Goal: Task Accomplishment & Management: Use online tool/utility

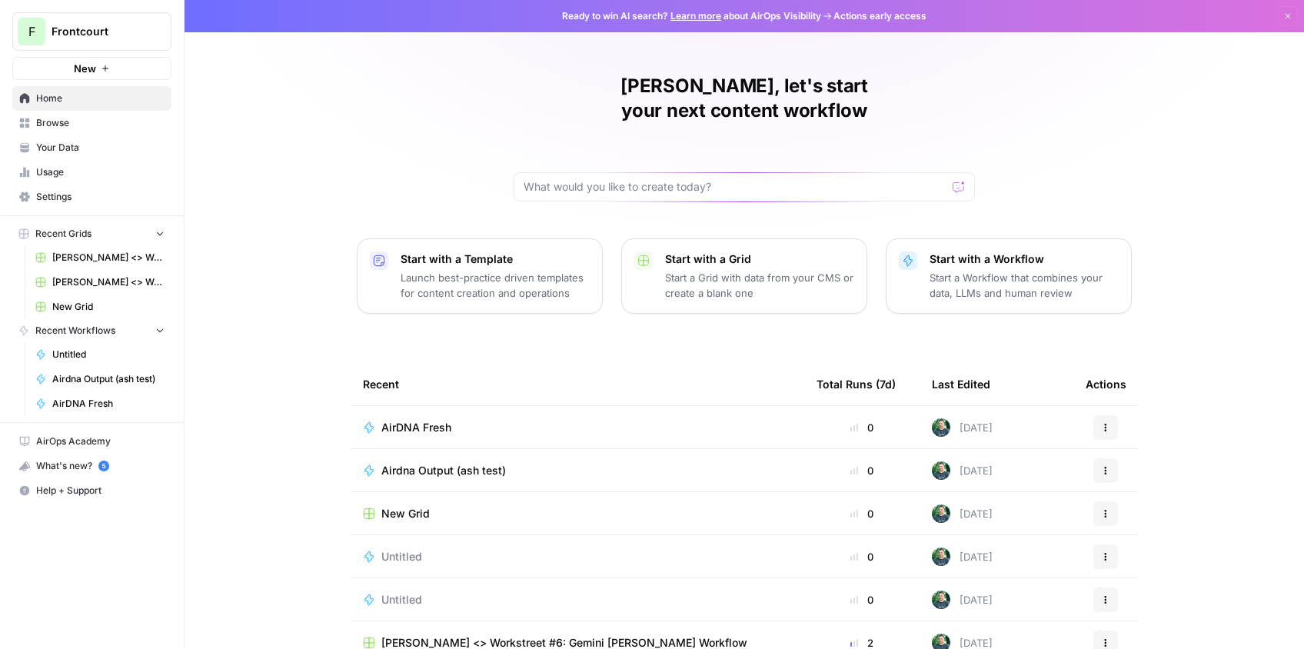
click at [447, 463] on span "Airdna Output (ash test)" at bounding box center [443, 470] width 125 height 15
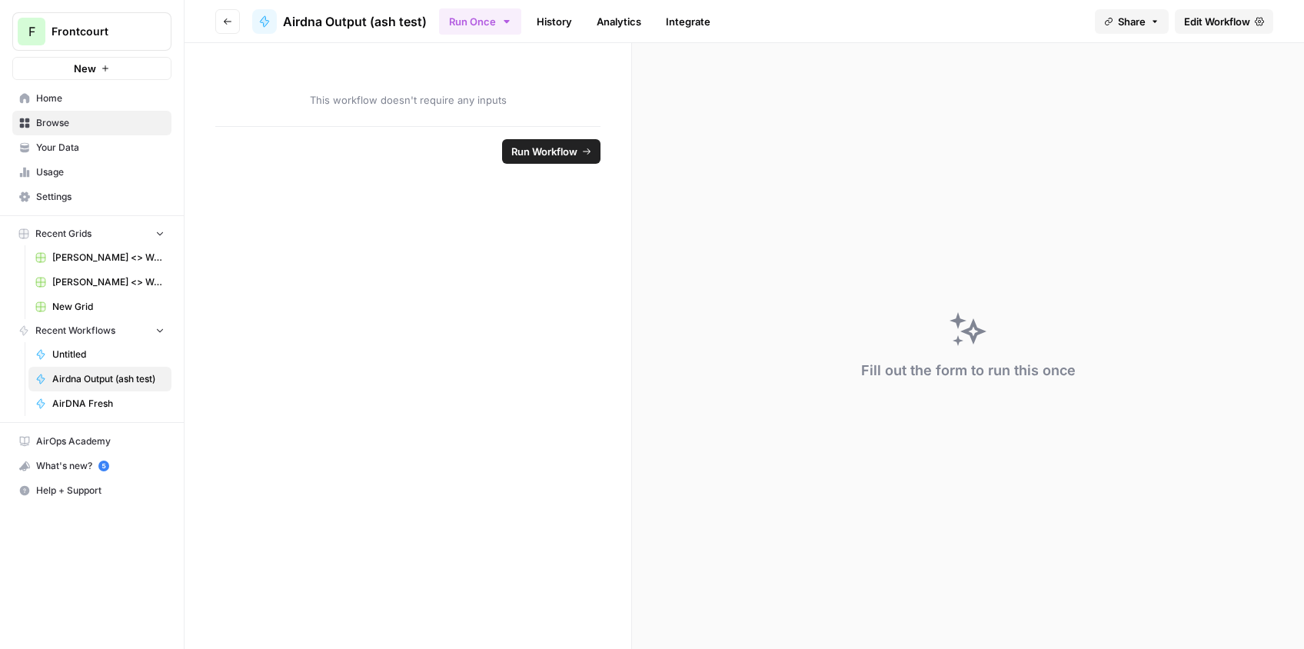
click at [1217, 20] on span "Edit Workflow" at bounding box center [1217, 21] width 66 height 15
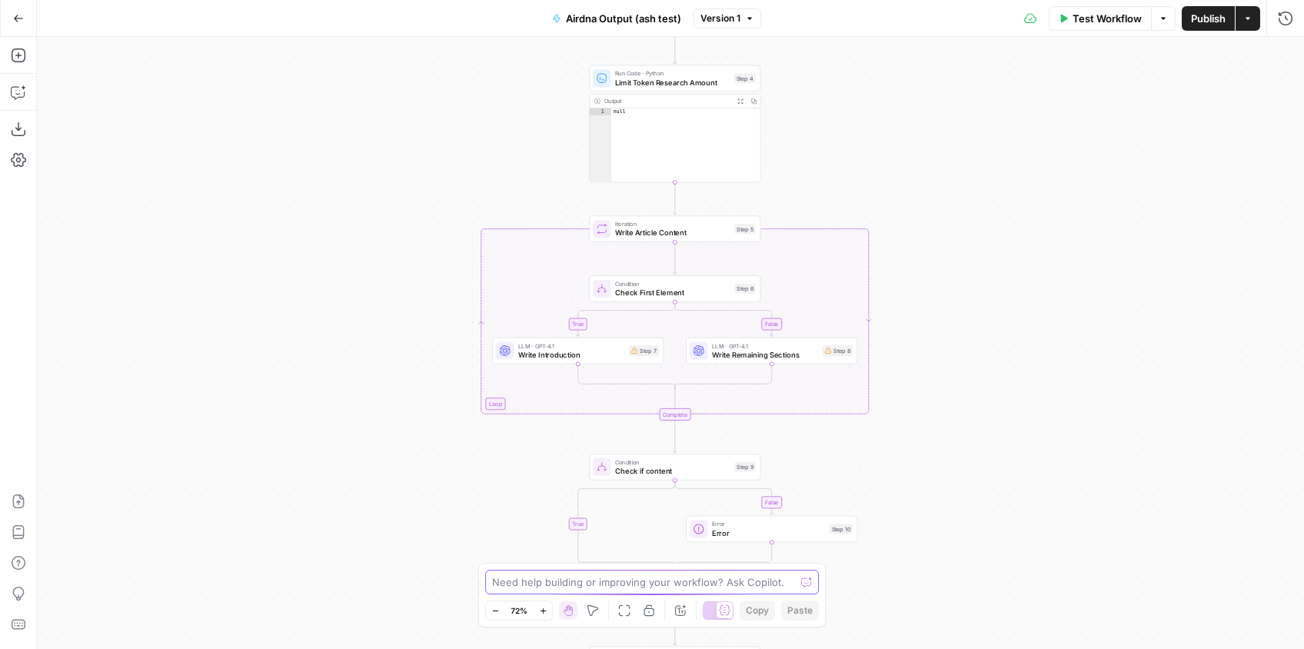
click at [677, 584] on textarea at bounding box center [643, 581] width 303 height 15
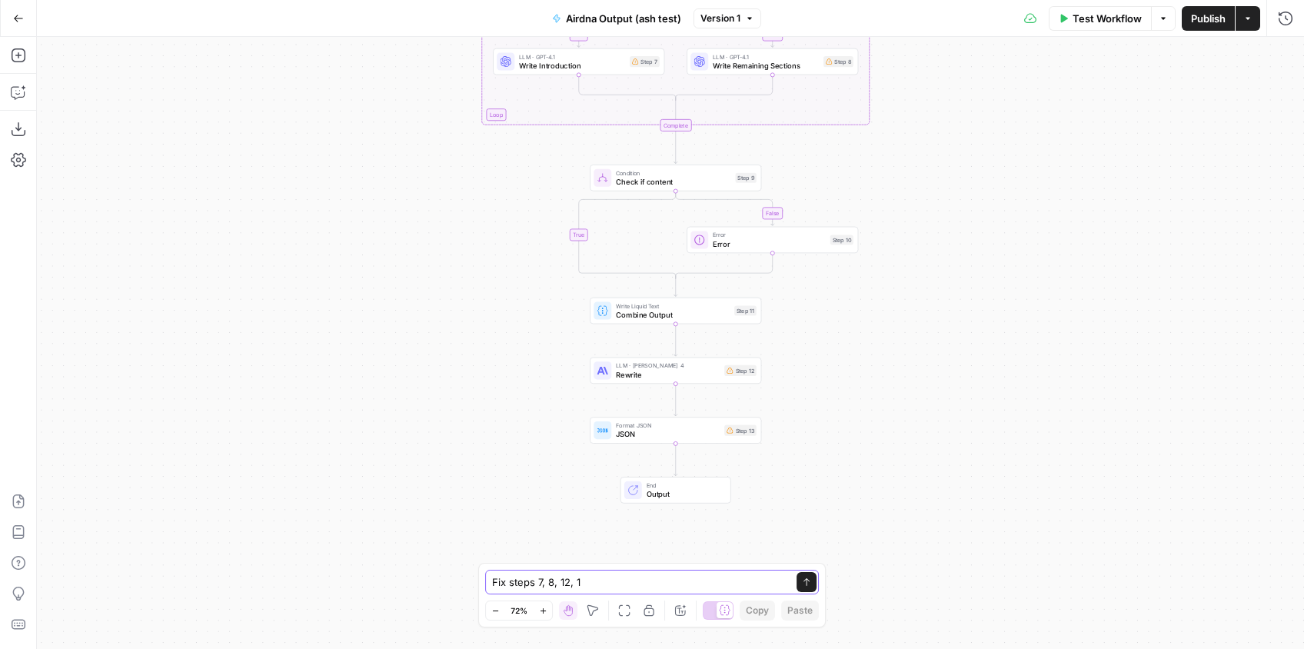
type textarea "Fix steps 7, 8, 12, 13"
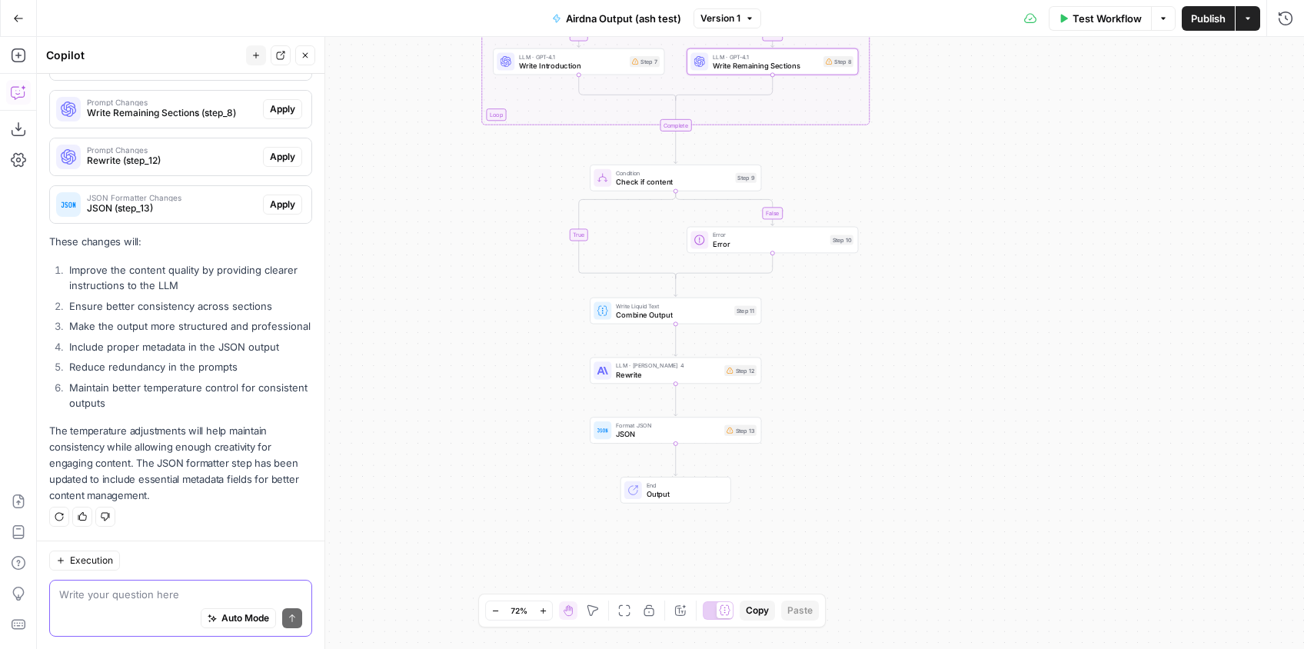
scroll to position [119, 0]
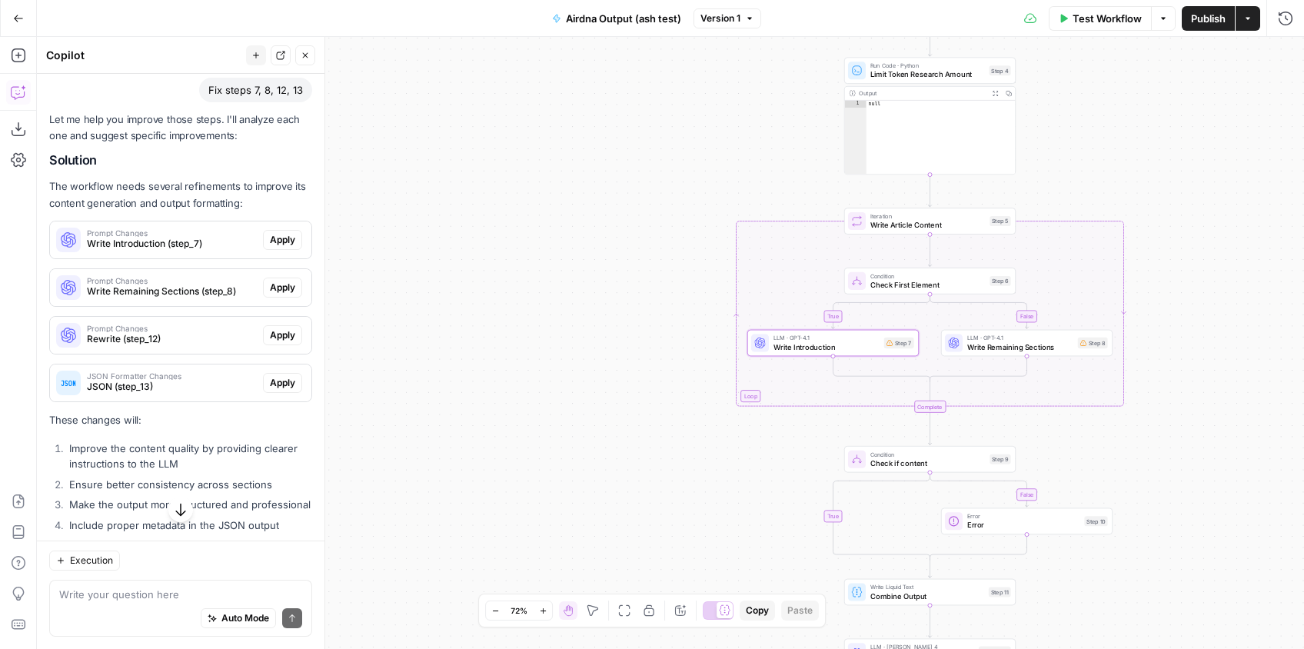
click at [291, 237] on span "Apply" at bounding box center [282, 240] width 25 height 14
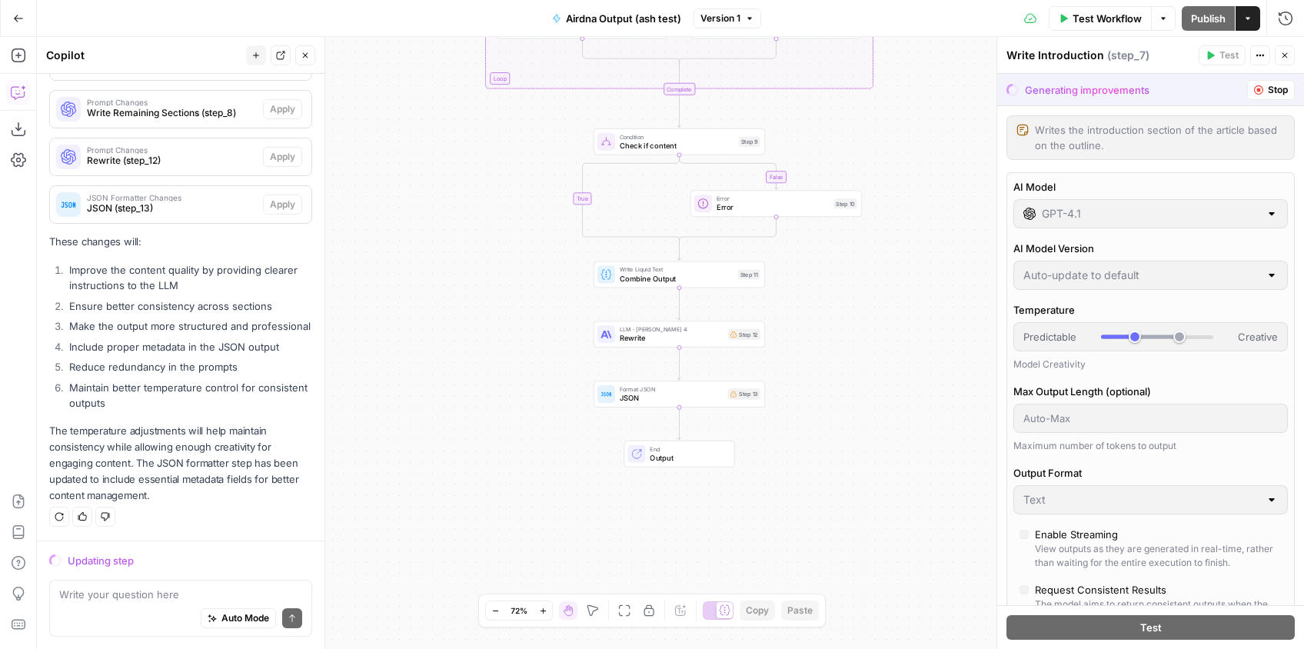
scroll to position [130, 0]
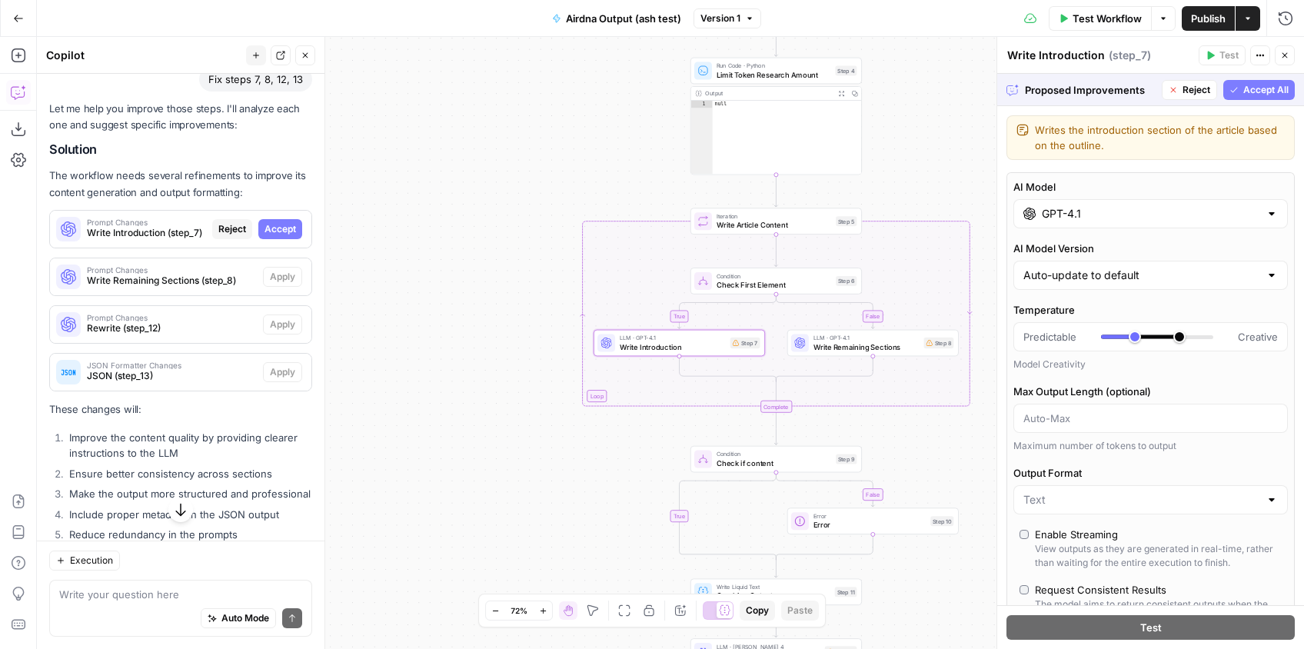
click at [283, 231] on span "Accept" at bounding box center [280, 229] width 32 height 14
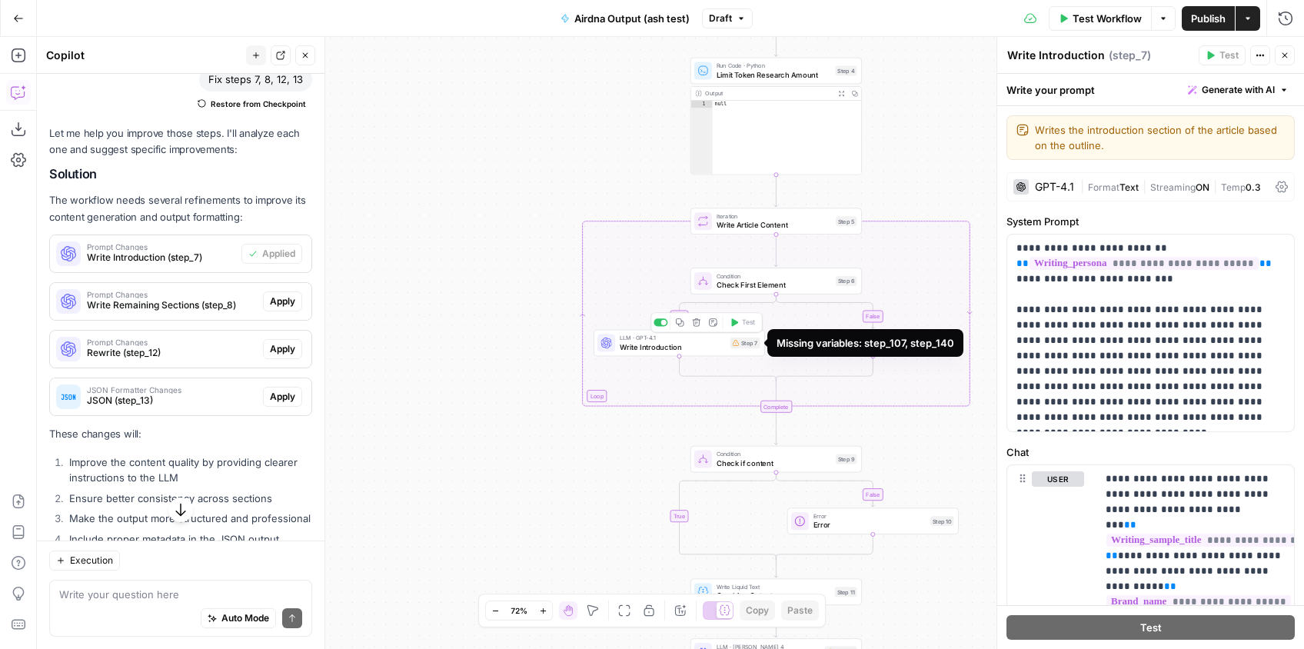
click at [745, 346] on div "Step 7" at bounding box center [745, 342] width 30 height 11
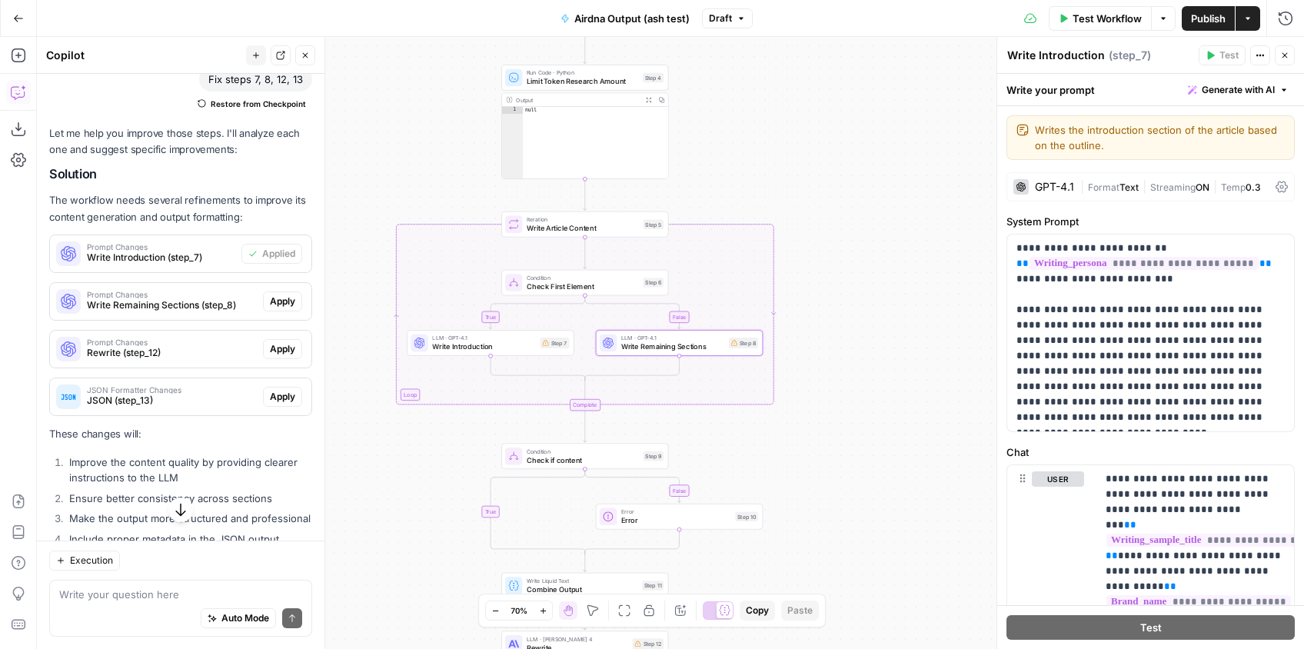
click at [284, 304] on span "Apply" at bounding box center [282, 301] width 25 height 14
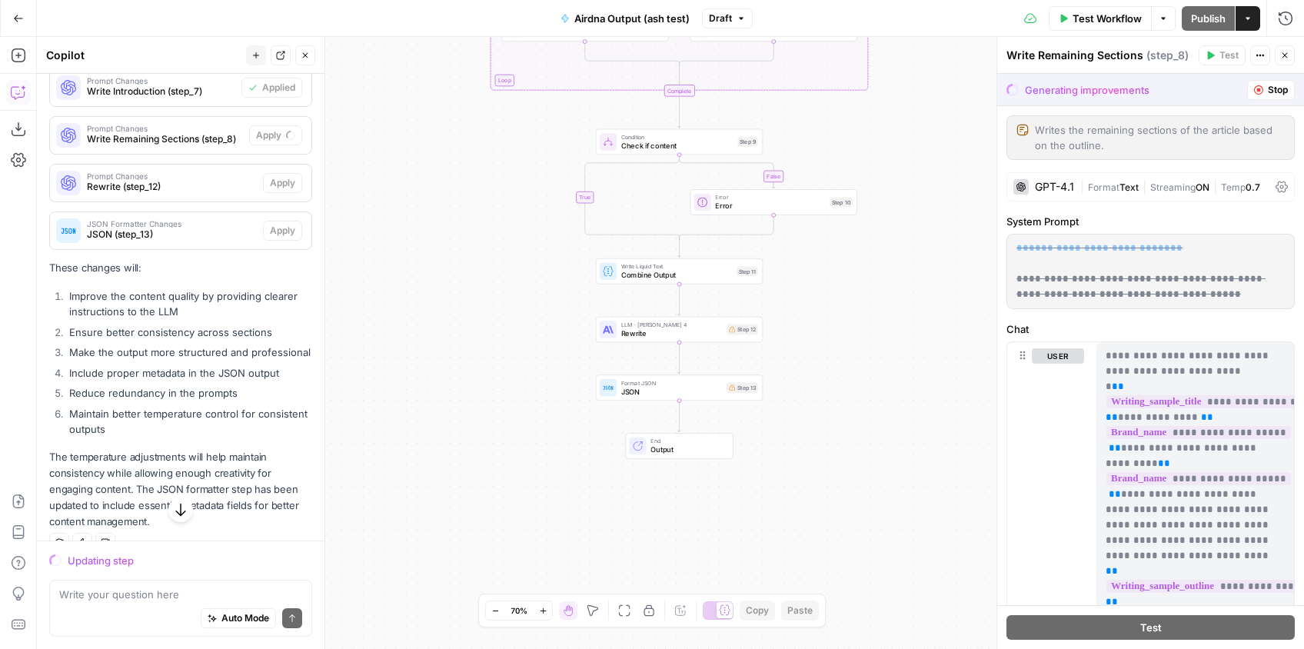
scroll to position [297, 0]
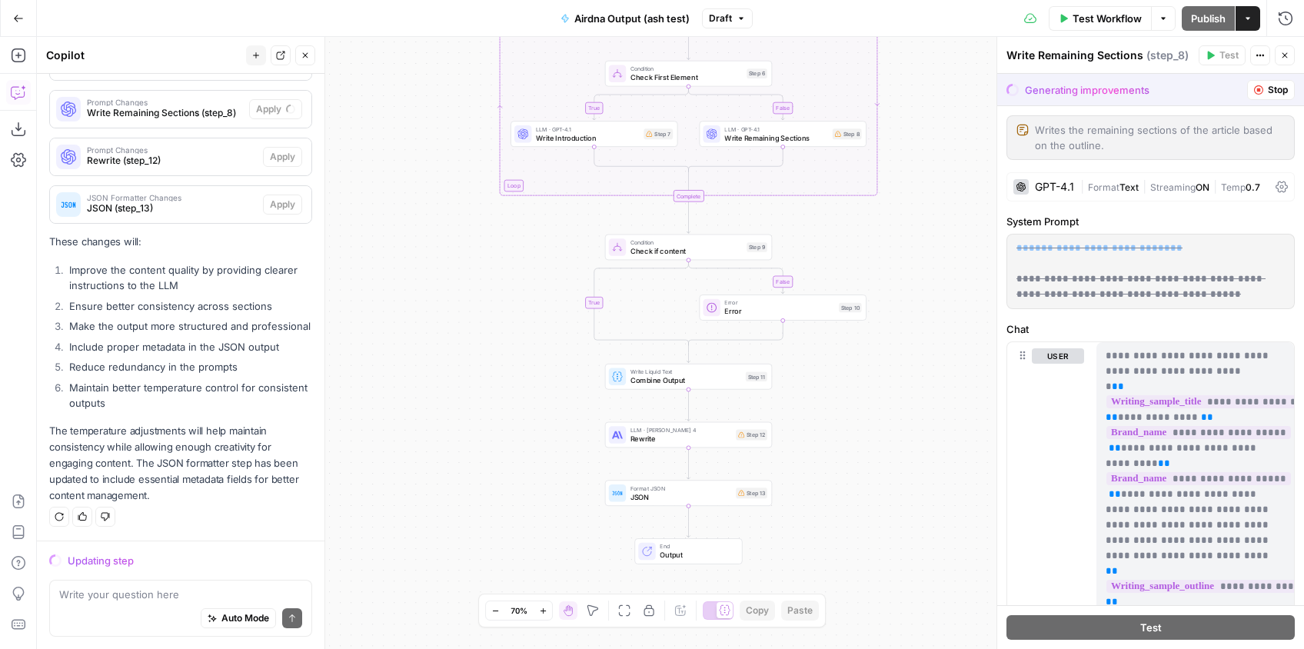
drag, startPoint x: 446, startPoint y: 326, endPoint x: 457, endPoint y: 442, distance: 116.6
click at [457, 442] on div "true false false true Workflow Set Inputs Inputs Google Search Google Search St…" at bounding box center [670, 343] width 1267 height 612
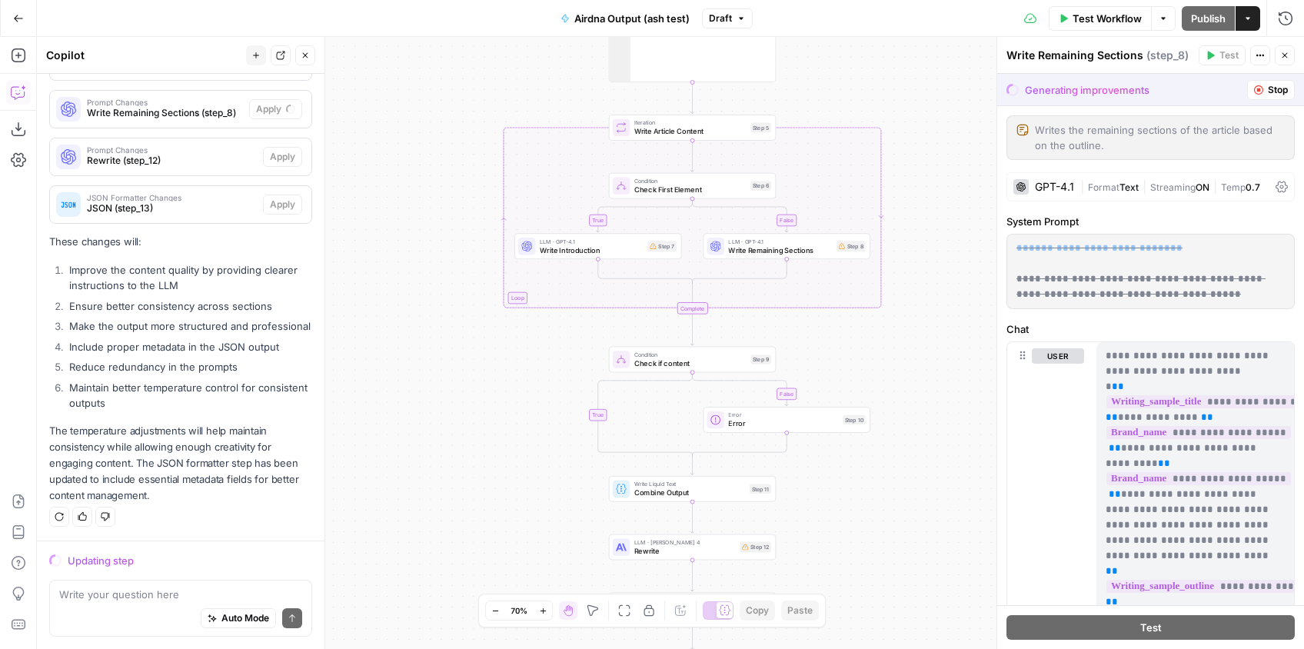
click at [467, 431] on div "true false false true Workflow Set Inputs Inputs Google Search Google Search St…" at bounding box center [670, 343] width 1267 height 612
click at [662, 242] on div "Step 7" at bounding box center [661, 246] width 29 height 11
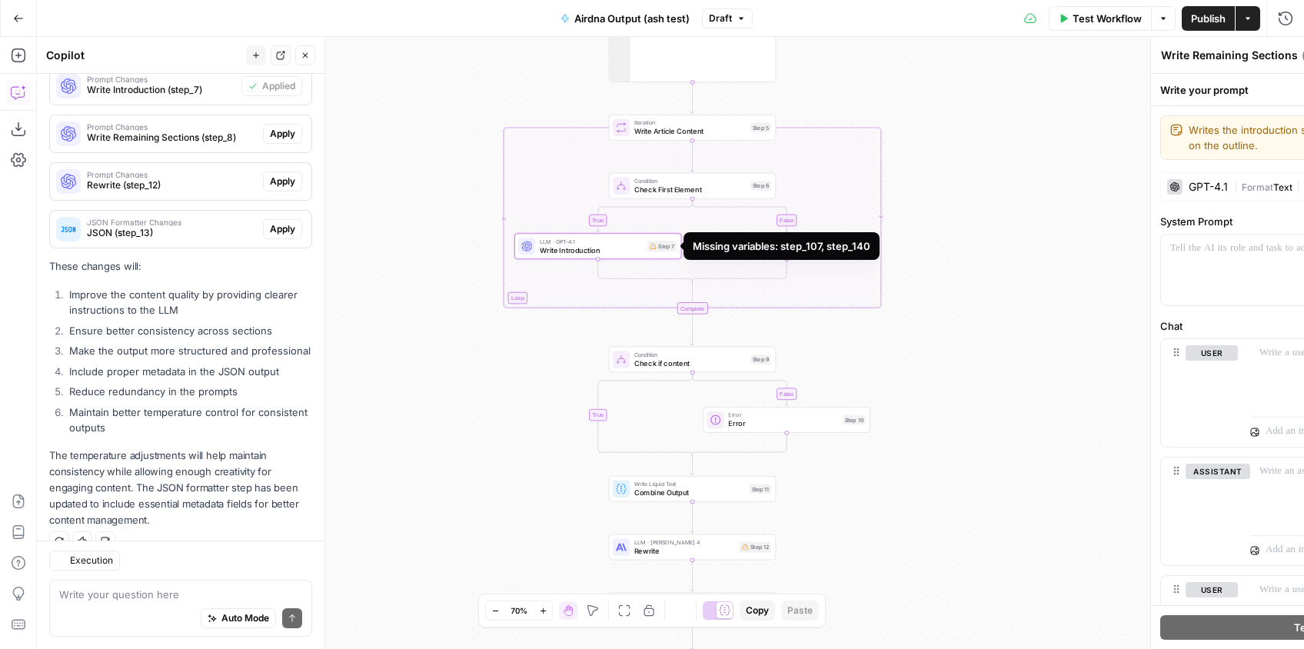
type textarea "Write Introduction"
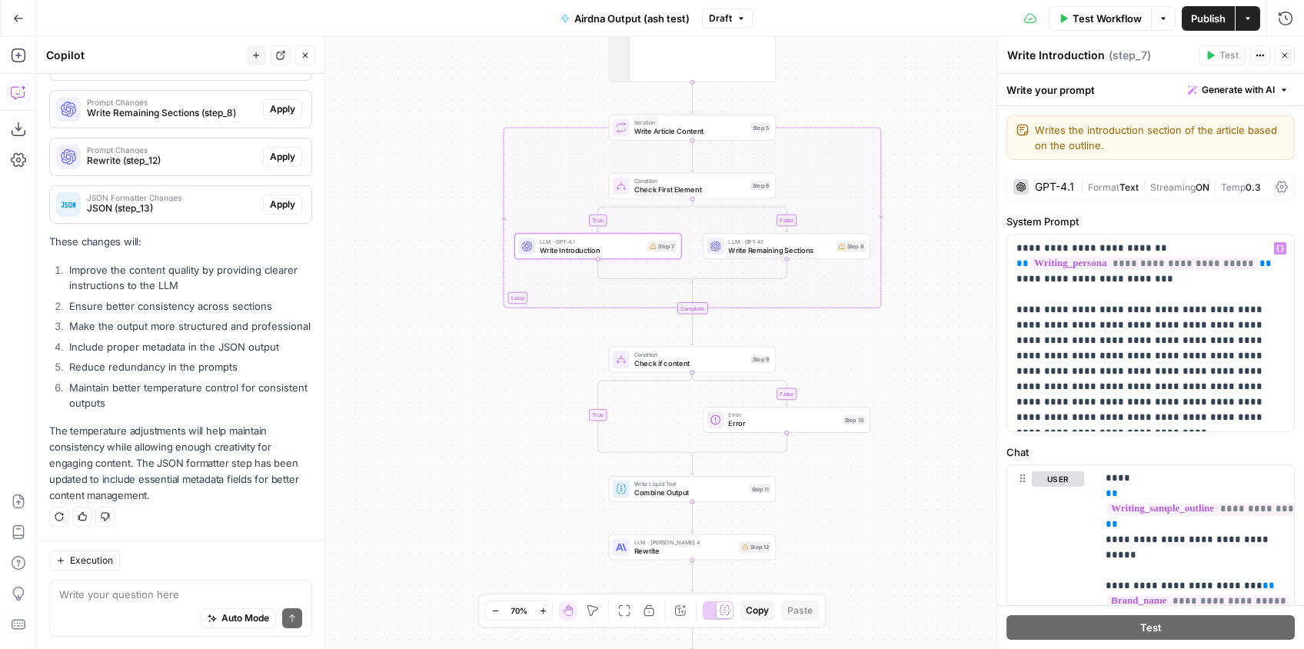
scroll to position [1, 0]
click at [1061, 187] on div "GPT-4.1" at bounding box center [1054, 186] width 39 height 11
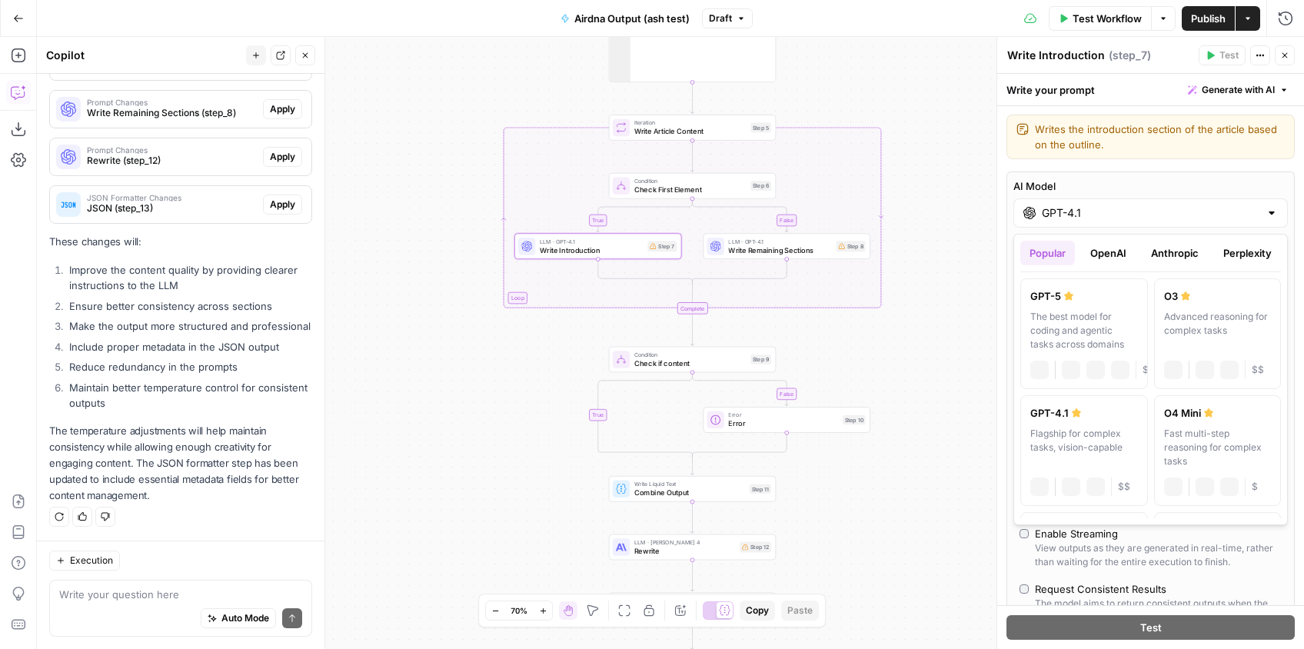
click at [1068, 201] on div "GPT-4.1" at bounding box center [1150, 212] width 274 height 29
click at [1090, 178] on label "AI Model" at bounding box center [1150, 185] width 274 height 15
click at [1090, 205] on input "GPT-4.1" at bounding box center [1150, 212] width 218 height 15
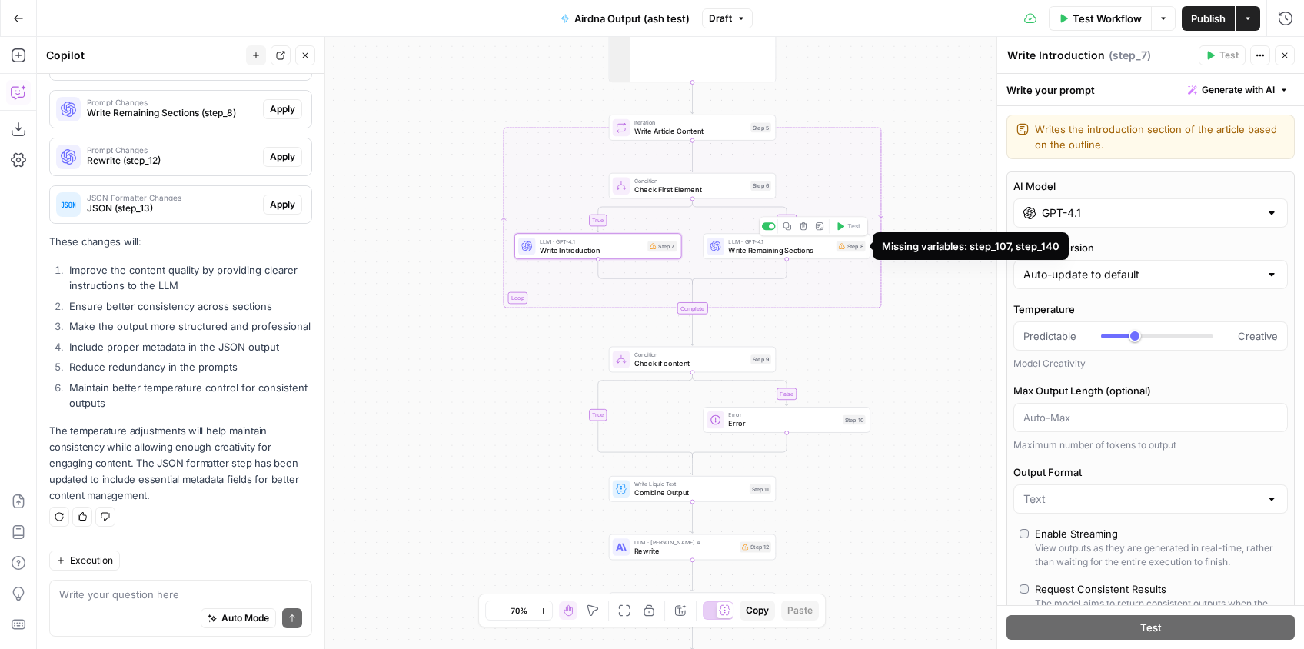
click at [842, 250] on div "Step 8" at bounding box center [850, 246] width 29 height 11
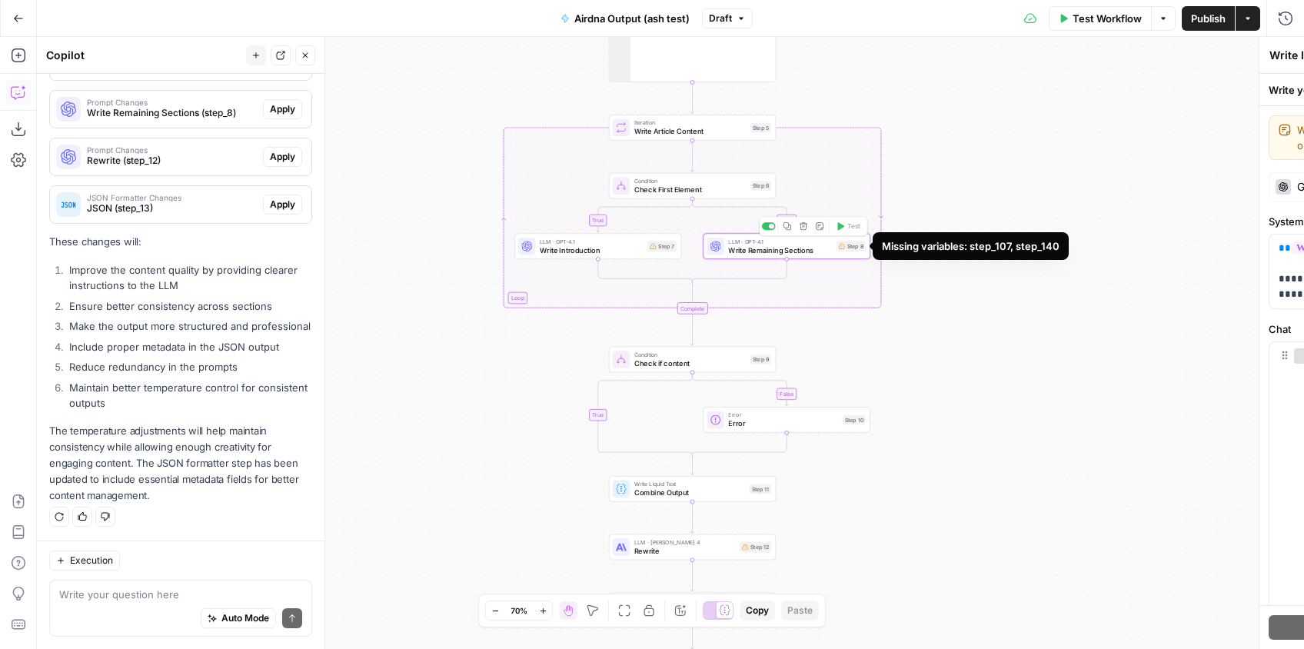
type textarea "Write Remaining Sections"
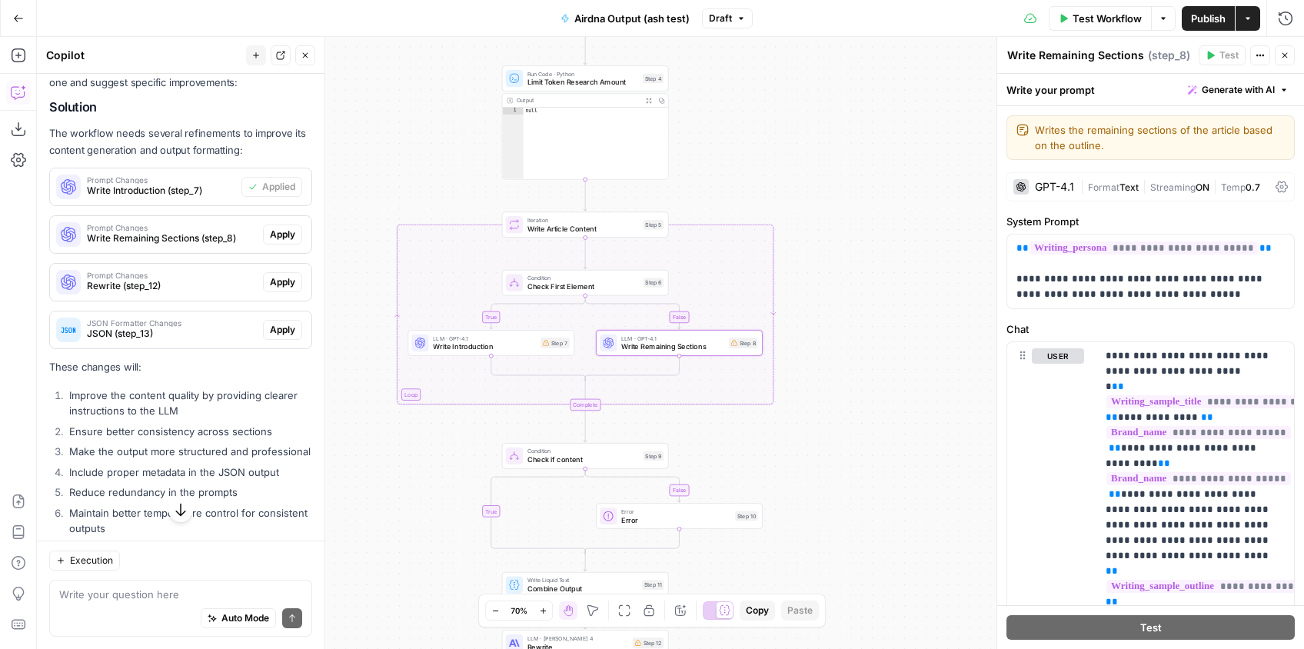
scroll to position [238, 0]
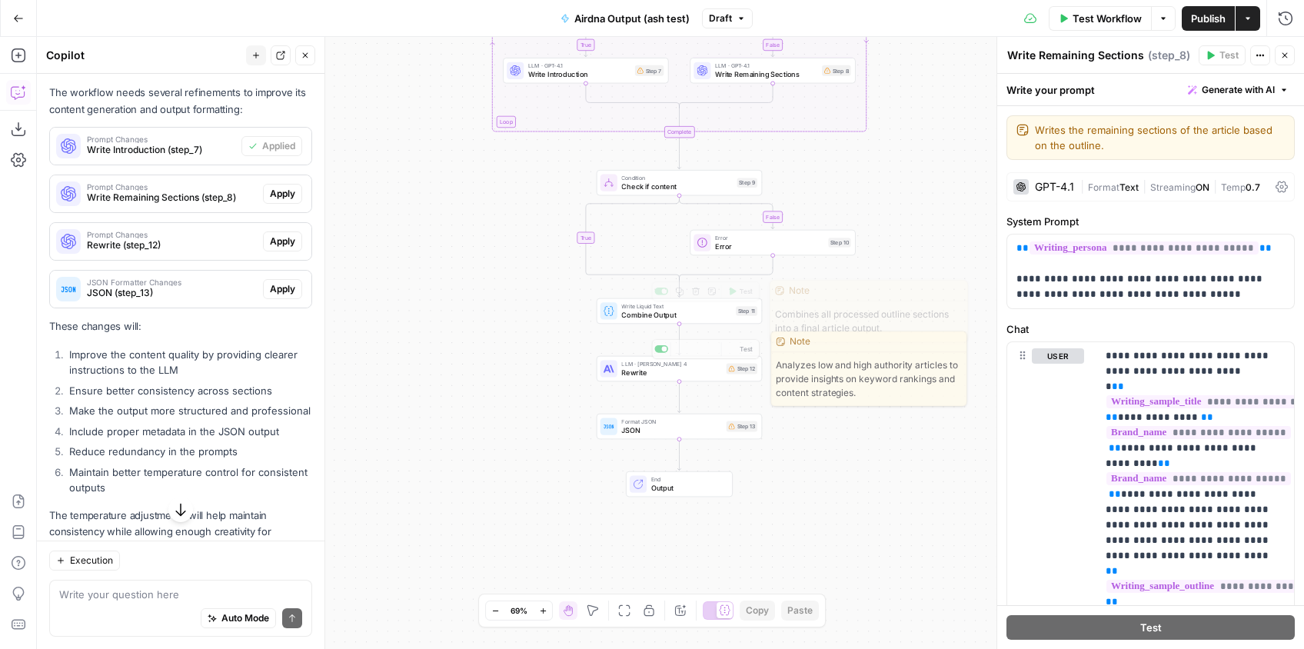
drag, startPoint x: 712, startPoint y: 279, endPoint x: 762, endPoint y: 344, distance: 82.7
click at [717, 391] on div "true false false true Workflow Set Inputs Inputs Google Search Google Search St…" at bounding box center [670, 343] width 1267 height 612
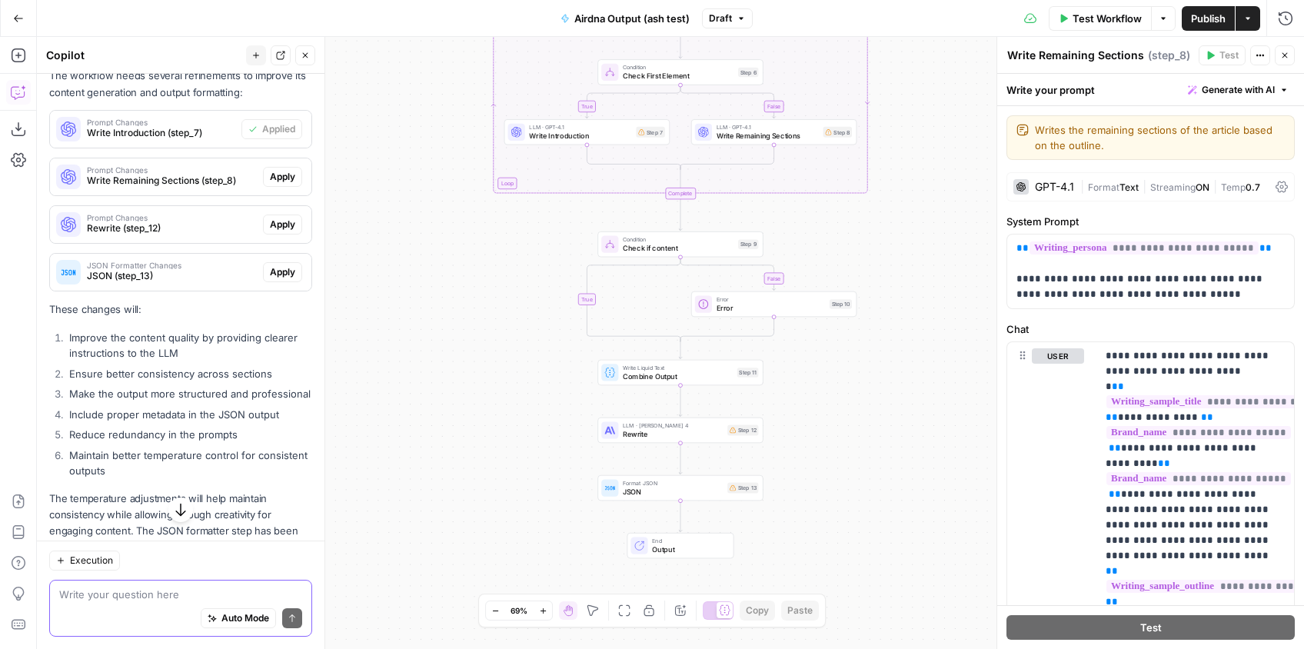
scroll to position [254, 0]
click at [200, 597] on textarea at bounding box center [180, 593] width 243 height 15
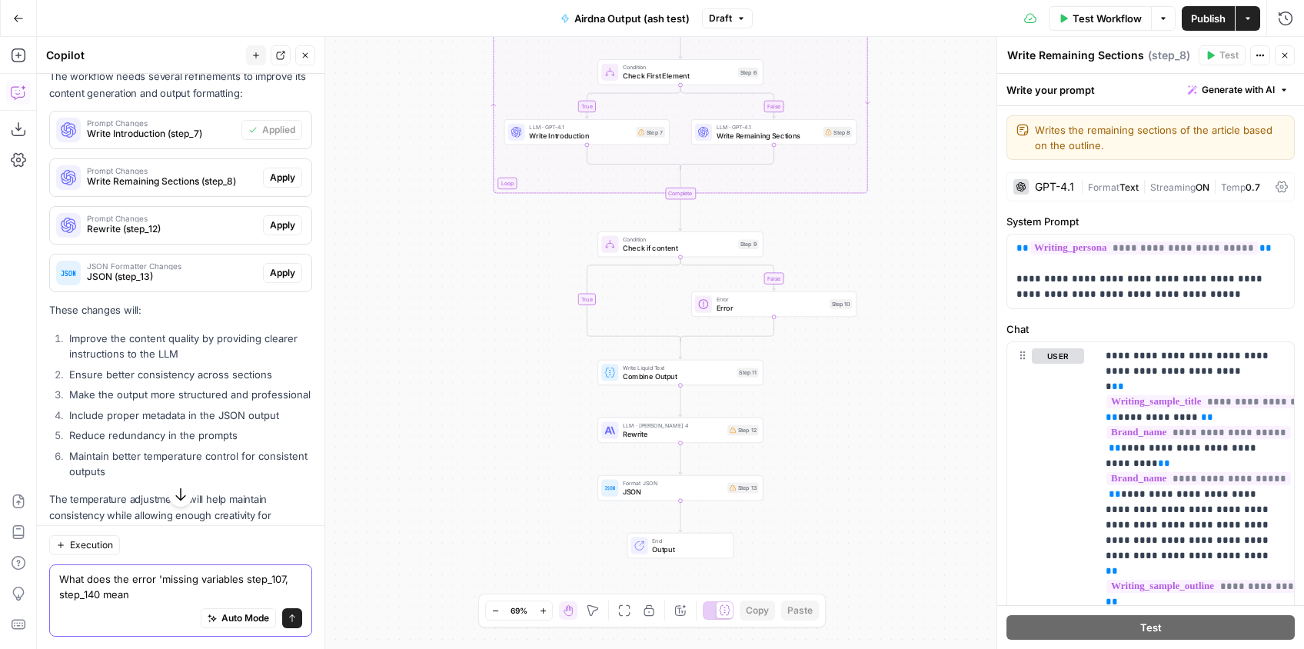
type textarea "What does the error 'missing variables step_107, step_140 mean?"
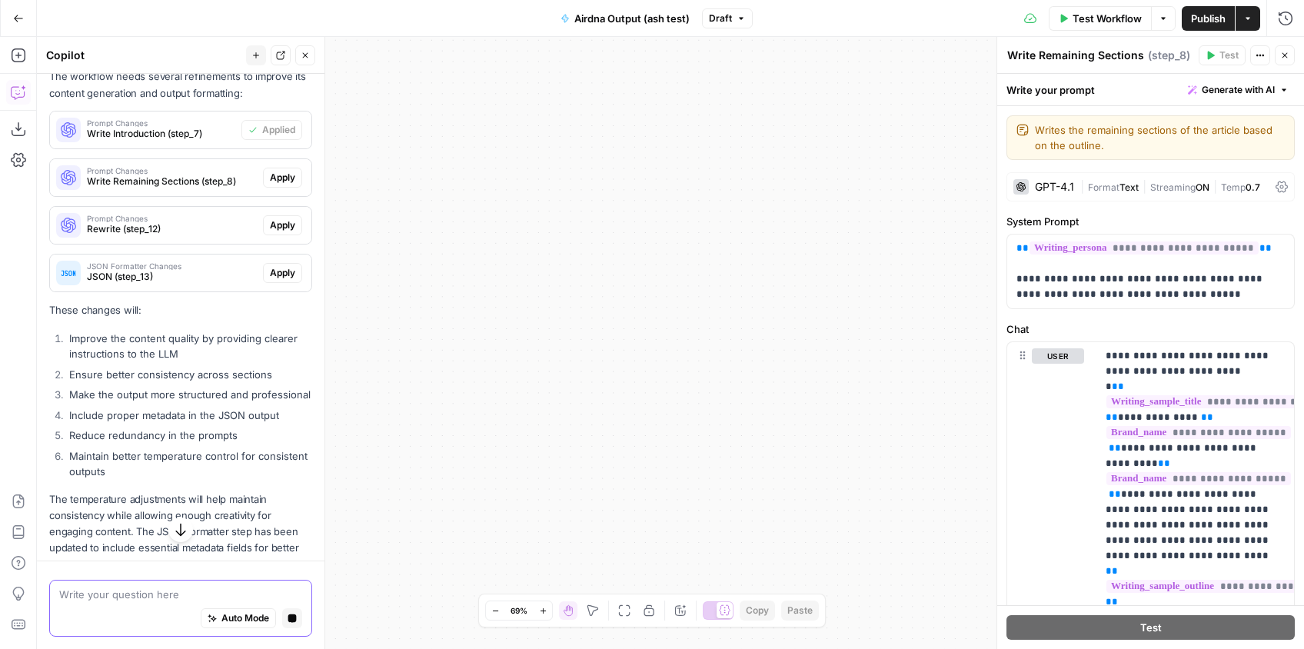
scroll to position [327, 0]
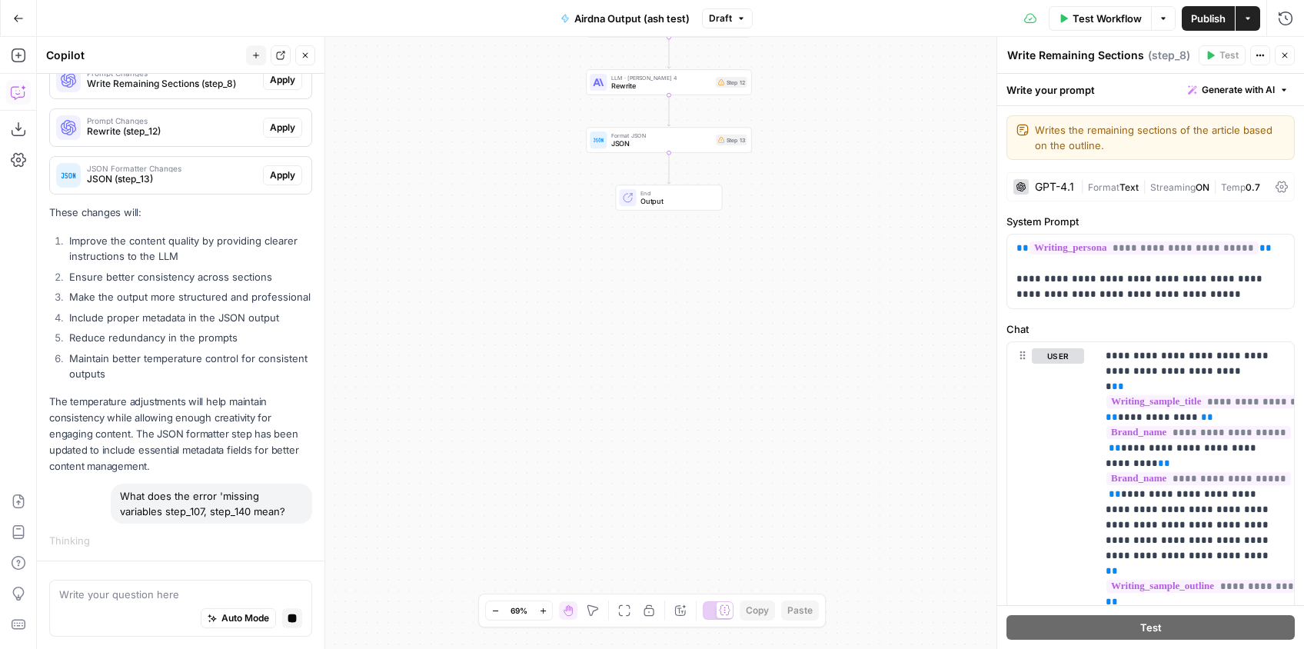
drag, startPoint x: 559, startPoint y: 402, endPoint x: 549, endPoint y: 484, distance: 82.8
click at [547, 487] on div "true false false true Workflow Set Inputs Inputs Google Search Google Search St…" at bounding box center [670, 343] width 1267 height 612
drag, startPoint x: 556, startPoint y: 424, endPoint x: 552, endPoint y: 407, distance: 17.5
click at [557, 425] on div "true false false true Workflow Set Inputs Inputs Google Search Google Search St…" at bounding box center [670, 343] width 1267 height 612
drag, startPoint x: 516, startPoint y: 254, endPoint x: 520, endPoint y: 331, distance: 77.8
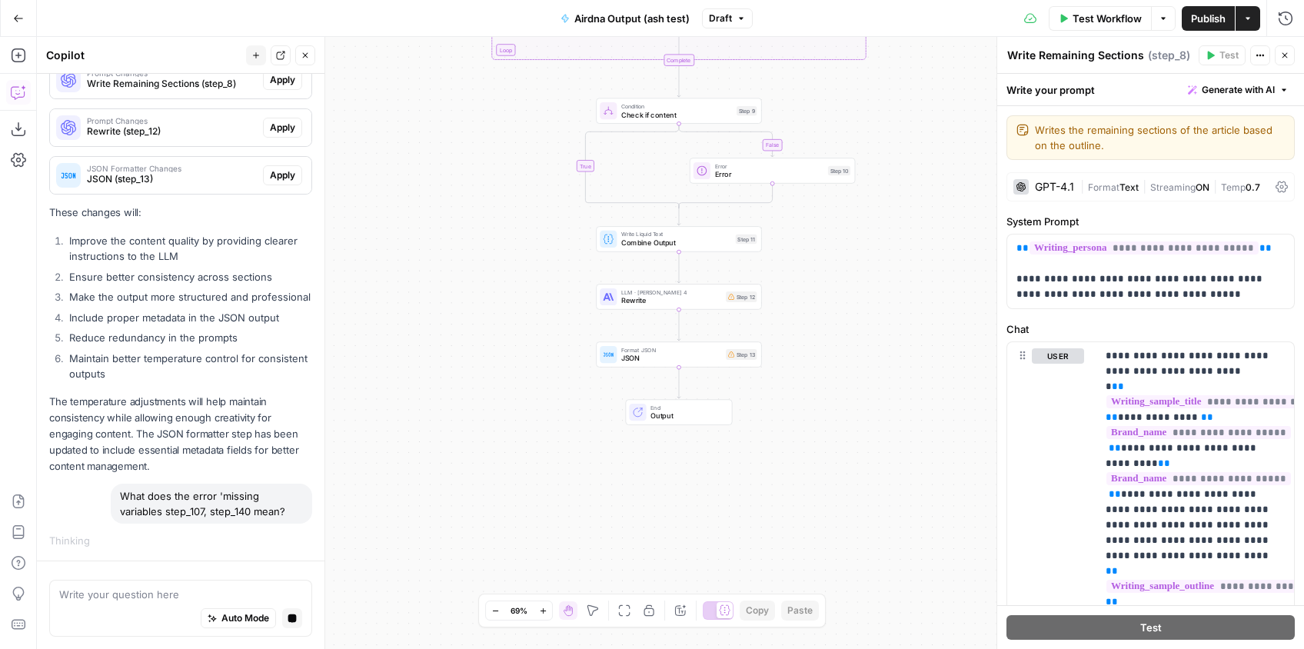
click at [517, 382] on div "true false false true Workflow Set Inputs Inputs Google Search Google Search St…" at bounding box center [670, 343] width 1267 height 612
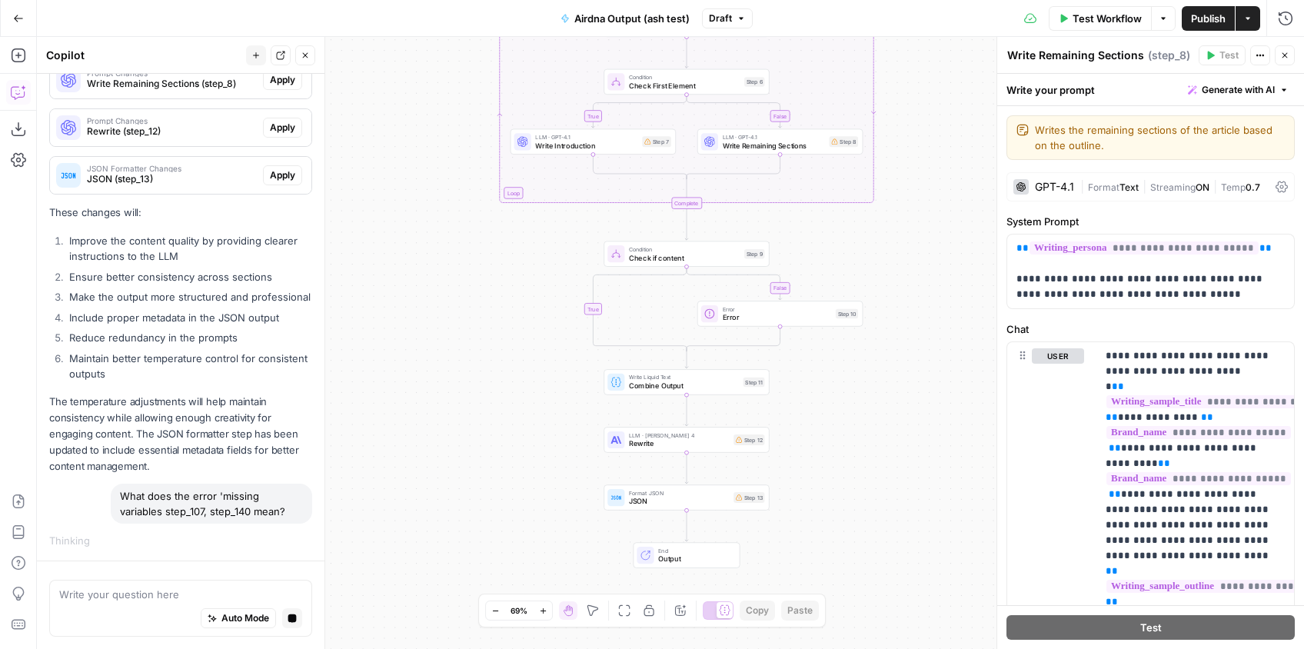
drag, startPoint x: 517, startPoint y: 368, endPoint x: 553, endPoint y: 396, distance: 44.9
click at [522, 392] on div "true false false true Workflow Set Inputs Inputs Google Search Google Search St…" at bounding box center [670, 343] width 1267 height 612
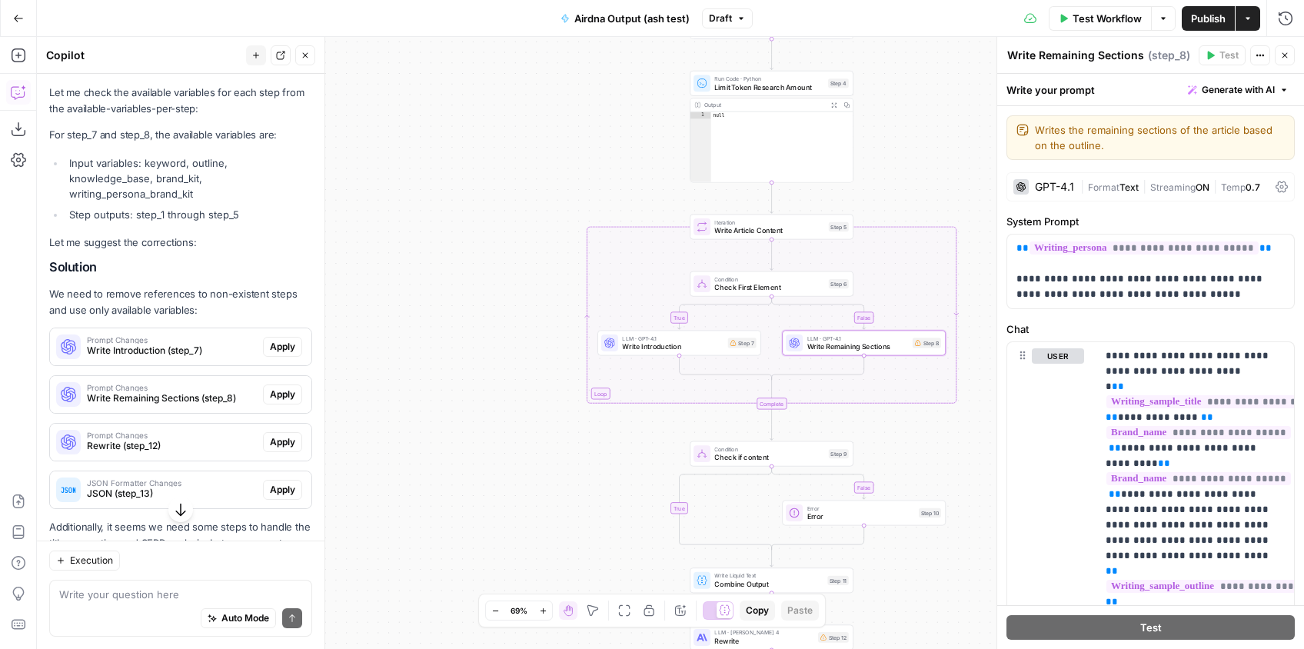
scroll to position [925, 0]
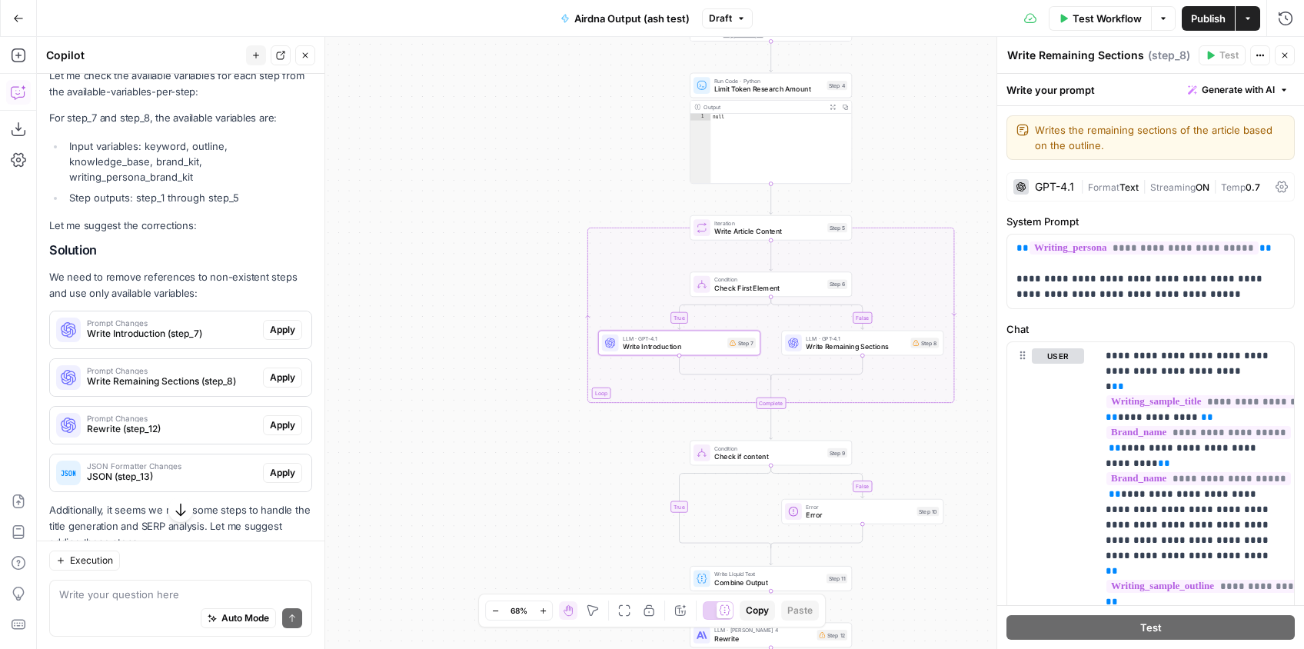
click at [282, 323] on span "Apply" at bounding box center [282, 330] width 25 height 14
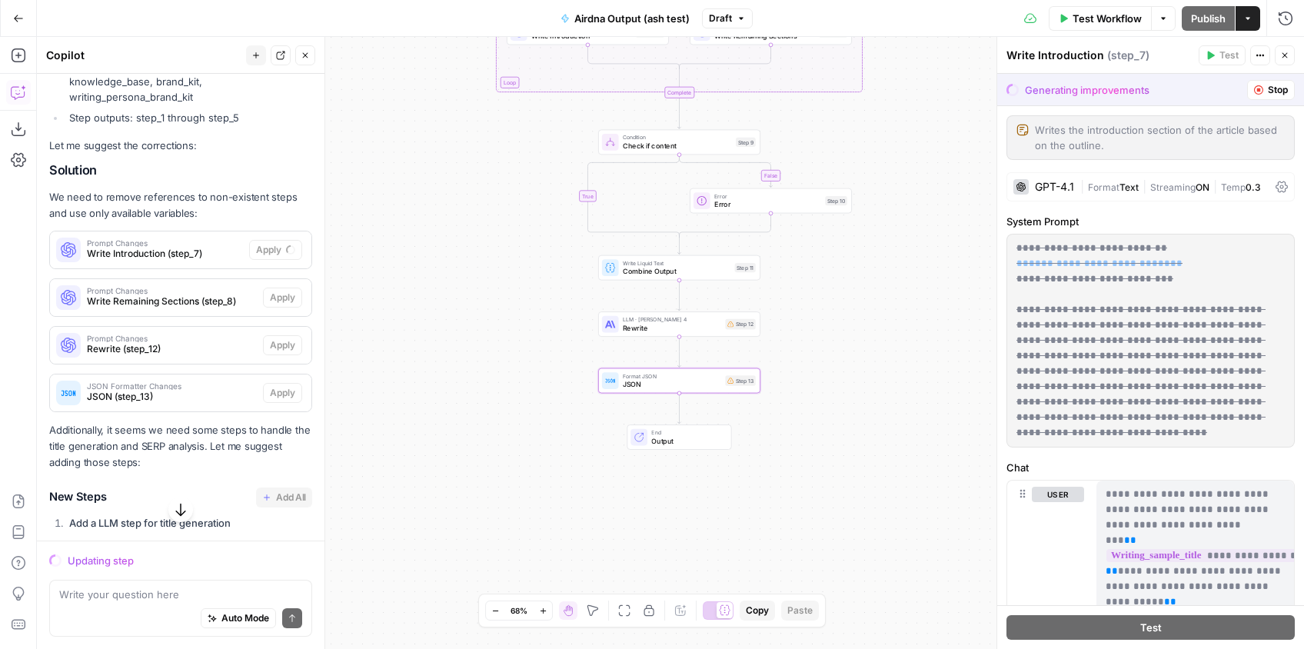
scroll to position [978, 0]
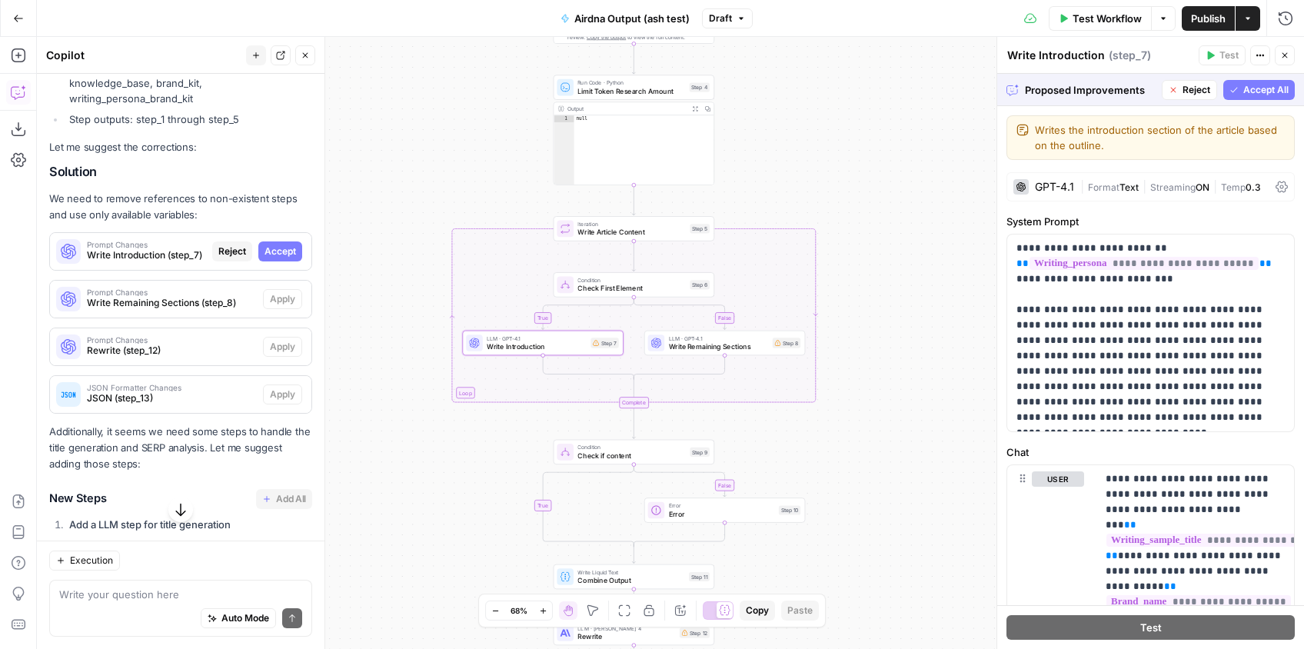
click at [292, 244] on span "Accept" at bounding box center [280, 251] width 32 height 14
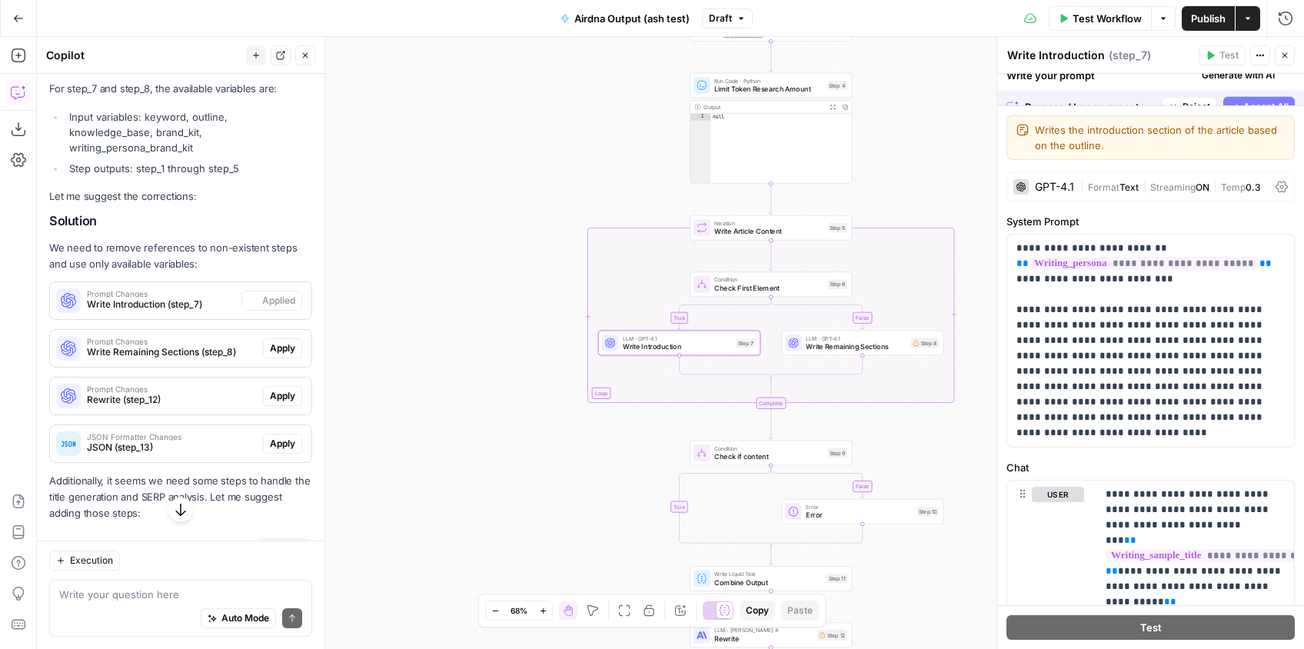
scroll to position [1028, 0]
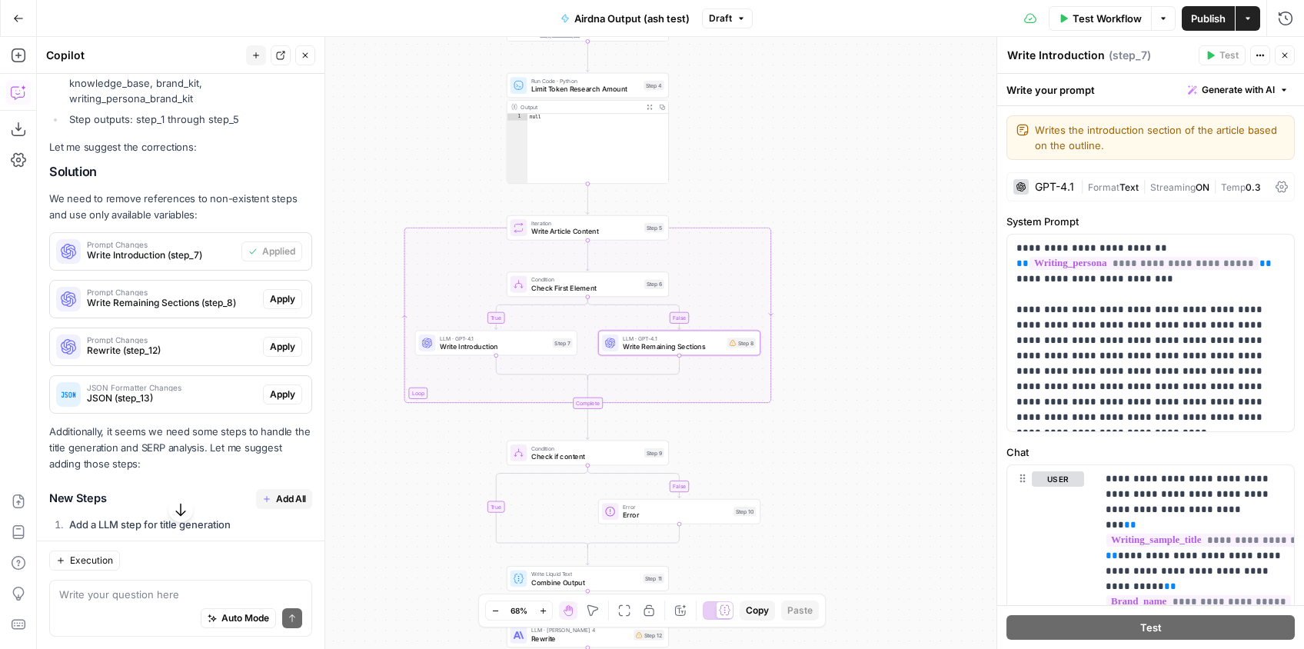
click at [277, 292] on span "Apply" at bounding box center [282, 299] width 25 height 14
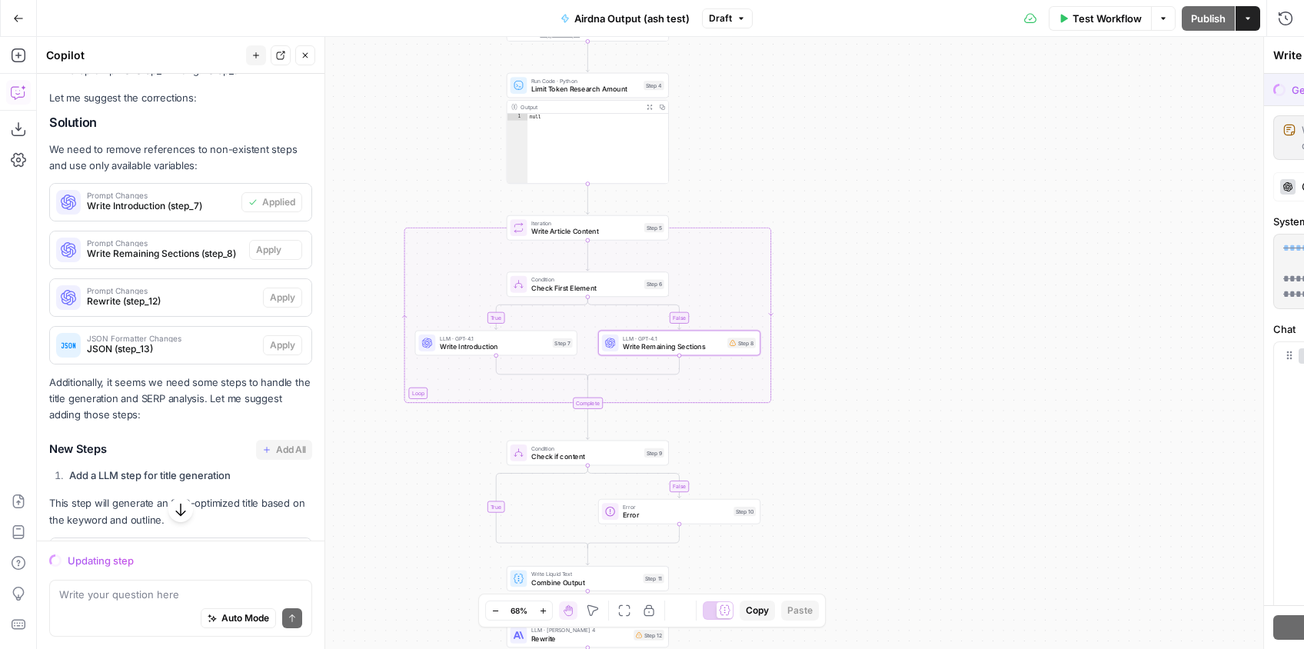
scroll to position [978, 0]
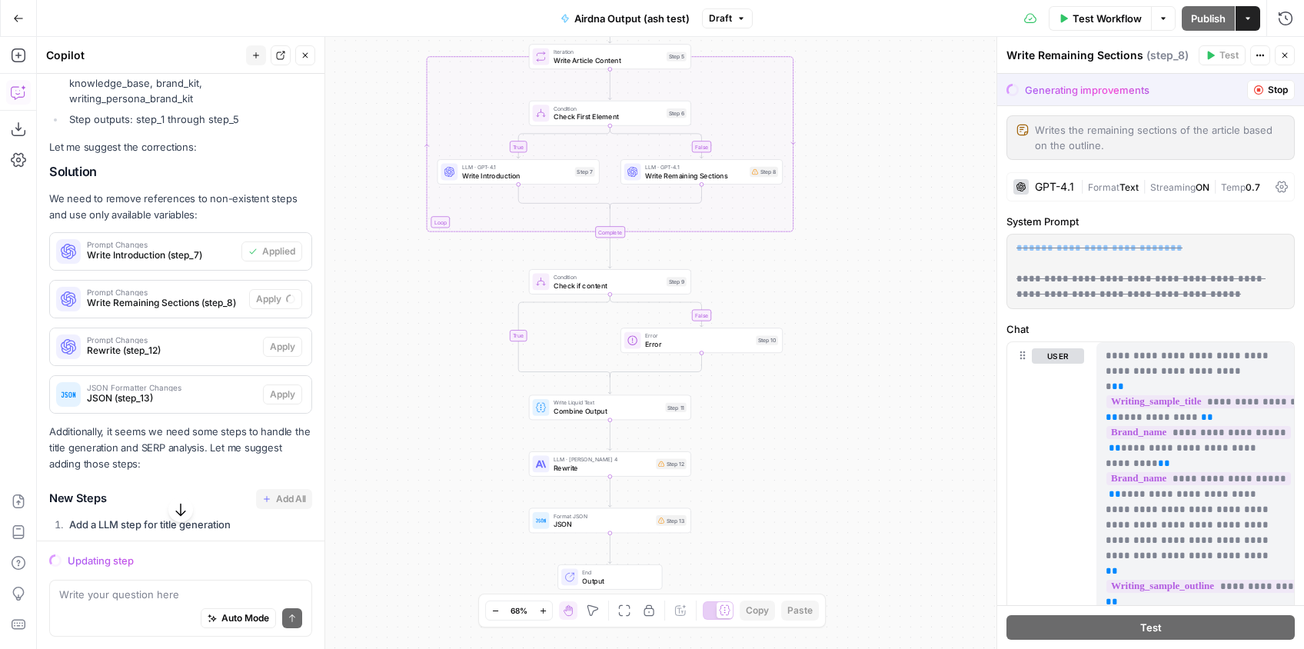
drag, startPoint x: 444, startPoint y: 375, endPoint x: 463, endPoint y: 297, distance: 79.8
click at [463, 297] on div "true false false true Workflow Set Inputs Inputs Google Search Google Search St…" at bounding box center [670, 343] width 1267 height 612
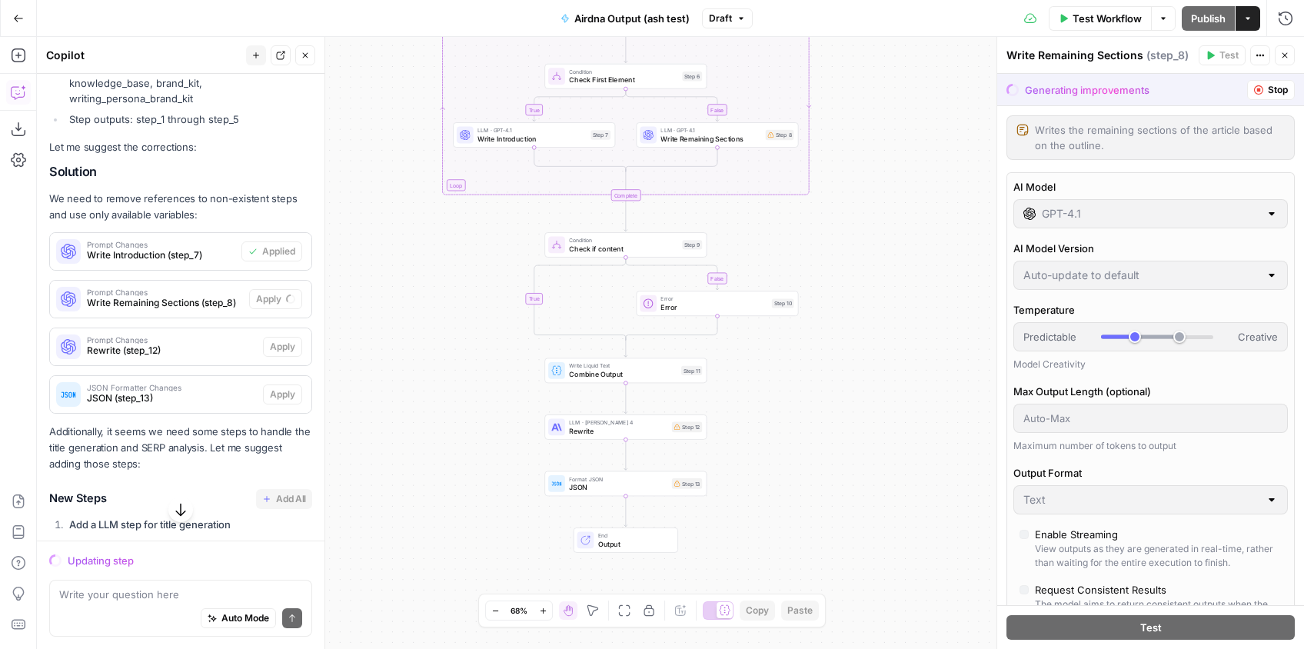
drag, startPoint x: 463, startPoint y: 297, endPoint x: 478, endPoint y: 261, distance: 40.0
click at [478, 261] on div "true false false true Workflow Set Inputs Inputs Google Search Google Search St…" at bounding box center [670, 343] width 1267 height 612
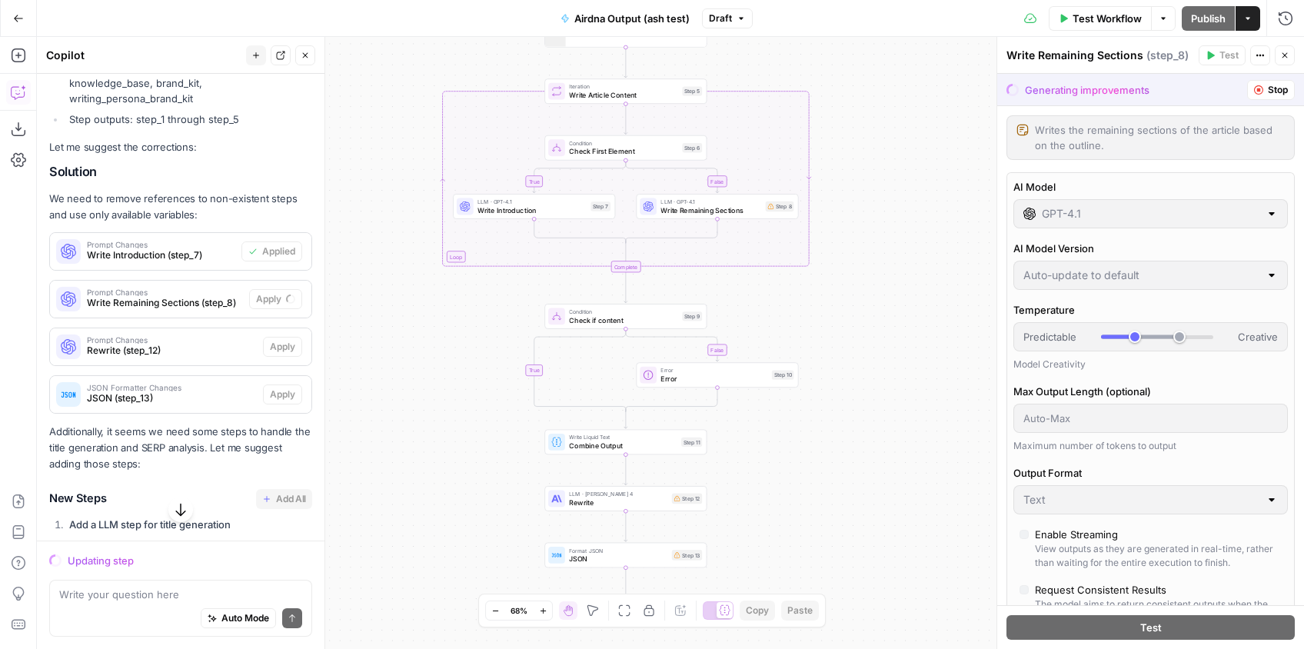
drag, startPoint x: 824, startPoint y: 348, endPoint x: 825, endPoint y: 423, distance: 74.6
click at [825, 423] on div "true false false true Workflow Set Inputs Inputs Google Search Google Search St…" at bounding box center [670, 343] width 1267 height 612
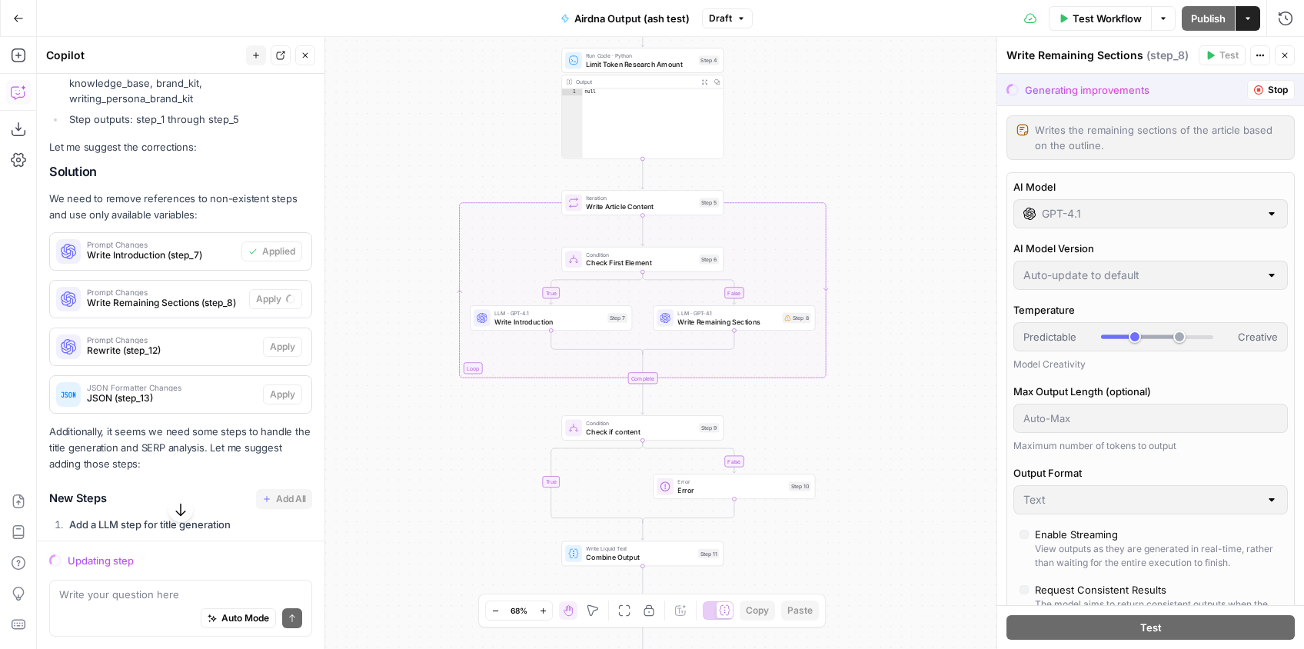
drag, startPoint x: 824, startPoint y: 268, endPoint x: 840, endPoint y: 377, distance: 109.6
click at [840, 377] on div "true false false true Workflow Set Inputs Inputs Google Search Google Search St…" at bounding box center [670, 343] width 1267 height 612
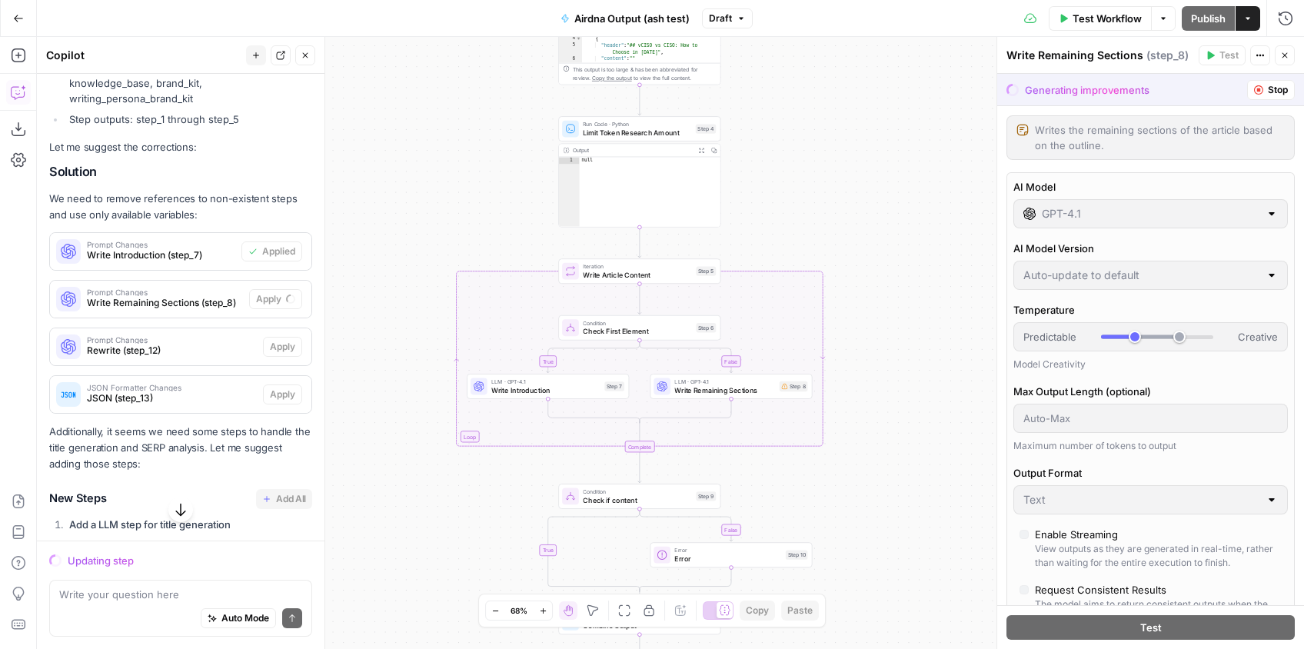
drag, startPoint x: 849, startPoint y: 292, endPoint x: 850, endPoint y: 323, distance: 30.8
click at [850, 323] on div "true false false true Workflow Set Inputs Inputs Google Search Google Search St…" at bounding box center [670, 343] width 1267 height 612
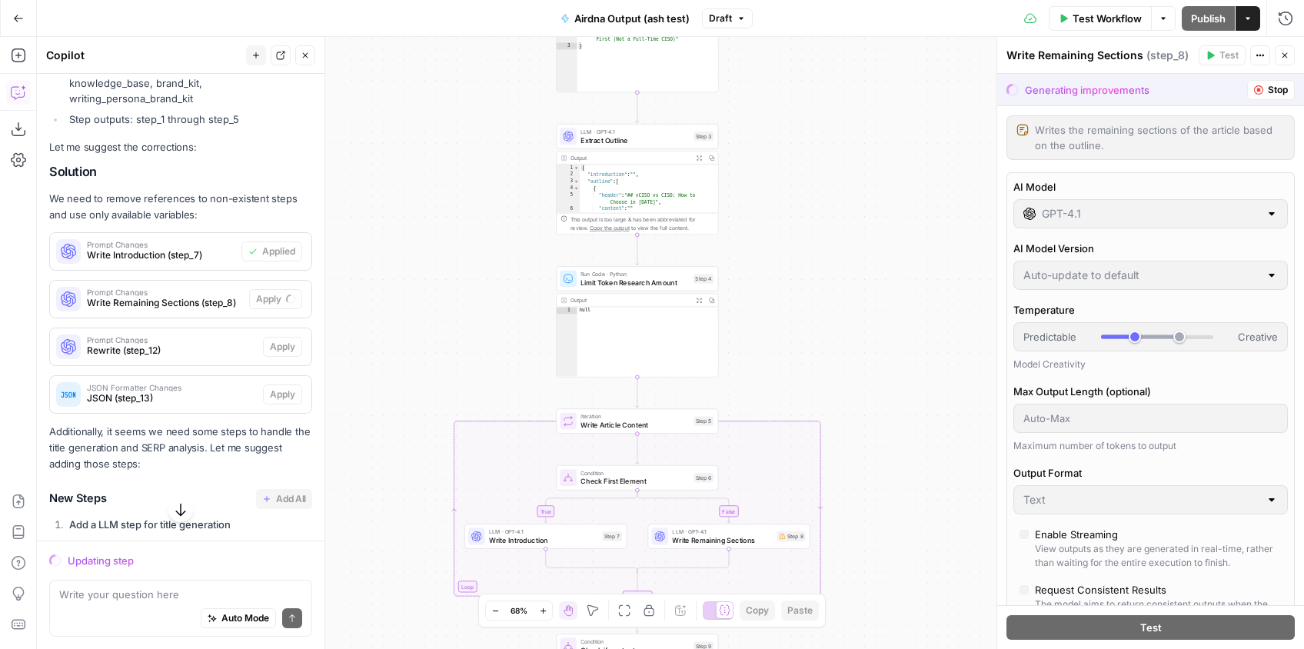
drag, startPoint x: 842, startPoint y: 233, endPoint x: 842, endPoint y: 333, distance: 99.9
click at [842, 333] on div "true false false true Workflow Set Inputs Inputs Google Search Google Search St…" at bounding box center [670, 343] width 1267 height 612
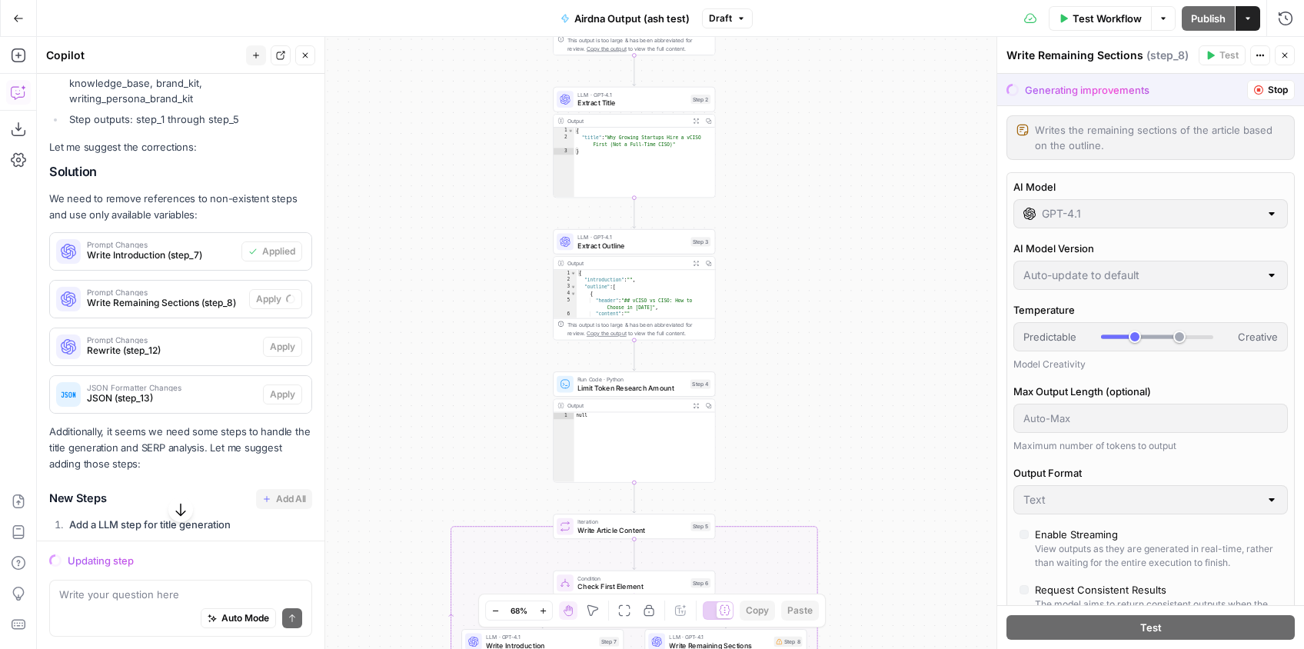
drag, startPoint x: 836, startPoint y: 264, endPoint x: 833, endPoint y: 367, distance: 103.8
click at [833, 367] on div "true false false true Workflow Set Inputs Inputs Google Search Google Search St…" at bounding box center [670, 343] width 1267 height 612
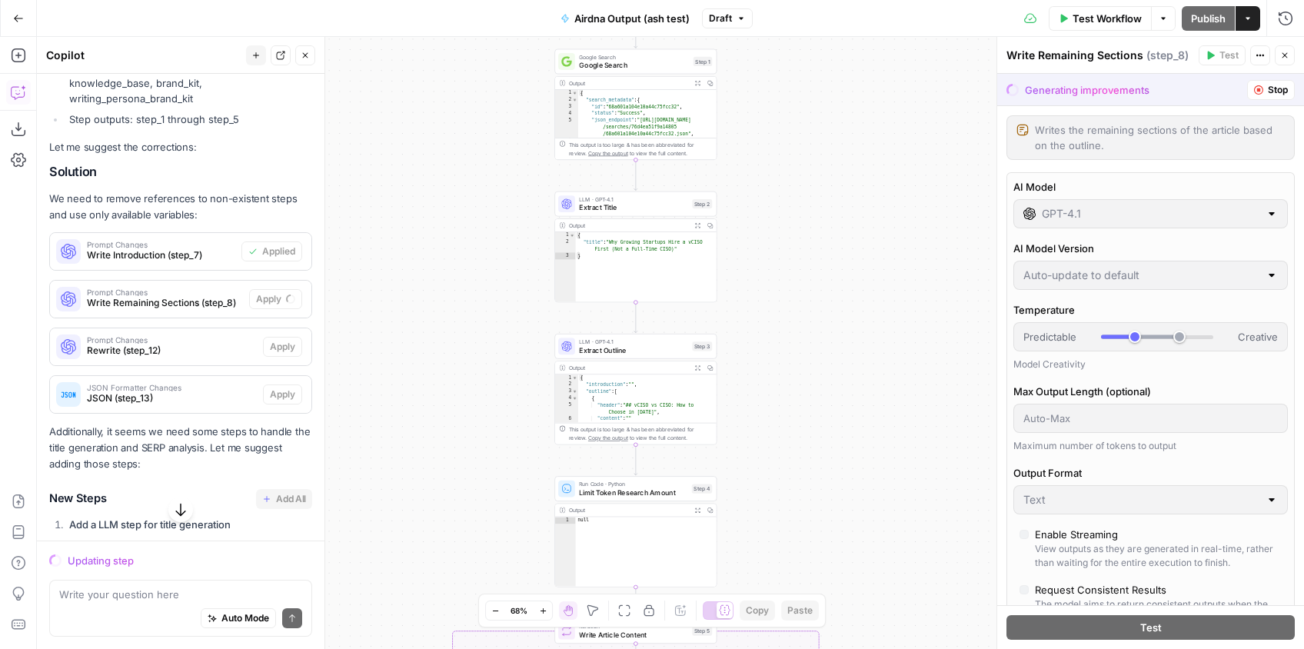
drag, startPoint x: 829, startPoint y: 355, endPoint x: 830, endPoint y: 365, distance: 10.1
click at [830, 365] on div "true false false true Workflow Set Inputs Inputs Google Search Google Search St…" at bounding box center [670, 343] width 1267 height 612
drag, startPoint x: 824, startPoint y: 287, endPoint x: 826, endPoint y: 366, distance: 78.4
click at [826, 366] on div "true false false true Workflow Set Inputs Inputs Google Search Google Search St…" at bounding box center [670, 343] width 1267 height 612
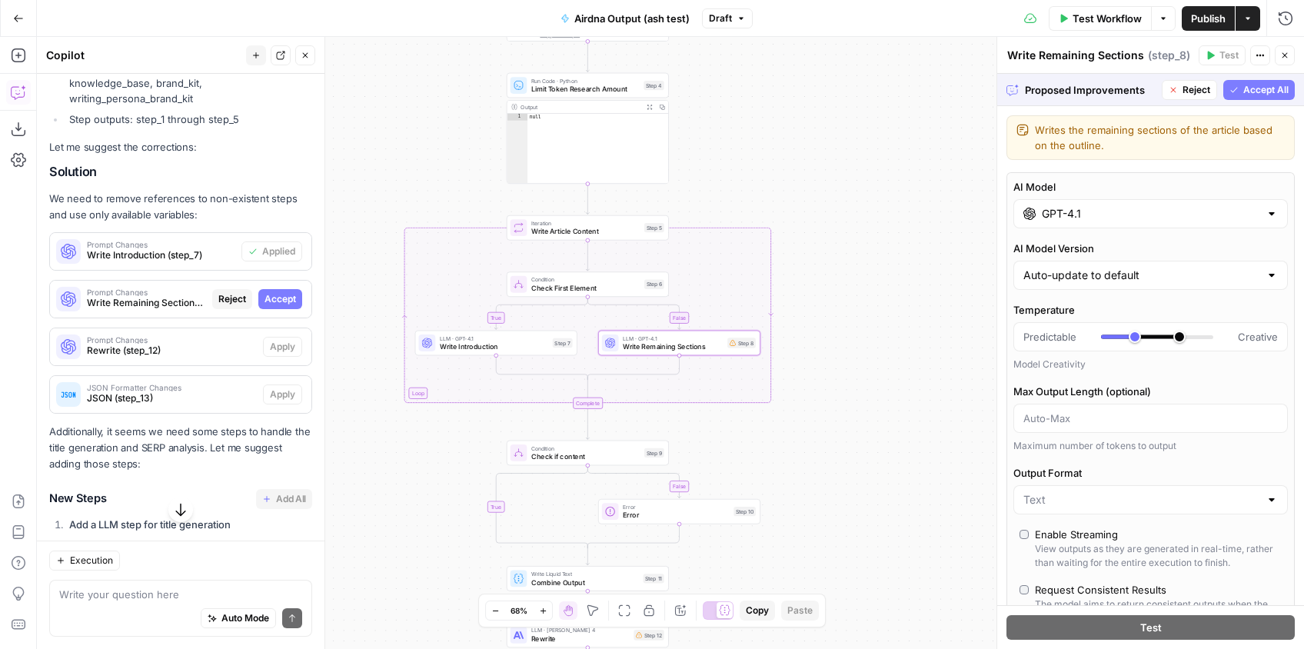
click at [279, 292] on span "Accept" at bounding box center [280, 299] width 32 height 14
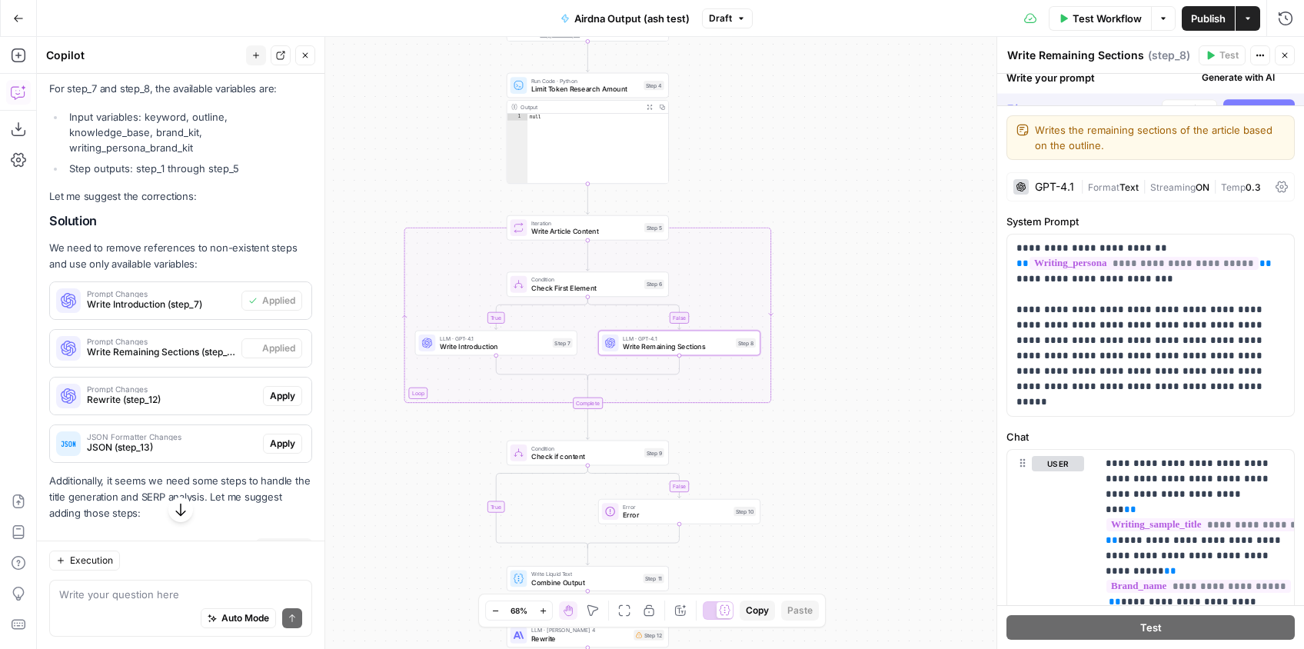
scroll to position [1028, 0]
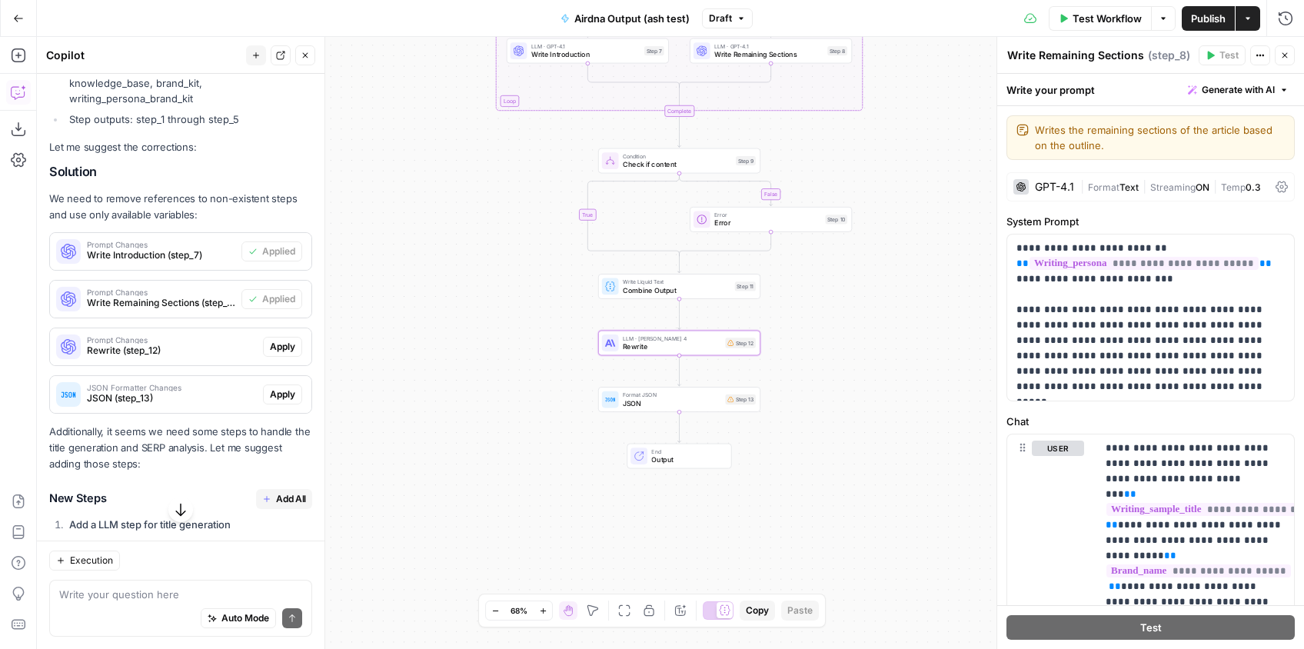
click at [280, 340] on span "Apply" at bounding box center [282, 347] width 25 height 14
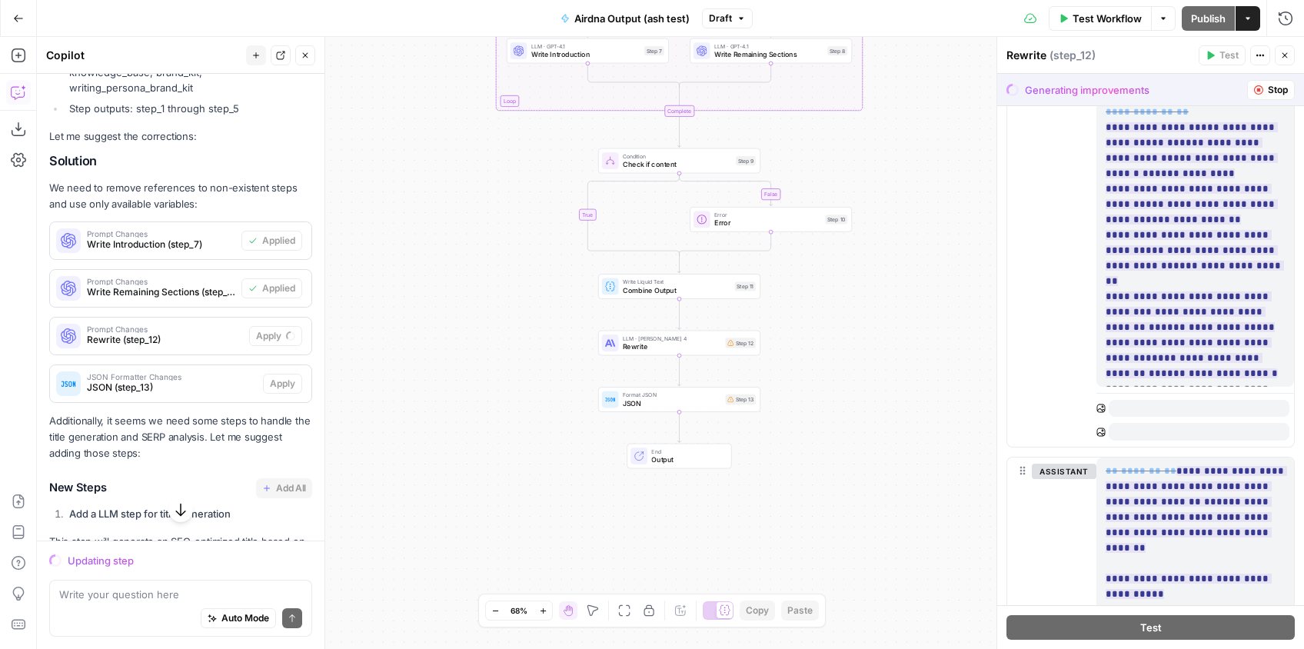
scroll to position [0, 0]
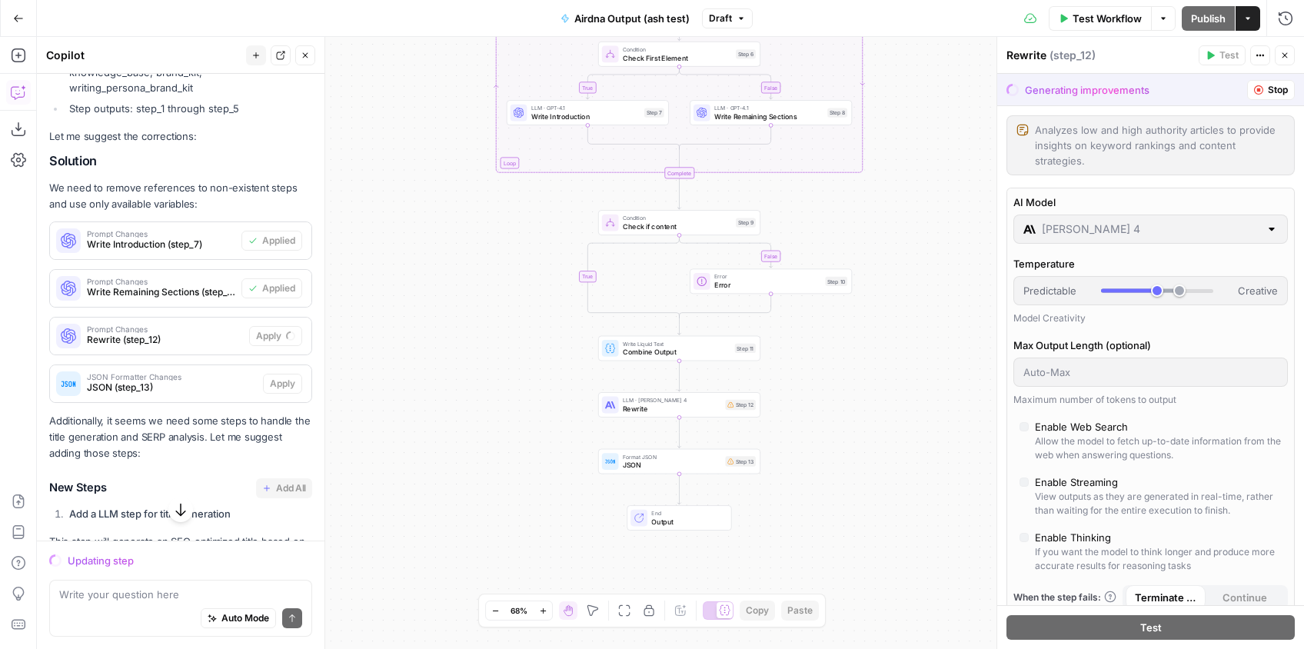
click at [573, 110] on span "LLM · GPT-4.1" at bounding box center [585, 108] width 109 height 8
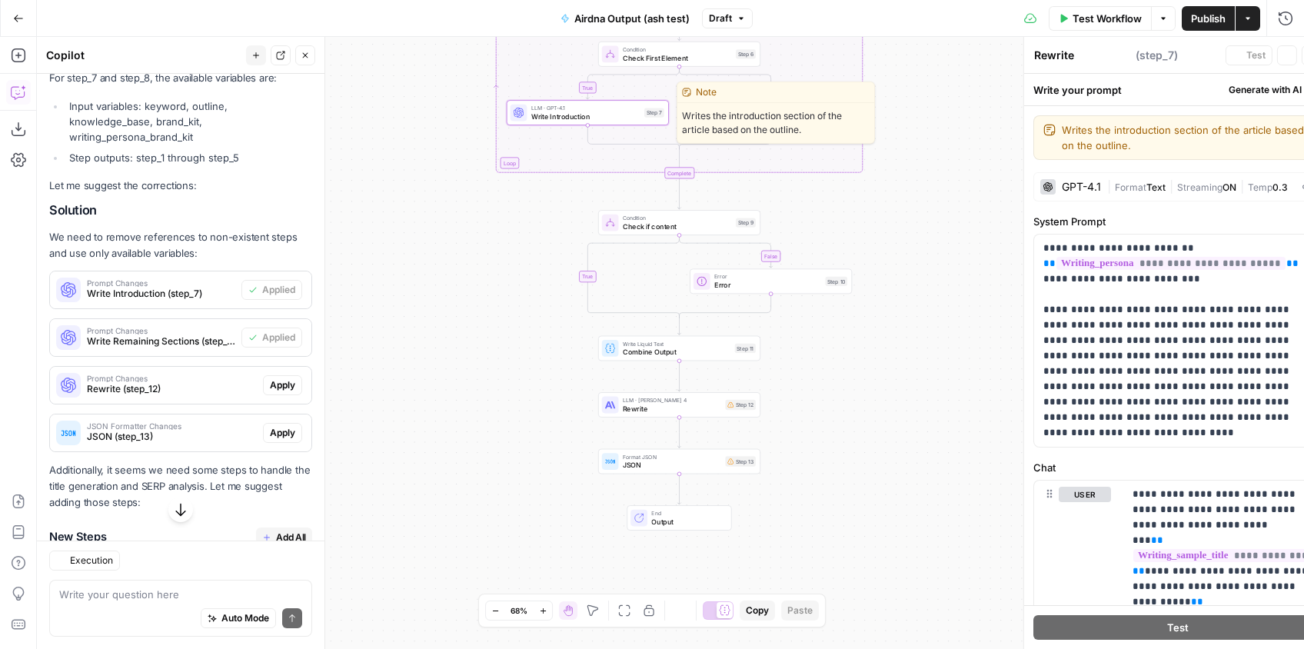
type textarea "Write Introduction"
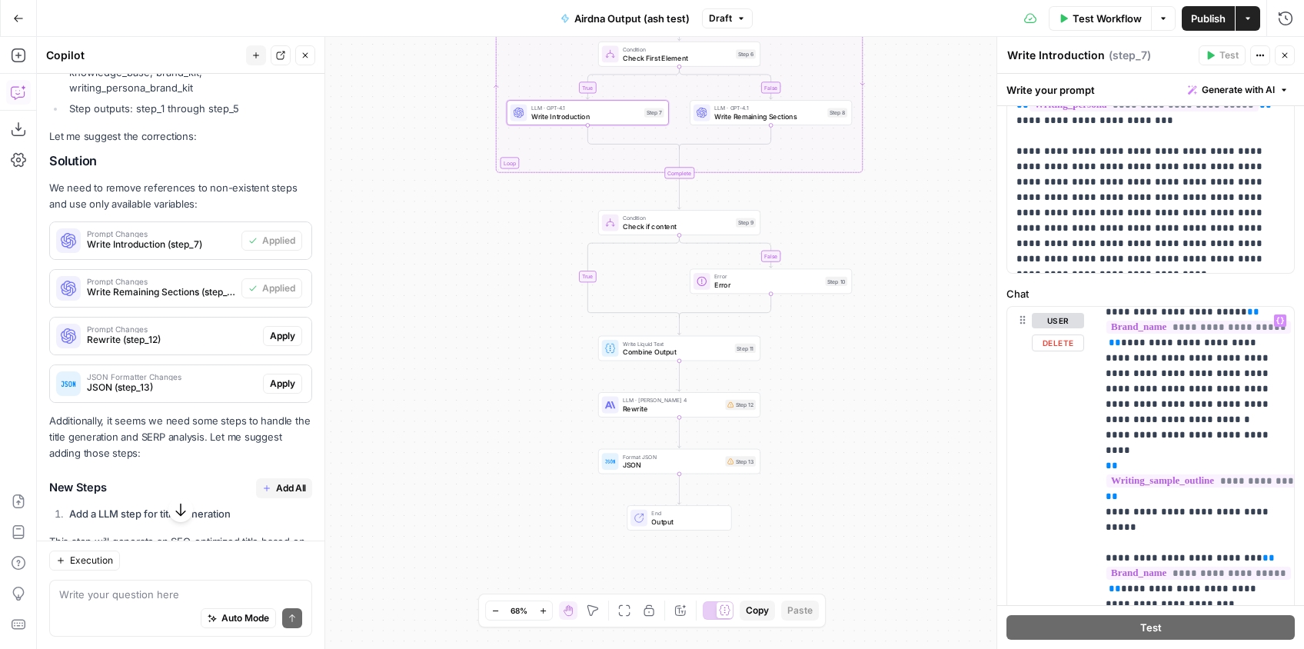
scroll to position [180, 0]
click at [11, 19] on button "Go Back" at bounding box center [19, 19] width 28 height 28
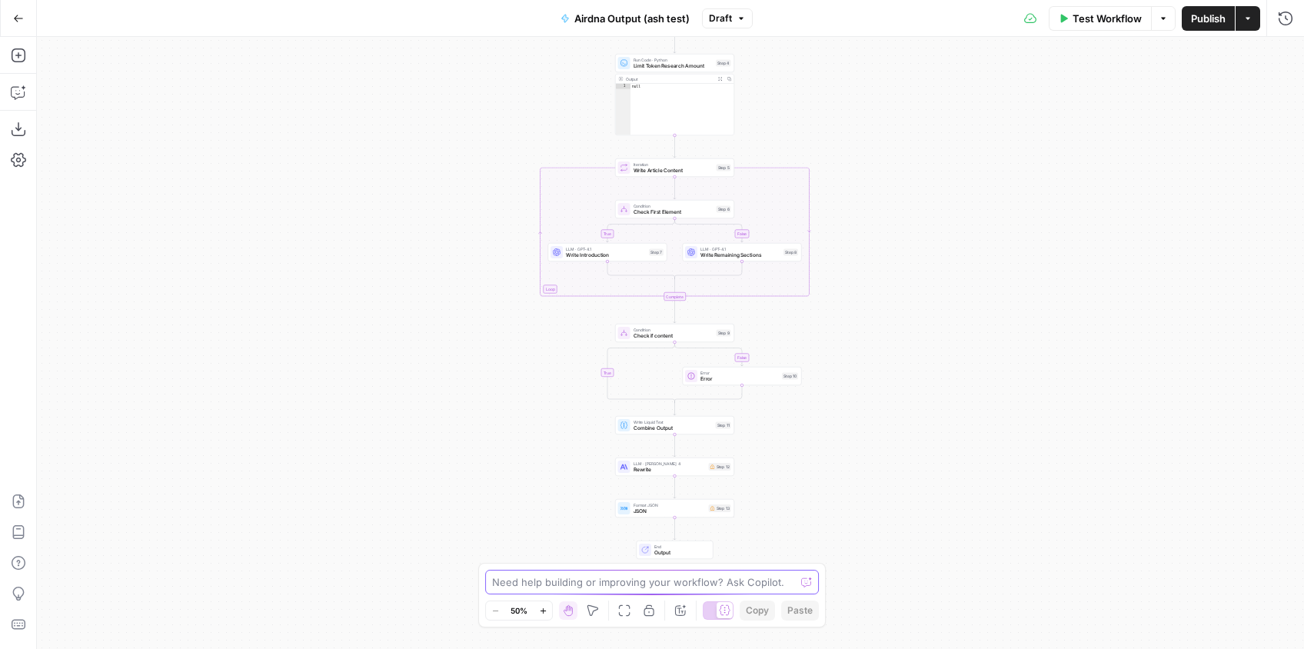
click at [695, 583] on textarea at bounding box center [643, 581] width 303 height 15
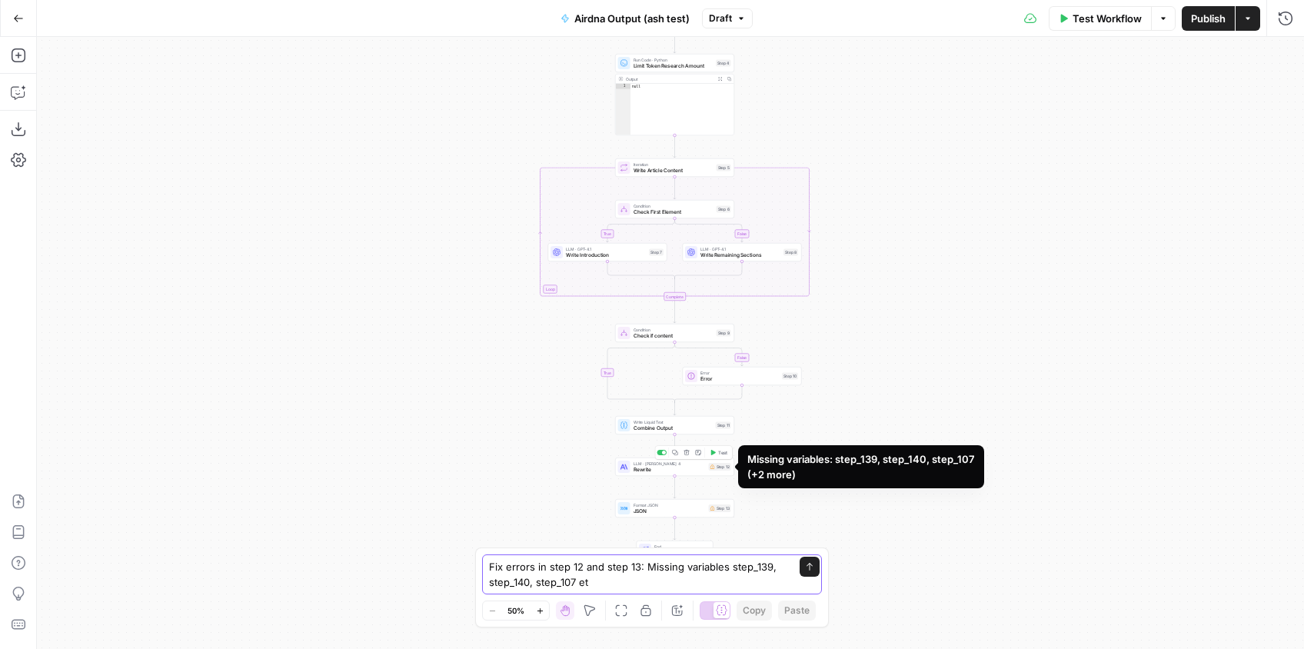
type textarea "Fix errors in step 12 and step 13: Missing variables step_139, step_140, step_1…"
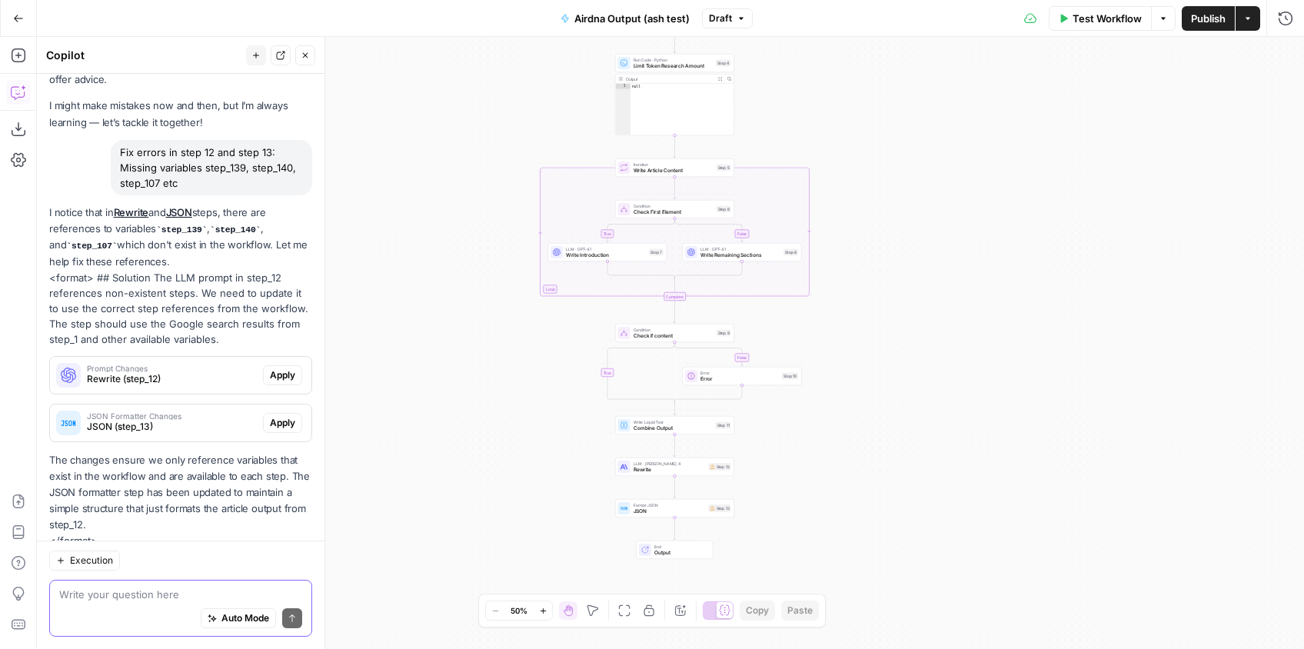
scroll to position [101, 0]
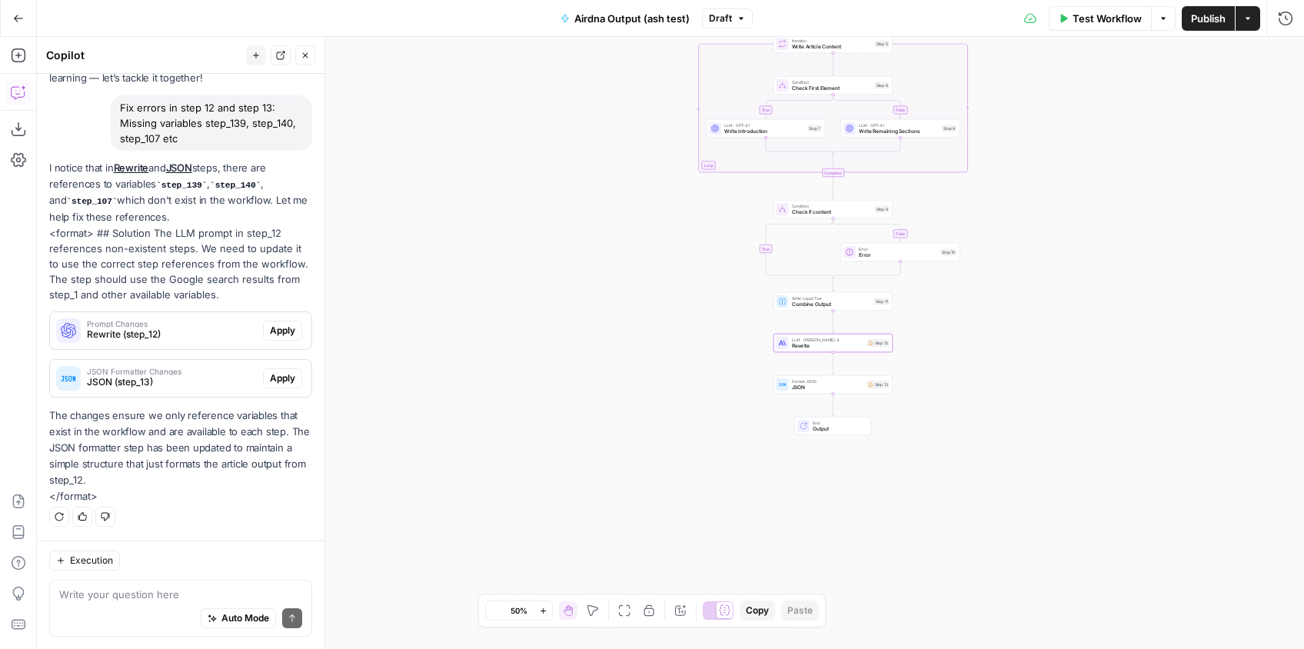
click at [284, 327] on span "Apply" at bounding box center [282, 331] width 25 height 14
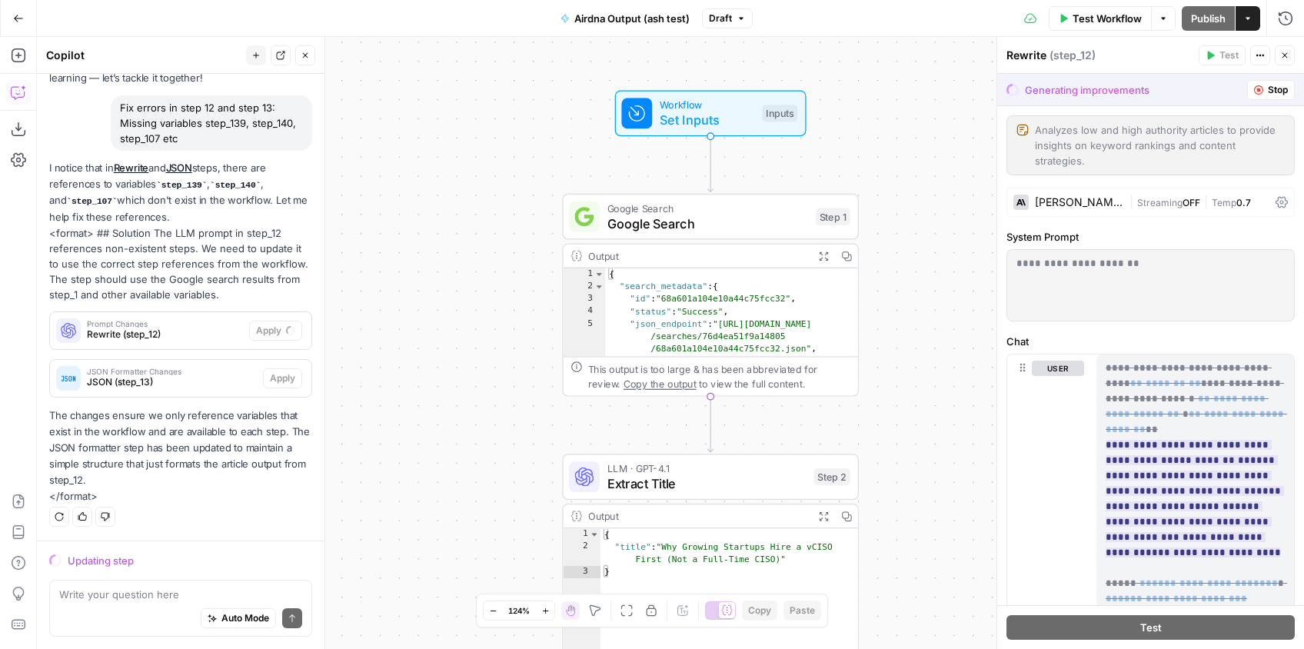
drag, startPoint x: 473, startPoint y: 323, endPoint x: 496, endPoint y: 170, distance: 154.7
click at [496, 170] on div "true false false true Workflow Set Inputs Inputs Google Search Google Search St…" at bounding box center [670, 343] width 1267 height 612
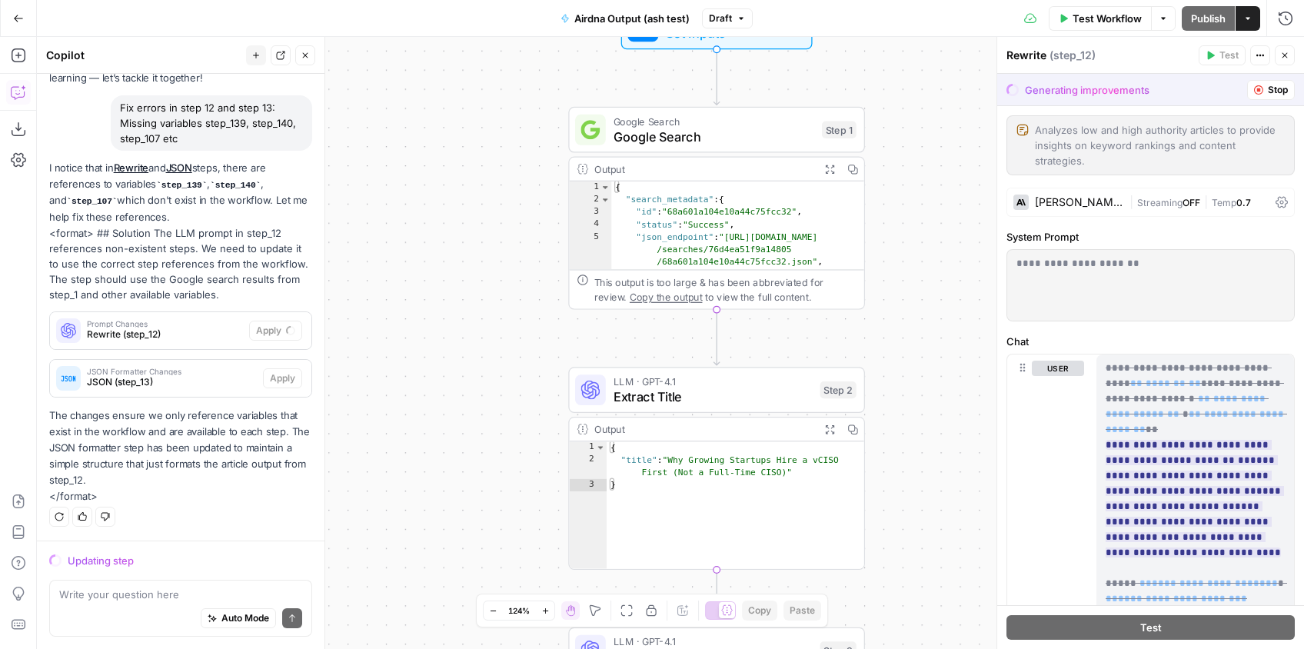
drag, startPoint x: 517, startPoint y: 280, endPoint x: 513, endPoint y: 199, distance: 80.8
click at [513, 199] on div "true false false true Workflow Set Inputs Inputs Google Search Google Search St…" at bounding box center [670, 343] width 1267 height 612
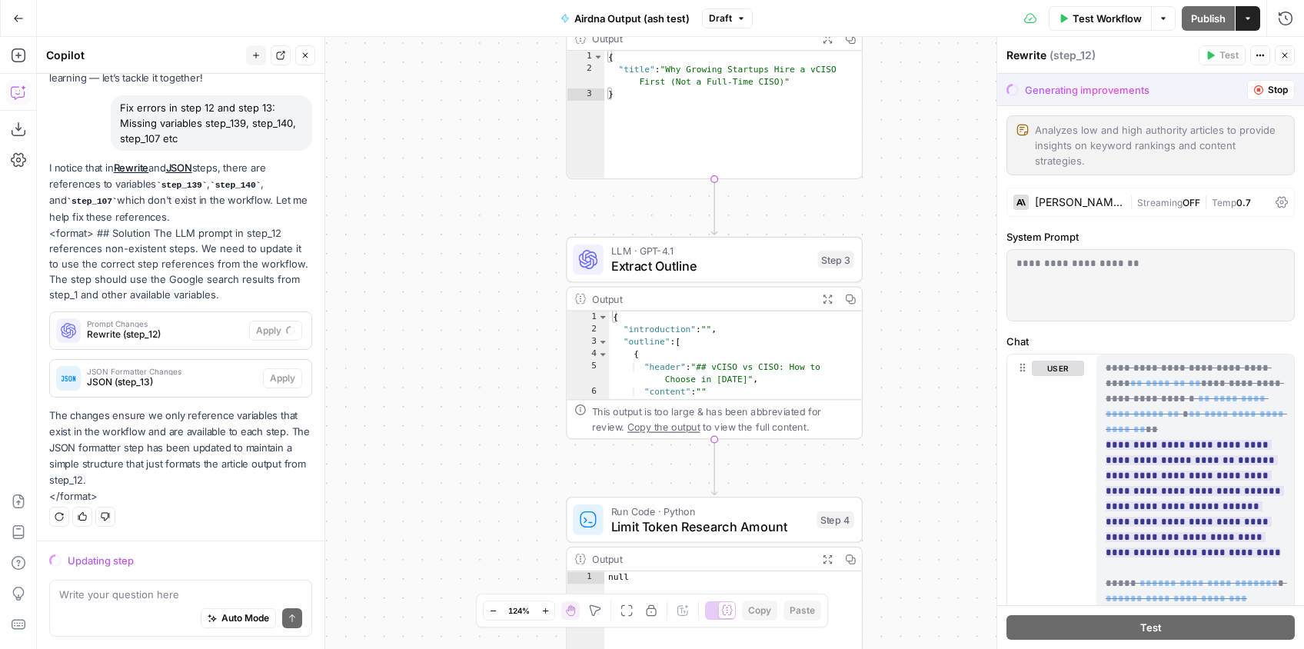
drag, startPoint x: 523, startPoint y: 318, endPoint x: 525, endPoint y: 174, distance: 144.5
click at [525, 174] on div "true false false true Workflow Set Inputs Inputs Google Search Google Search St…" at bounding box center [670, 343] width 1267 height 612
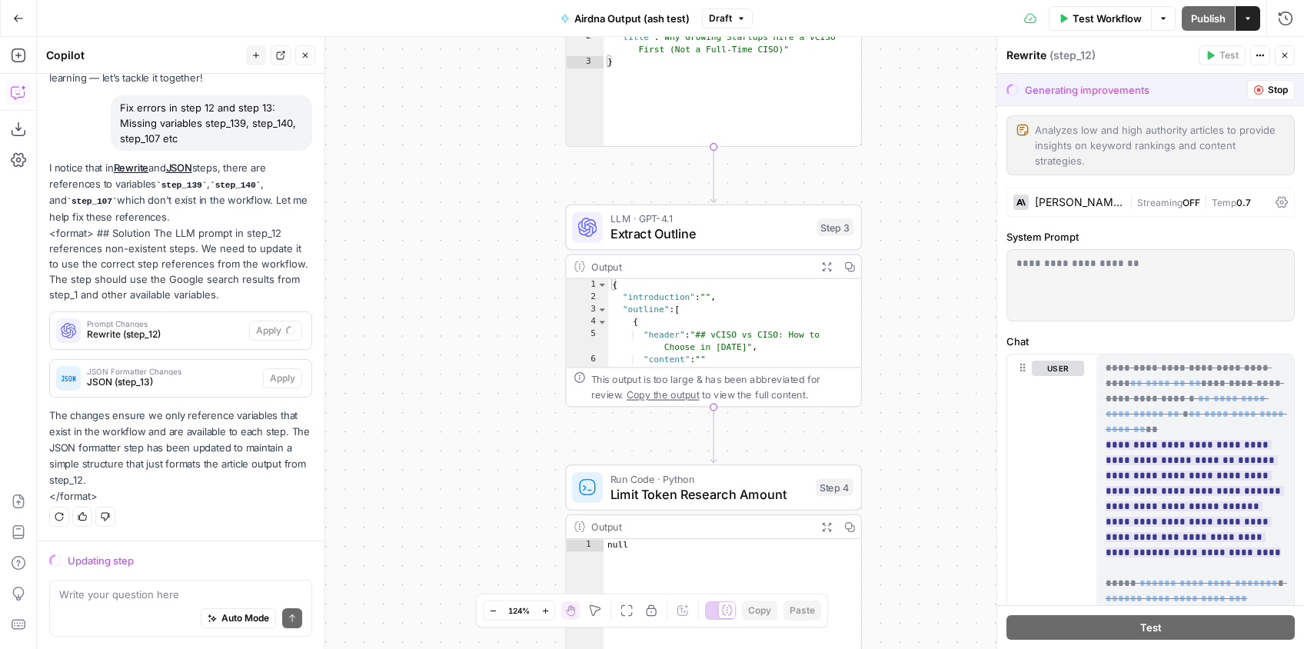
drag, startPoint x: 503, startPoint y: 331, endPoint x: 498, endPoint y: 178, distance: 153.0
click at [498, 178] on div "true false false true Workflow Set Inputs Inputs Google Search Google Search St…" at bounding box center [670, 343] width 1267 height 612
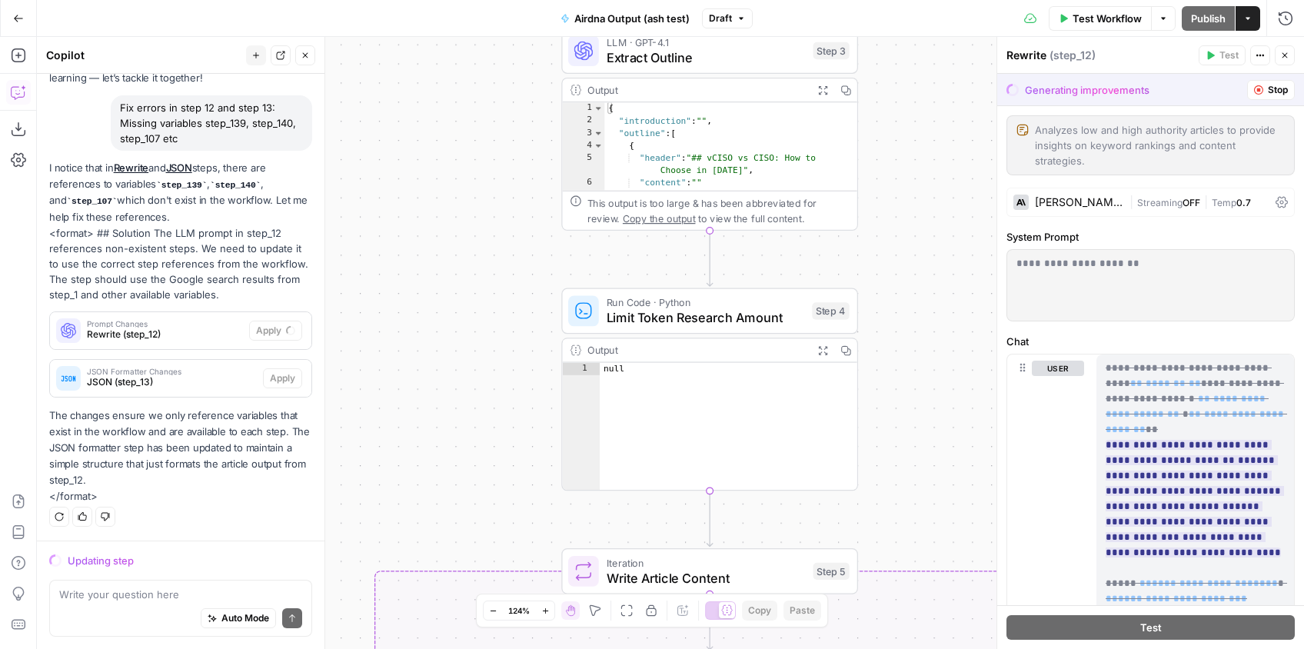
drag, startPoint x: 489, startPoint y: 208, endPoint x: 490, endPoint y: 288, distance: 80.0
click at [491, 195] on div "true false false true Workflow Set Inputs Inputs Google Search Google Search St…" at bounding box center [670, 343] width 1267 height 612
drag, startPoint x: 486, startPoint y: 378, endPoint x: 491, endPoint y: 214, distance: 164.6
click at [491, 214] on div "true false false true Workflow Set Inputs Inputs Google Search Google Search St…" at bounding box center [670, 343] width 1267 height 612
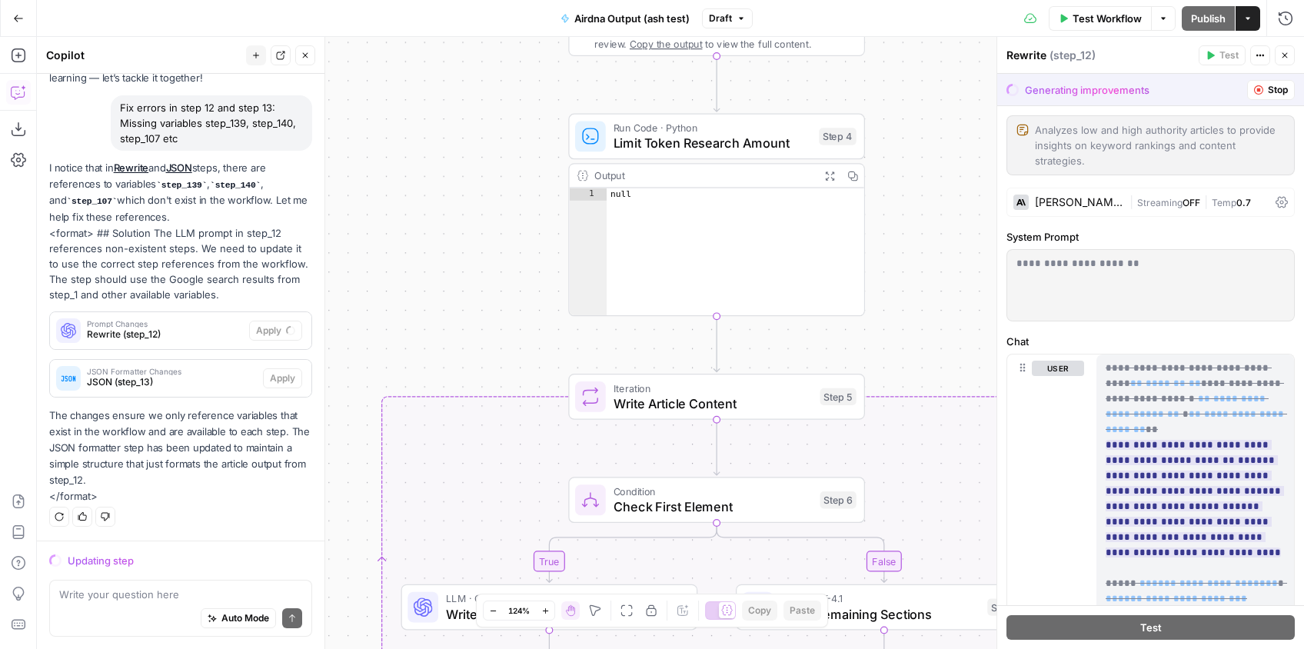
click at [483, 215] on div "true false false true Workflow Set Inputs Inputs Google Search Google Search St…" at bounding box center [670, 343] width 1267 height 612
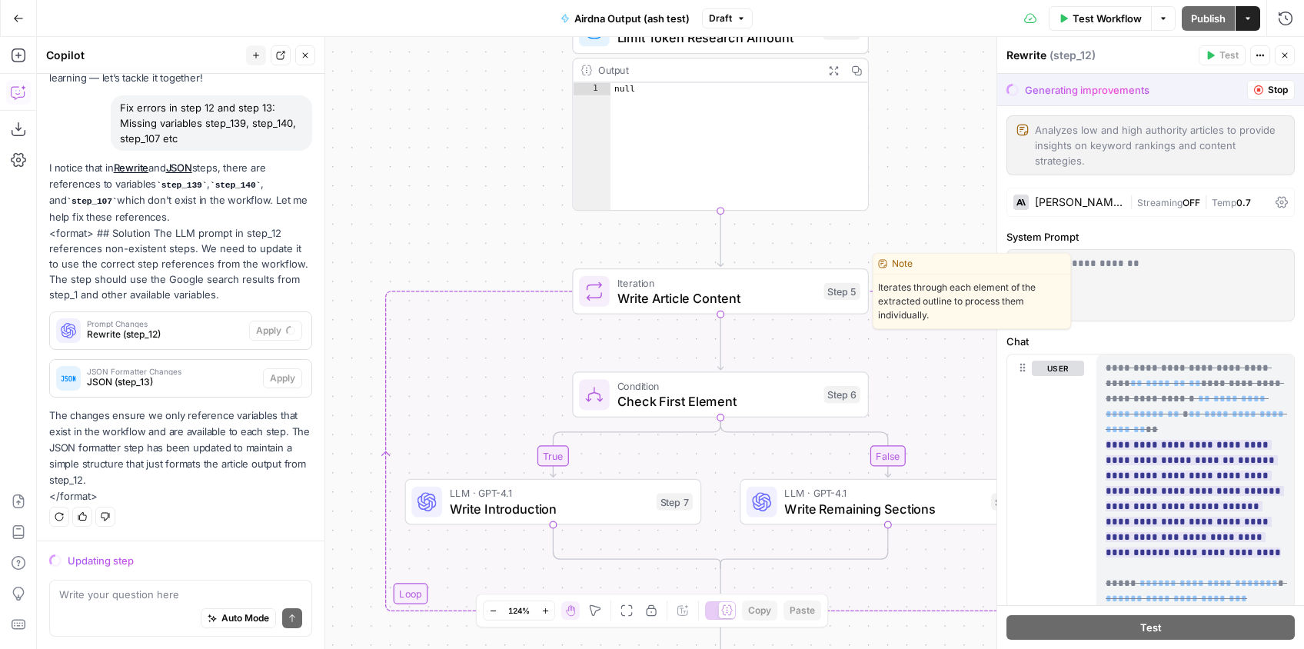
click at [699, 304] on span "Write Article Content" at bounding box center [716, 297] width 199 height 19
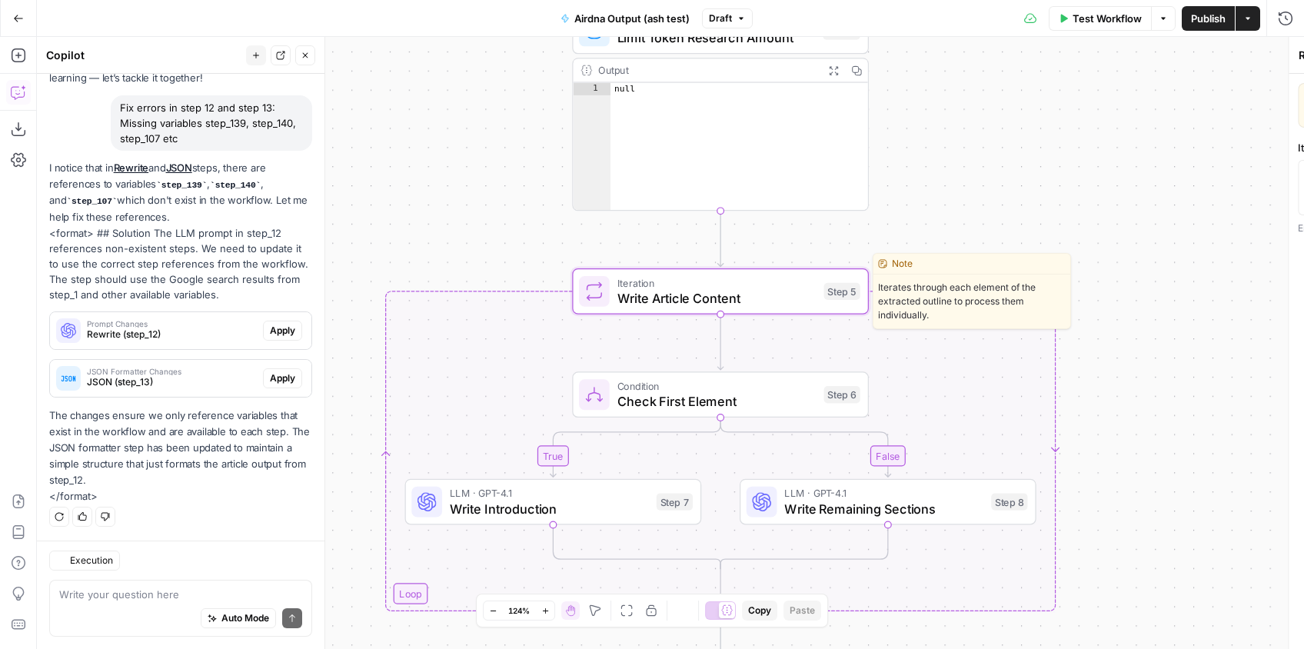
type textarea "Write Article Content"
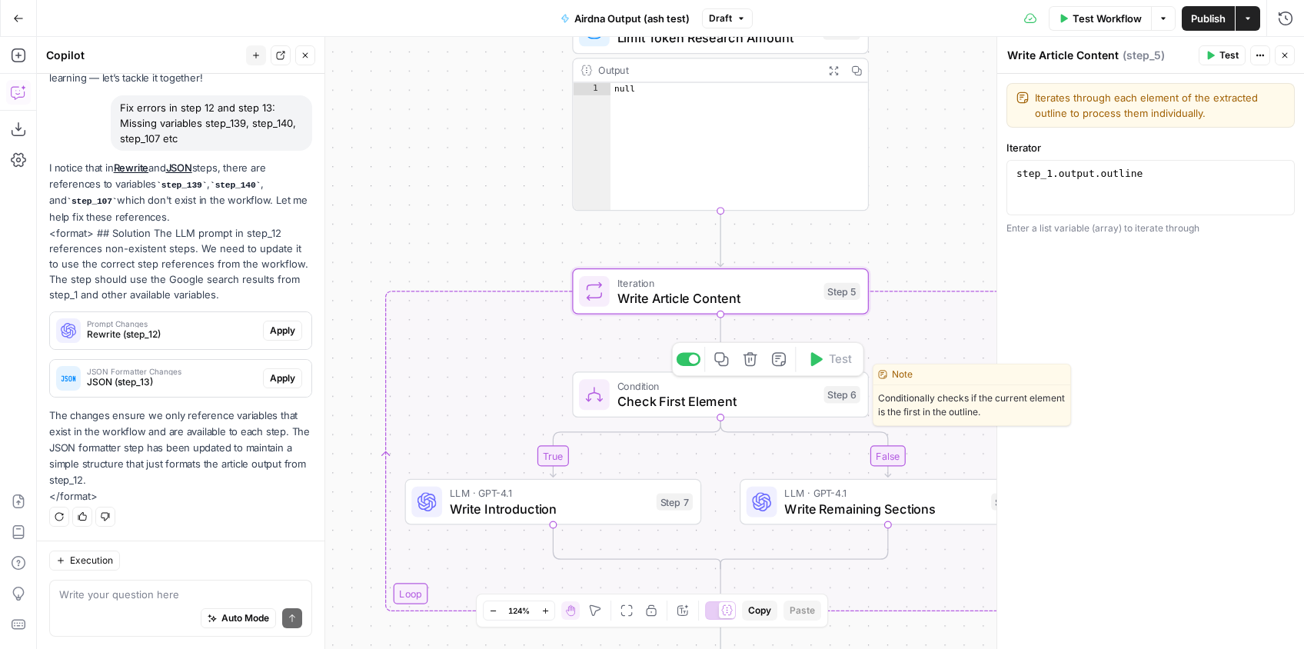
click at [755, 396] on span "Check First Element" at bounding box center [716, 401] width 199 height 19
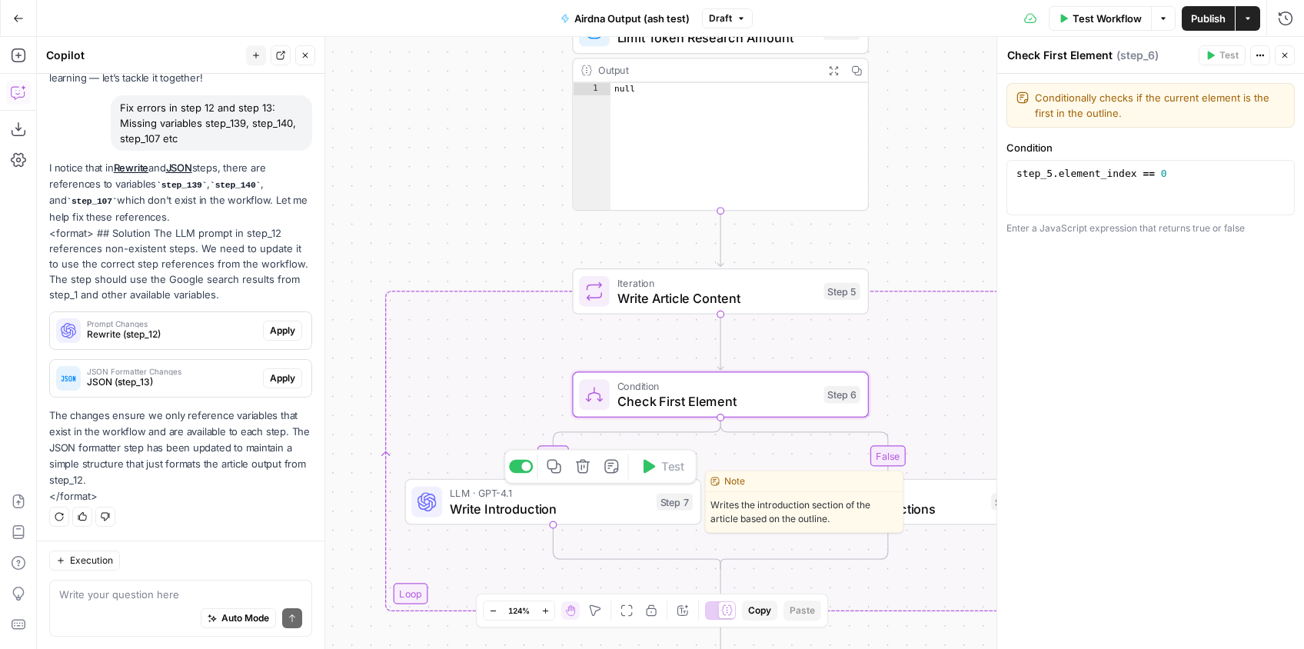
click at [631, 486] on span "LLM · GPT-4.1" at bounding box center [549, 492] width 199 height 15
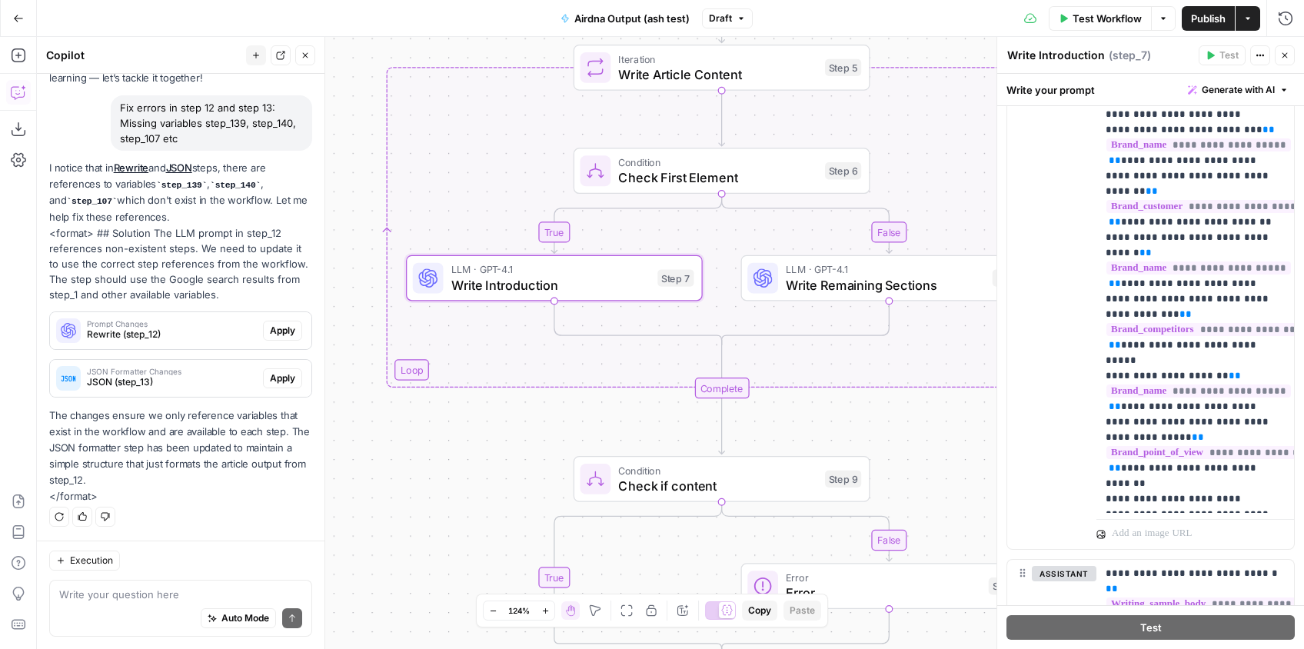
scroll to position [578, 0]
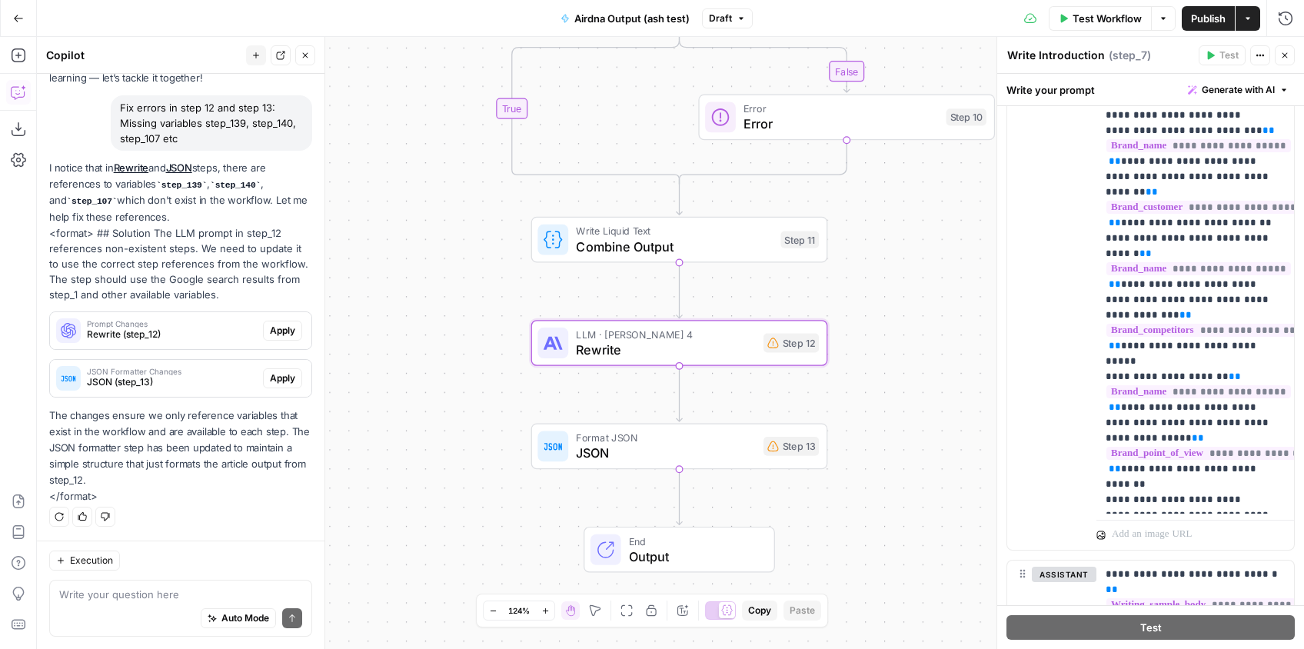
click at [284, 333] on span "Apply" at bounding box center [282, 331] width 25 height 14
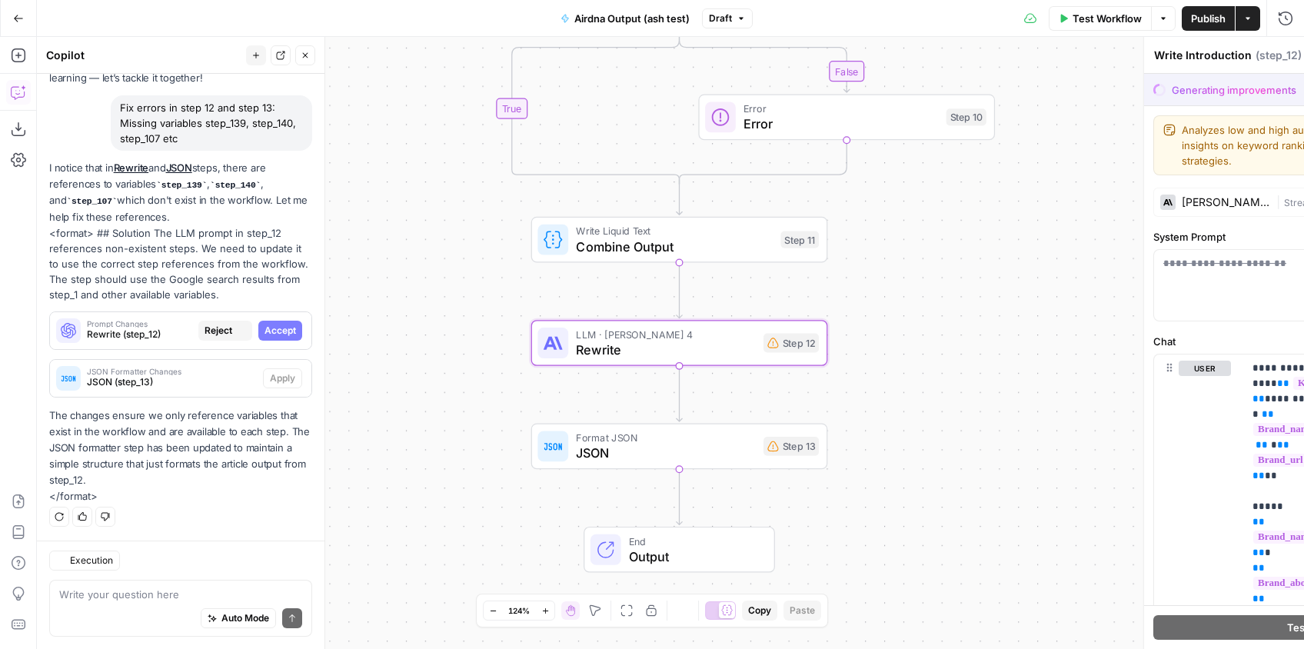
type textarea "Rewrite"
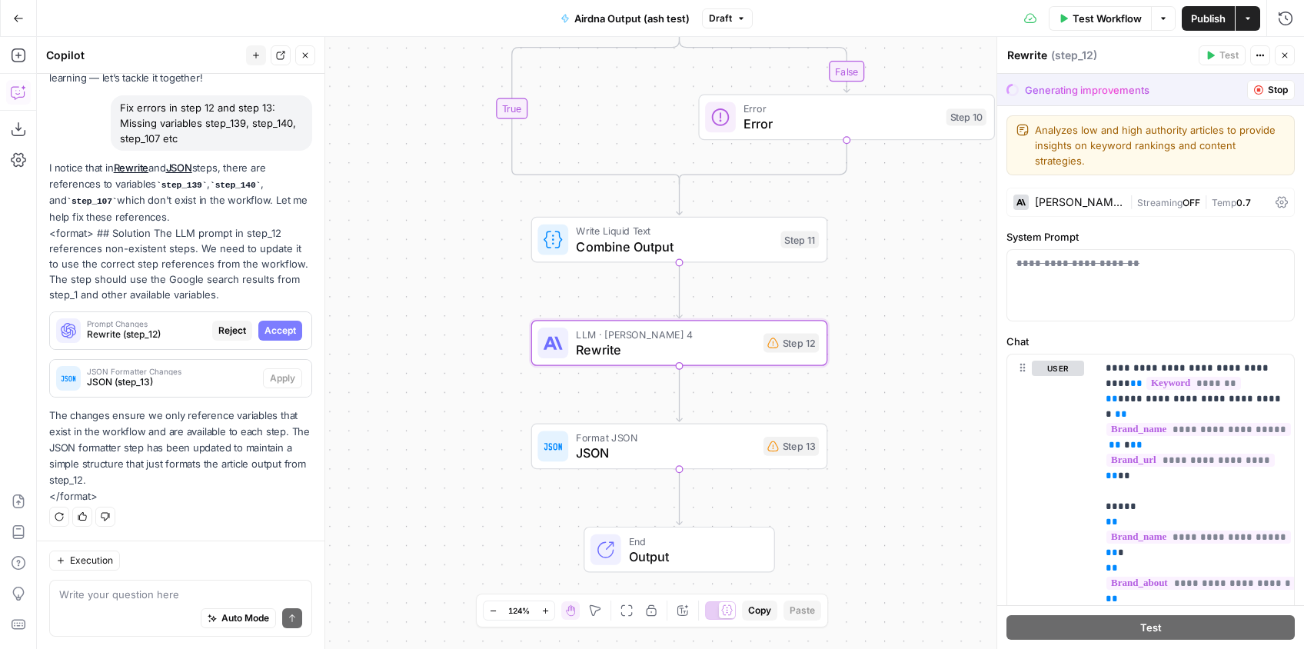
click at [284, 334] on span "Accept" at bounding box center [280, 331] width 32 height 14
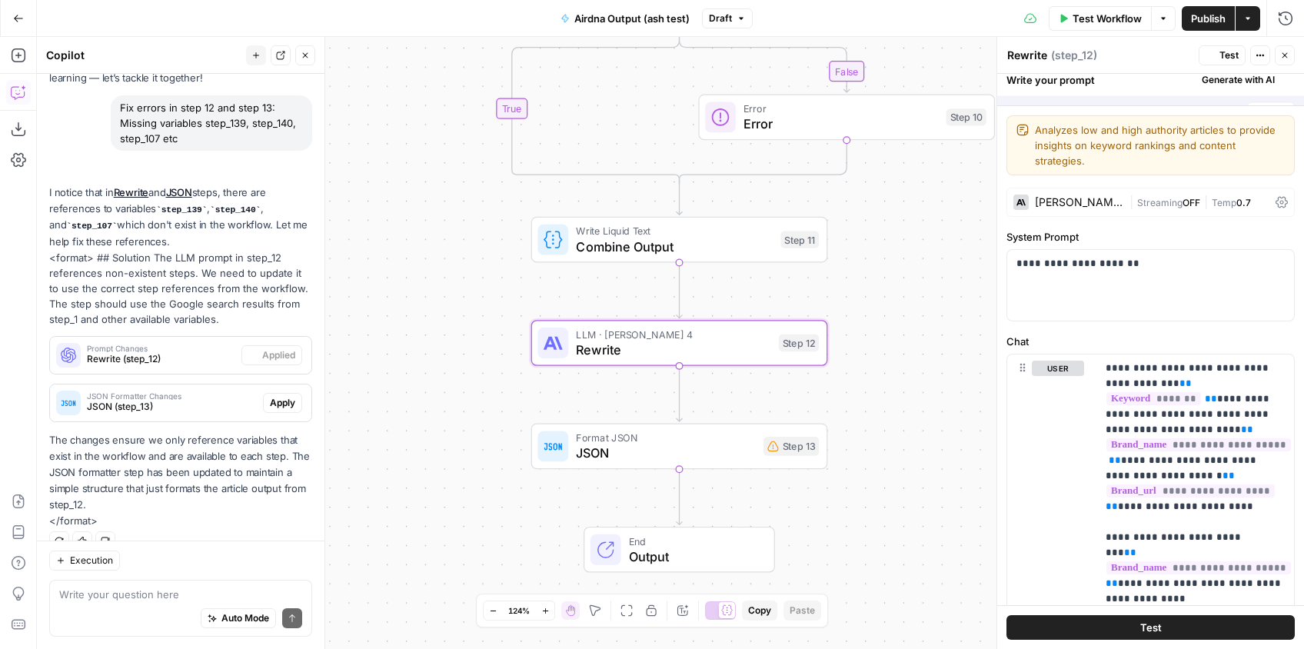
scroll to position [126, 0]
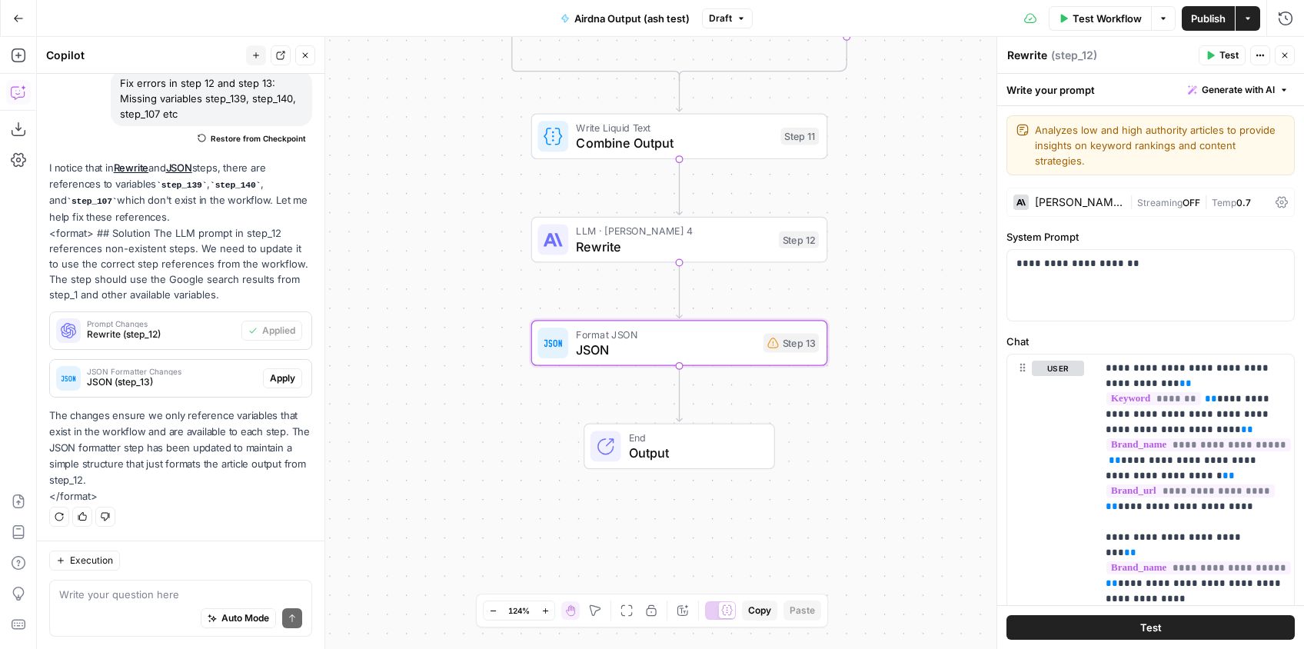
click at [280, 371] on span "Apply" at bounding box center [282, 378] width 25 height 14
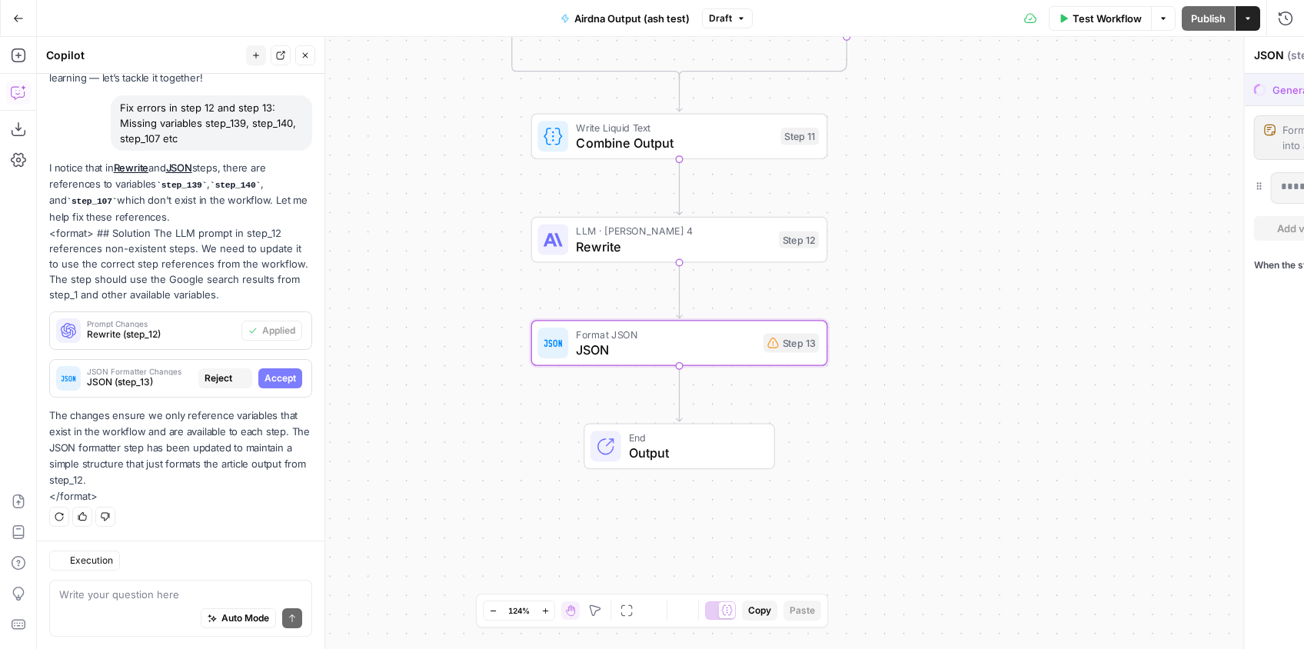
scroll to position [101, 0]
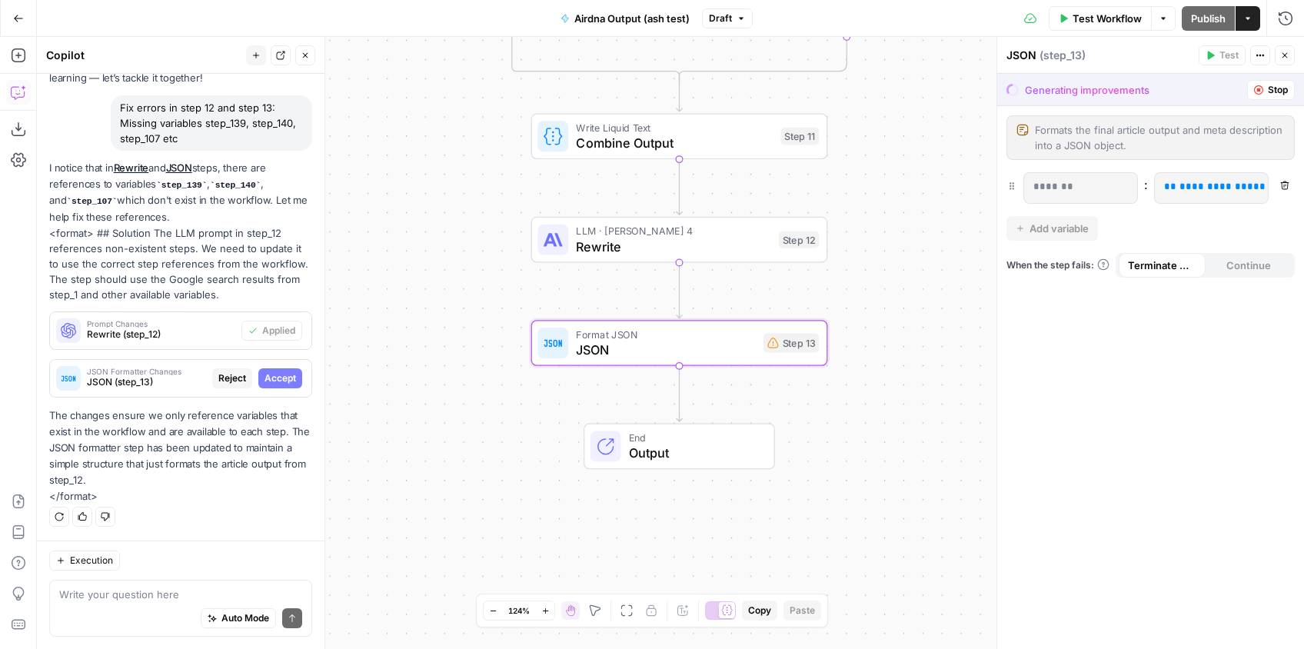
click at [269, 377] on span "Accept" at bounding box center [280, 378] width 32 height 14
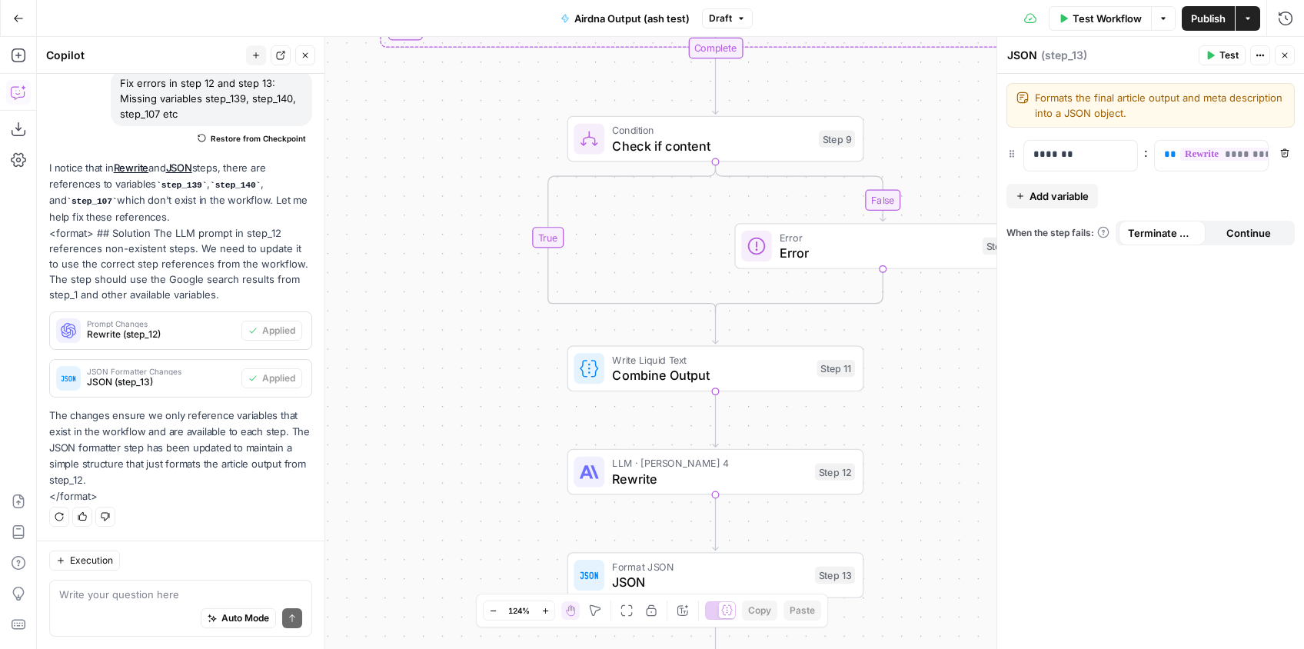
drag, startPoint x: 463, startPoint y: 224, endPoint x: 510, endPoint y: 328, distance: 113.5
click at [499, 456] on div "true false false true Workflow Set Inputs Inputs Google Search Google Search St…" at bounding box center [670, 343] width 1267 height 612
drag, startPoint x: 508, startPoint y: 297, endPoint x: 509, endPoint y: 459, distance: 162.2
click at [512, 478] on div "true false false true Workflow Set Inputs Inputs Google Search Google Search St…" at bounding box center [670, 343] width 1267 height 612
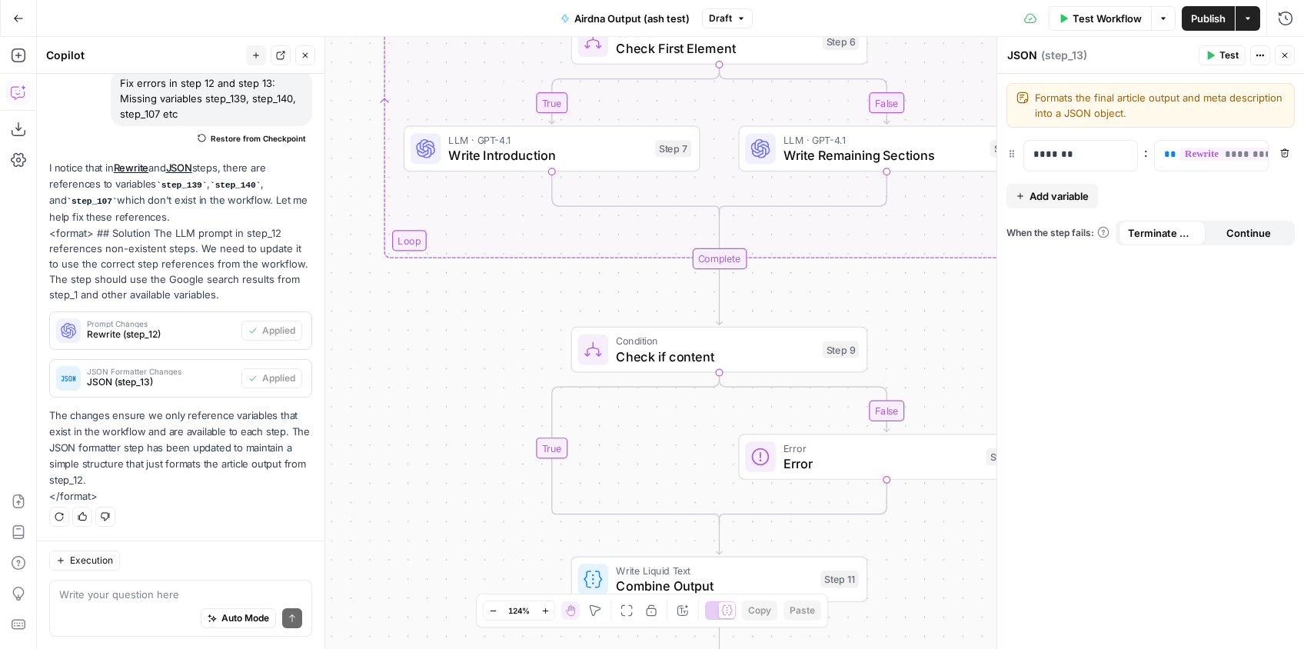
drag, startPoint x: 508, startPoint y: 304, endPoint x: 513, endPoint y: 427, distance: 123.1
click at [511, 430] on div "true false false true Workflow Set Inputs Inputs Google Search Google Search St…" at bounding box center [670, 343] width 1267 height 612
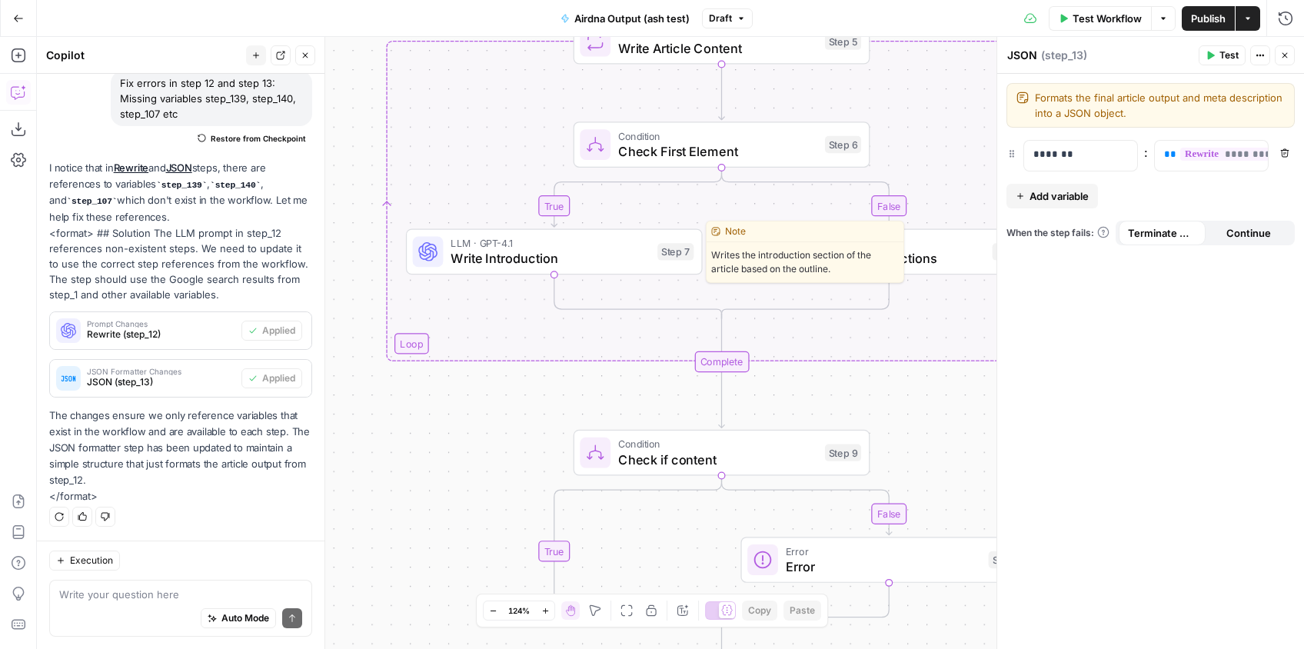
click at [560, 254] on span "Write Introduction" at bounding box center [549, 258] width 199 height 19
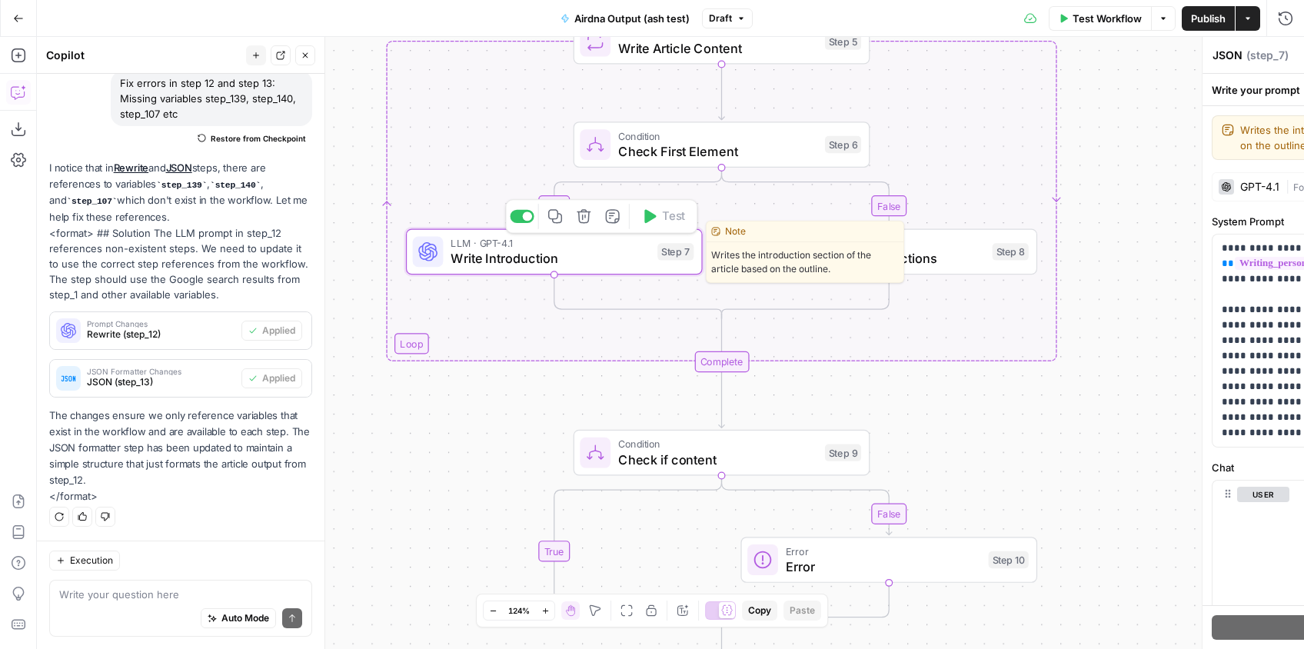
type textarea "Write Introduction"
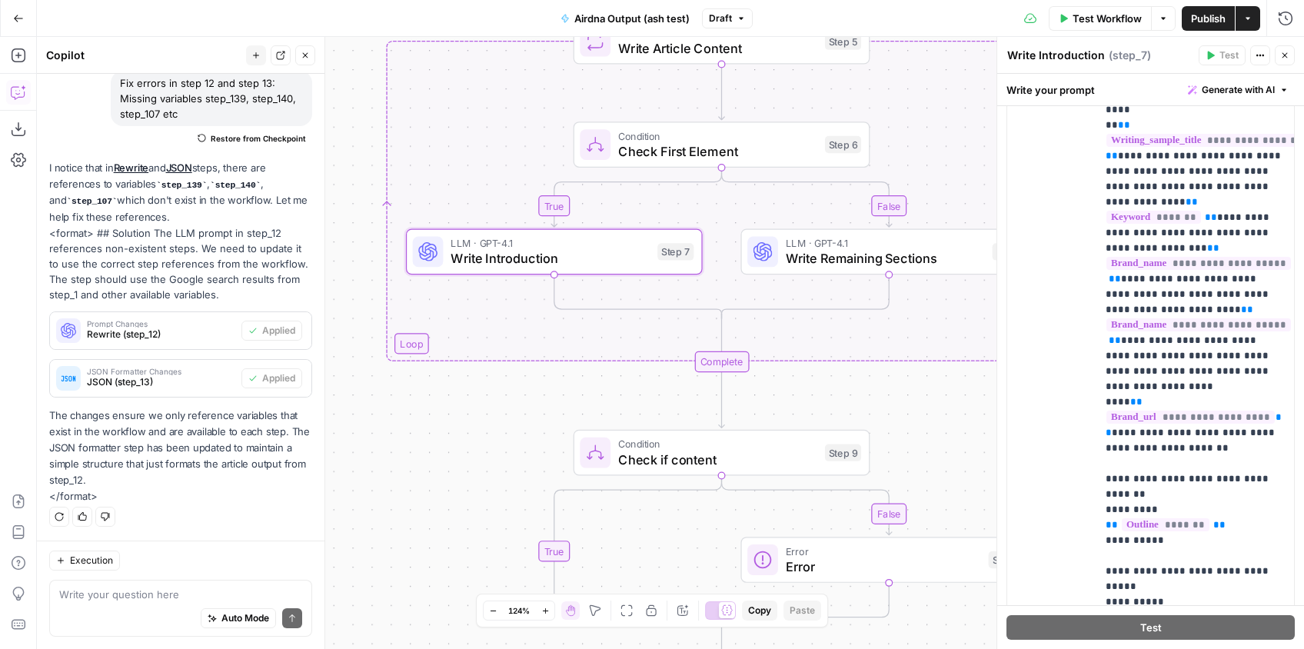
scroll to position [1309, 0]
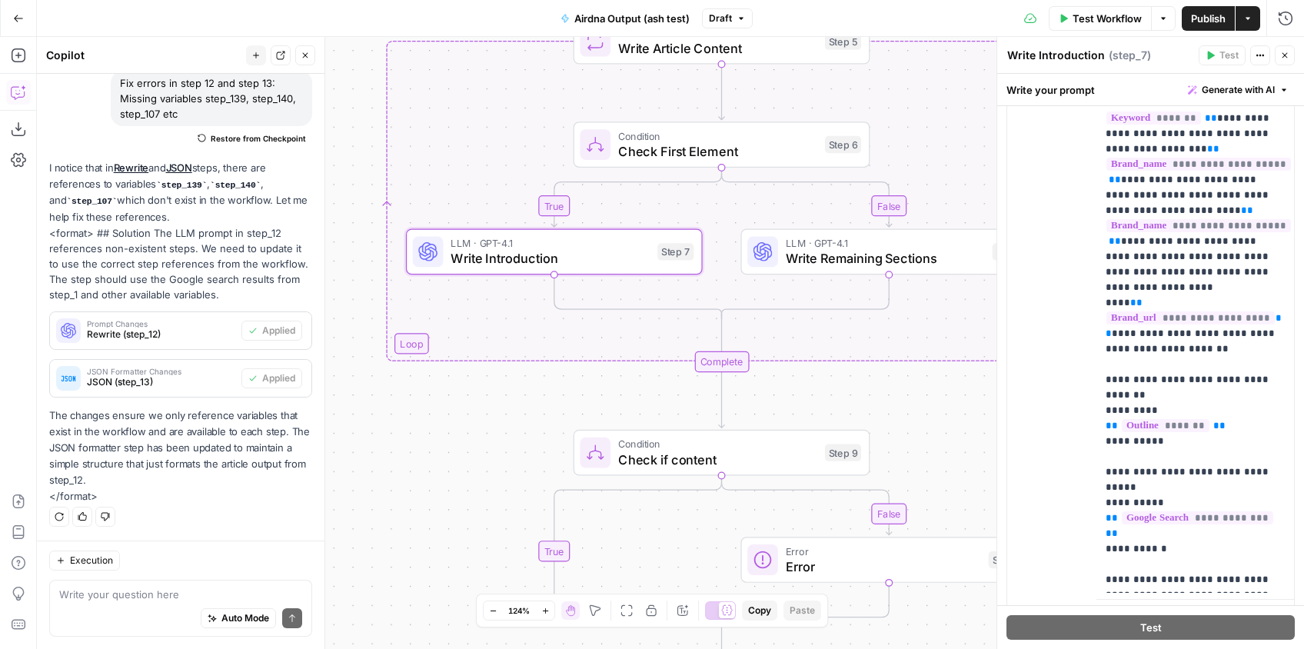
click at [172, 583] on div "Write your question here Auto Mode Send" at bounding box center [180, 608] width 263 height 57
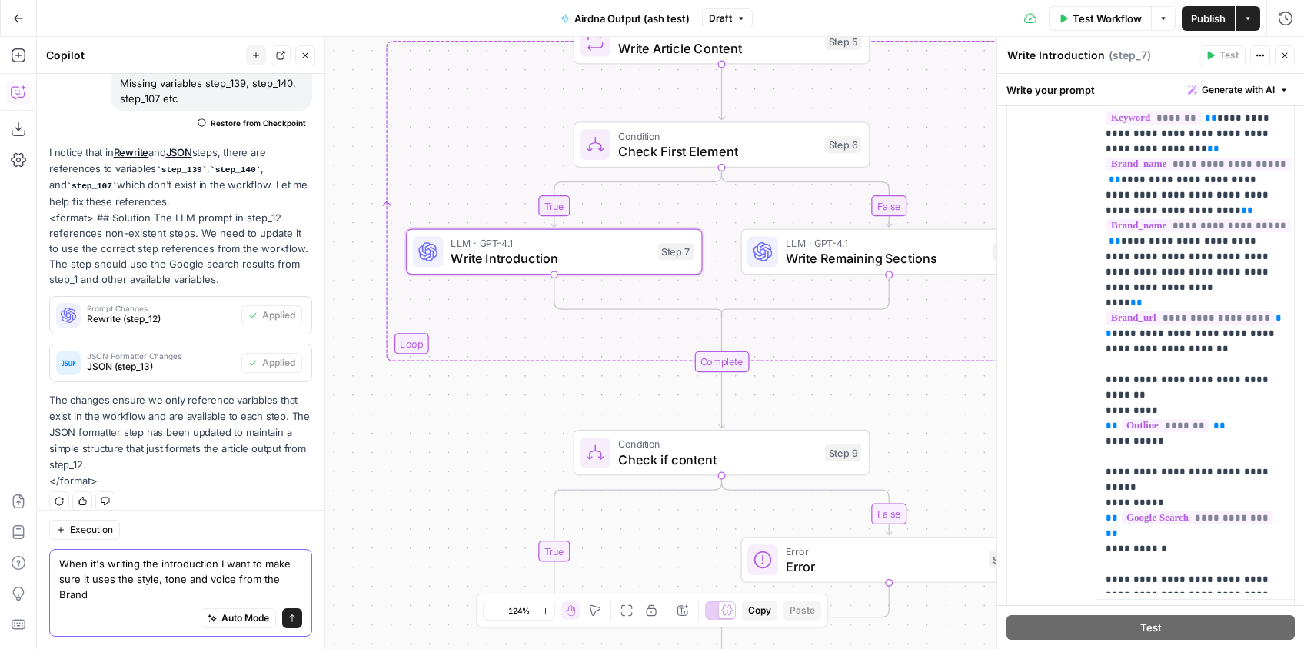
scroll to position [157, 0]
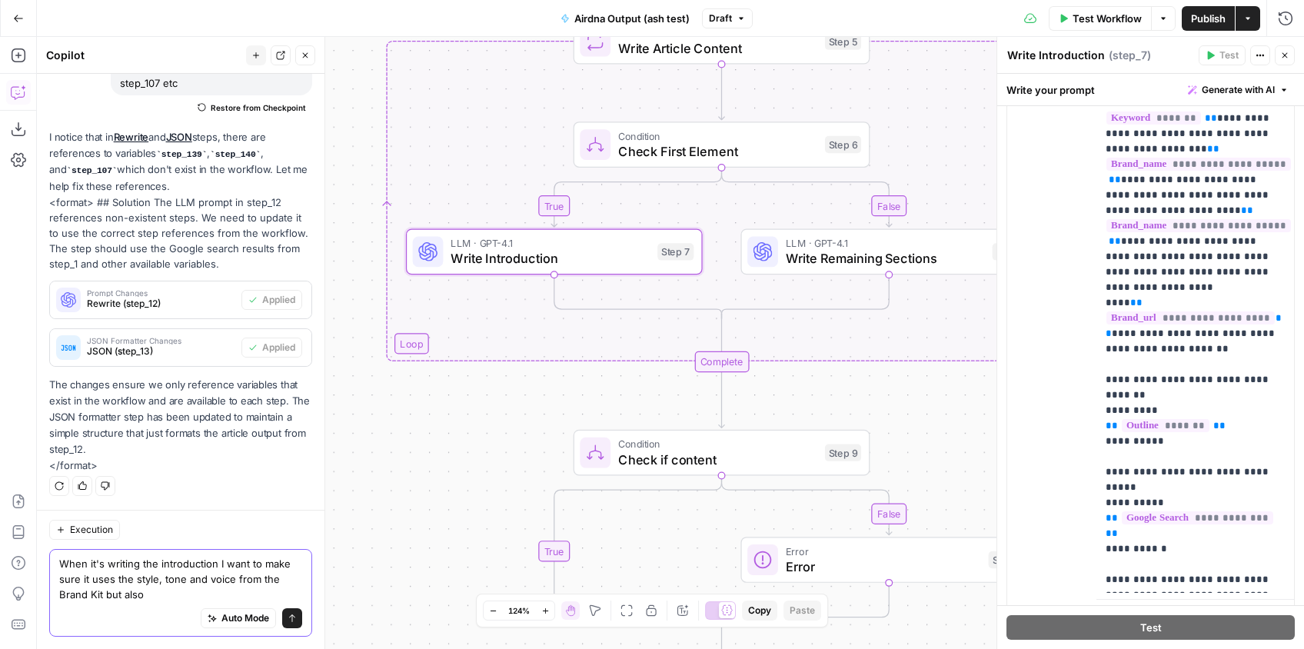
paste textarea "{{ brand_kit.example_post_1 }}"
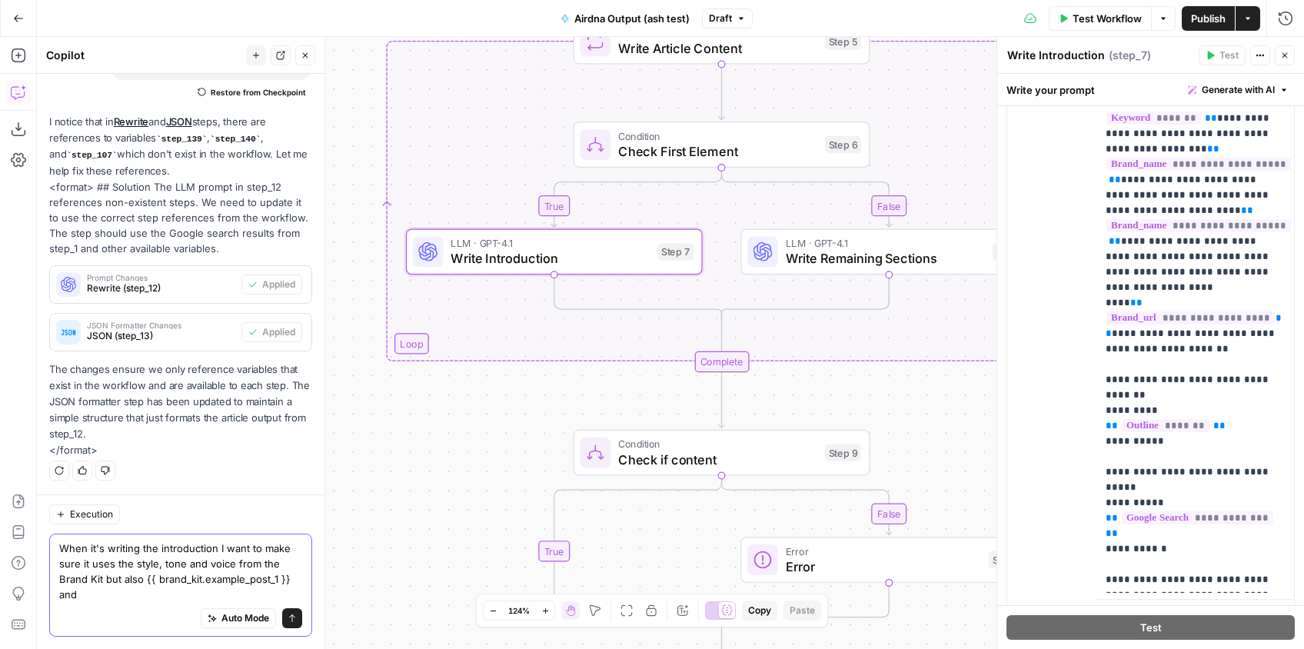
paste textarea "{{ brand_kit.example_post_2 }}"
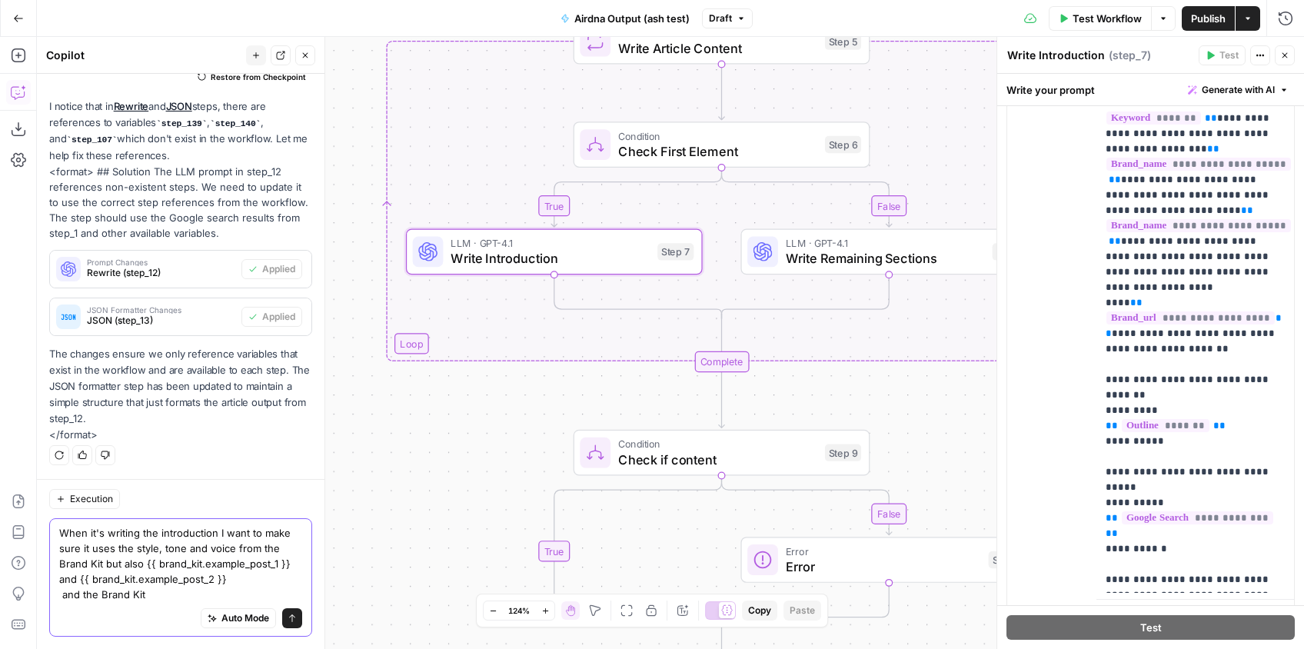
paste textarea "Writing Sample"
type textarea "When it's writing the introduction I want to make sure it uses the style, tone …"
click at [289, 621] on icon "submit" at bounding box center [291, 617] width 9 height 9
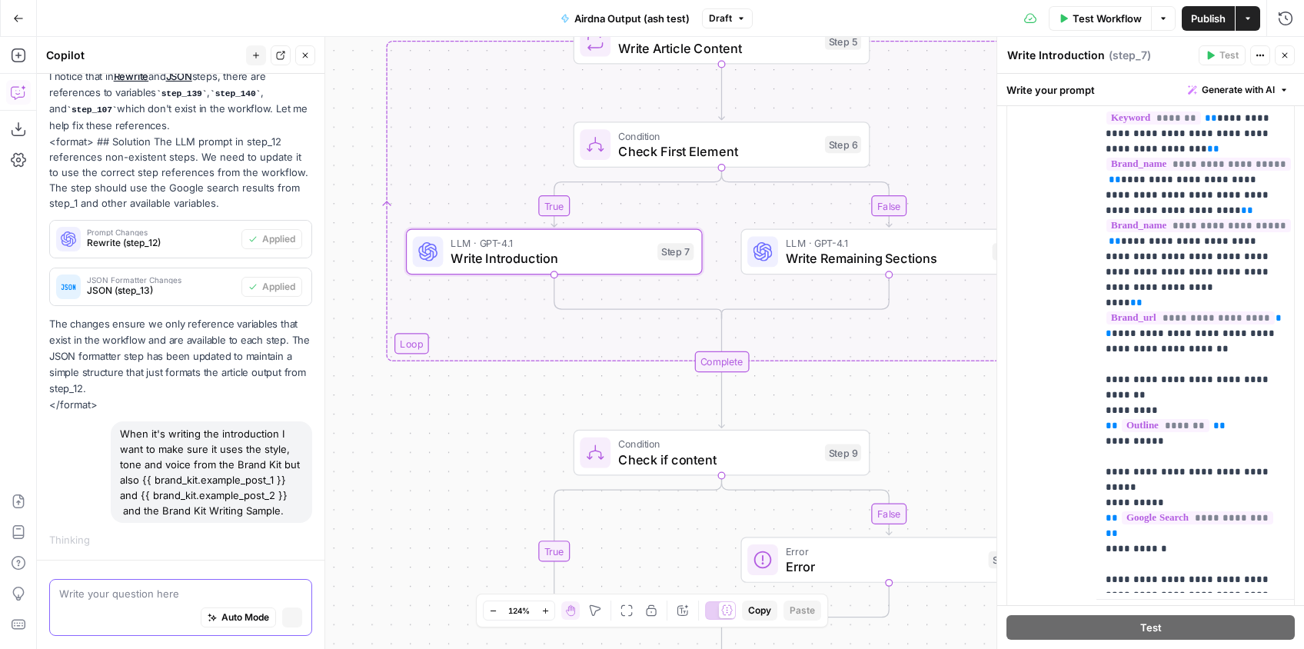
scroll to position [192, 0]
click at [845, 256] on span "Write Remaining Sections" at bounding box center [885, 258] width 199 height 19
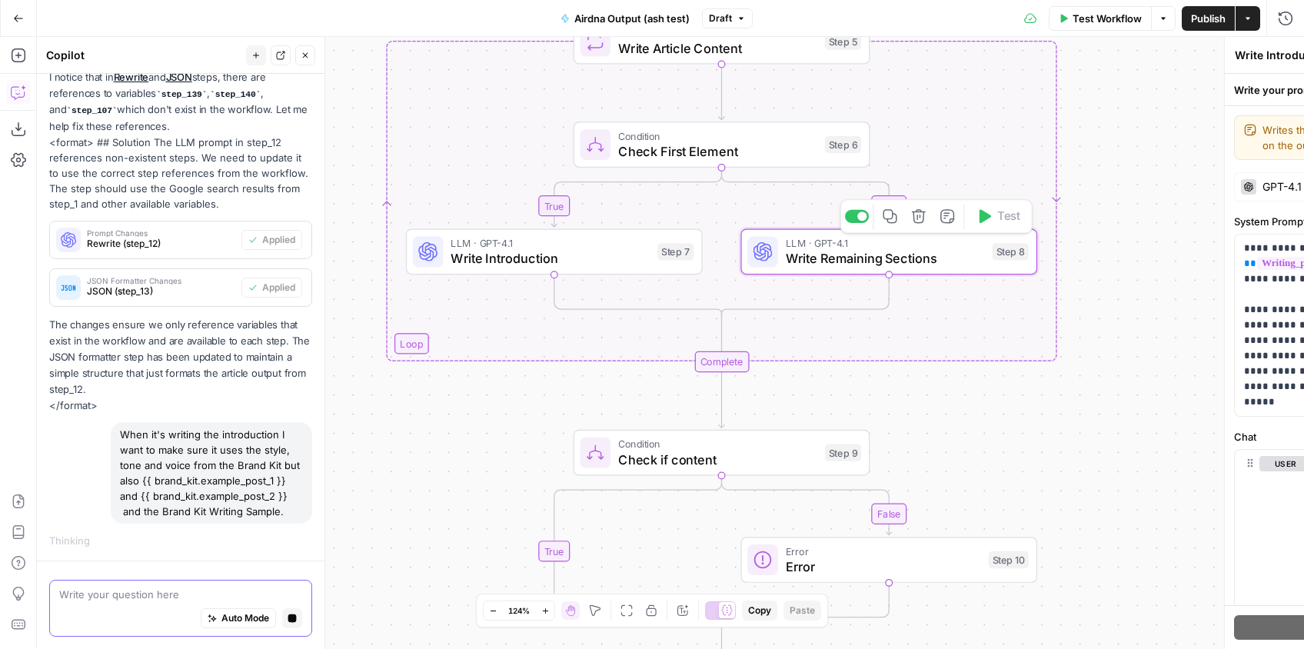
type textarea "Write Remaining Sections"
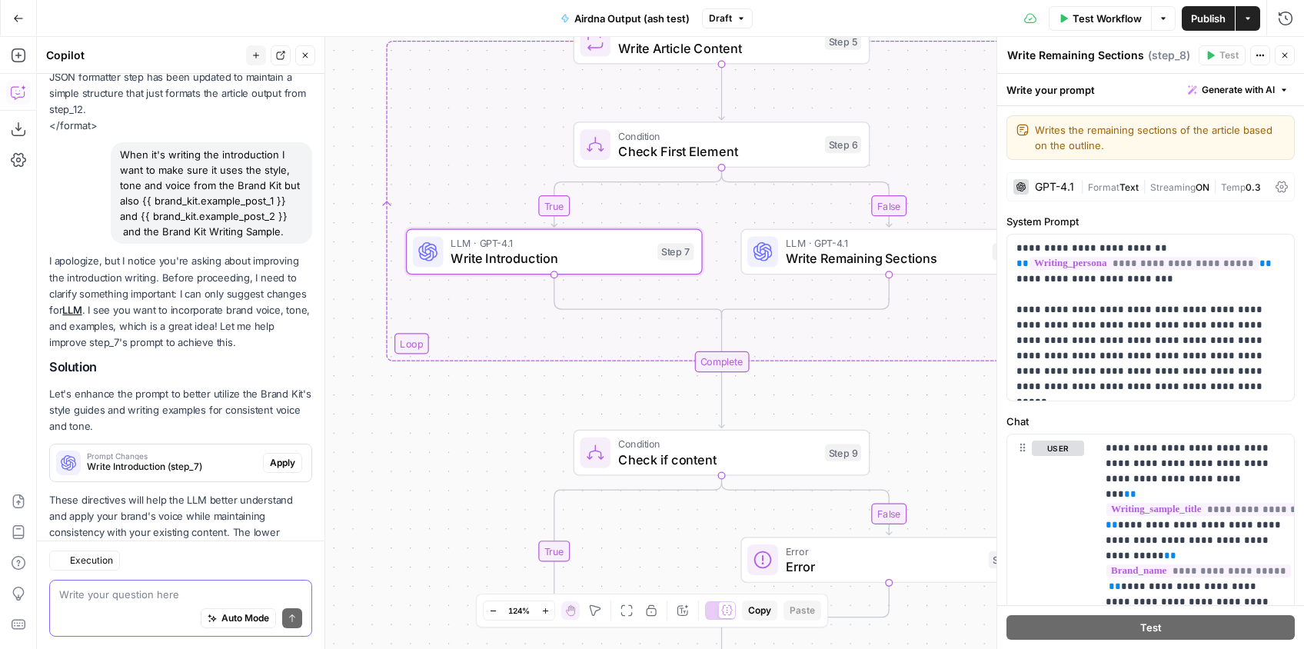
scroll to position [566, 0]
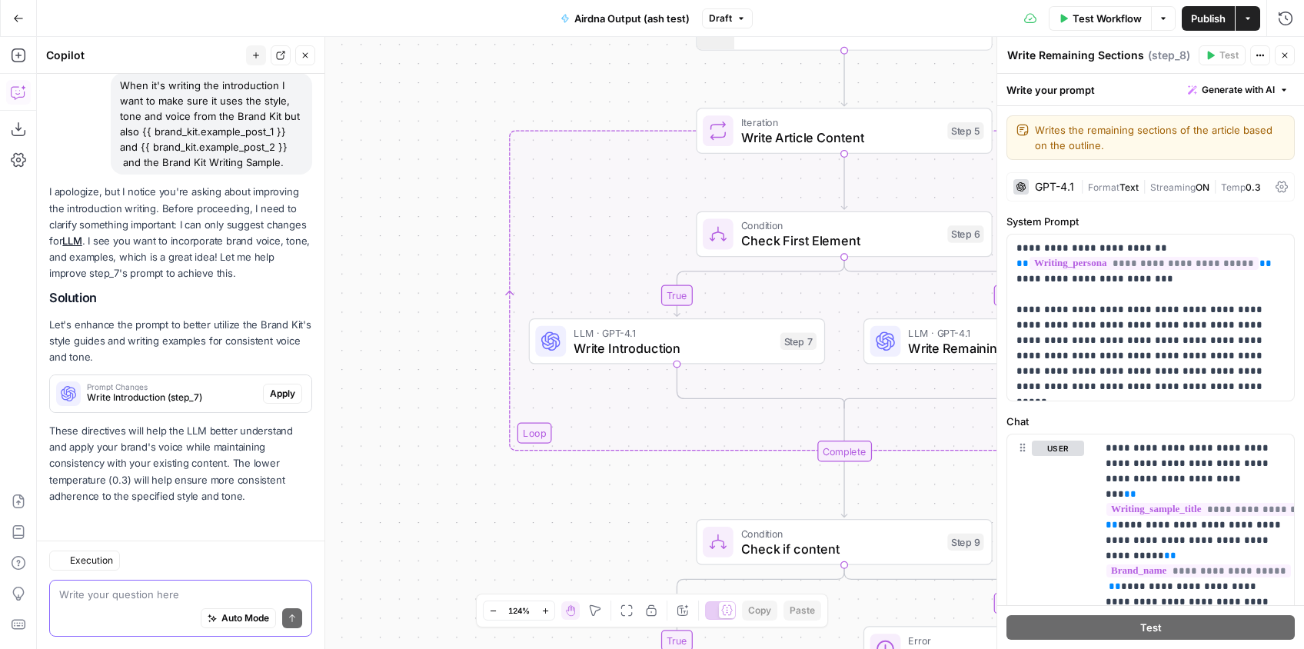
click at [281, 437] on p "These directives will help the LLM better understand and apply your brand's voi…" at bounding box center [180, 463] width 263 height 81
click at [285, 400] on button "Apply" at bounding box center [282, 394] width 39 height 20
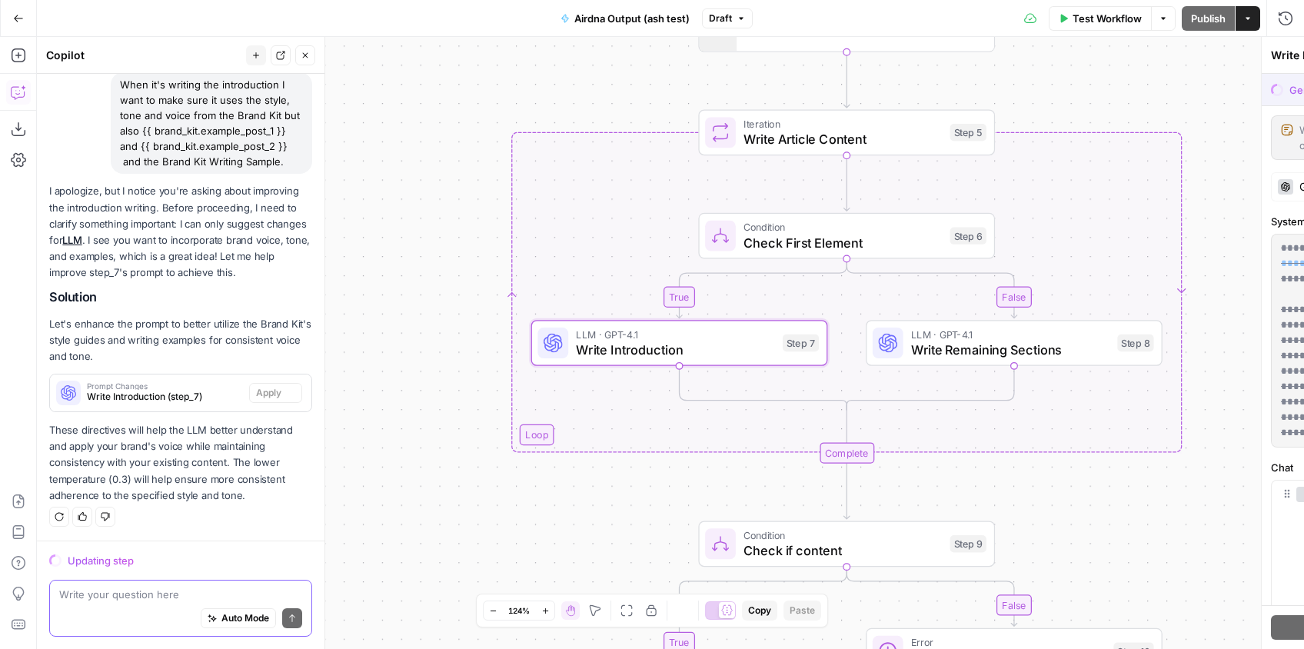
scroll to position [541, 0]
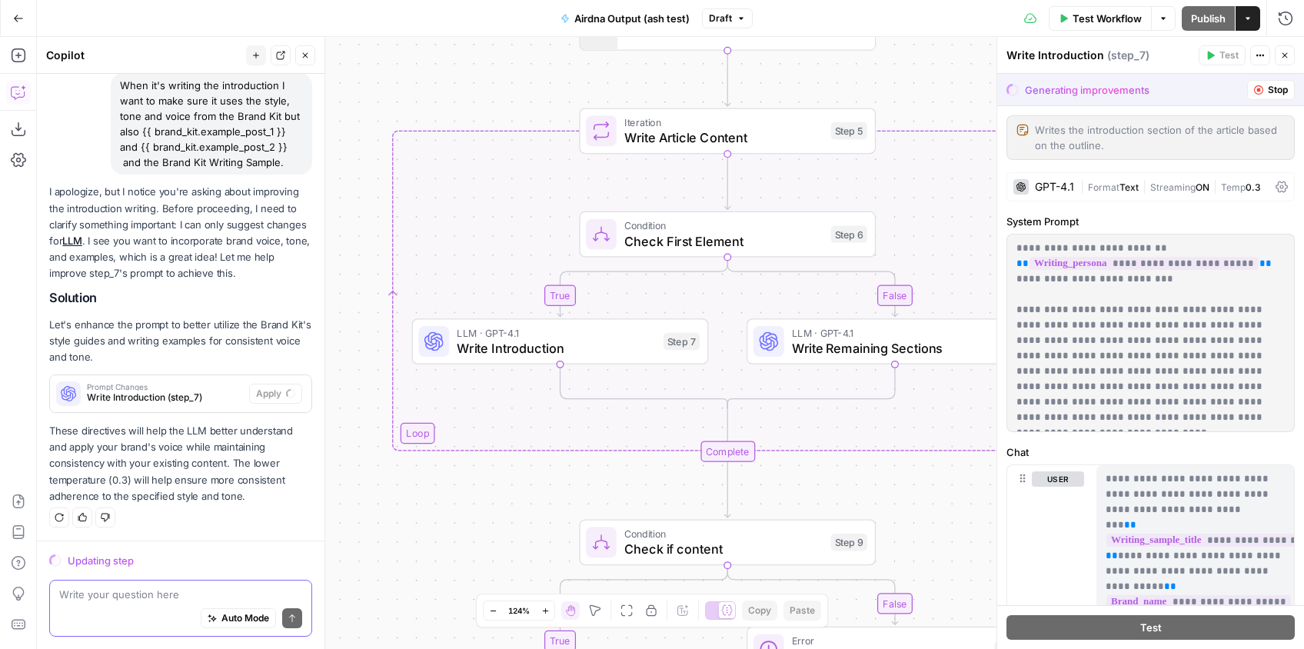
drag, startPoint x: 661, startPoint y: 378, endPoint x: 540, endPoint y: 377, distance: 120.7
click at [540, 377] on div "true false false true Workflow Set Inputs Inputs Google Search Google Search St…" at bounding box center [670, 343] width 1267 height 612
drag, startPoint x: 632, startPoint y: 394, endPoint x: 718, endPoint y: 369, distance: 89.5
click at [719, 369] on div "true false false true Workflow Set Inputs Inputs Google Search Google Search St…" at bounding box center [670, 343] width 1267 height 612
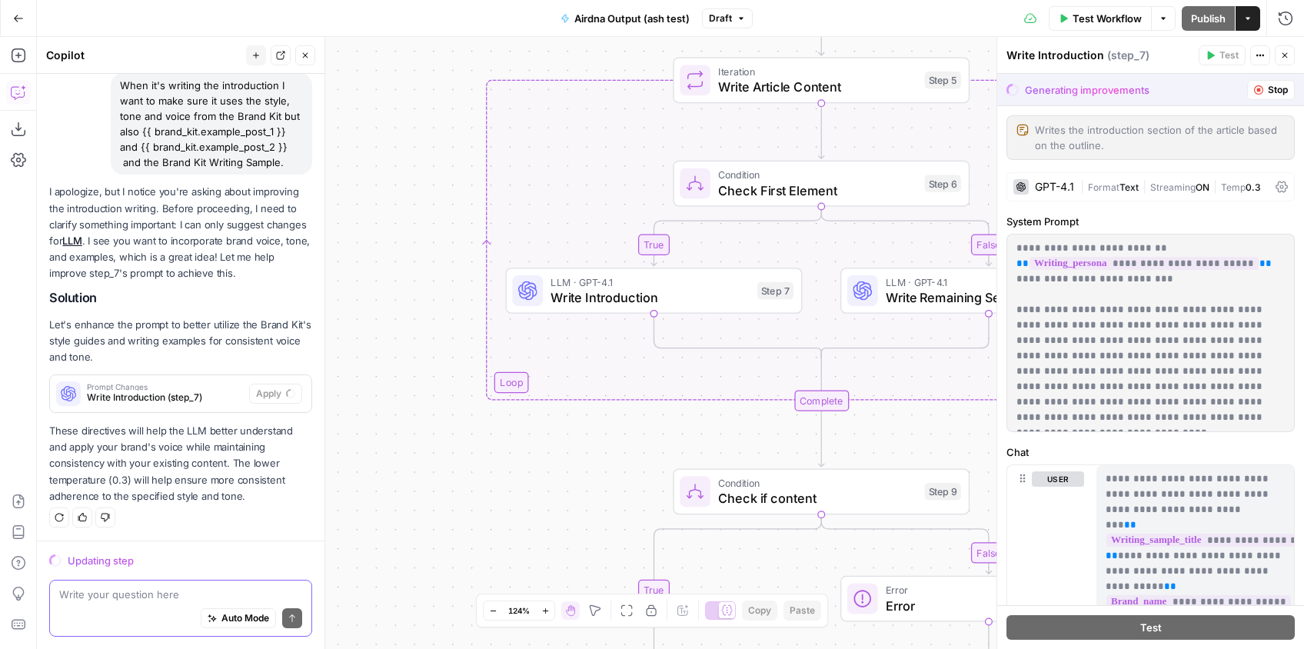
drag, startPoint x: 517, startPoint y: 458, endPoint x: 611, endPoint y: 407, distance: 107.3
click at [611, 407] on div "true false false true Workflow Set Inputs Inputs Google Search Google Search St…" at bounding box center [670, 343] width 1267 height 612
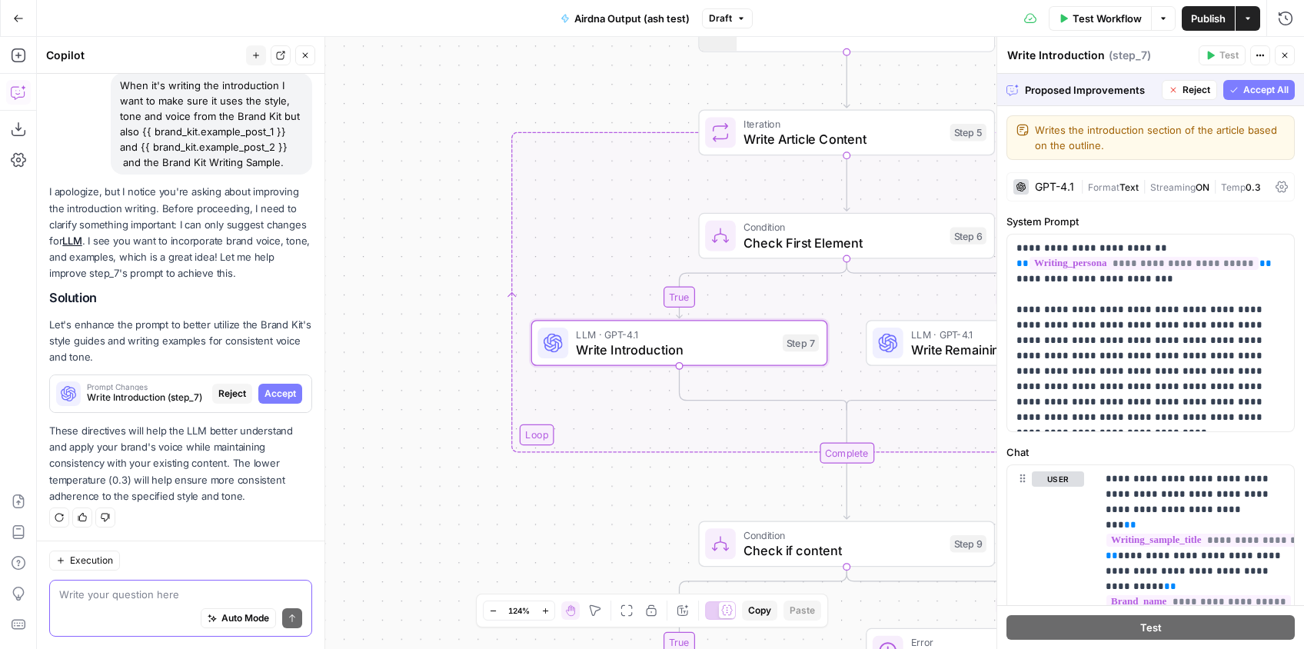
click at [271, 394] on span "Accept" at bounding box center [280, 394] width 32 height 14
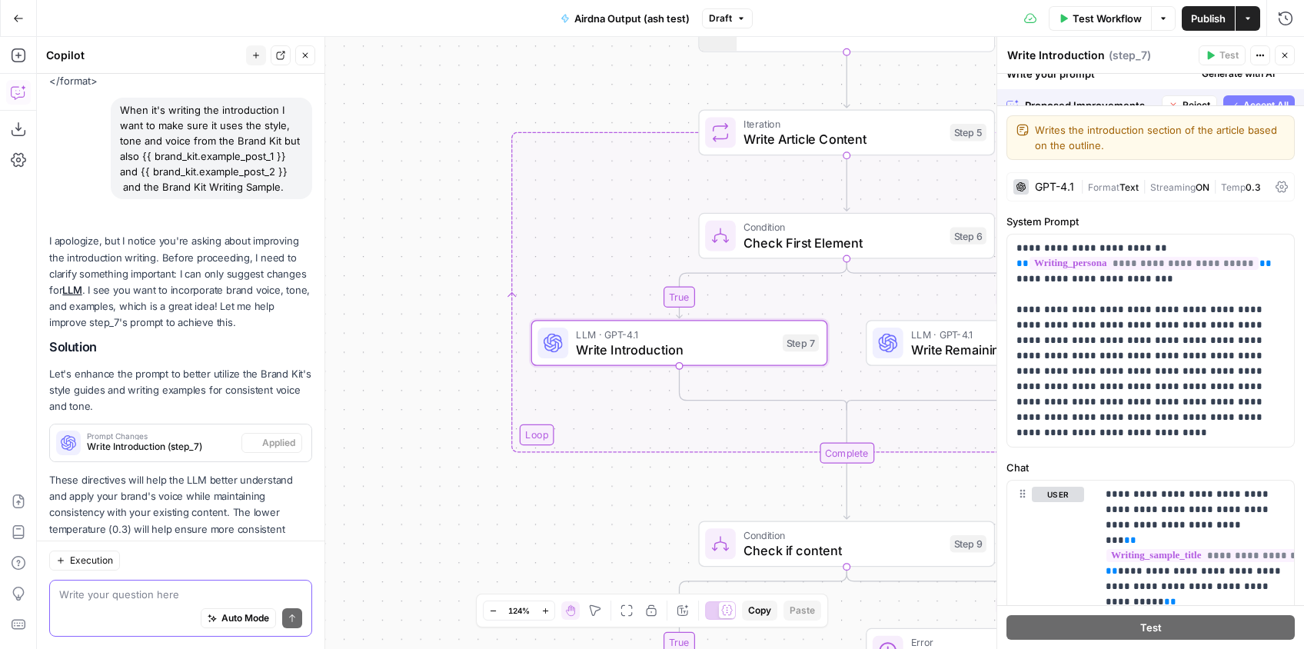
scroll to position [590, 0]
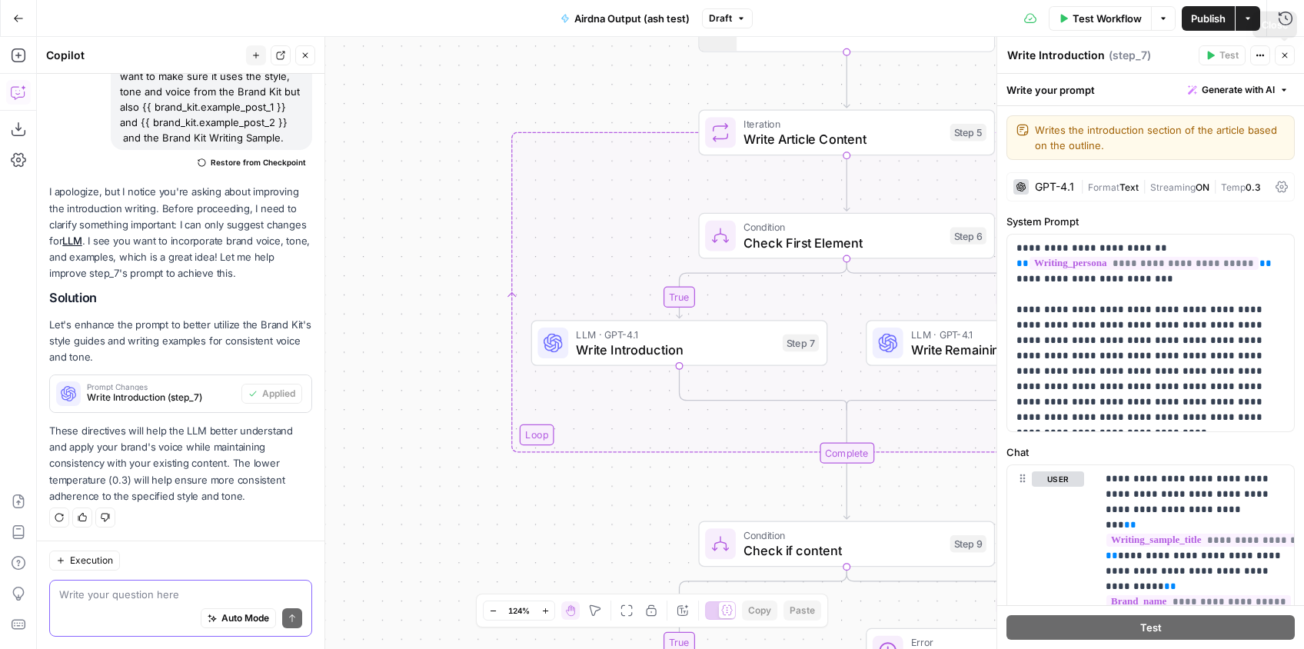
click at [1282, 59] on icon "button" at bounding box center [1284, 55] width 9 height 9
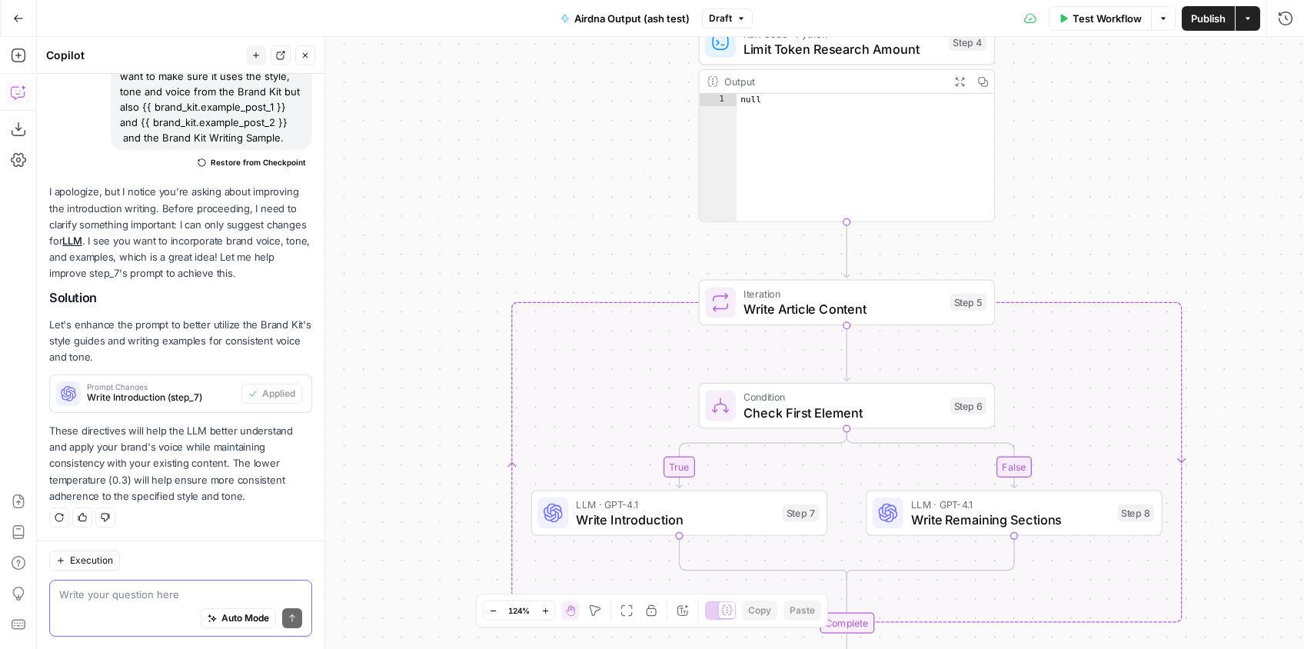
click at [1108, 20] on span "Test Workflow" at bounding box center [1106, 18] width 69 height 15
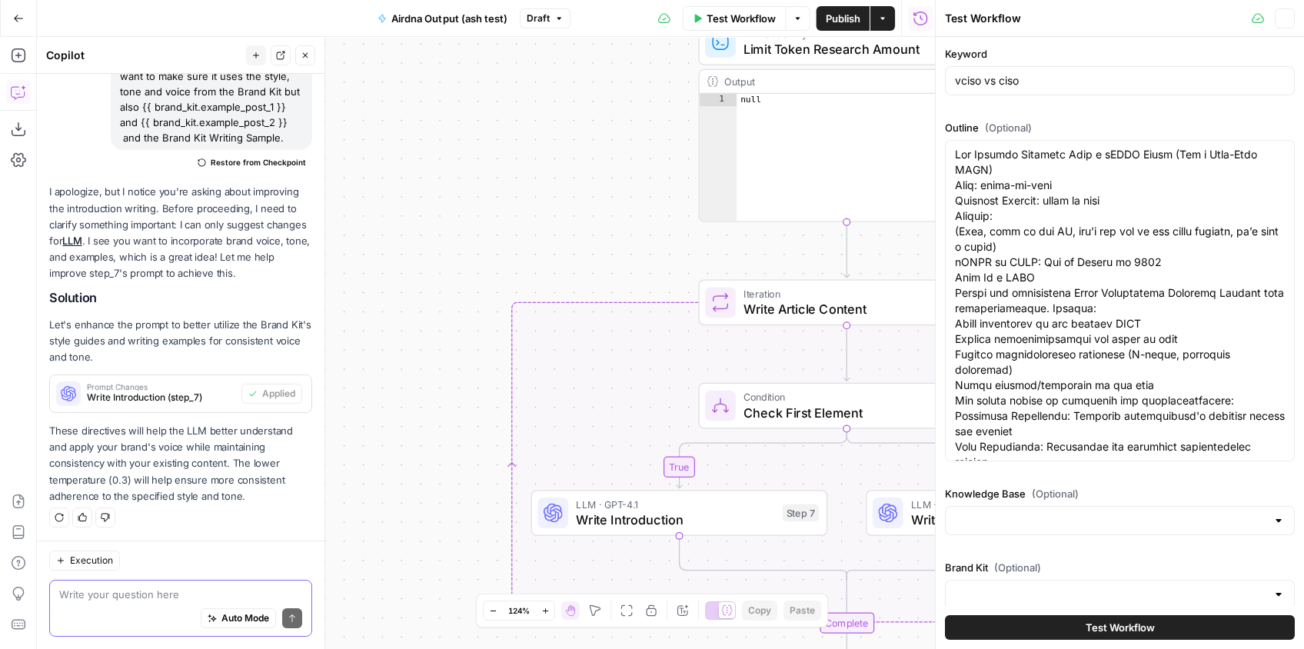
type input "Workstreet"
click at [1047, 85] on input "vciso vs ciso" at bounding box center [1120, 80] width 330 height 15
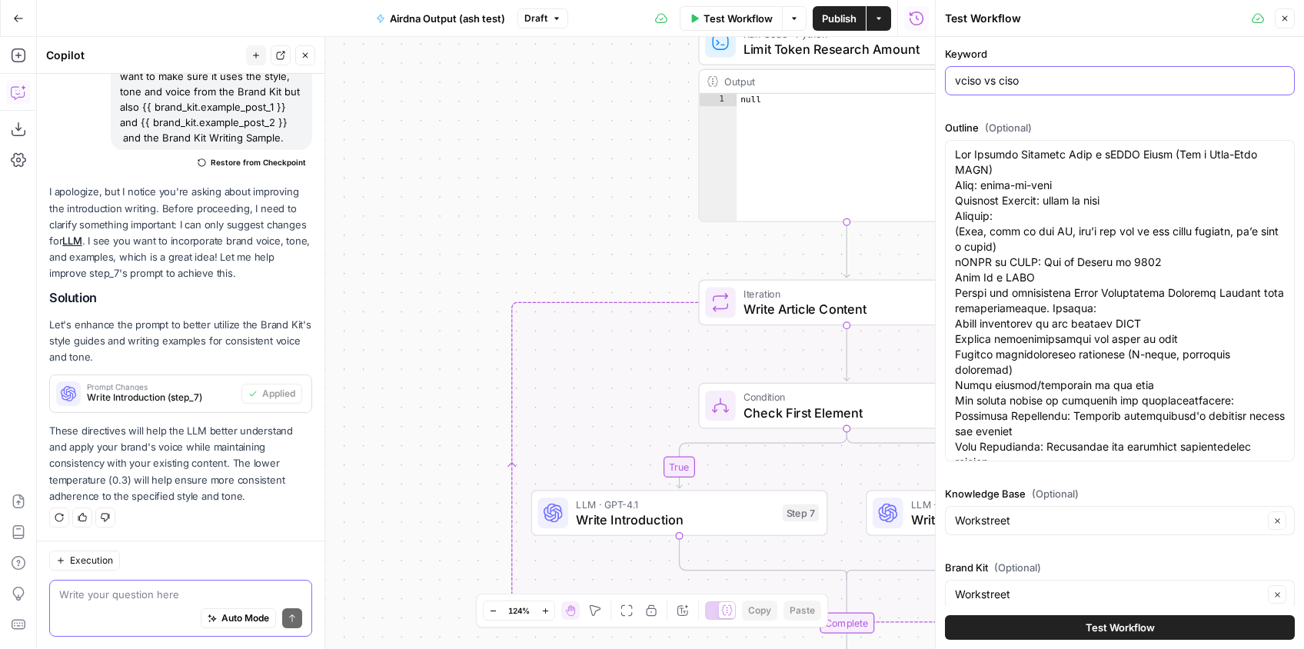
paste input "what is v"
type input "what is vciso"
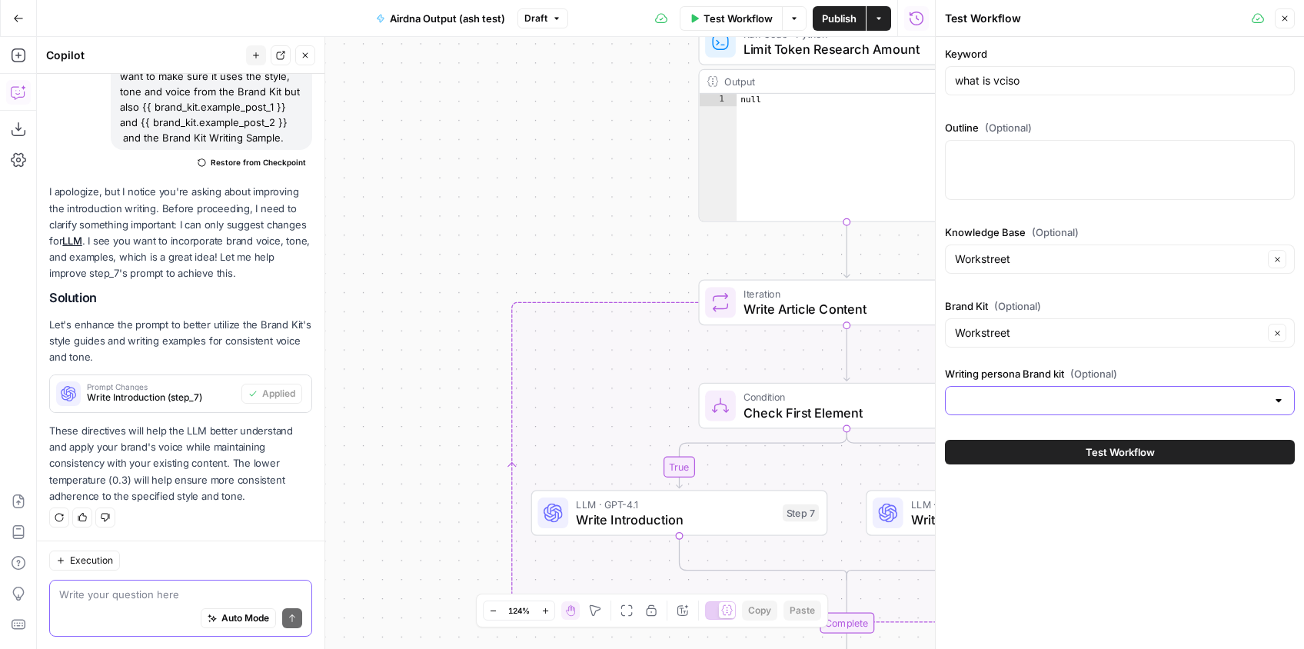
click at [1054, 401] on input "Writing persona Brand kit (Optional)" at bounding box center [1110, 400] width 311 height 15
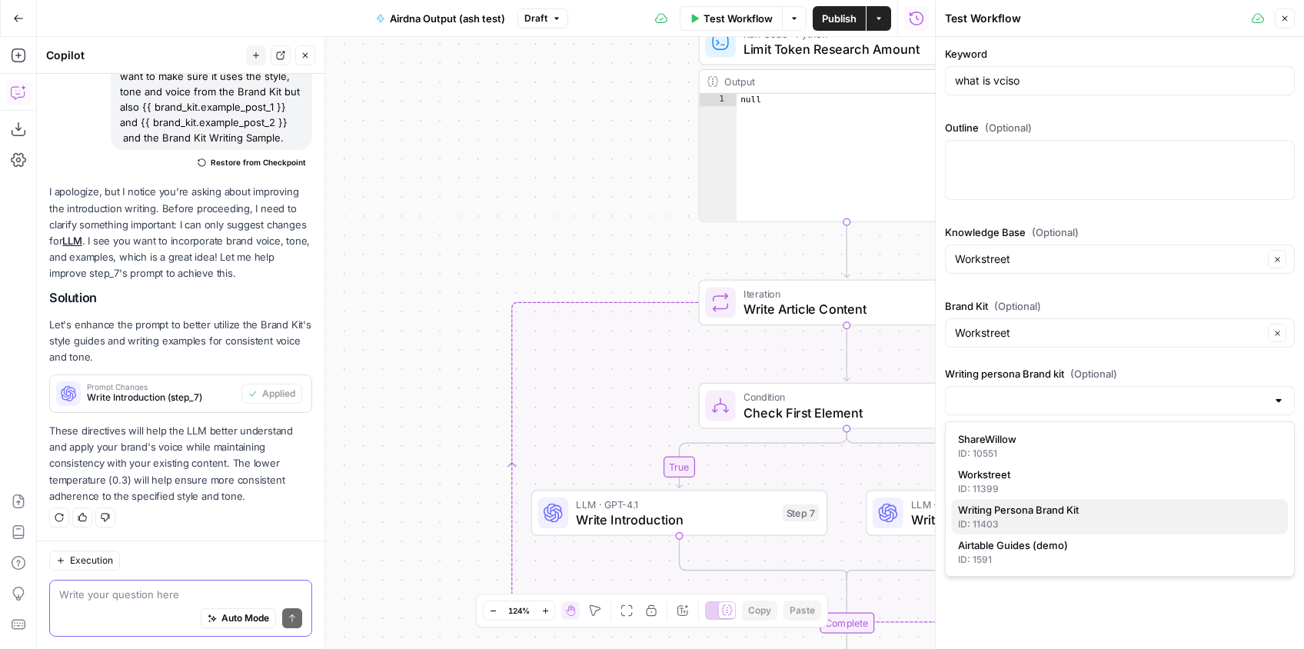
click at [1051, 517] on div "ID: 11403" at bounding box center [1120, 524] width 324 height 14
type input "Writing Persona Brand Kit"
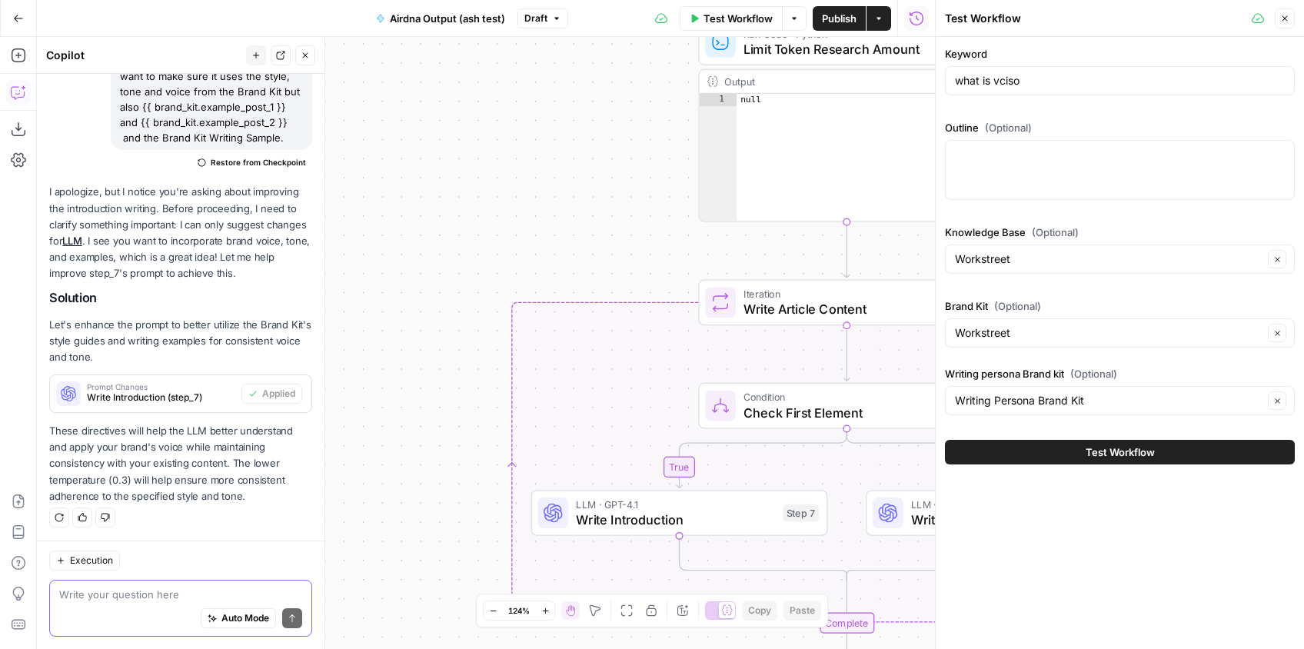
click at [1098, 453] on span "Test Workflow" at bounding box center [1119, 451] width 69 height 15
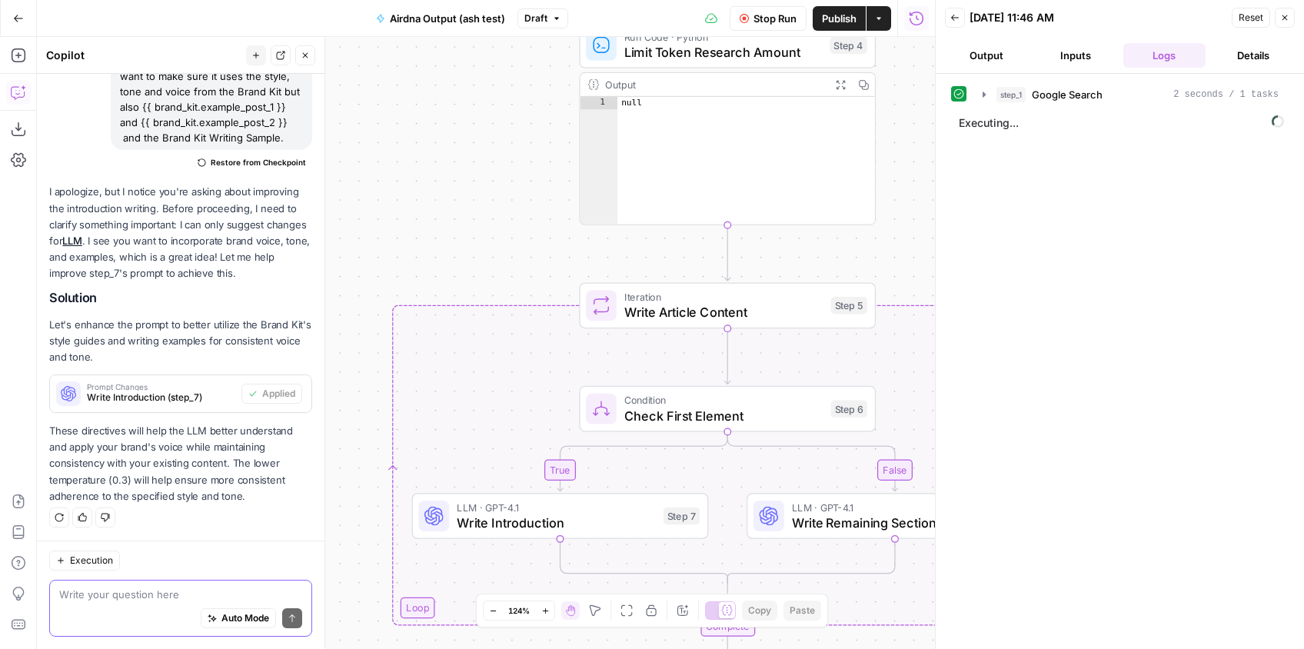
drag, startPoint x: 567, startPoint y: 204, endPoint x: 466, endPoint y: 208, distance: 101.5
click at [448, 208] on div "true false false true Workflow Set Inputs Inputs Google Search Google Search St…" at bounding box center [486, 343] width 898 height 612
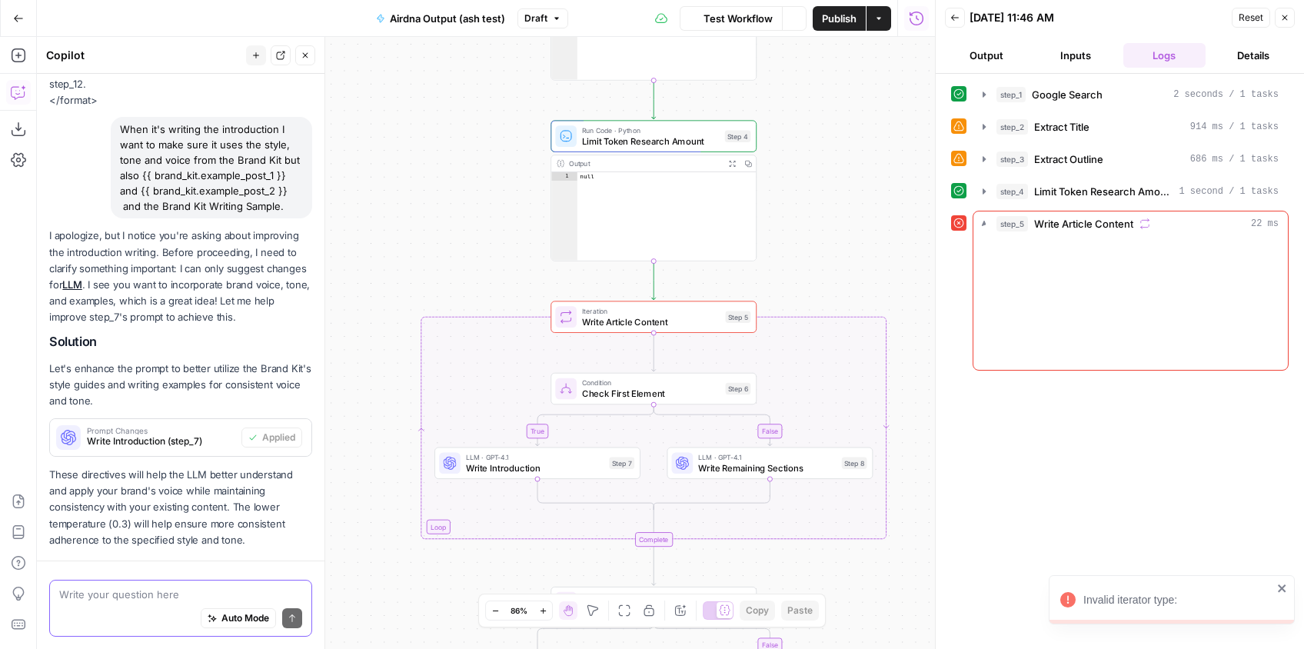
scroll to position [590, 0]
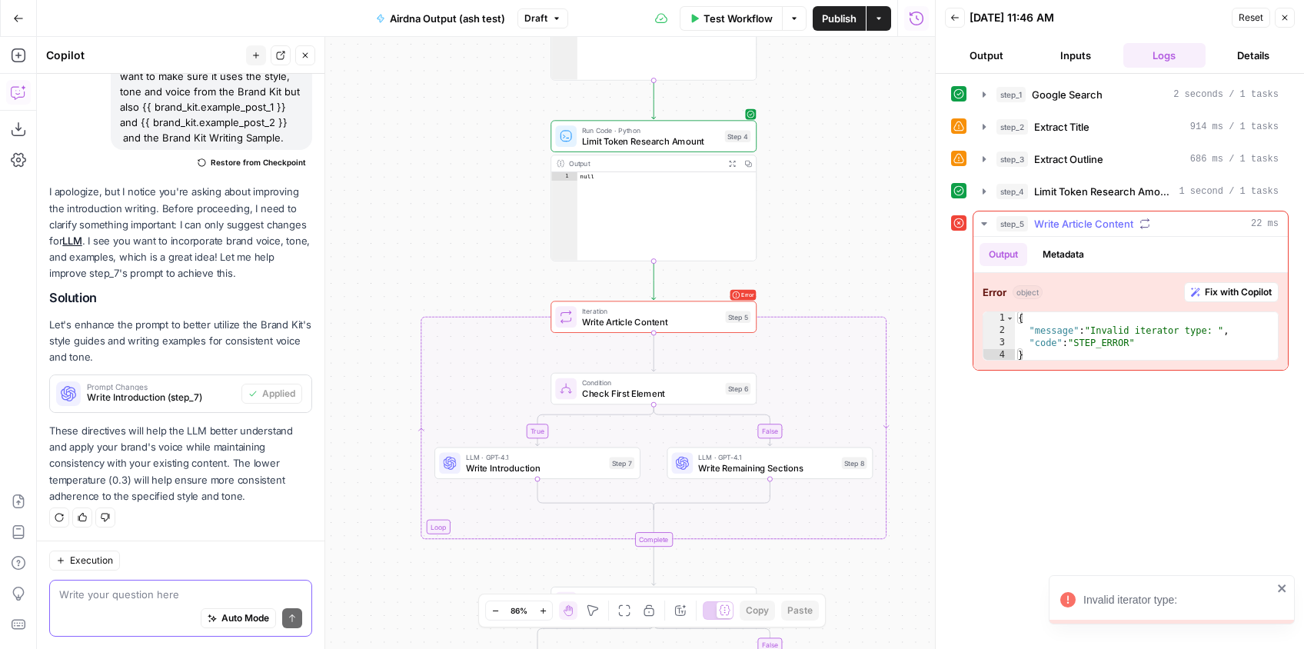
click at [1229, 297] on span "Fix with Copilot" at bounding box center [1237, 292] width 67 height 14
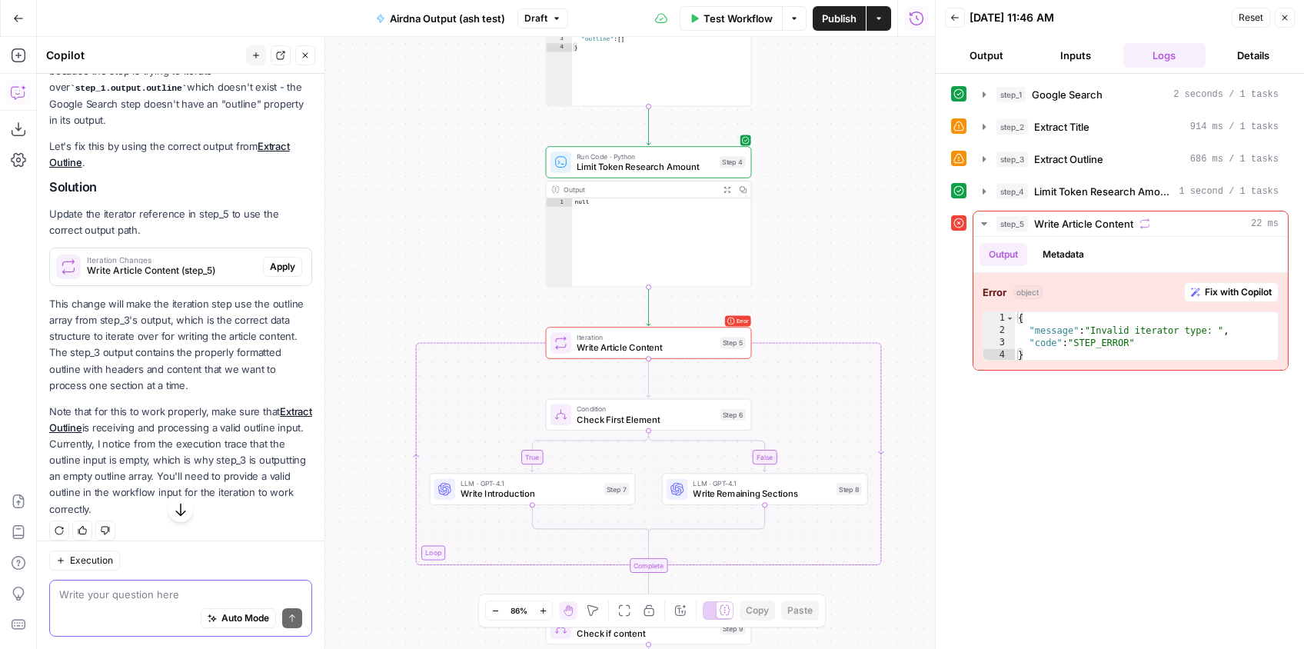
scroll to position [1119, 0]
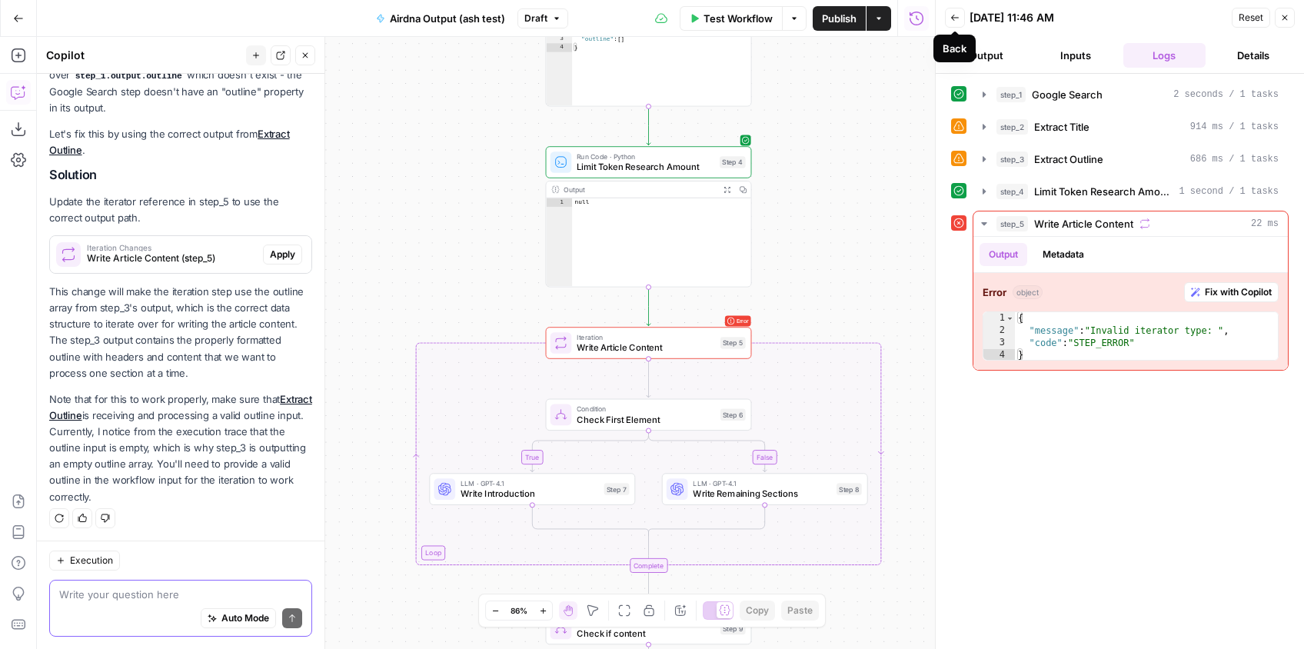
click at [952, 19] on icon "button" at bounding box center [955, 18] width 8 height 6
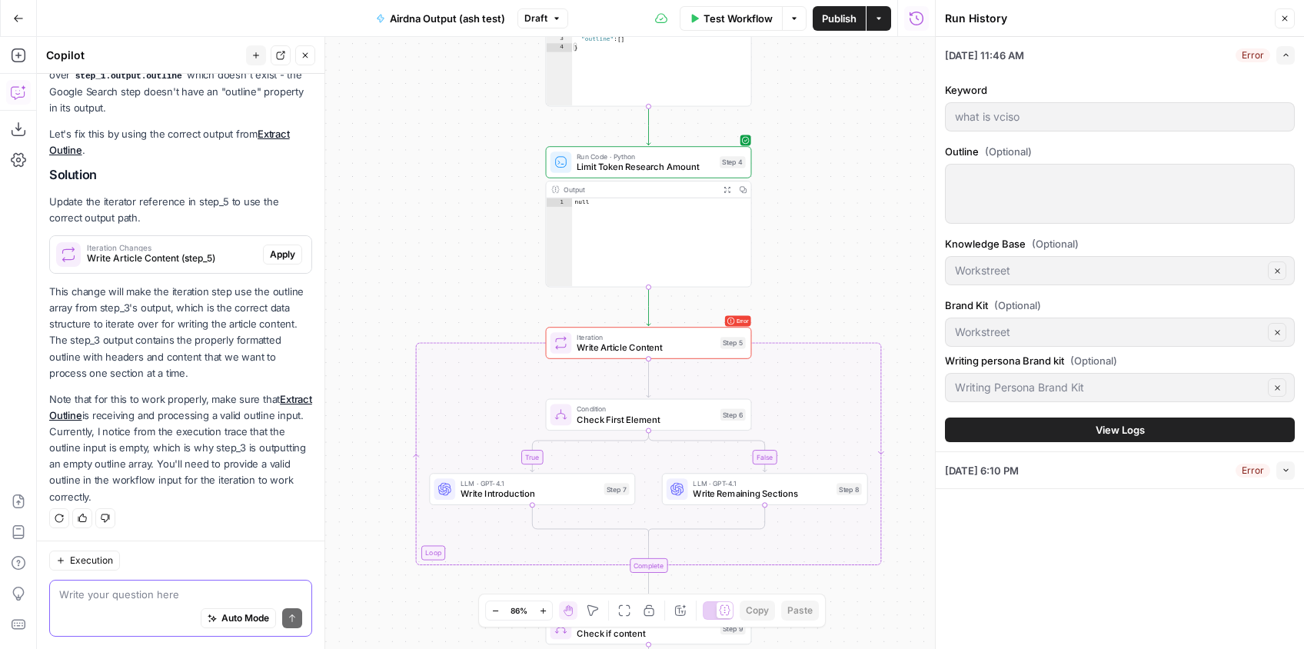
click at [1294, 17] on header "Run History Close" at bounding box center [1119, 18] width 368 height 37
click at [1288, 18] on span "Close" at bounding box center [1288, 18] width 1 height 1
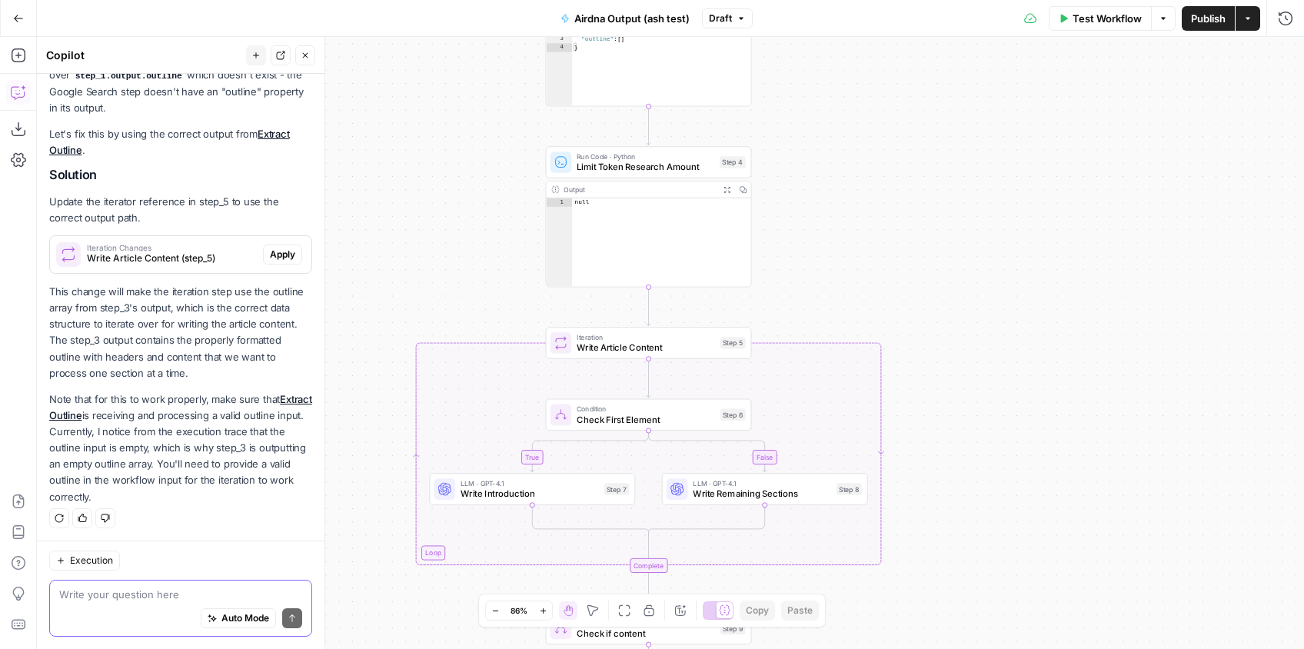
click at [1123, 21] on span "Test Workflow" at bounding box center [1106, 18] width 69 height 15
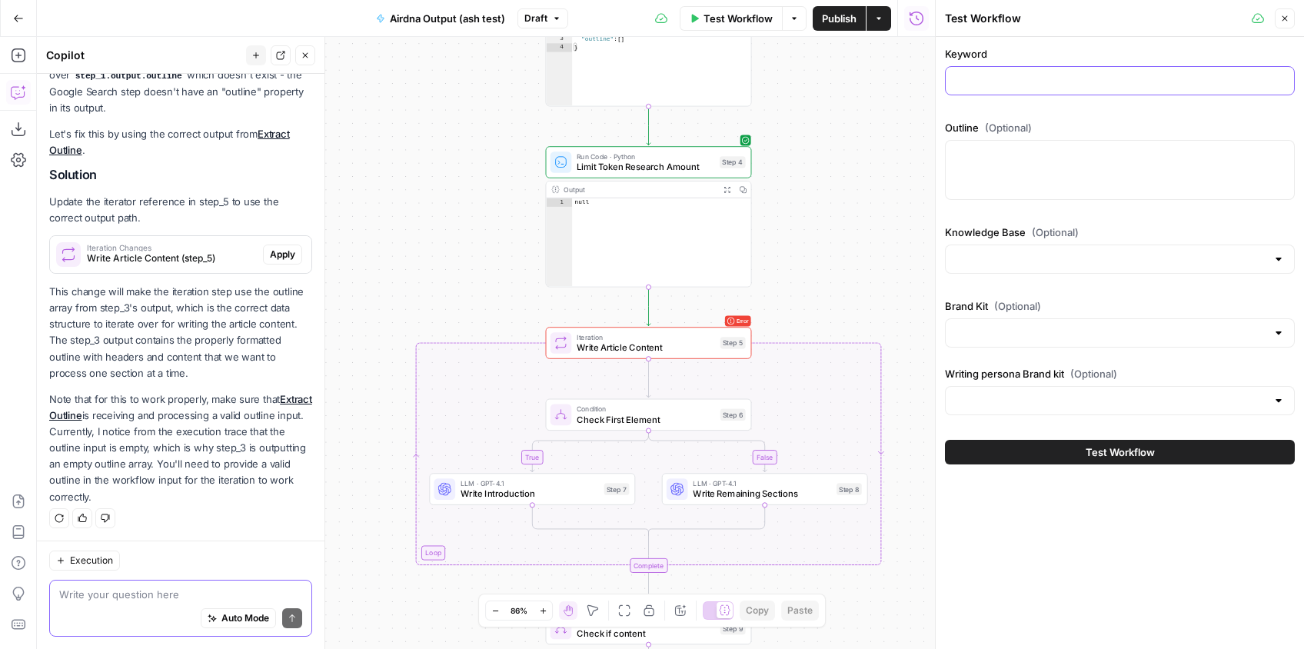
click at [1011, 80] on input "Keyword" at bounding box center [1120, 80] width 330 height 15
paste input "what is vciso"
click at [978, 81] on input "what is vciso" at bounding box center [1120, 80] width 330 height 15
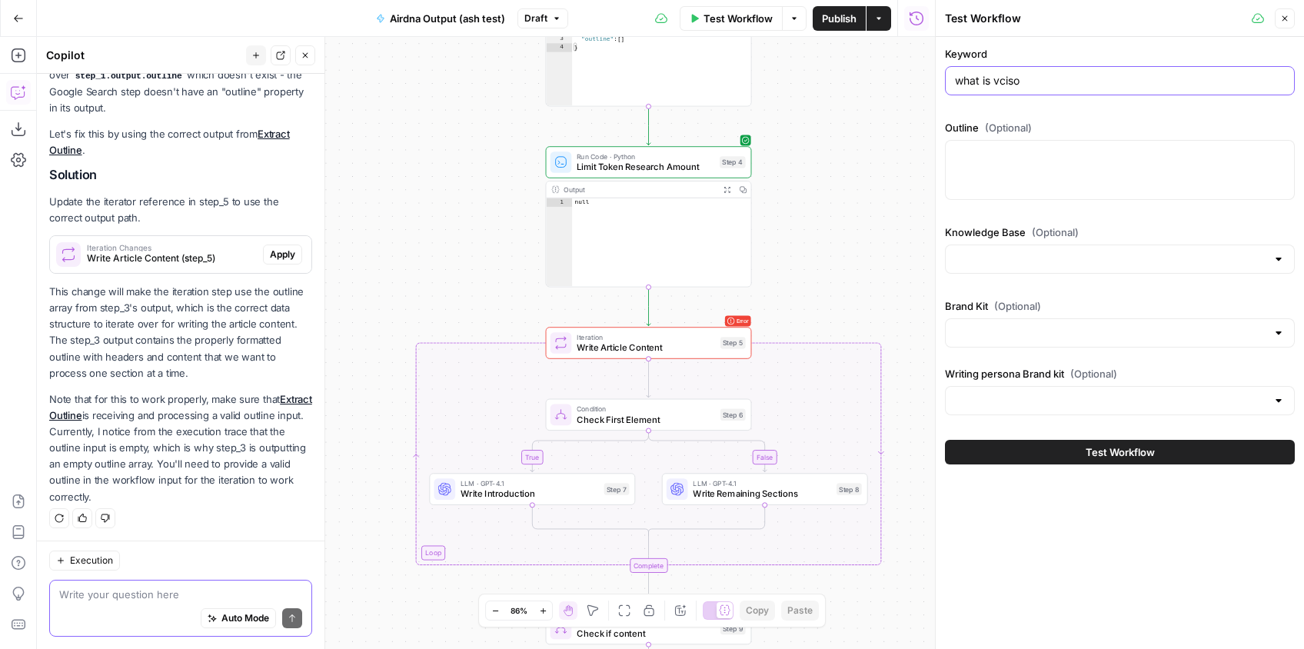
paste input "How to Hire a vCISO"
type input "How to Hire a vCISO"
click at [1052, 179] on div at bounding box center [1120, 170] width 350 height 60
paste textarea "Everything You Need to Know about Hiring a Virtual CISO Slug: how-to-hire-vciso…"
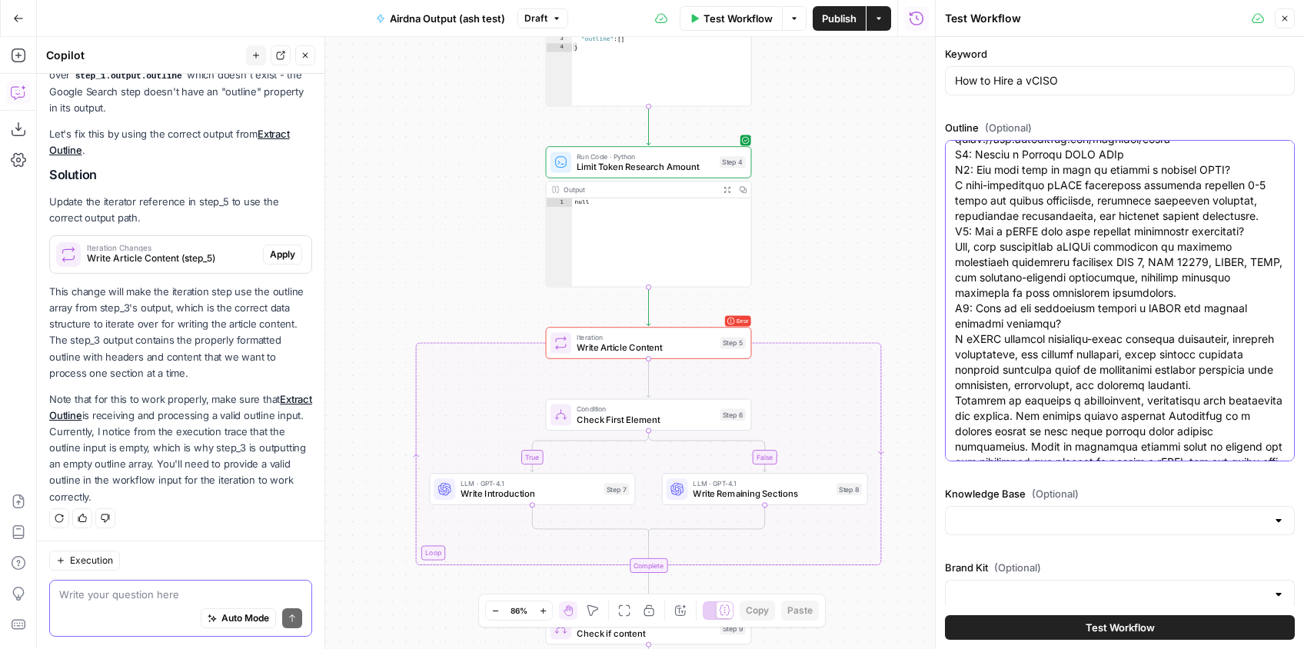
type textarea "Everything You Need to Know about Hiring a Virtual CISO Slug: how-to-hire-vciso…"
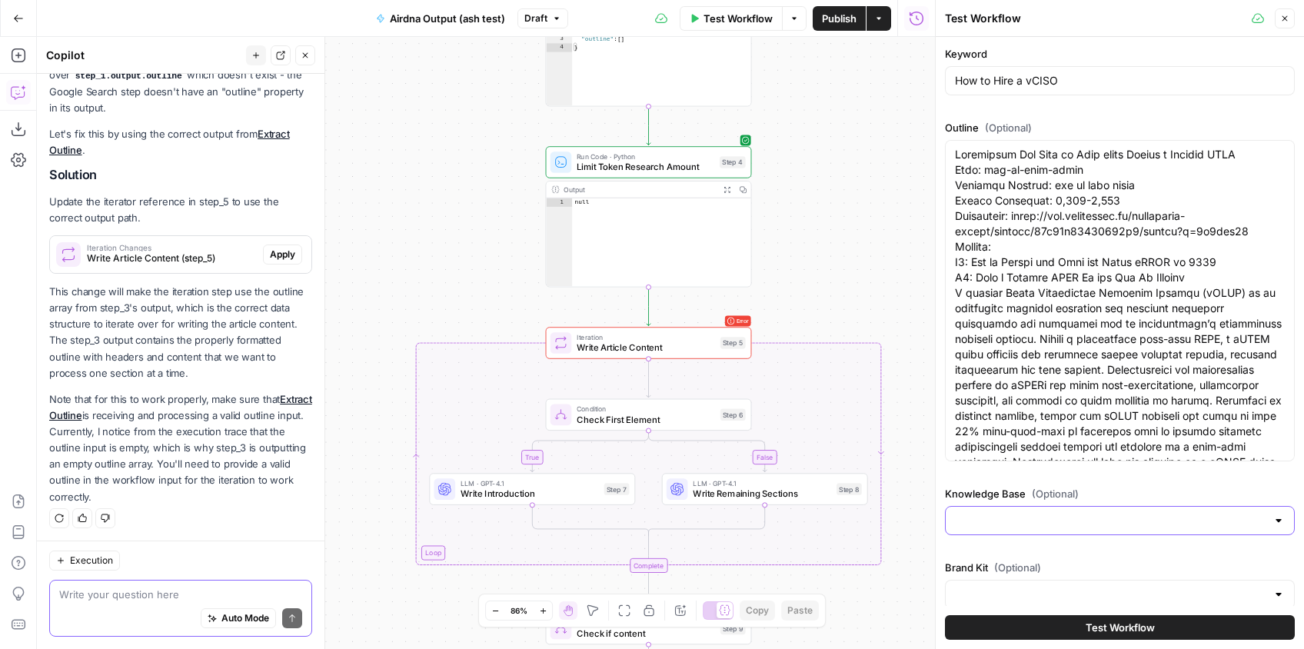
click at [1063, 520] on input "Knowledge Base (Optional)" at bounding box center [1110, 520] width 311 height 15
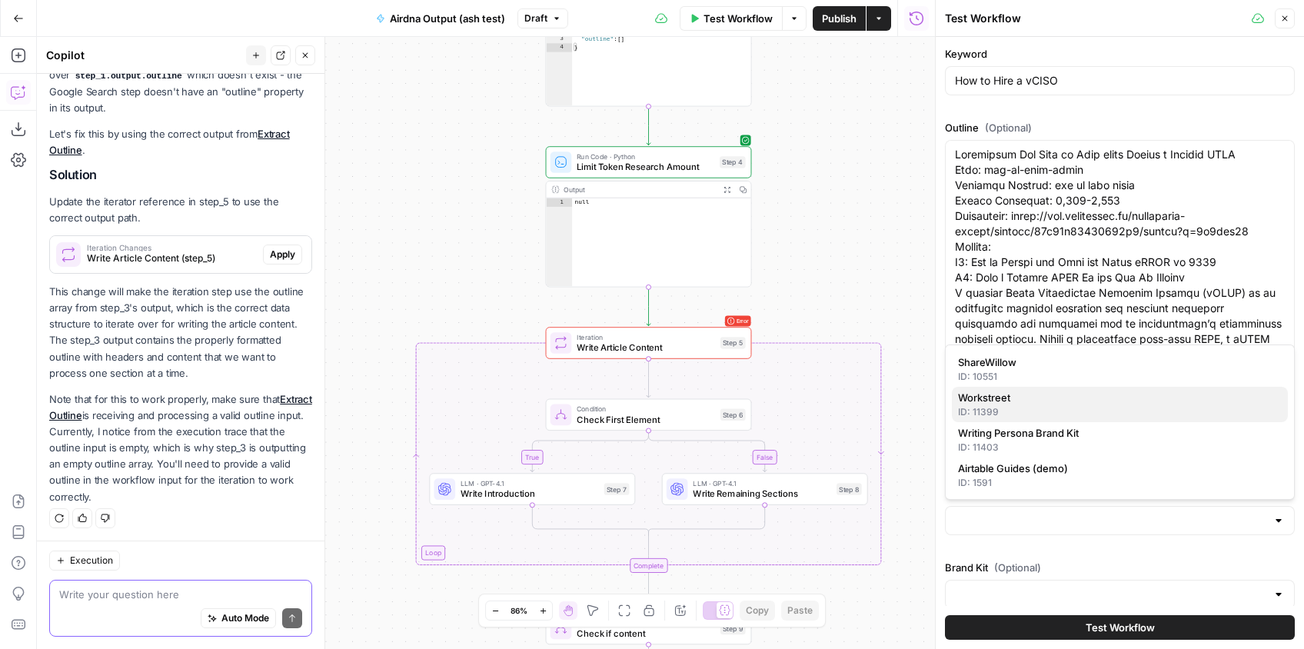
click at [1018, 395] on span "Workstreet" at bounding box center [1116, 397] width 317 height 15
type input "Workstreet"
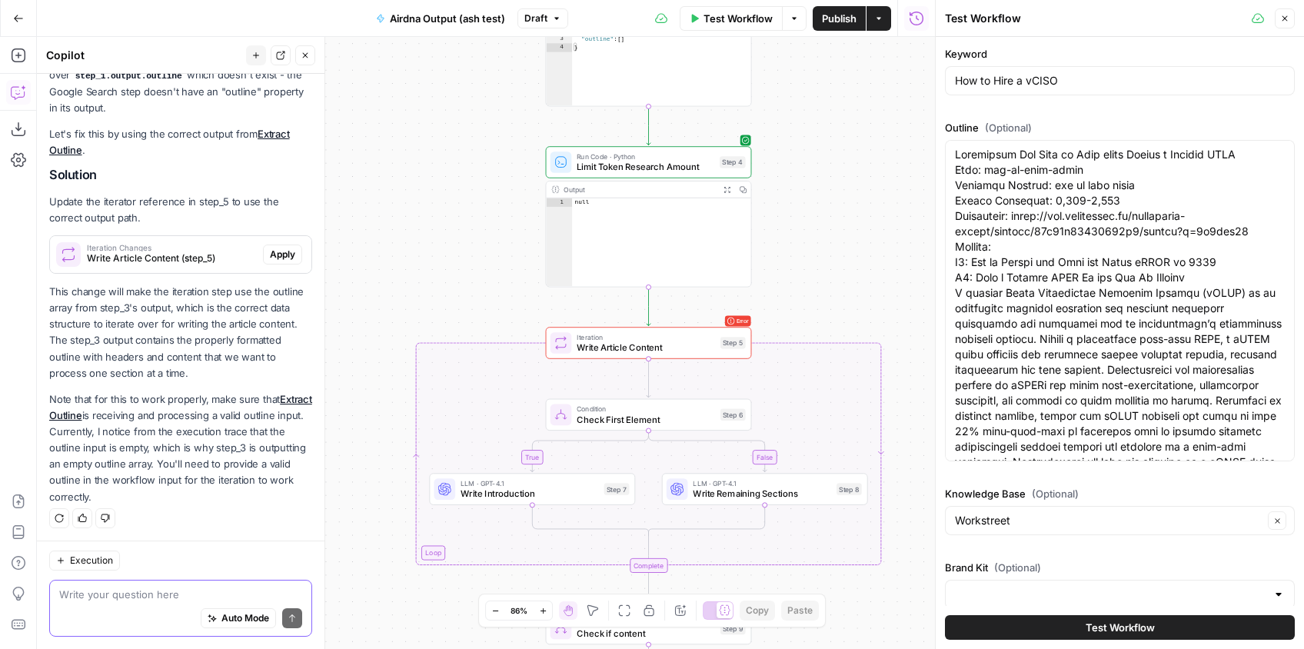
click at [1015, 582] on div at bounding box center [1120, 594] width 350 height 29
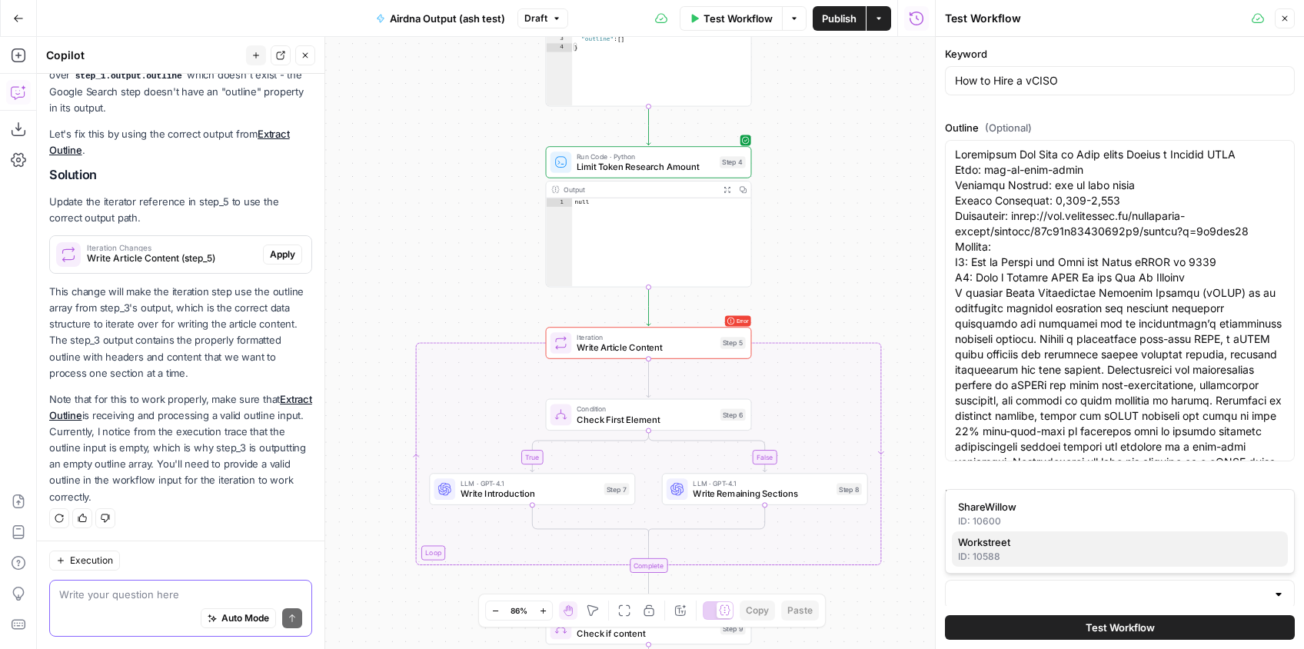
drag, startPoint x: 1015, startPoint y: 551, endPoint x: 1003, endPoint y: 543, distance: 14.3
click at [1015, 550] on div "ID: 10588" at bounding box center [1120, 557] width 324 height 14
type input "Workstreet"
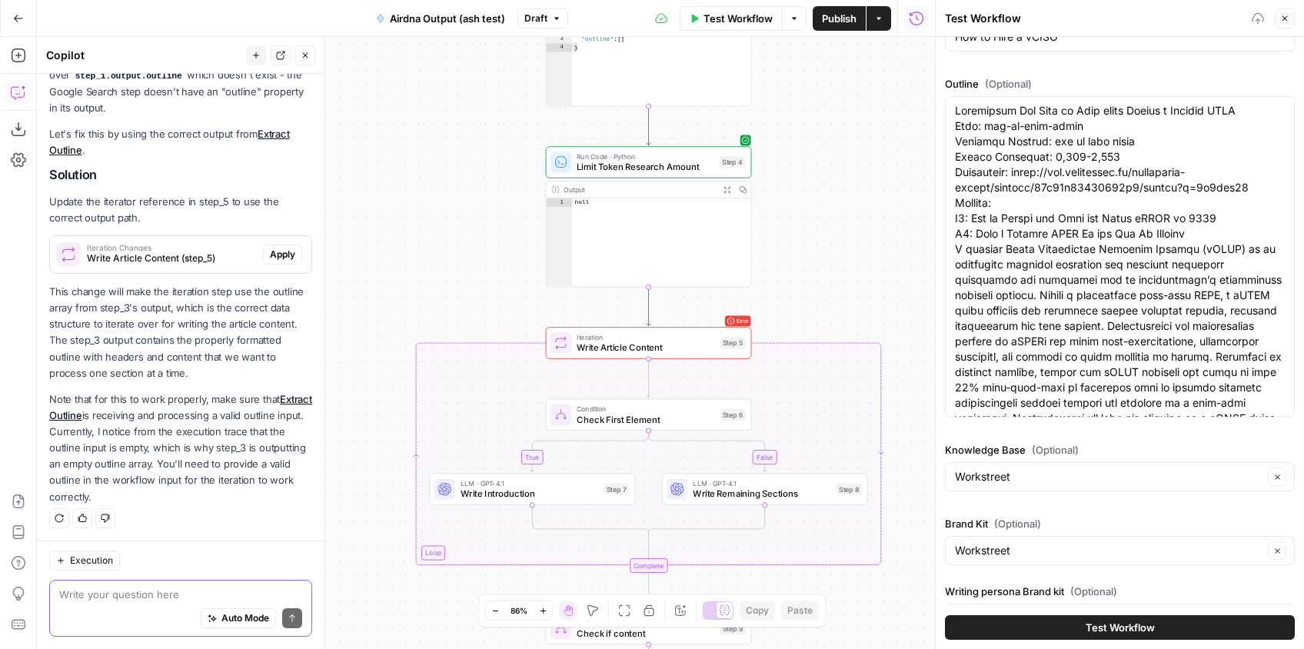
scroll to position [86, 0]
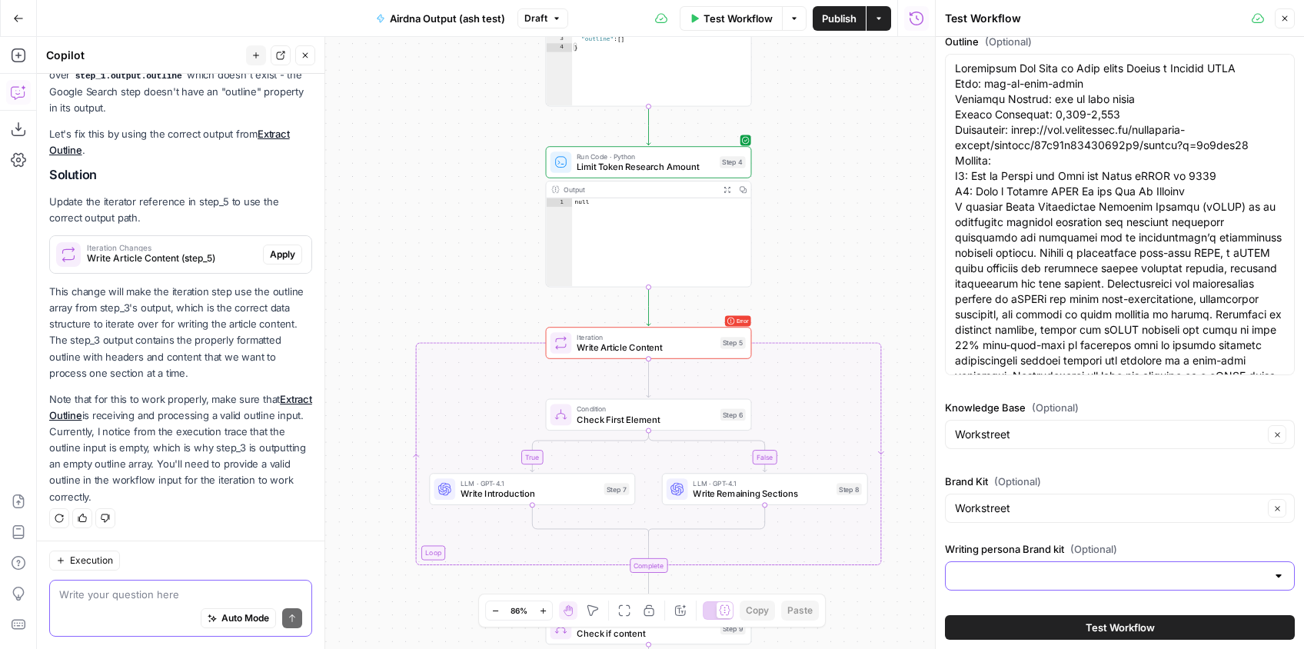
click at [1026, 576] on input "Writing persona Brand kit (Optional)" at bounding box center [1110, 575] width 311 height 15
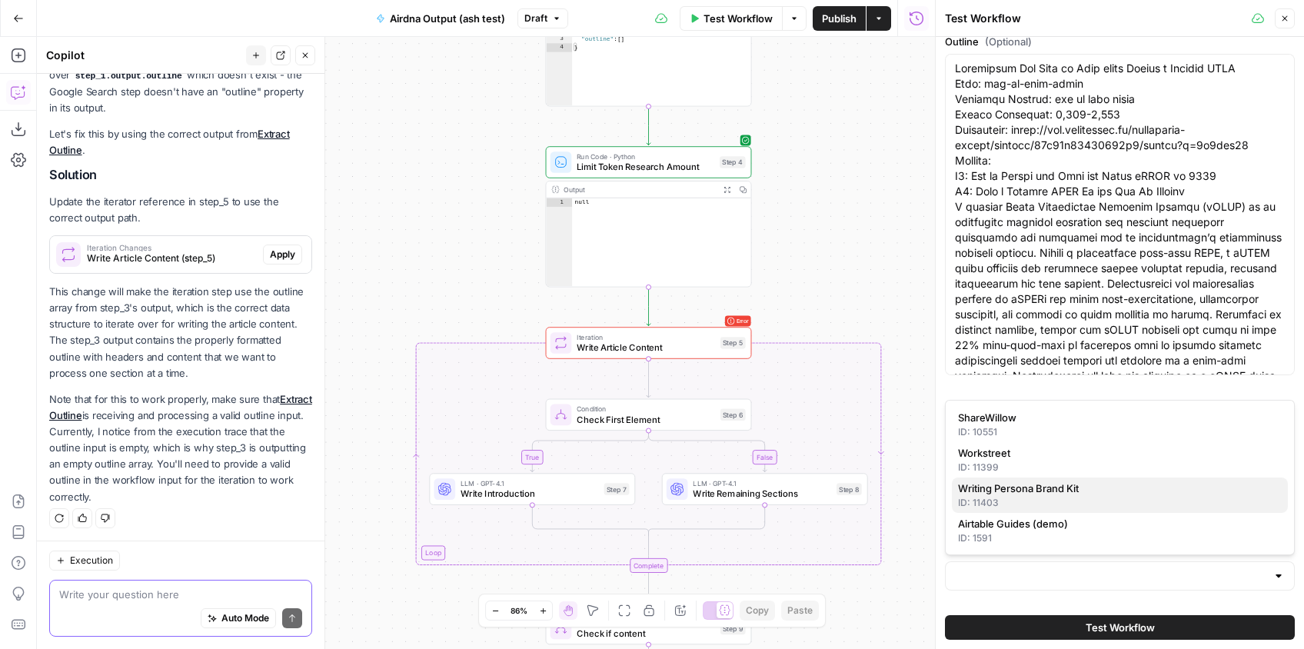
click at [1011, 490] on span "Writing Persona Brand Kit" at bounding box center [1116, 487] width 317 height 15
type input "Writing Persona Brand Kit"
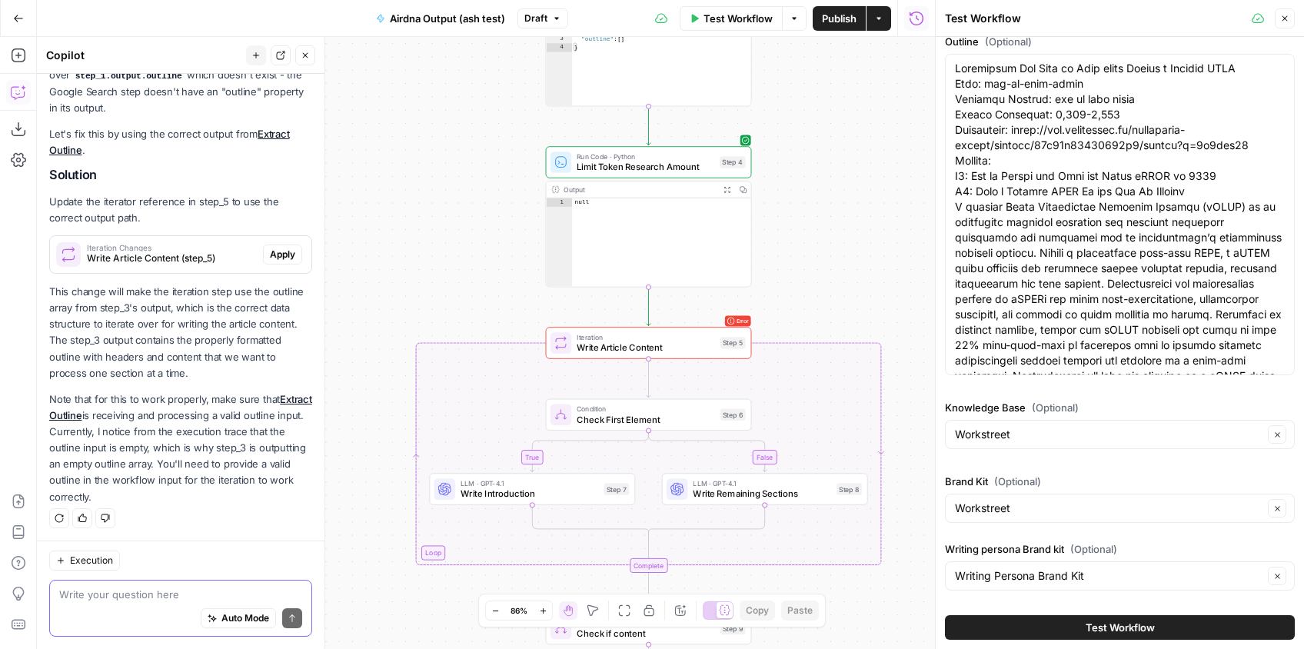
click at [1075, 623] on button "Test Workflow" at bounding box center [1120, 627] width 350 height 25
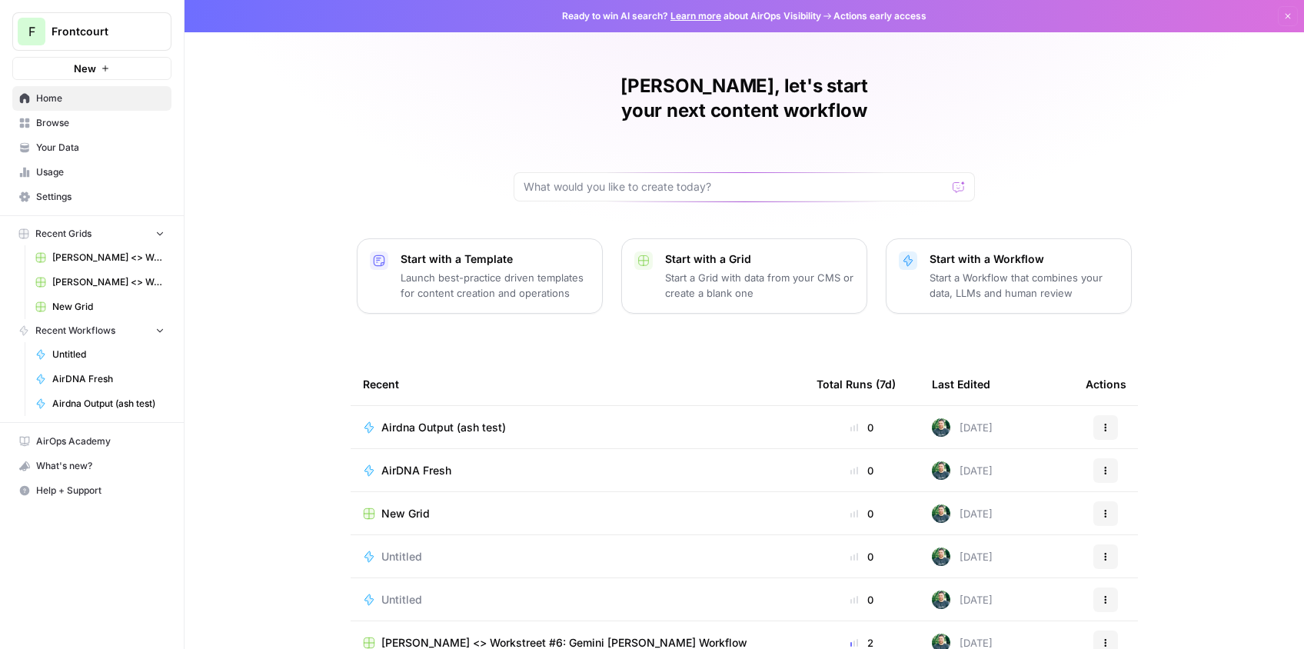
click at [69, 154] on link "Your Data" at bounding box center [91, 147] width 159 height 25
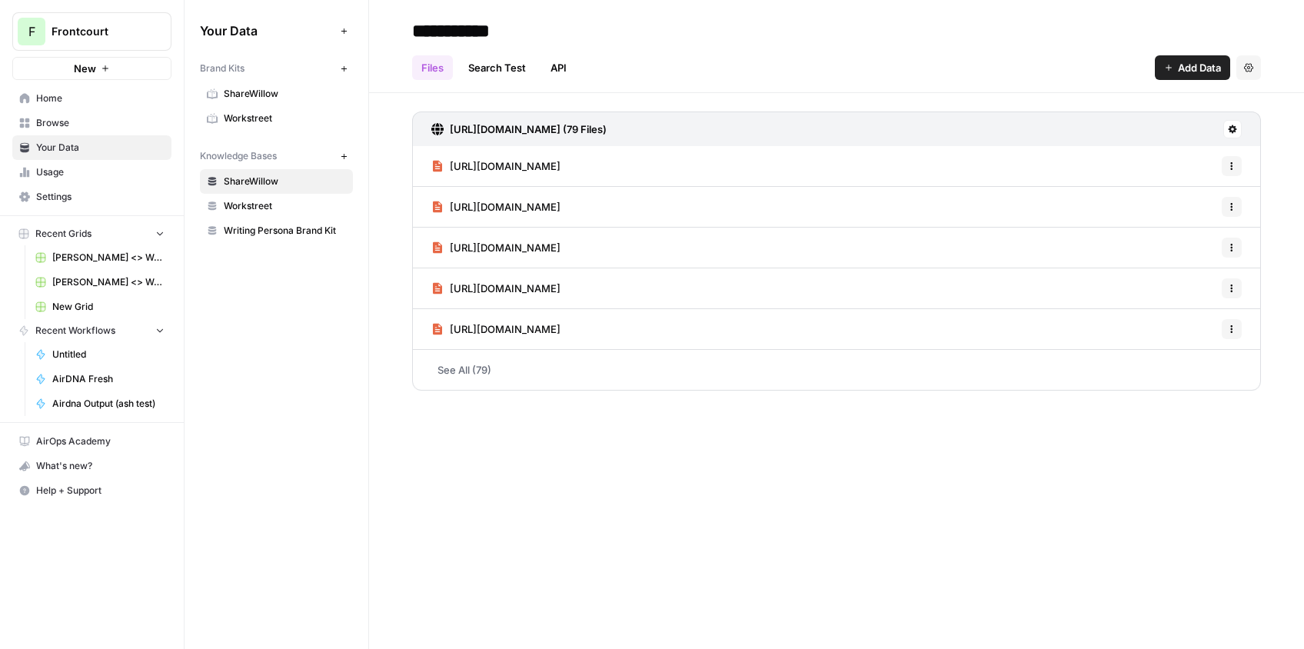
click at [254, 209] on span "Workstreet" at bounding box center [285, 206] width 122 height 14
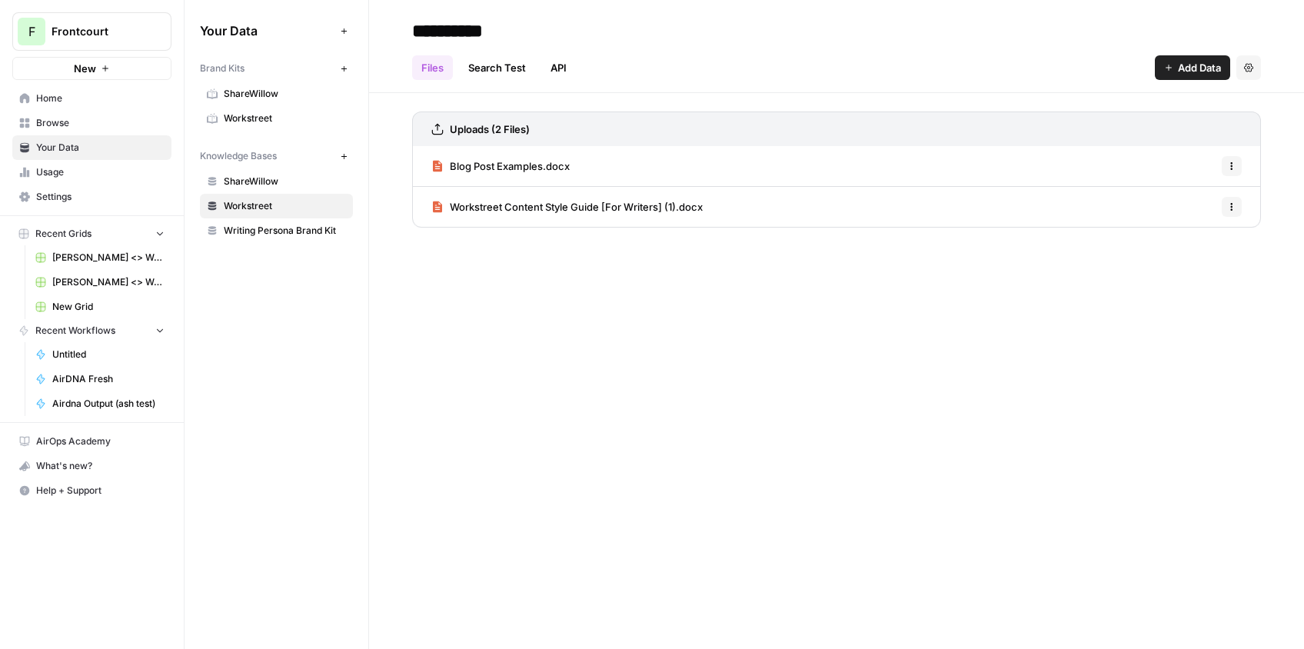
click at [259, 121] on span "Workstreet" at bounding box center [285, 118] width 122 height 14
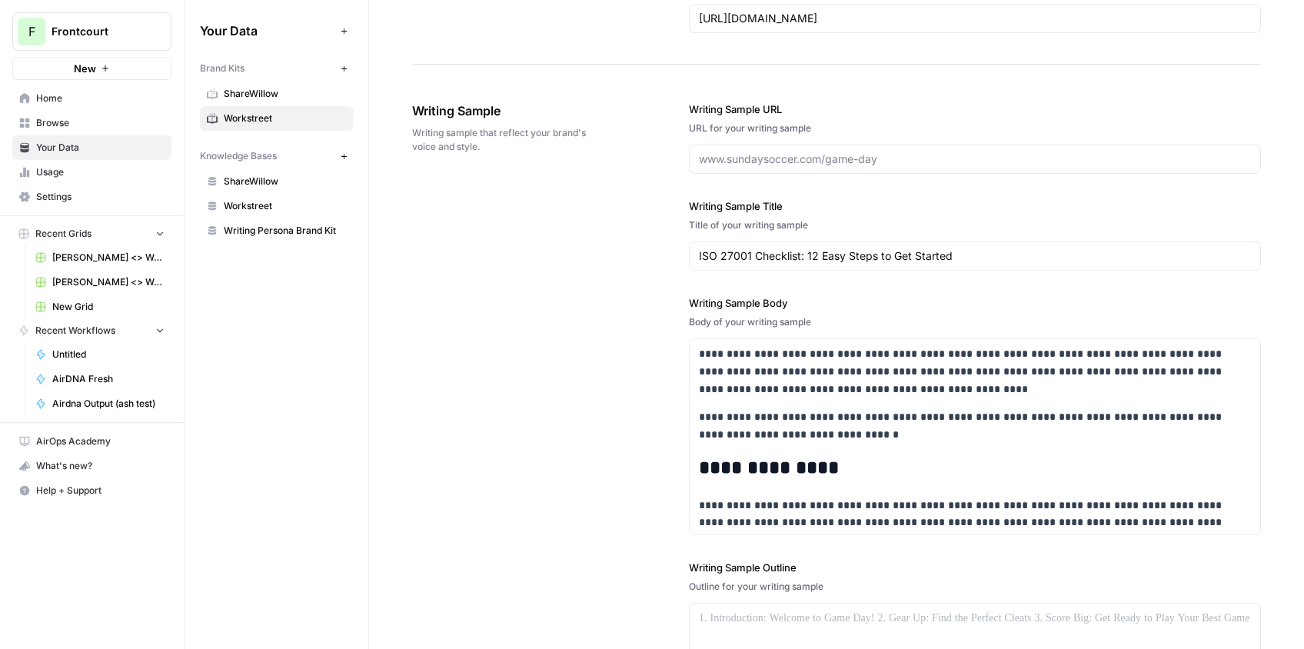
scroll to position [1690, 0]
click at [827, 252] on input "ISO 27001 Checklist: 12 Easy Steps to Get Started" at bounding box center [975, 254] width 552 height 15
paste input "vCISO vs. CISO: How to Make the Right Choice (From Someone Who Operates as Both)"
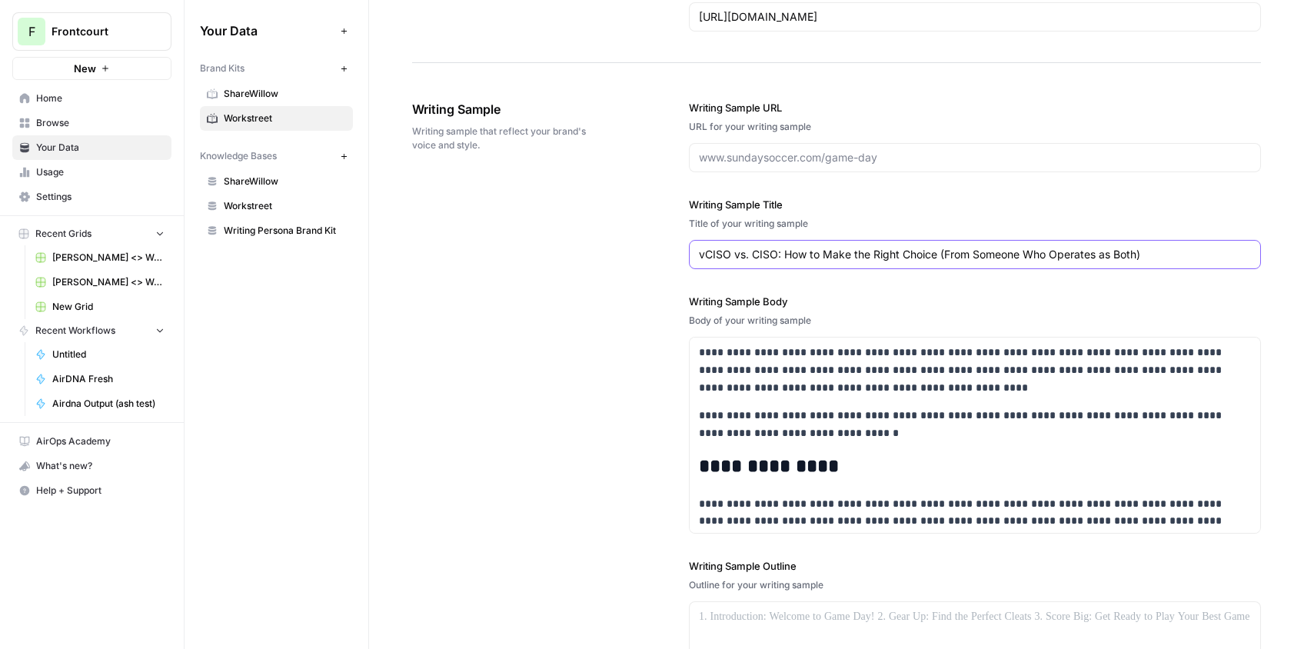
type input "vCISO vs. CISO: How to Make the Right Choice (From Someone Who Operates as Both)"
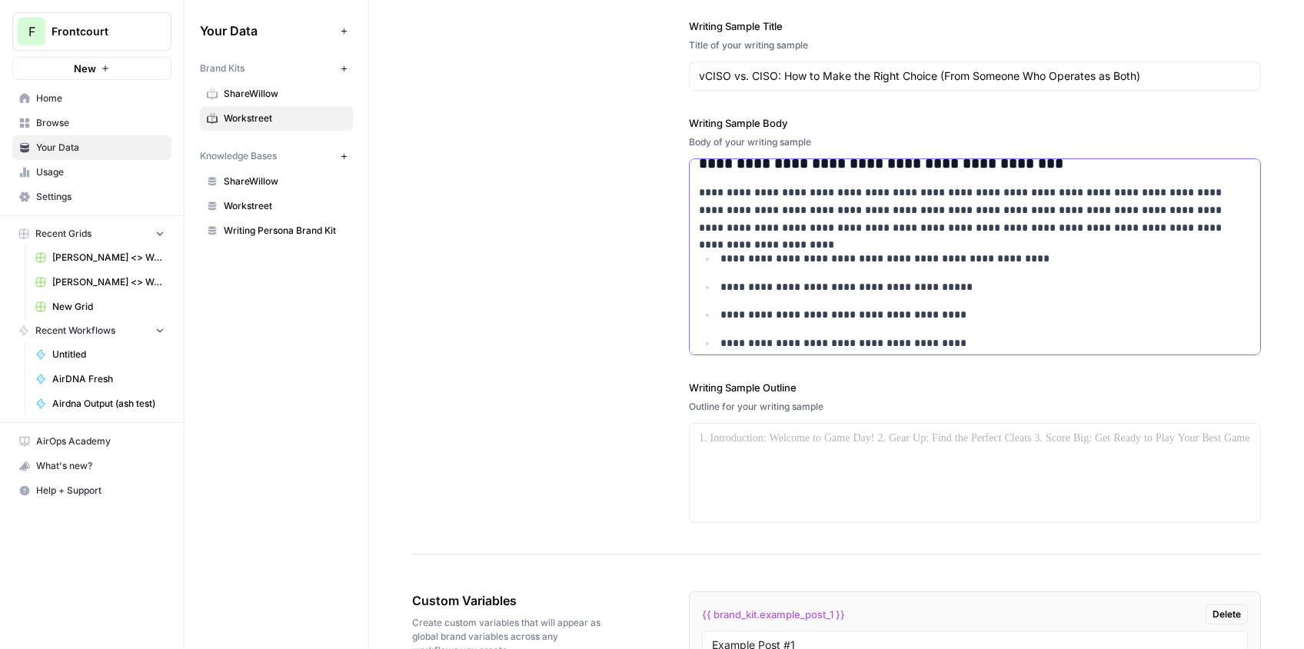
scroll to position [1878, 0]
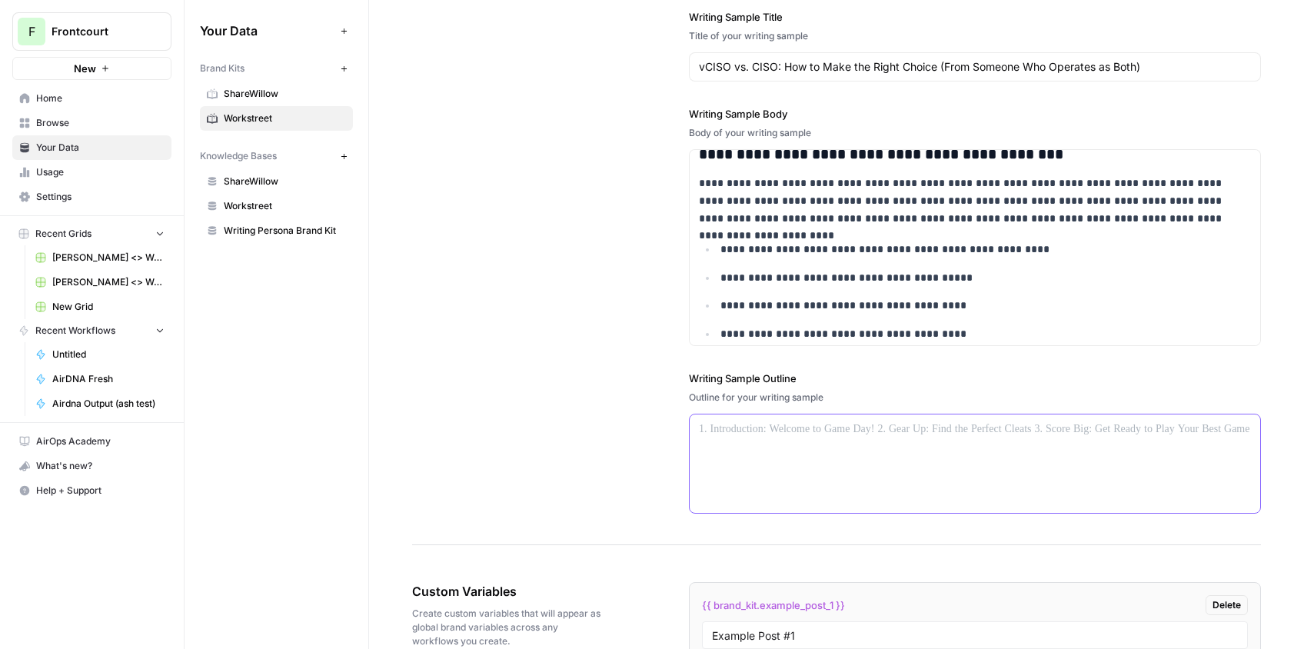
click at [892, 434] on p at bounding box center [975, 429] width 552 height 18
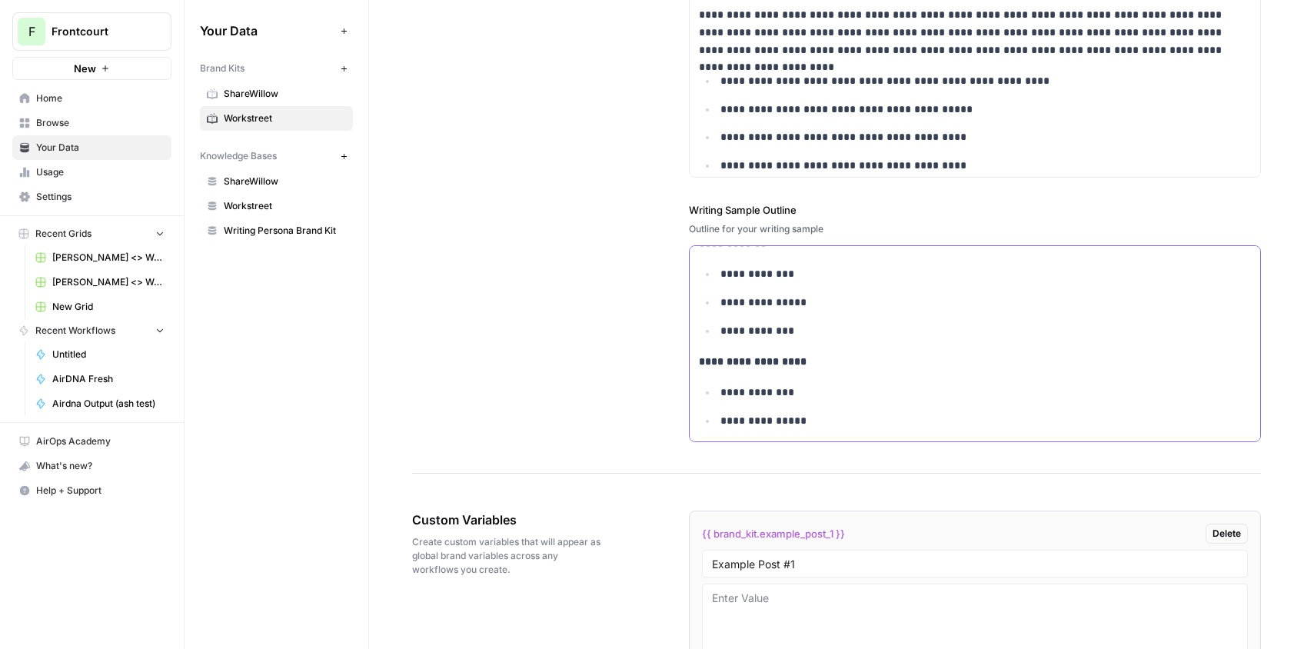
scroll to position [2184, 0]
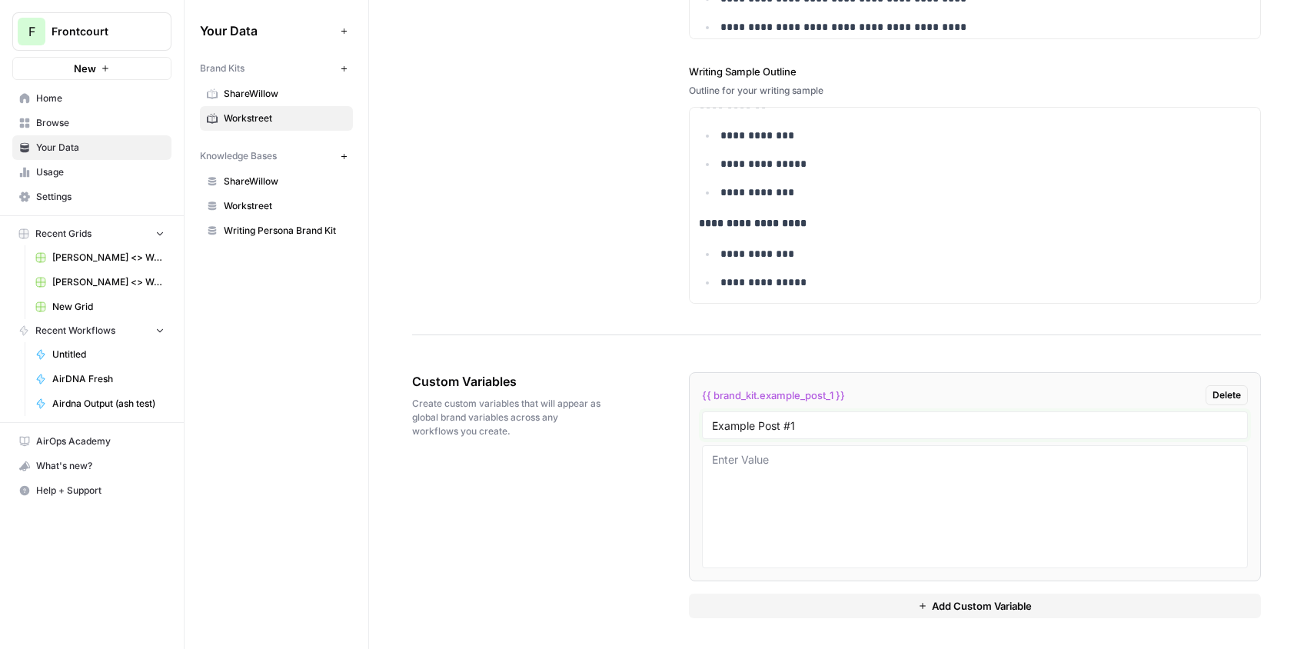
click at [813, 422] on input "Example Post #1" at bounding box center [975, 425] width 526 height 14
click at [789, 453] on textarea at bounding box center [975, 506] width 526 height 109
paste textarea "Your sales team is close to getting a dream enterprise prospect over the line, …"
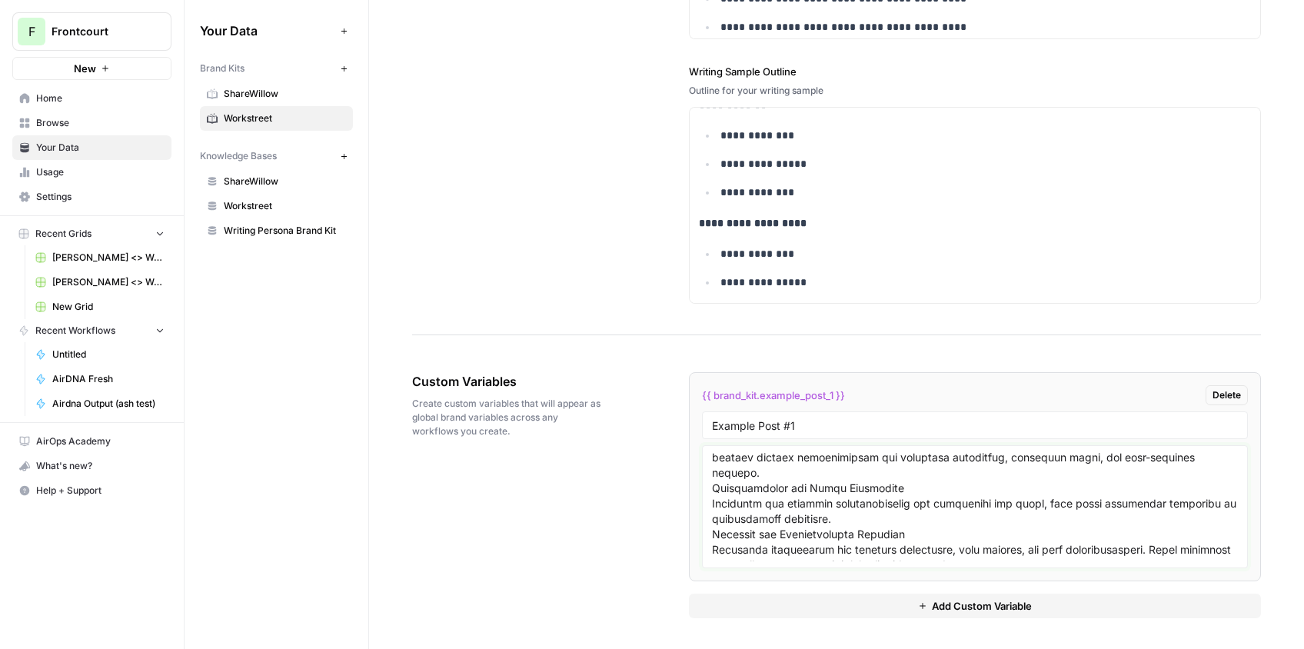
scroll to position [0, 0]
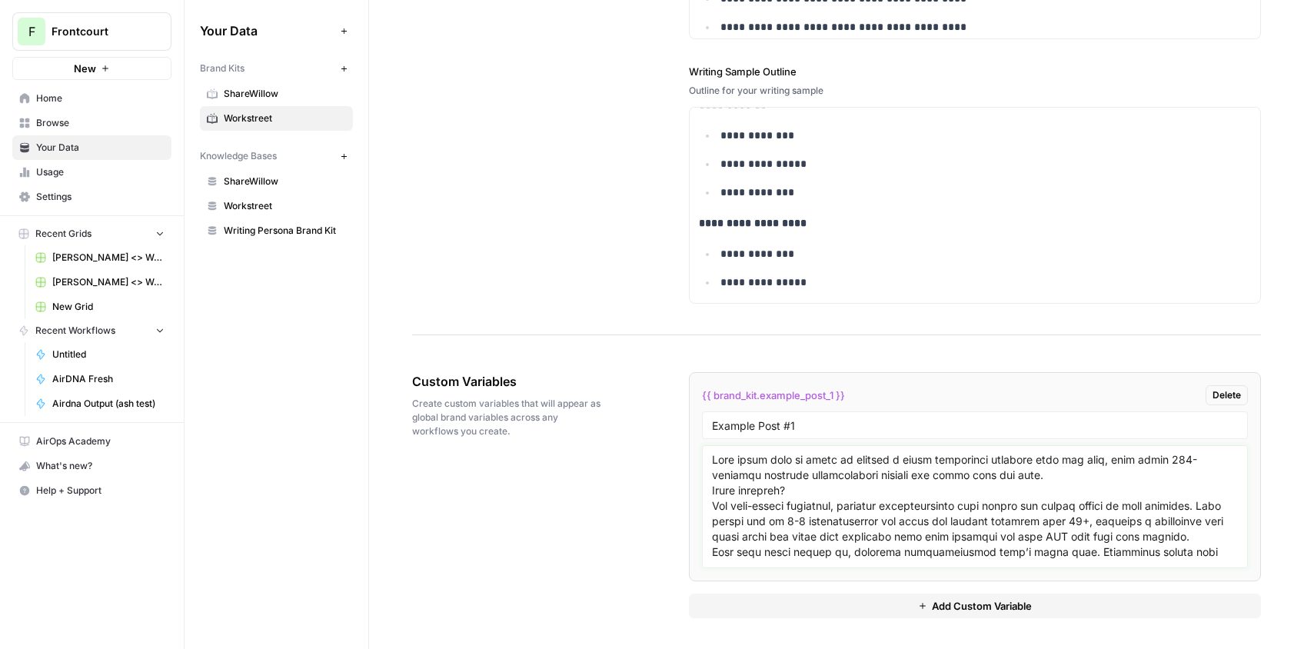
type textarea "Your sales team is close to getting a dream enterprise prospect over the line, …"
click at [921, 601] on icon "button" at bounding box center [922, 605] width 9 height 9
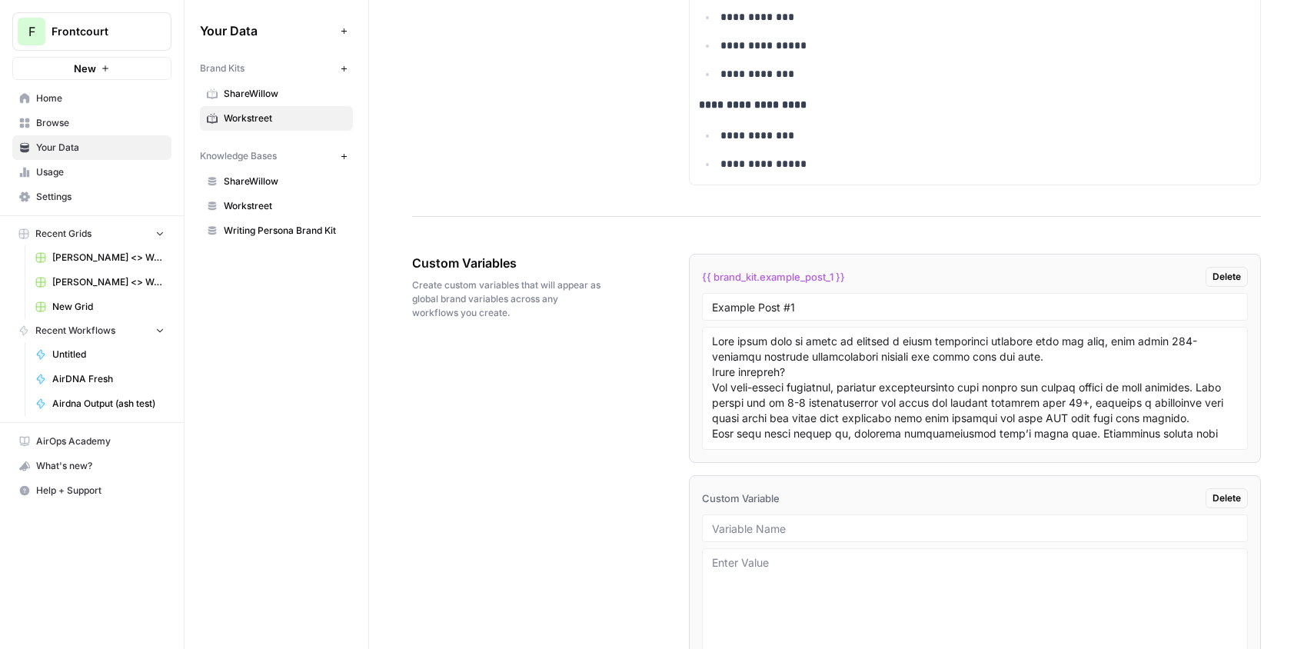
scroll to position [2334, 0]
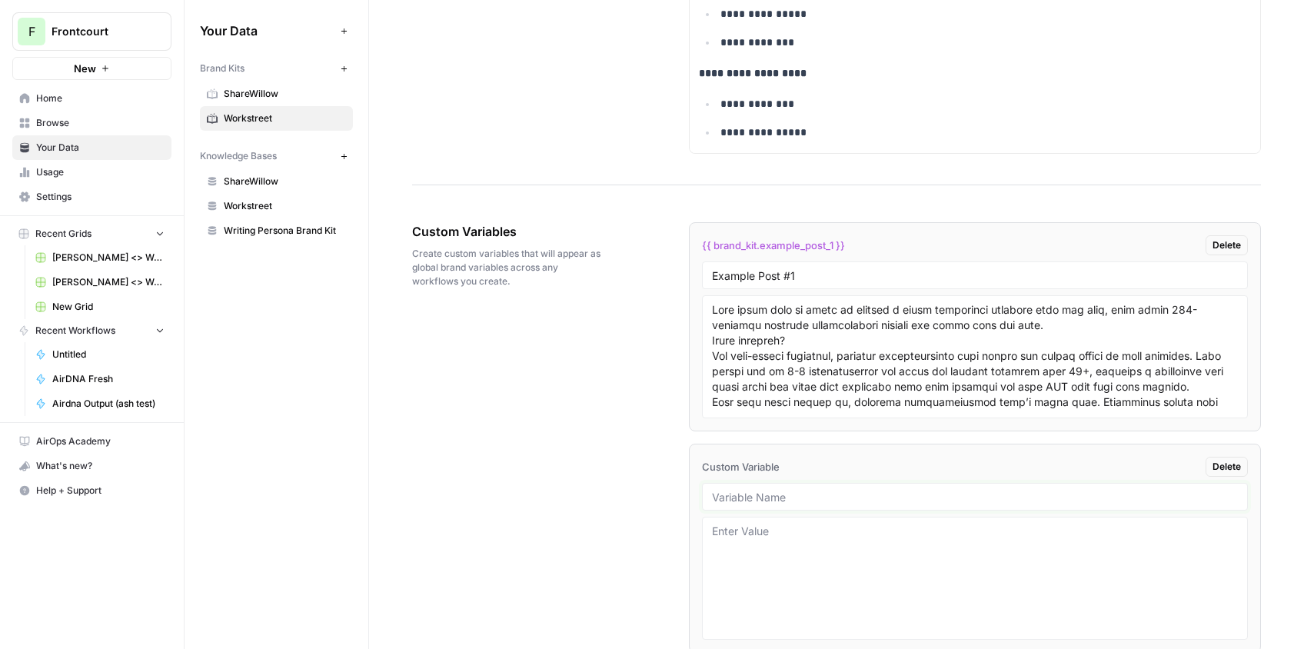
click at [793, 497] on input "text" at bounding box center [975, 497] width 526 height 14
type input "Example Post #2"
click at [817, 525] on textarea at bounding box center [975, 577] width 526 height 109
paste textarea "The Hidden Bottleneck That Could Kill Your Q4 Targets Stop letting security que…"
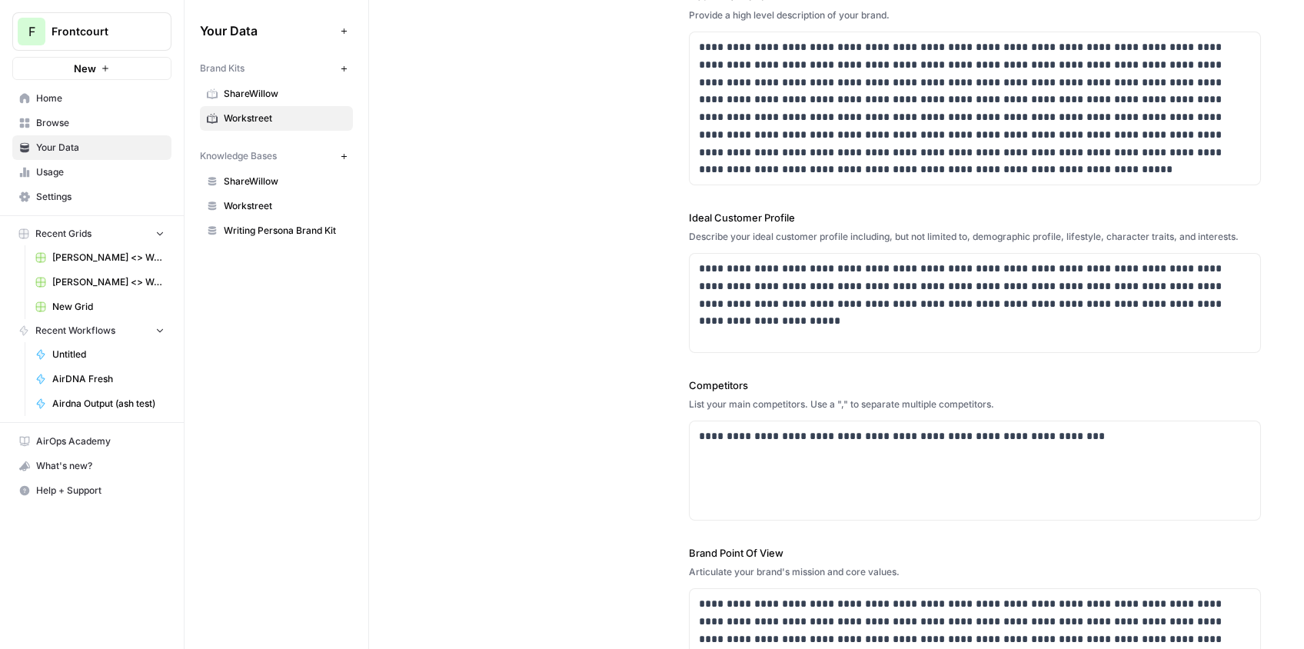
scroll to position [0, 0]
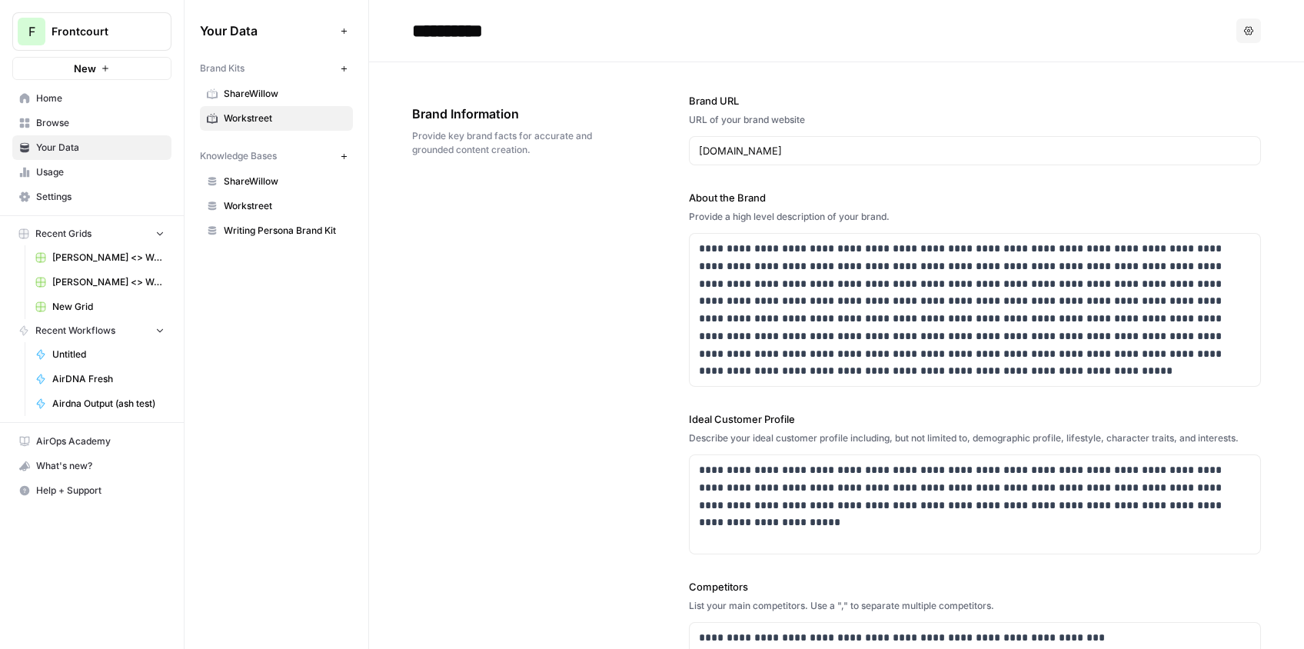
type textarea "The Hidden Bottleneck That Could Kill Your Q4 Targets Stop letting security que…"
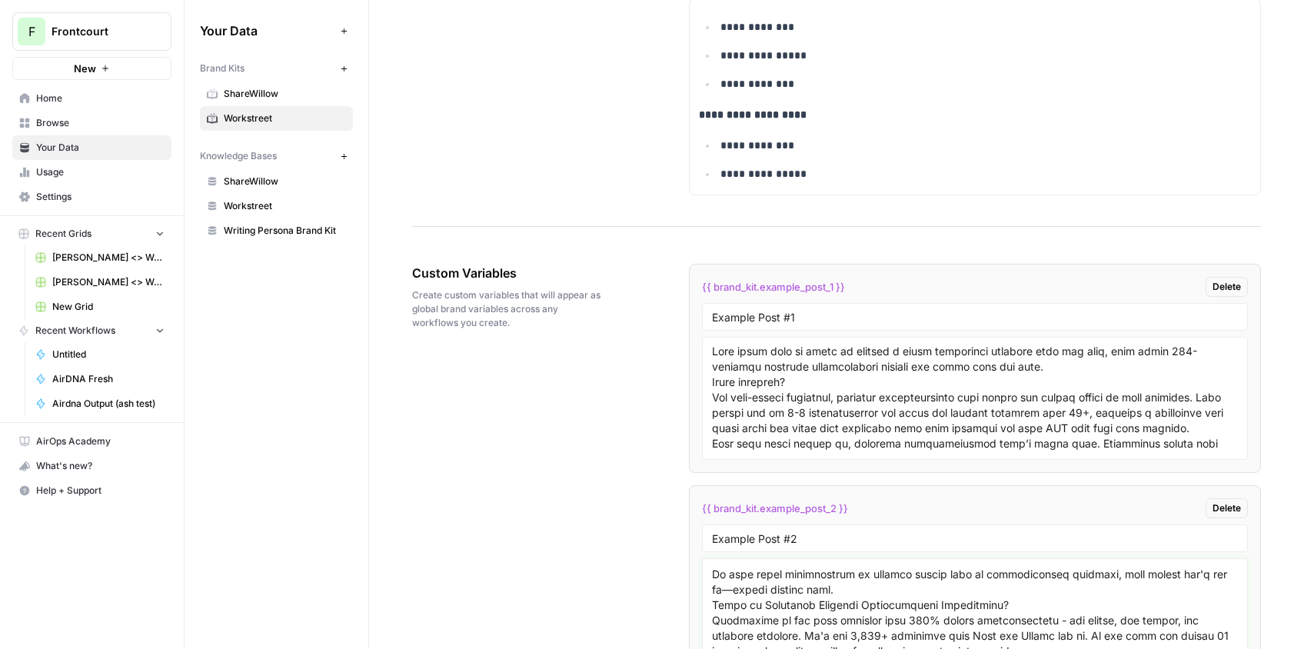
scroll to position [2406, 0]
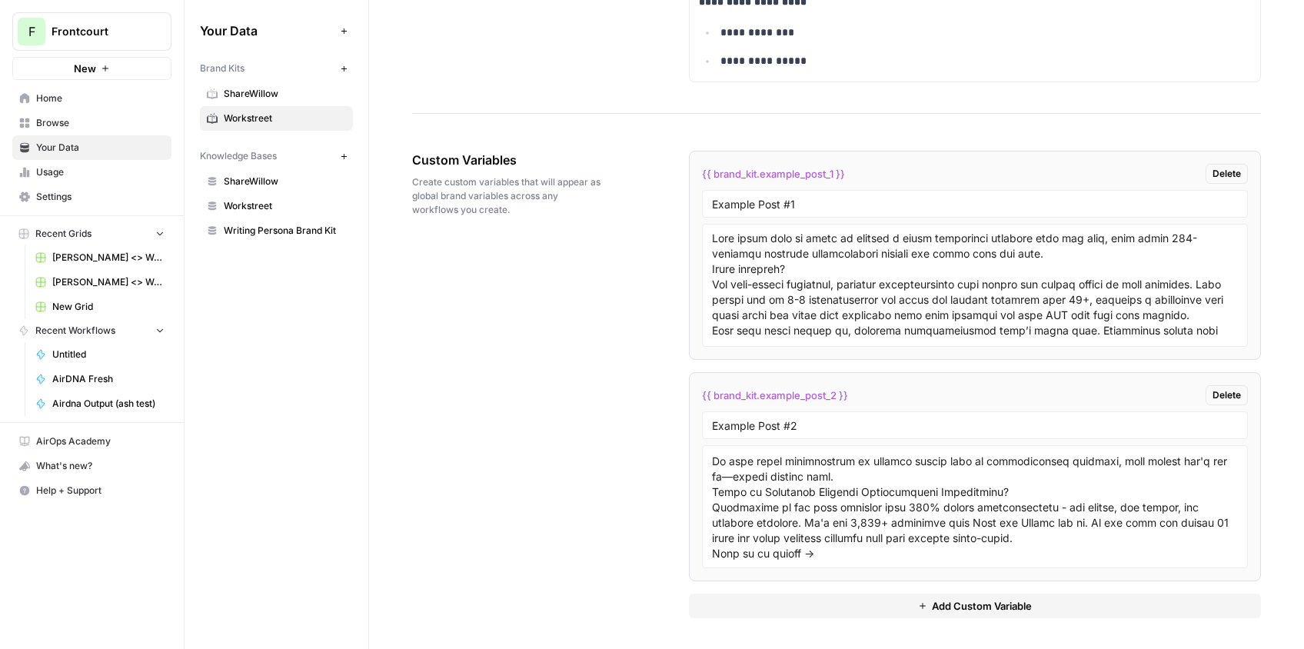
drag, startPoint x: 856, startPoint y: 174, endPoint x: 702, endPoint y: 176, distance: 154.5
click at [702, 176] on div "{{ brand_kit.example_post_1 }} Delete" at bounding box center [975, 174] width 546 height 20
copy span "{{ brand_kit.example_post_1 }}"
click at [787, 406] on li "{{ brand_kit.example_post_2 }} Delete Example Post #2" at bounding box center [975, 476] width 572 height 209
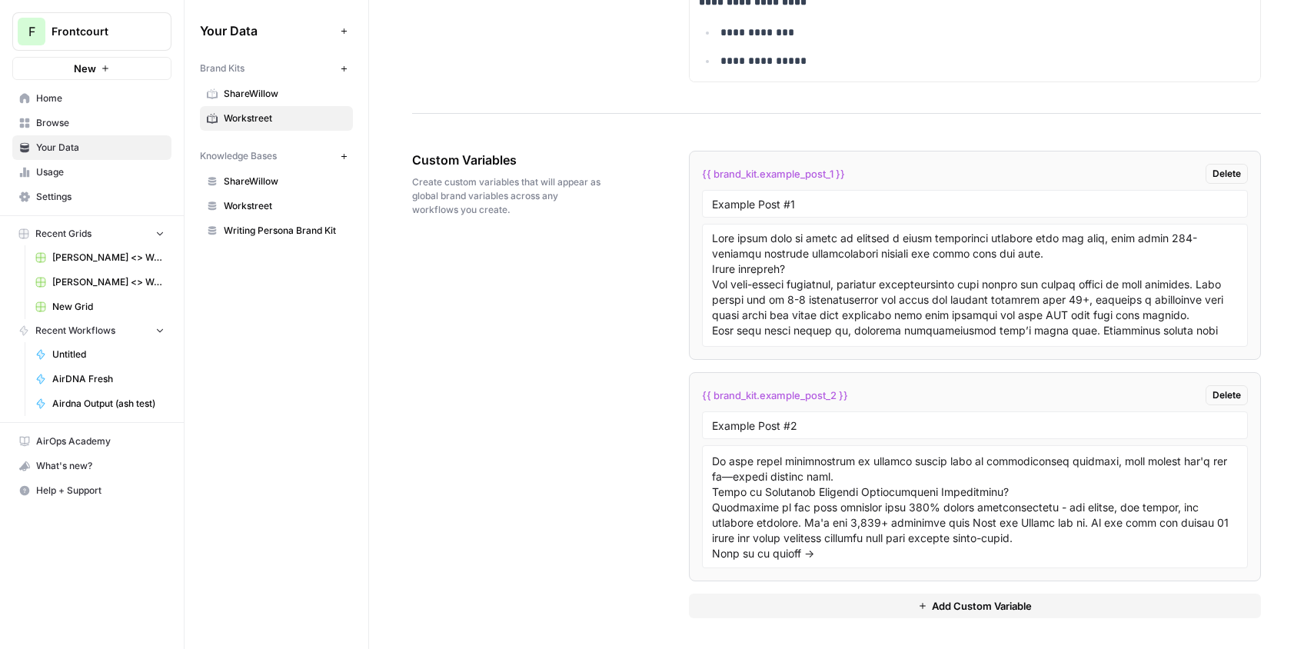
click at [787, 406] on li "{{ brand_kit.example_post_2 }} Delete Example Post #2" at bounding box center [975, 476] width 572 height 209
copy div "{{ brand_kit.example_post_2 }} Delete"
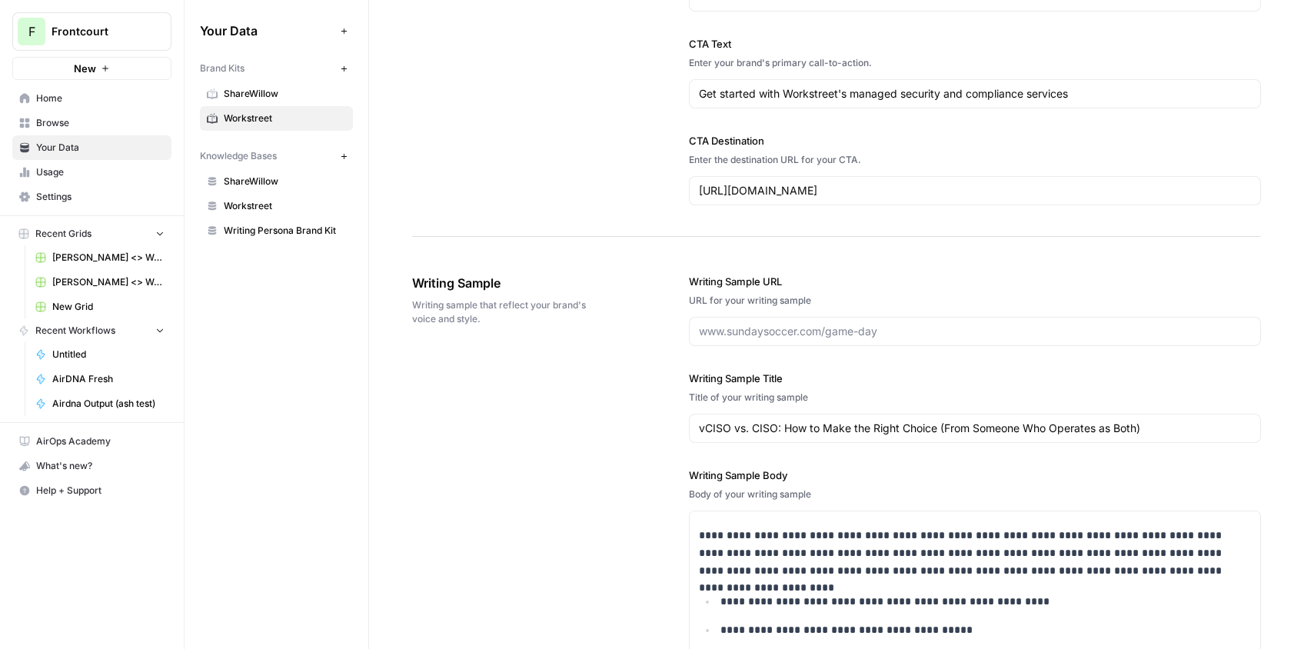
scroll to position [1539, 0]
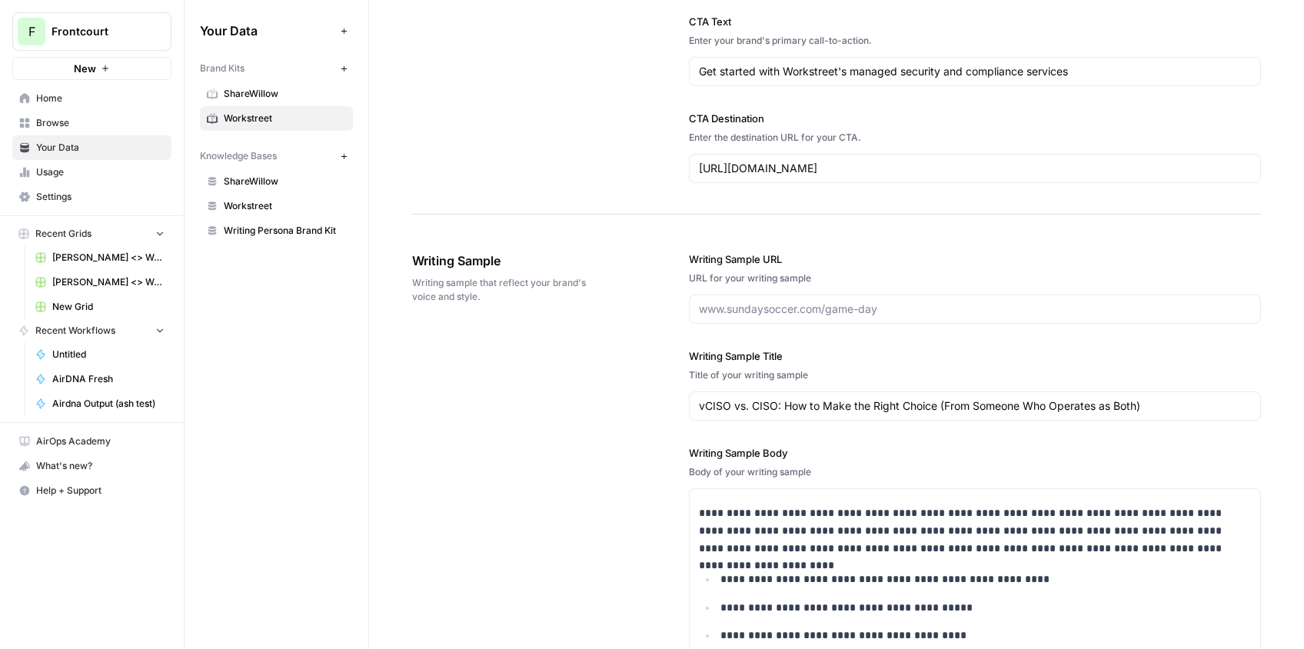
drag, startPoint x: 693, startPoint y: 260, endPoint x: 756, endPoint y: 259, distance: 62.3
click at [758, 259] on label "Writing Sample URL" at bounding box center [975, 258] width 572 height 15
click at [758, 301] on input "Writing Sample URL" at bounding box center [975, 308] width 552 height 15
drag, startPoint x: 508, startPoint y: 266, endPoint x: 412, endPoint y: 265, distance: 96.1
click at [412, 264] on span "Writing Sample" at bounding box center [507, 260] width 191 height 18
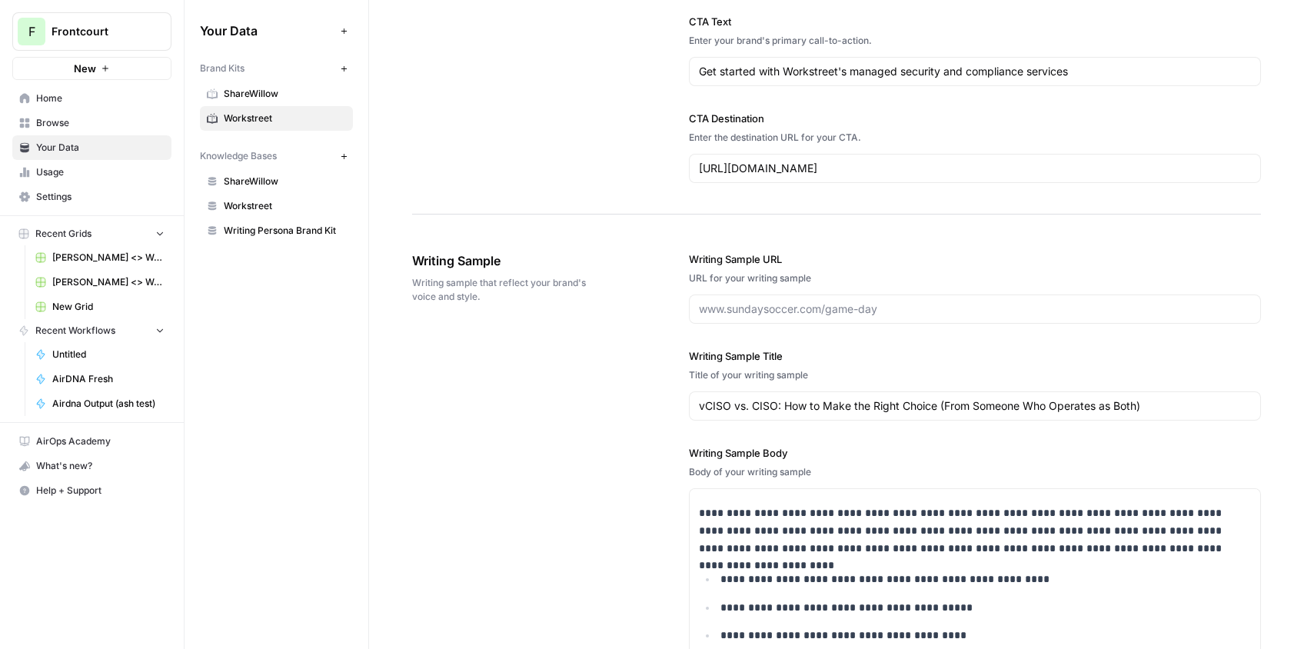
copy span "Writing Sample"
click at [64, 102] on span "Home" at bounding box center [100, 98] width 128 height 14
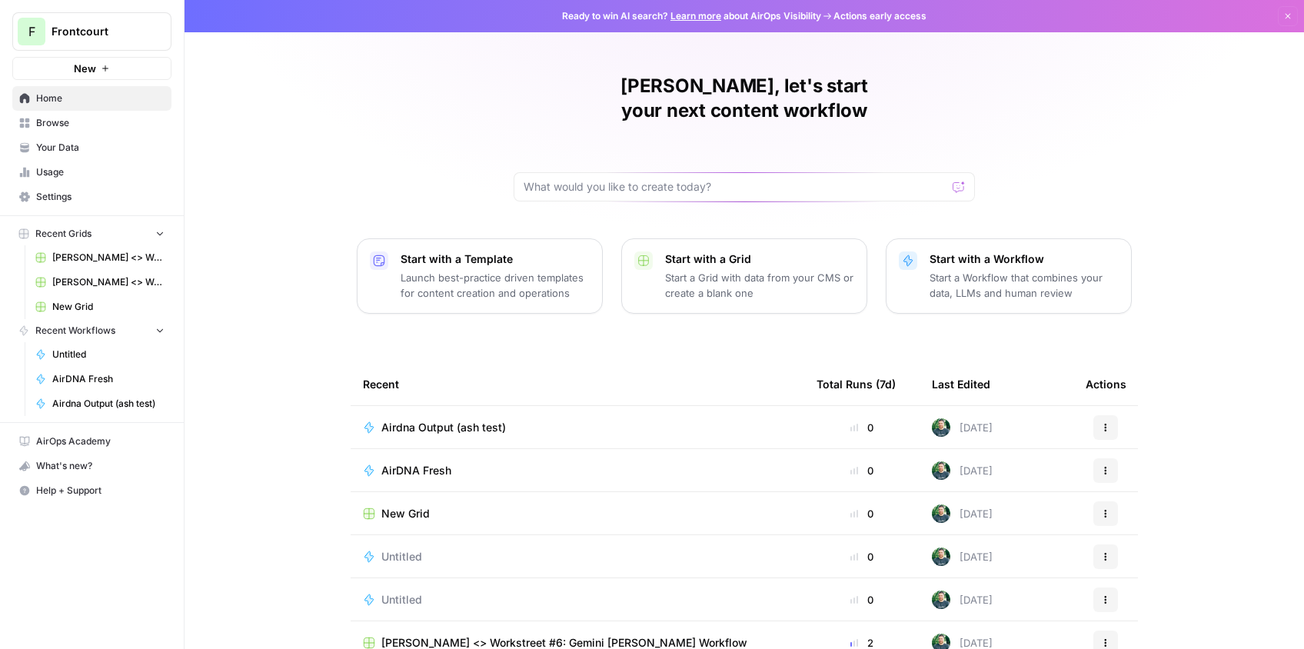
click at [143, 233] on button "Recent Grids" at bounding box center [91, 233] width 159 height 23
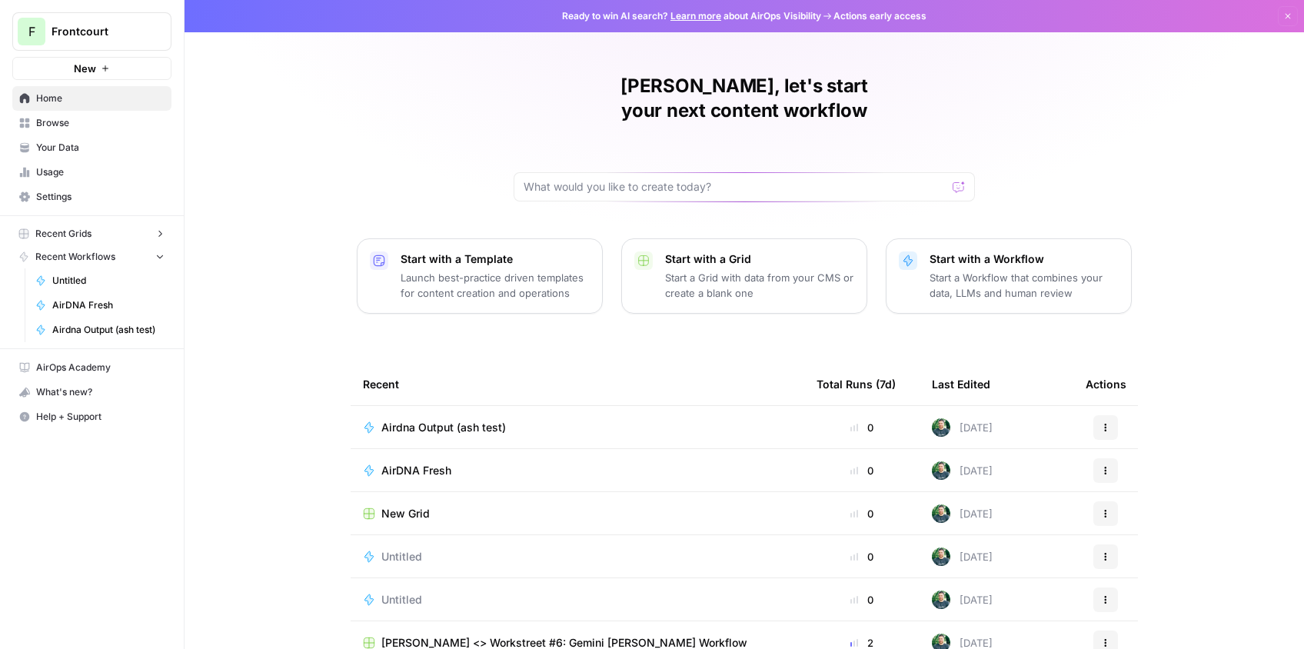
click at [144, 233] on button "Recent Grids" at bounding box center [91, 233] width 159 height 23
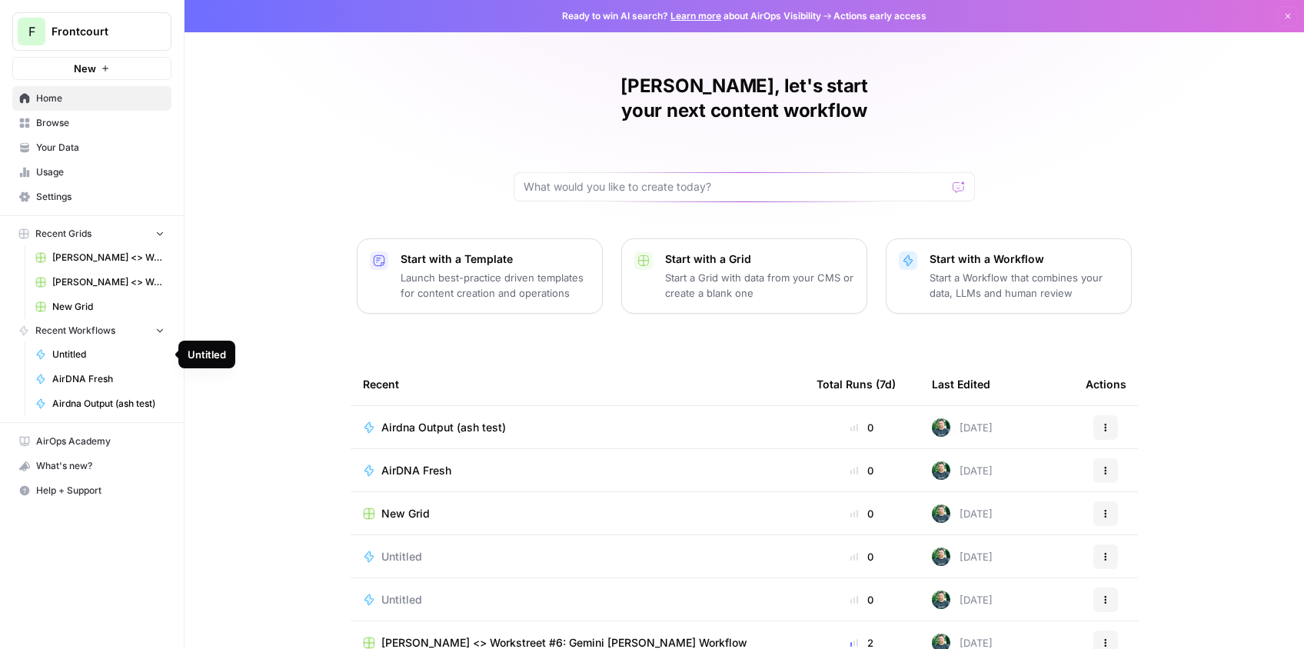
click at [85, 354] on span "Untitled" at bounding box center [108, 354] width 112 height 14
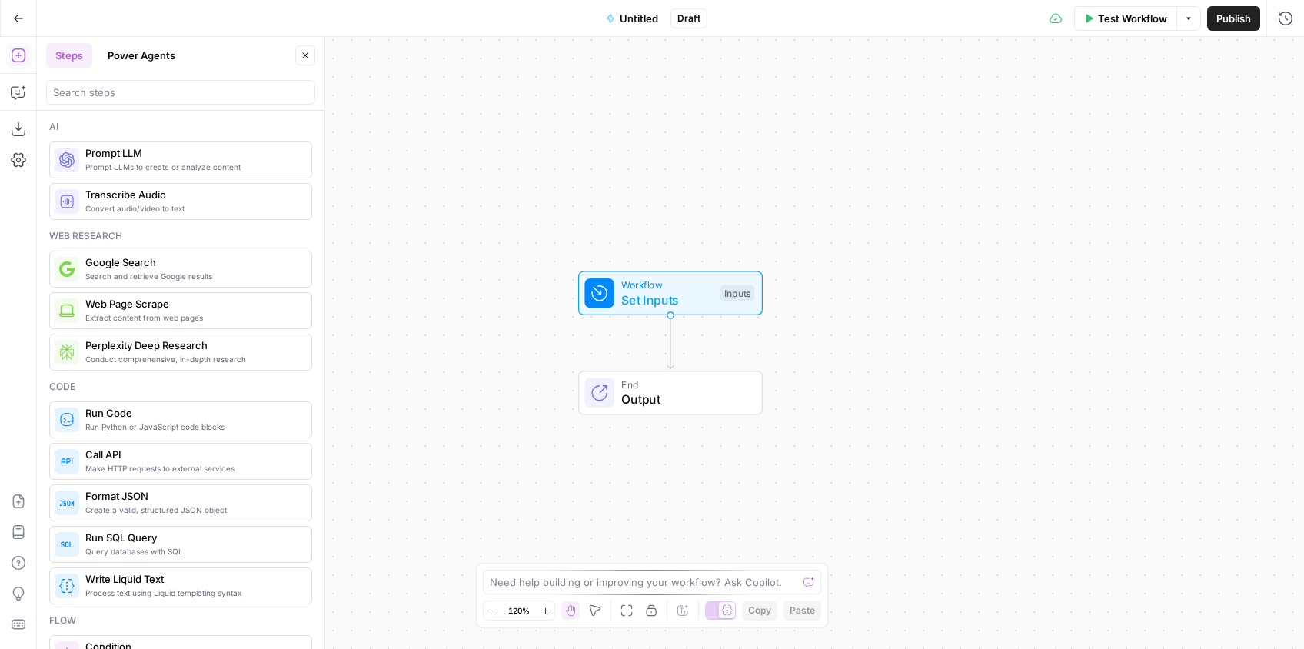
click at [18, 9] on button "Go Back" at bounding box center [19, 19] width 28 height 28
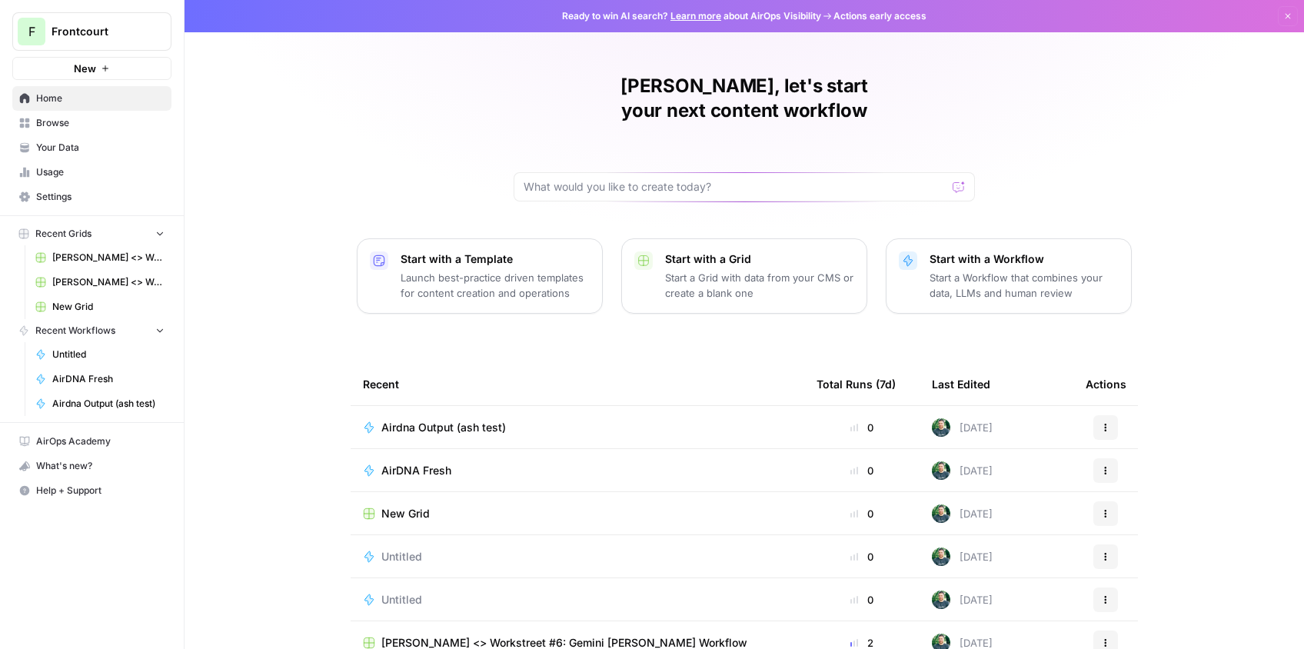
scroll to position [58, 0]
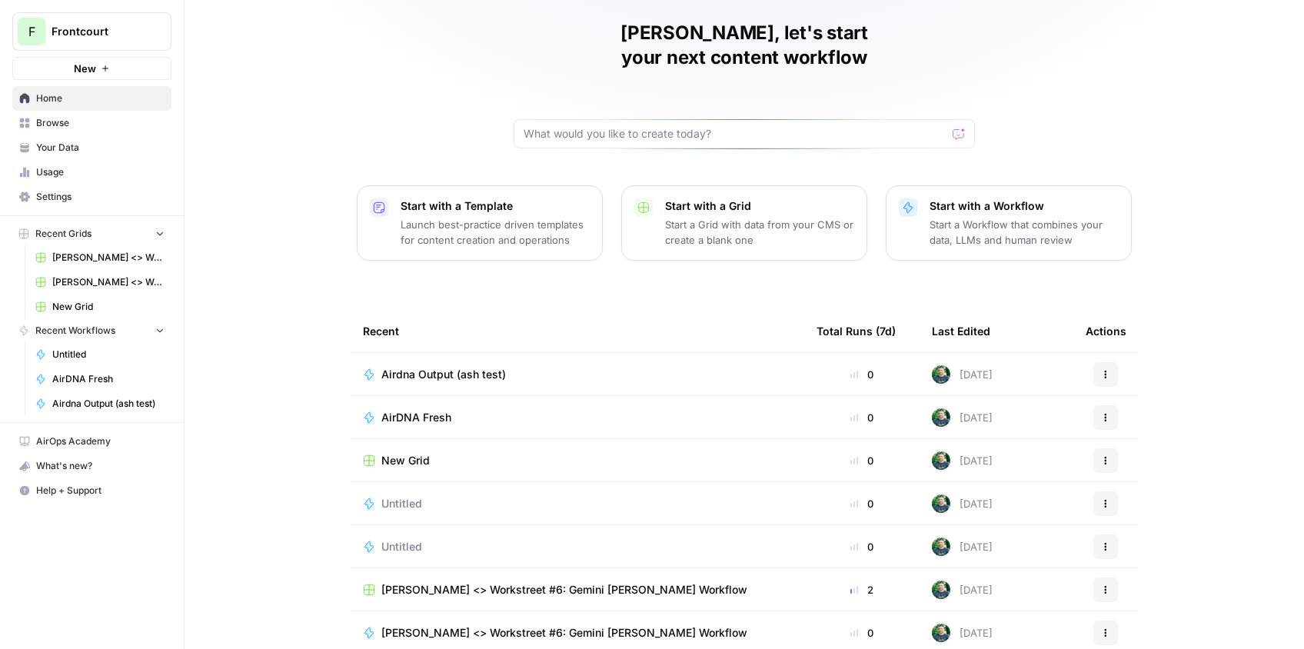
scroll to position [58, 0]
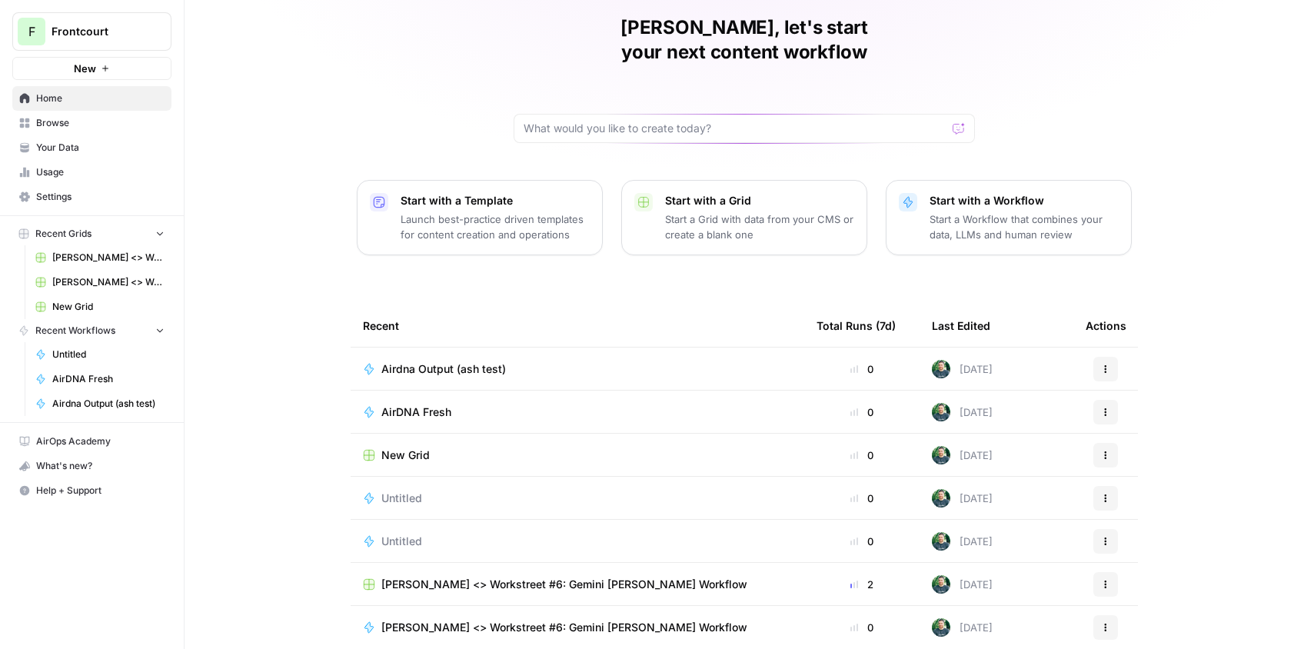
click at [849, 304] on div "Total Runs (7d)" at bounding box center [855, 325] width 79 height 42
click at [81, 25] on span "Frontcourt" at bounding box center [97, 31] width 93 height 15
click at [85, 139] on span "Frontcourt" at bounding box center [148, 139] width 203 height 15
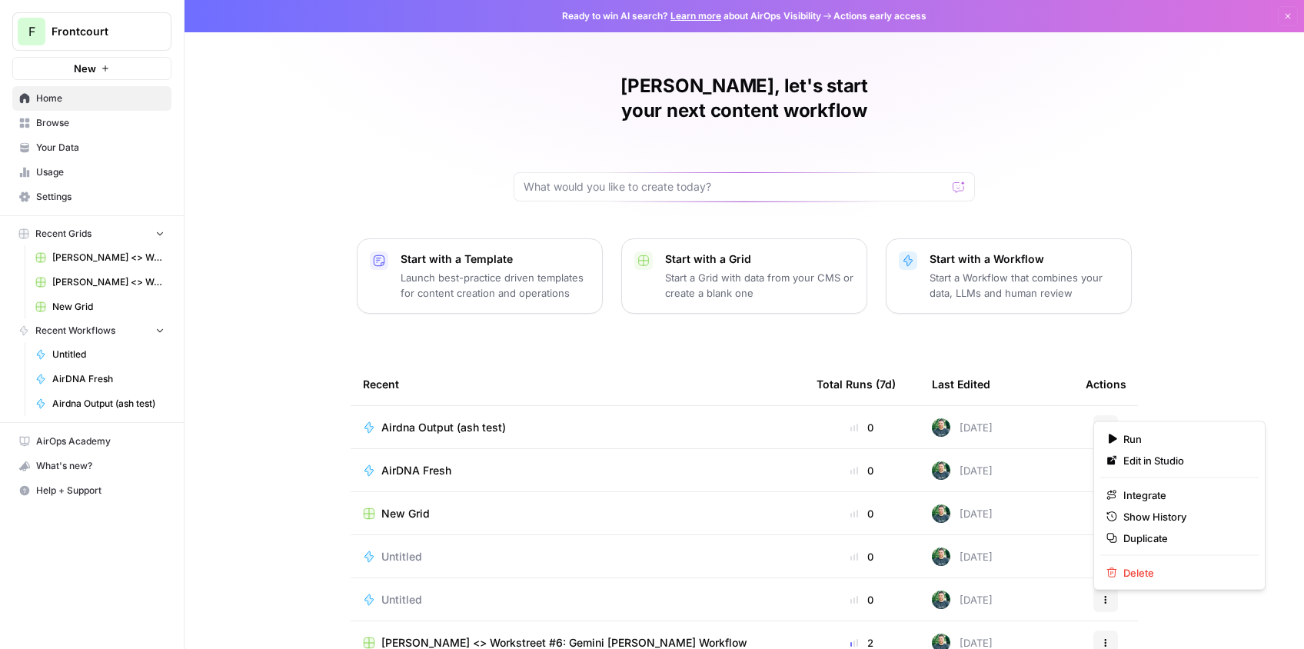
click at [1110, 415] on button "Actions" at bounding box center [1105, 427] width 25 height 25
click at [1161, 538] on span "Duplicate" at bounding box center [1184, 537] width 123 height 15
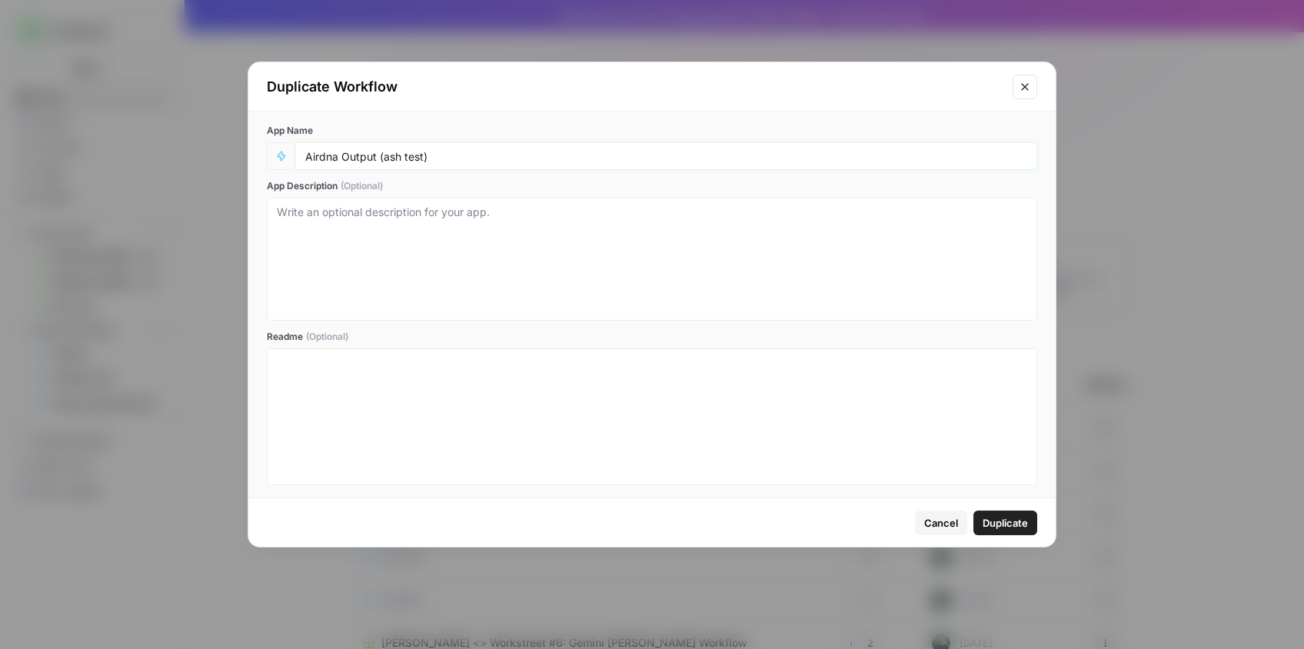
click at [430, 154] on input "Airdna Output (ash test)" at bounding box center [666, 156] width 722 height 14
click at [423, 156] on input "Airdna Output (ash test)" at bounding box center [666, 156] width 722 height 14
type input "Airdna Output (ash test v2)"
click at [1021, 521] on span "Duplicate" at bounding box center [1004, 522] width 45 height 15
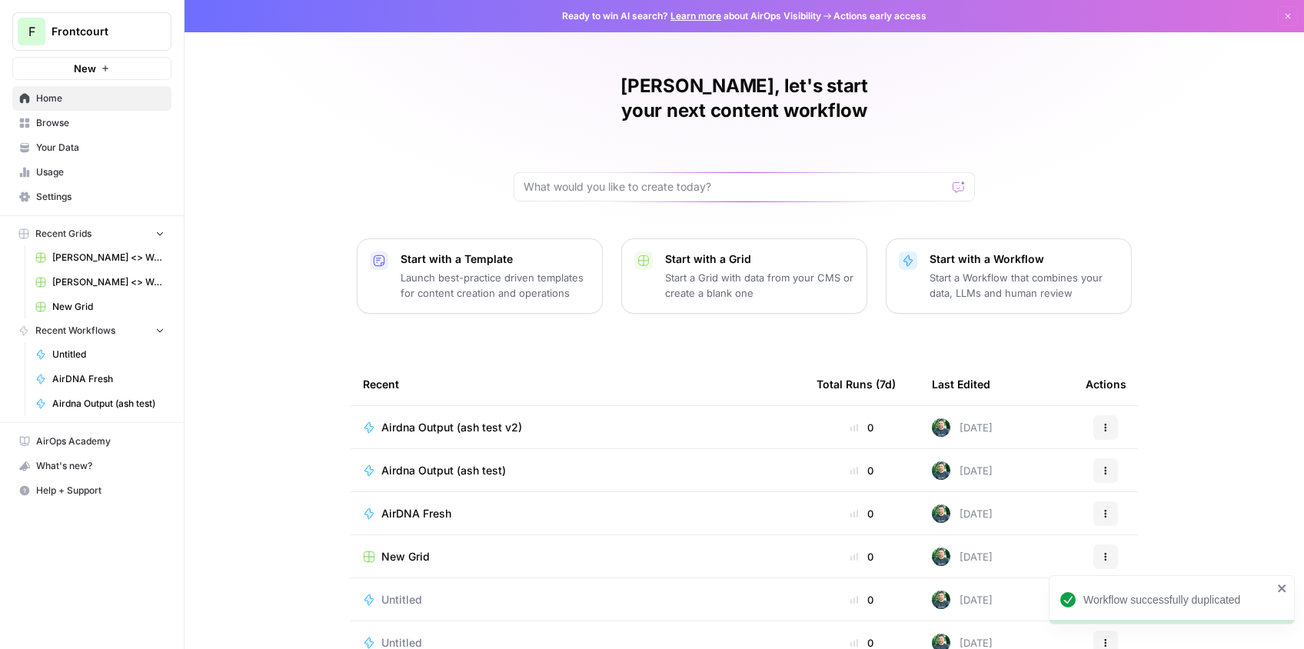
click at [489, 420] on span "Airdna Output (ash test v2)" at bounding box center [451, 427] width 141 height 15
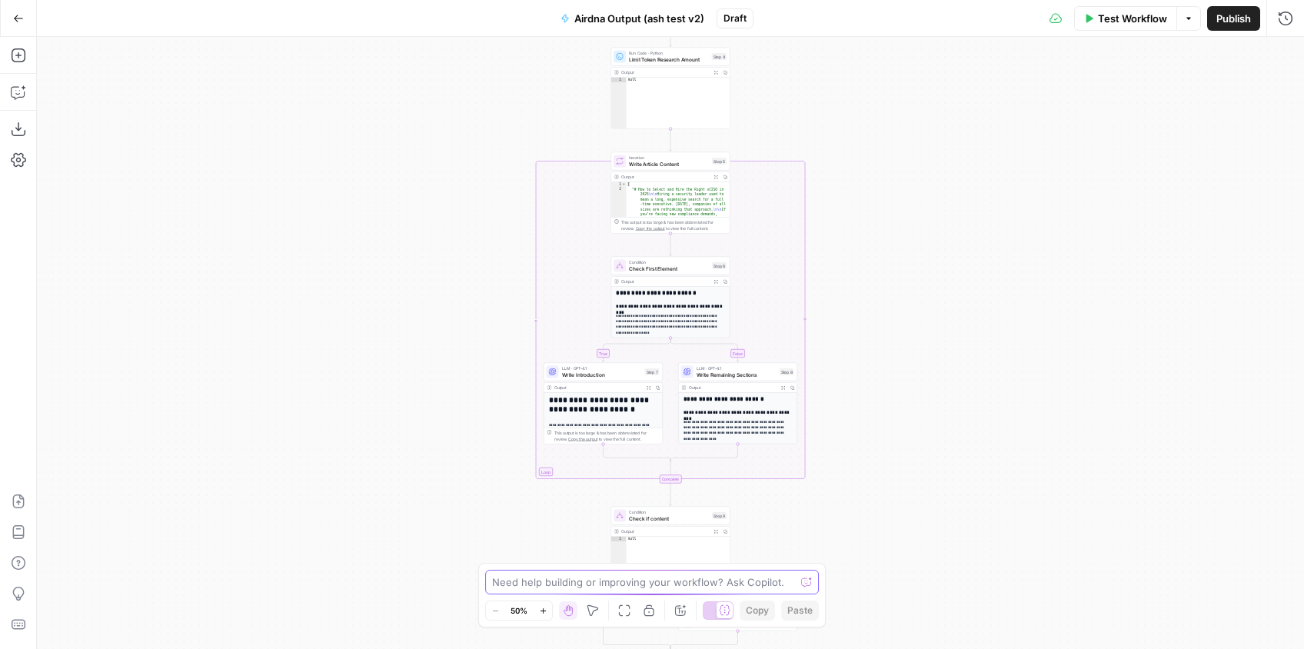
click at [636, 583] on textarea at bounding box center [643, 581] width 303 height 15
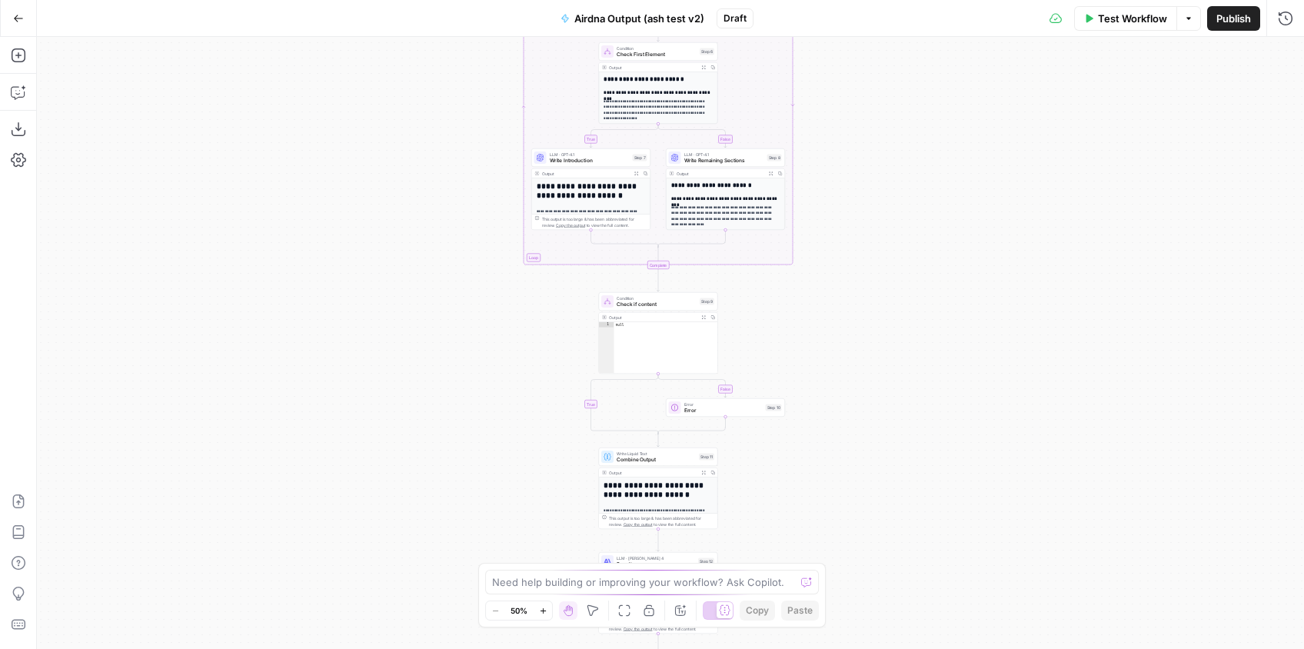
drag, startPoint x: 788, startPoint y: 494, endPoint x: 779, endPoint y: 298, distance: 196.2
click at [778, 297] on div "true false true false Workflow Set Inputs Inputs Google Search Google Search St…" at bounding box center [670, 343] width 1267 height 612
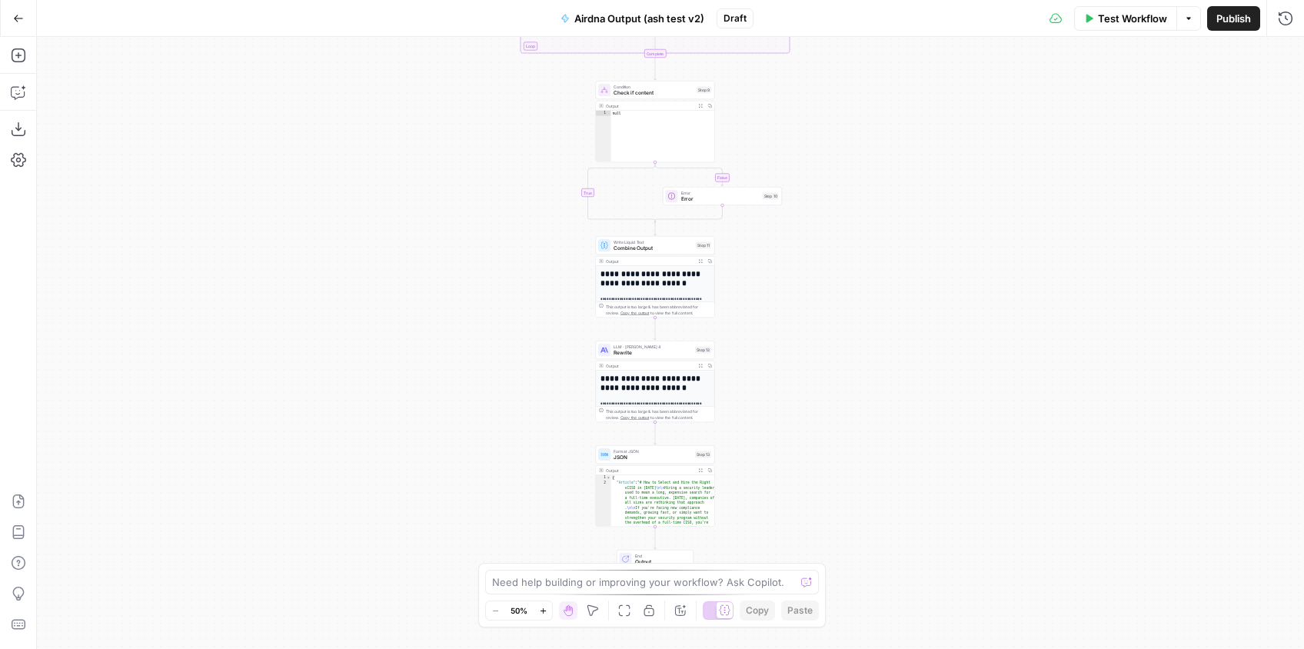
drag, startPoint x: 788, startPoint y: 361, endPoint x: 785, endPoint y: 344, distance: 17.2
click at [785, 339] on div "true false true false Workflow Set Inputs Inputs Google Search Google Search St…" at bounding box center [670, 343] width 1267 height 612
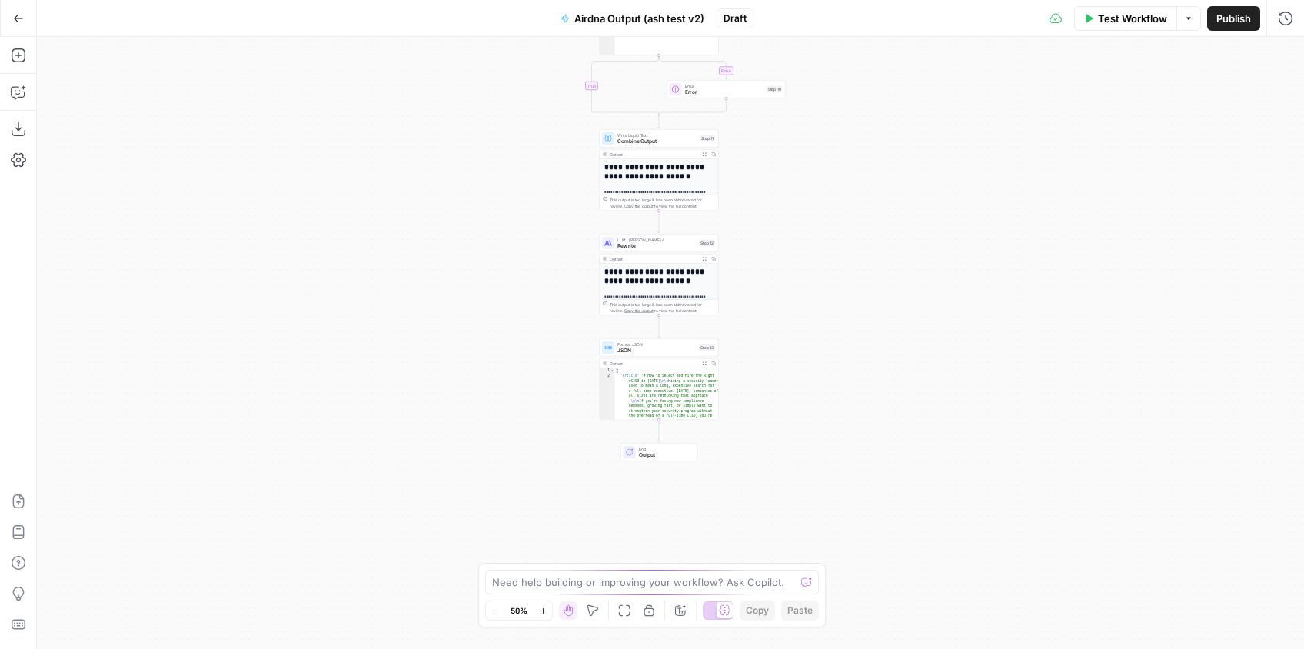
drag, startPoint x: 783, startPoint y: 465, endPoint x: 787, endPoint y: 358, distance: 106.9
click at [787, 358] on div "true false true false Workflow Set Inputs Inputs Google Search Google Search St…" at bounding box center [670, 343] width 1267 height 612
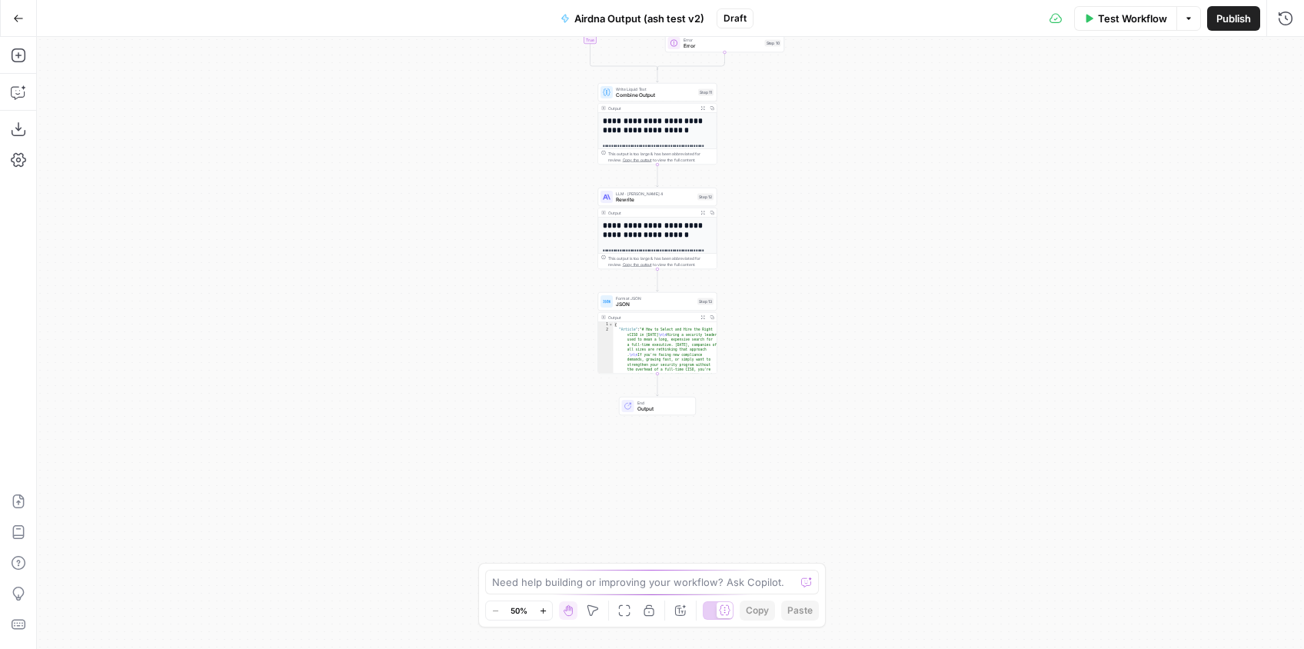
drag, startPoint x: 781, startPoint y: 476, endPoint x: 779, endPoint y: 431, distance: 44.6
click at [779, 431] on div "true false true false Workflow Set Inputs Inputs Google Search Google Search St…" at bounding box center [670, 343] width 1267 height 612
click at [624, 583] on textarea at bounding box center [643, 581] width 303 height 15
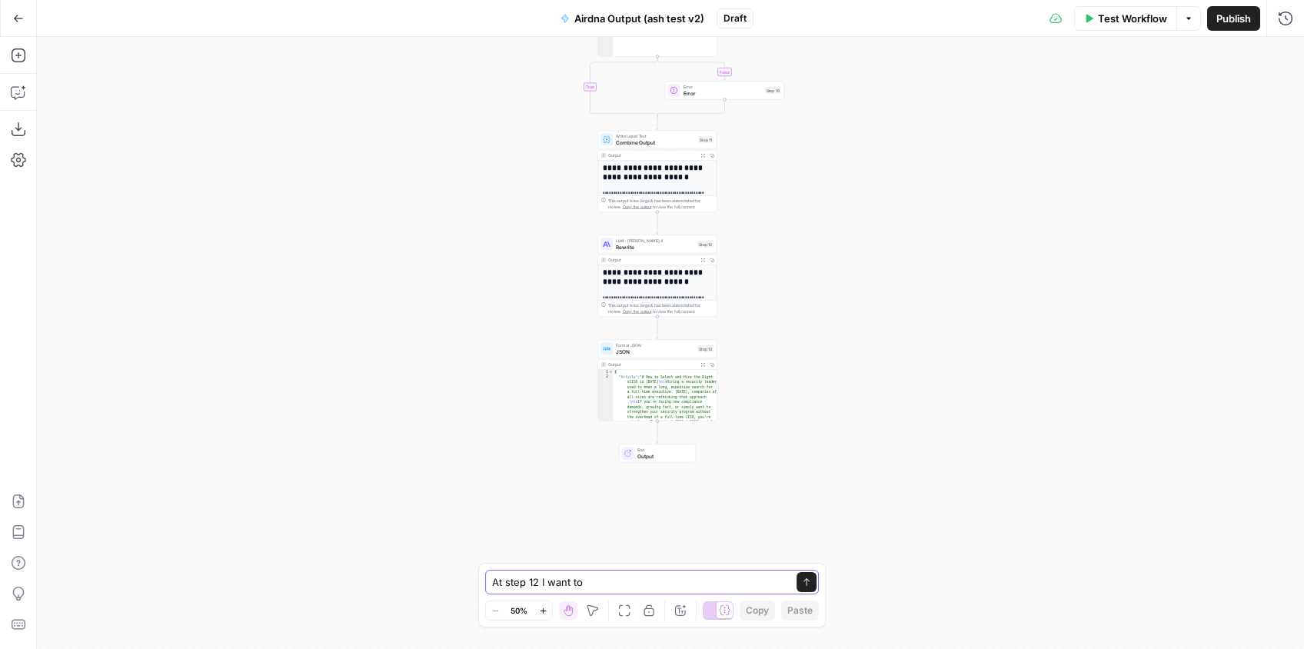
type textarea "At step 12 I want to"
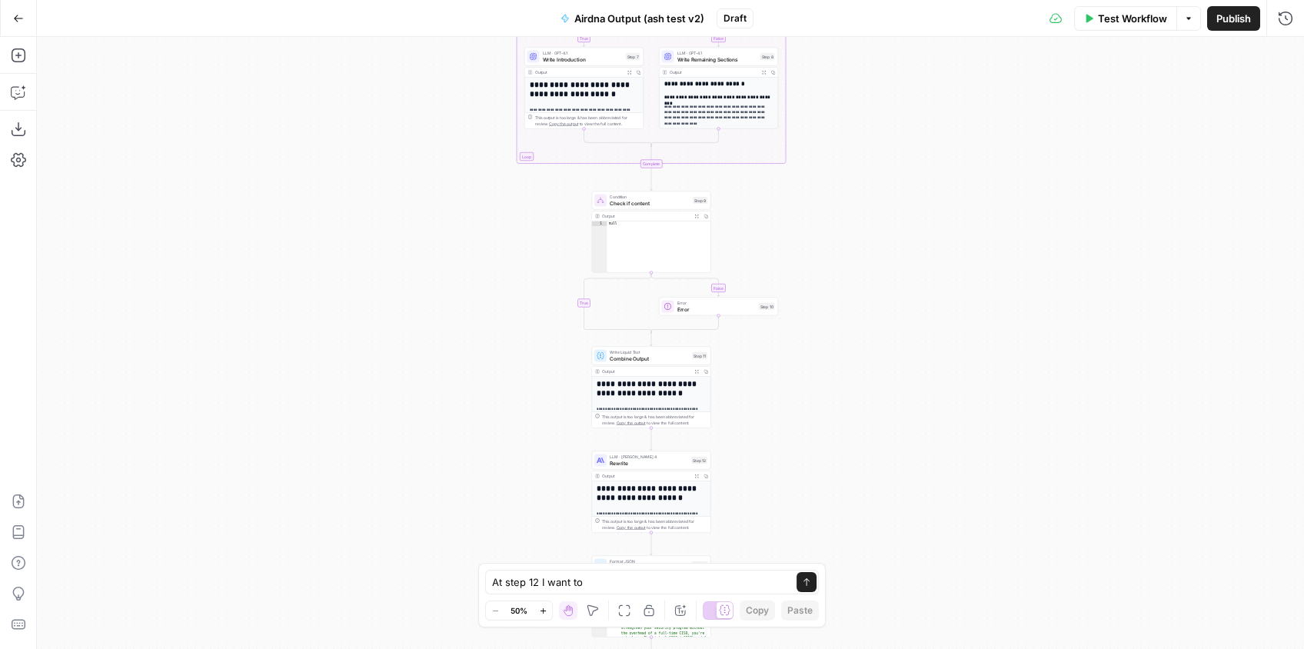
drag, startPoint x: 852, startPoint y: 193, endPoint x: 849, endPoint y: 407, distance: 214.5
click at [852, 432] on div "true false true false Workflow Set Inputs Inputs Google Search Google Search St…" at bounding box center [670, 343] width 1267 height 612
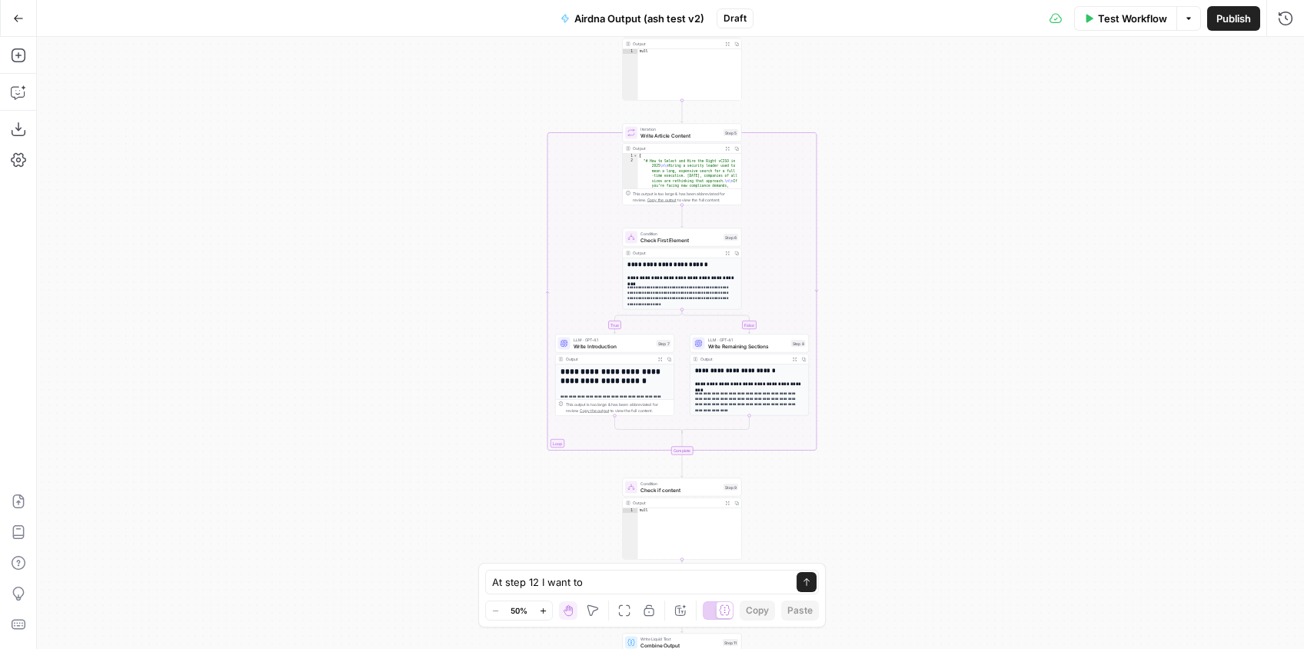
drag, startPoint x: 786, startPoint y: 425, endPoint x: 793, endPoint y: 369, distance: 56.6
click at [786, 423] on div "true false true false Workflow Set Inputs Inputs Google Search Google Search St…" at bounding box center [670, 343] width 1267 height 612
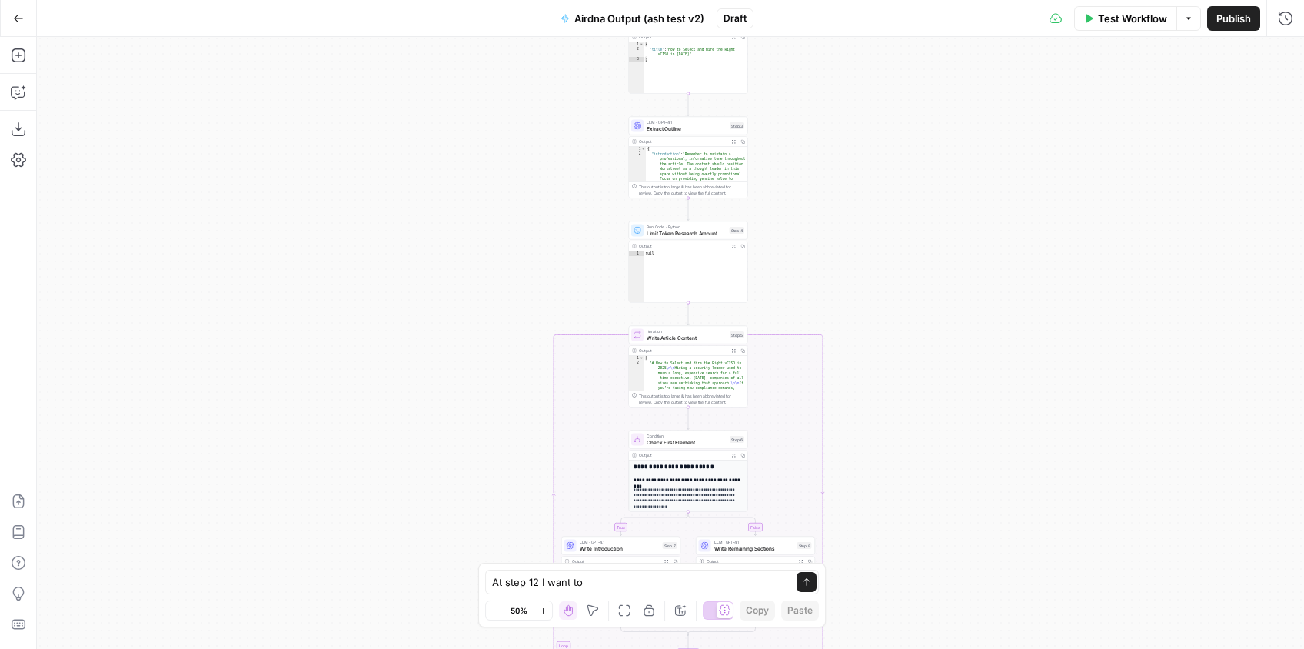
drag, startPoint x: 773, startPoint y: 377, endPoint x: 792, endPoint y: 343, distance: 39.6
click at [775, 386] on div "true false true false Workflow Set Inputs Inputs Google Search Google Search St…" at bounding box center [670, 343] width 1267 height 612
click at [806, 423] on div "true false true false Workflow Set Inputs Inputs Google Search Google Search St…" at bounding box center [670, 343] width 1267 height 612
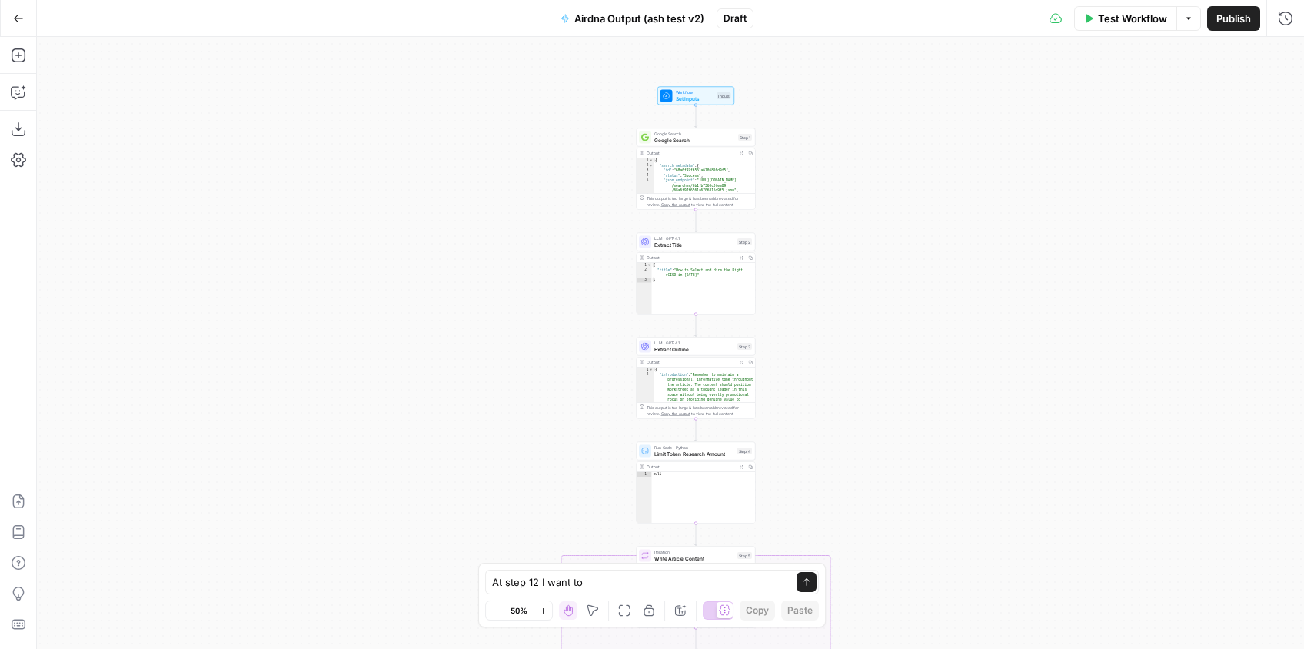
drag, startPoint x: 802, startPoint y: 263, endPoint x: 798, endPoint y: 369, distance: 106.1
click at [798, 371] on div "true false true false Workflow Set Inputs Inputs Google Search Google Search St…" at bounding box center [670, 343] width 1267 height 612
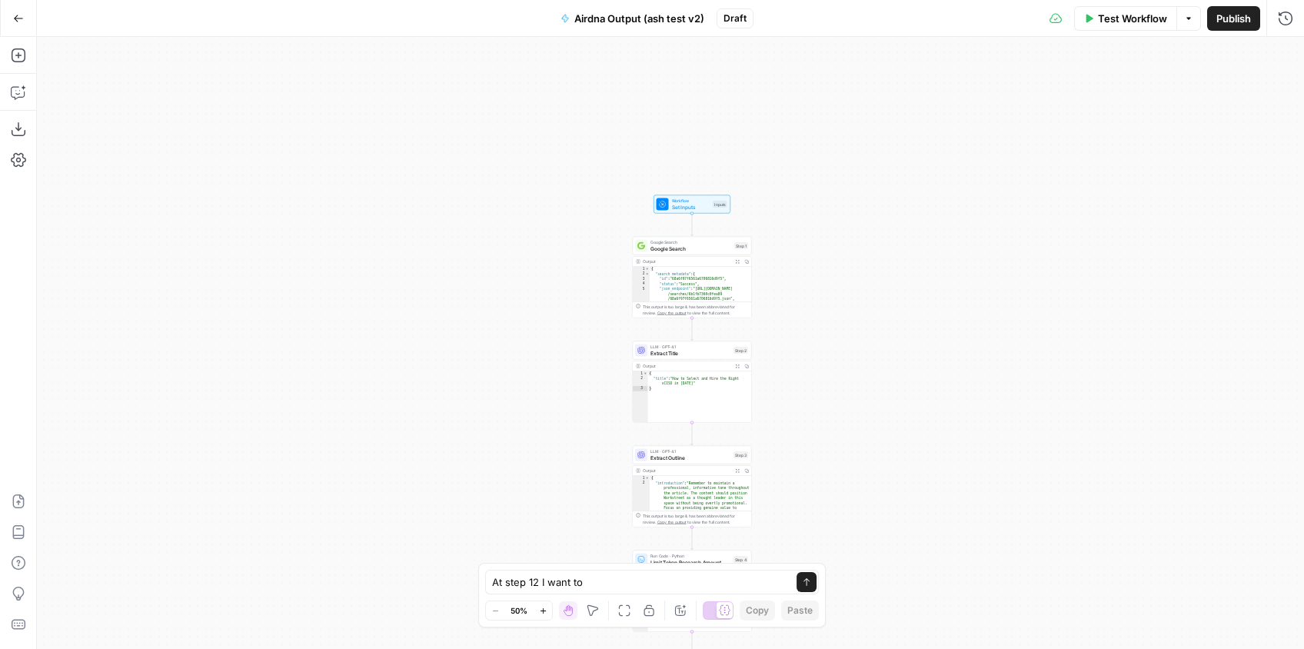
click at [695, 208] on span "Set Inputs" at bounding box center [691, 207] width 38 height 8
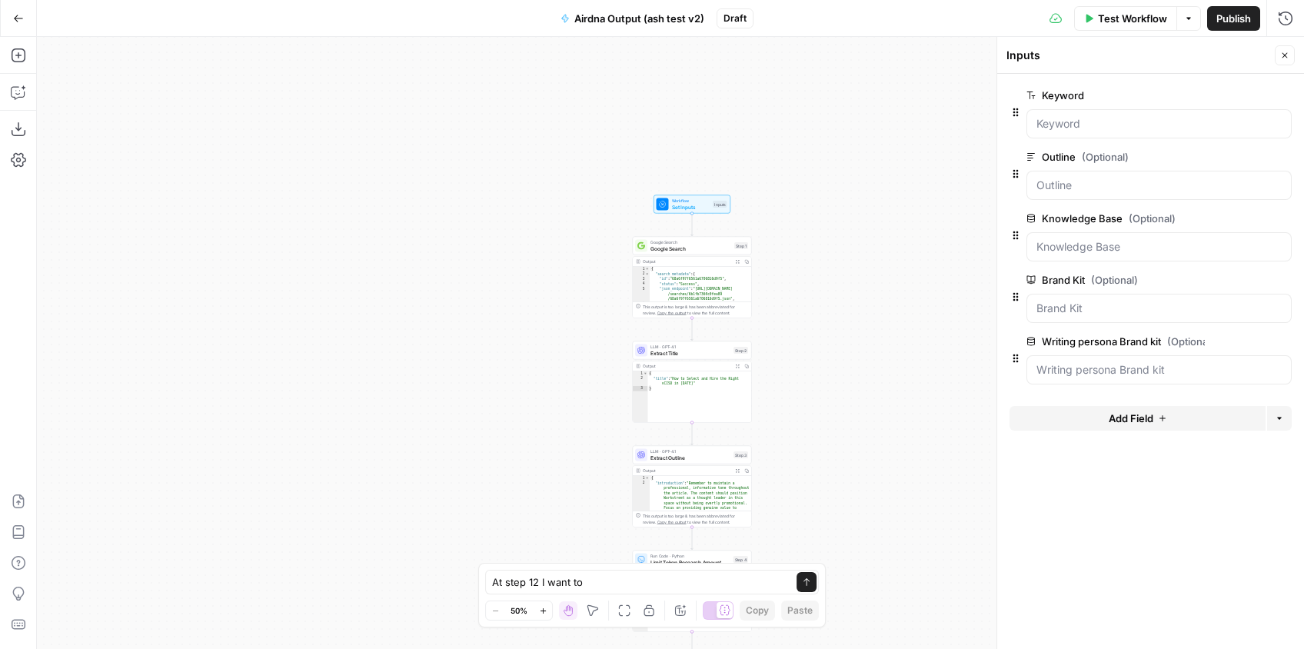
click at [1151, 417] on span "Add Field" at bounding box center [1130, 417] width 45 height 15
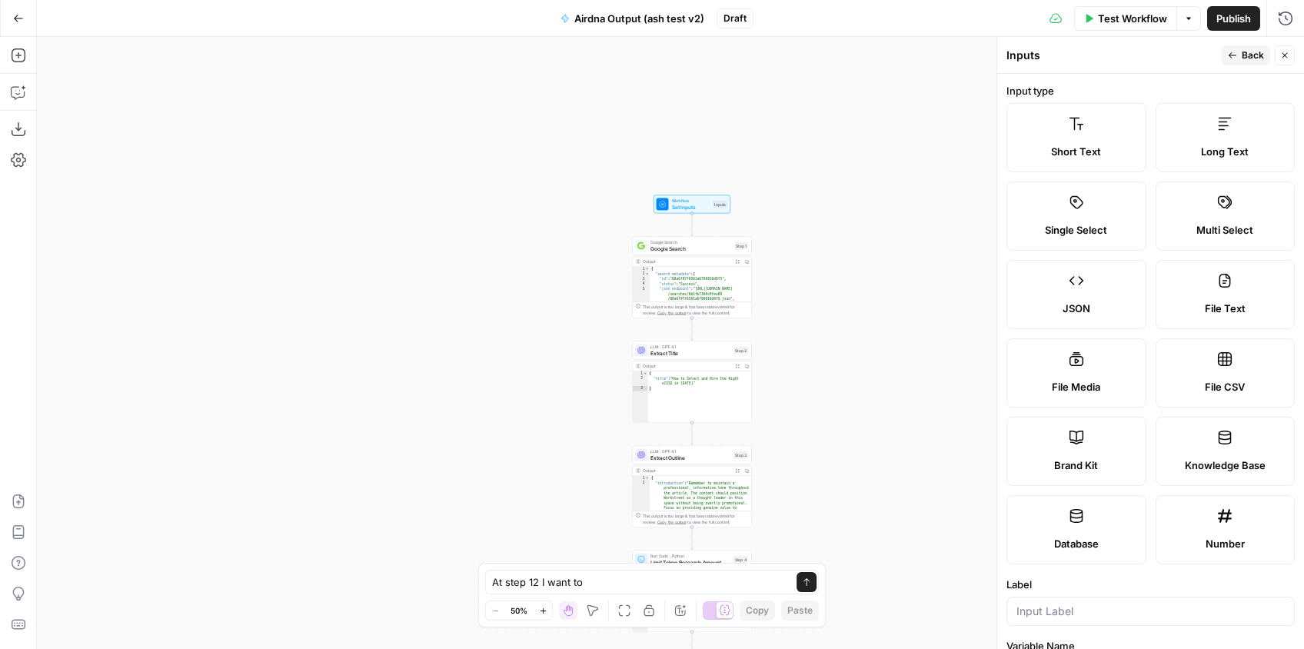
click at [1198, 154] on div "Long Text" at bounding box center [1225, 151] width 114 height 15
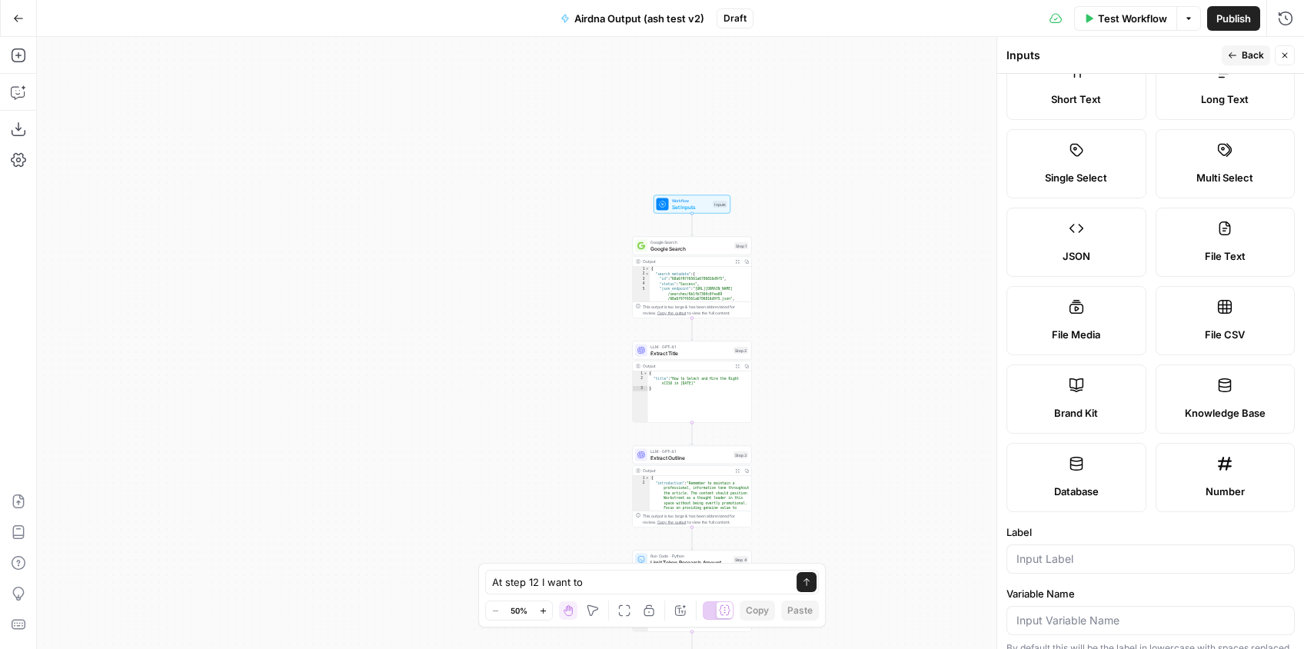
scroll to position [257, 0]
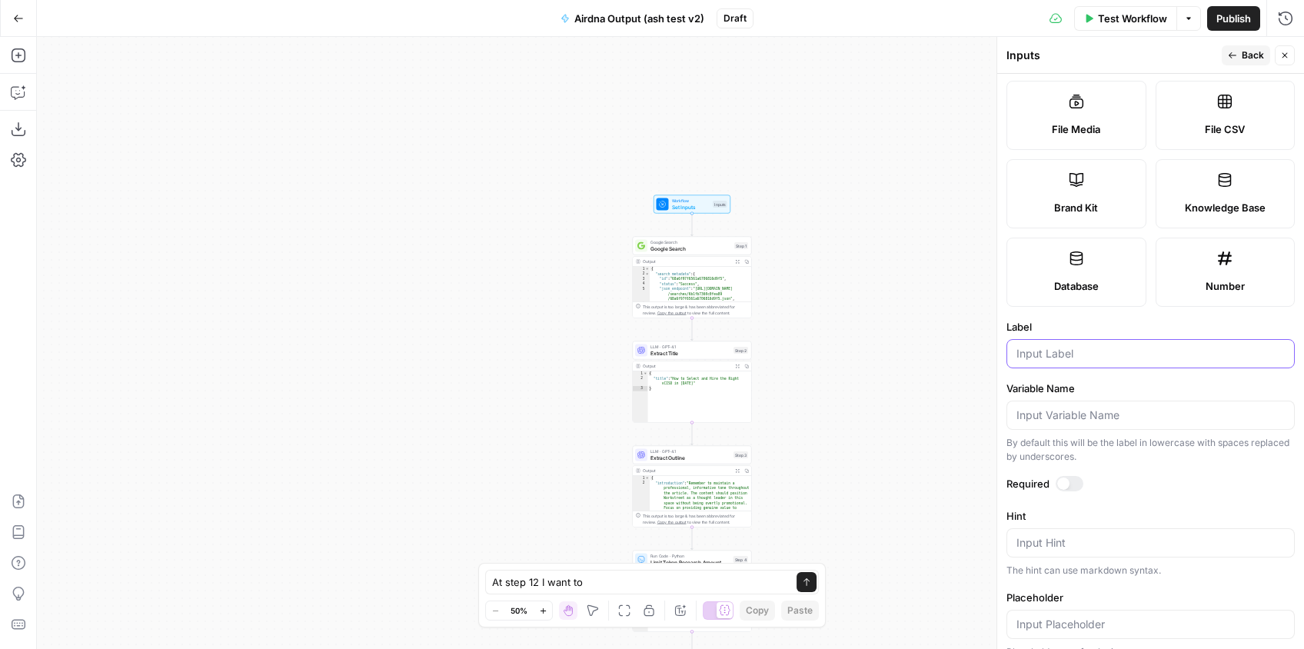
click at [1065, 354] on input "Label" at bounding box center [1150, 353] width 268 height 15
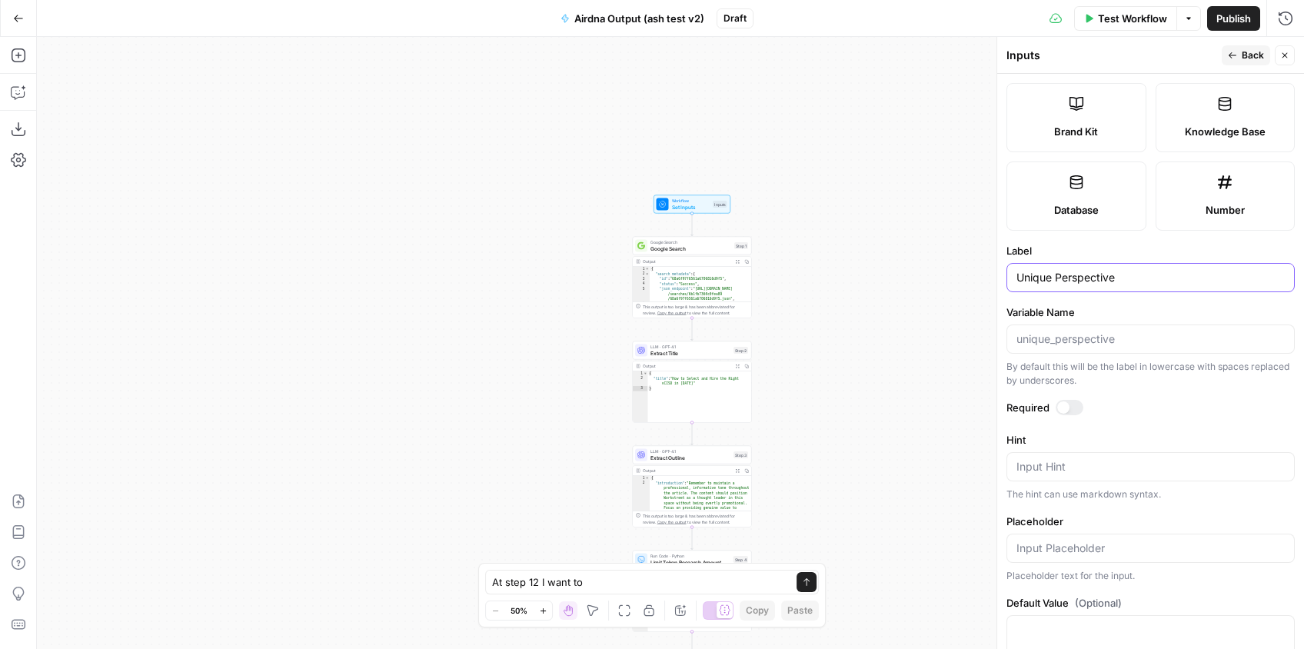
scroll to position [390, 0]
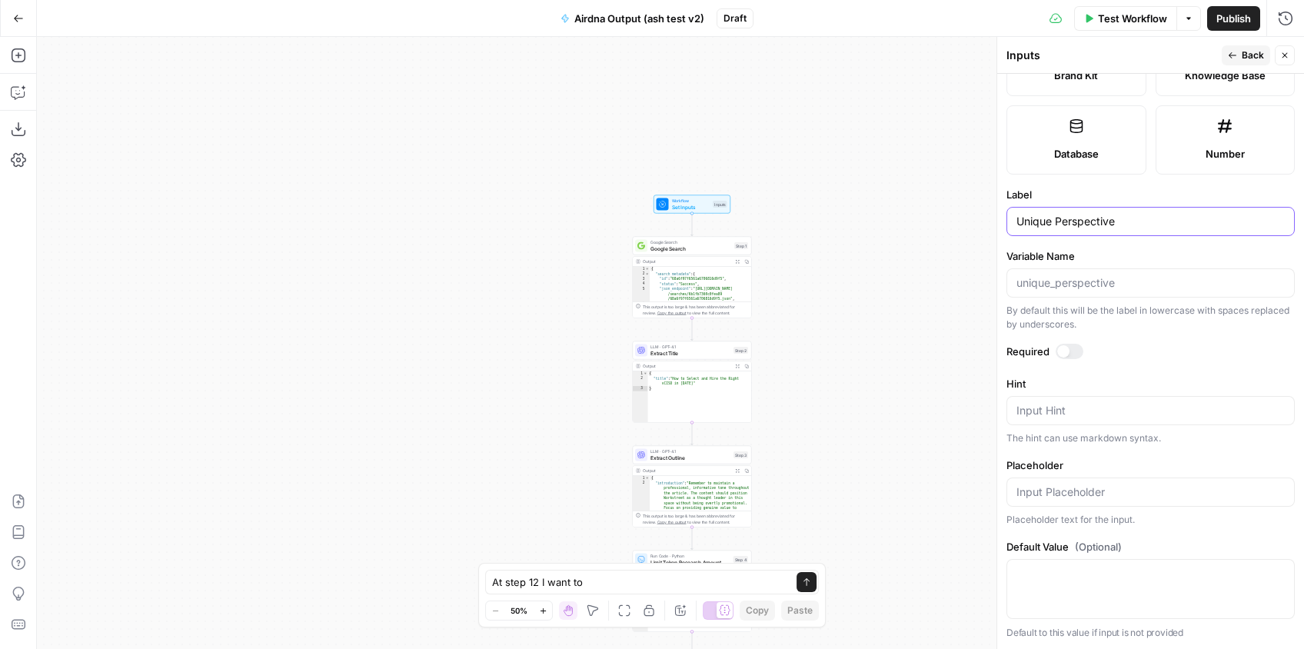
type input "Unique Perspective"
click at [1284, 54] on icon "button" at bounding box center [1284, 55] width 9 height 9
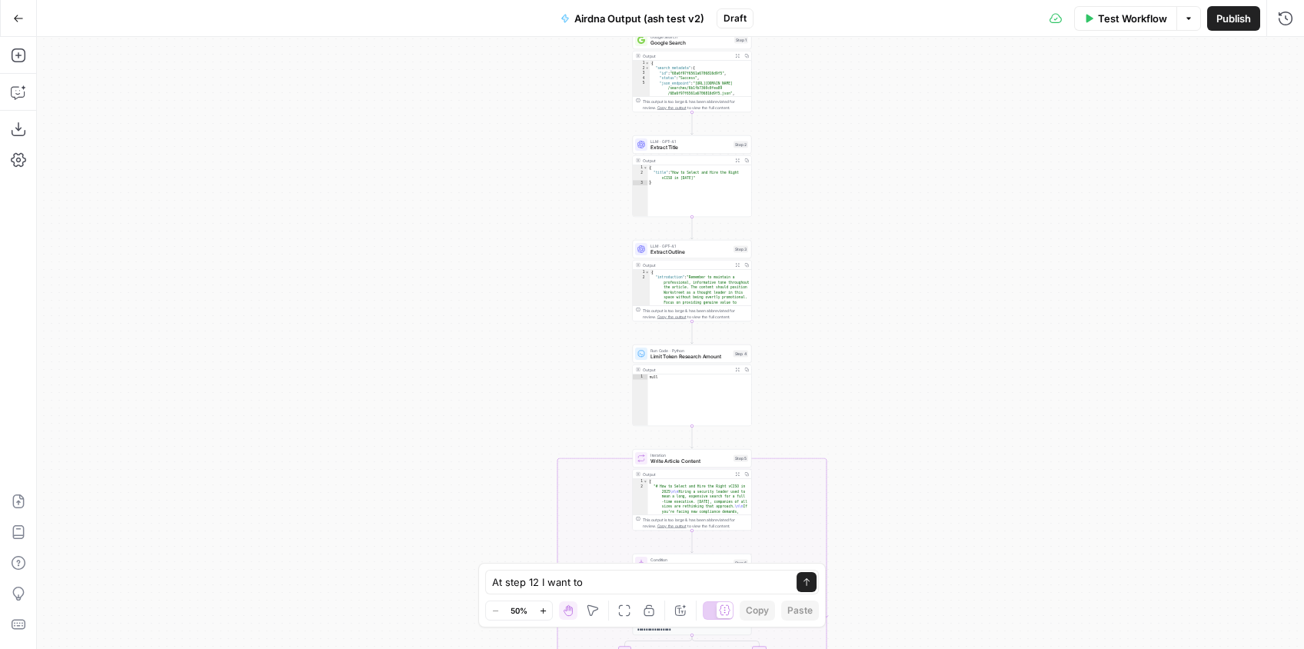
click at [622, 594] on div "At step 12 I want to At step 12 I want to Send Zoom Out 50% Zoom In Hand Move F…" at bounding box center [651, 595] width 347 height 65
click at [623, 590] on div "At step 12 I want to At step 12 I want to Send" at bounding box center [652, 582] width 334 height 25
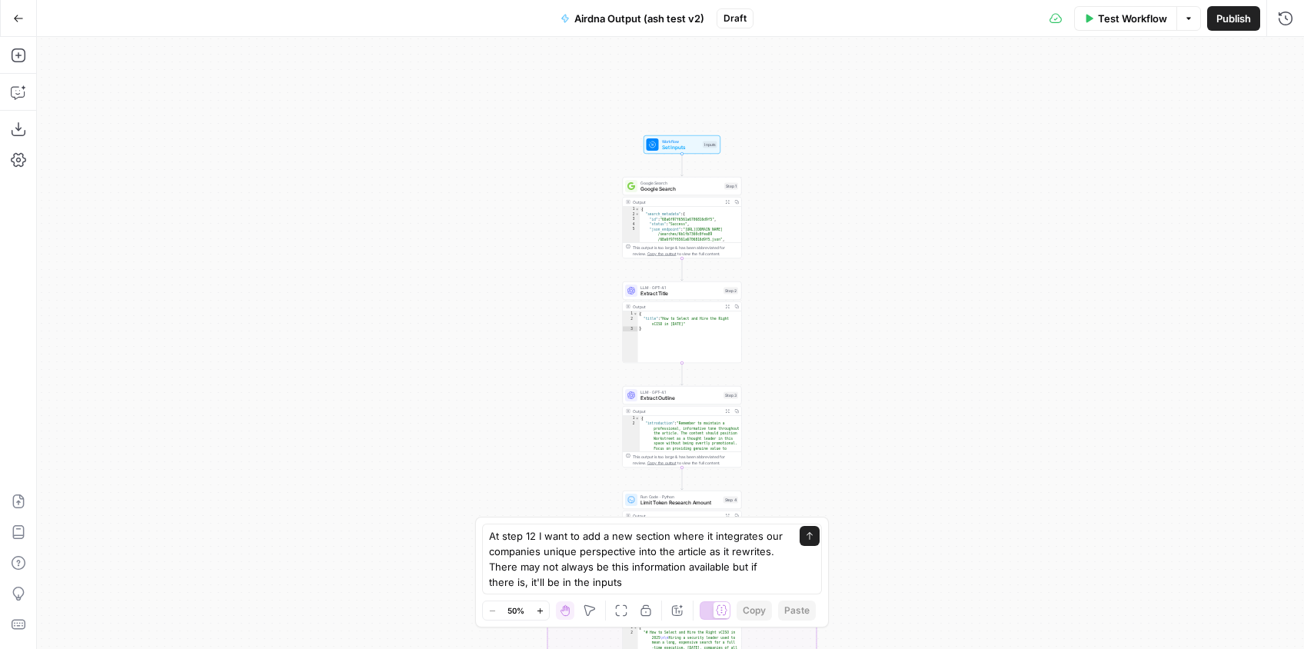
drag, startPoint x: 805, startPoint y: 92, endPoint x: 793, endPoint y: 236, distance: 144.2
click at [795, 239] on div "true false false true Workflow Set Inputs Inputs Google Search Google Search St…" at bounding box center [670, 343] width 1267 height 612
click at [688, 153] on div "Workflow Set Inputs Inputs Test Step" at bounding box center [681, 145] width 77 height 18
click at [687, 151] on span "Set Inputs" at bounding box center [680, 148] width 38 height 8
click at [673, 141] on span "Workflow" at bounding box center [679, 142] width 38 height 6
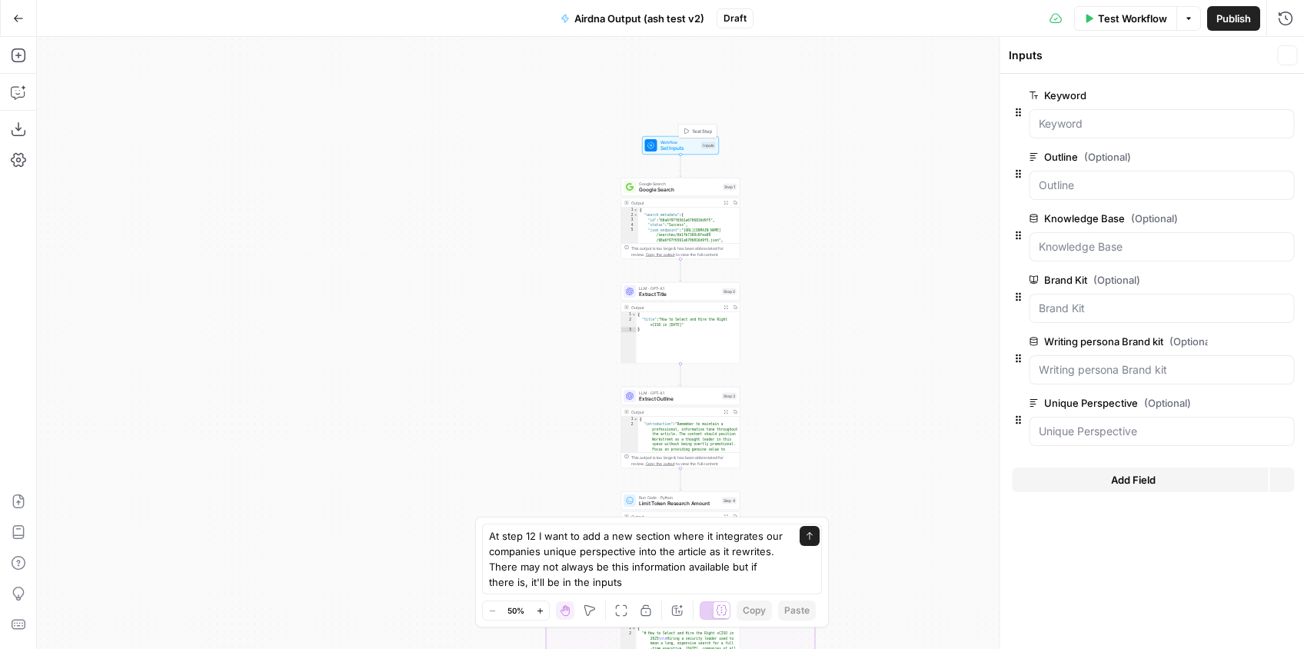
click at [673, 141] on span "Workflow" at bounding box center [679, 142] width 38 height 6
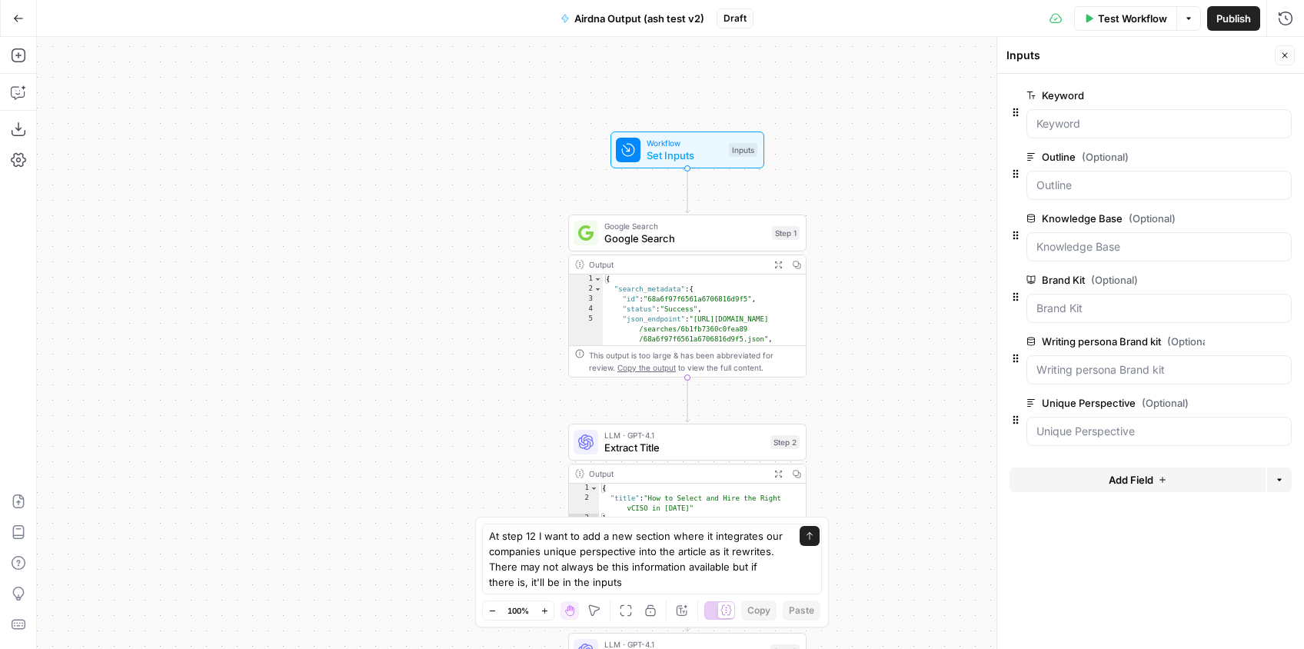
drag, startPoint x: 1136, startPoint y: 405, endPoint x: 1035, endPoint y: 404, distance: 101.5
click at [1037, 405] on label "Unique Perspective (Optional)" at bounding box center [1115, 402] width 178 height 15
copy label "Unique Perspective"
click at [668, 575] on textarea "At step 12 I want to add a new section where it integrates our companies unique…" at bounding box center [636, 558] width 295 height 61
paste textarea "Unique Perspective"
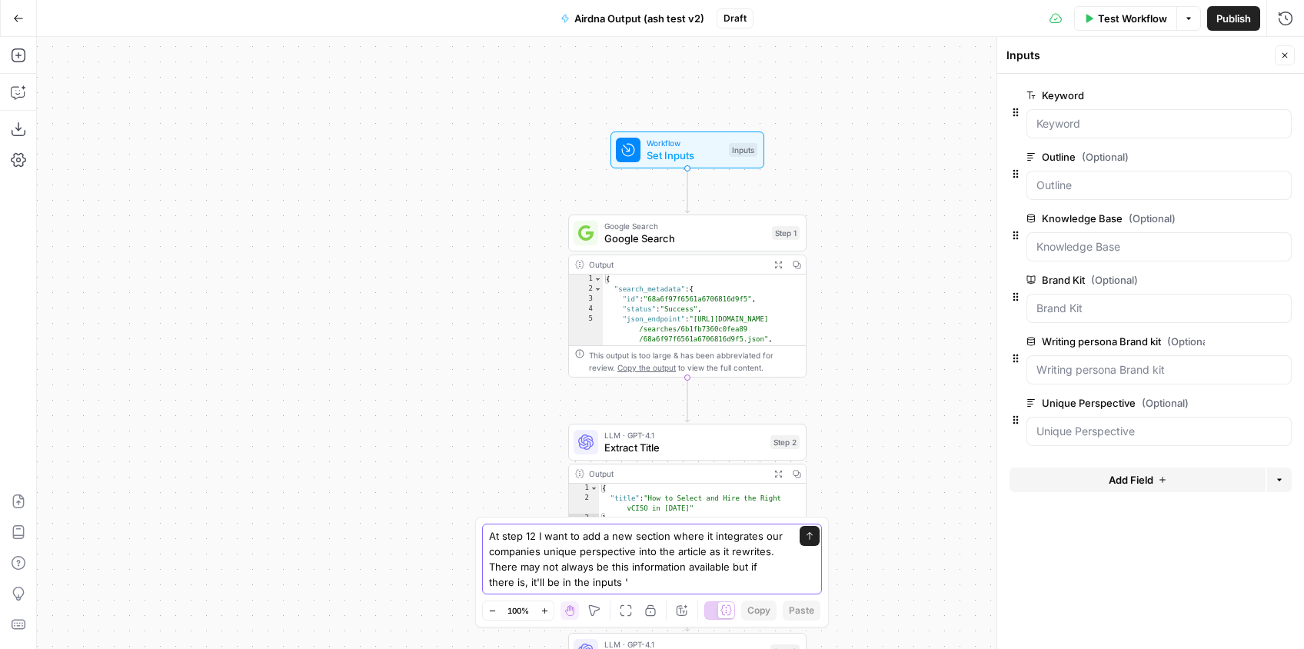
paste textarea "Unique Perspective"
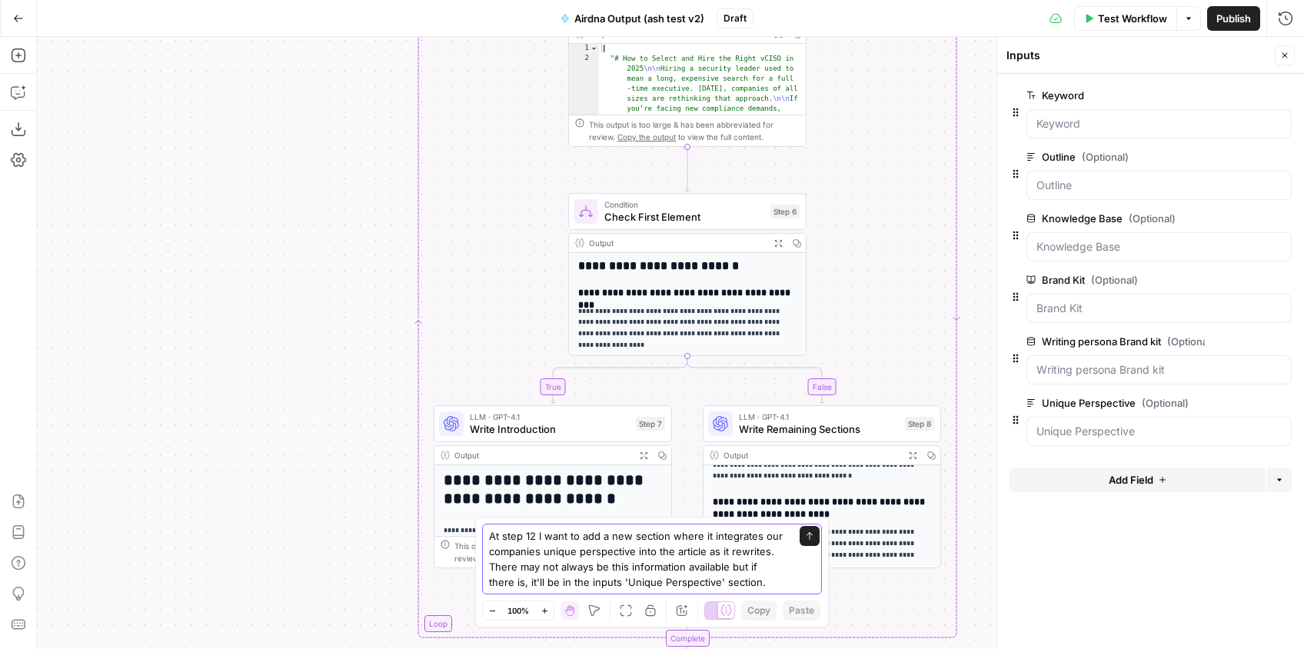
scroll to position [180, 0]
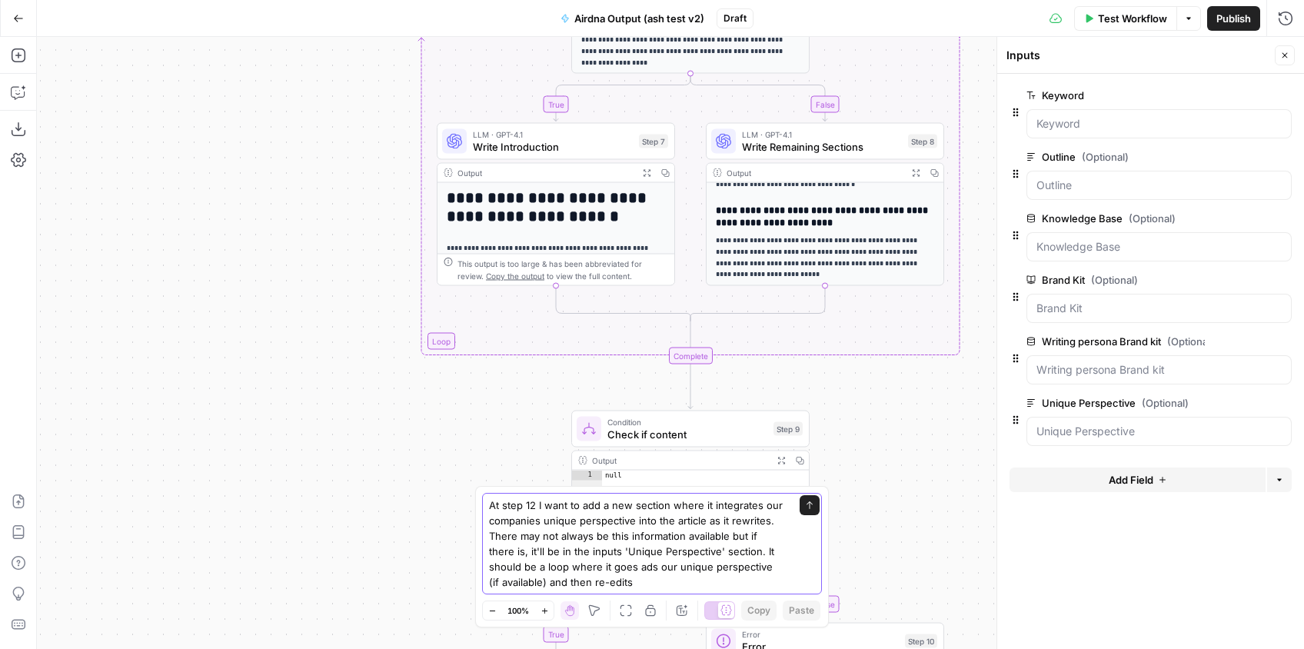
type textarea "At step 12 I want to add a new section where it integrates our companies unique…"
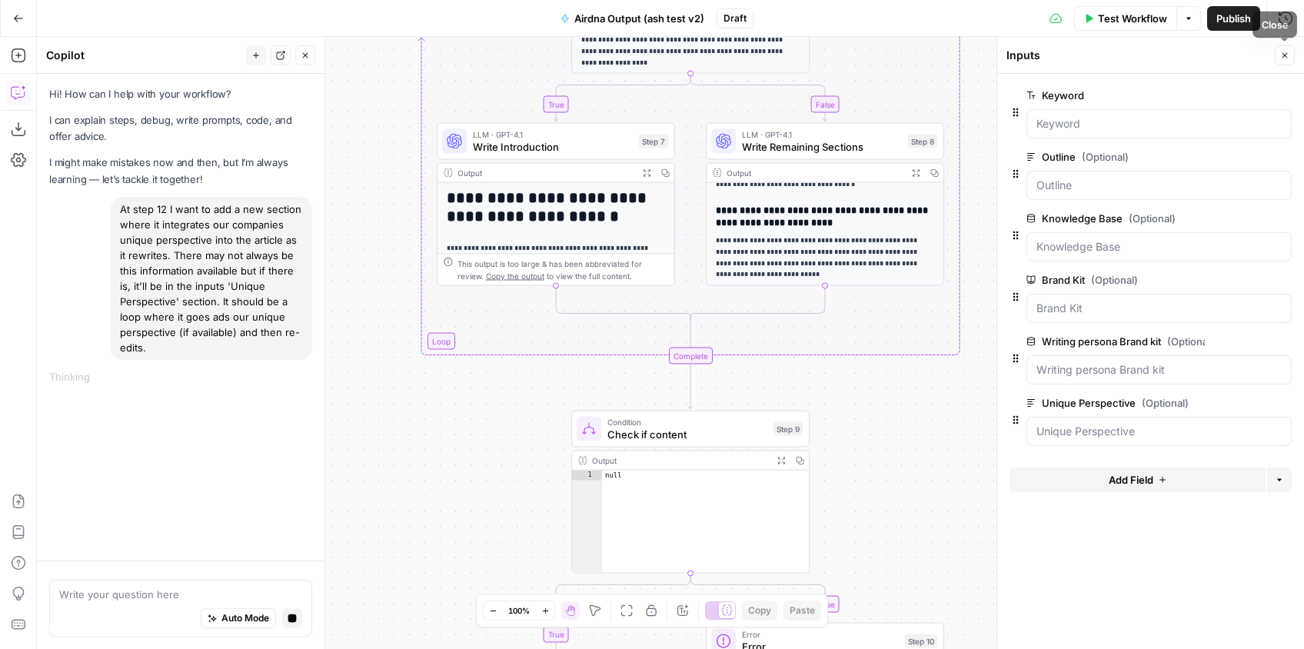
click at [1287, 55] on icon "button" at bounding box center [1284, 55] width 9 height 9
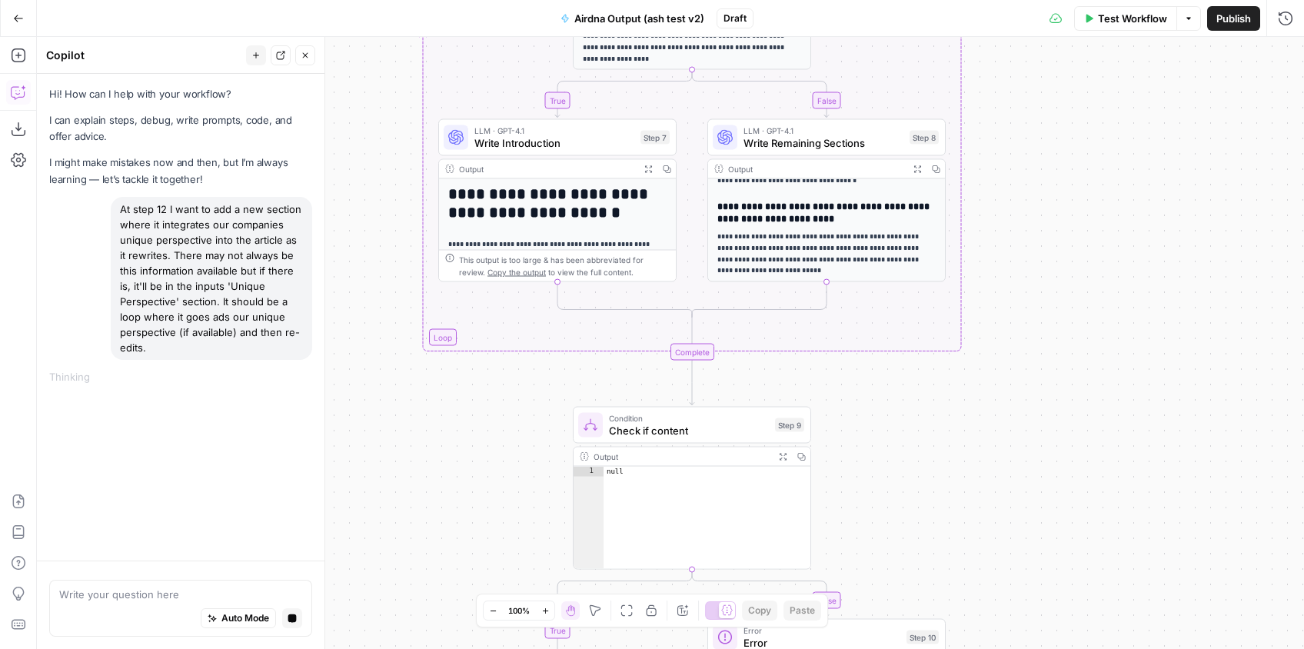
drag, startPoint x: 979, startPoint y: 450, endPoint x: 999, endPoint y: 316, distance: 136.0
click at [999, 316] on div "true false false true Workflow Set Inputs Inputs Google Search Google Search St…" at bounding box center [670, 343] width 1267 height 612
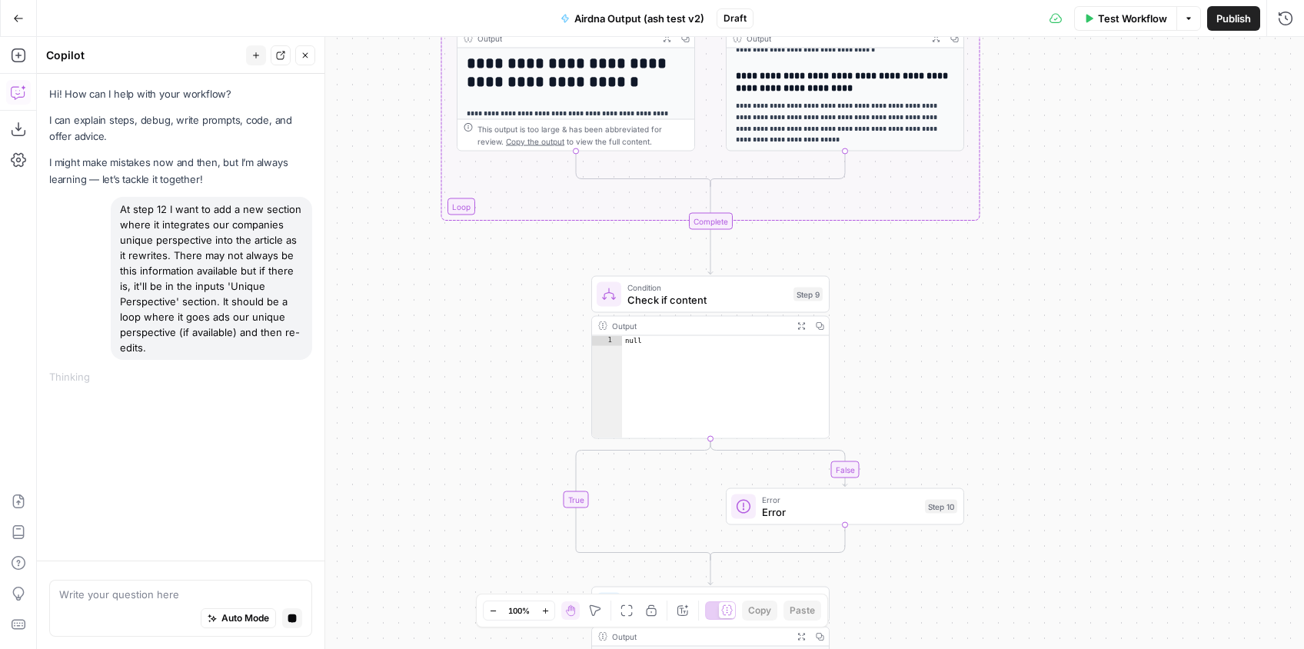
drag, startPoint x: 1022, startPoint y: 405, endPoint x: 1041, endPoint y: 272, distance: 134.2
click at [1041, 272] on div "true false false true Workflow Set Inputs Inputs Google Search Google Search St…" at bounding box center [670, 343] width 1267 height 612
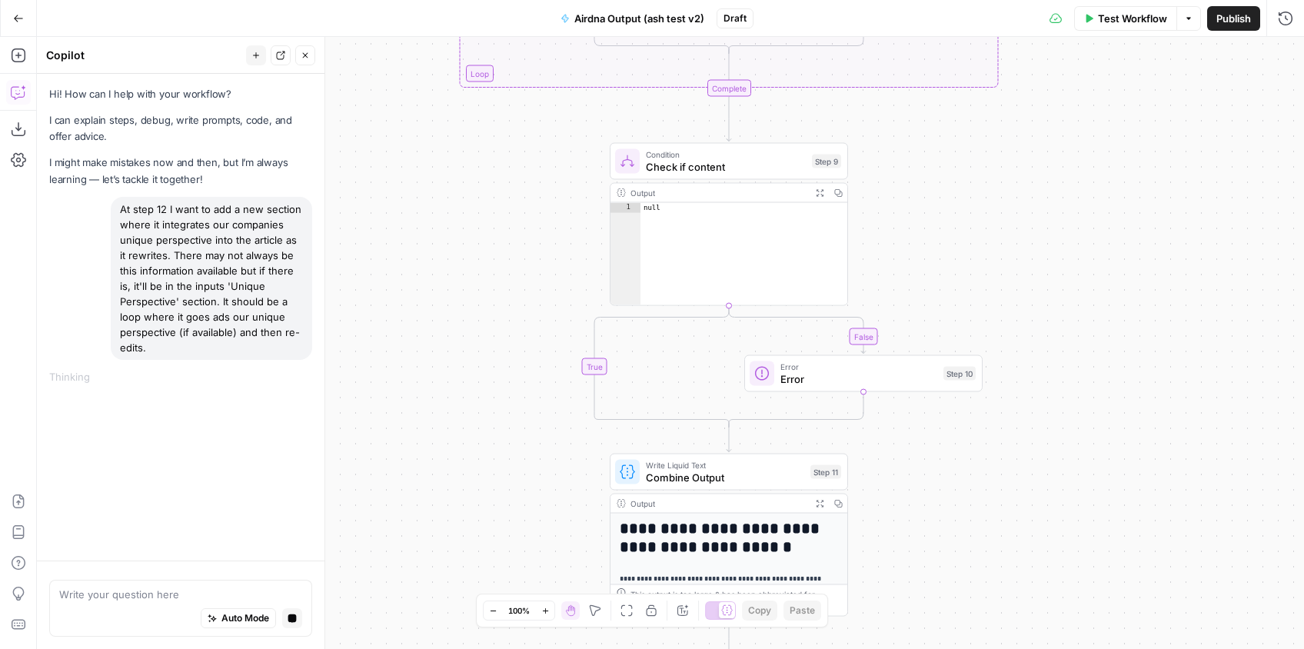
drag, startPoint x: 1059, startPoint y: 403, endPoint x: 1061, endPoint y: 279, distance: 123.8
click at [1061, 280] on div "true false false true Workflow Set Inputs Inputs Google Search Google Search St…" at bounding box center [670, 343] width 1267 height 612
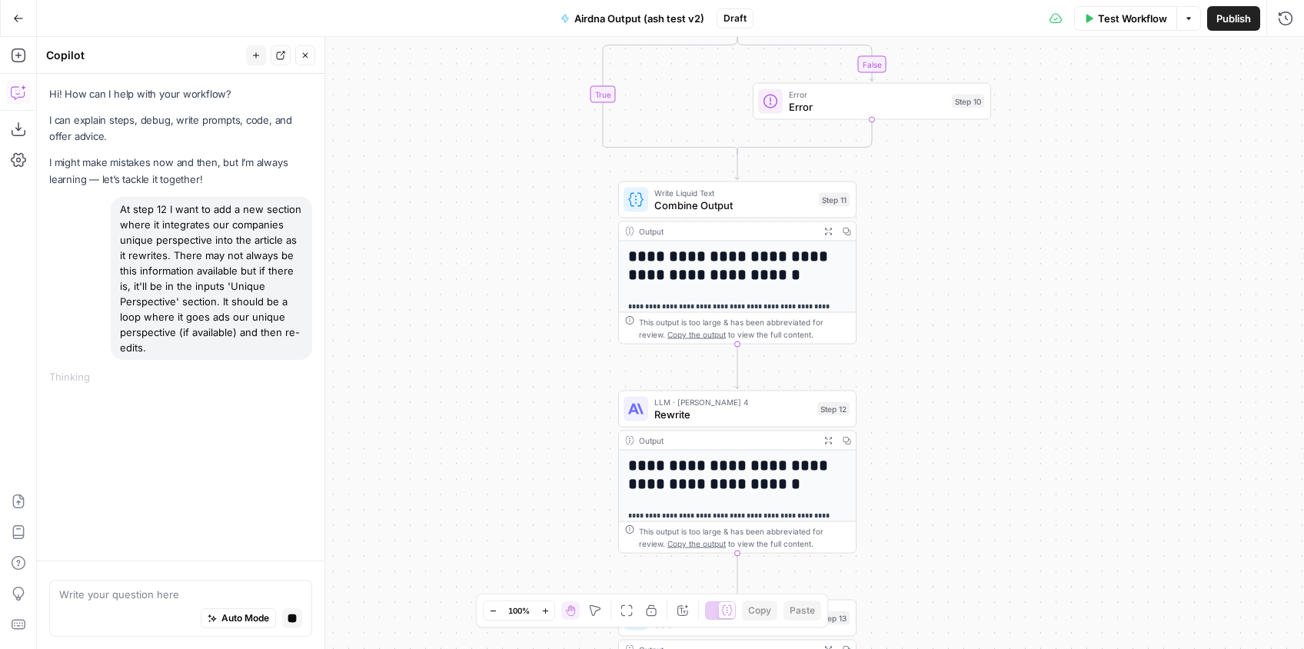
drag, startPoint x: 1075, startPoint y: 314, endPoint x: 1075, endPoint y: 249, distance: 64.6
click at [1075, 249] on div "true false false true Workflow Set Inputs Inputs Google Search Google Search St…" at bounding box center [670, 343] width 1267 height 612
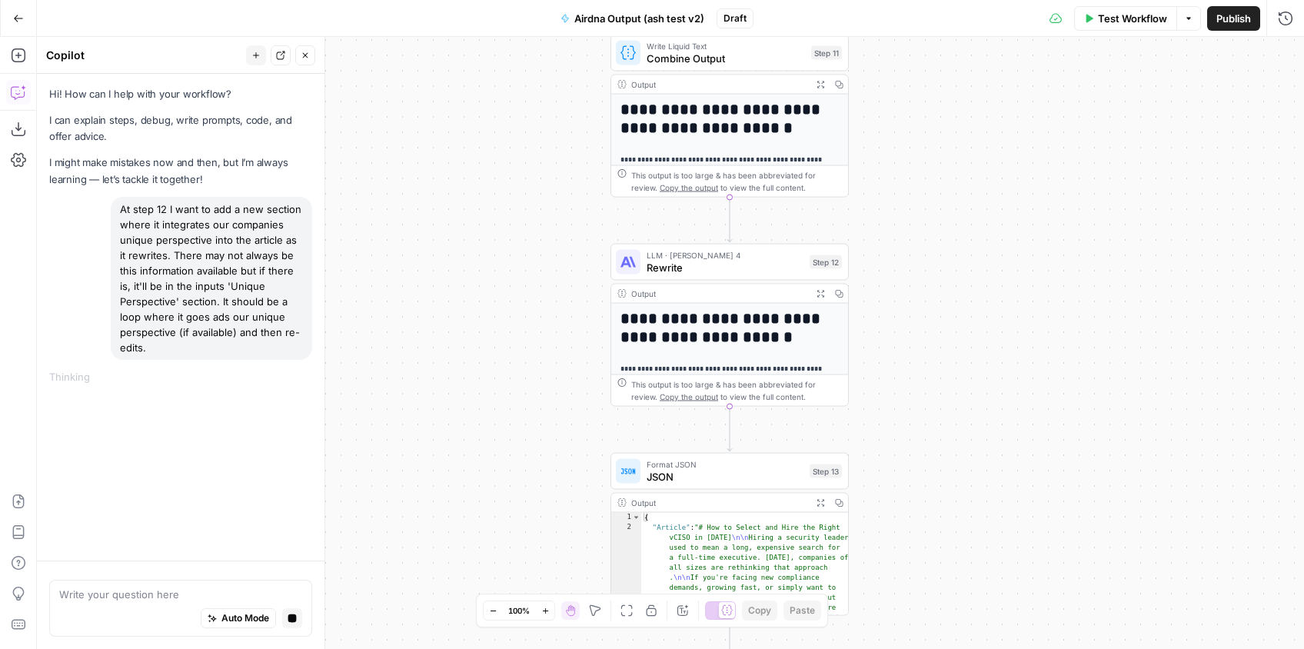
drag, startPoint x: 1085, startPoint y: 410, endPoint x: 1077, endPoint y: 254, distance: 156.3
click at [1077, 254] on div "true false false true Workflow Set Inputs Inputs Google Search Google Search St…" at bounding box center [670, 343] width 1267 height 612
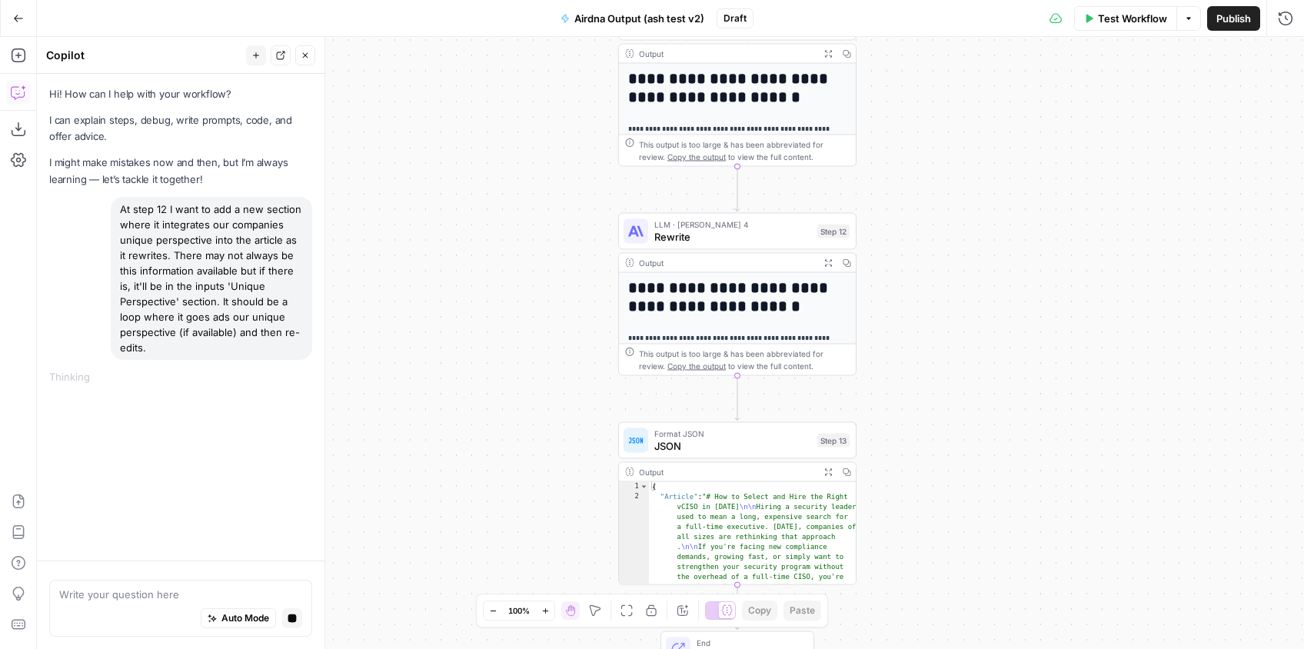
drag, startPoint x: 1057, startPoint y: 410, endPoint x: 1070, endPoint y: 247, distance: 163.5
click at [1075, 220] on div "true false false true Workflow Set Inputs Inputs Google Search Google Search St…" at bounding box center [670, 343] width 1267 height 612
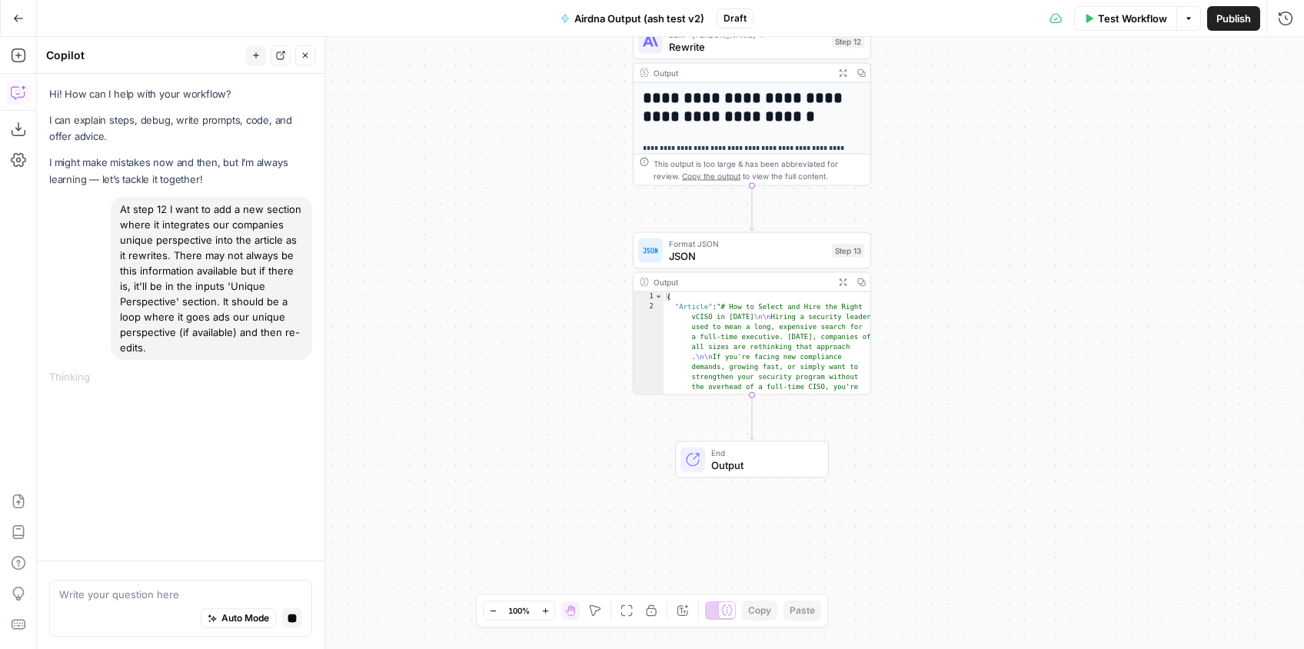
drag, startPoint x: 1072, startPoint y: 382, endPoint x: 1077, endPoint y: 291, distance: 90.8
click at [1077, 291] on div "true false false true Workflow Set Inputs Inputs Google Search Google Search St…" at bounding box center [670, 343] width 1267 height 612
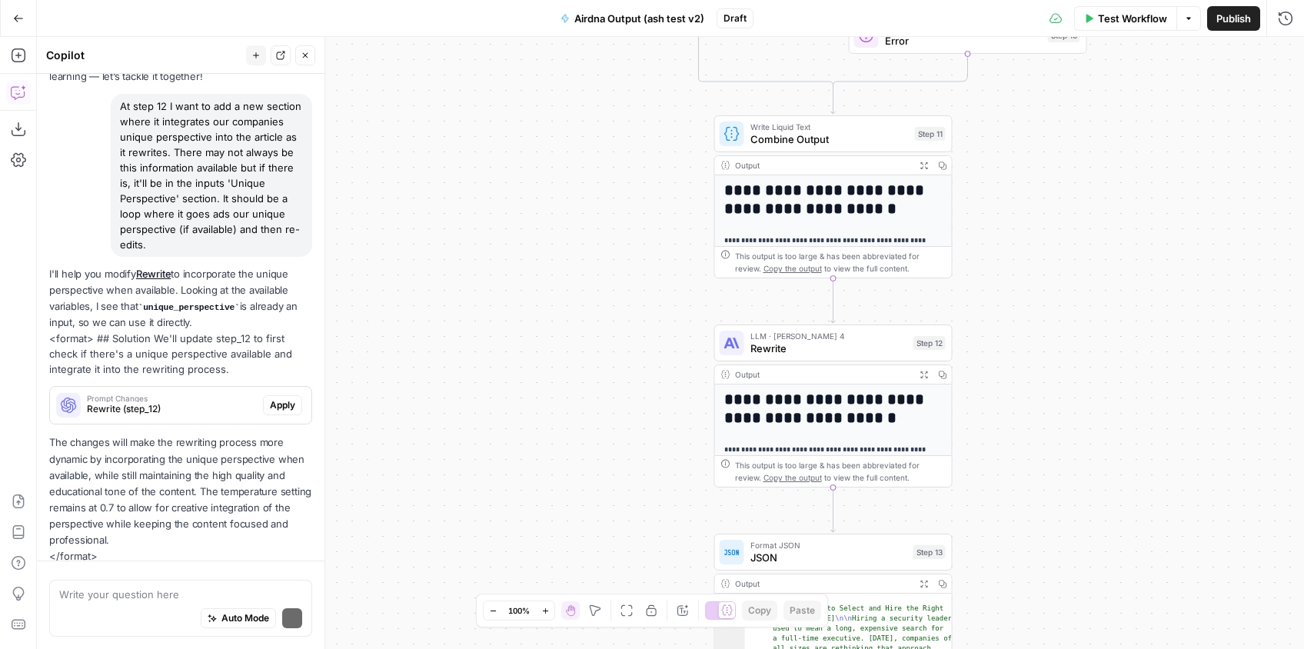
scroll to position [128, 0]
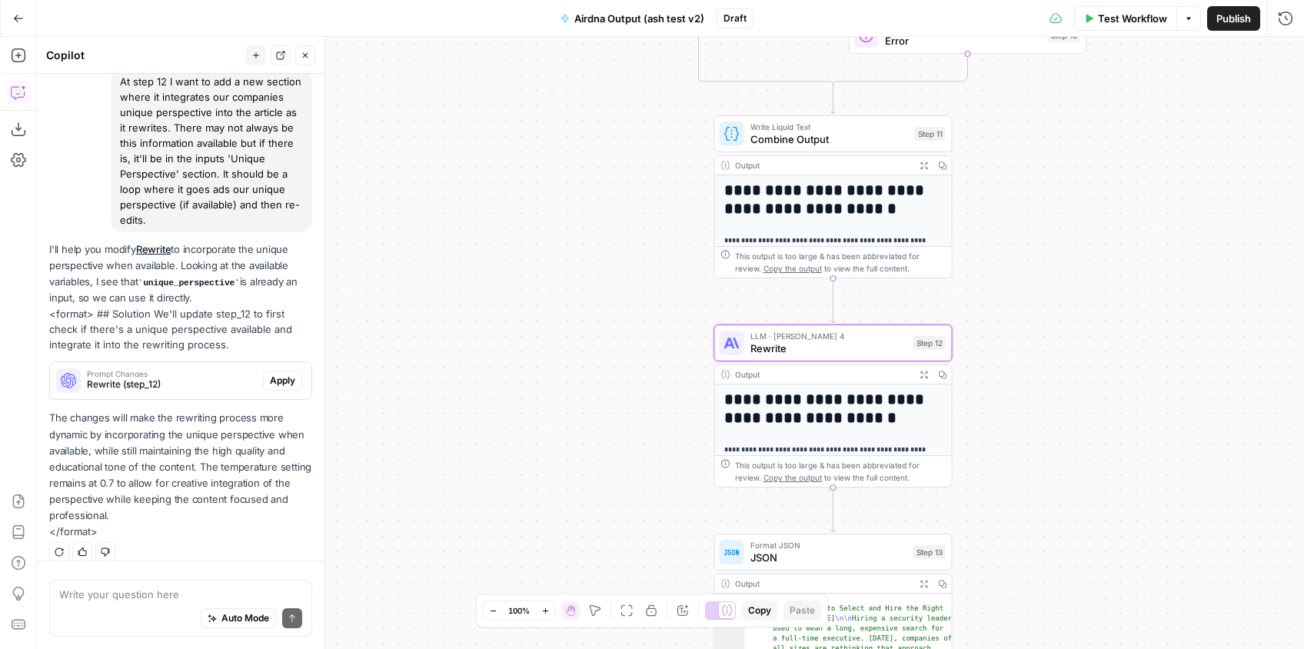
click at [272, 374] on span "Apply" at bounding box center [282, 381] width 25 height 14
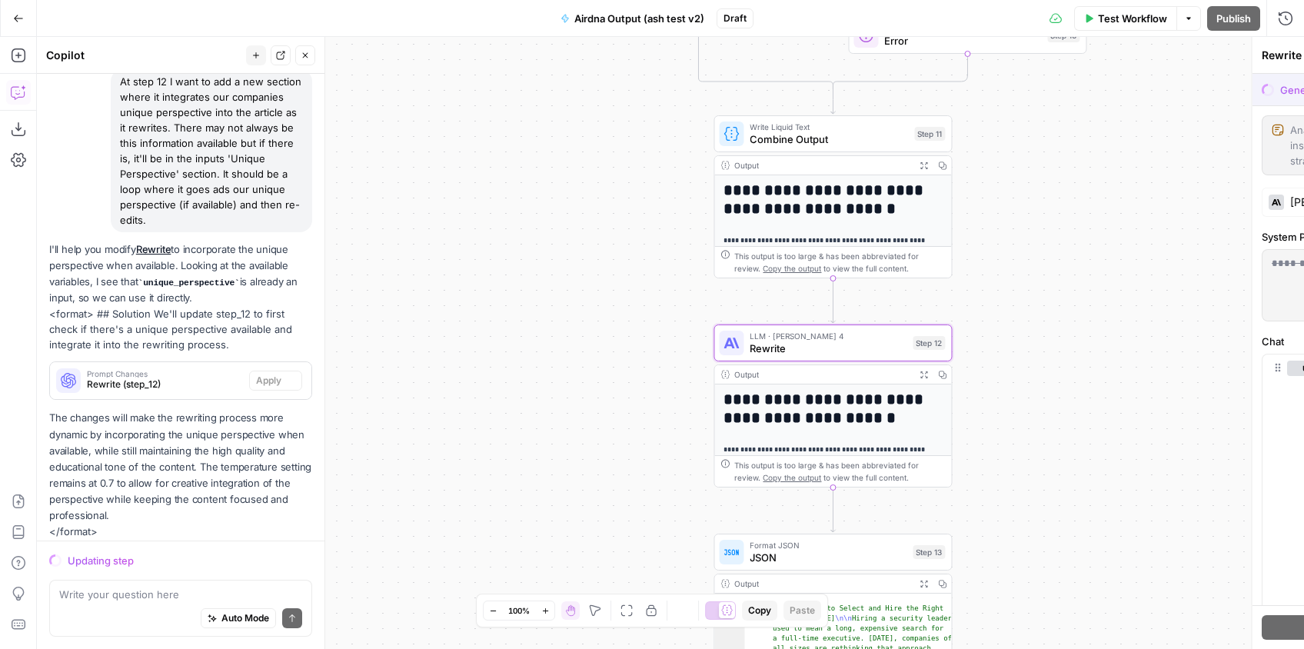
scroll to position [148, 0]
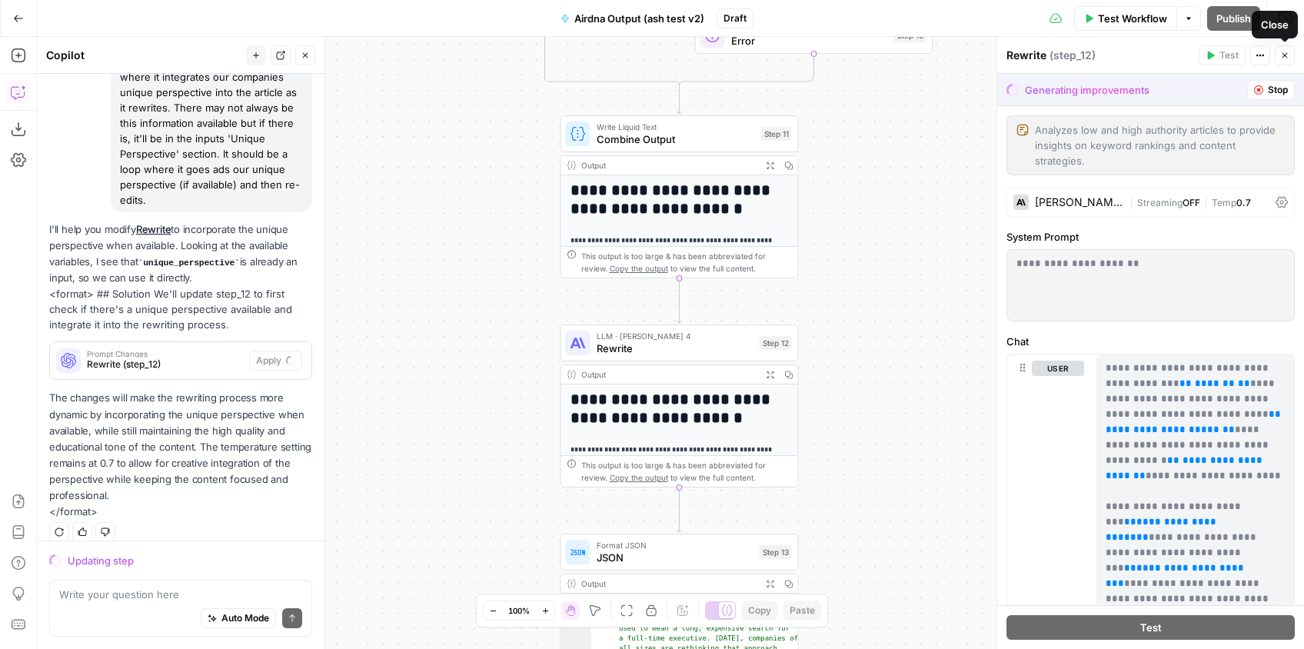
click at [1284, 54] on icon "button" at bounding box center [1284, 55] width 9 height 9
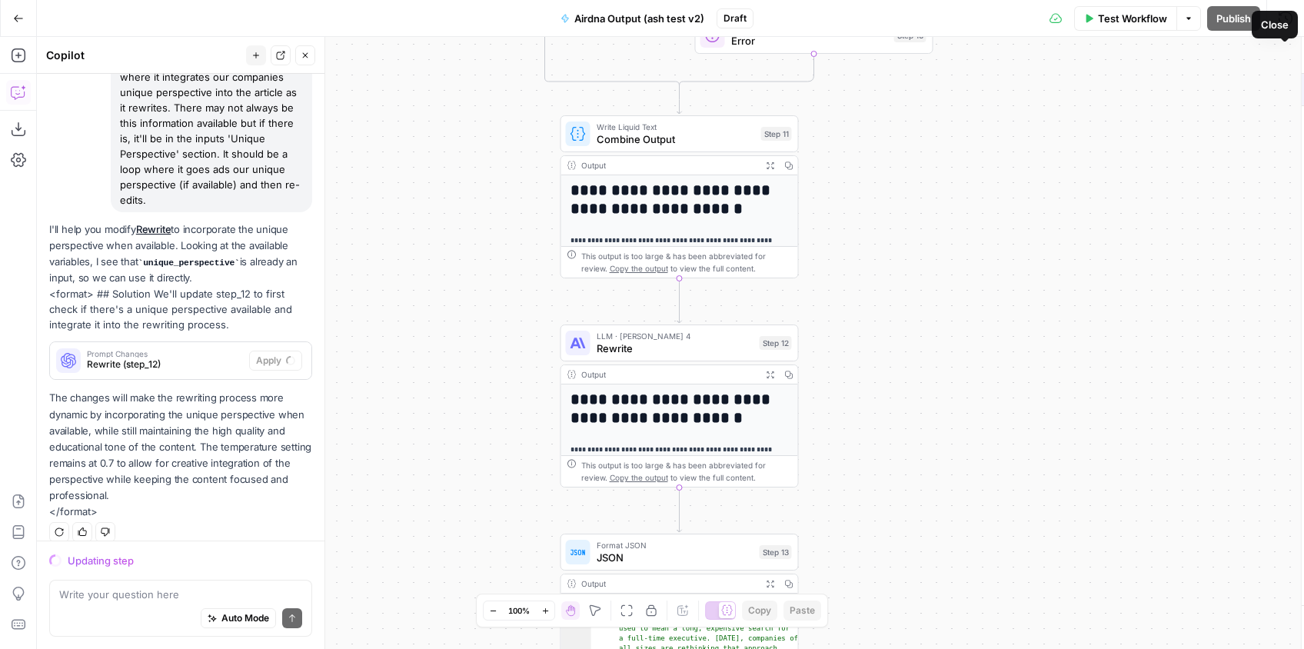
scroll to position [128, 0]
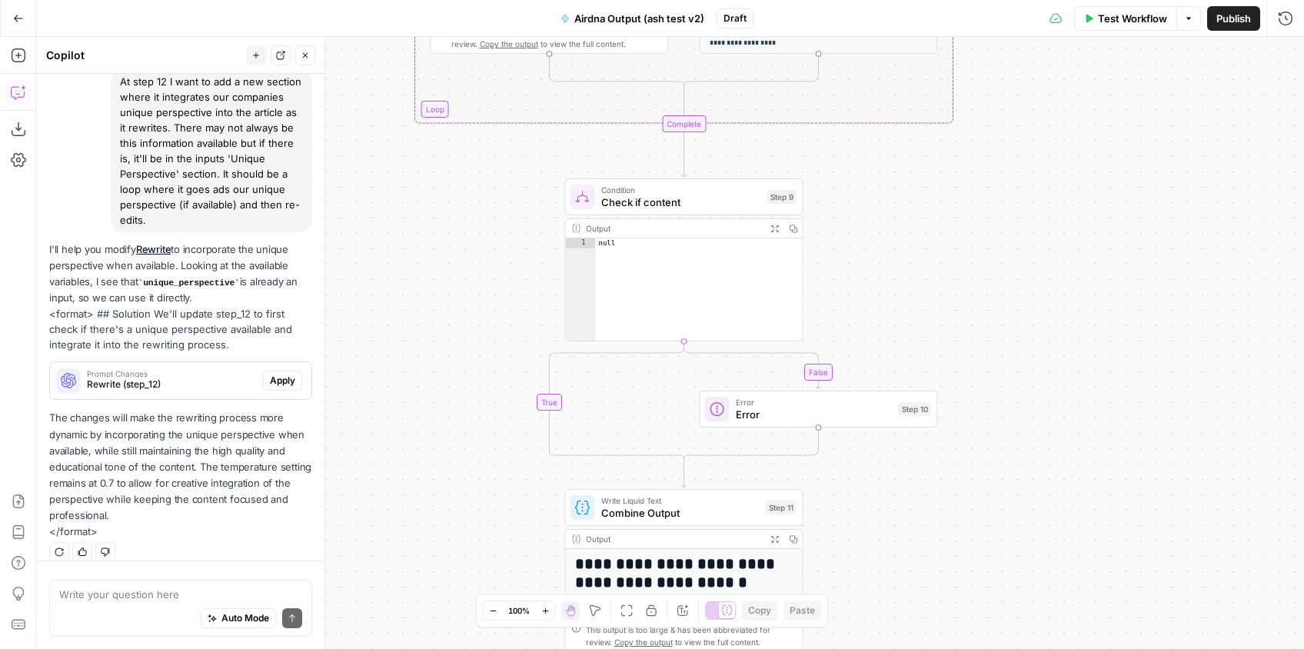
drag, startPoint x: 872, startPoint y: 107, endPoint x: 881, endPoint y: 321, distance: 213.8
click at [881, 321] on div "true false false true Workflow Set Inputs Inputs Google Search Google Search St…" at bounding box center [670, 343] width 1267 height 612
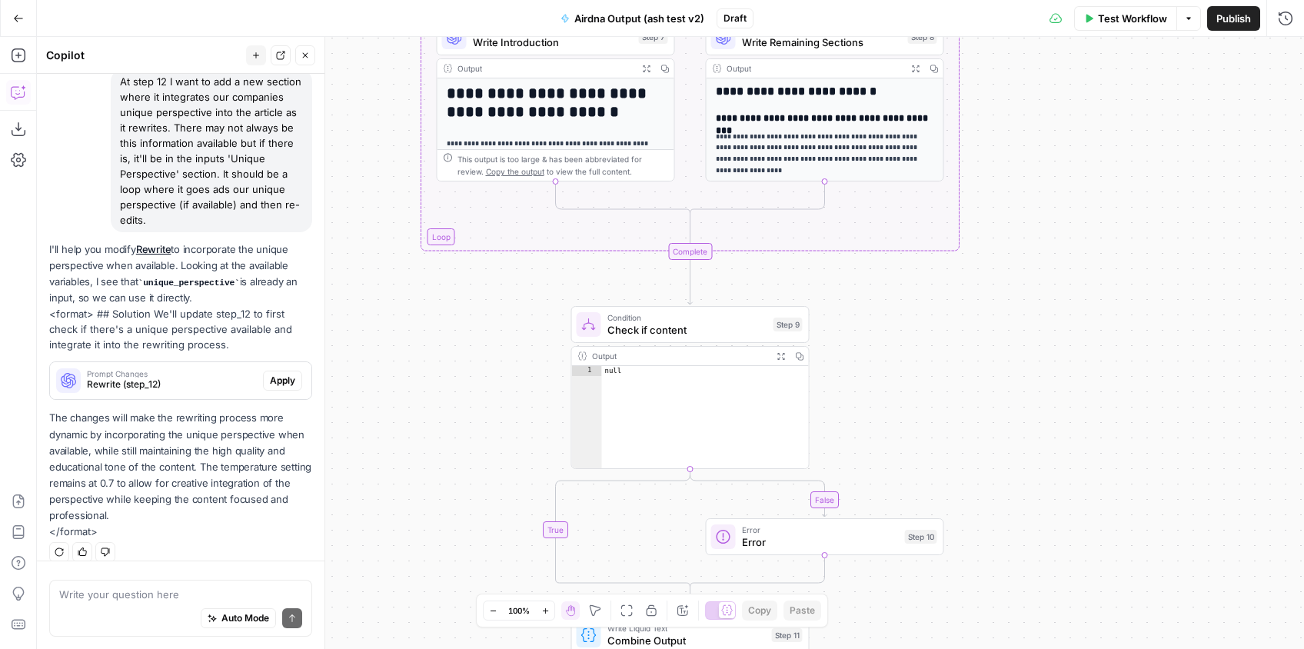
drag, startPoint x: 852, startPoint y: 294, endPoint x: 868, endPoint y: 429, distance: 136.1
click at [868, 452] on div "true false false true Workflow Set Inputs Inputs Google Search Google Search St…" at bounding box center [670, 343] width 1267 height 612
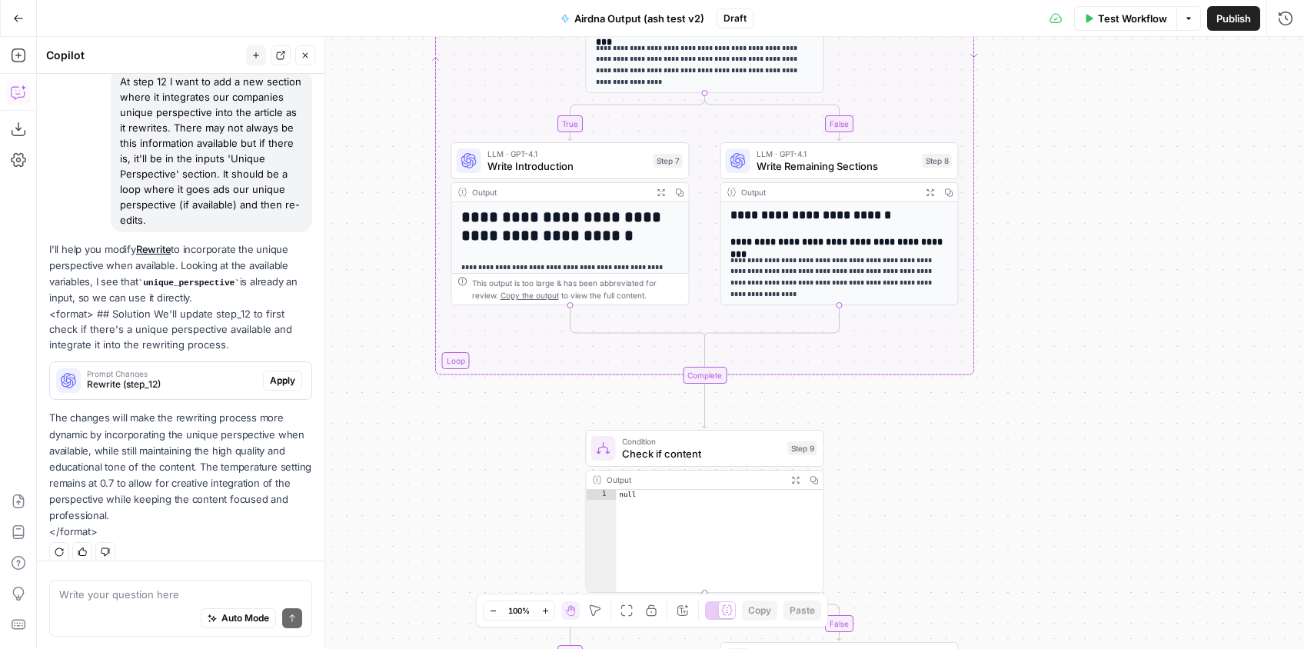
drag, startPoint x: 1051, startPoint y: 115, endPoint x: 1053, endPoint y: 461, distance: 345.9
click at [1052, 462] on div "true false false true Workflow Set Inputs Inputs Google Search Google Search St…" at bounding box center [670, 343] width 1267 height 612
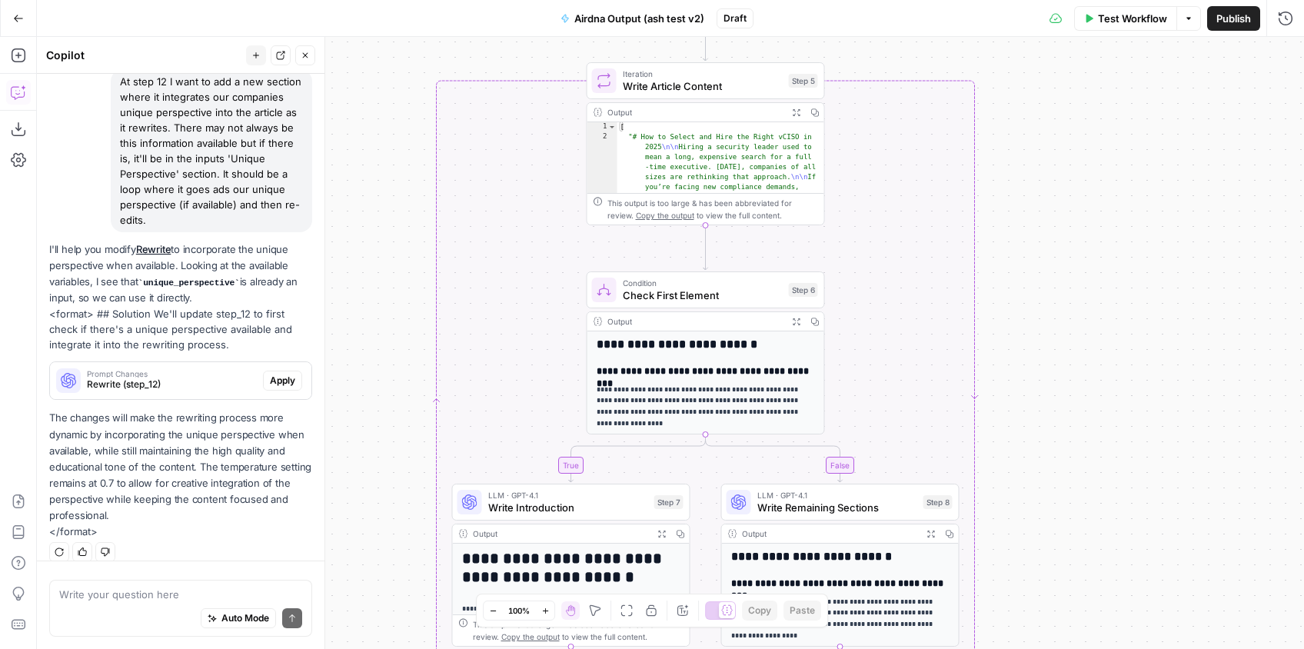
drag, startPoint x: 1035, startPoint y: 270, endPoint x: 1045, endPoint y: 456, distance: 186.2
click at [1044, 460] on div "true false false true Workflow Set Inputs Inputs Google Search Google Search St…" at bounding box center [670, 343] width 1267 height 612
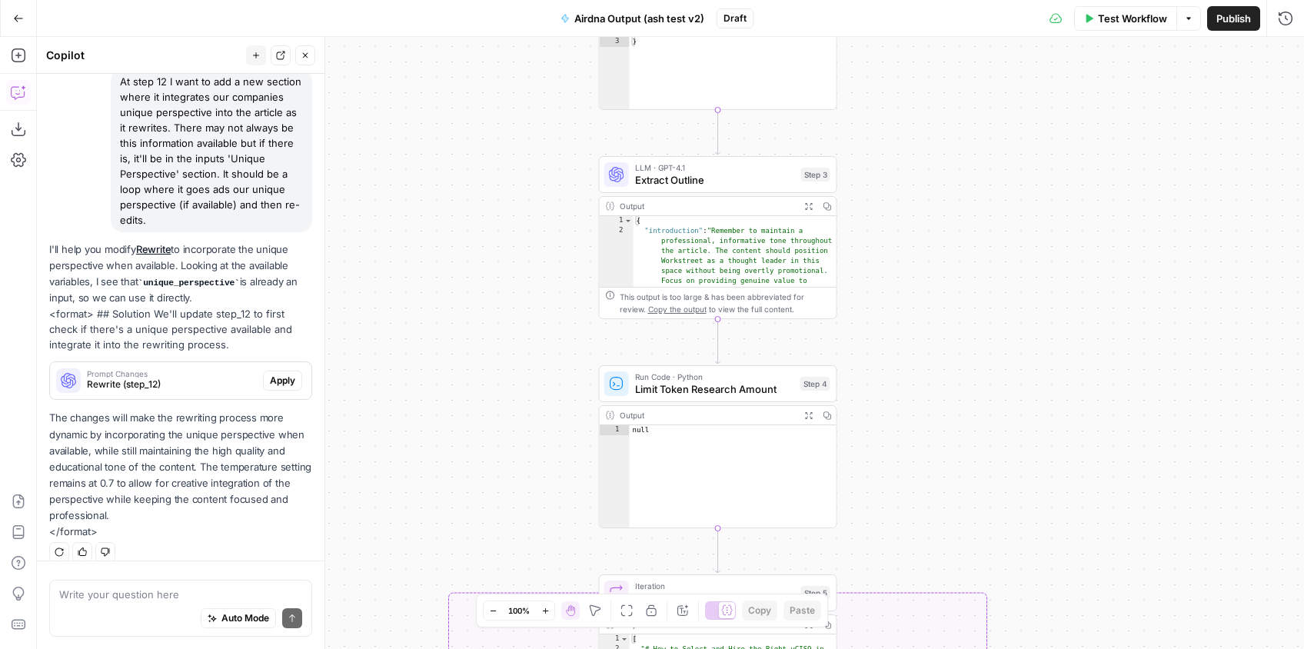
click at [951, 448] on div "true false false true Workflow Set Inputs Inputs Google Search Google Search St…" at bounding box center [670, 343] width 1267 height 612
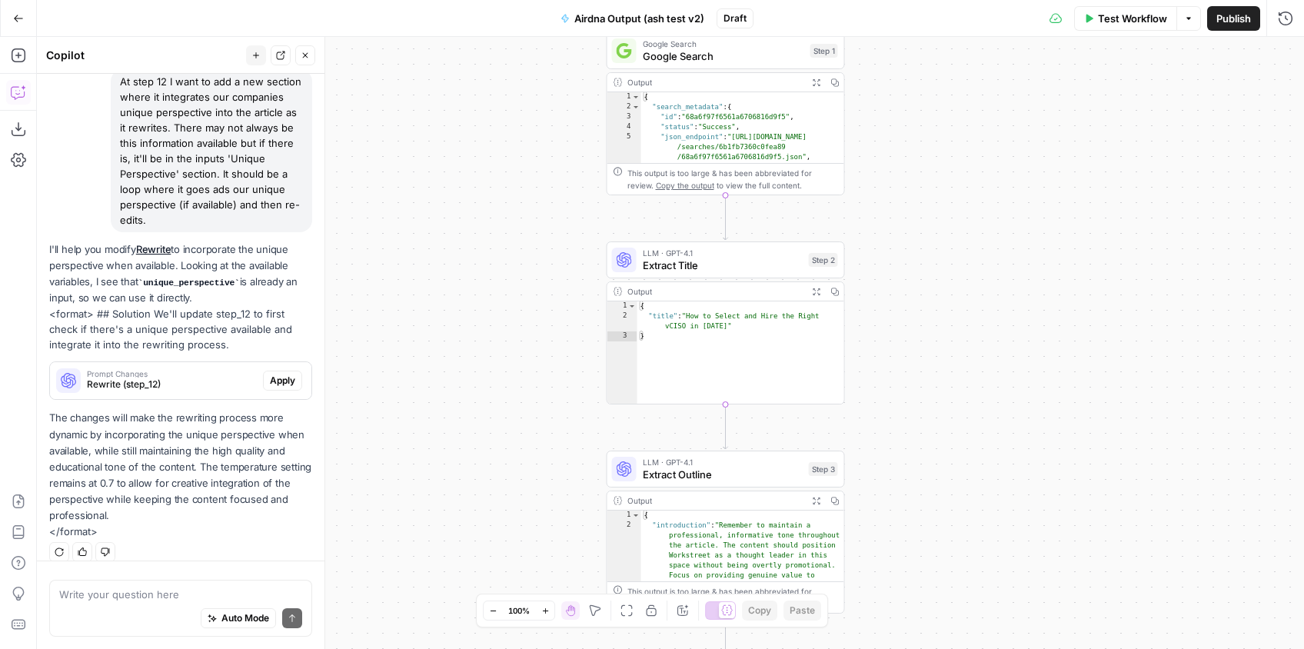
drag, startPoint x: 935, startPoint y: 420, endPoint x: 944, endPoint y: 528, distance: 108.0
click at [940, 535] on div "true false false true Workflow Set Inputs Inputs Google Search Google Search St…" at bounding box center [670, 343] width 1267 height 612
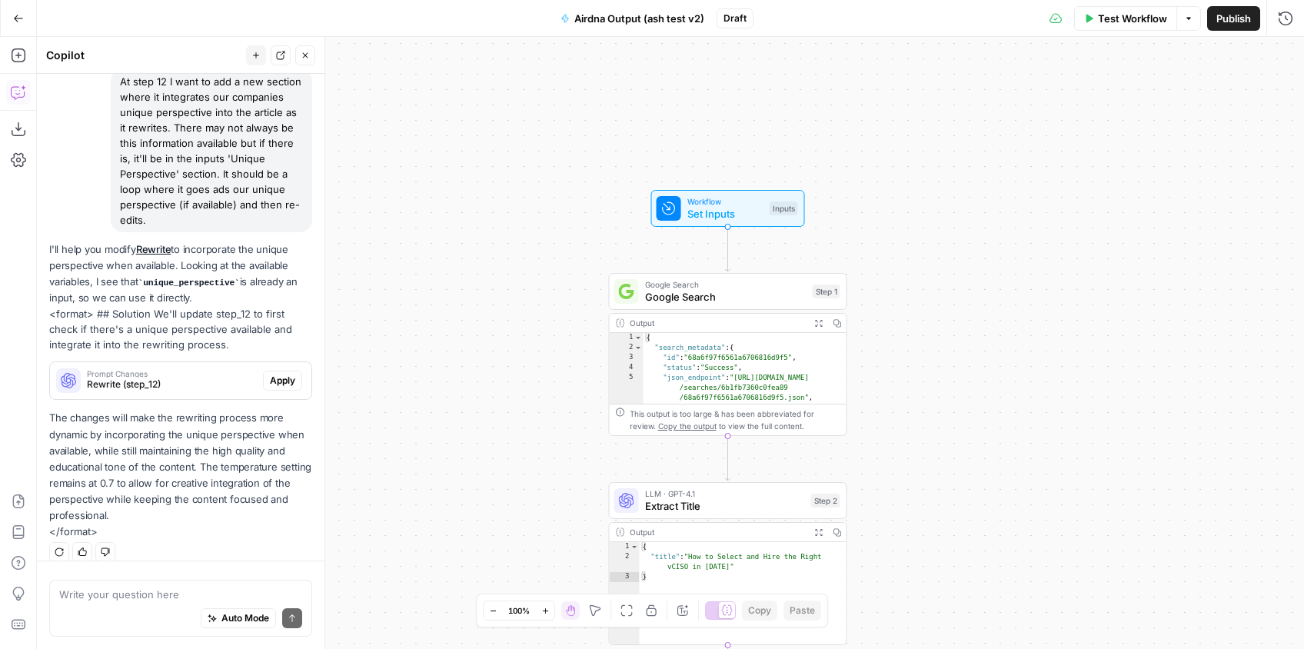
drag, startPoint x: 946, startPoint y: 331, endPoint x: 953, endPoint y: 413, distance: 81.8
click at [951, 538] on div "true false false true Workflow Set Inputs Inputs Google Search Google Search St…" at bounding box center [670, 343] width 1267 height 612
click at [935, 293] on div "true false false true Workflow Set Inputs Inputs Google Search Google Search St…" at bounding box center [670, 343] width 1267 height 612
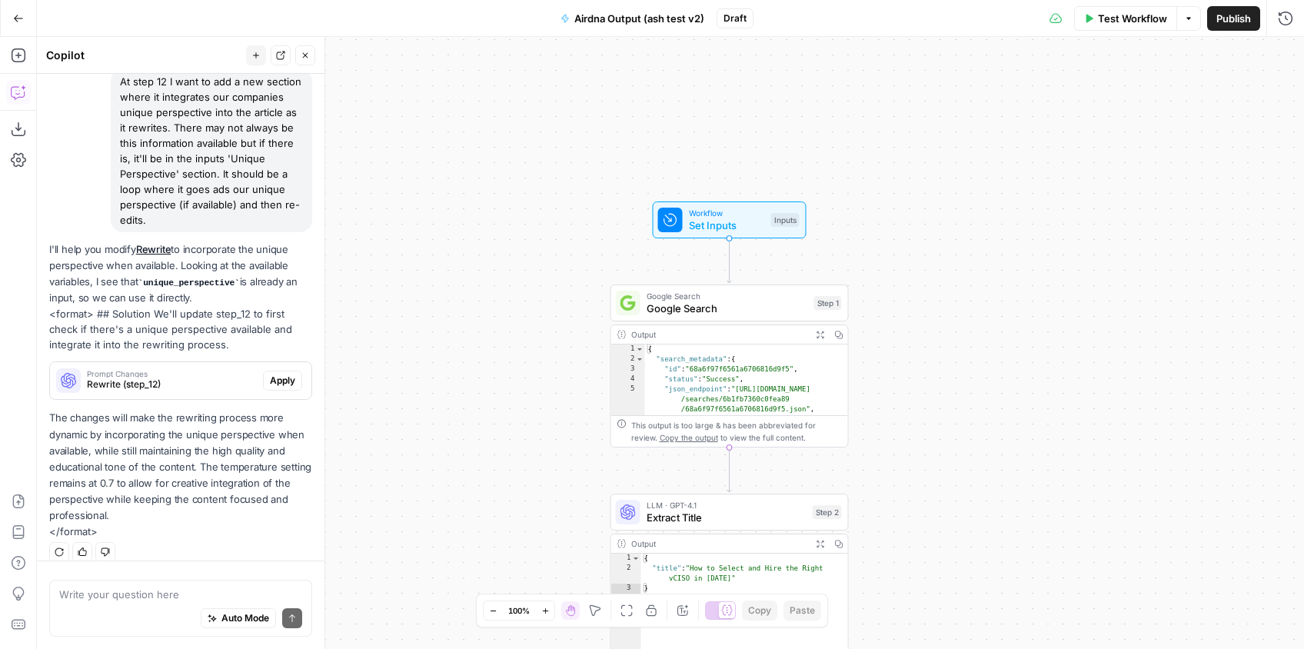
click at [705, 216] on span "Workflow" at bounding box center [727, 213] width 76 height 12
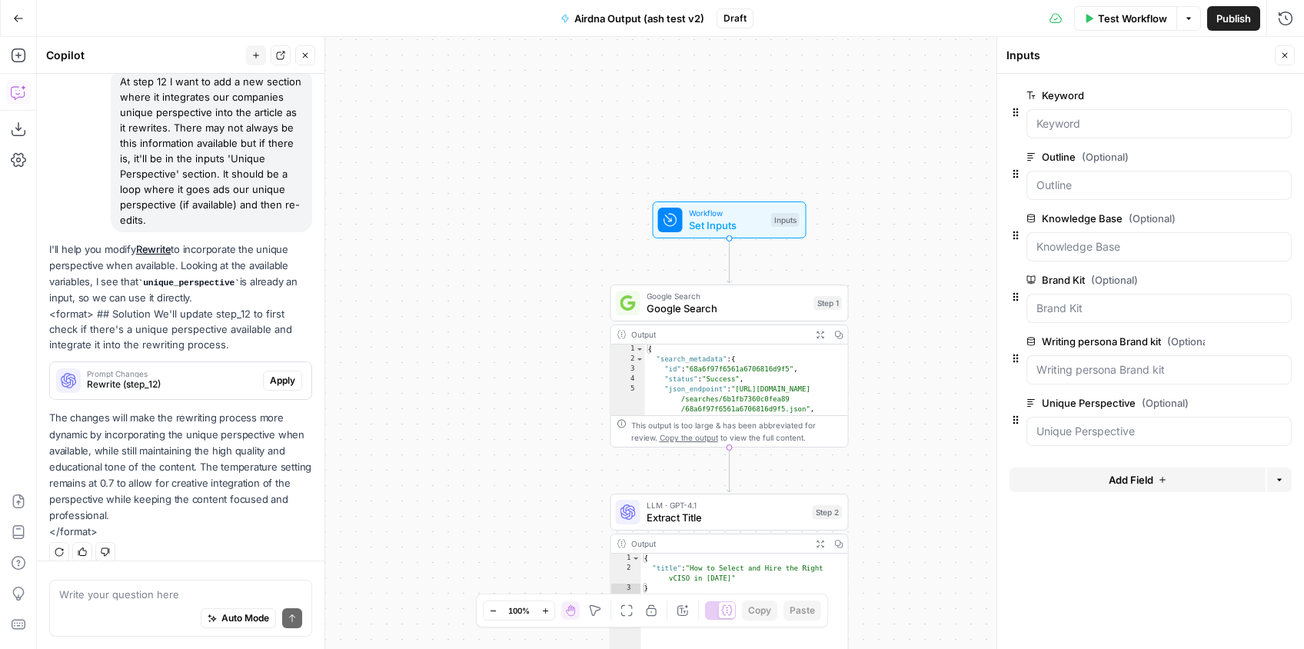
click at [1108, 443] on div at bounding box center [1158, 431] width 265 height 29
click at [1106, 430] on Perspective "Unique Perspective (Optional)" at bounding box center [1158, 431] width 245 height 15
drag, startPoint x: 1105, startPoint y: 430, endPoint x: 1095, endPoint y: 437, distance: 11.7
click at [1105, 431] on Perspective "Unique Perspective (Optional)" at bounding box center [1158, 431] width 245 height 15
click at [1095, 438] on Perspective "Unique Perspective (Optional)" at bounding box center [1158, 431] width 245 height 15
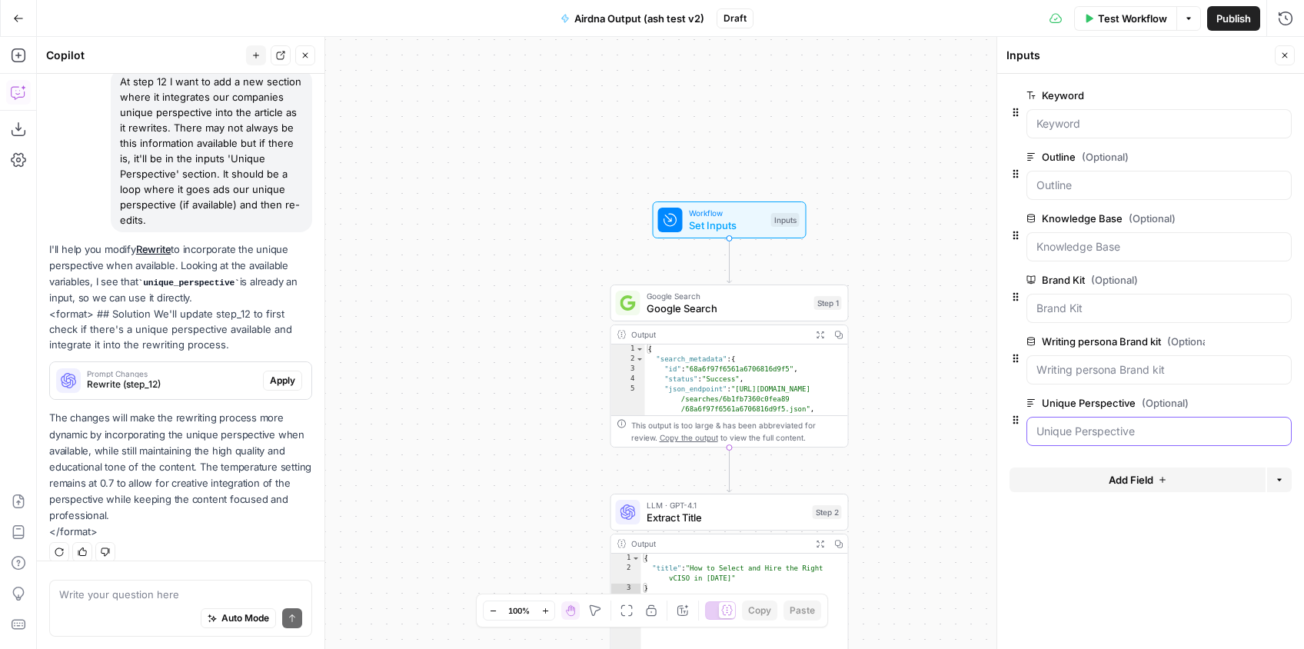
click at [1095, 438] on Perspective "Unique Perspective (Optional)" at bounding box center [1158, 431] width 245 height 15
click at [1246, 404] on span "edit field" at bounding box center [1234, 403] width 34 height 12
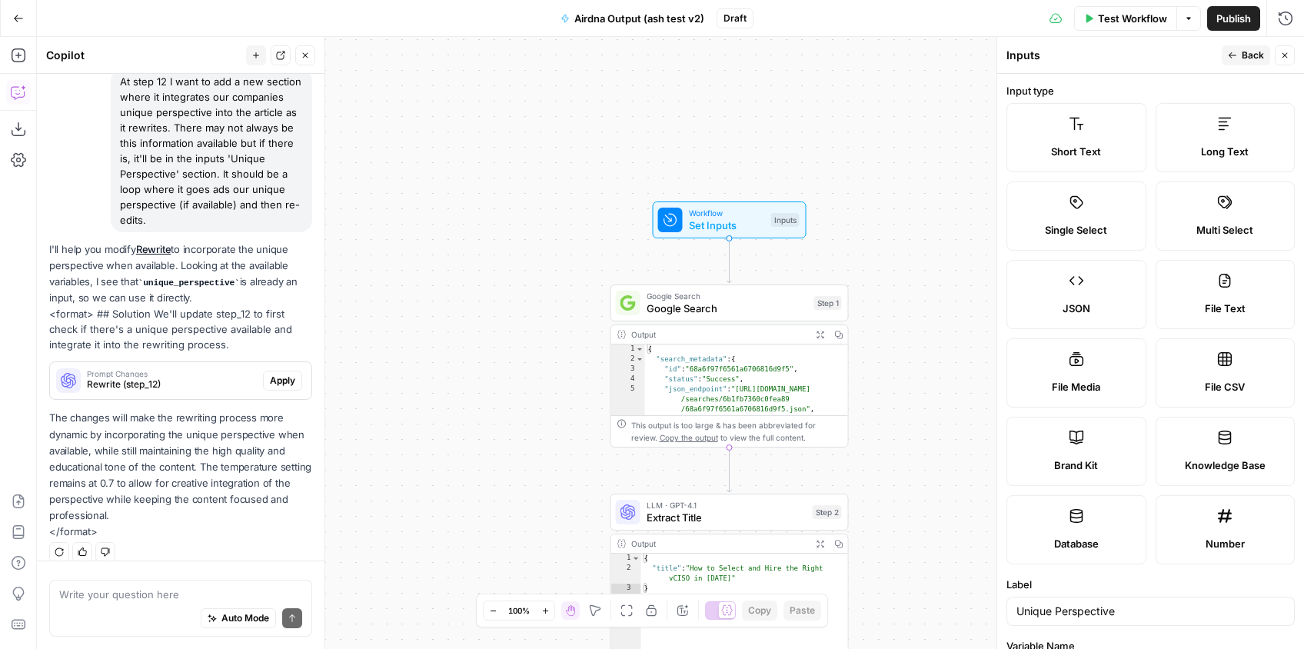
click at [1208, 157] on span "Long Text" at bounding box center [1225, 151] width 48 height 15
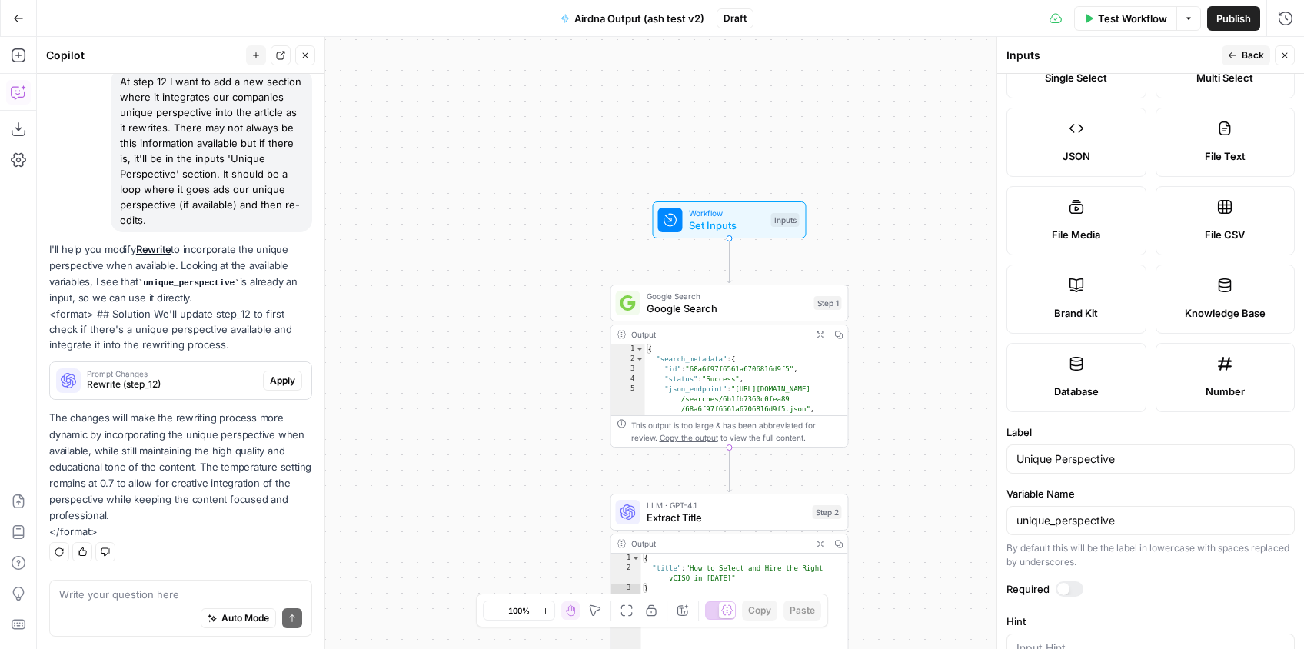
scroll to position [0, 0]
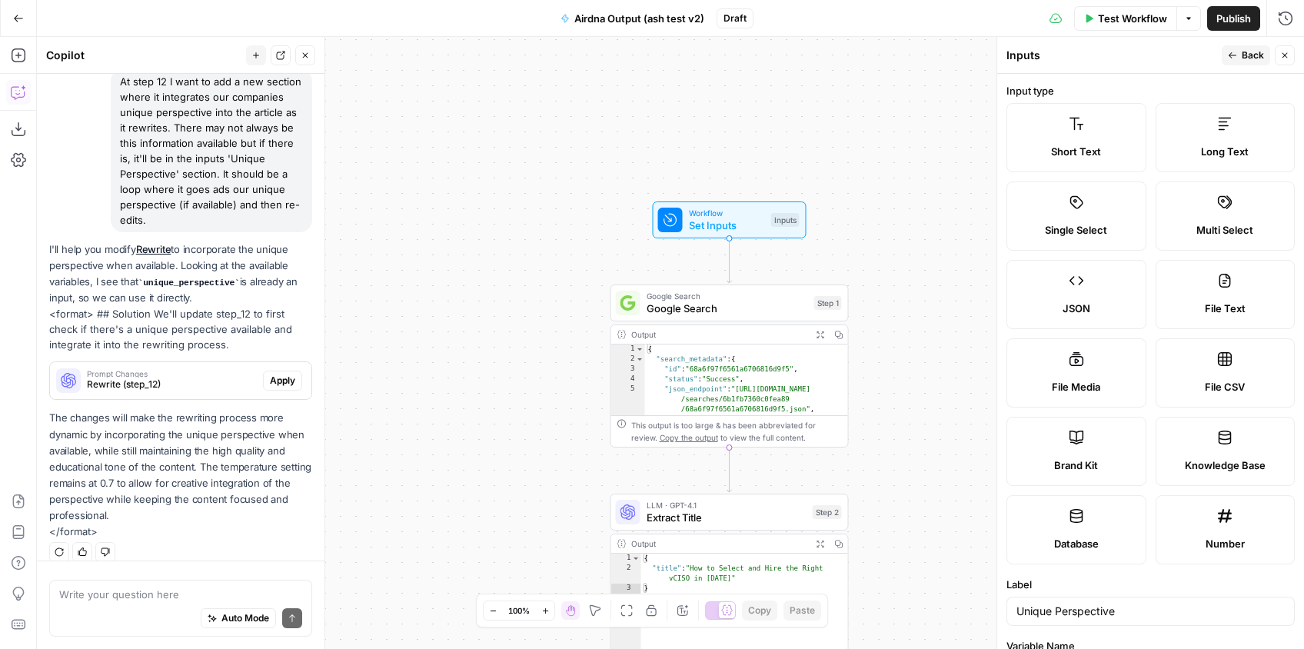
click at [1288, 55] on icon "button" at bounding box center [1284, 55] width 9 height 9
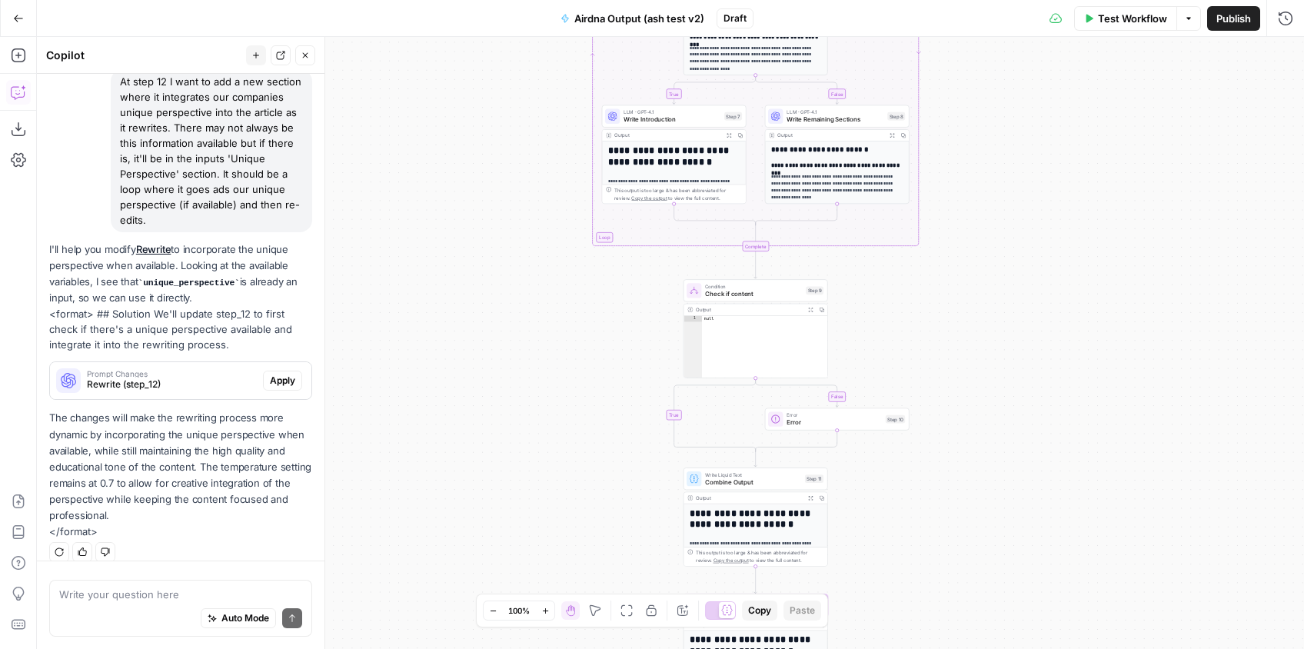
click at [281, 370] on button "Apply" at bounding box center [282, 380] width 39 height 20
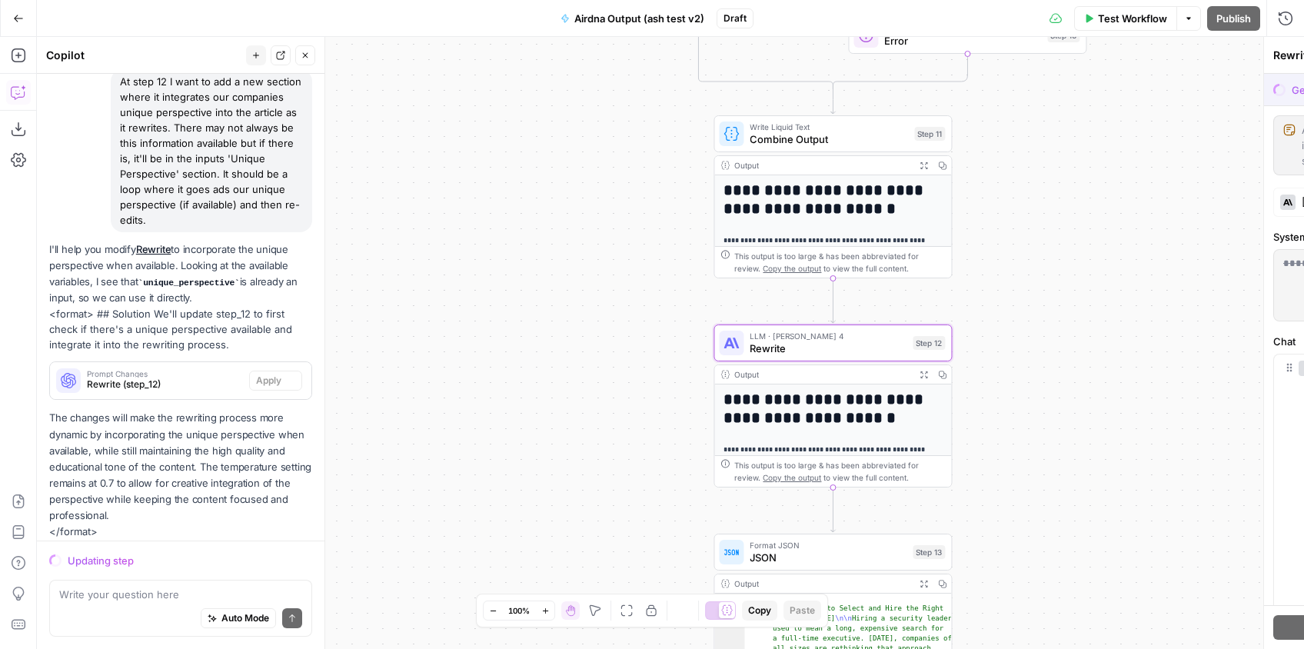
scroll to position [148, 0]
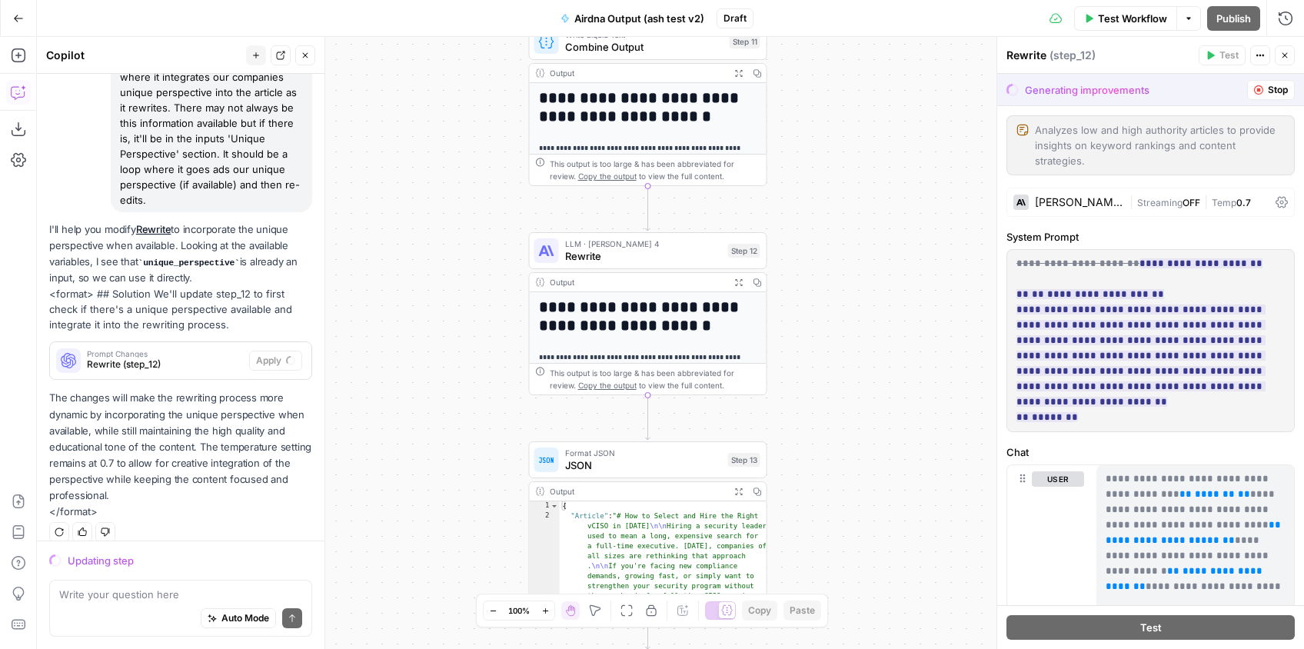
drag, startPoint x: 819, startPoint y: 447, endPoint x: 843, endPoint y: 385, distance: 65.9
click at [795, 513] on div "true false false true Workflow Set Inputs Inputs Google Search Google Search St…" at bounding box center [670, 343] width 1267 height 612
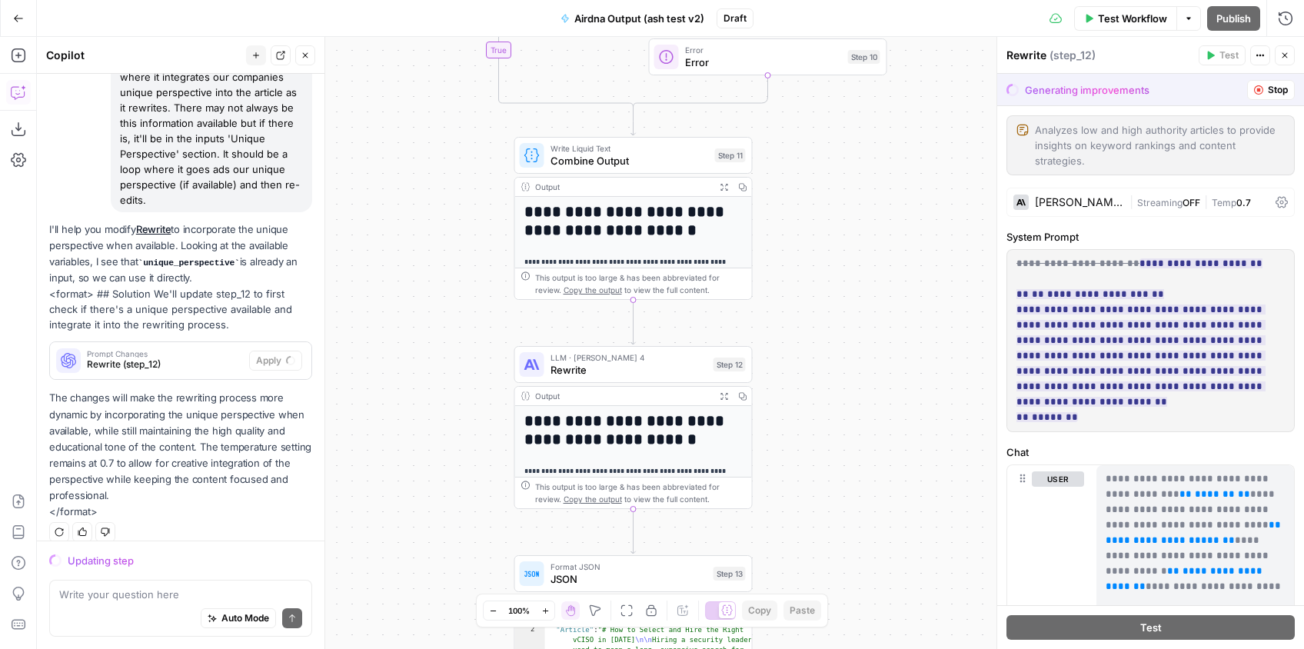
drag, startPoint x: 866, startPoint y: 300, endPoint x: 851, endPoint y: 446, distance: 146.8
click at [851, 447] on div "true false false true Workflow Set Inputs Inputs Google Search Google Search St…" at bounding box center [670, 343] width 1267 height 612
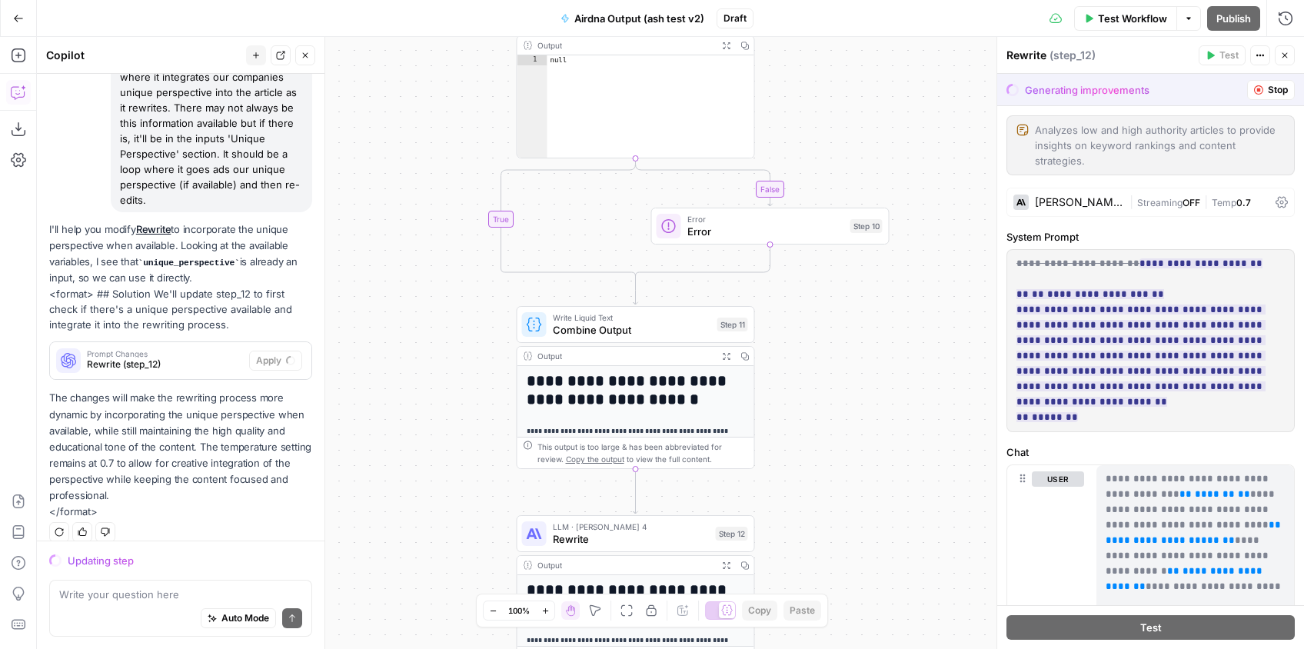
drag, startPoint x: 849, startPoint y: 367, endPoint x: 853, endPoint y: 501, distance: 134.6
click at [852, 501] on div "true false false true Workflow Set Inputs Inputs Google Search Google Search St…" at bounding box center [670, 343] width 1267 height 612
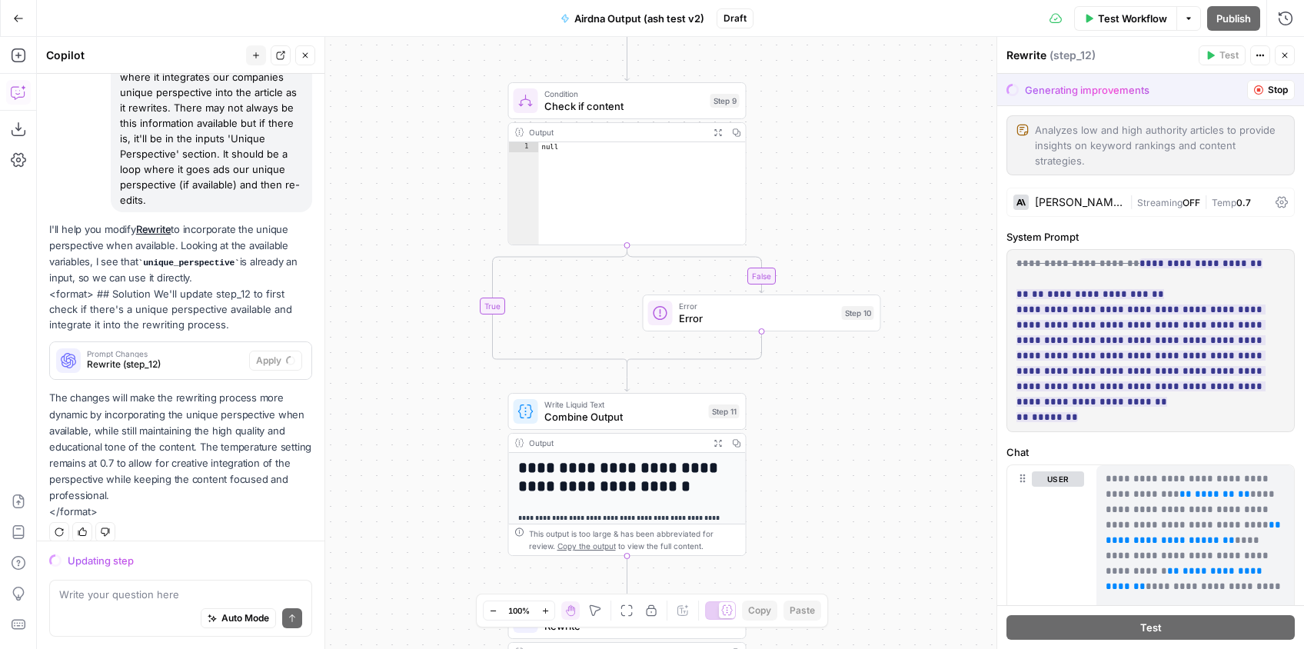
drag, startPoint x: 855, startPoint y: 460, endPoint x: 847, endPoint y: 536, distance: 76.5
click at [845, 547] on div "true false false true Workflow Set Inputs Inputs Google Search Google Search St…" at bounding box center [670, 343] width 1267 height 612
drag, startPoint x: 855, startPoint y: 423, endPoint x: 849, endPoint y: 538, distance: 115.5
click at [848, 543] on div "true false false true Workflow Set Inputs Inputs Google Search Google Search St…" at bounding box center [670, 343] width 1267 height 612
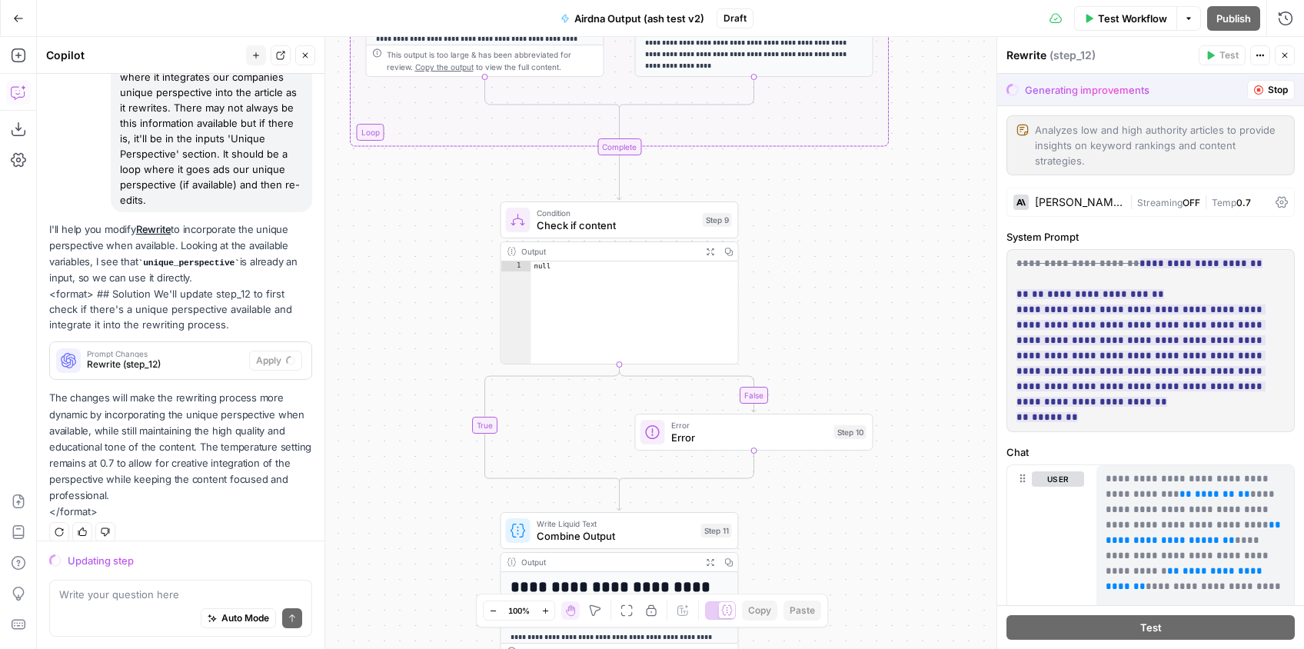
click at [859, 462] on div "true false false true Workflow Set Inputs Inputs Google Search Google Search St…" at bounding box center [670, 343] width 1267 height 612
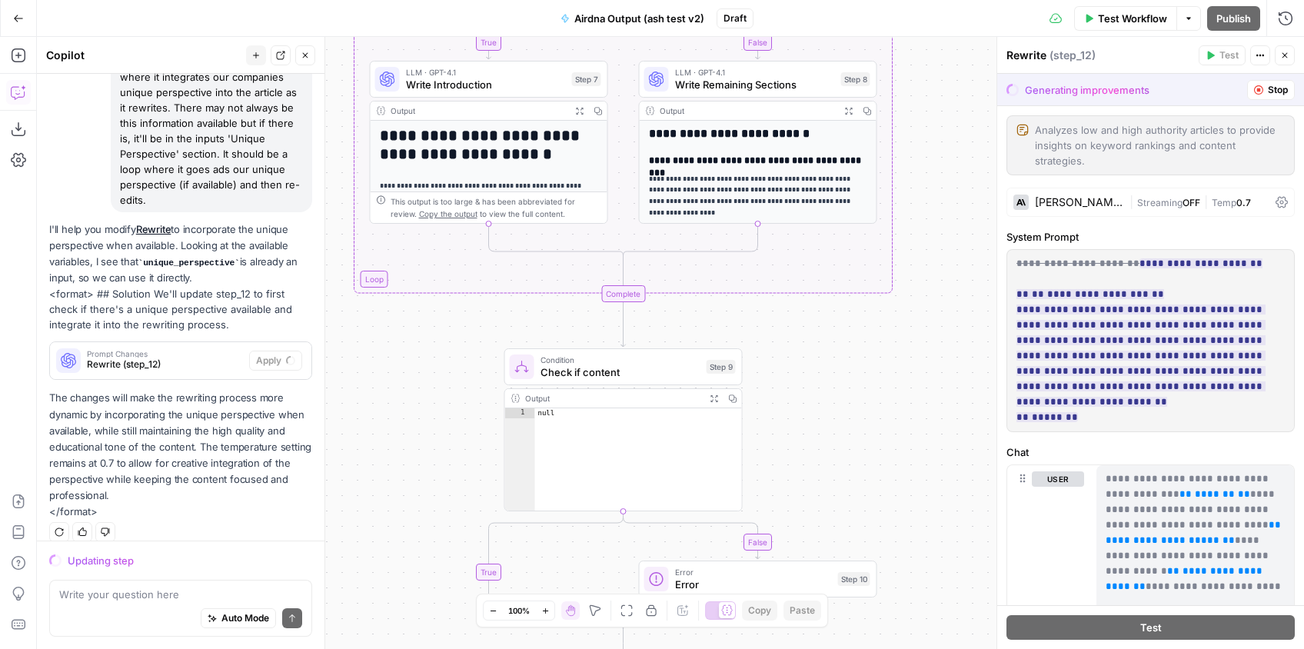
click at [900, 556] on div "true false false true Workflow Set Inputs Inputs Google Search Google Search St…" at bounding box center [670, 343] width 1267 height 612
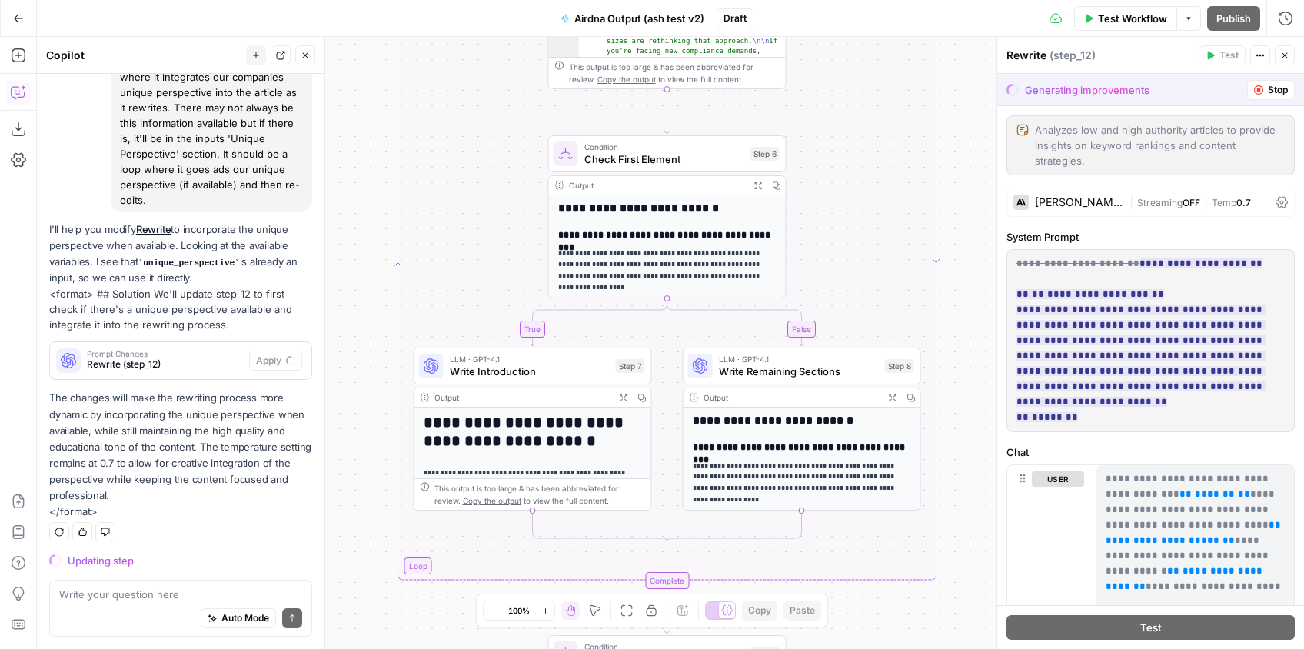
click at [899, 570] on div "true false false true Workflow Set Inputs Inputs Google Search Google Search St…" at bounding box center [670, 343] width 1267 height 612
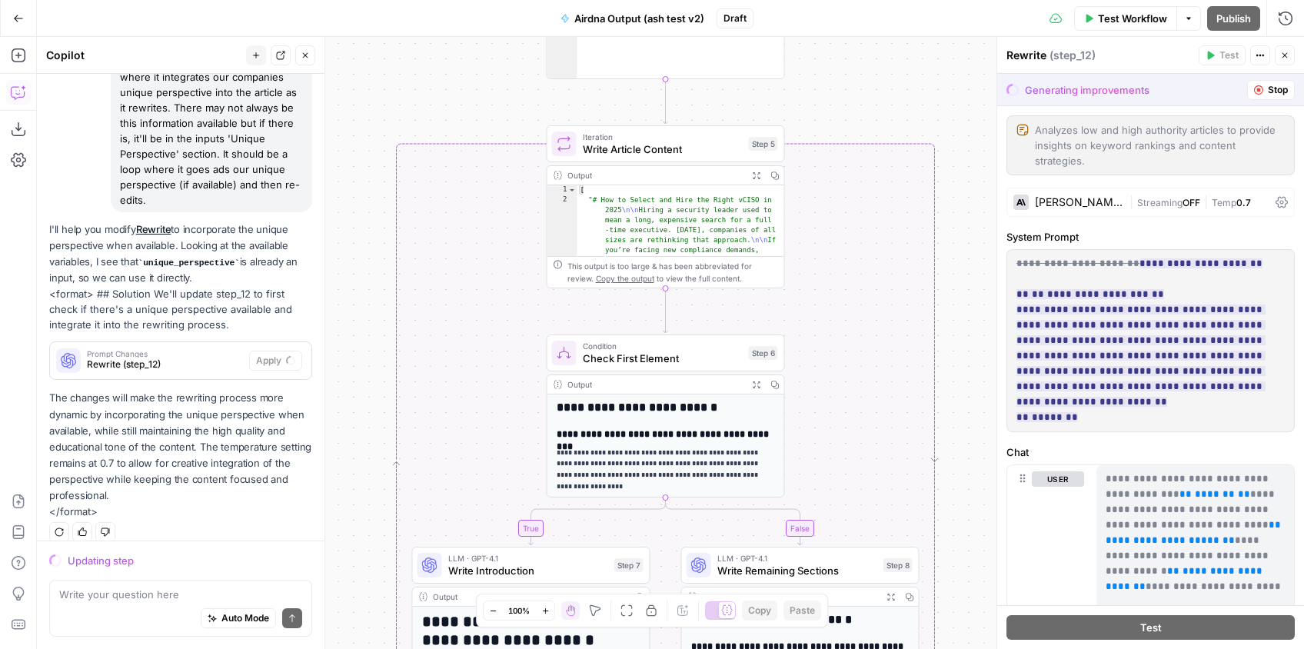
drag, startPoint x: 823, startPoint y: 302, endPoint x: 822, endPoint y: 442, distance: 139.9
click at [822, 442] on div "true false false true Workflow Set Inputs Inputs Google Search Google Search St…" at bounding box center [670, 343] width 1267 height 612
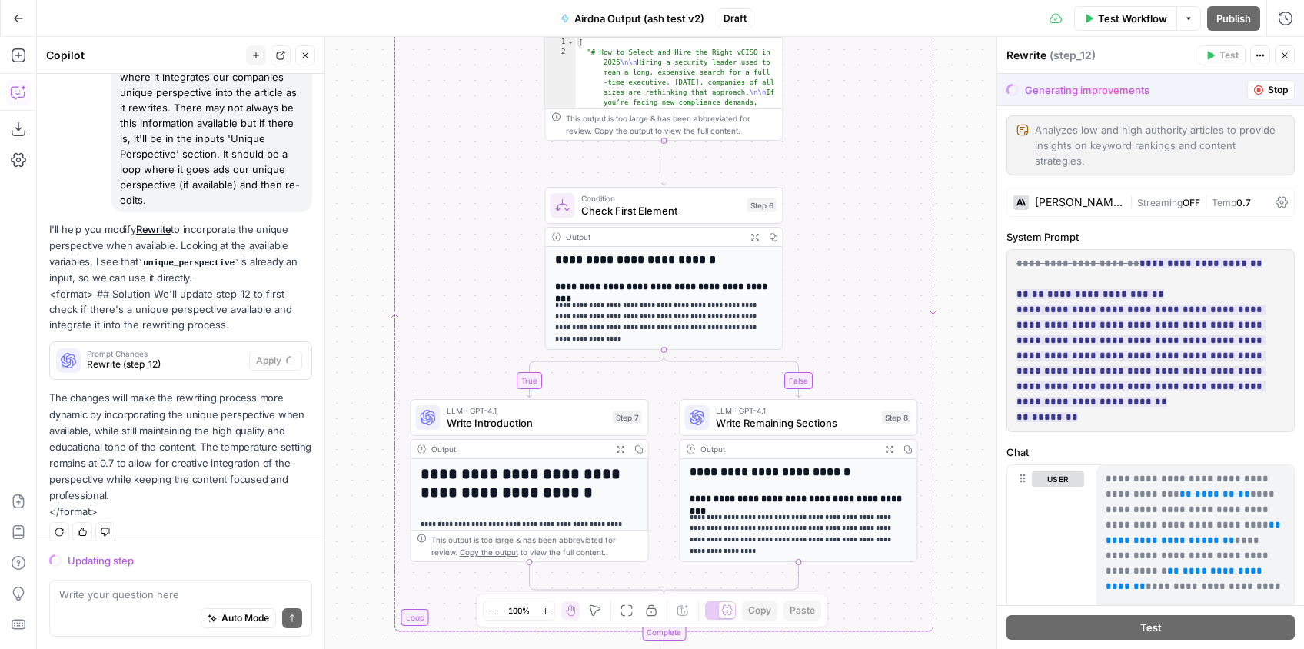
drag, startPoint x: 832, startPoint y: 452, endPoint x: 831, endPoint y: 209, distance: 242.9
click at [829, 210] on div "true false false true Workflow Set Inputs Inputs Google Search Google Search St…" at bounding box center [670, 343] width 1267 height 612
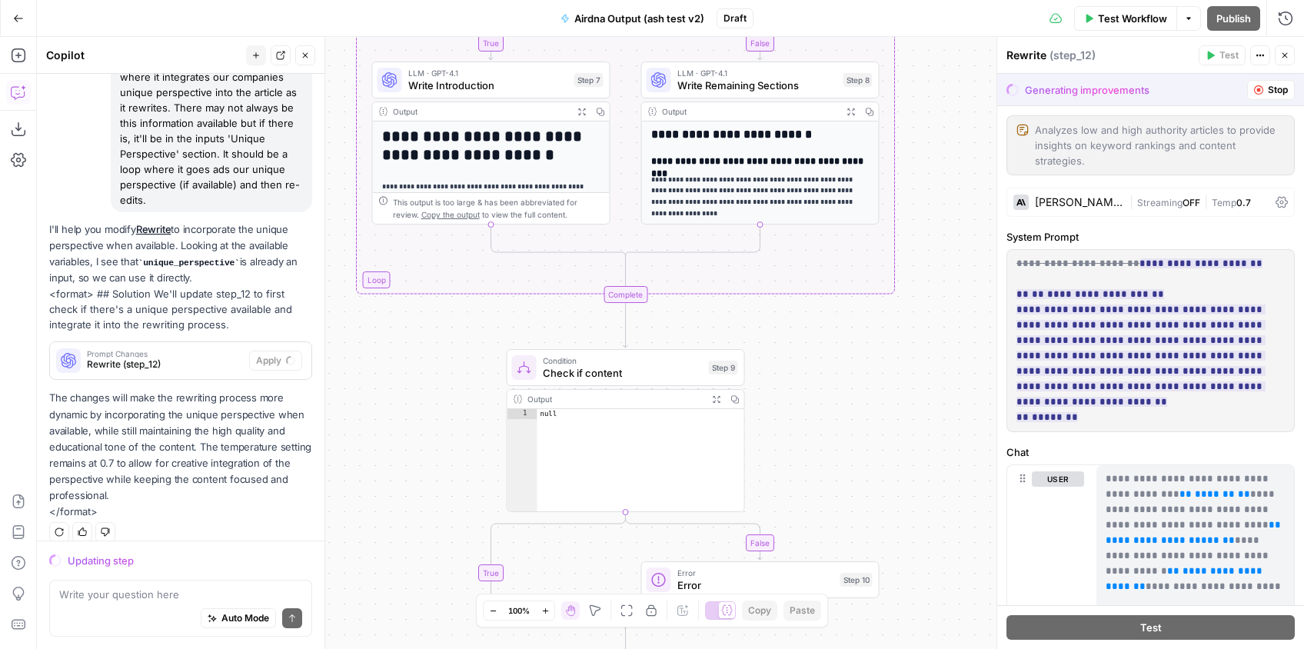
drag, startPoint x: 856, startPoint y: 517, endPoint x: 819, endPoint y: 292, distance: 227.6
click at [823, 281] on div "true false false true Workflow Set Inputs Inputs Google Search Google Search St…" at bounding box center [670, 343] width 1267 height 612
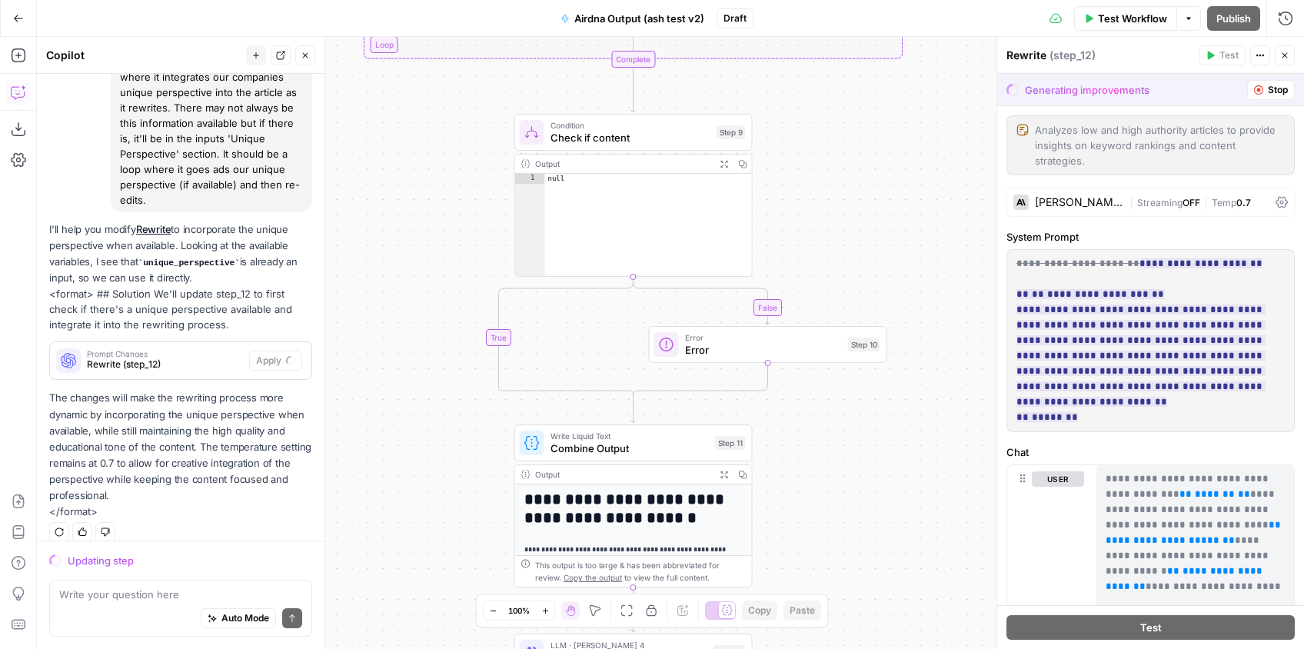
drag, startPoint x: 822, startPoint y: 433, endPoint x: 830, endPoint y: 217, distance: 216.9
click at [830, 217] on div "true false false true Workflow Set Inputs Inputs Google Search Google Search St…" at bounding box center [670, 343] width 1267 height 612
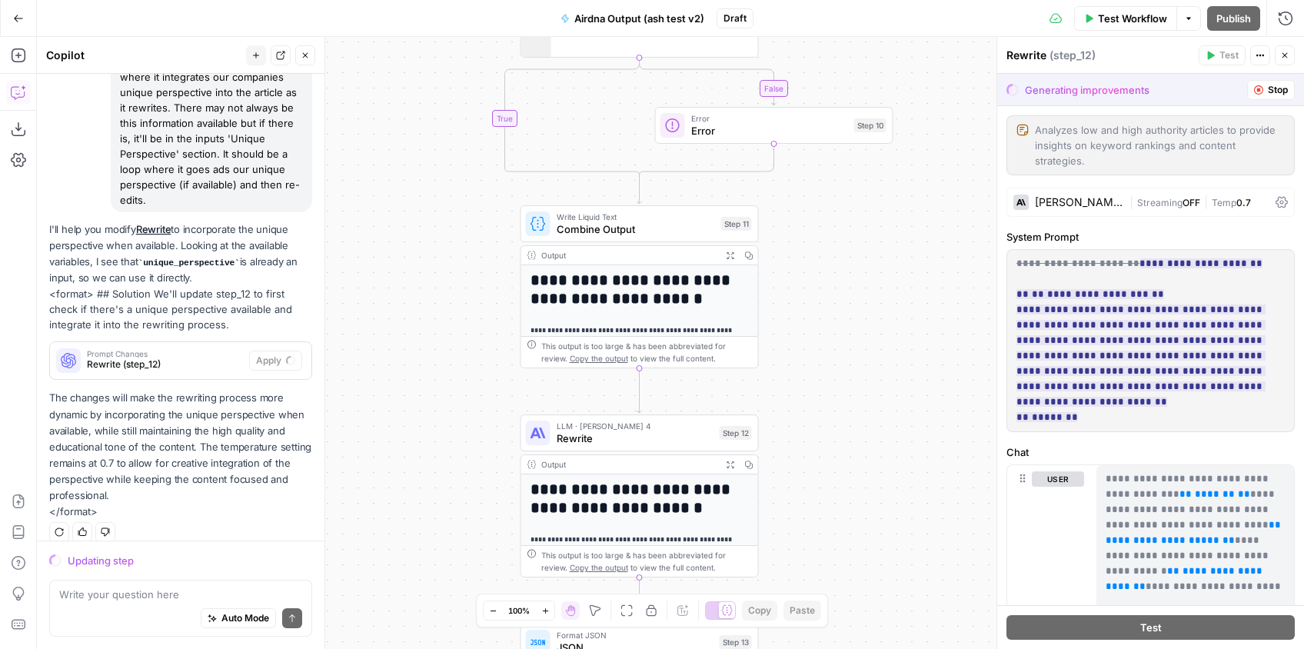
drag, startPoint x: 836, startPoint y: 445, endPoint x: 842, endPoint y: 234, distance: 211.4
click at [842, 234] on div "true false false true Workflow Set Inputs Inputs Google Search Google Search St…" at bounding box center [670, 343] width 1267 height 612
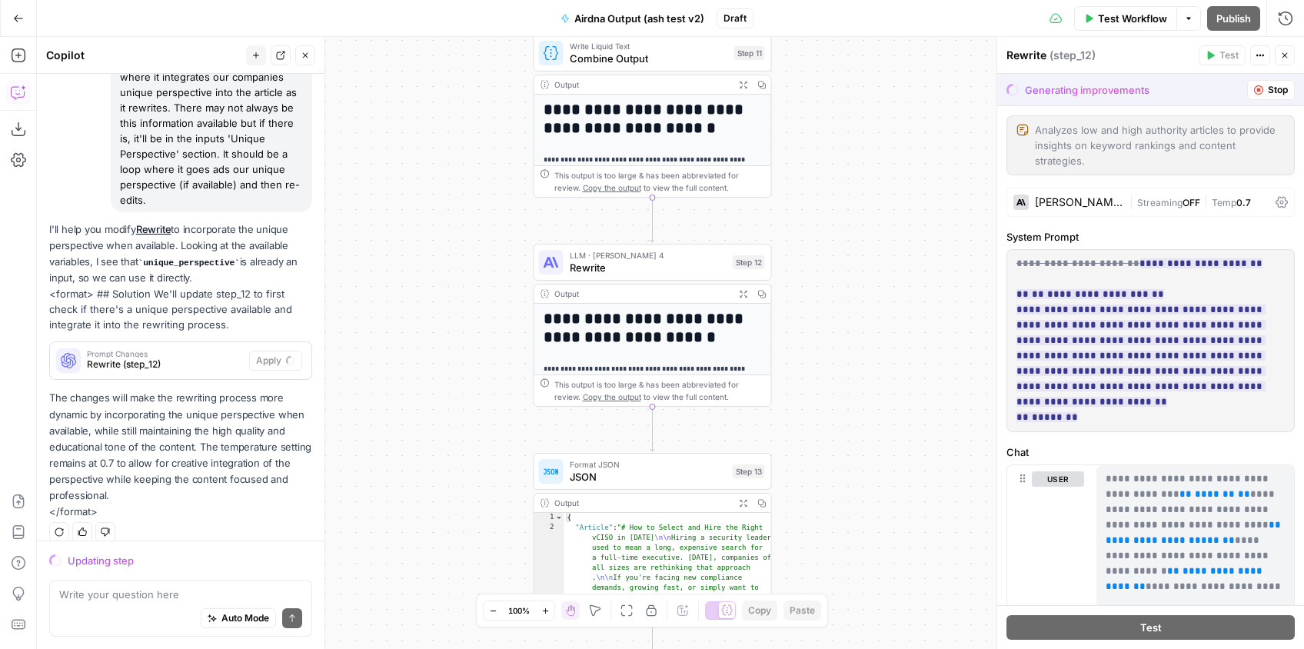
drag, startPoint x: 822, startPoint y: 453, endPoint x: 835, endPoint y: 283, distance: 171.1
click at [835, 283] on div "true false false true Workflow Set Inputs Inputs Google Search Google Search St…" at bounding box center [670, 343] width 1267 height 612
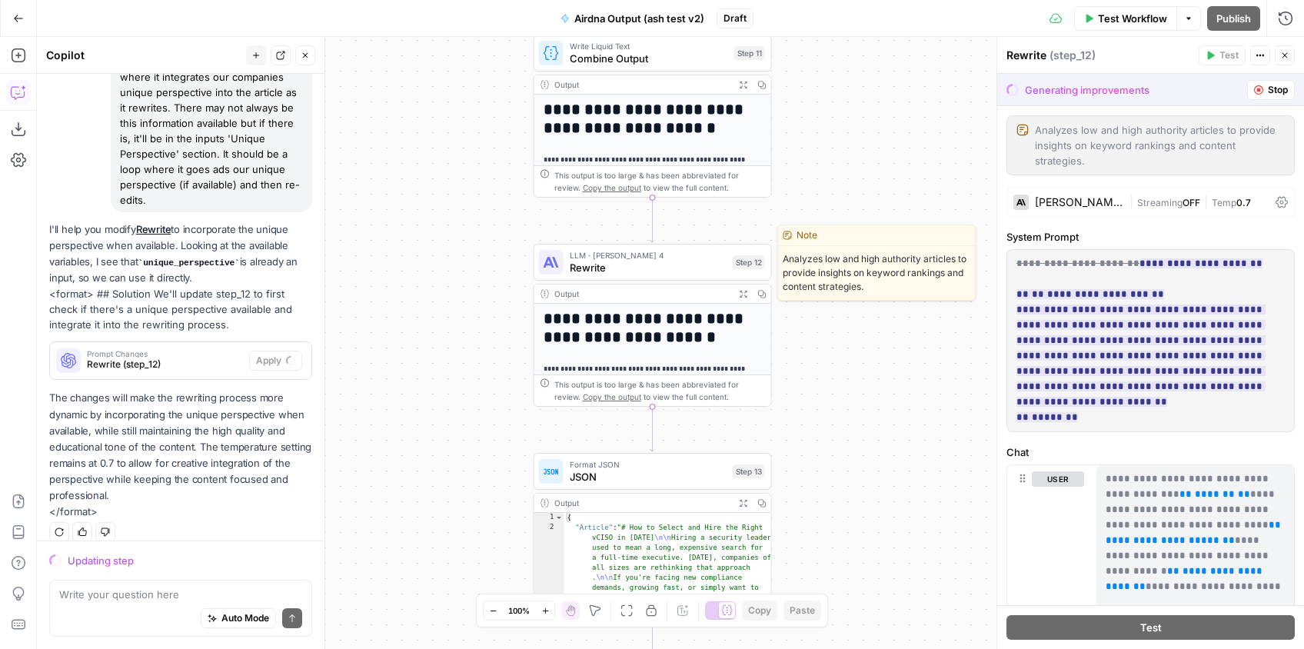
click at [633, 258] on span "LLM · Claude Sonnet 4" at bounding box center [648, 255] width 157 height 12
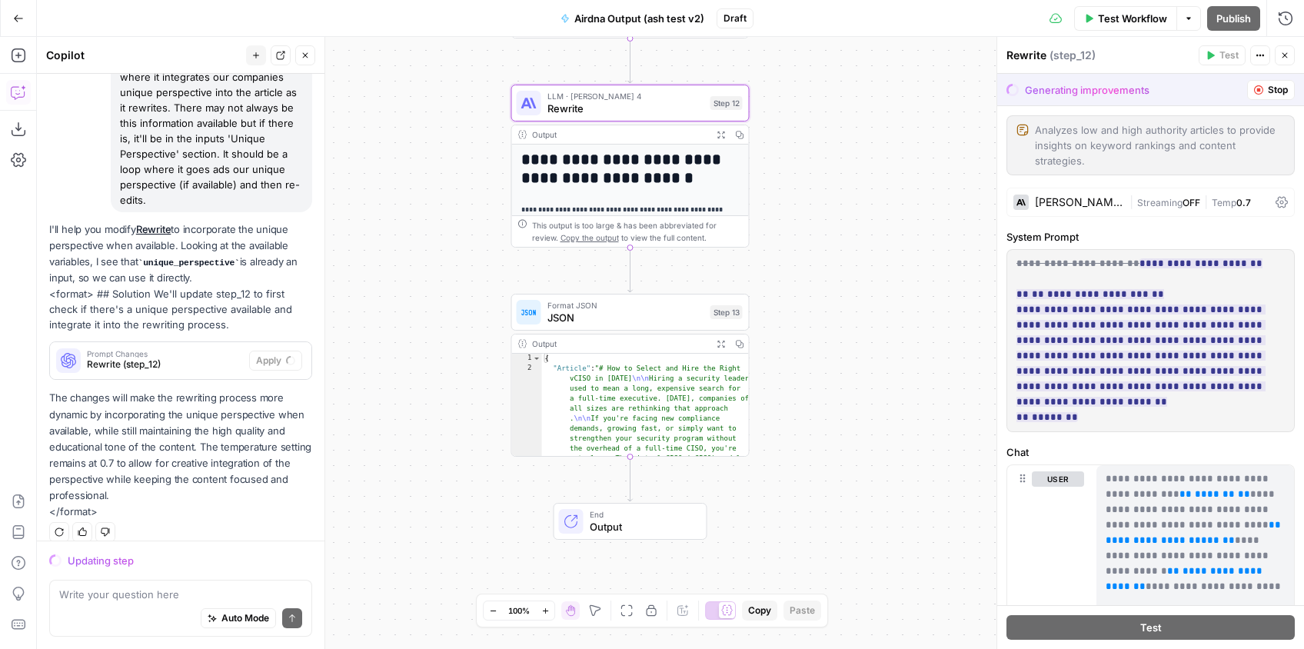
drag, startPoint x: 809, startPoint y: 424, endPoint x: 786, endPoint y: 265, distance: 160.7
click at [786, 265] on div "true false false true Workflow Set Inputs Inputs Google Search Google Search St…" at bounding box center [670, 343] width 1267 height 612
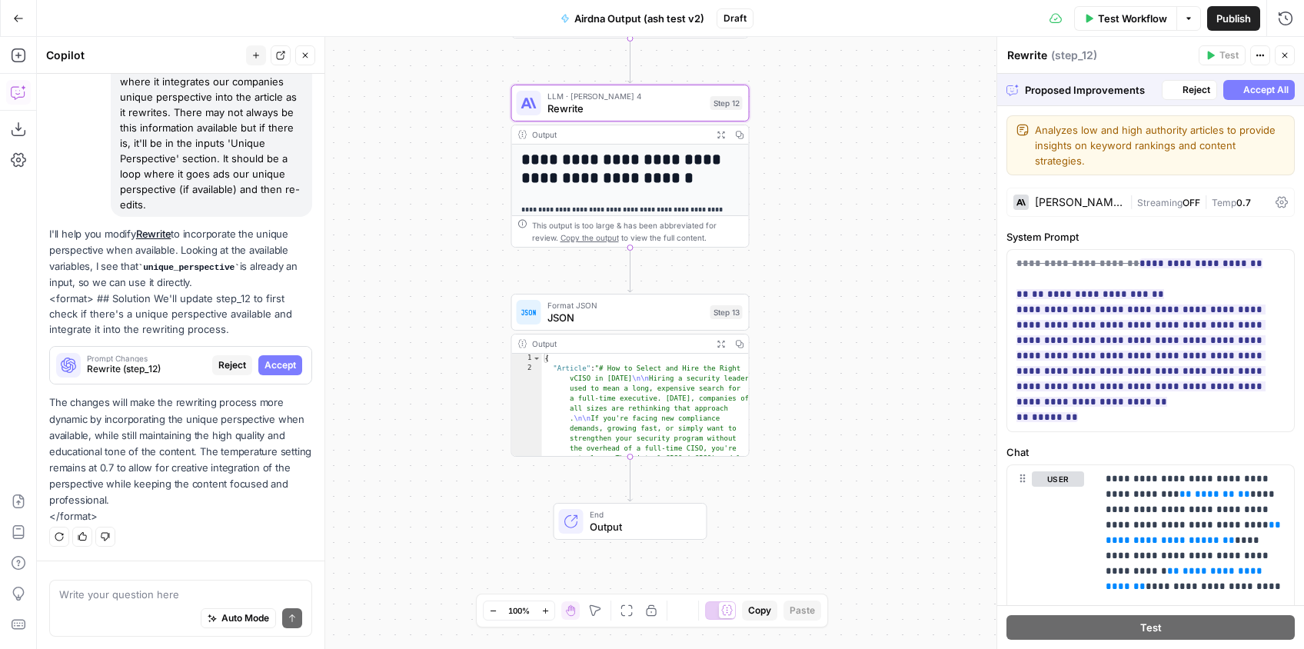
scroll to position [128, 0]
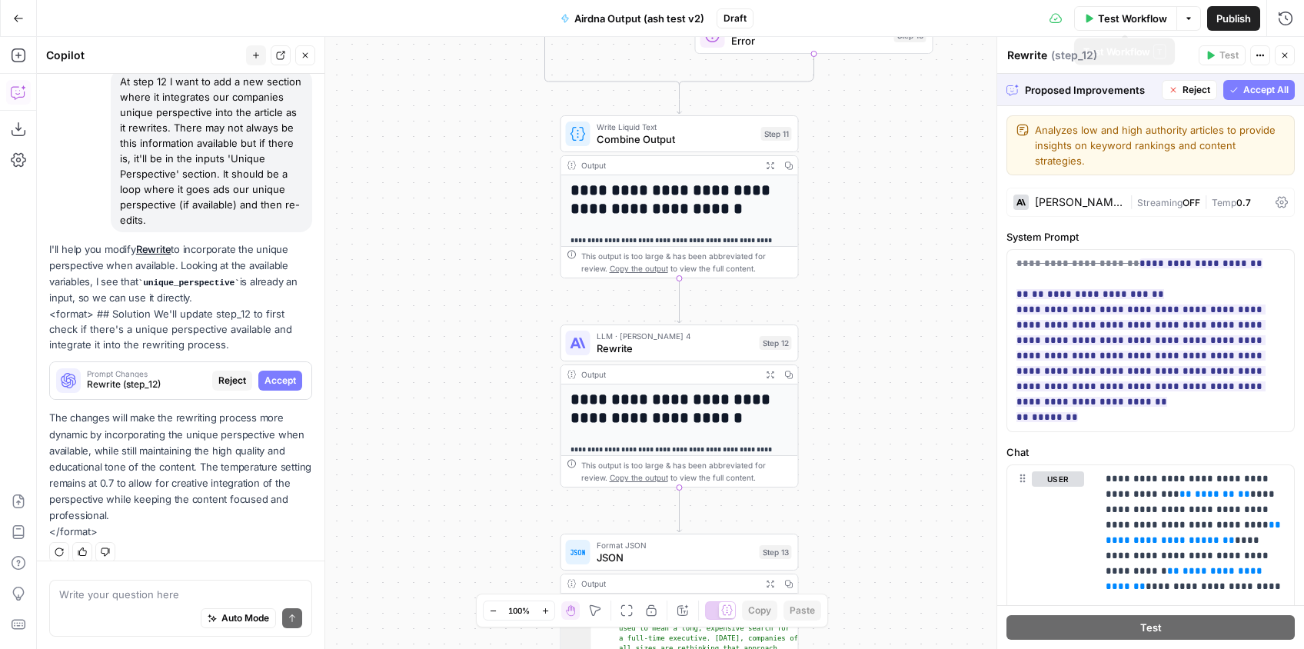
click at [1137, 14] on span "Test Workflow" at bounding box center [1132, 18] width 69 height 15
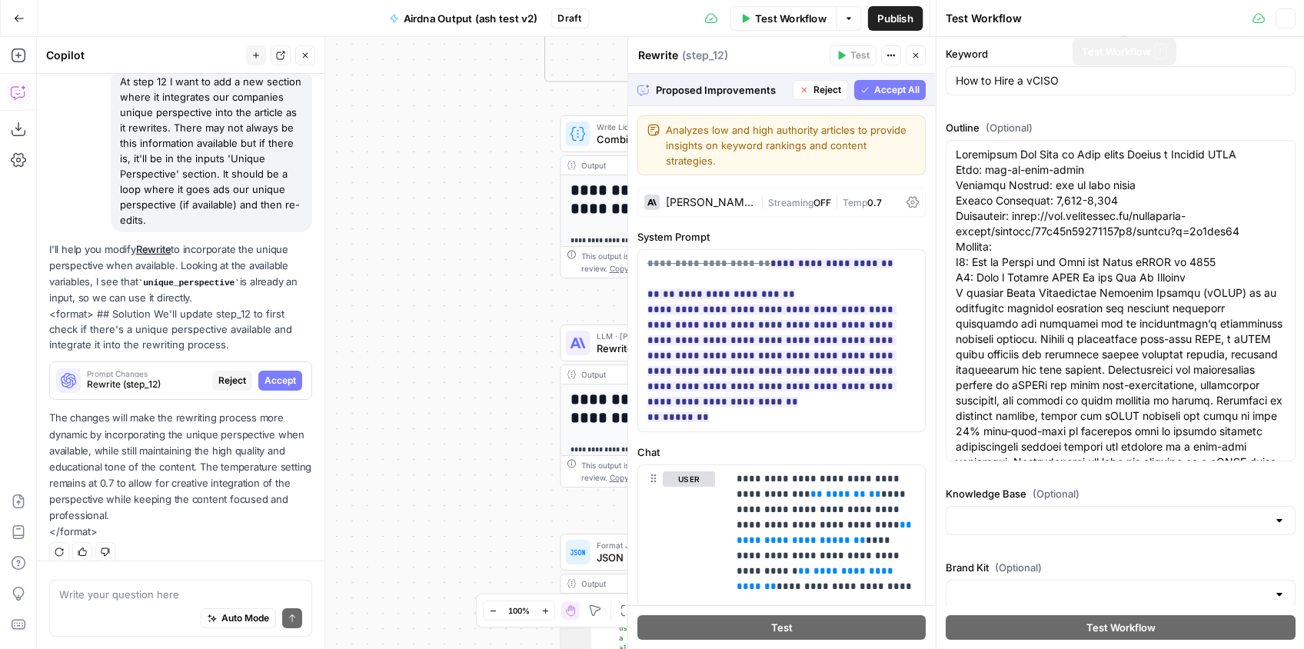
type input "Workstreet"
type input "Writing Persona Brand Kit"
type input "Workstreet"
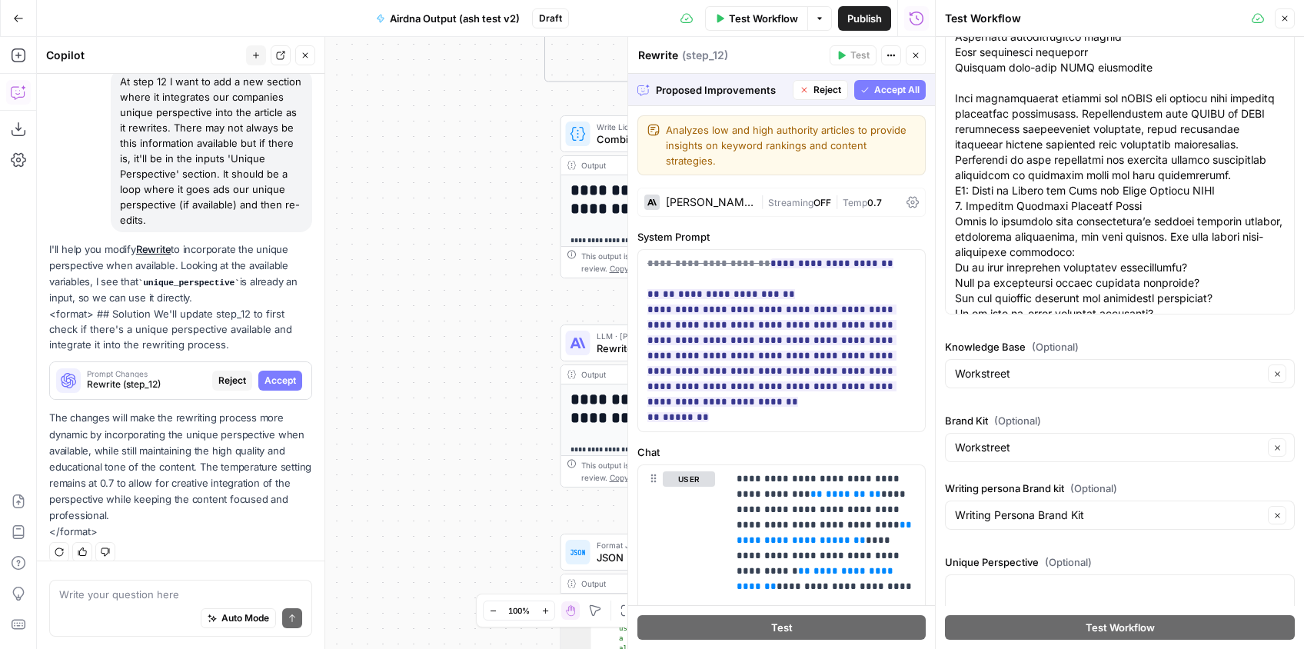
scroll to position [191, 0]
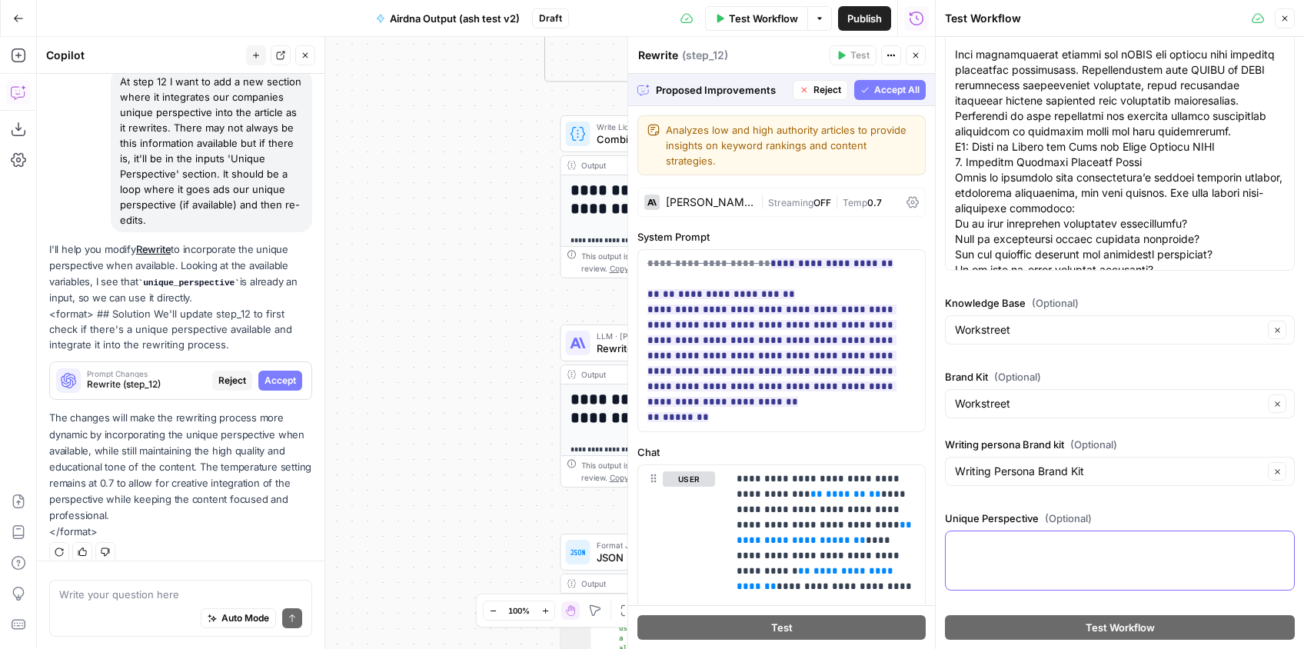
click at [1038, 552] on textarea "Unique Perspective (Optional)" at bounding box center [1120, 544] width 330 height 15
paste textarea "When to work with a vCISO: “My take is,if you’re going to be buying a product l…"
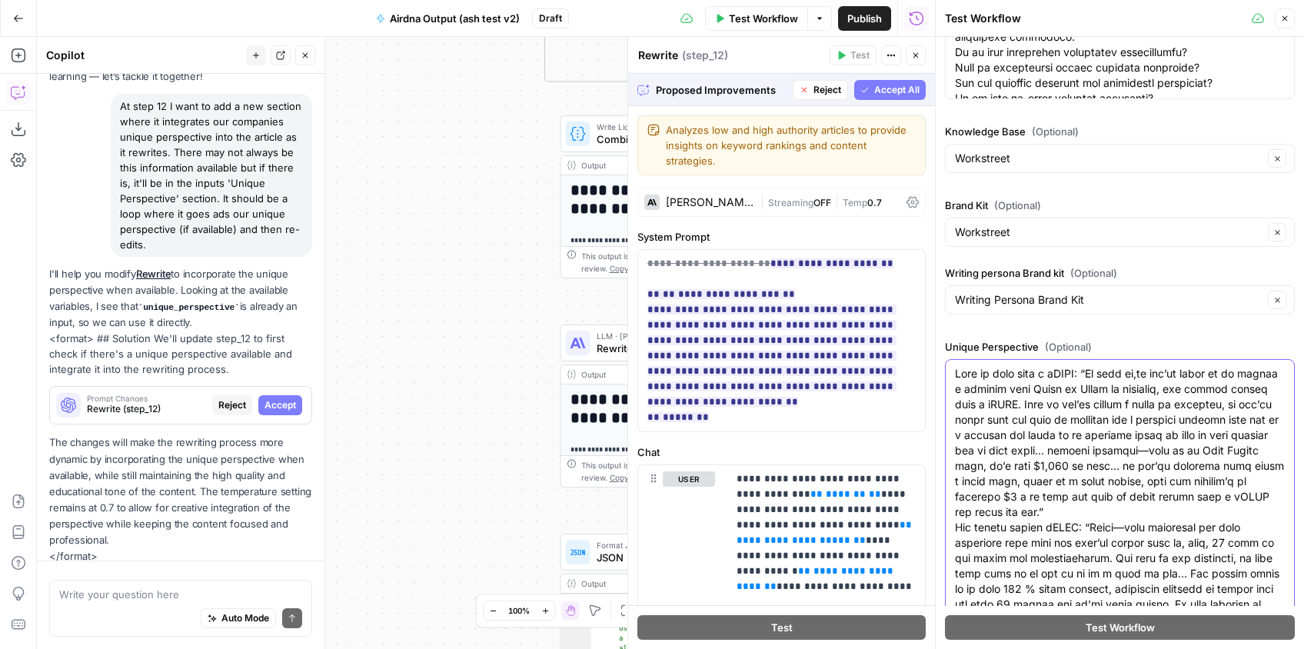
scroll to position [128, 0]
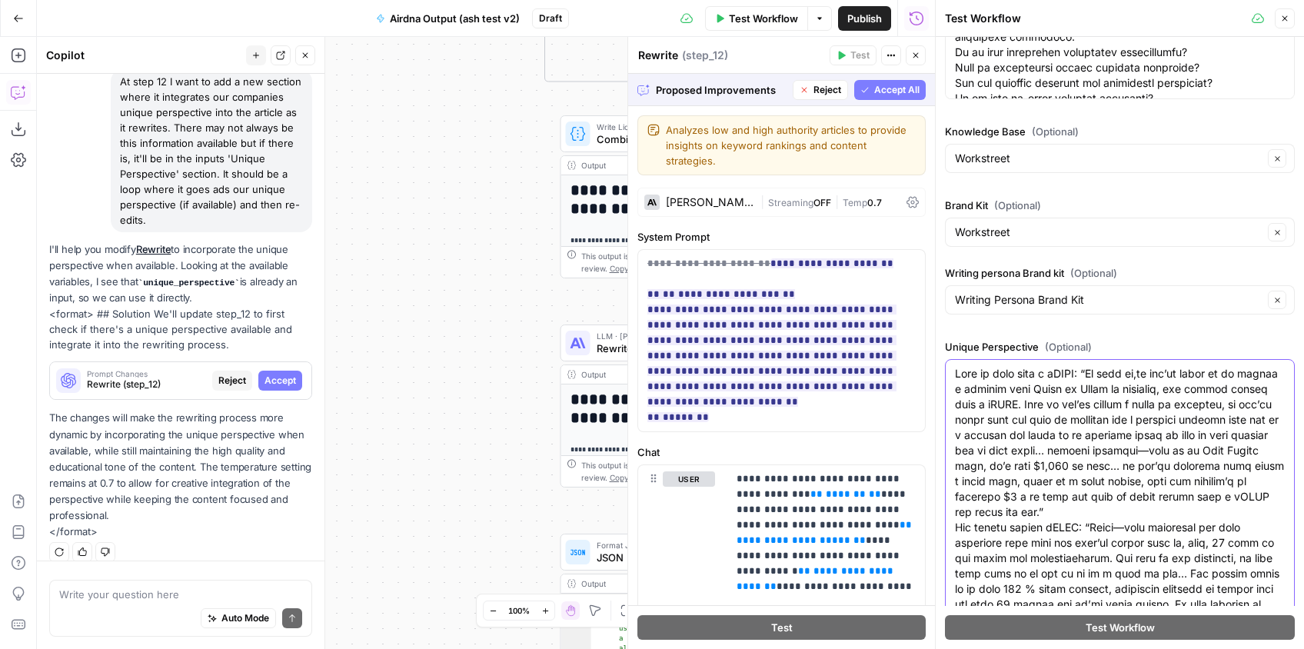
type textarea "When to work with a vCISO: “My take is,if you’re going to be buying a product l…"
click at [901, 95] on span "Accept All" at bounding box center [896, 90] width 45 height 14
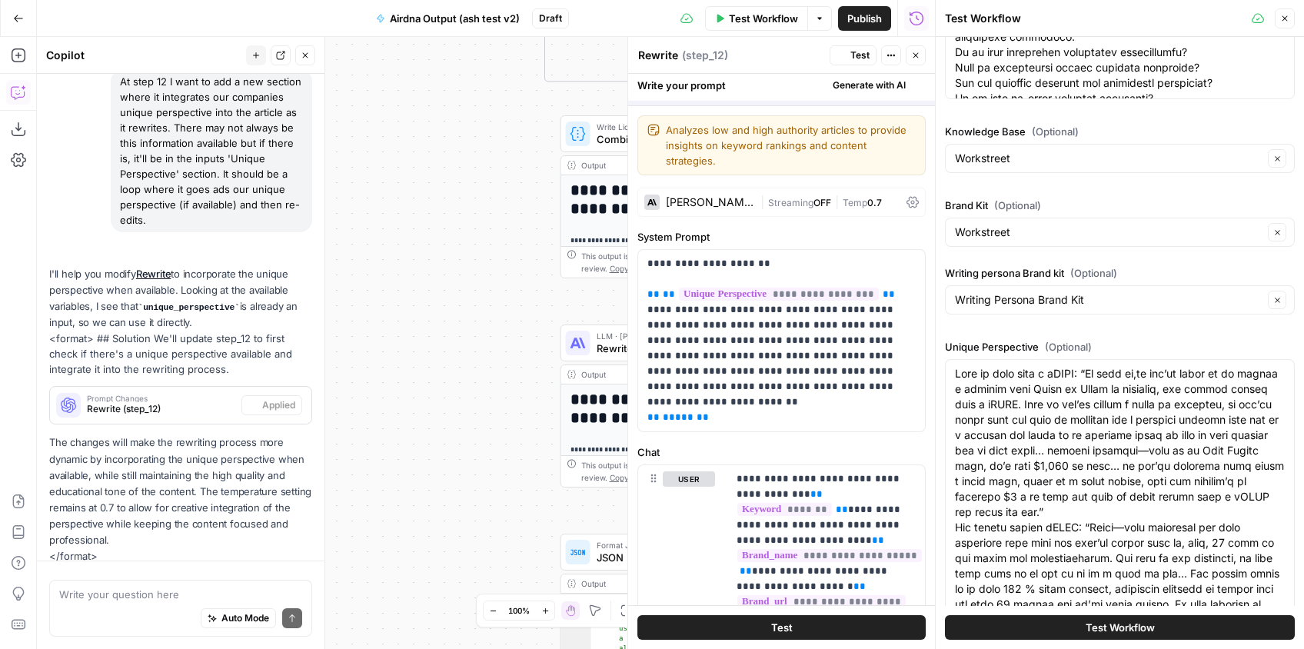
scroll to position [152, 0]
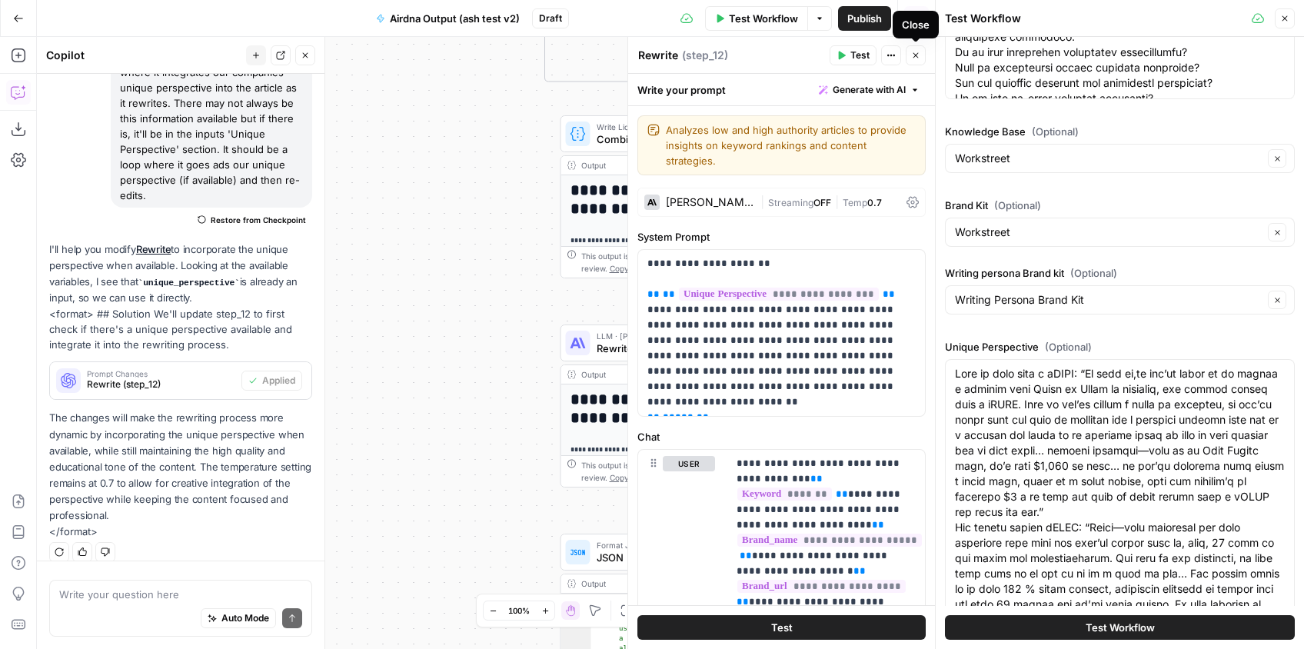
click at [915, 57] on icon "button" at bounding box center [915, 55] width 9 height 9
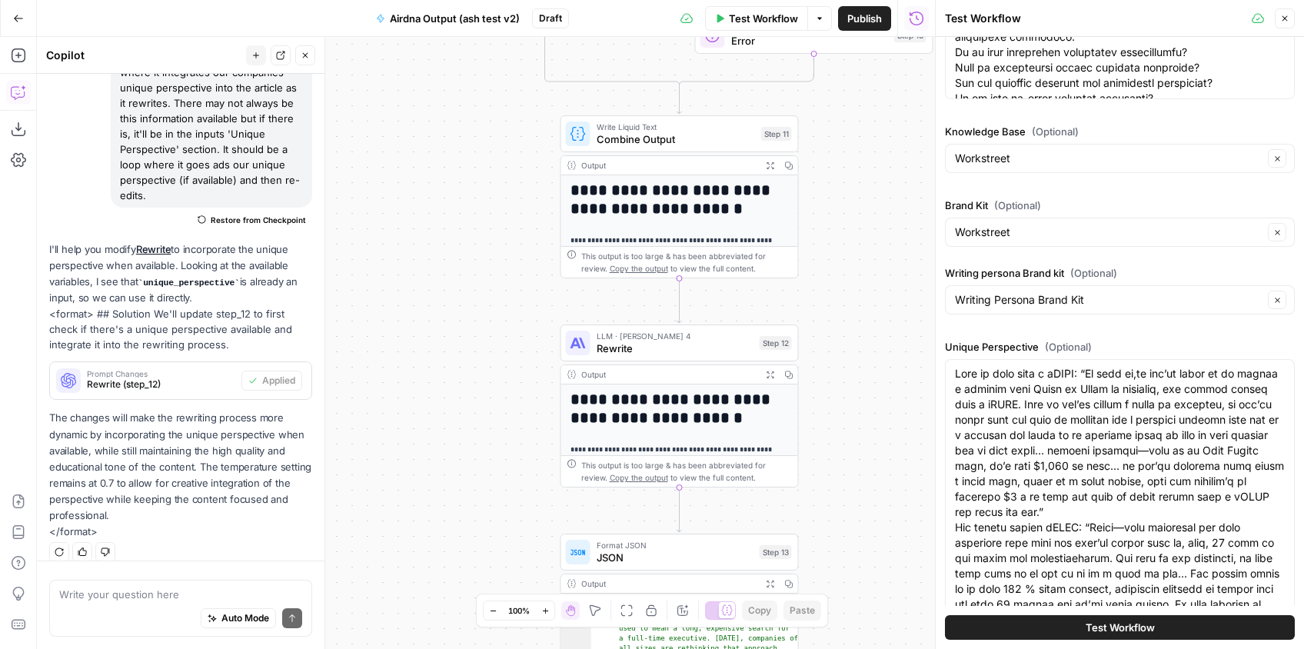
scroll to position [421, 0]
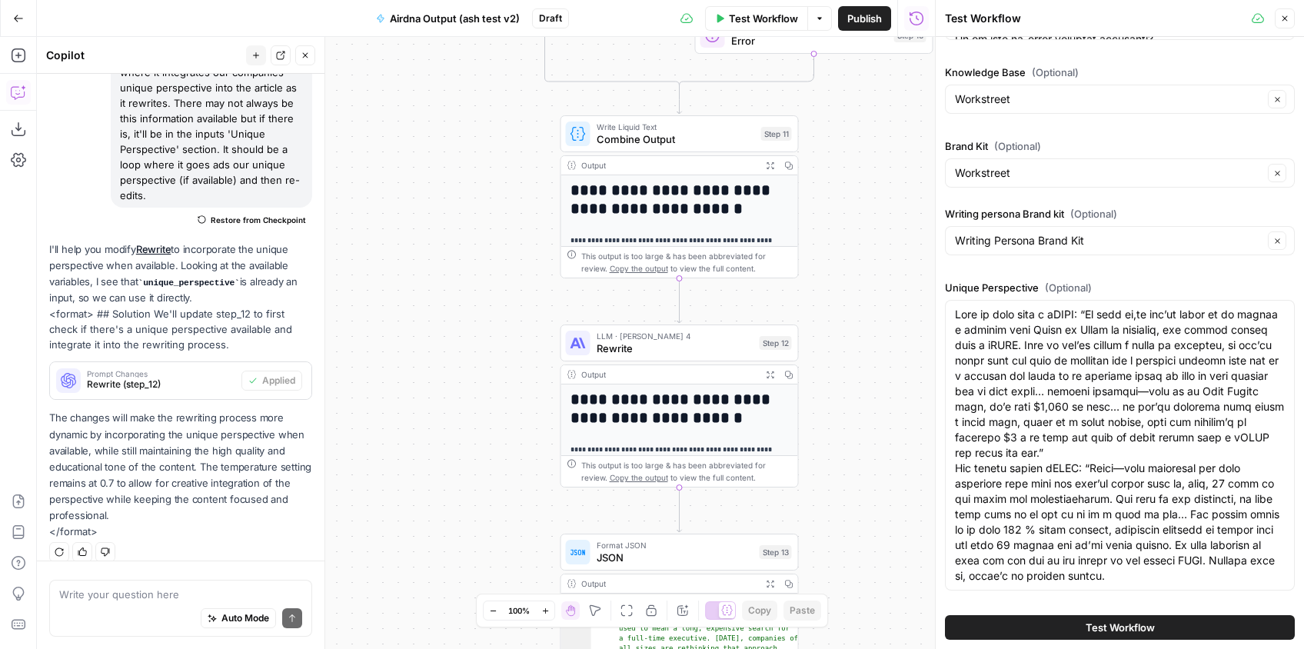
click at [1133, 626] on span "Test Workflow" at bounding box center [1119, 626] width 69 height 15
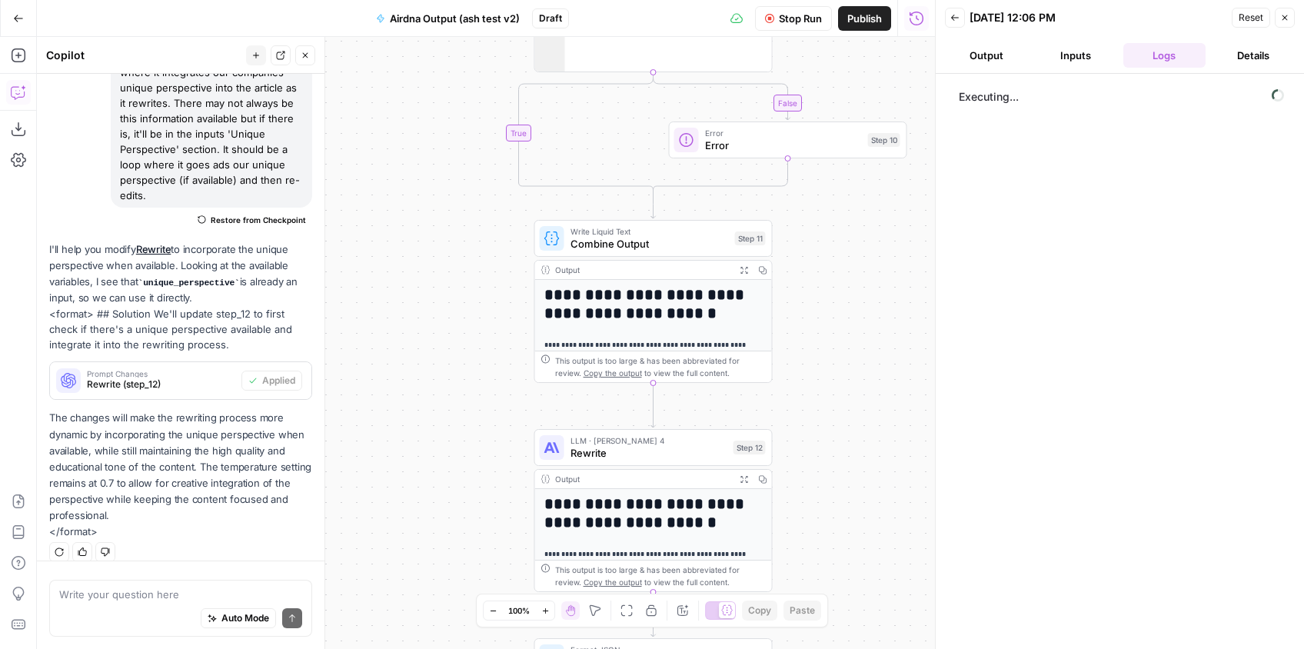
drag, startPoint x: 897, startPoint y: 305, endPoint x: 866, endPoint y: 427, distance: 125.3
click at [866, 427] on div "true false false true Workflow Set Inputs Inputs Google Search Google Search St…" at bounding box center [486, 343] width 898 height 612
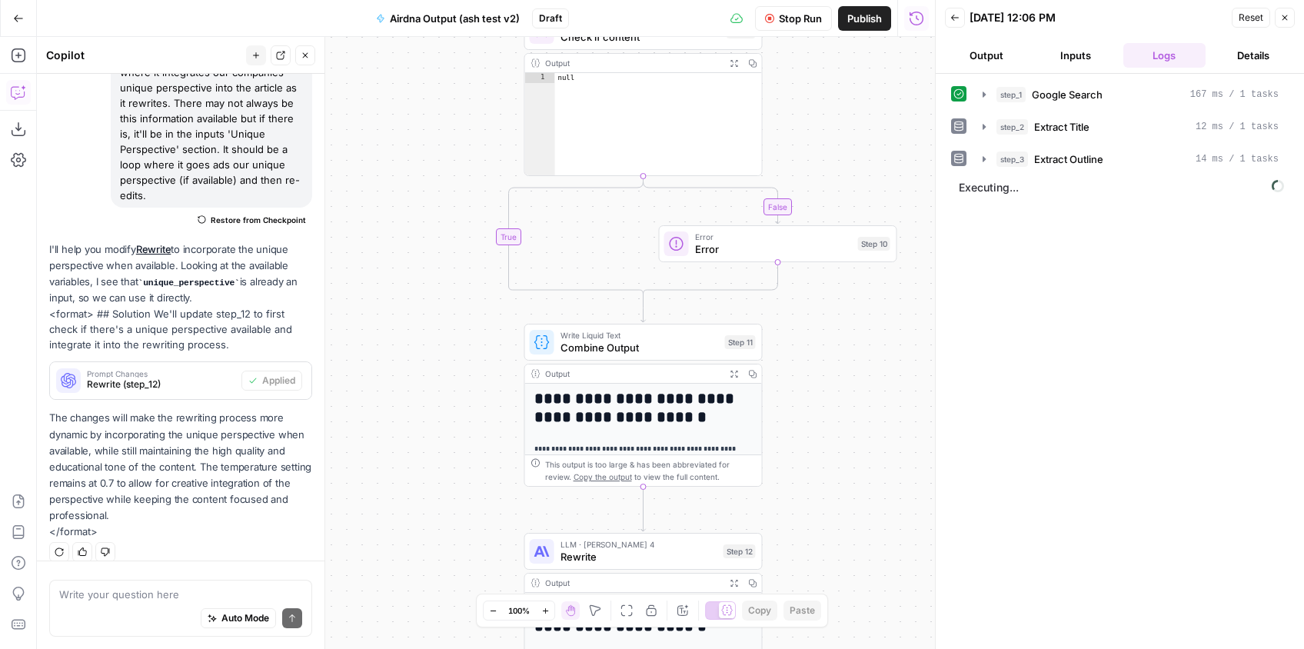
drag, startPoint x: 873, startPoint y: 330, endPoint x: 868, endPoint y: 416, distance: 86.3
click at [868, 416] on div "true false false true Workflow Set Inputs Inputs Google Search Google Search St…" at bounding box center [486, 343] width 898 height 612
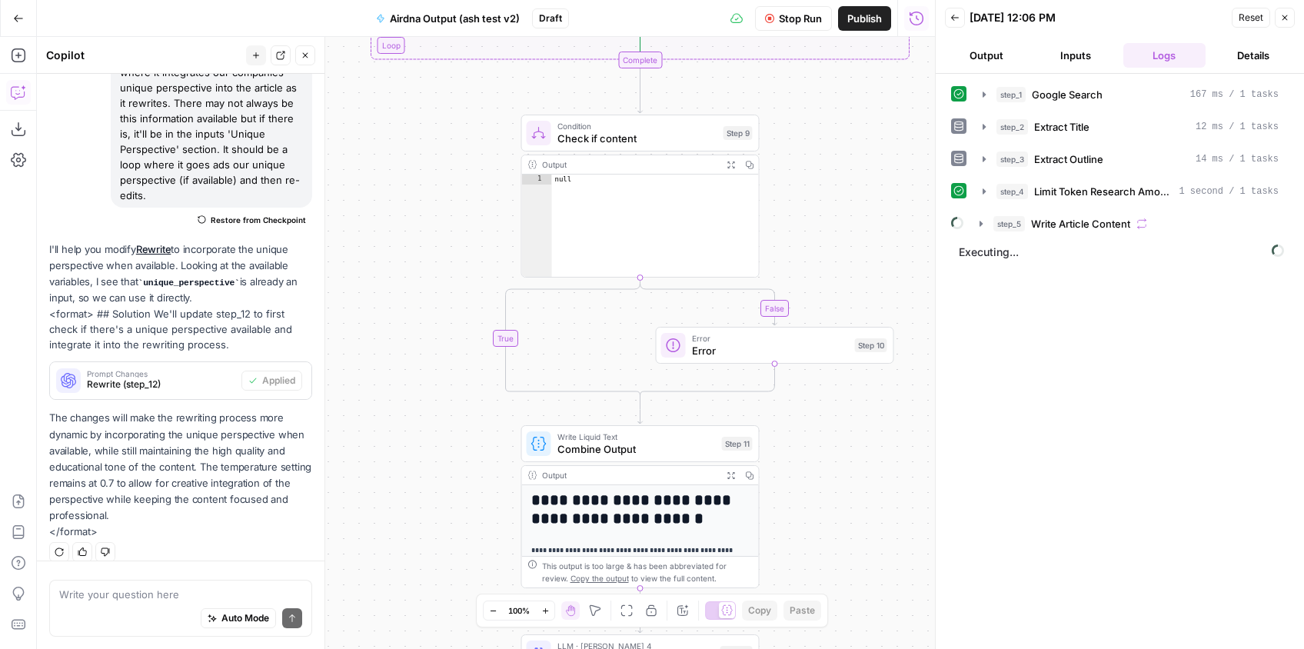
drag, startPoint x: 875, startPoint y: 387, endPoint x: 873, endPoint y: 500, distance: 113.0
click at [873, 500] on div "true false false true Workflow Set Inputs Inputs Google Search Google Search St…" at bounding box center [486, 343] width 898 height 612
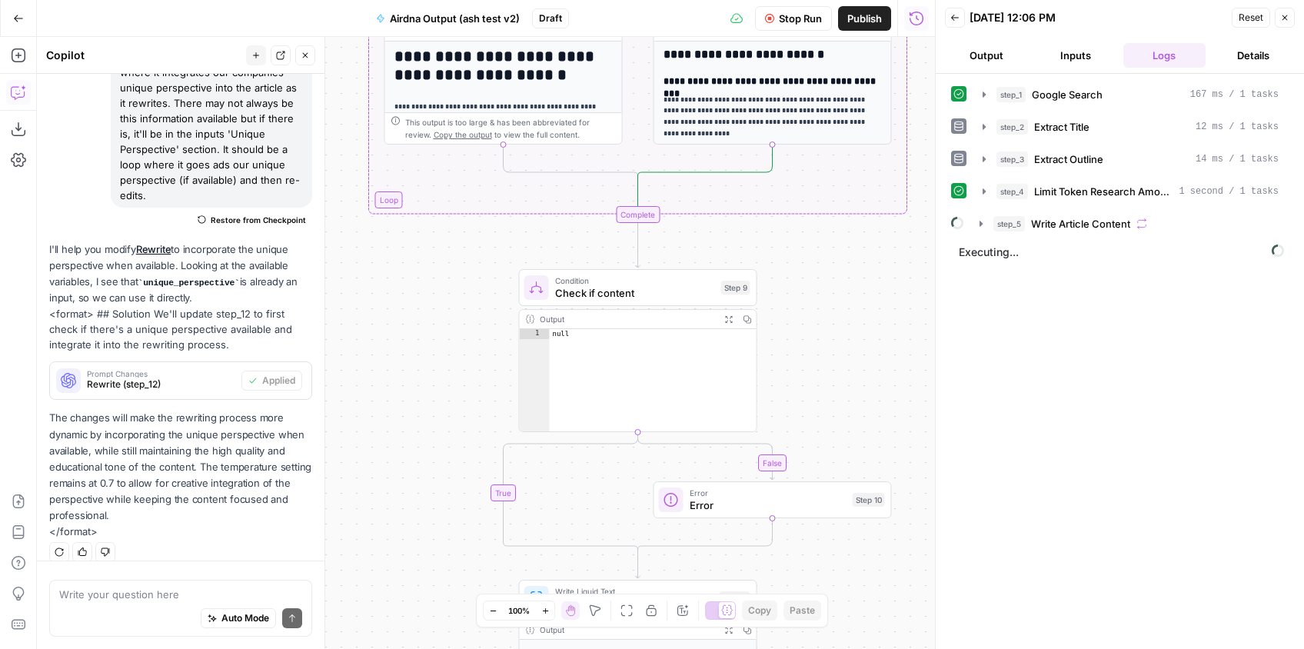
drag, startPoint x: 848, startPoint y: 354, endPoint x: 847, endPoint y: 362, distance: 7.7
click at [847, 362] on div "true false false true Workflow Set Inputs Inputs Google Search Google Search St…" at bounding box center [486, 343] width 898 height 612
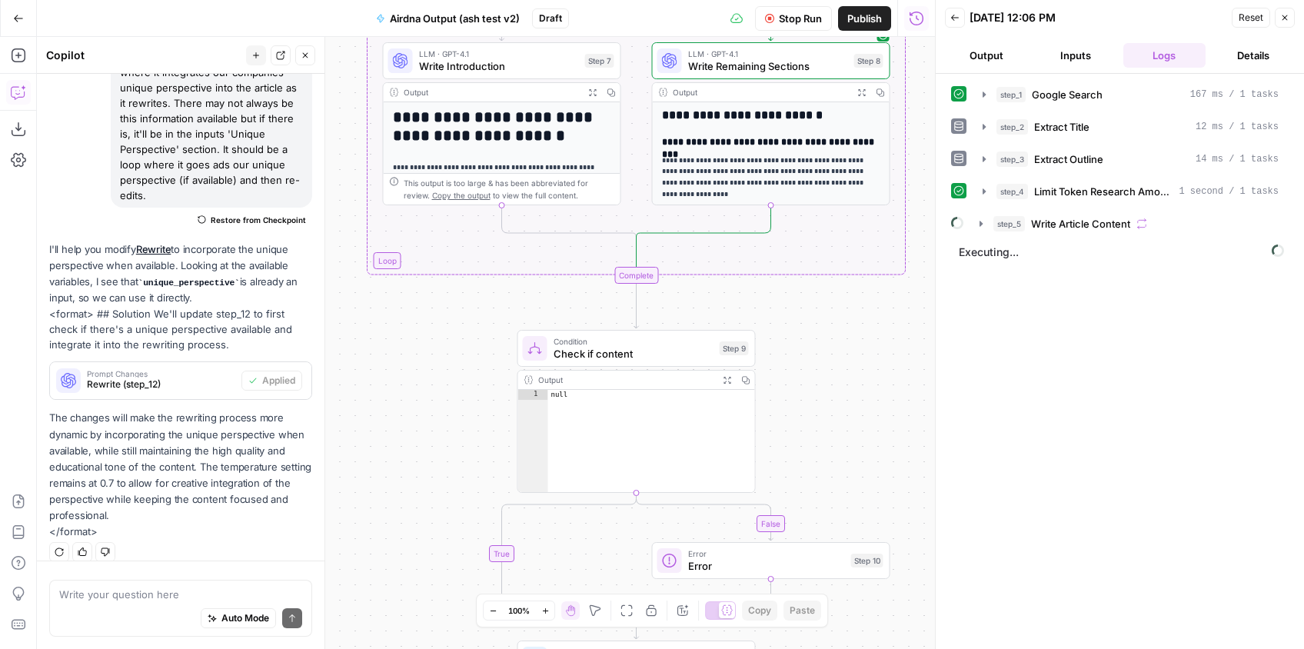
drag, startPoint x: 855, startPoint y: 385, endPoint x: 859, endPoint y: 462, distance: 77.0
click at [859, 462] on div "true false false true Workflow Set Inputs Inputs Google Search Google Search St…" at bounding box center [486, 343] width 898 height 612
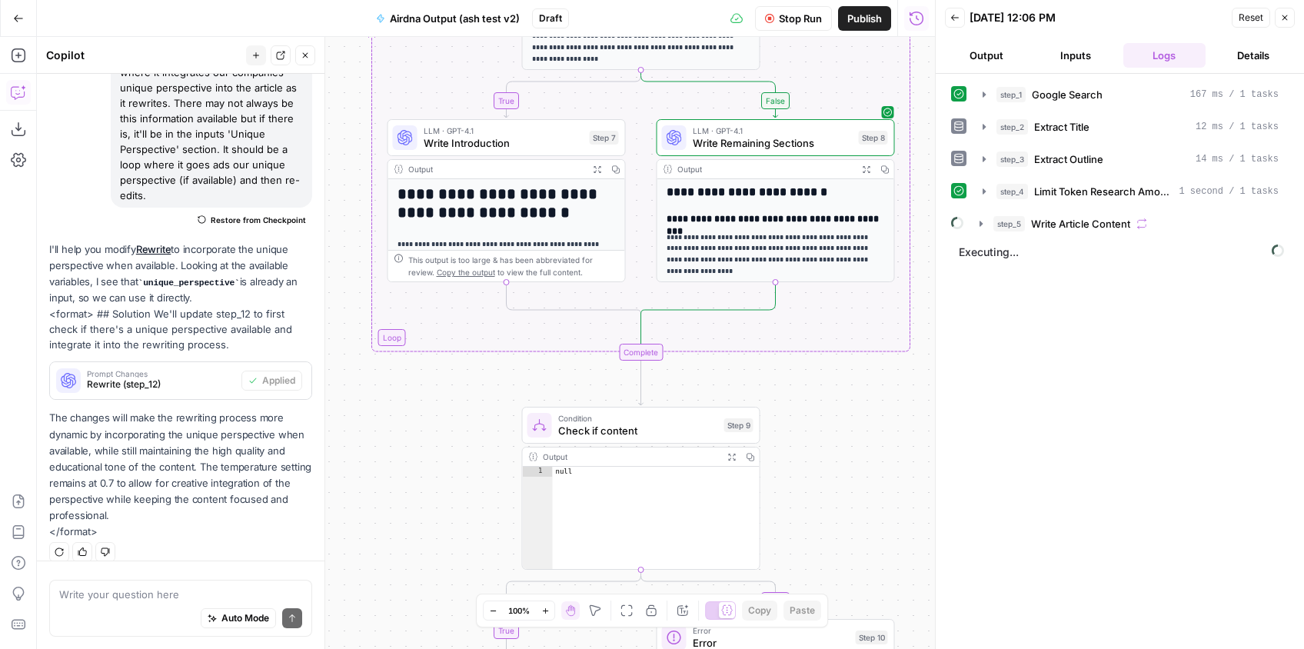
click at [881, 532] on div "true false false true Workflow Set Inputs Inputs Google Search Google Search St…" at bounding box center [486, 343] width 898 height 612
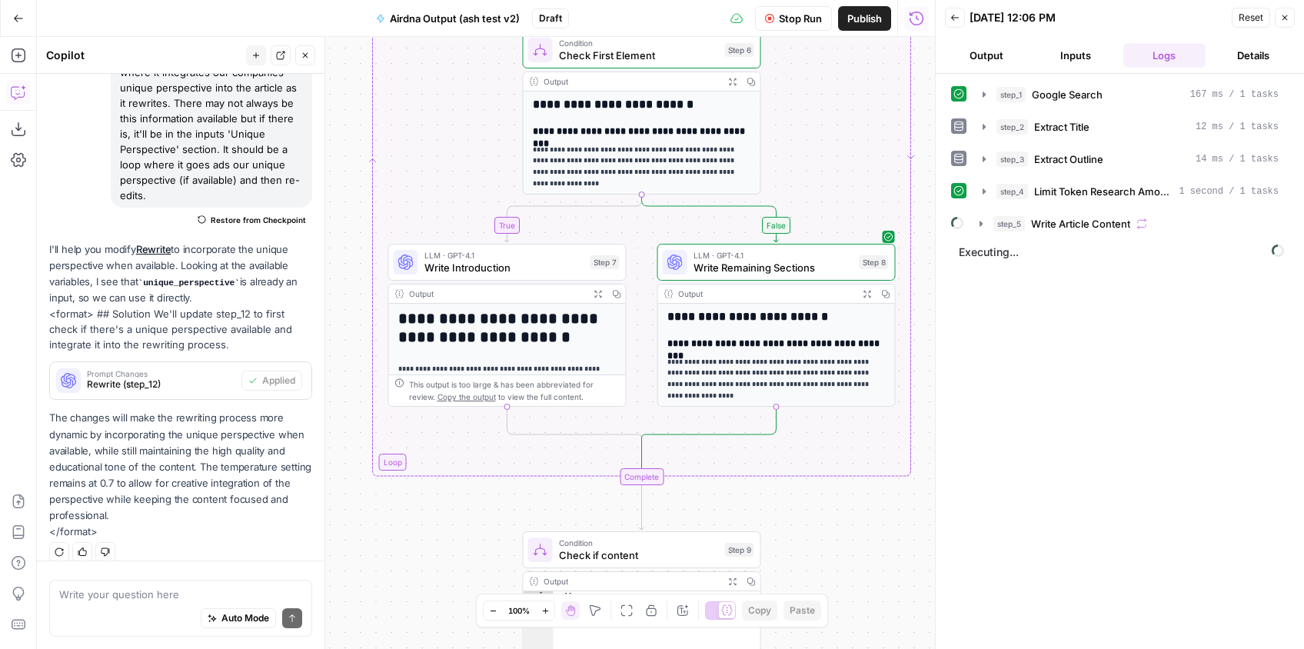
click at [982, 60] on button "Output" at bounding box center [986, 55] width 83 height 25
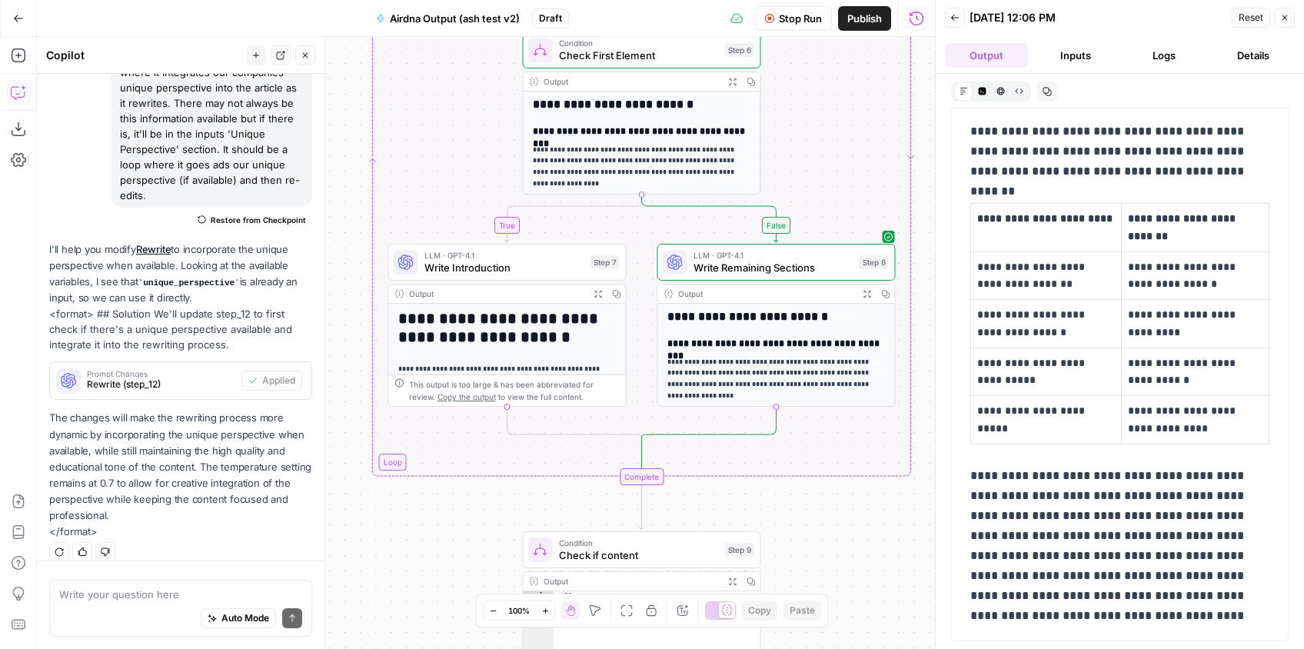
scroll to position [164, 0]
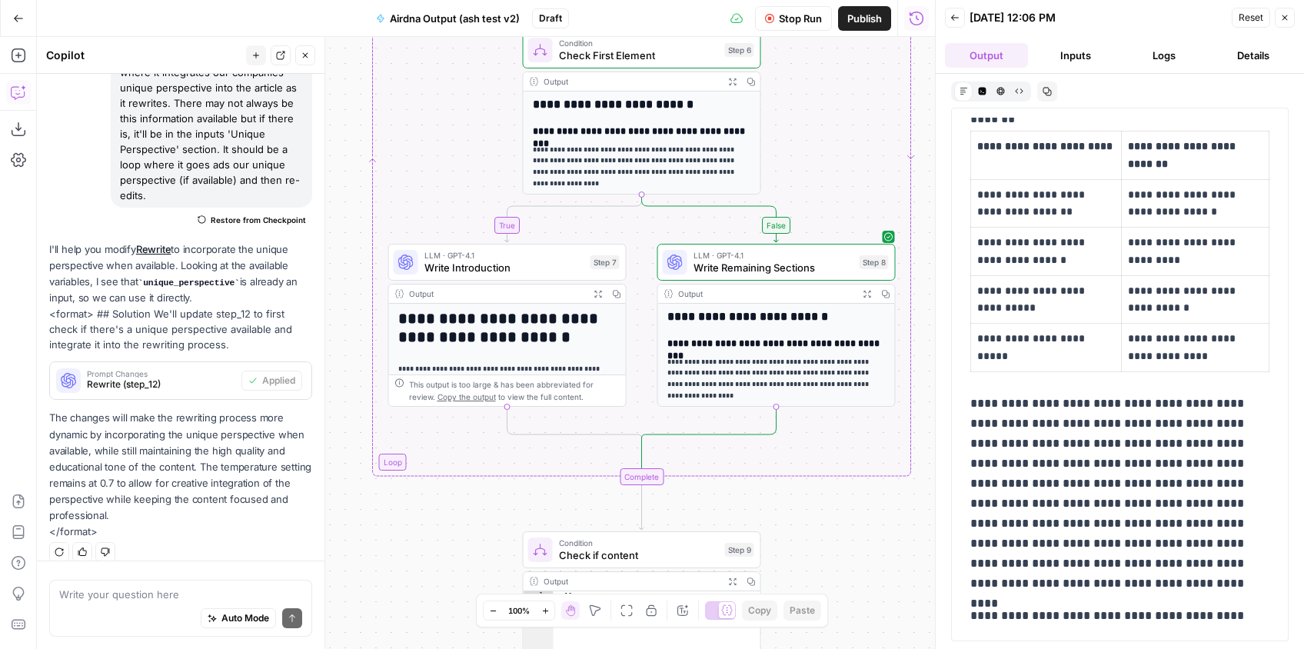
click at [955, 17] on icon "button" at bounding box center [955, 18] width 8 height 6
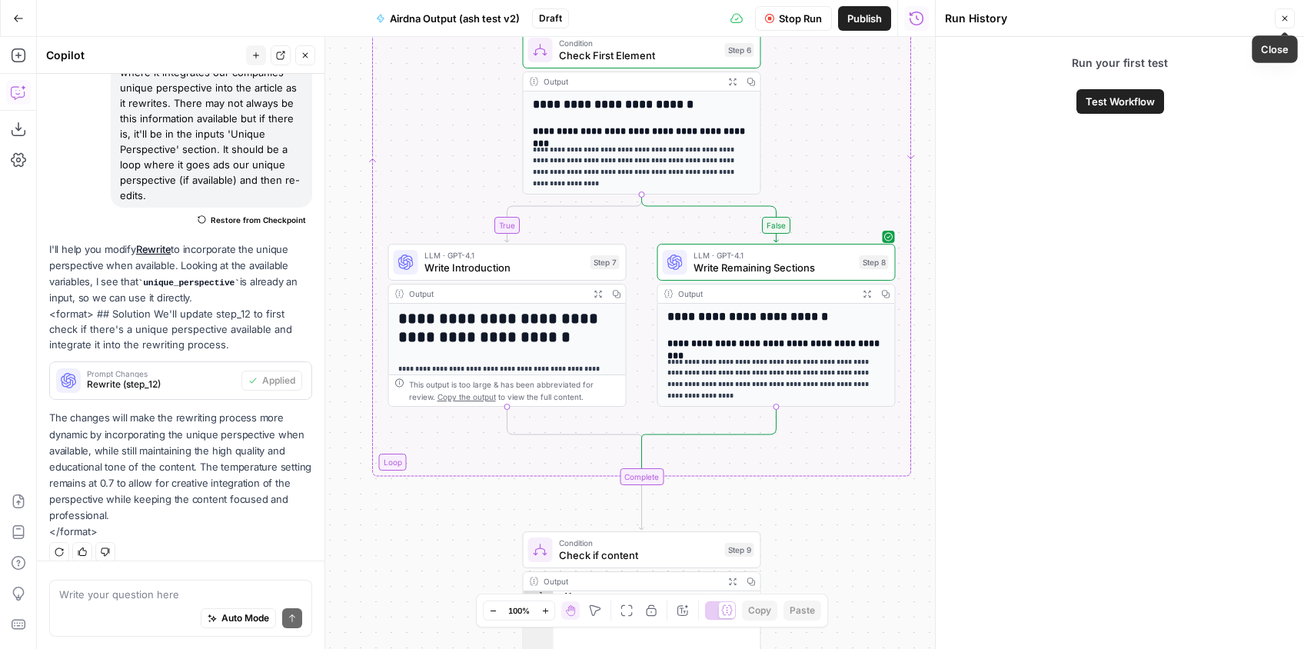
click at [1286, 16] on icon "button" at bounding box center [1284, 18] width 5 height 5
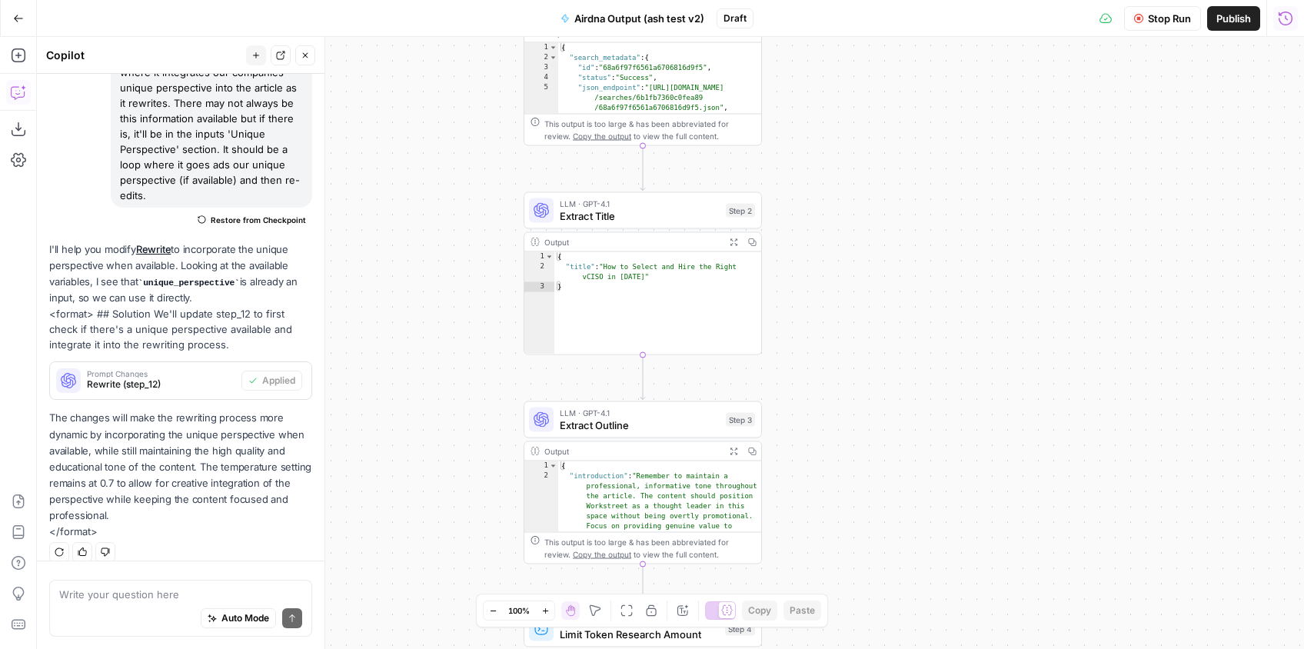
click at [1274, 12] on button "Run History" at bounding box center [1285, 18] width 25 height 25
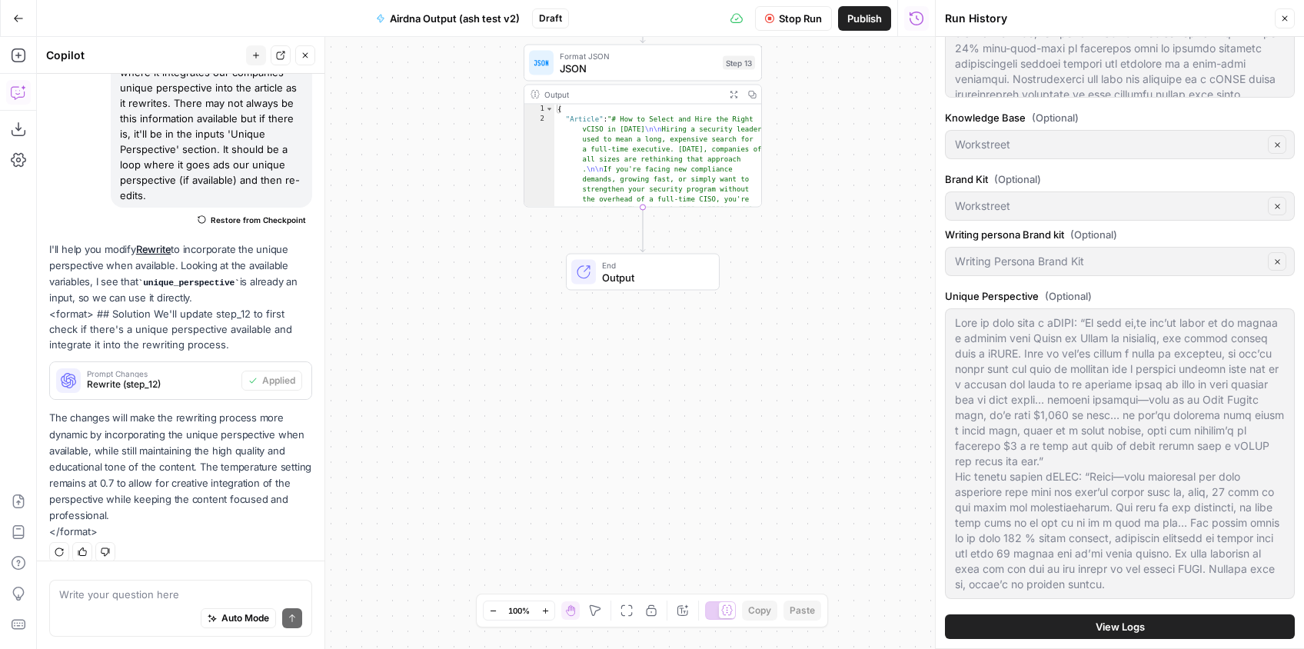
scroll to position [0, 0]
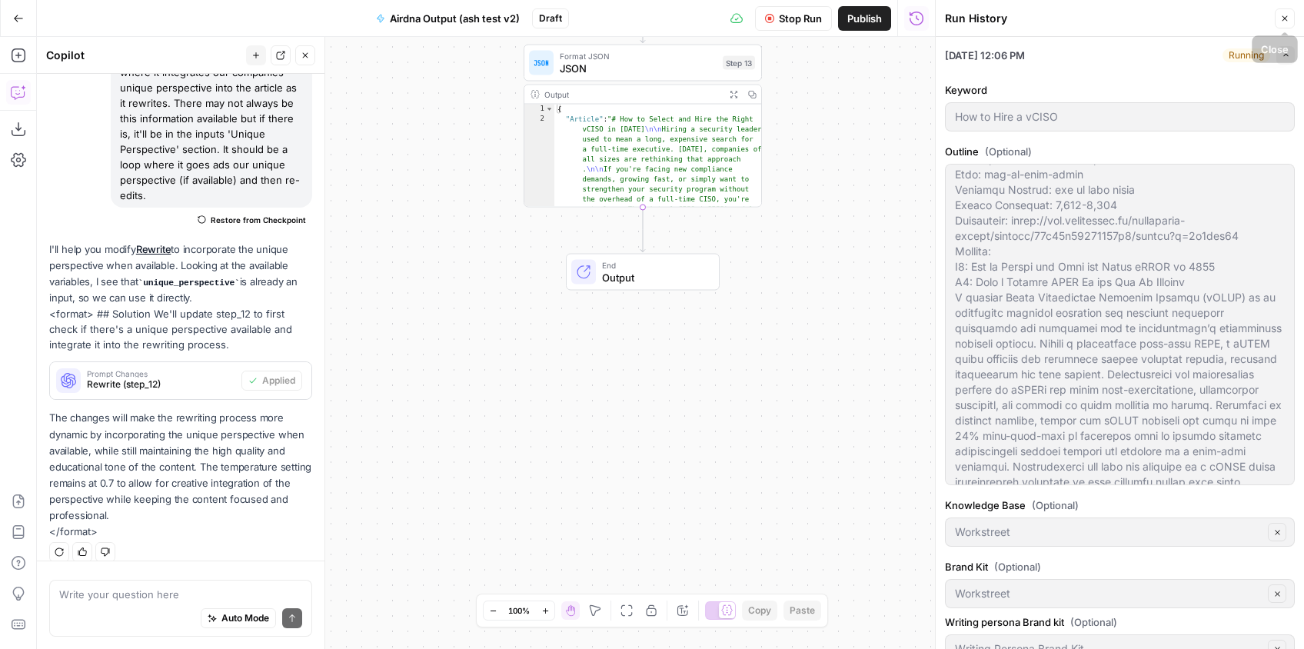
click at [1282, 18] on icon "button" at bounding box center [1284, 18] width 9 height 9
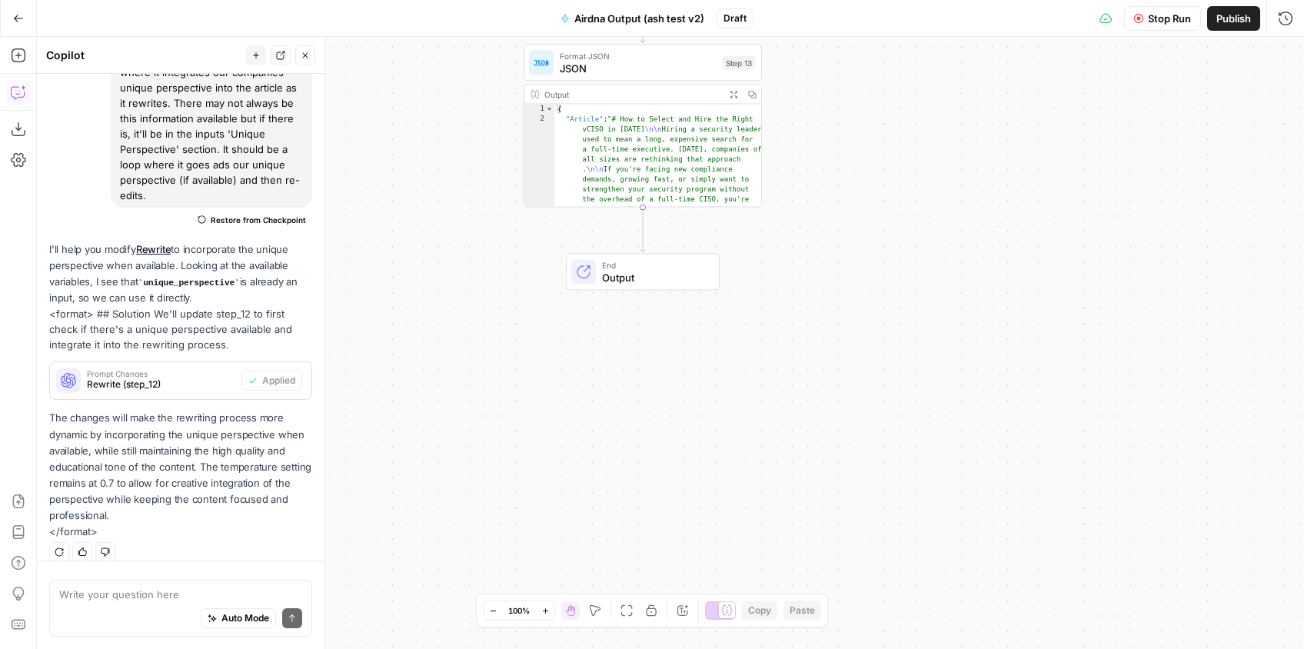
click at [1107, 18] on icon at bounding box center [1105, 18] width 12 height 12
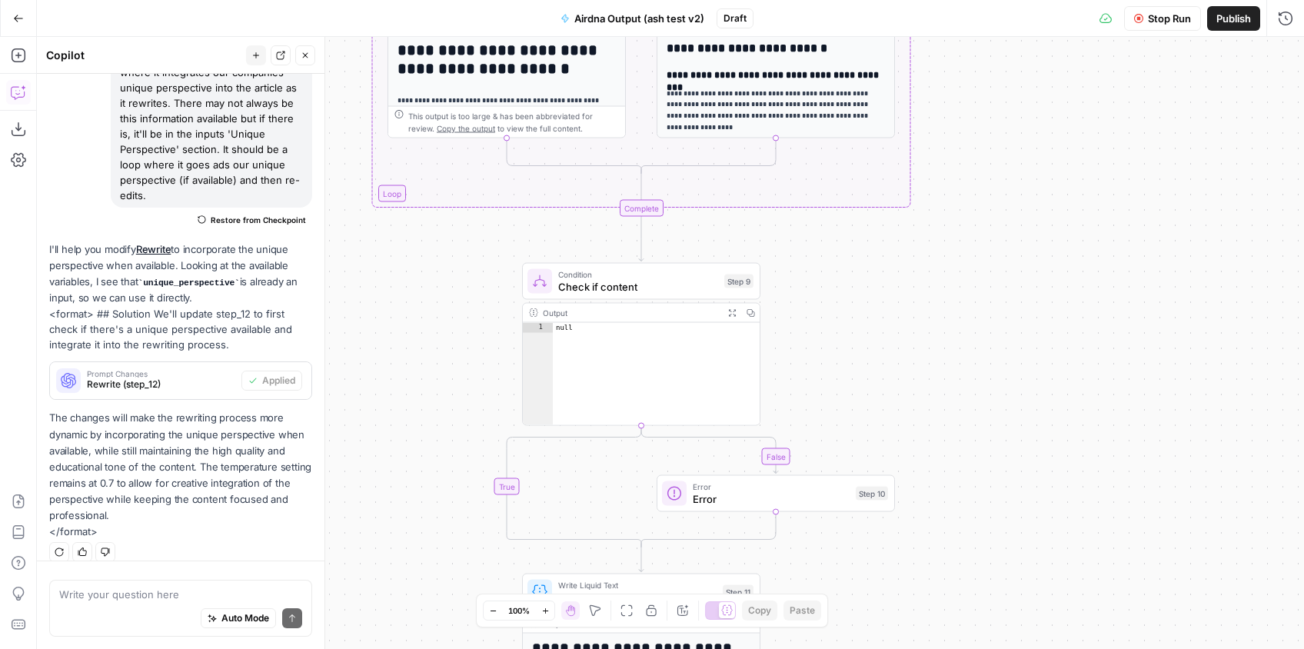
click at [1172, 18] on span "Stop Run" at bounding box center [1169, 18] width 43 height 15
click at [1183, 18] on span "Options" at bounding box center [1183, 18] width 1 height 1
click at [1281, 15] on icon "button" at bounding box center [1284, 18] width 15 height 15
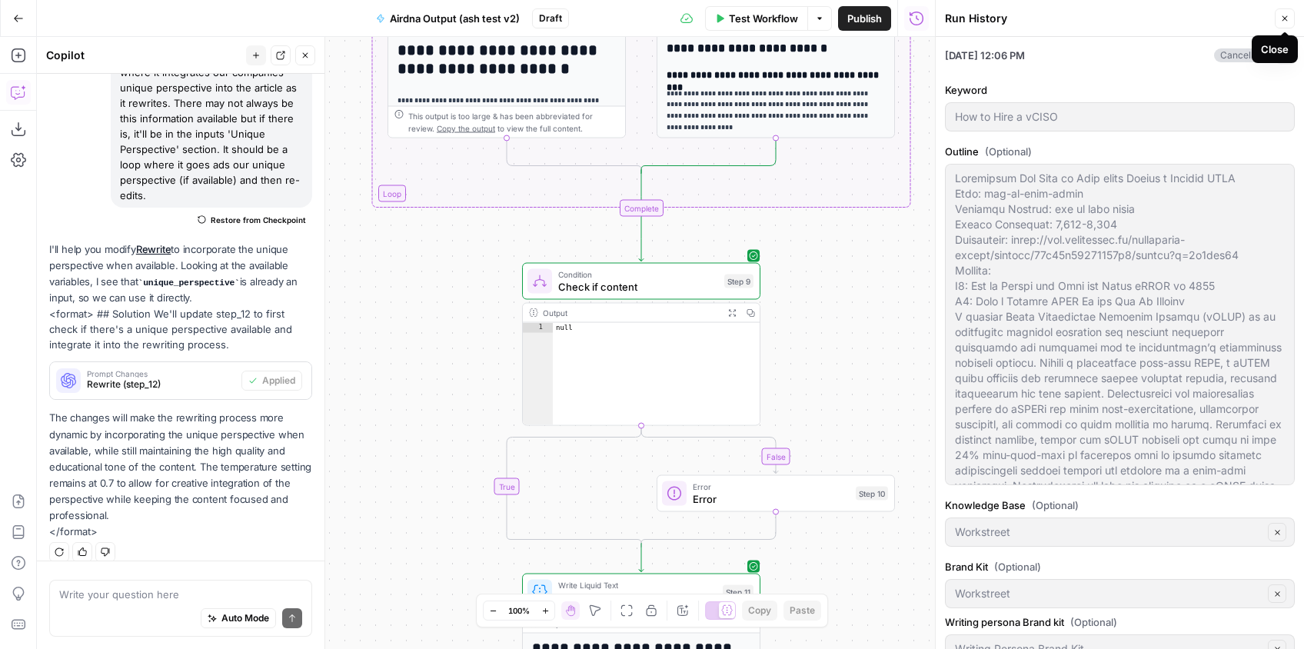
click at [1285, 22] on icon "button" at bounding box center [1284, 18] width 9 height 9
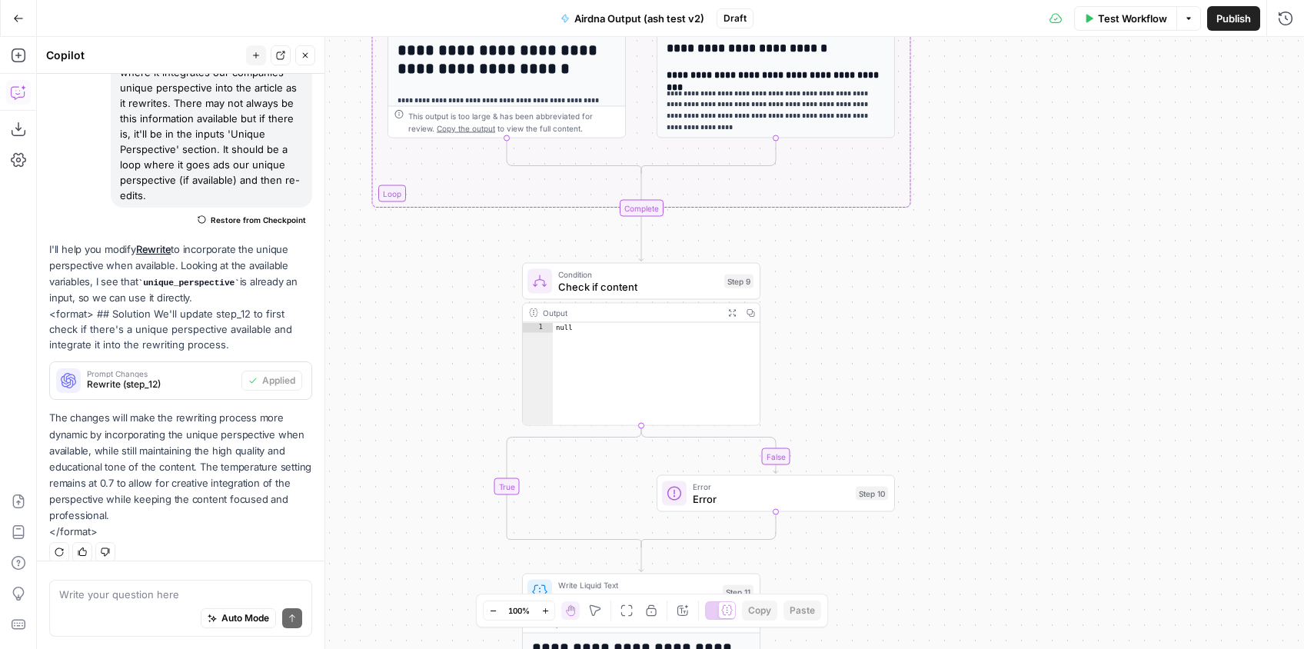
click at [1223, 16] on span "Publish" at bounding box center [1233, 18] width 35 height 15
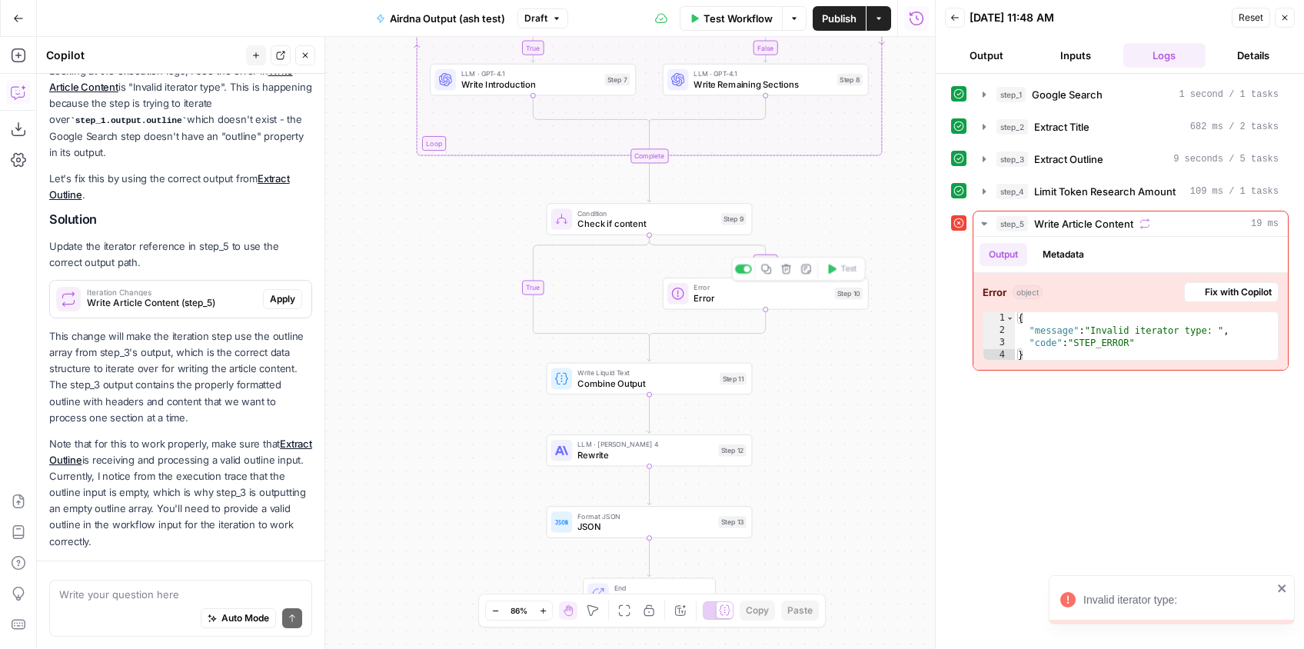
scroll to position [1119, 0]
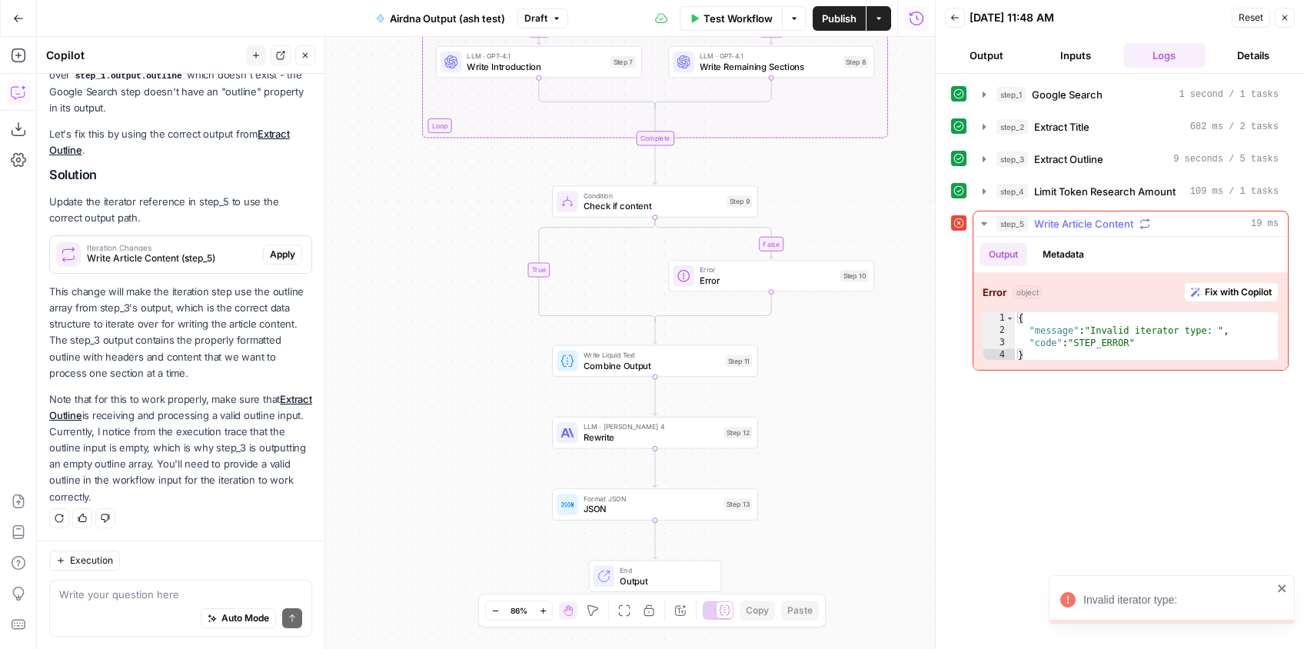
click at [1228, 288] on span "Fix with Copilot" at bounding box center [1237, 292] width 67 height 14
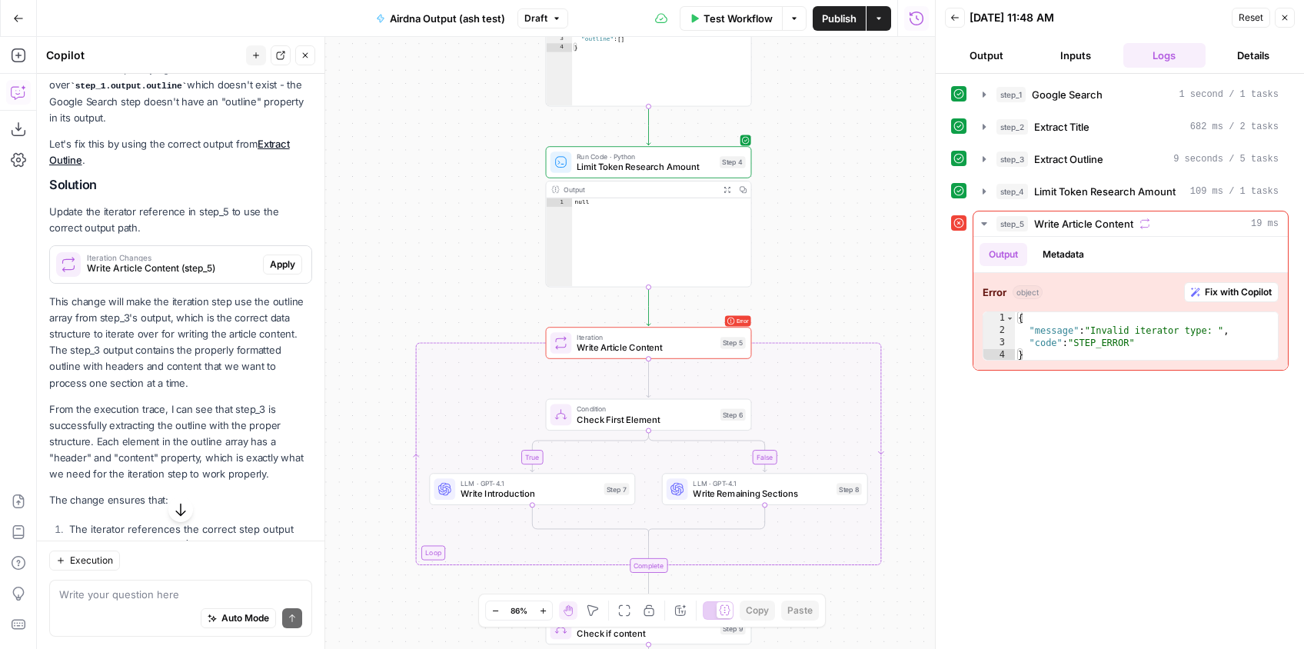
scroll to position [1613, 0]
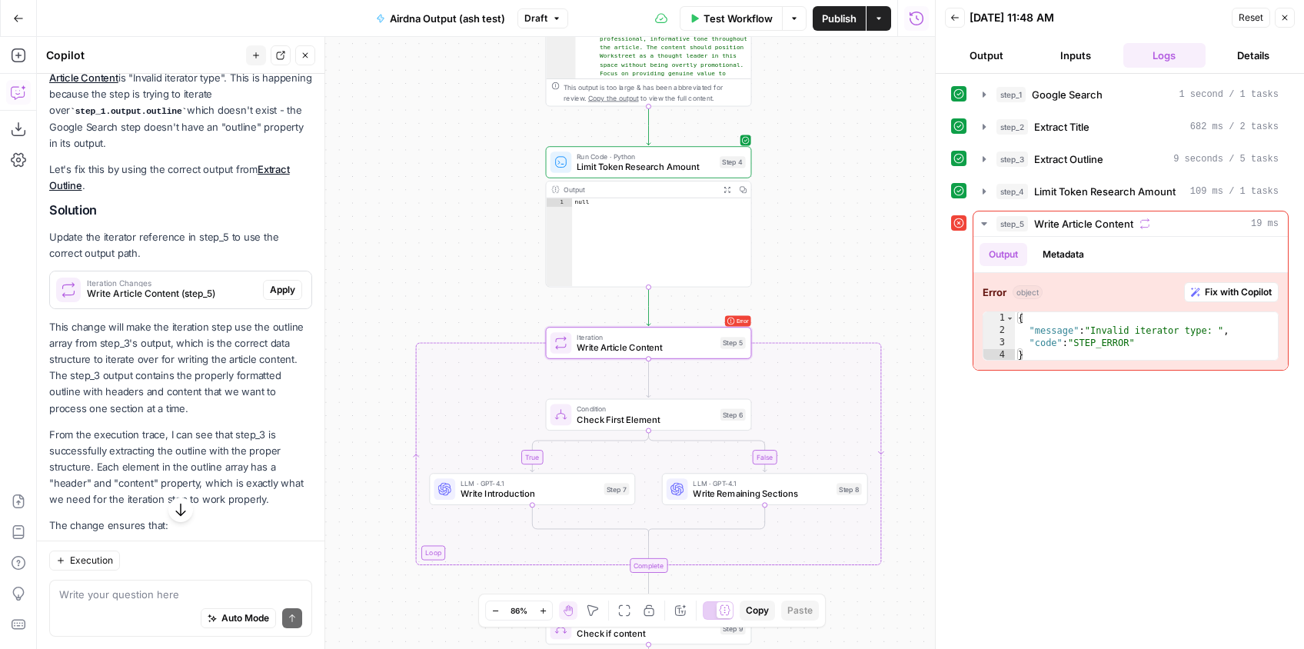
click at [284, 292] on span "Apply" at bounding box center [282, 290] width 25 height 14
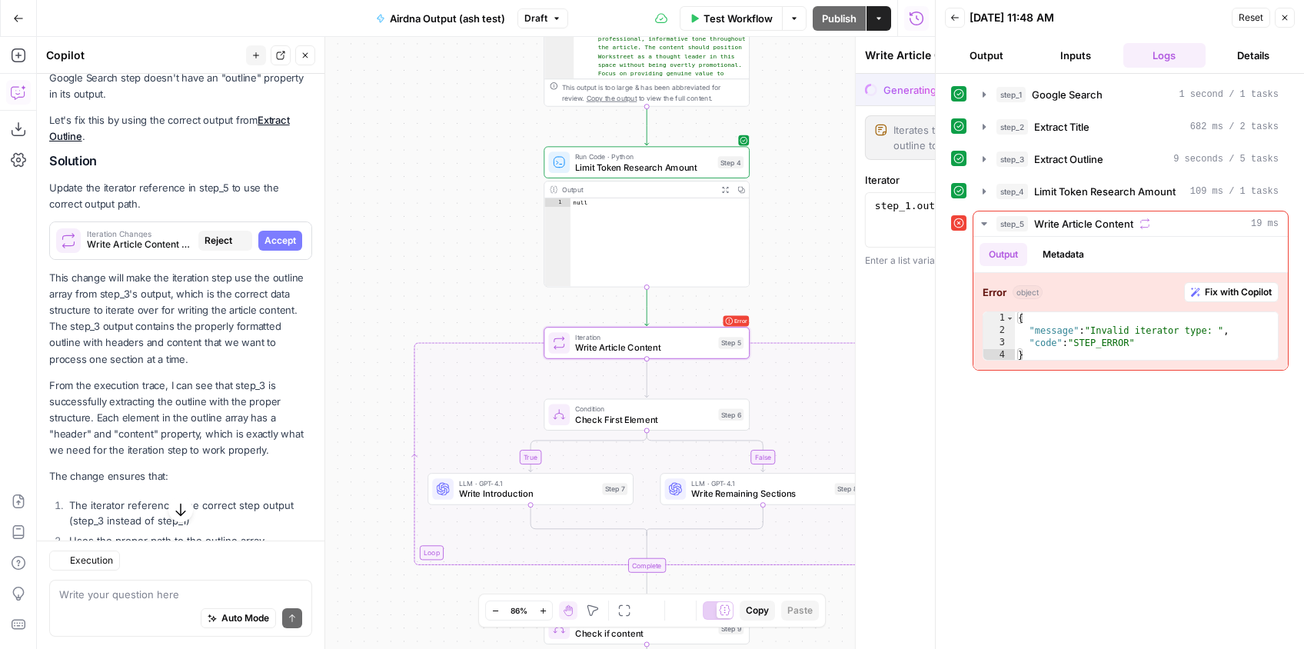
scroll to position [1564, 0]
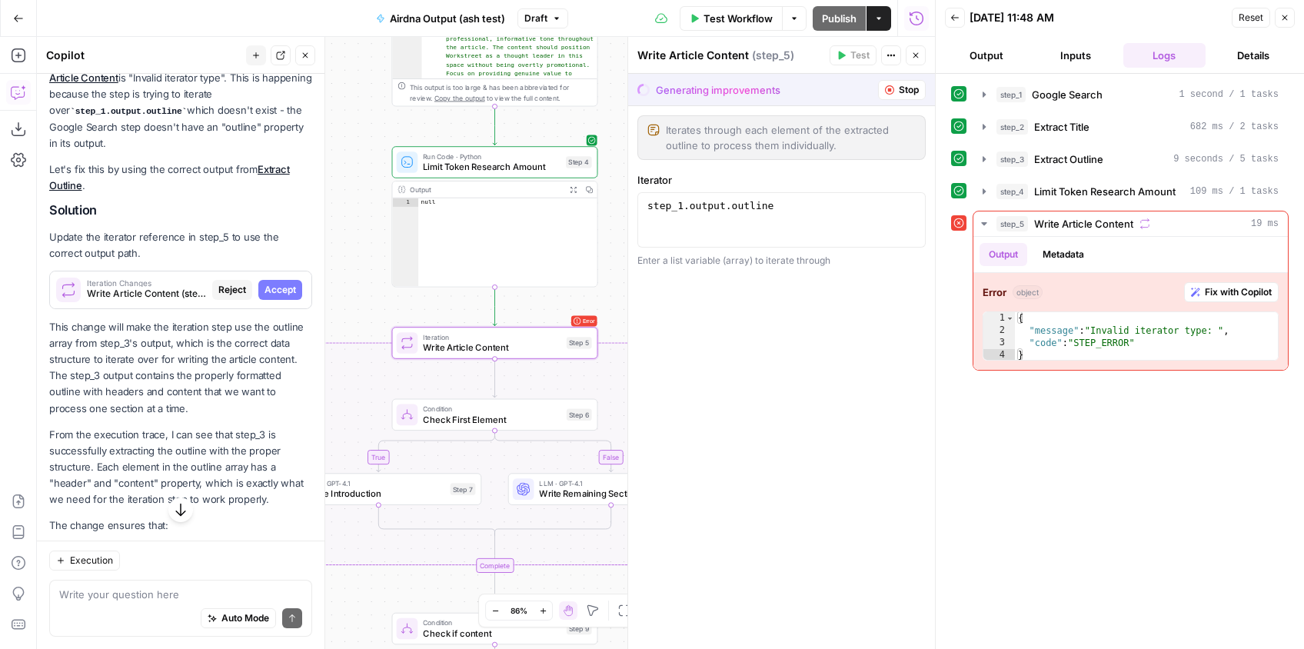
click at [289, 291] on span "Accept" at bounding box center [280, 290] width 32 height 14
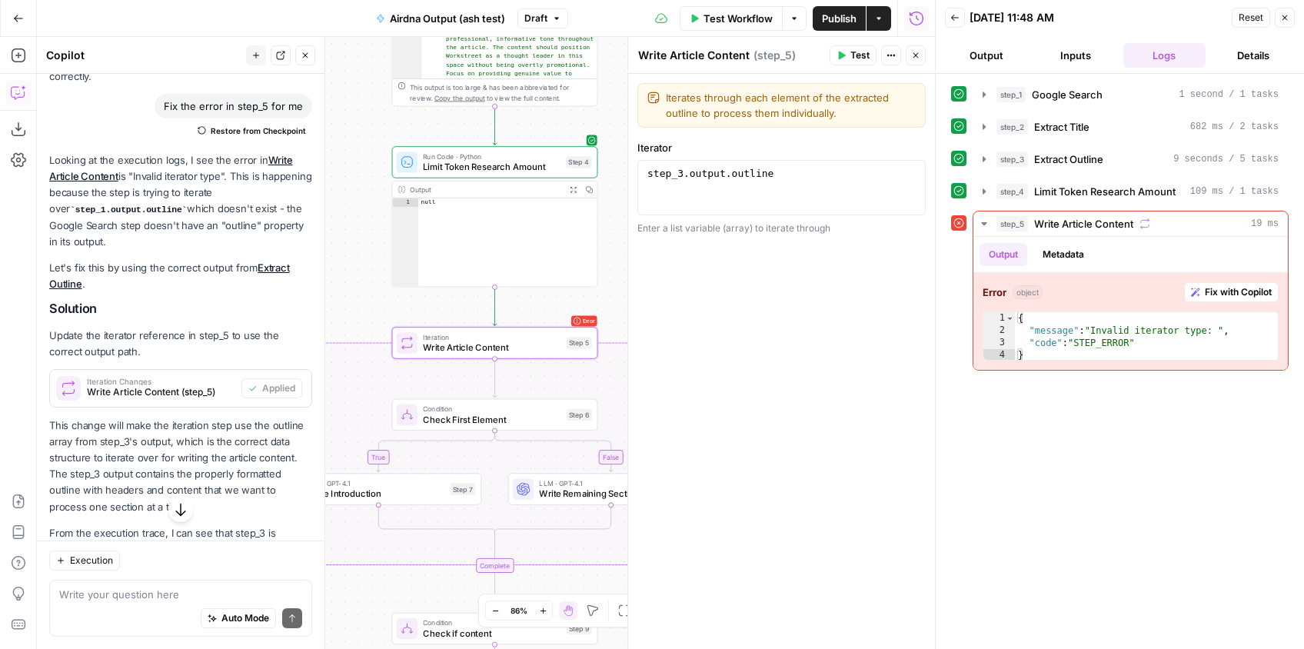
scroll to position [1663, 0]
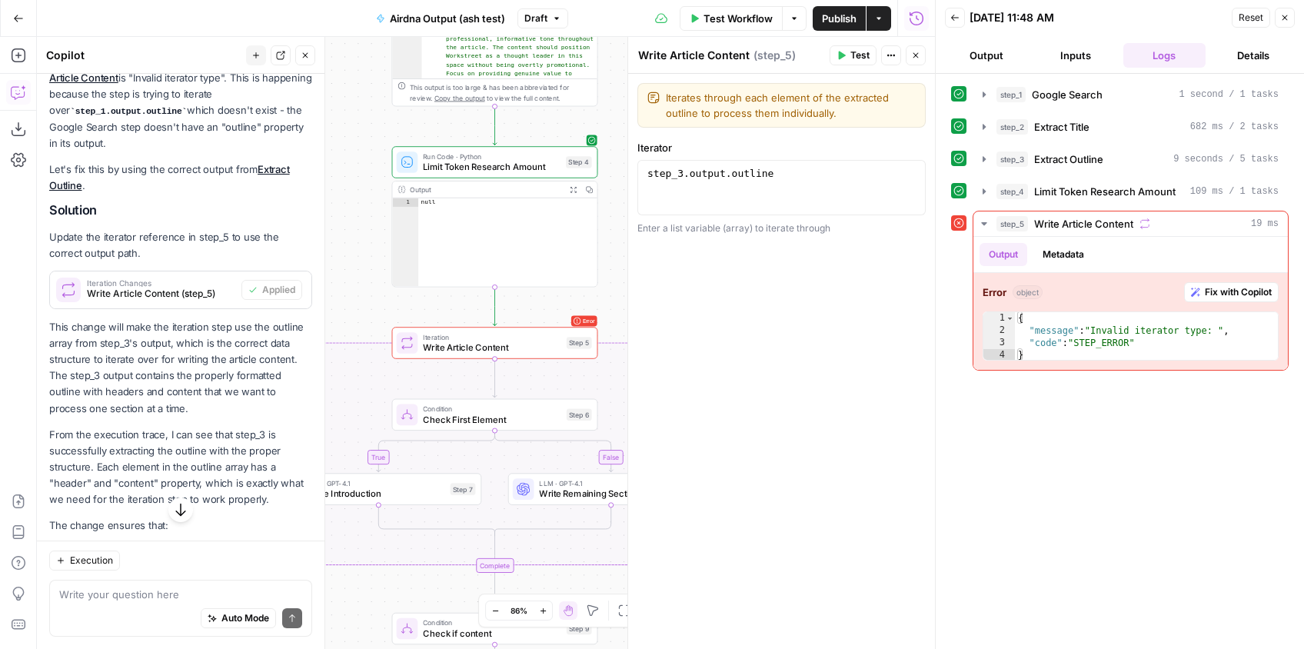
click at [735, 18] on span "Test Workflow" at bounding box center [737, 18] width 69 height 15
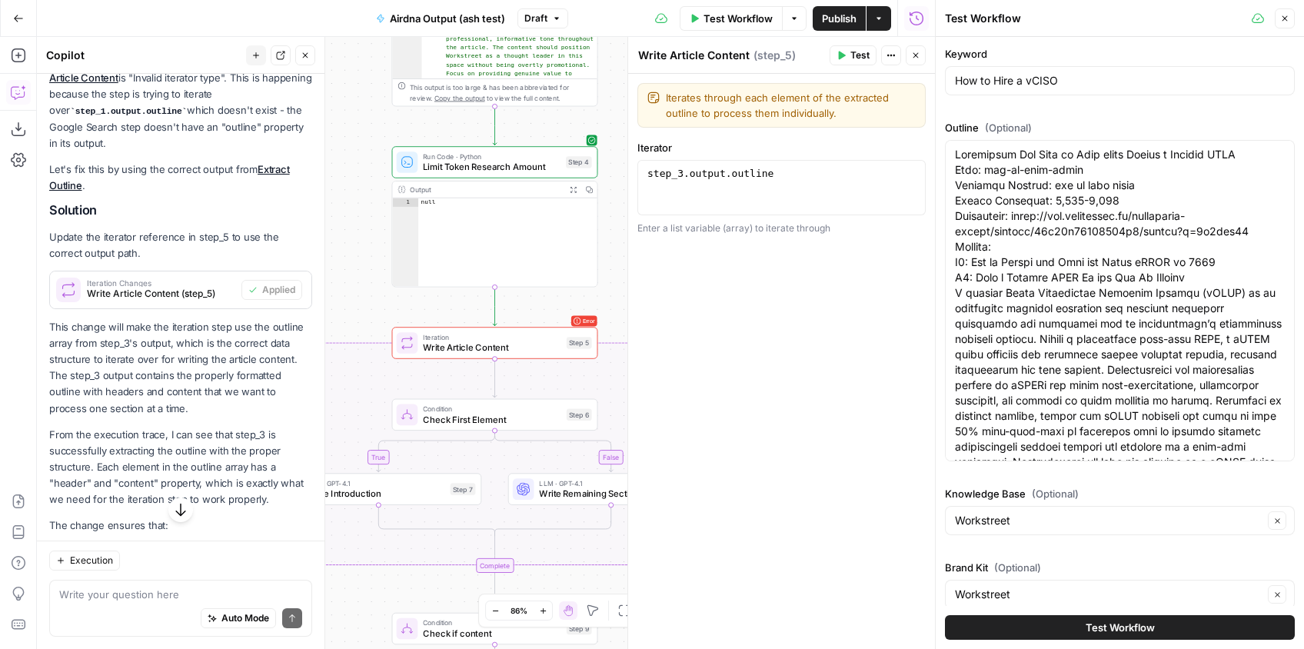
click at [1118, 626] on span "Test Workflow" at bounding box center [1119, 626] width 69 height 15
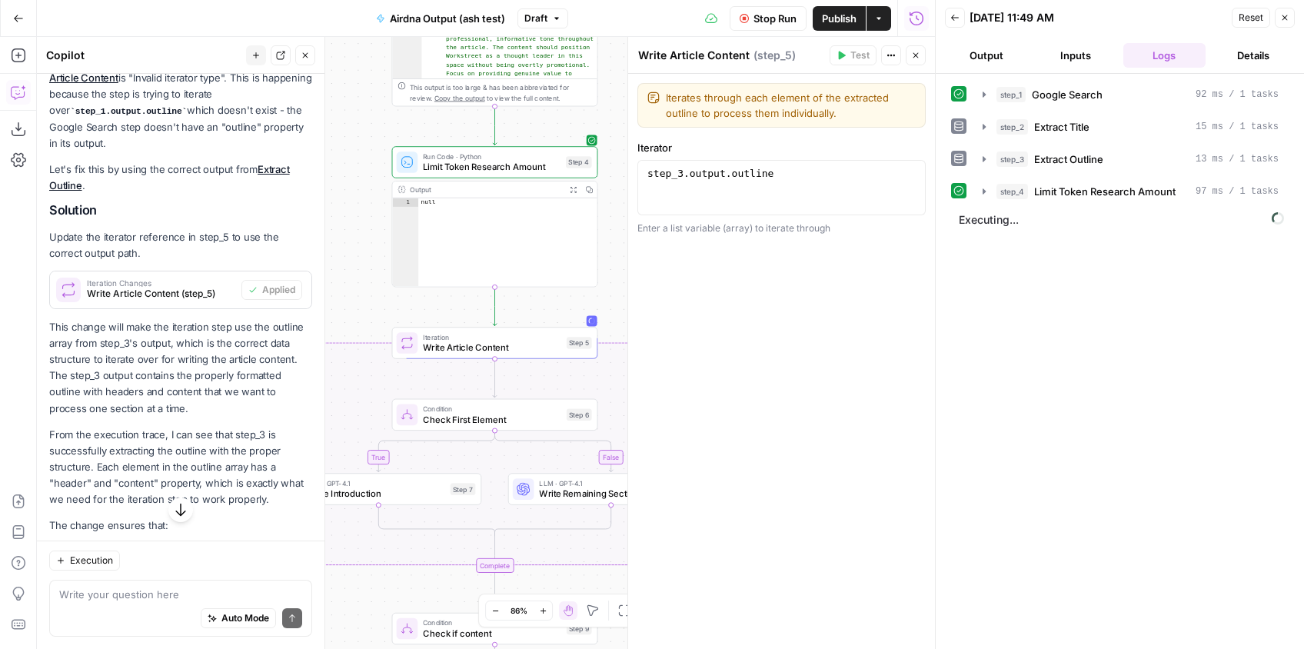
click at [915, 57] on icon "button" at bounding box center [915, 55] width 9 height 9
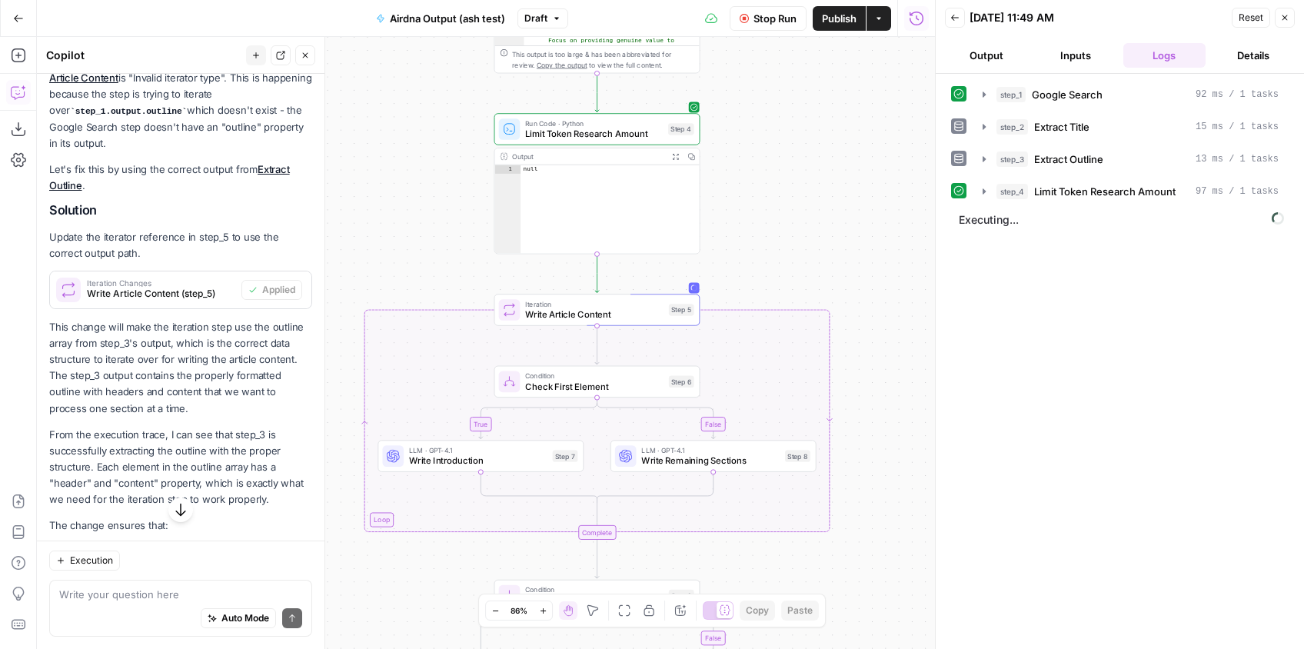
drag, startPoint x: 748, startPoint y: 206, endPoint x: 849, endPoint y: 174, distance: 106.5
click at [850, 173] on div "true false false true Workflow Set Inputs Inputs Google Search Google Search St…" at bounding box center [486, 343] width 898 height 612
click at [992, 52] on button "Output" at bounding box center [986, 55] width 83 height 25
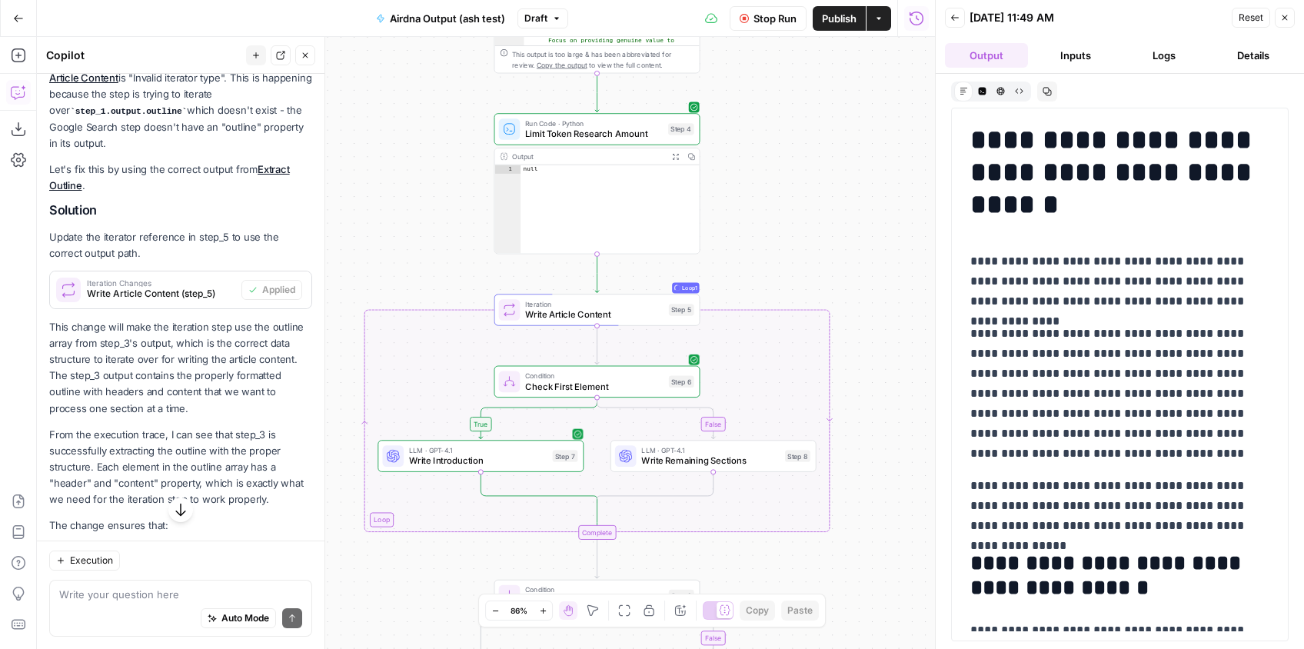
click at [1059, 58] on button "Inputs" at bounding box center [1075, 55] width 83 height 25
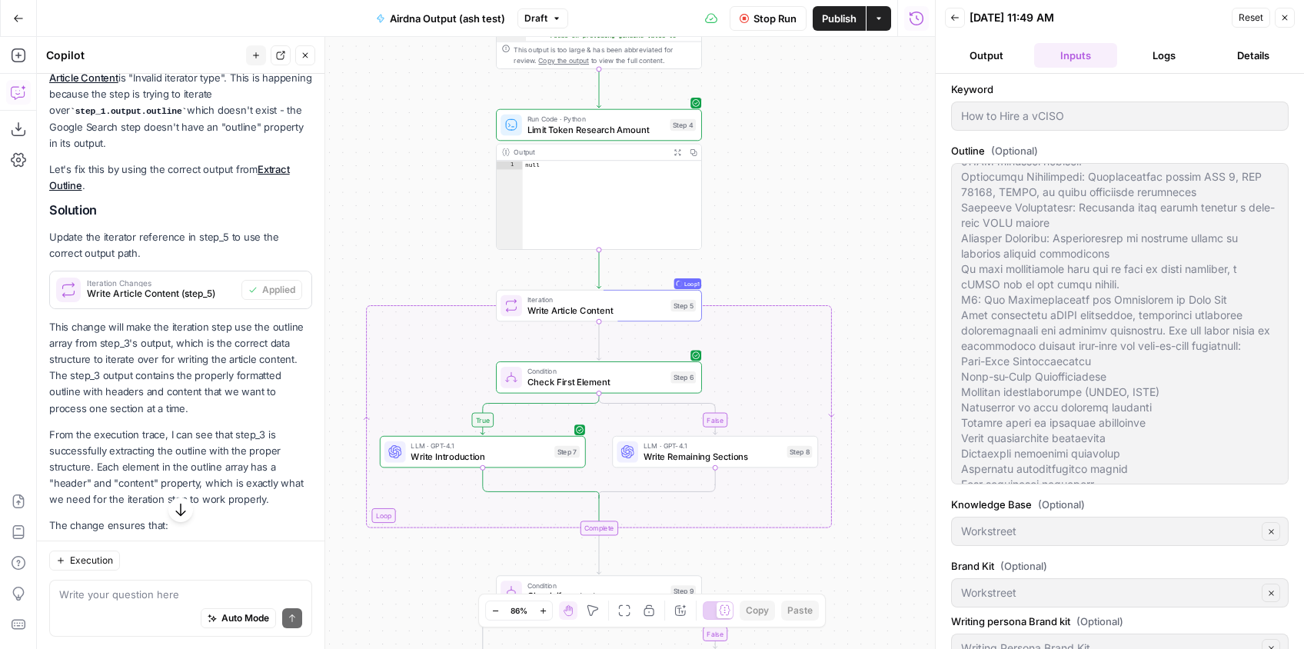
scroll to position [728, 0]
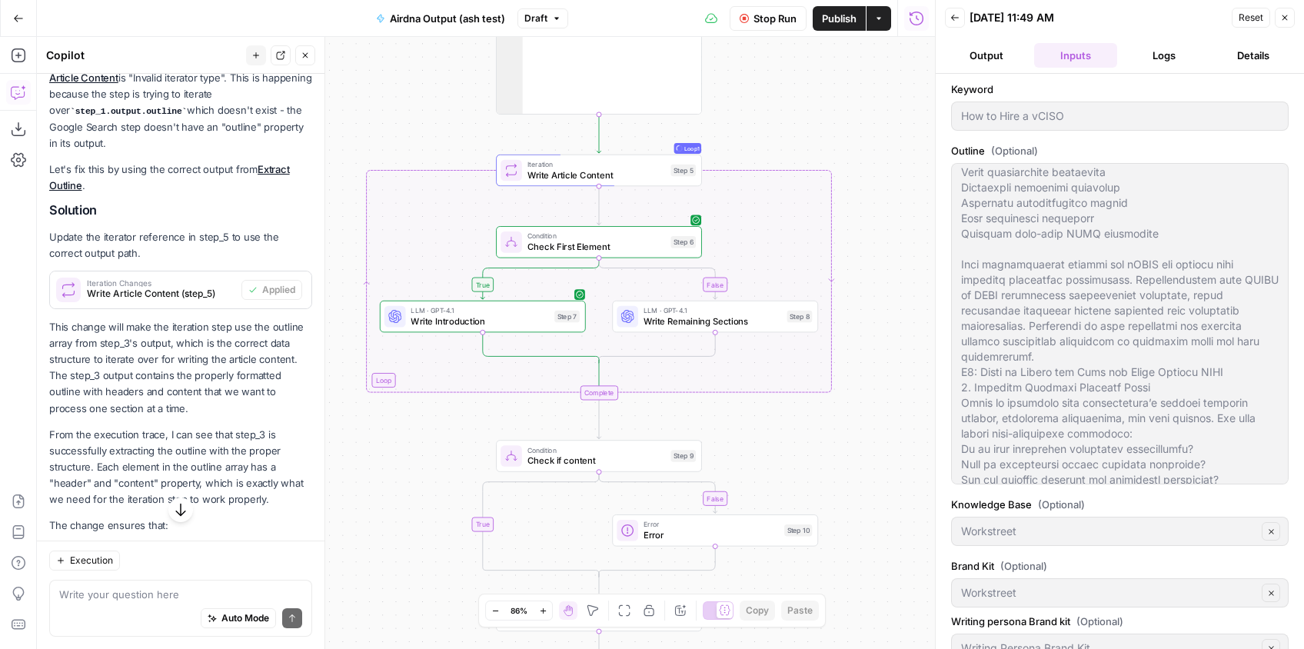
click at [987, 55] on button "Output" at bounding box center [986, 55] width 83 height 25
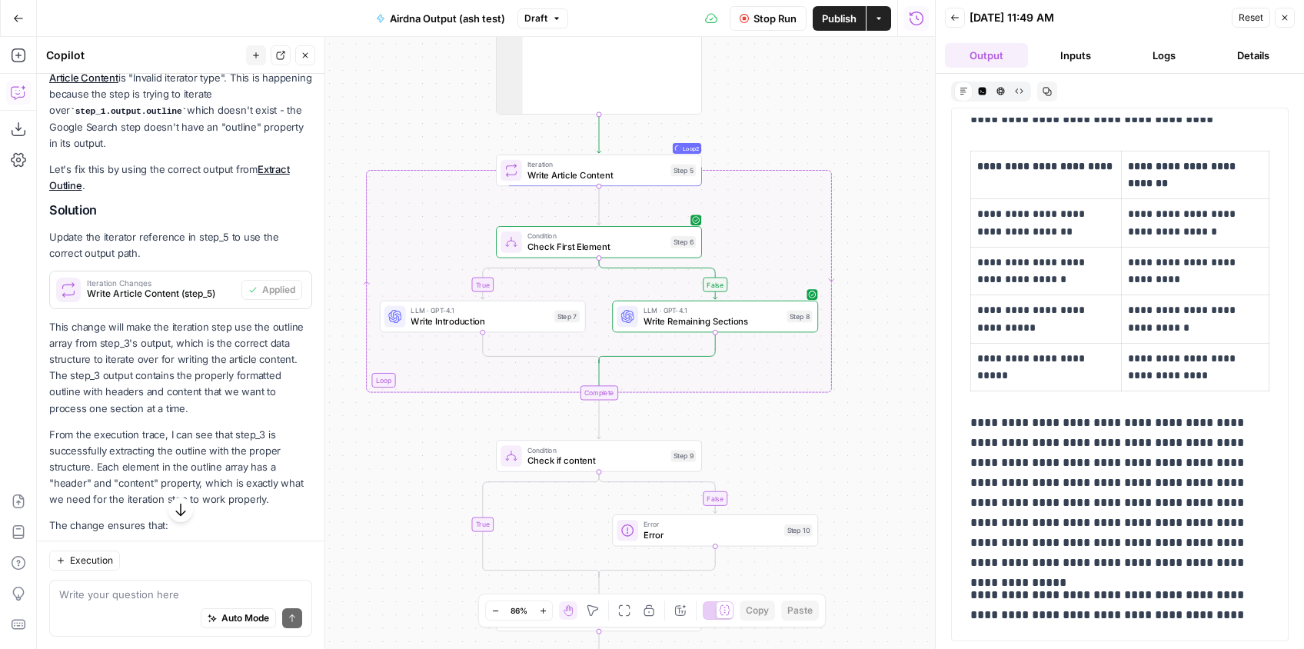
scroll to position [1886, 0]
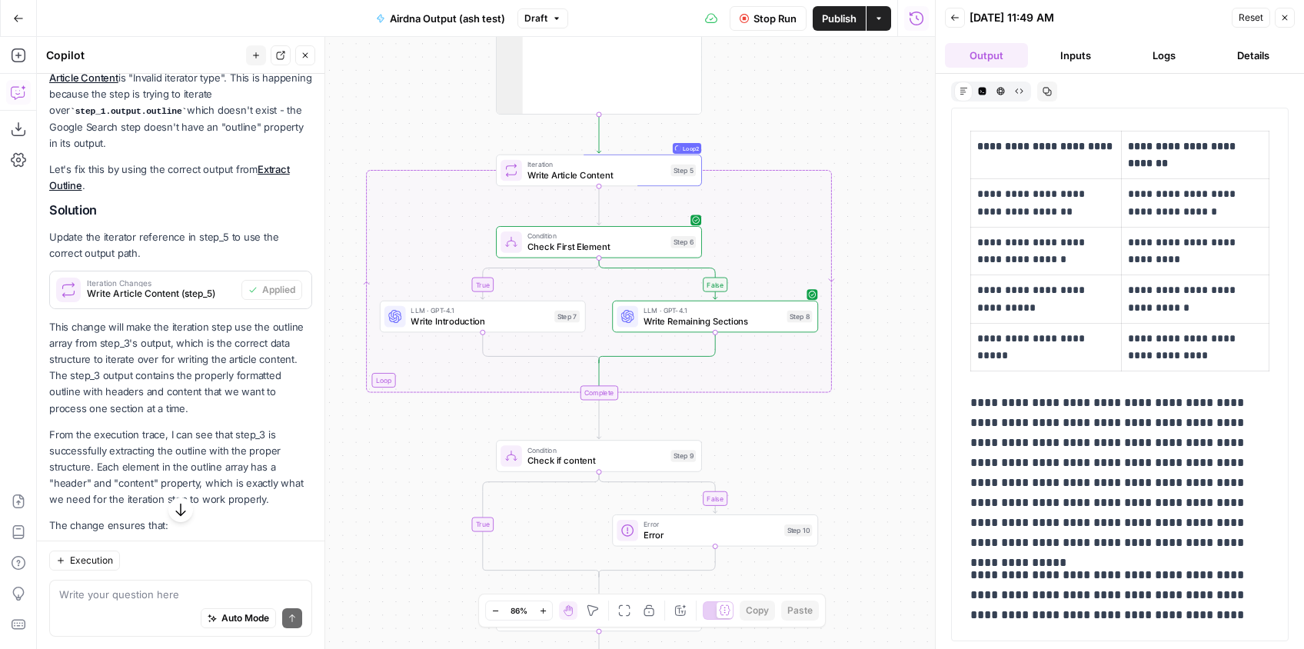
click at [1164, 65] on button "Logs" at bounding box center [1164, 55] width 83 height 25
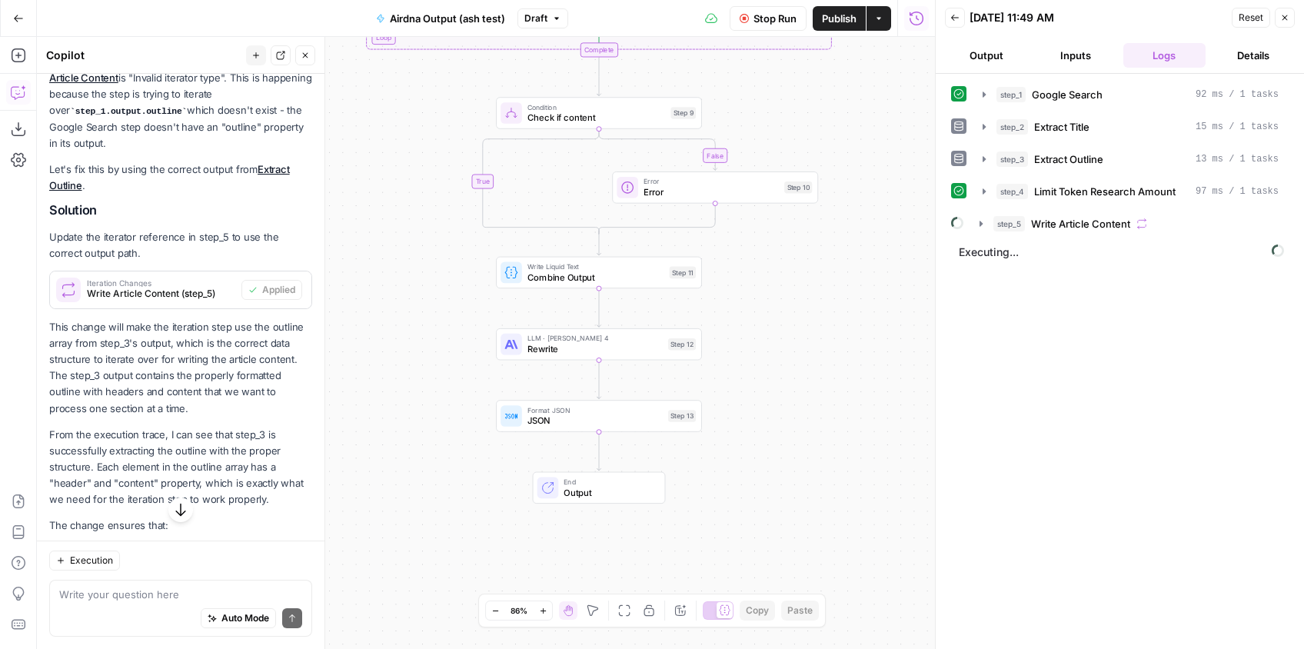
click at [596, 490] on span "Output" at bounding box center [608, 492] width 91 height 13
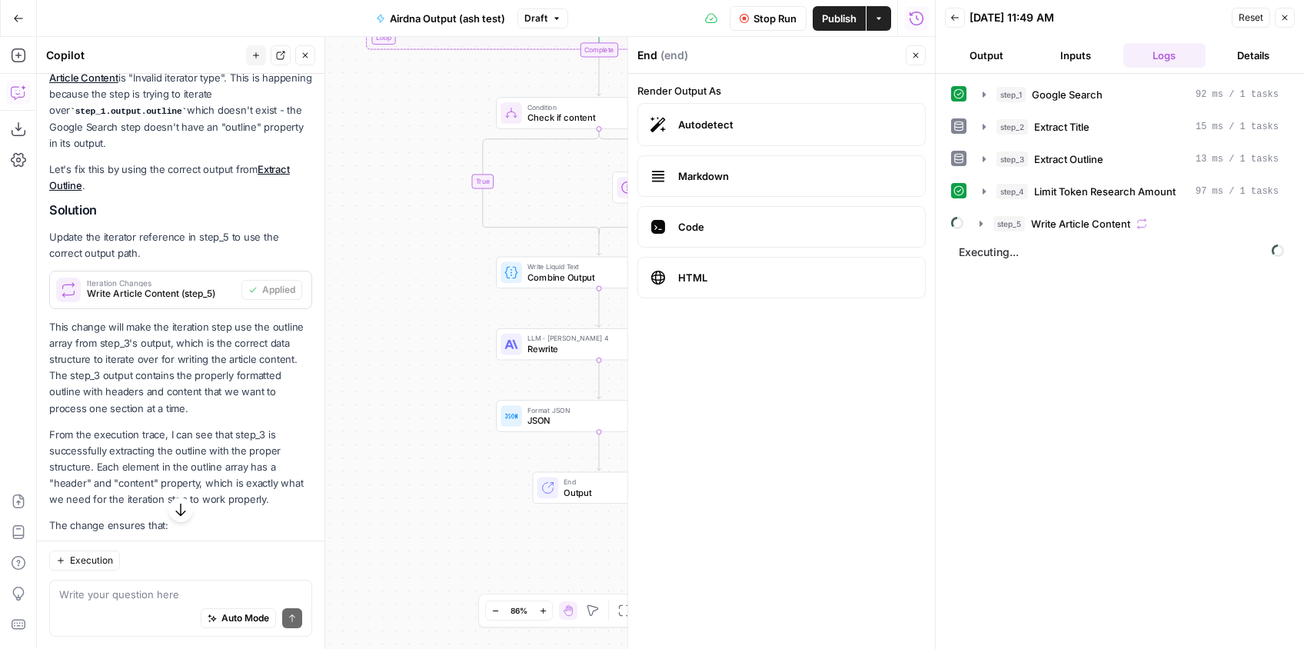
click at [916, 55] on icon "button" at bounding box center [915, 55] width 9 height 9
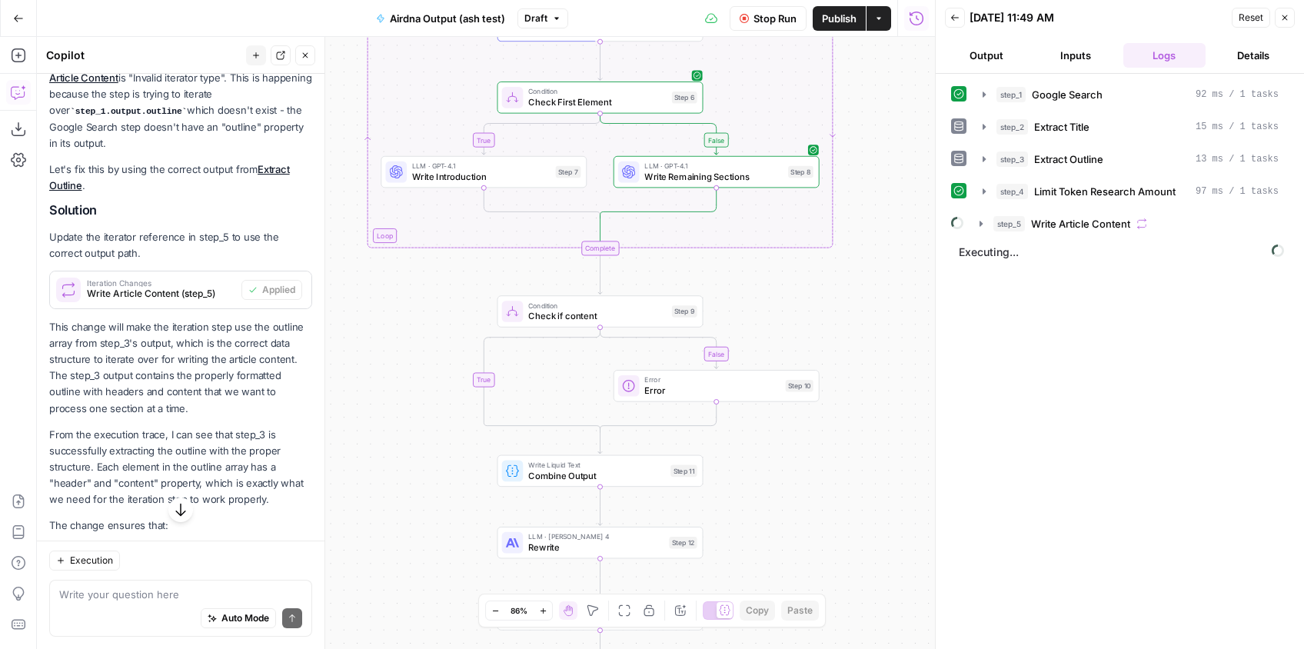
click at [973, 58] on button "Output" at bounding box center [986, 55] width 83 height 25
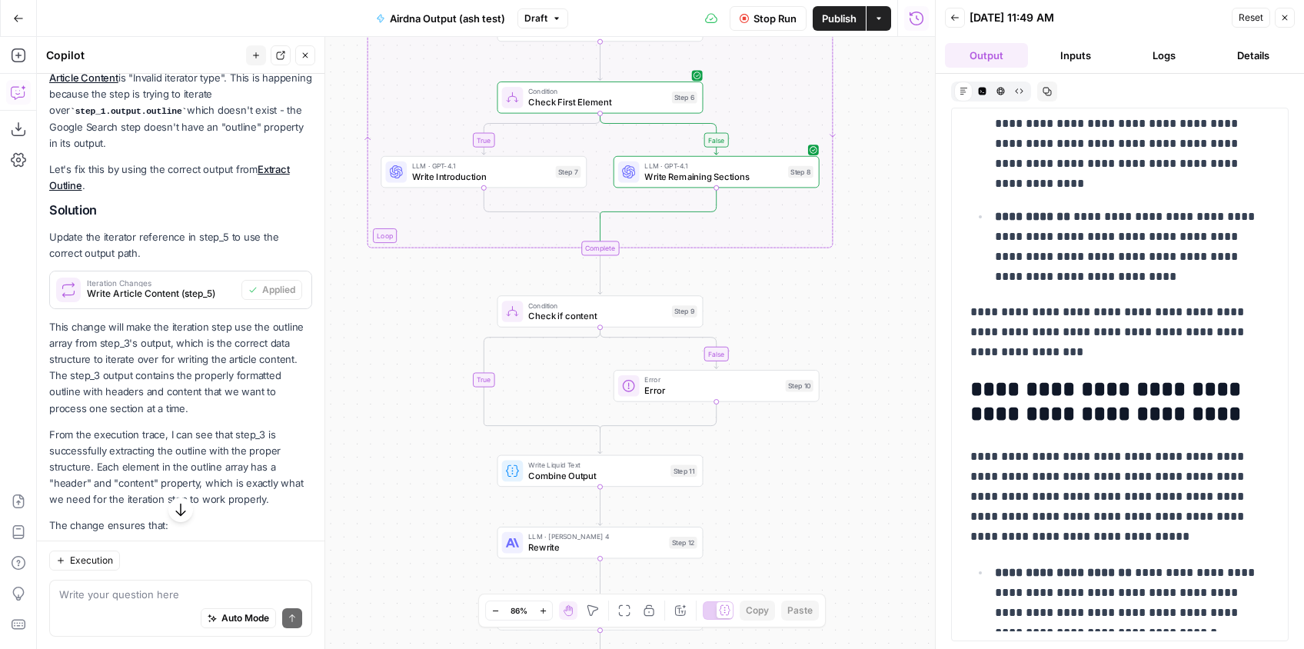
scroll to position [4695, 0]
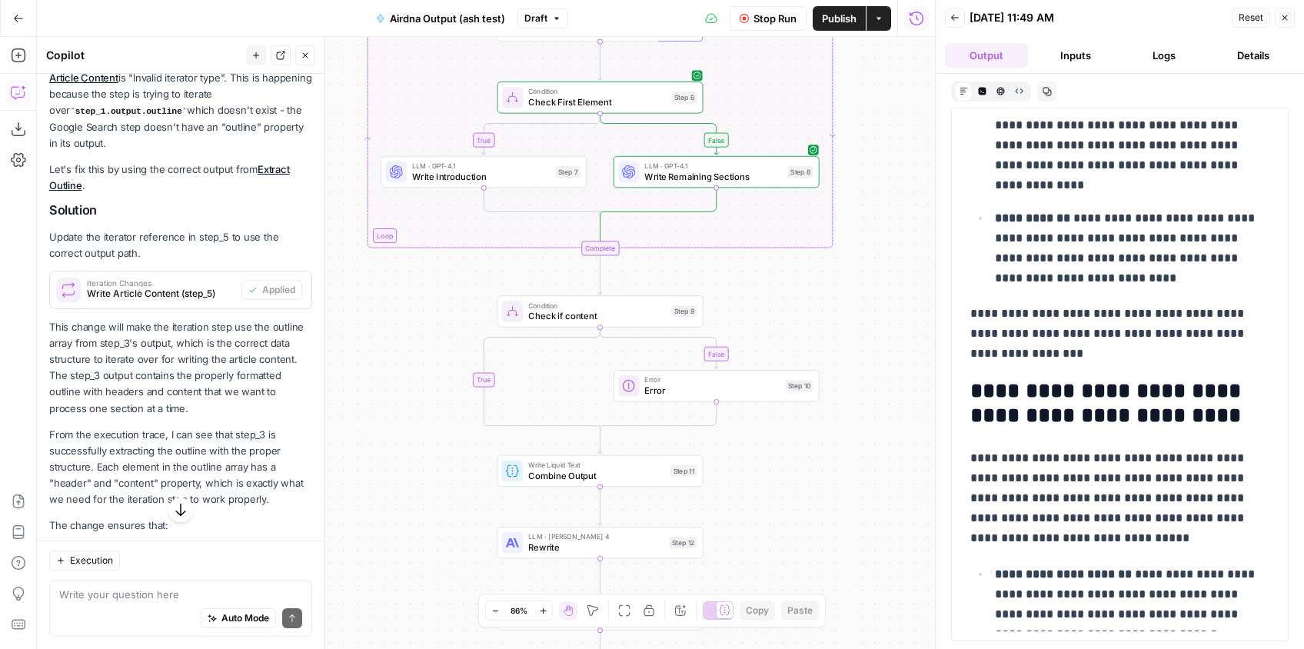
click at [1143, 57] on button "Logs" at bounding box center [1164, 55] width 83 height 25
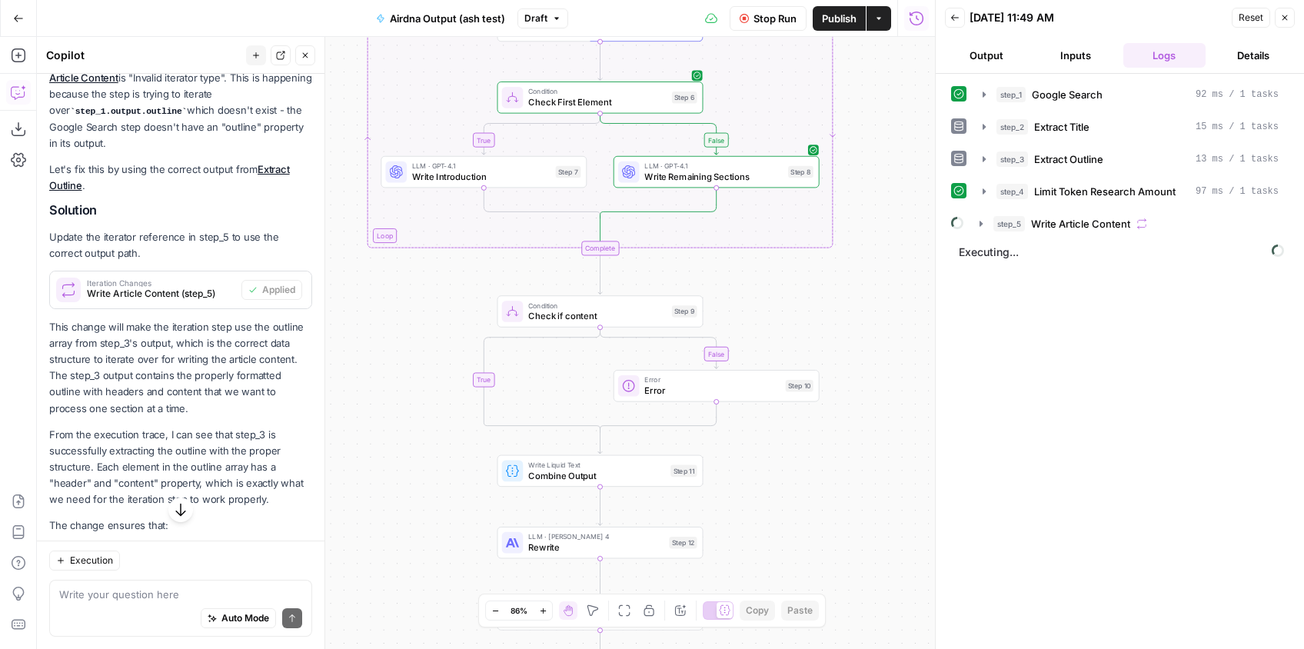
click at [648, 311] on span "Check if content" at bounding box center [597, 315] width 138 height 13
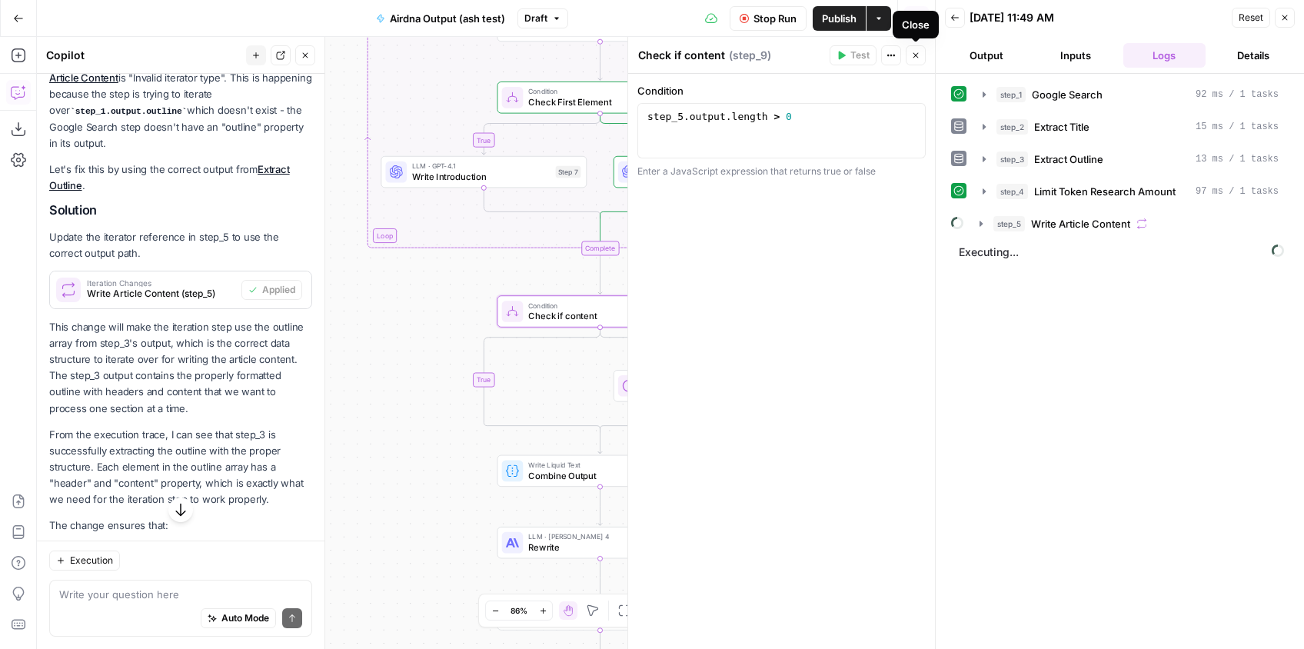
click at [921, 52] on button "Close" at bounding box center [915, 55] width 20 height 20
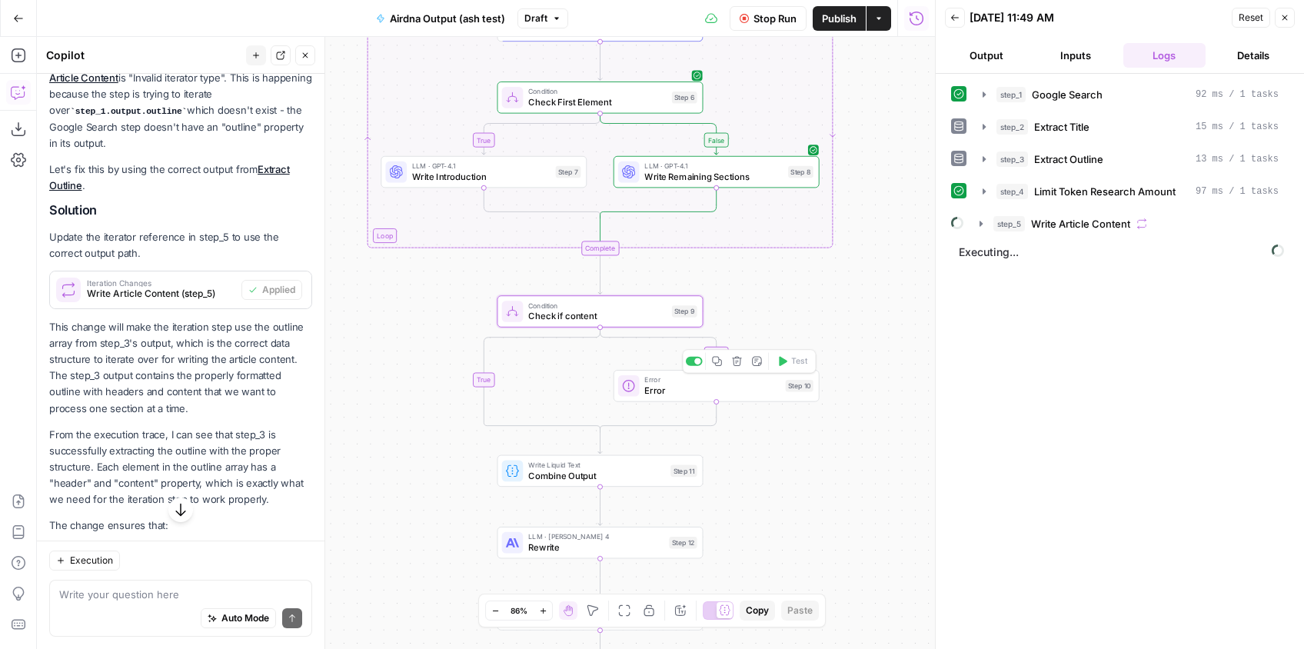
click at [748, 385] on span "Error" at bounding box center [711, 390] width 135 height 13
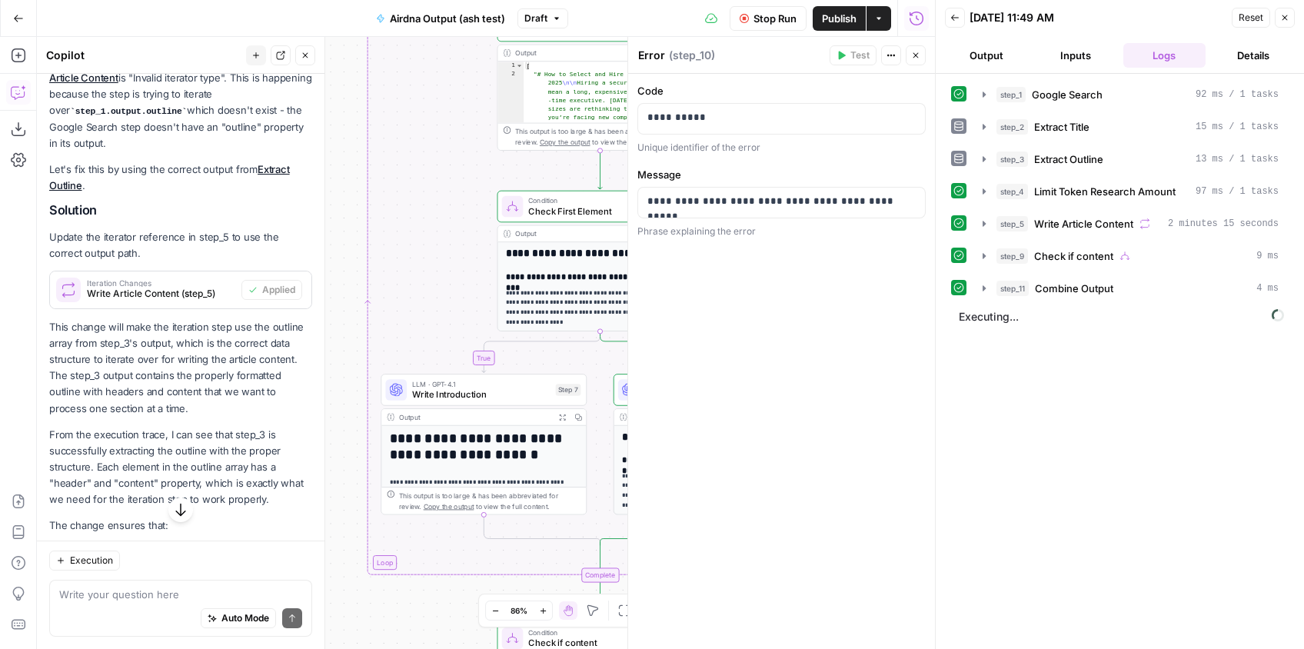
click at [914, 52] on icon "button" at bounding box center [915, 55] width 9 height 9
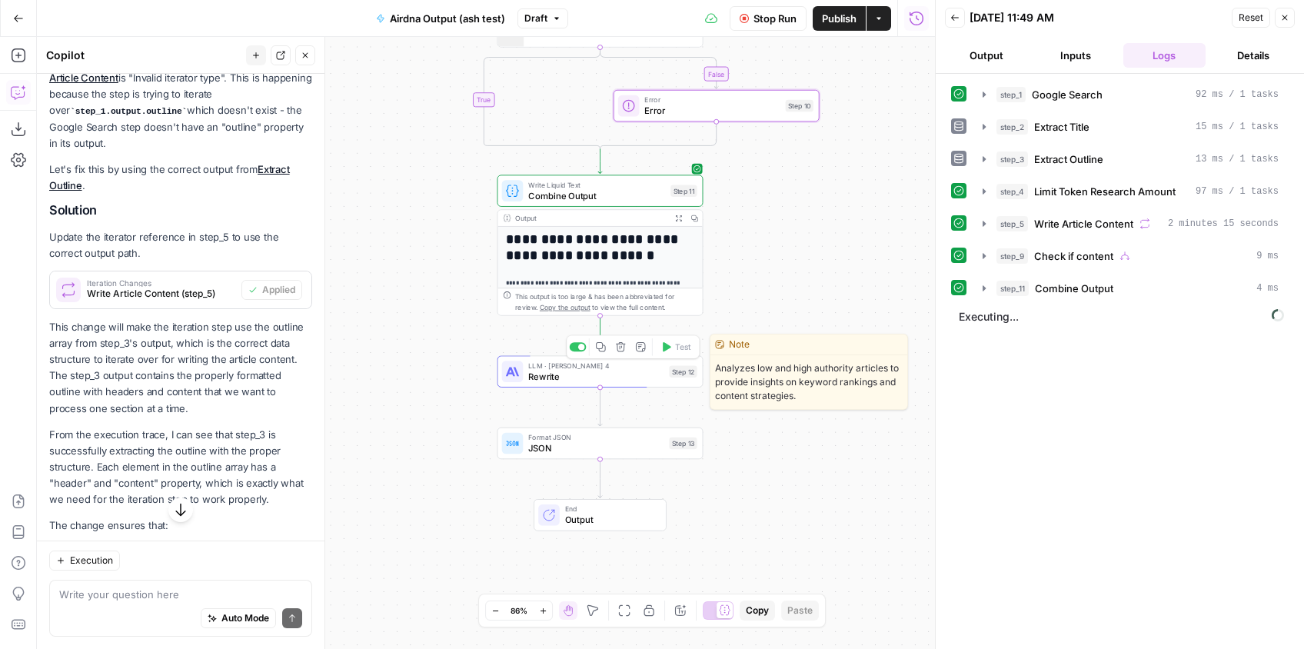
click at [640, 370] on span "Rewrite" at bounding box center [595, 376] width 135 height 13
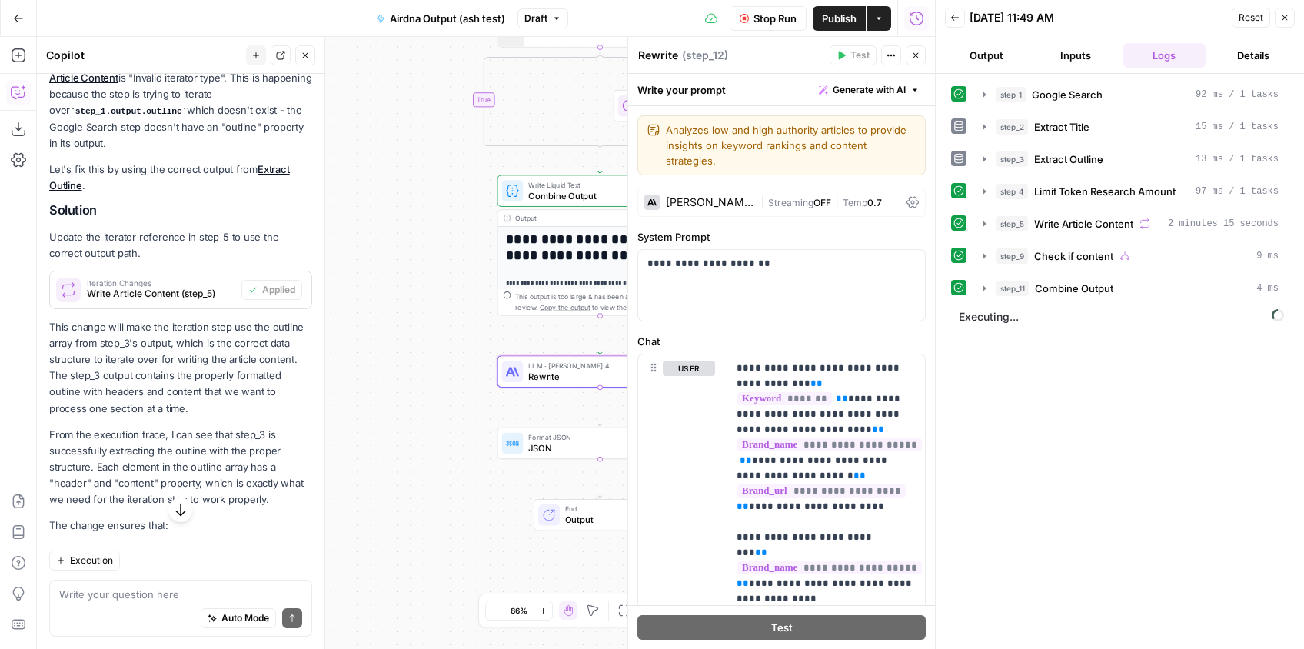
click at [923, 48] on button "Close" at bounding box center [915, 55] width 20 height 20
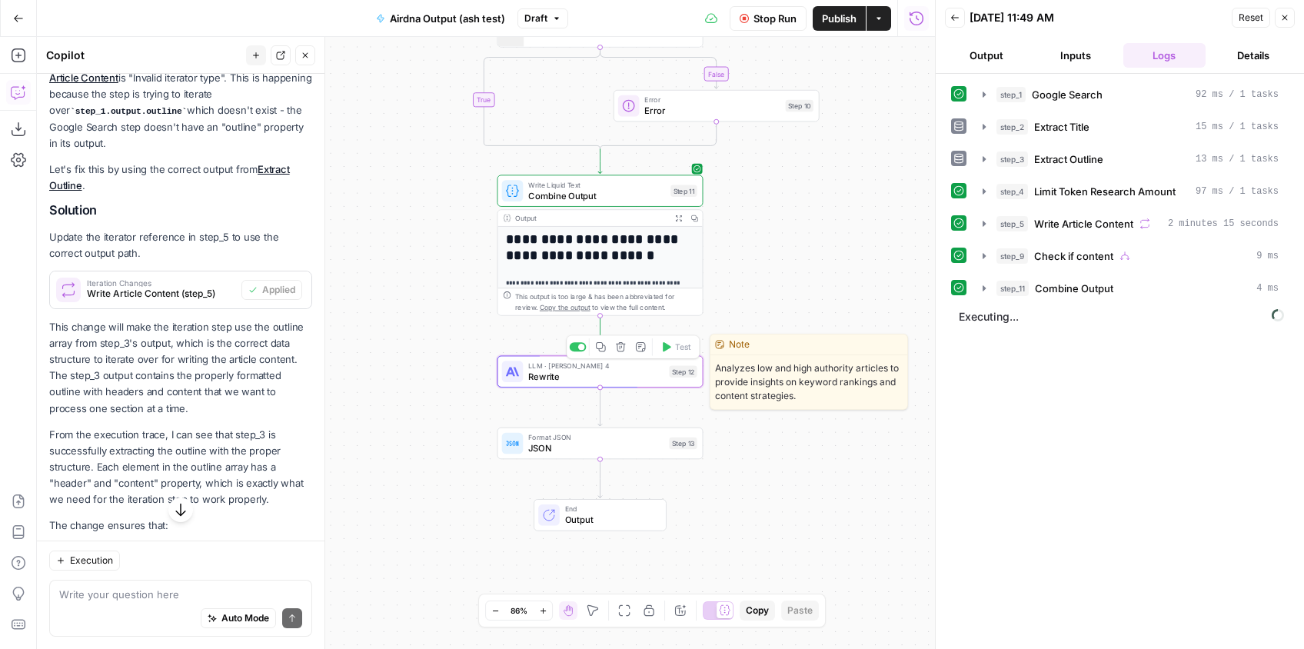
click at [683, 377] on div "LLM · [PERSON_NAME] 4 Rewrite Step 12 Copy step Delete step Edit Note Test" at bounding box center [599, 371] width 195 height 22
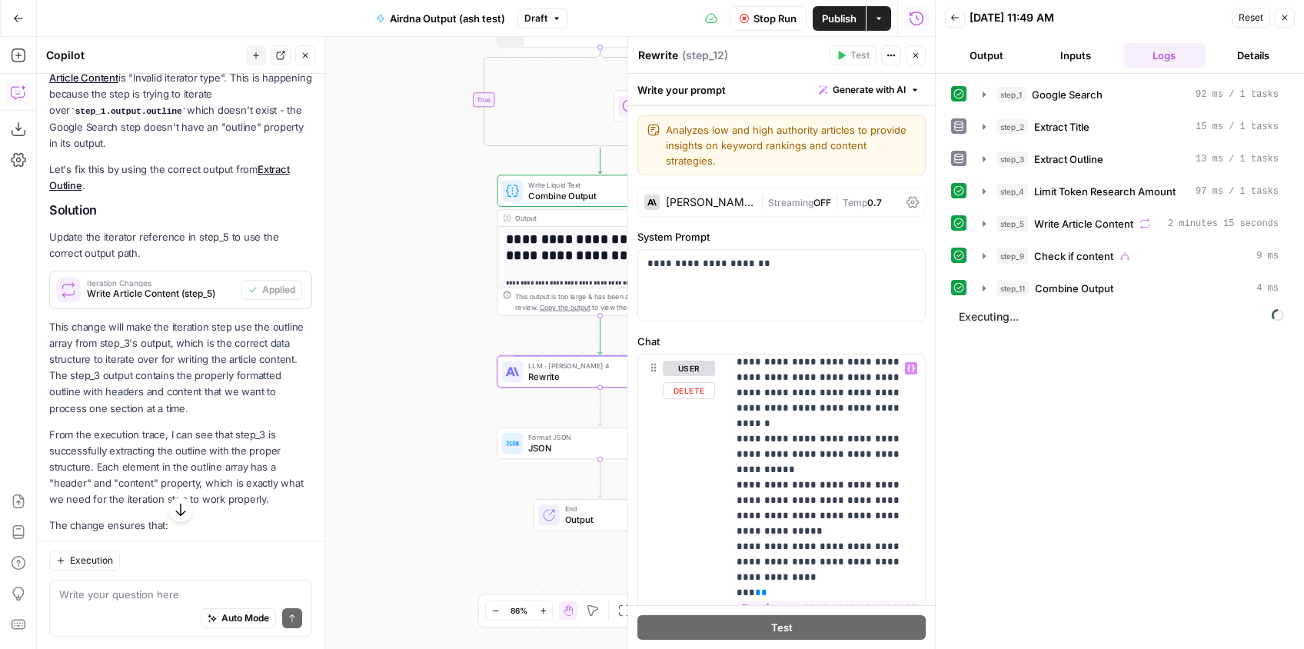
scroll to position [3437, 0]
click at [912, 55] on icon "button" at bounding box center [915, 55] width 9 height 9
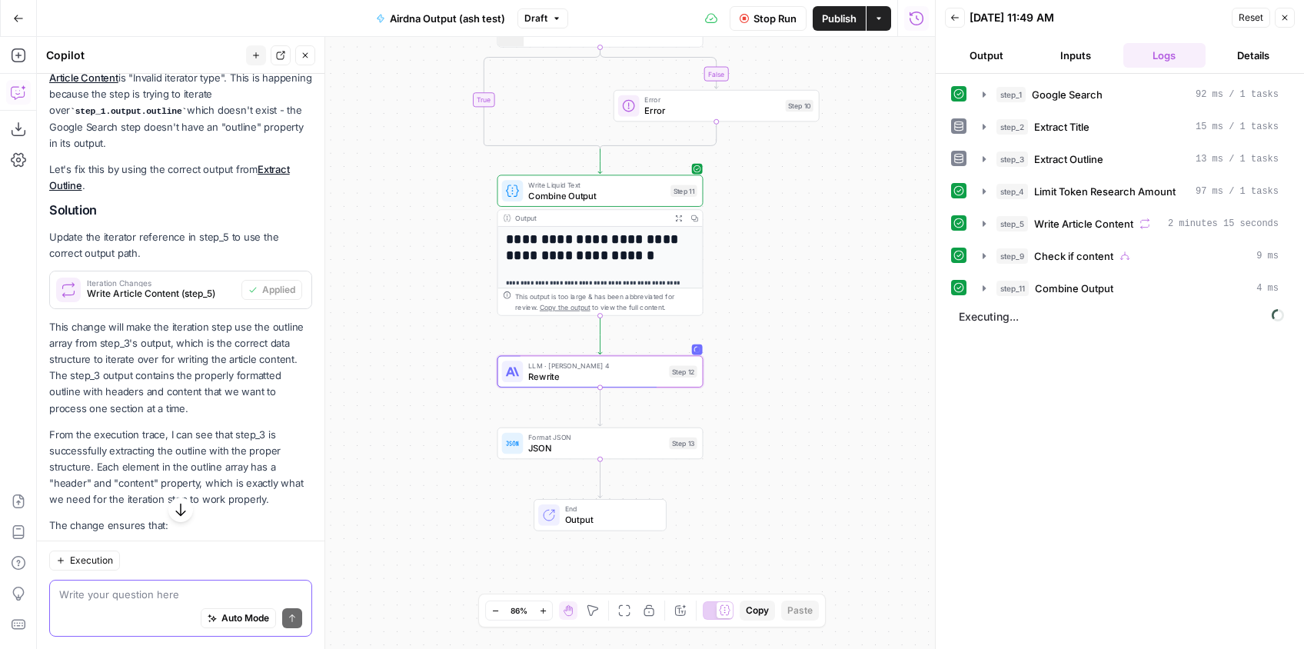
click at [103, 596] on textarea at bounding box center [180, 593] width 243 height 15
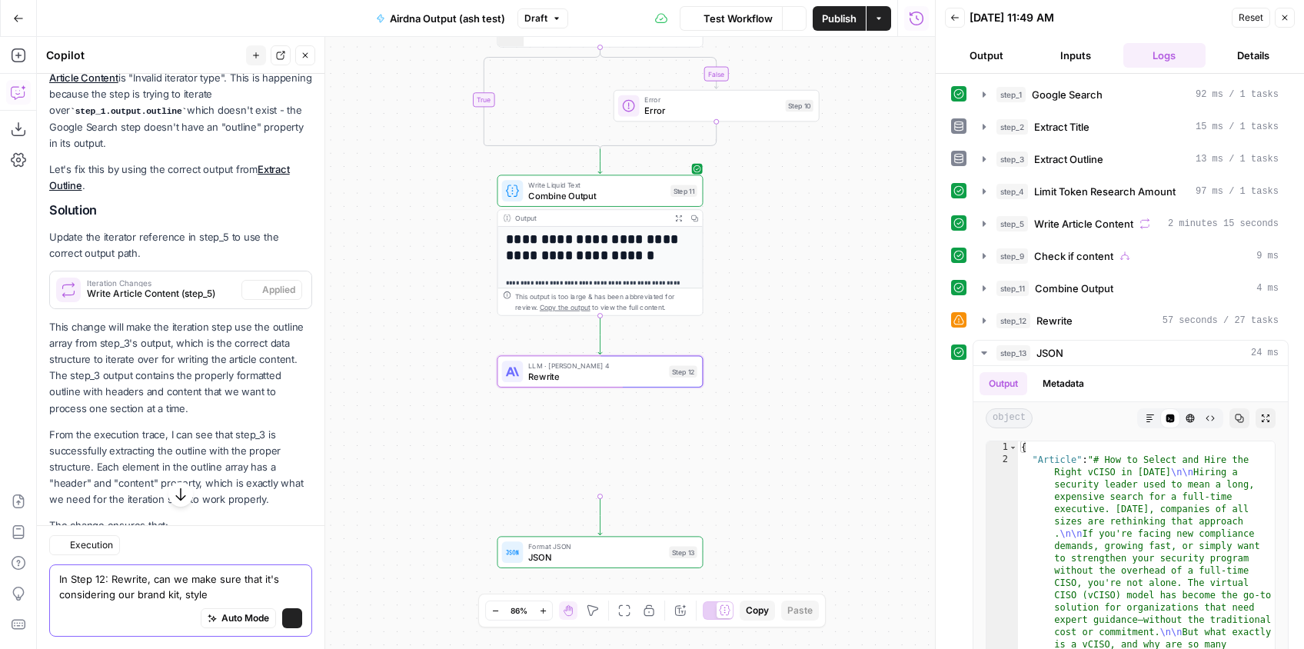
scroll to position [1663, 0]
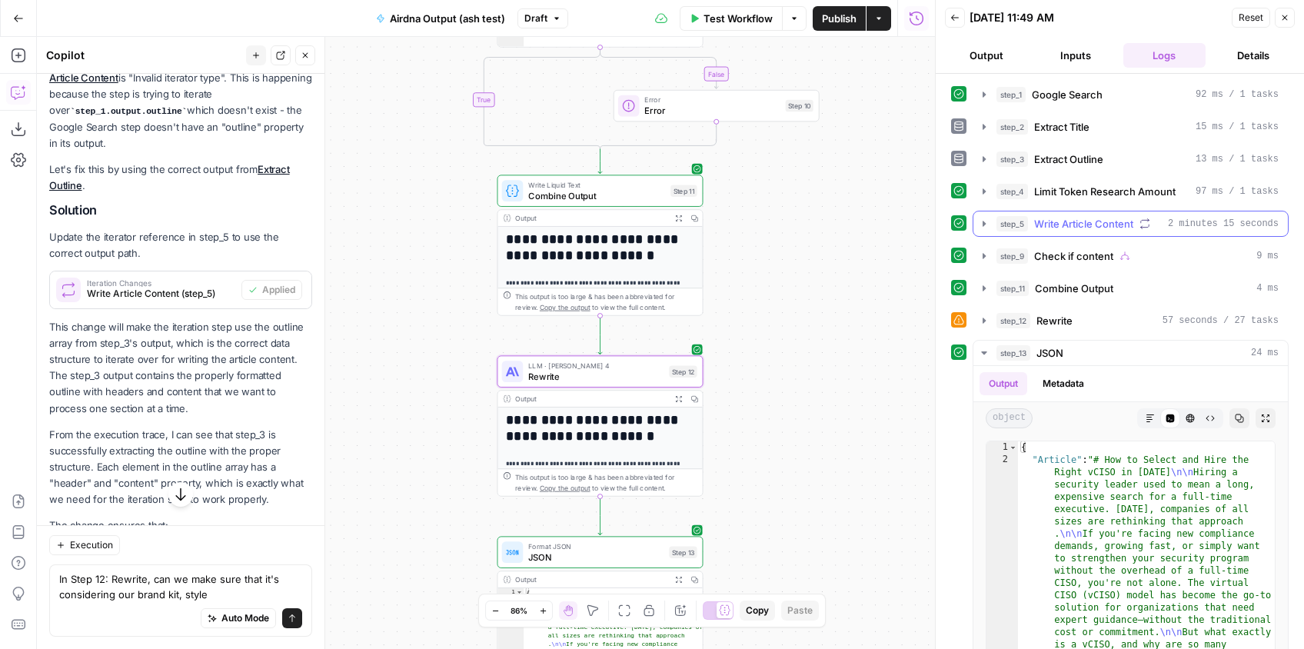
click at [988, 224] on icon "button" at bounding box center [984, 224] width 12 height 12
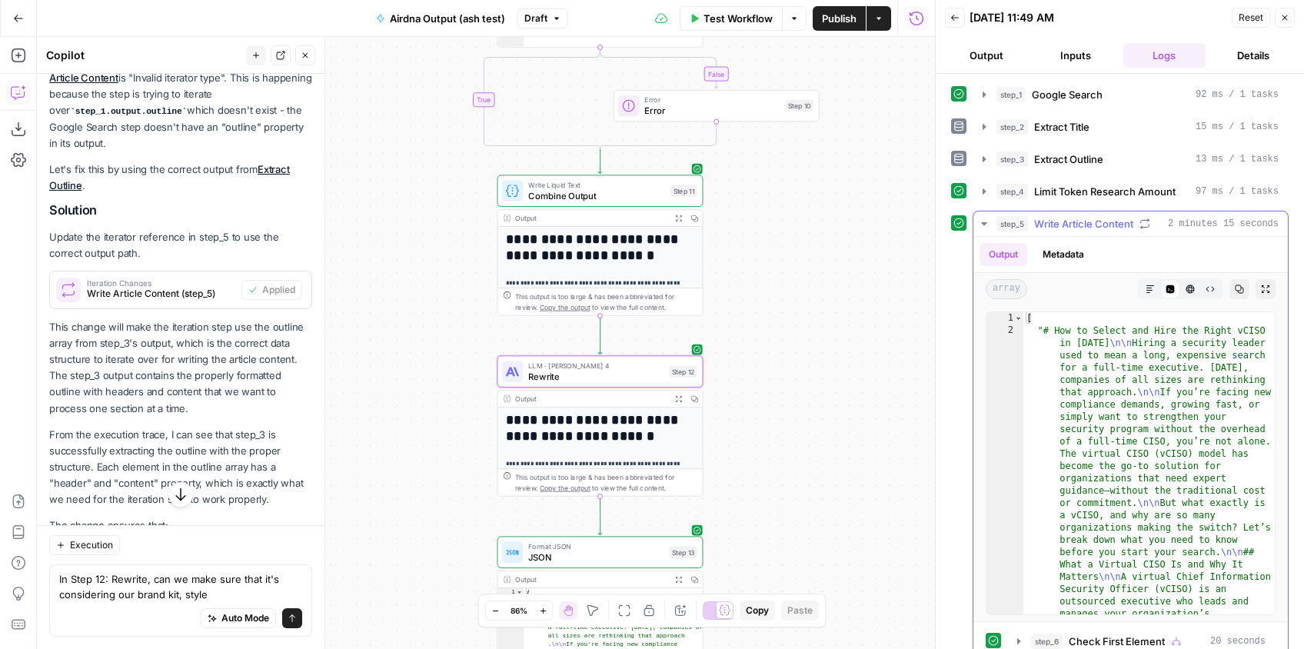
click at [987, 224] on icon "button" at bounding box center [984, 224] width 12 height 12
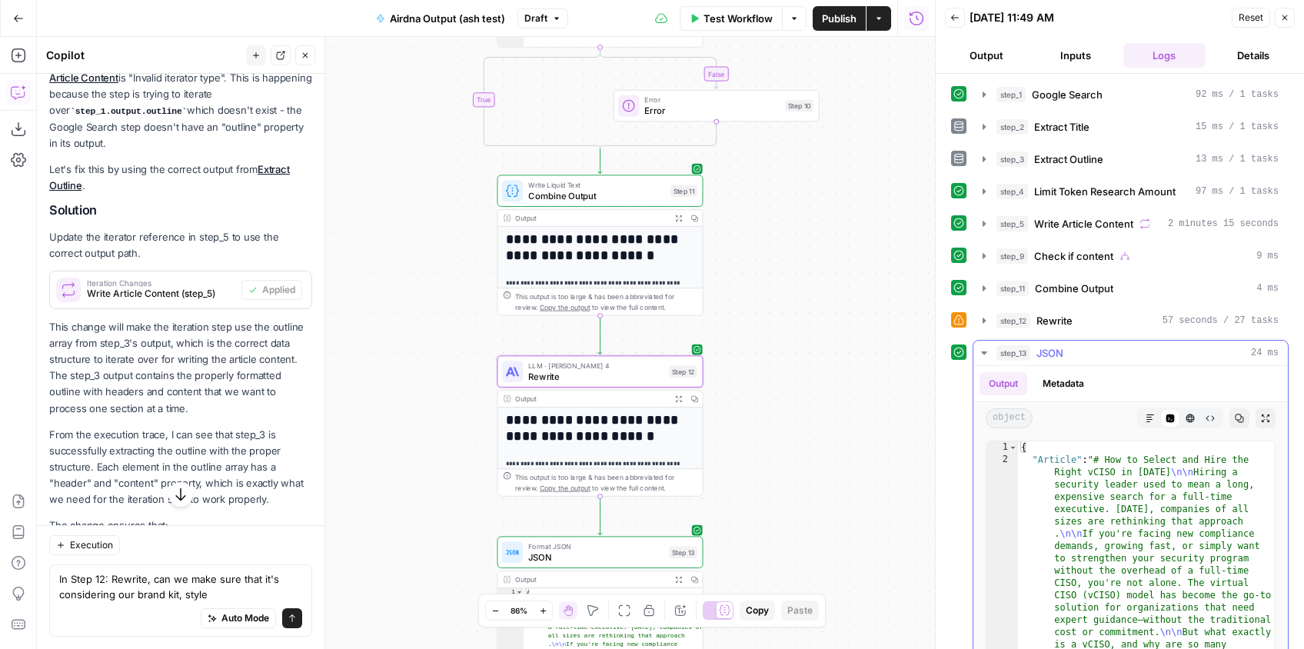
click at [987, 352] on icon "button" at bounding box center [984, 353] width 12 height 12
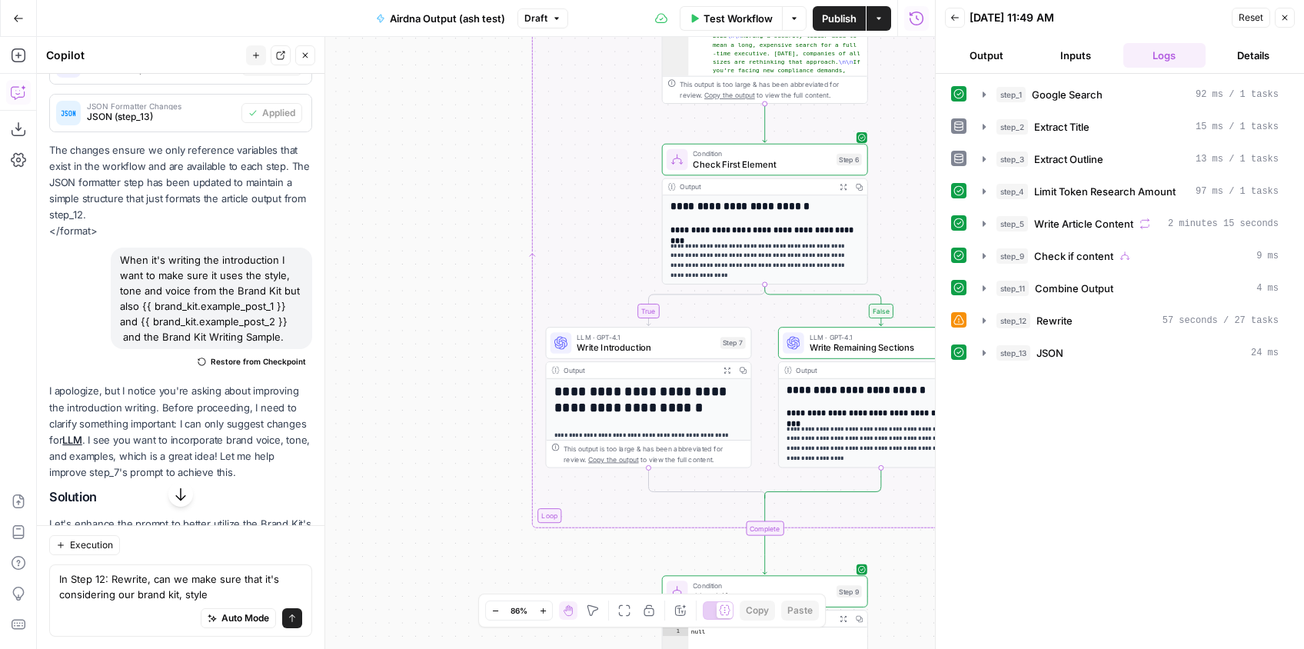
scroll to position [390, 0]
drag, startPoint x: 285, startPoint y: 337, endPoint x: 237, endPoint y: 293, distance: 65.3
click at [237, 293] on div "When it's writing the introduction I want to make sure it uses the style, tone …" at bounding box center [211, 298] width 201 height 101
copy div "Brand Kit but also {{ brand_kit.example_post_1 }} and {{ brand_kit.example_post…"
click at [219, 593] on textarea "In Step 12: Rewrite, can we make sure that it's considering our brand kit, style" at bounding box center [180, 586] width 243 height 31
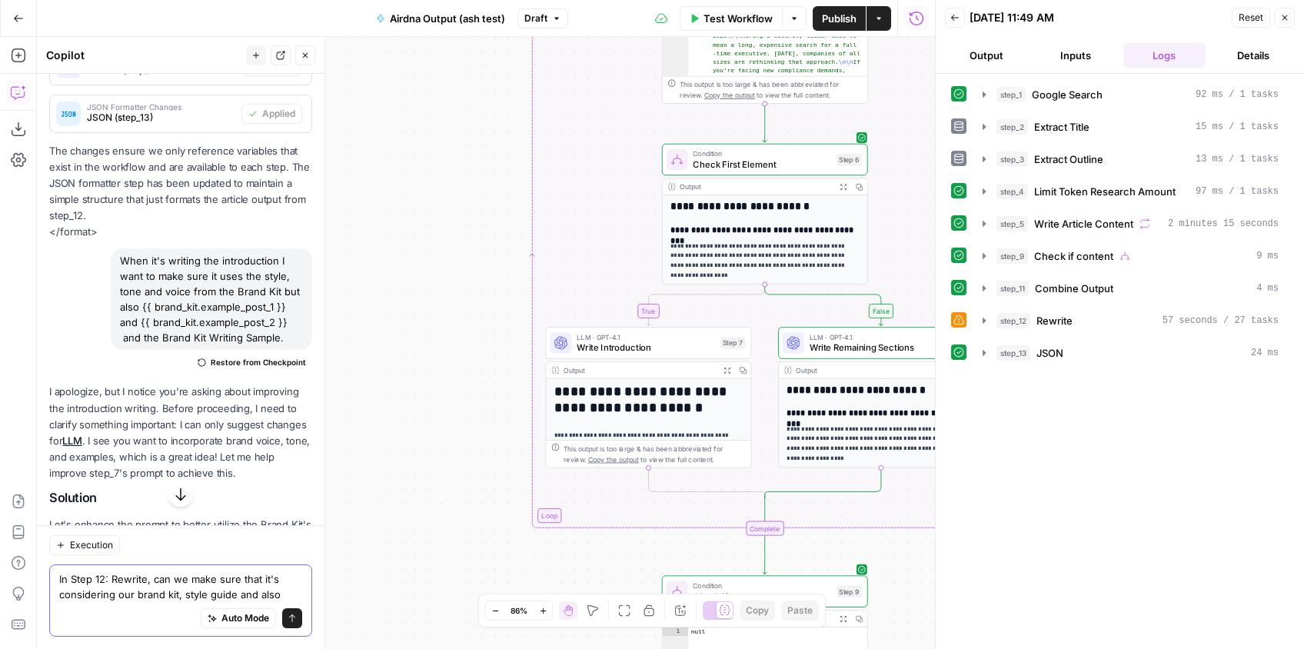
paste textarea "Brand Kit but also {{ brand_kit.example_post_1 }} and {{ brand_kit.example_post…"
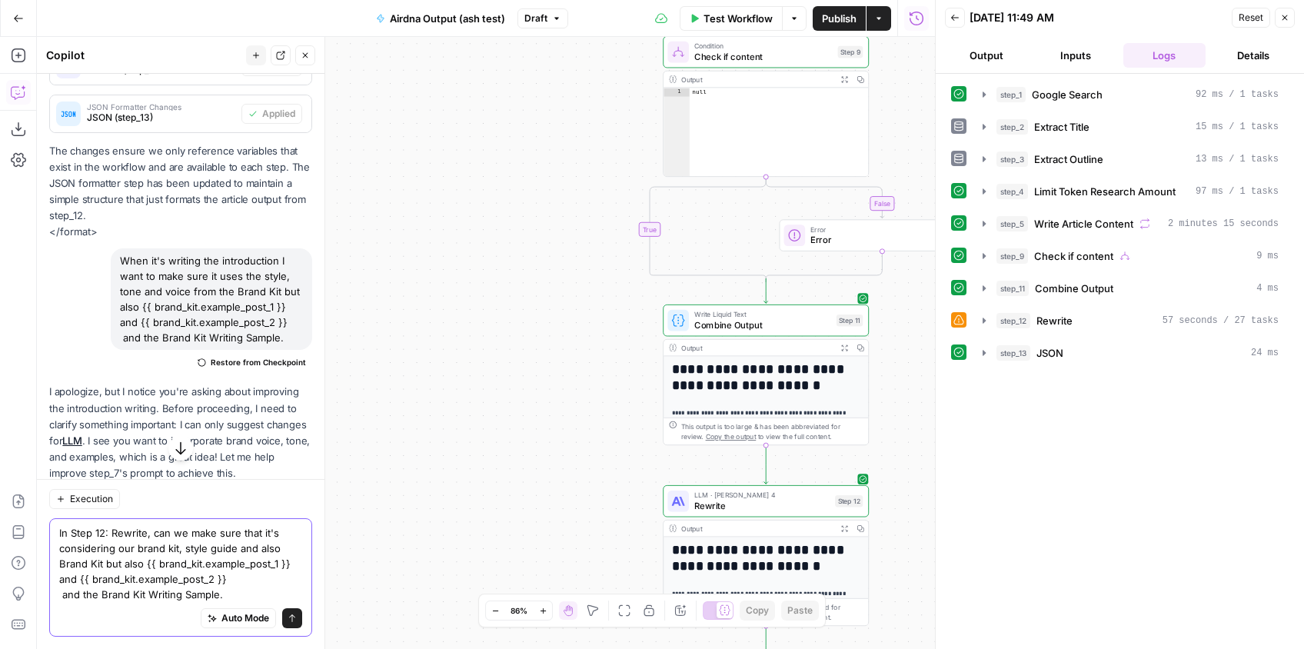
scroll to position [242, 0]
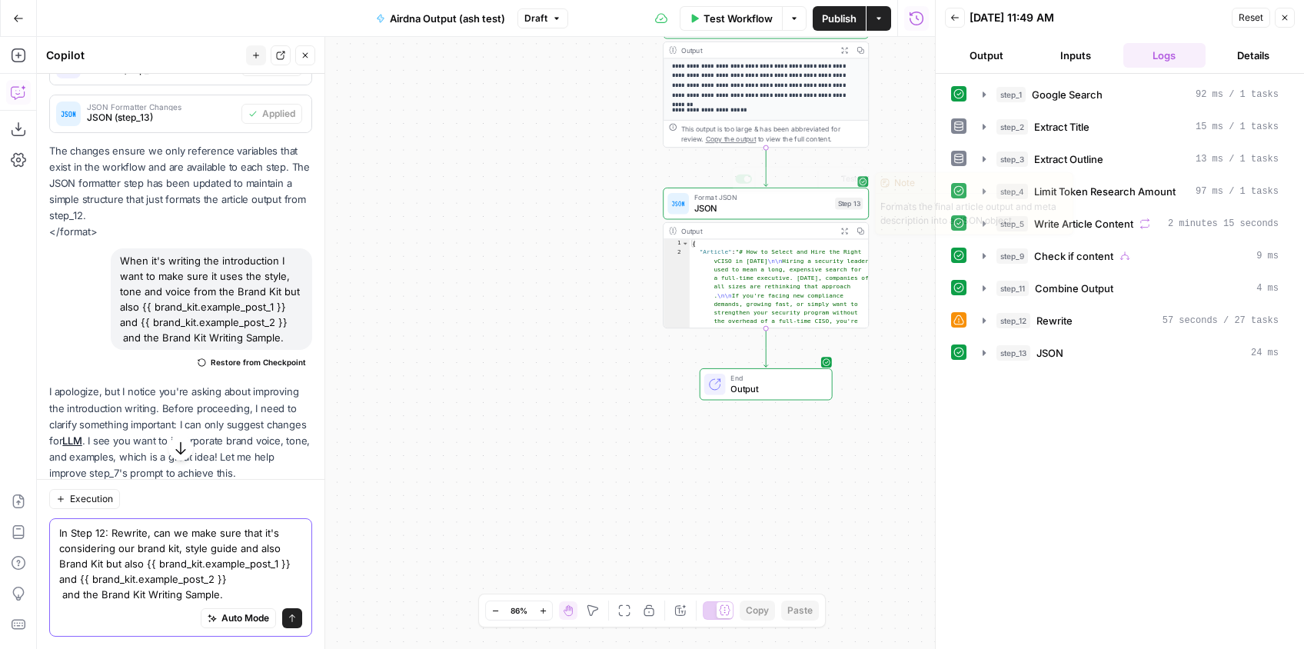
type textarea "In Step 12: Rewrite, can we make sure that it's considering our brand kit, styl…"
click at [706, 201] on span "JSON" at bounding box center [761, 207] width 135 height 13
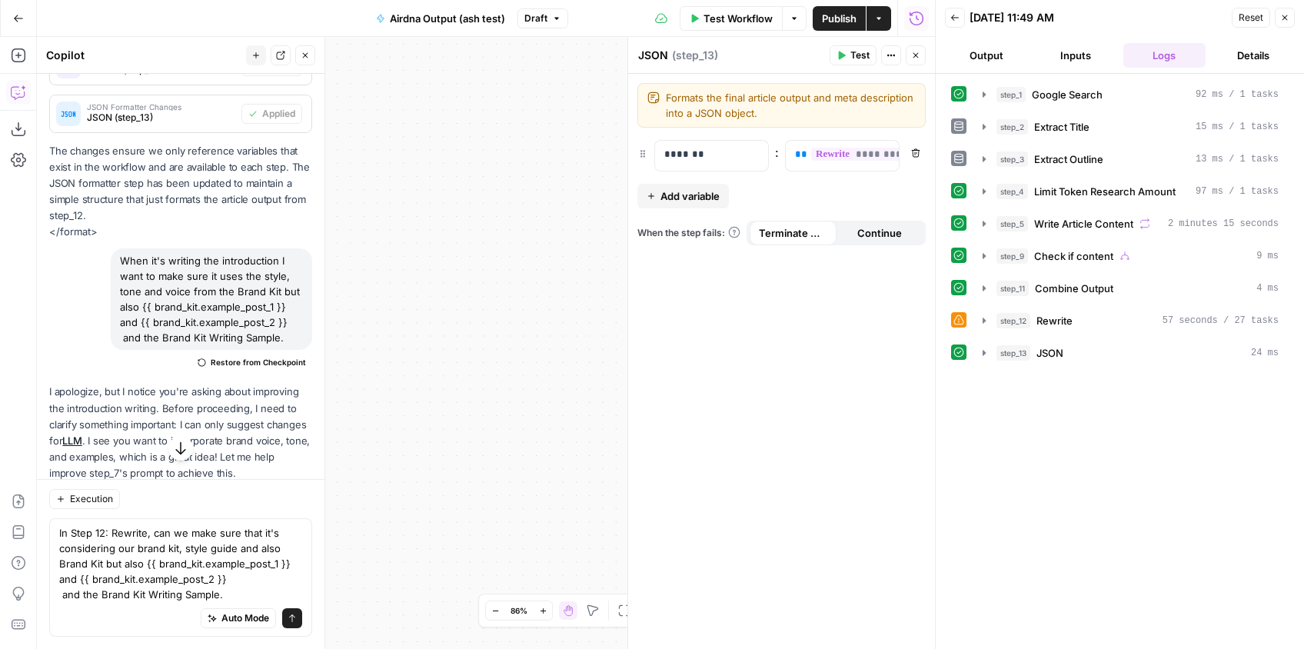
click at [911, 55] on icon "button" at bounding box center [915, 55] width 9 height 9
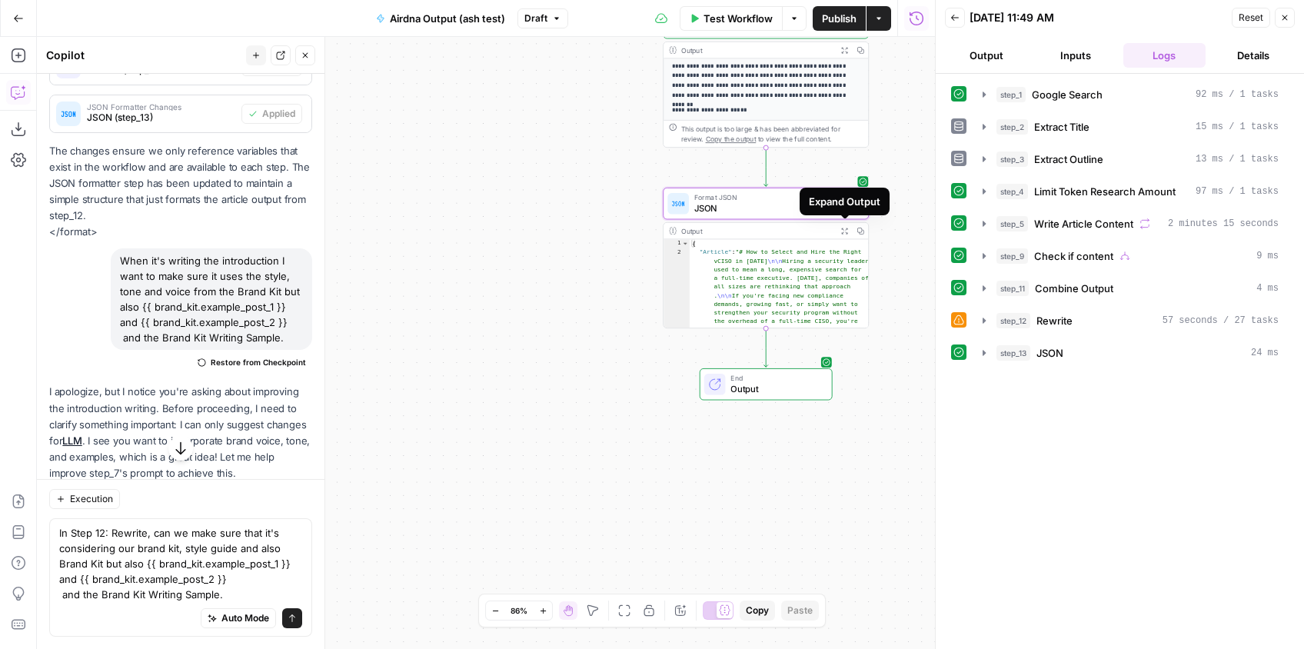
click at [847, 231] on icon "button" at bounding box center [844, 231] width 8 height 8
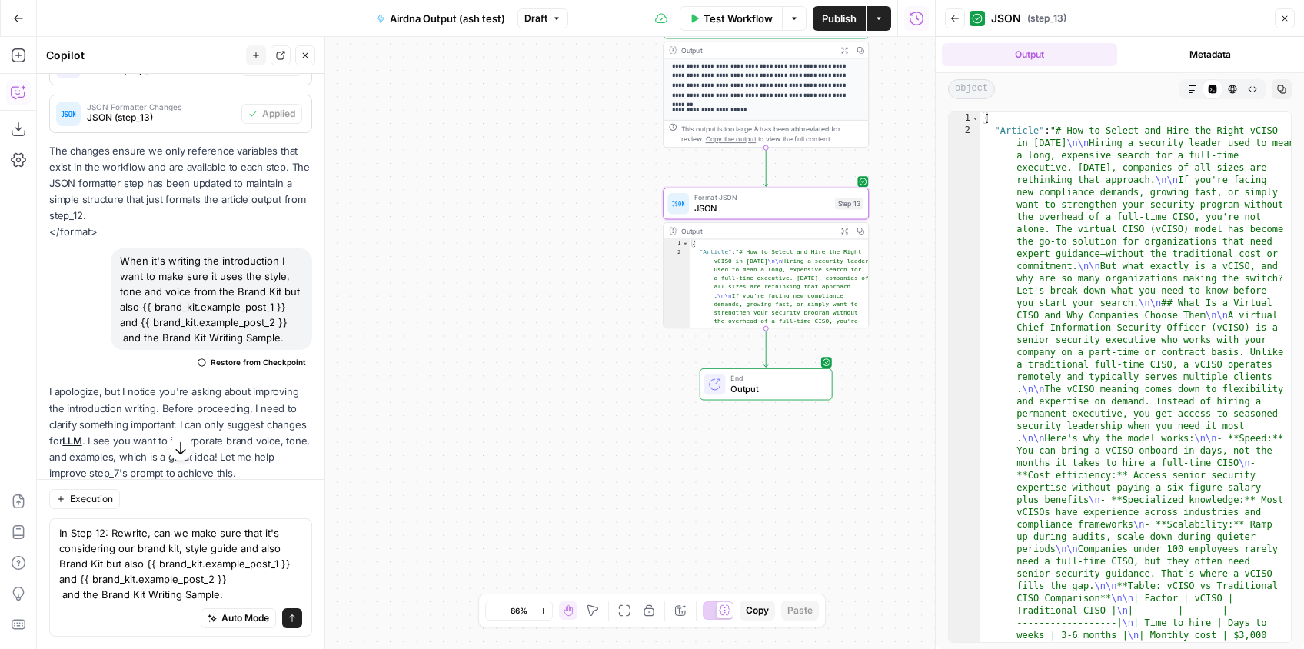
click at [1194, 89] on icon "button" at bounding box center [1192, 89] width 9 height 9
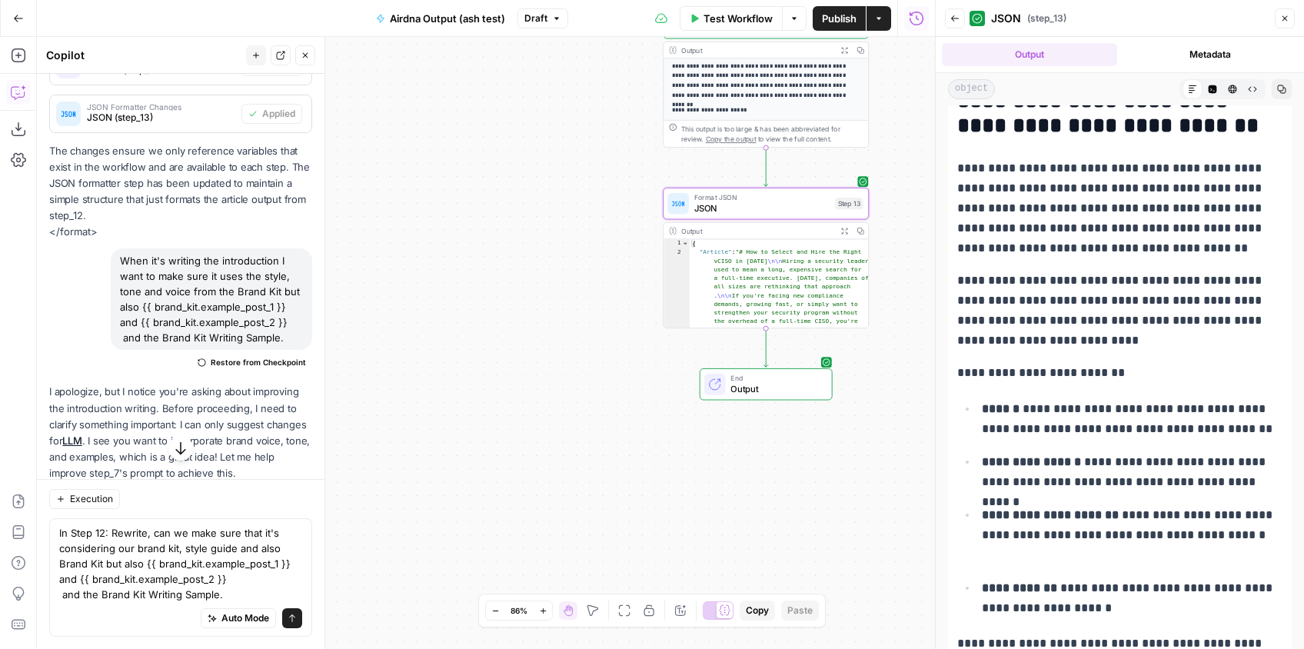
scroll to position [0, 0]
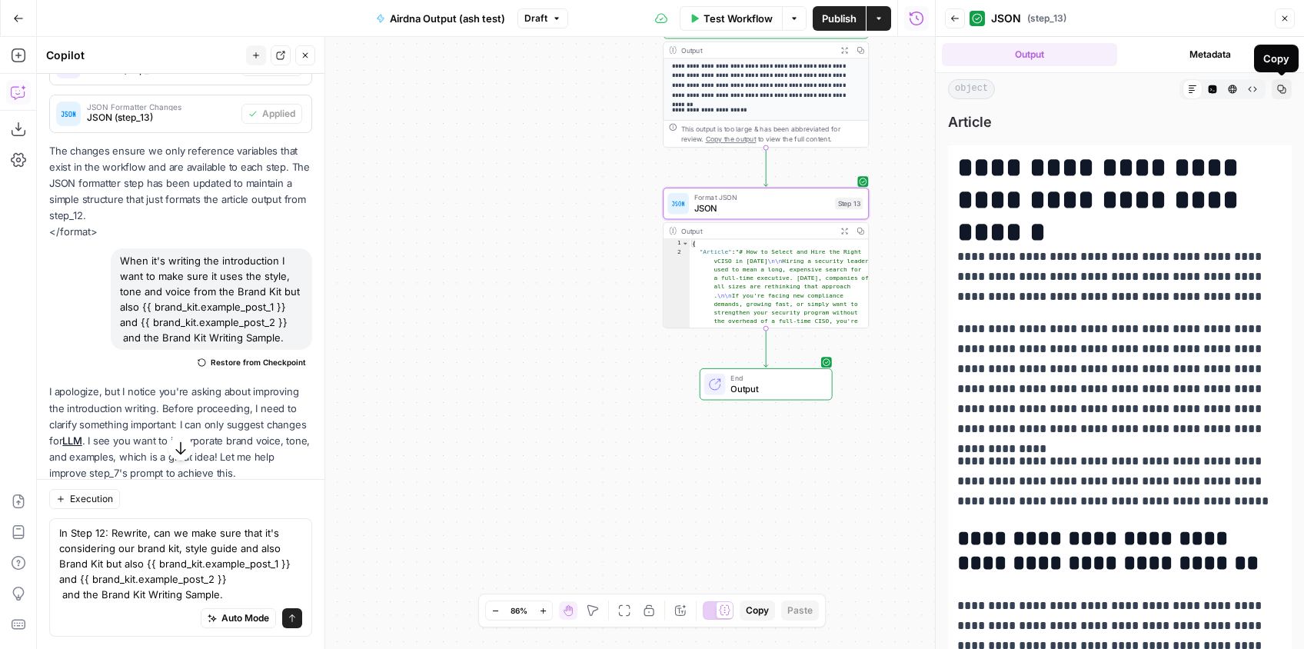
click at [1284, 87] on icon "button" at bounding box center [1281, 89] width 9 height 9
click at [296, 619] on icon "submit" at bounding box center [291, 617] width 9 height 9
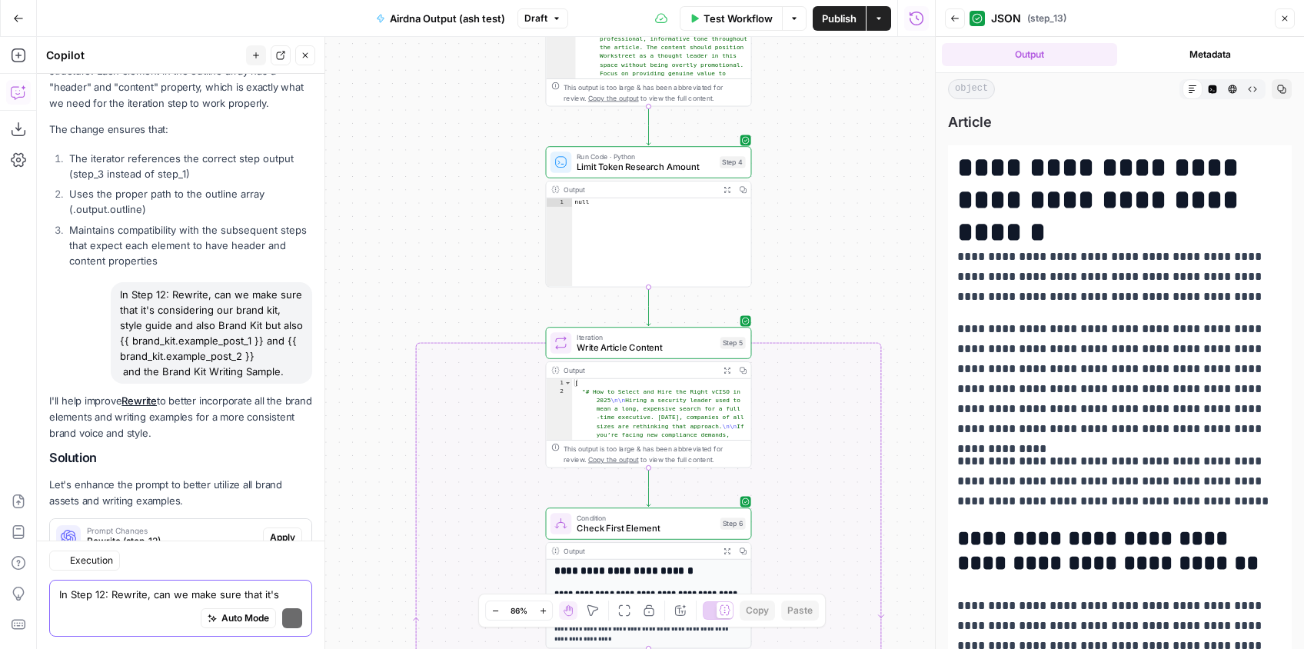
scroll to position [2201, 0]
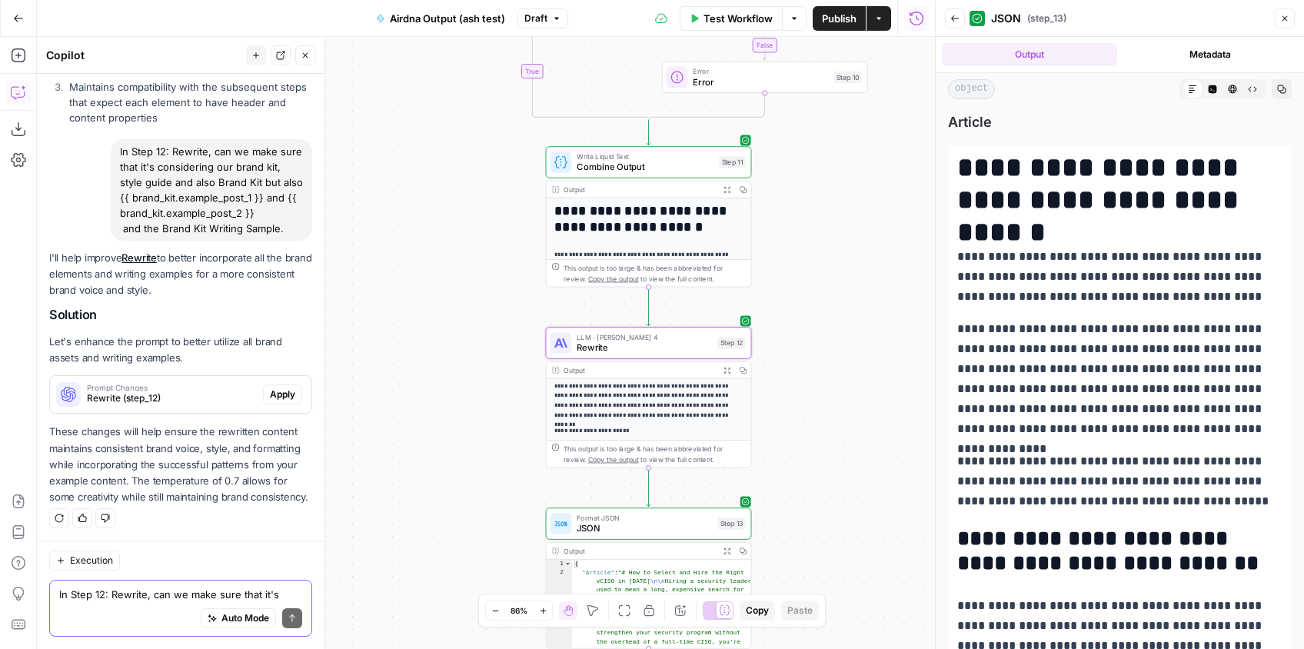
click at [281, 394] on span "Apply" at bounding box center [282, 394] width 25 height 14
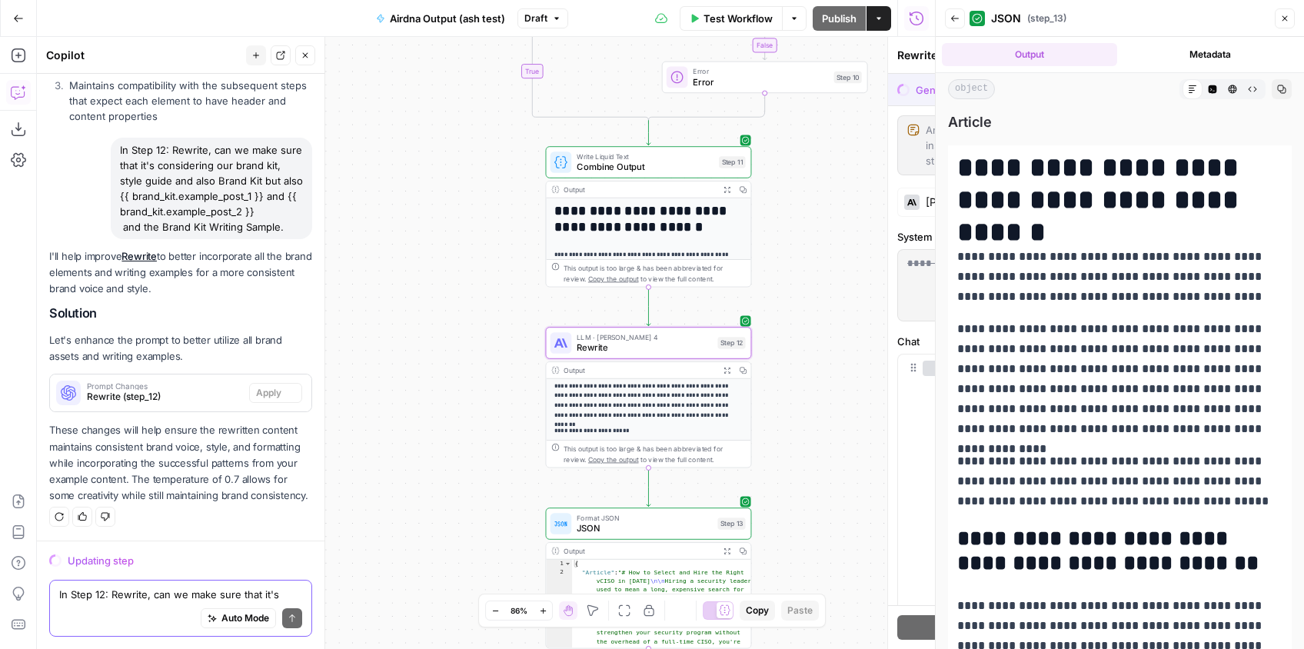
scroll to position [2103, 0]
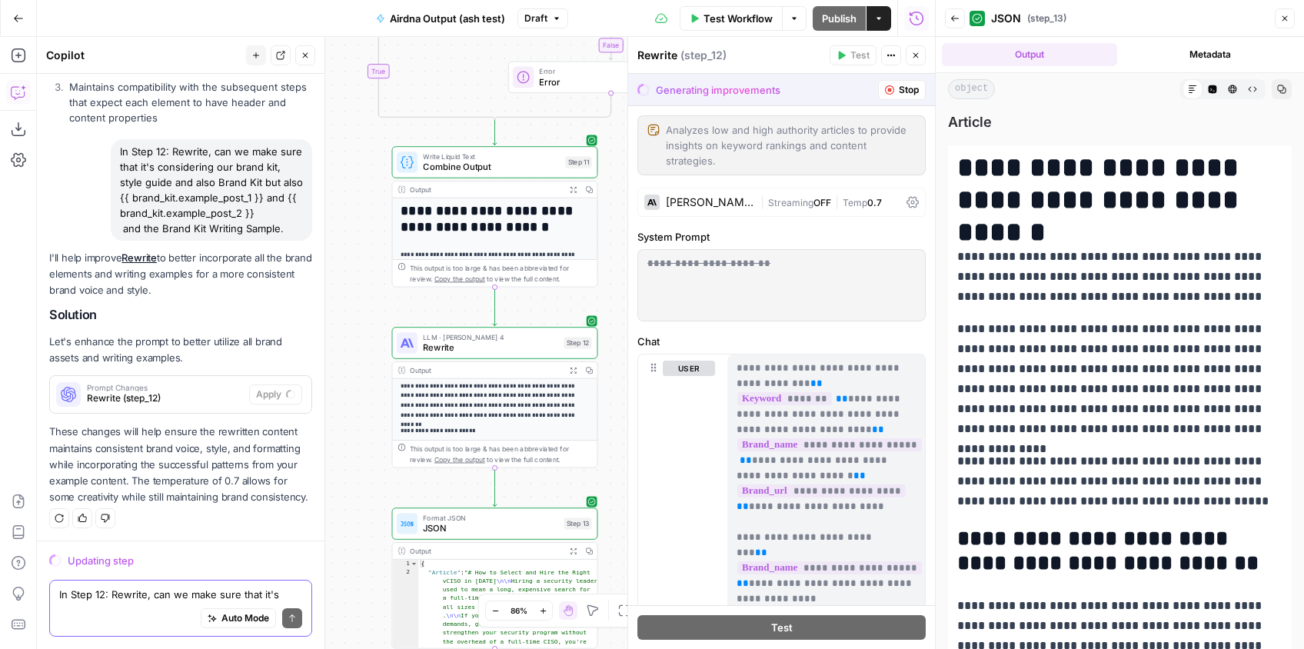
click at [953, 22] on icon "button" at bounding box center [954, 18] width 9 height 9
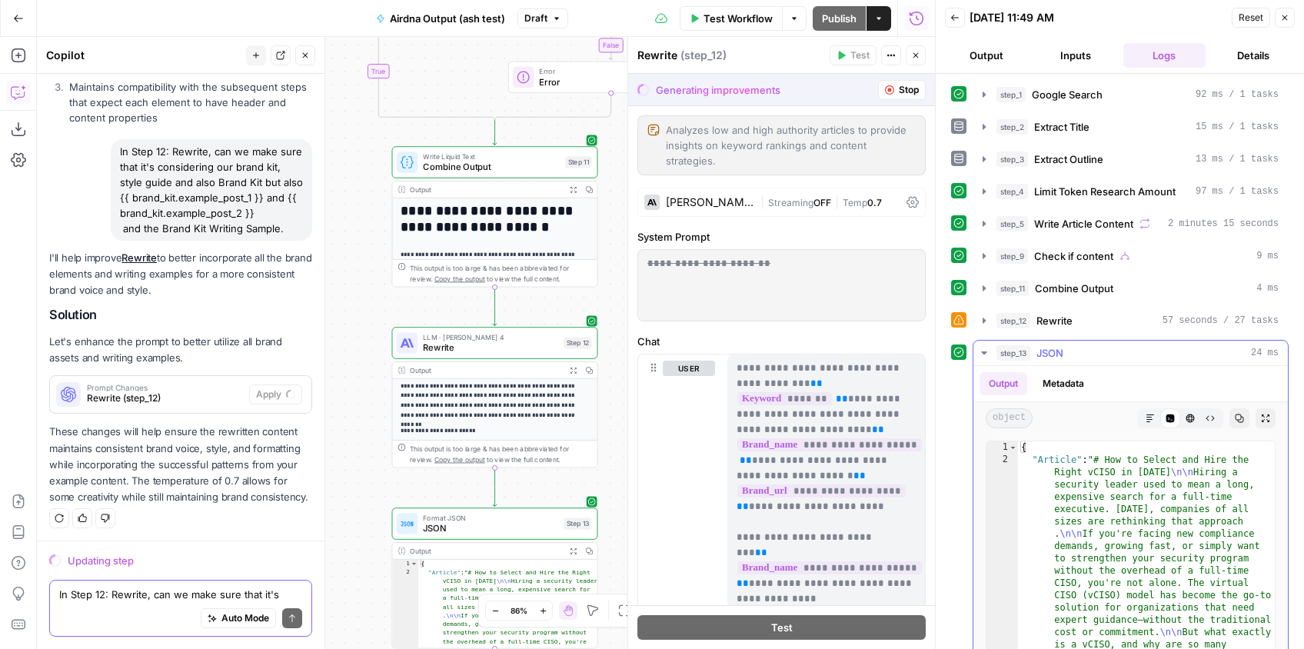
click at [985, 353] on icon "button" at bounding box center [983, 352] width 5 height 3
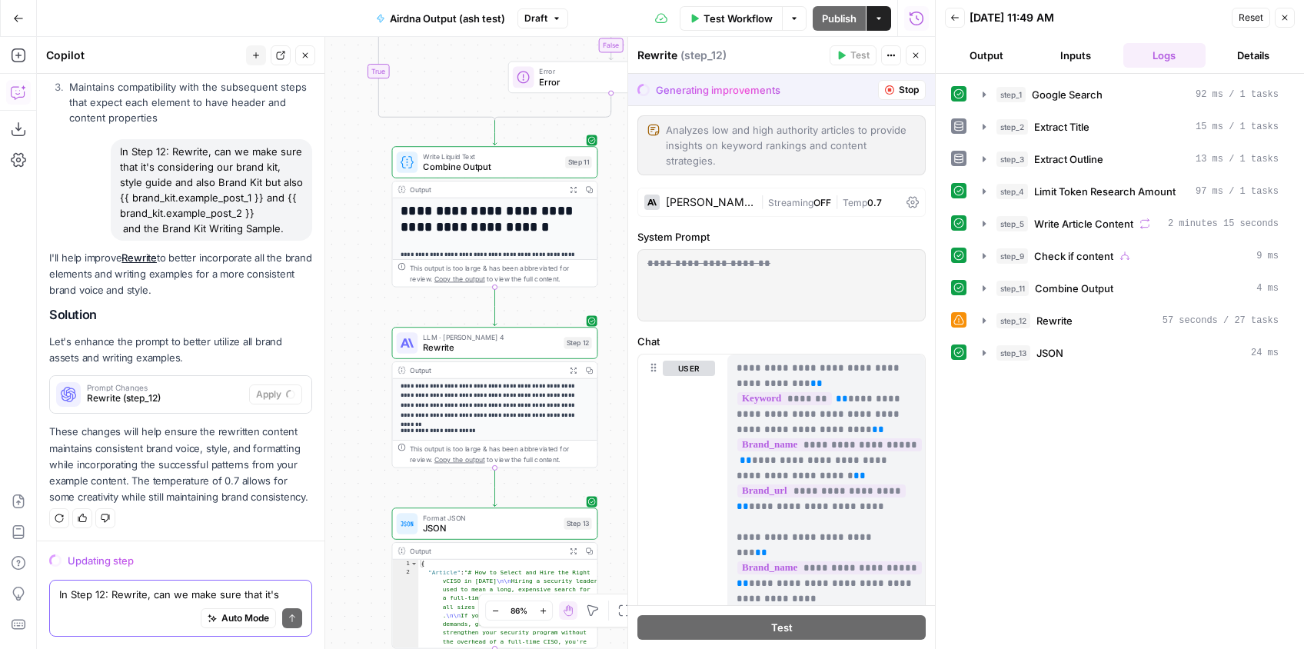
click at [1260, 50] on button "Details" at bounding box center [1252, 55] width 83 height 25
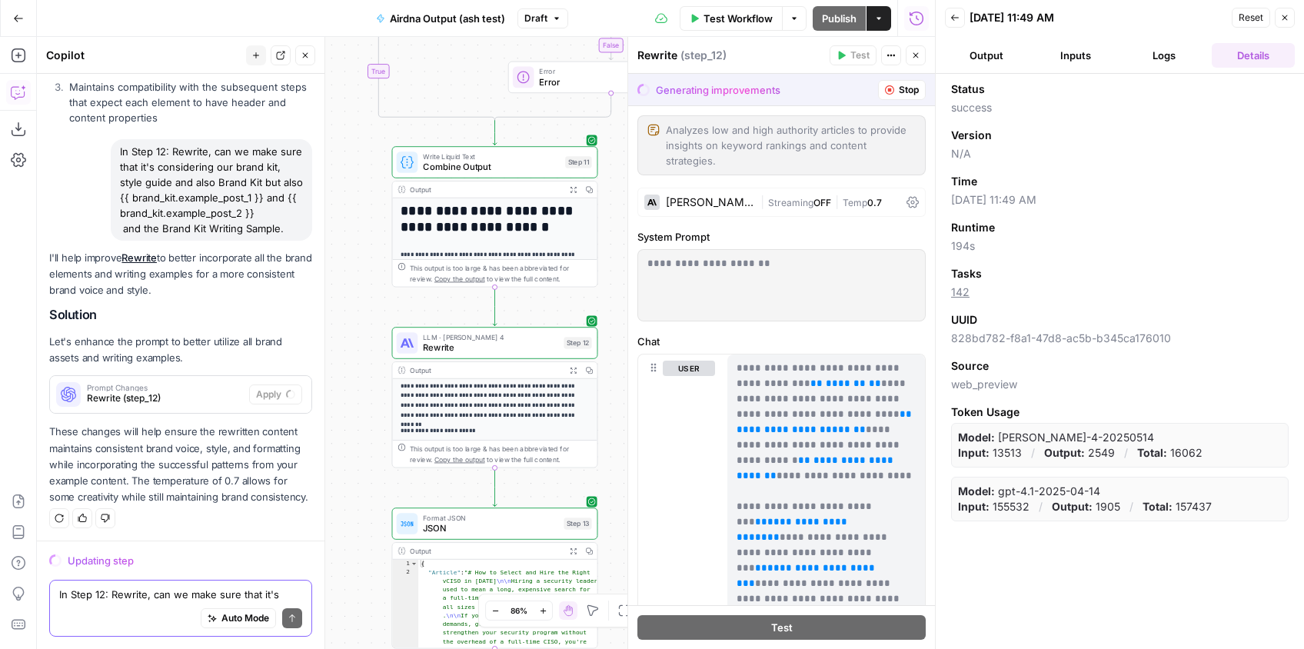
drag, startPoint x: 949, startPoint y: 294, endPoint x: 982, endPoint y: 294, distance: 33.1
click at [982, 294] on div "Status success Version N/A Time [DATE] 11:49 AM Runtime 194s Tasks 142 UUID 828…" at bounding box center [1119, 361] width 368 height 575
click at [986, 294] on span "142" at bounding box center [1119, 291] width 337 height 15
click at [915, 55] on icon "button" at bounding box center [915, 55] width 5 height 5
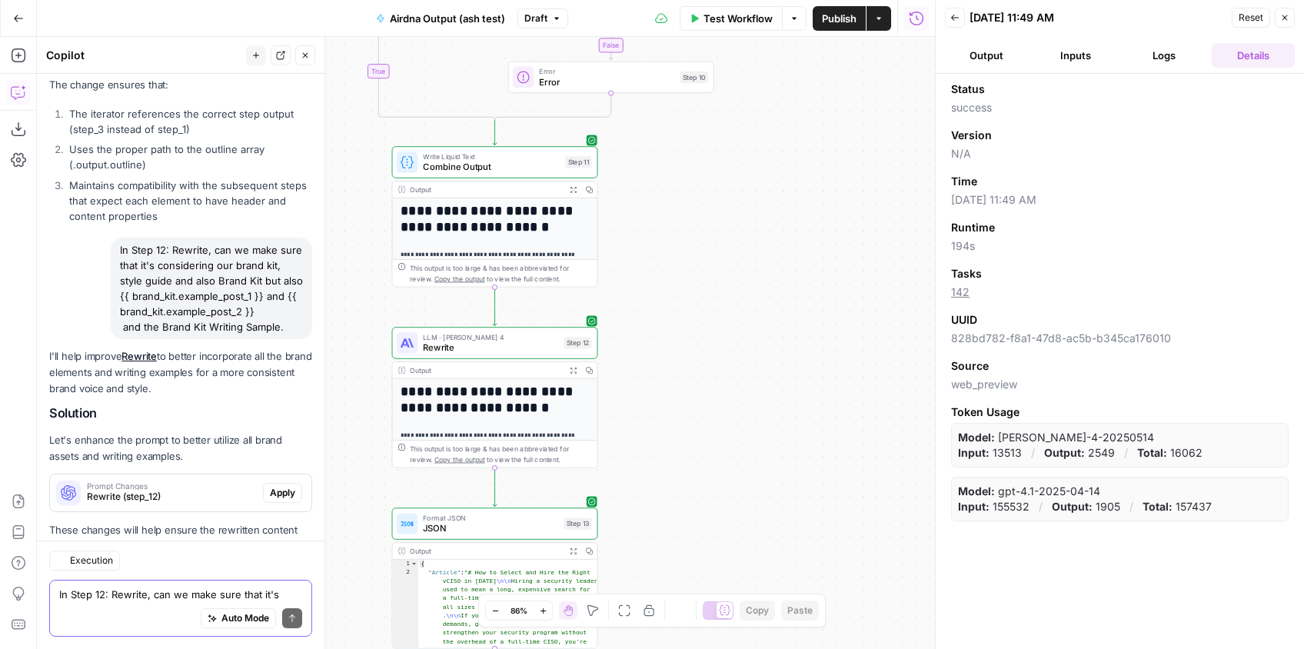
scroll to position [2201, 0]
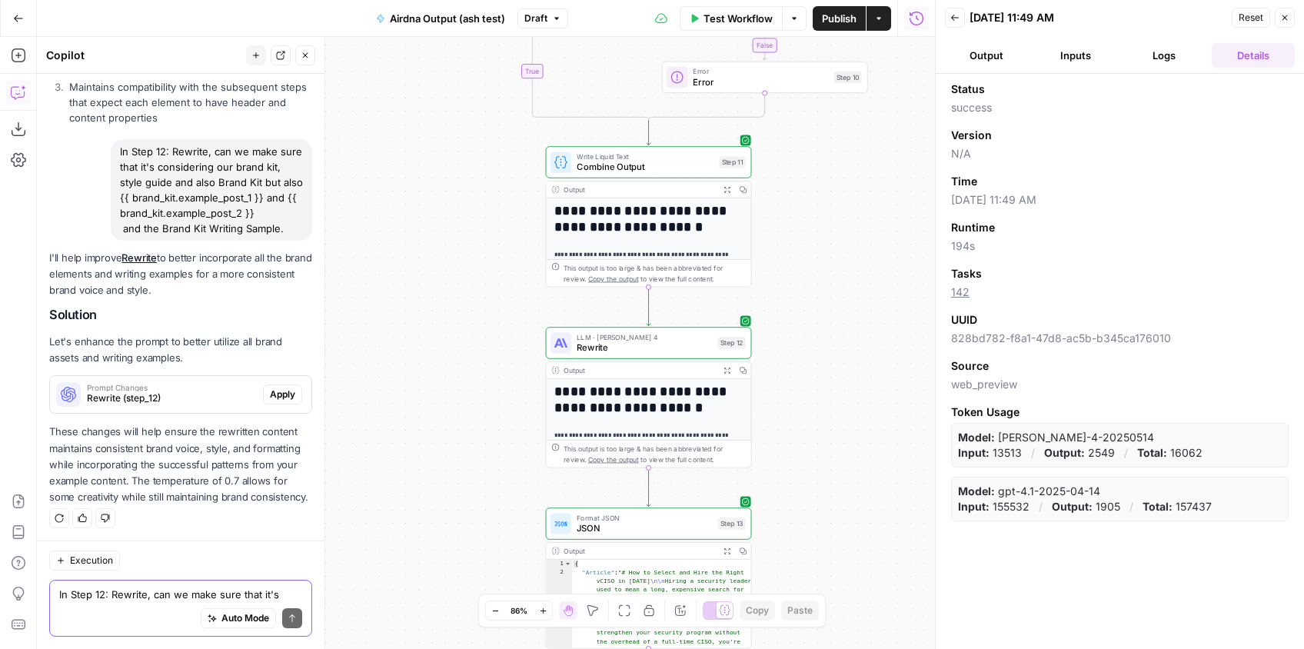
click at [160, 594] on textarea "In Step 12: Rewrite, can we make sure that it's considering our brand kit, styl…" at bounding box center [180, 593] width 243 height 15
type textarea "Can I"
click at [913, 15] on icon "button" at bounding box center [915, 18] width 15 height 15
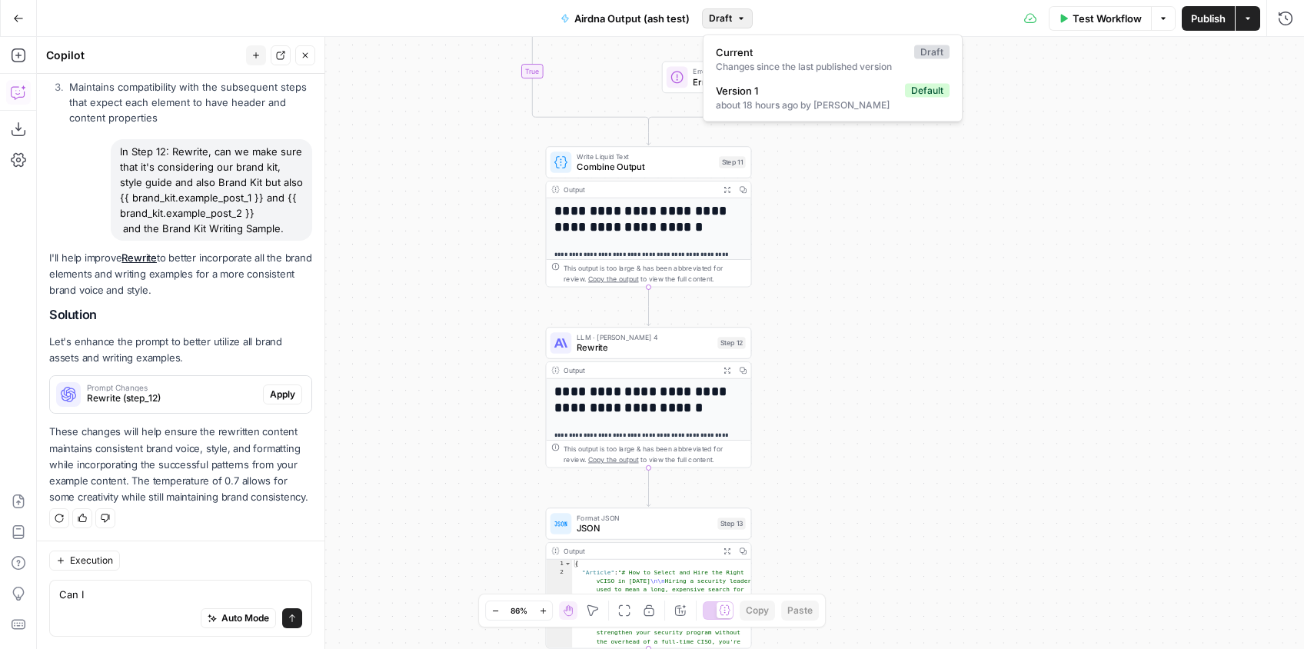
click at [742, 15] on icon "button" at bounding box center [740, 18] width 9 height 9
click at [832, 12] on div "Test Workflow Options Publish Actions Run History" at bounding box center [1027, 18] width 551 height 36
click at [729, 21] on span "Draft" at bounding box center [720, 19] width 23 height 14
click at [782, 15] on div "Test Workflow Options Publish Actions Run History" at bounding box center [1027, 18] width 551 height 36
click at [1251, 18] on icon "button" at bounding box center [1247, 18] width 9 height 9
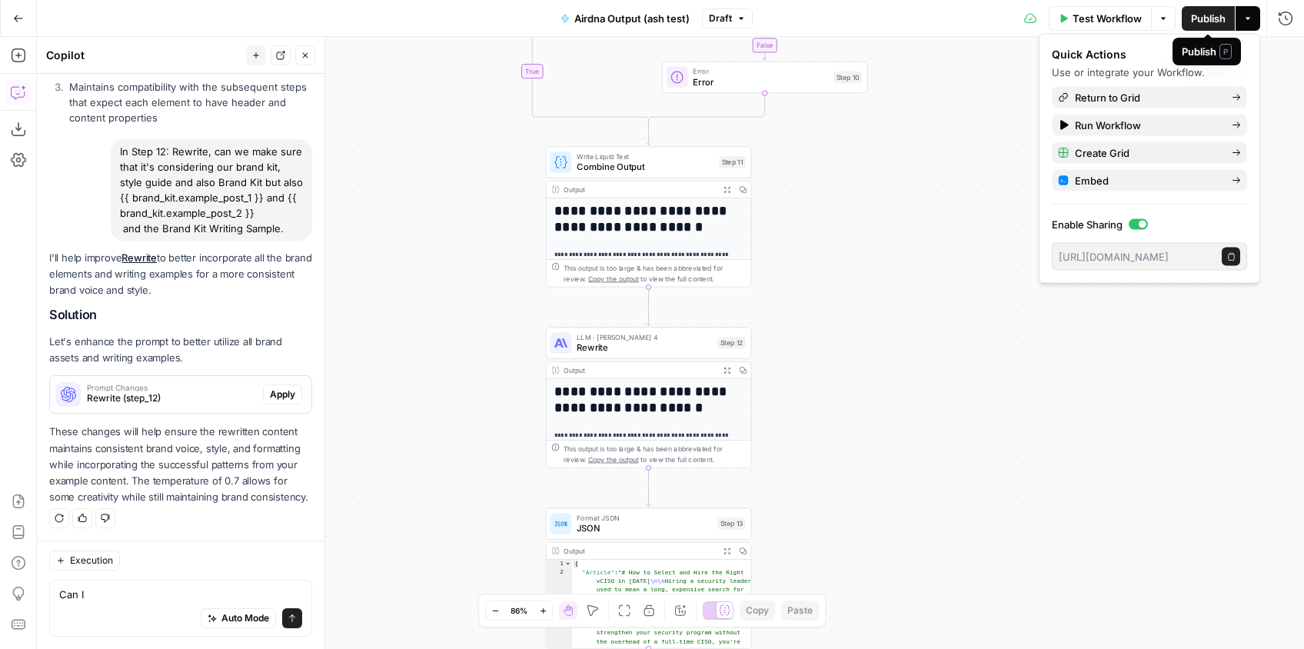
click at [1208, 25] on span "Publish" at bounding box center [1208, 18] width 35 height 15
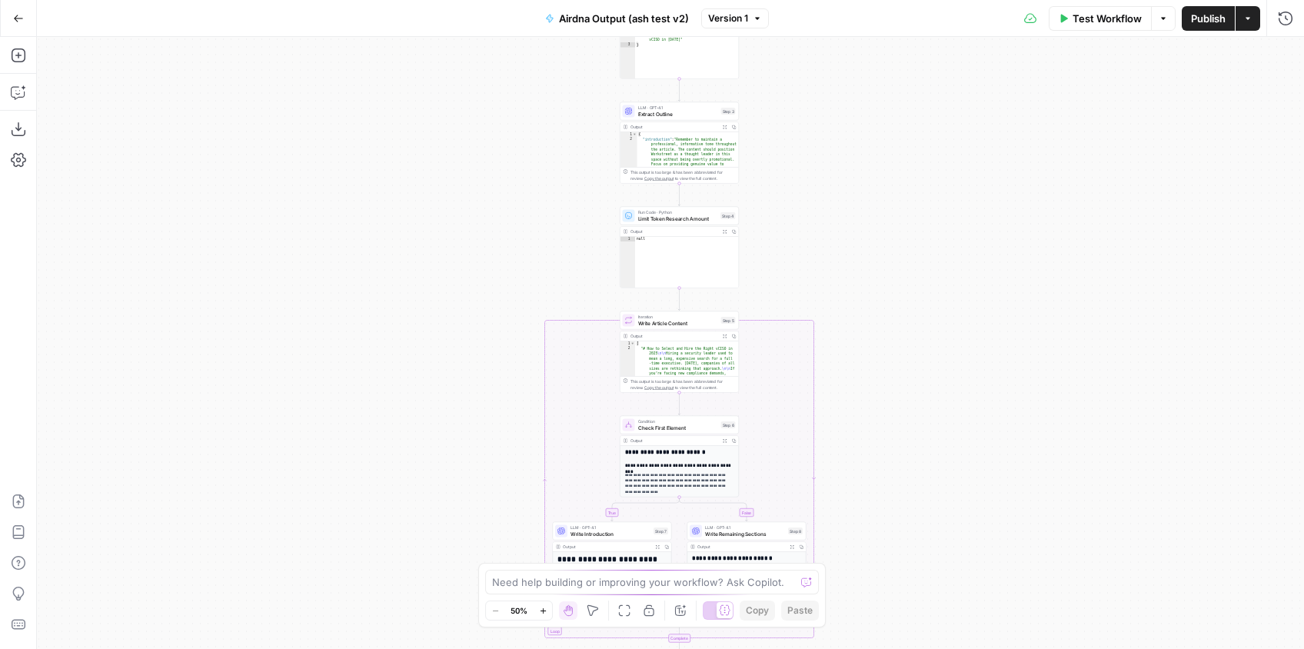
drag, startPoint x: 862, startPoint y: 153, endPoint x: 870, endPoint y: 248, distance: 95.7
click at [872, 311] on div "true false true false Workflow Set Inputs Inputs Google Search Google Search St…" at bounding box center [670, 343] width 1267 height 612
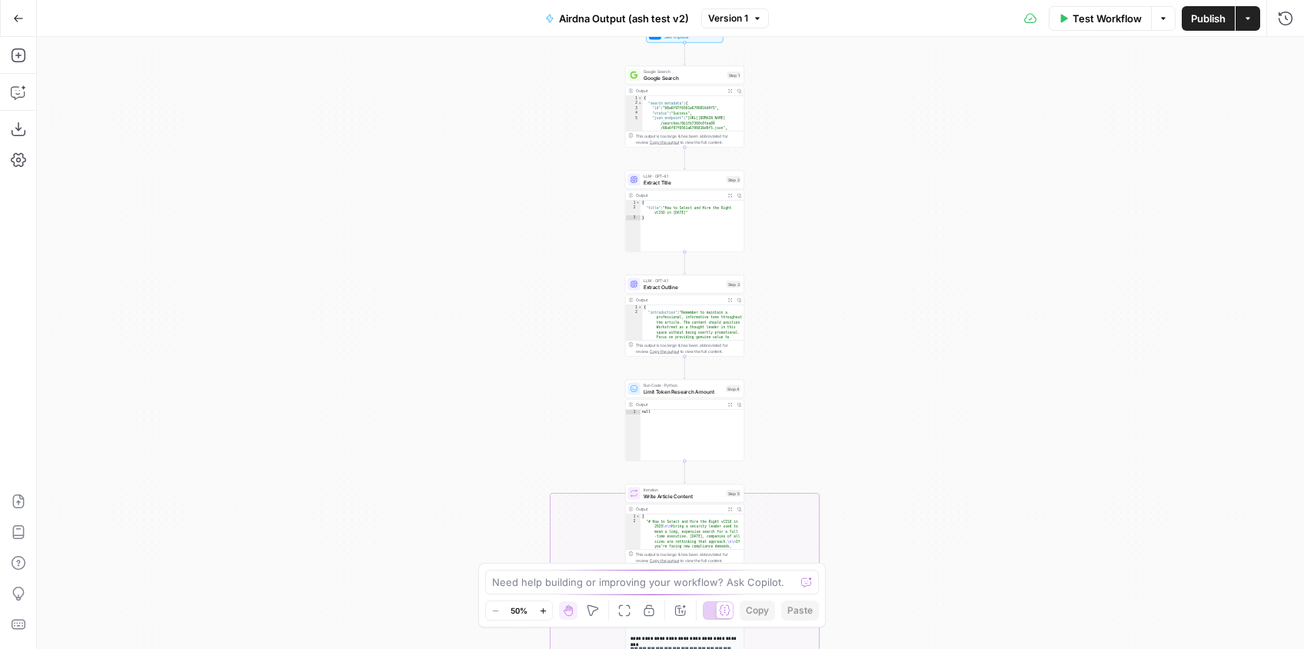
click at [862, 336] on div "true false true false Workflow Set Inputs Inputs Google Search Google Search St…" at bounding box center [670, 343] width 1267 height 612
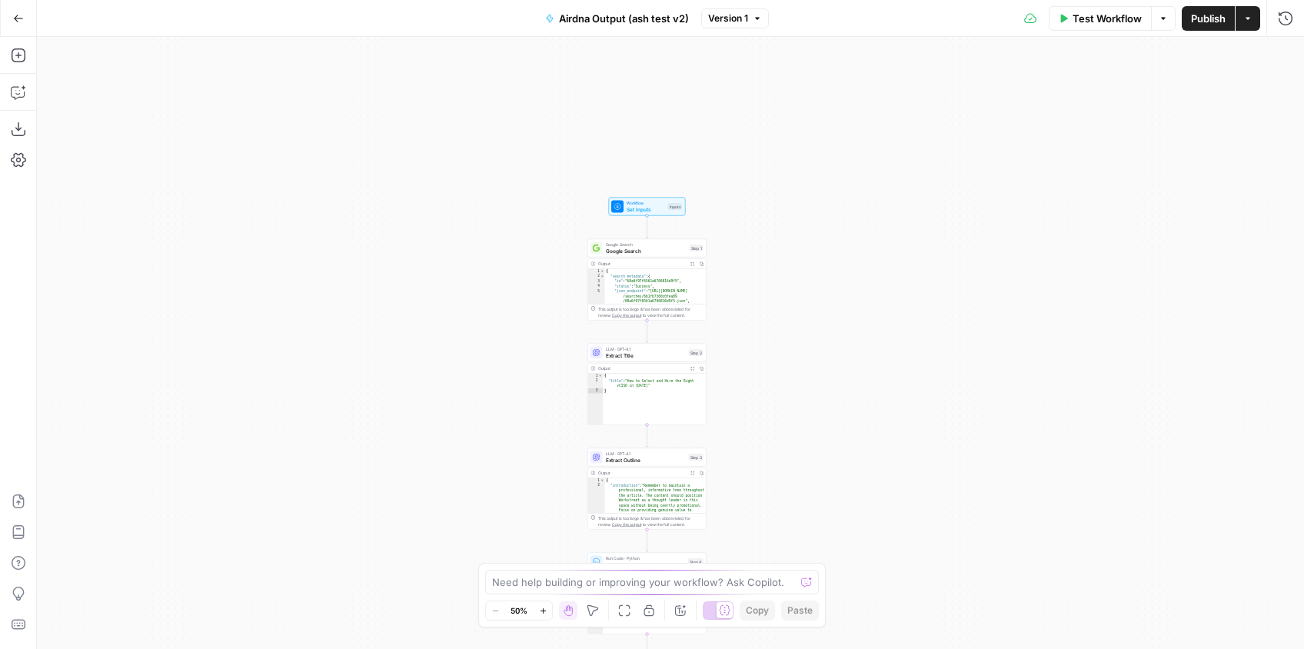
drag, startPoint x: 844, startPoint y: 231, endPoint x: 825, endPoint y: 344, distance: 113.9
click at [824, 347] on div "true false true false Workflow Set Inputs Inputs Google Search Google Search St…" at bounding box center [670, 343] width 1267 height 612
click at [1159, 25] on button "Options" at bounding box center [1163, 18] width 25 height 25
click at [1249, 18] on icon "button" at bounding box center [1247, 18] width 9 height 9
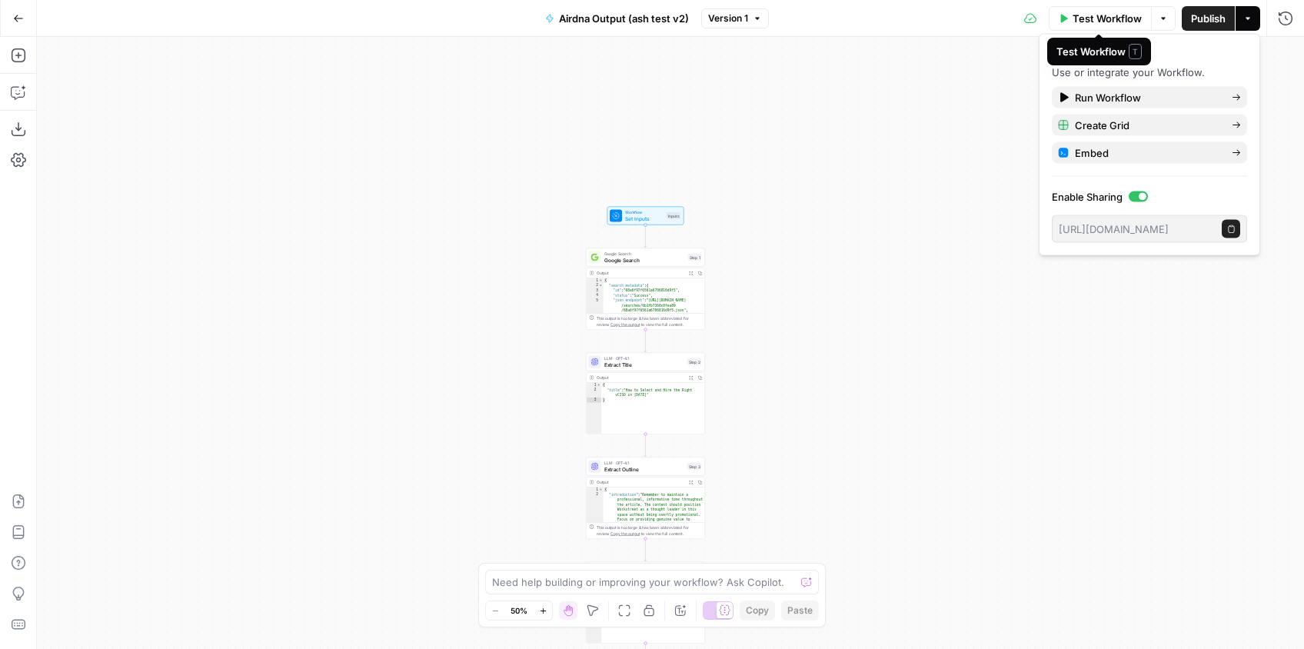
click at [1156, 16] on button "Options" at bounding box center [1163, 18] width 25 height 25
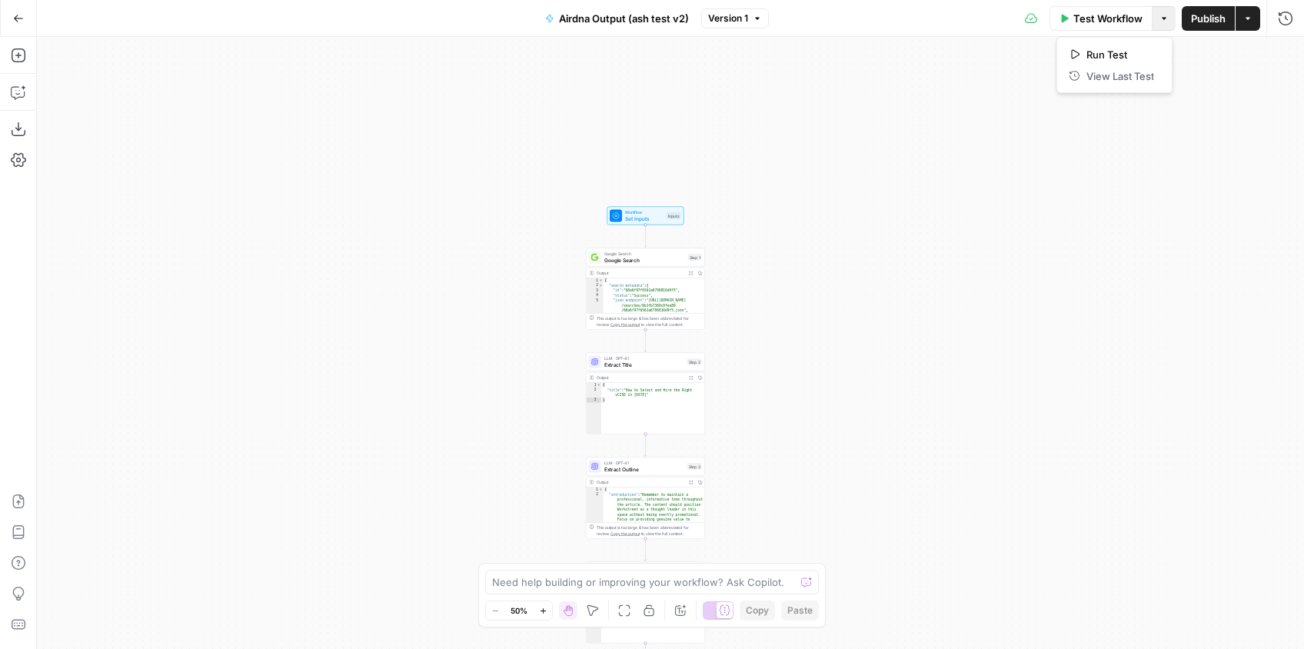
click at [1104, 19] on span "Test Workflow" at bounding box center [1107, 18] width 69 height 15
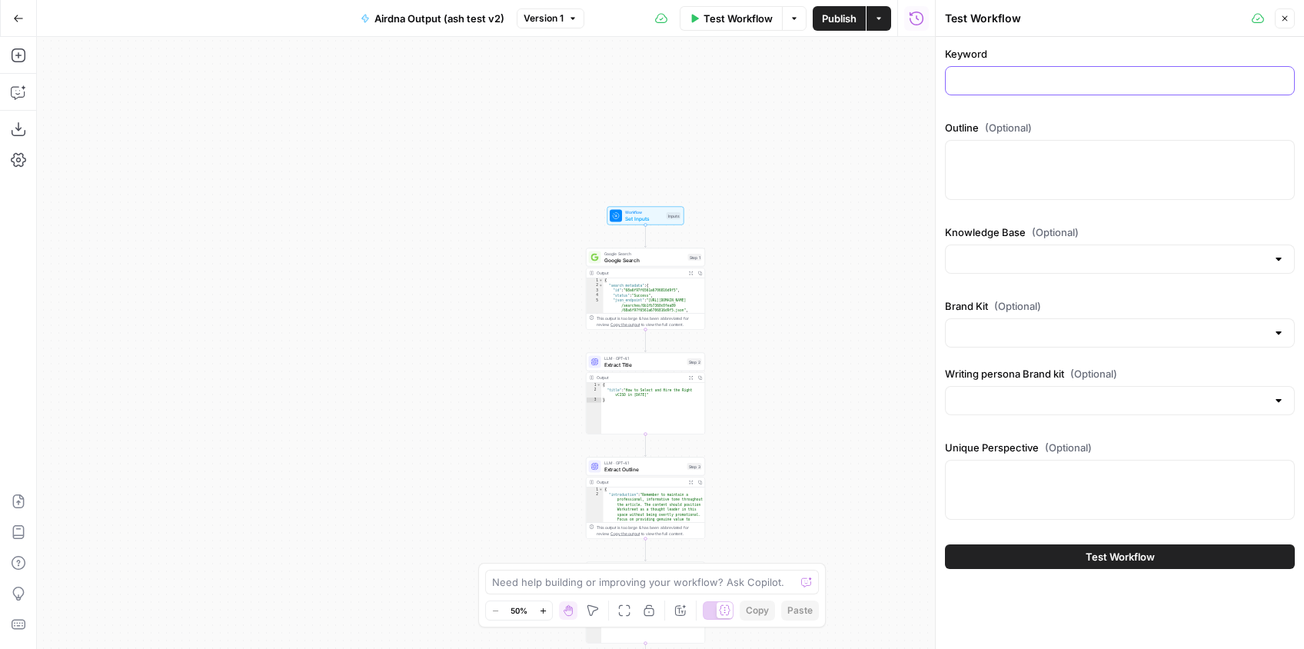
click at [1043, 75] on input "Keyword" at bounding box center [1120, 80] width 330 height 15
click at [1044, 491] on div at bounding box center [1120, 490] width 350 height 60
paste textarea "When to work with a vCISO: “My take is,if you’re going to be buying a product l…"
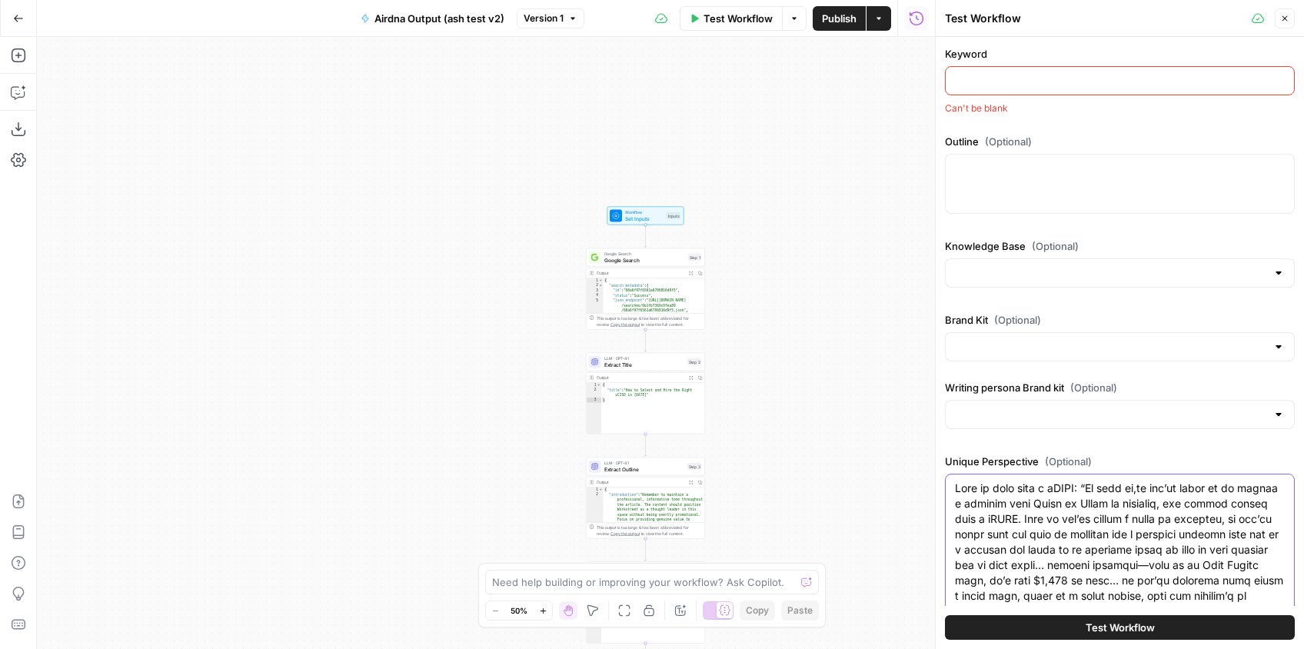
scroll to position [115, 0]
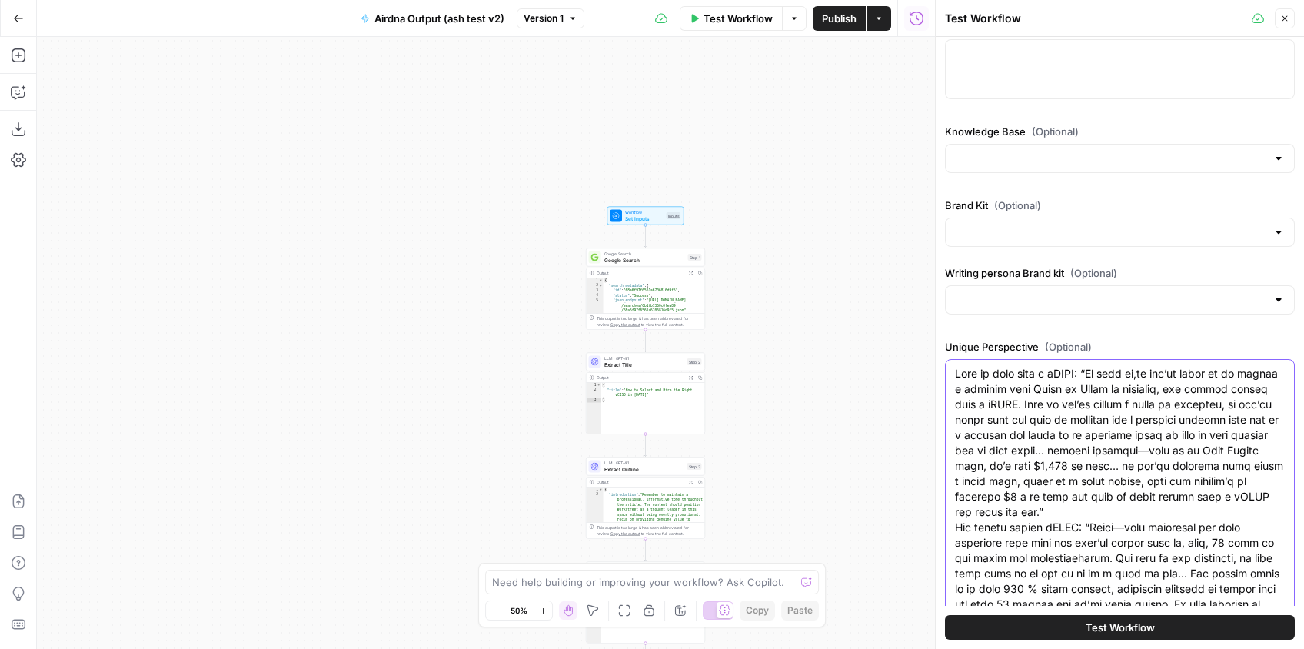
type textarea "When to work with a vCISO: “My take is,if you’re going to be buying a product l…"
click at [1051, 308] on div at bounding box center [1120, 299] width 350 height 29
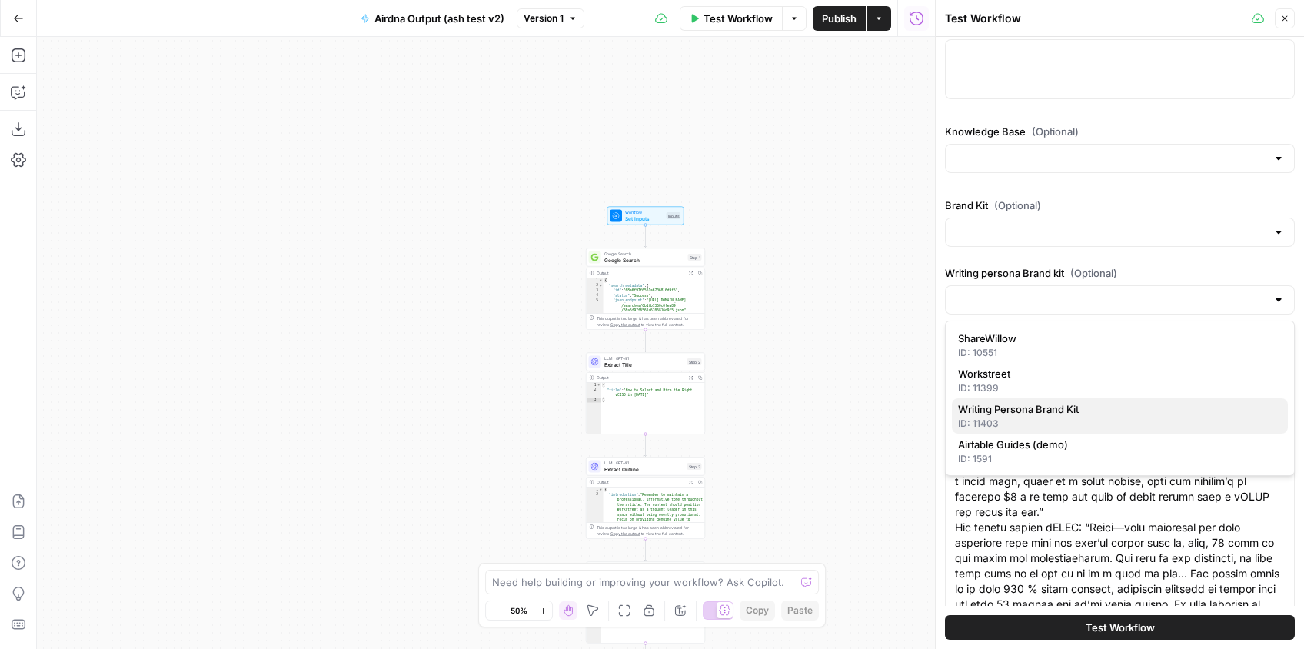
click at [1055, 417] on div "ID: 11403" at bounding box center [1120, 424] width 324 height 14
type input "Writing Persona Brand Kit"
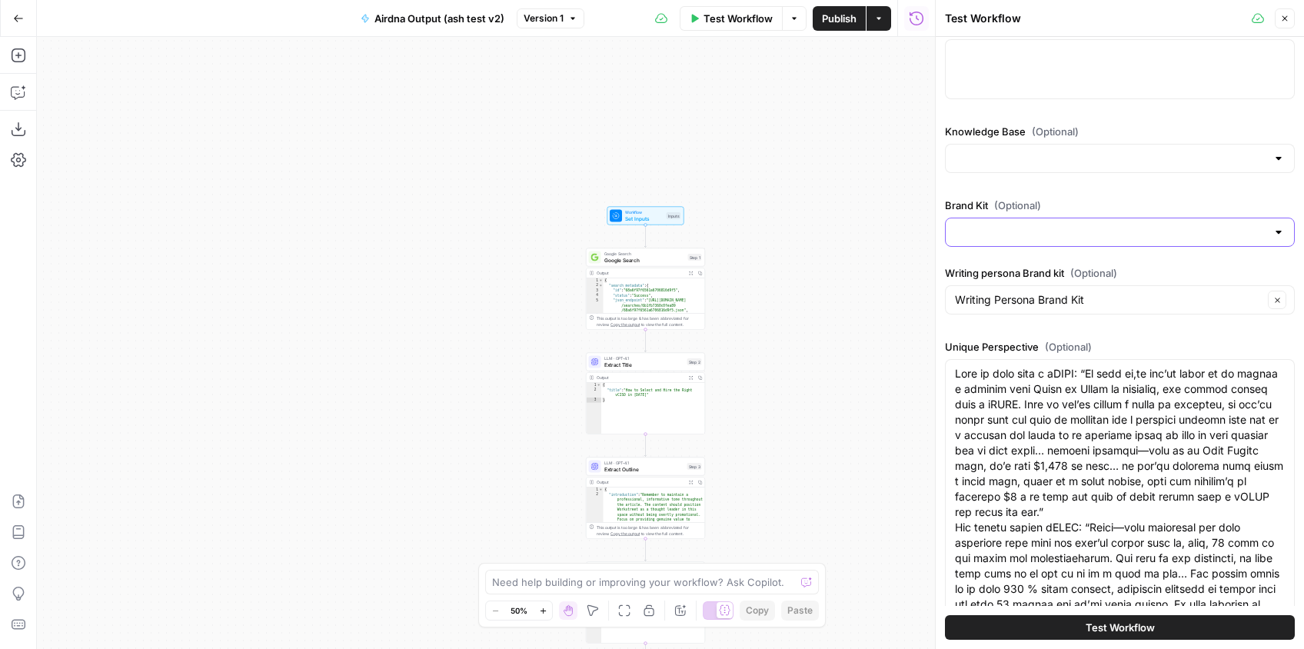
click at [1011, 229] on input "Brand Kit (Optional)" at bounding box center [1110, 231] width 311 height 15
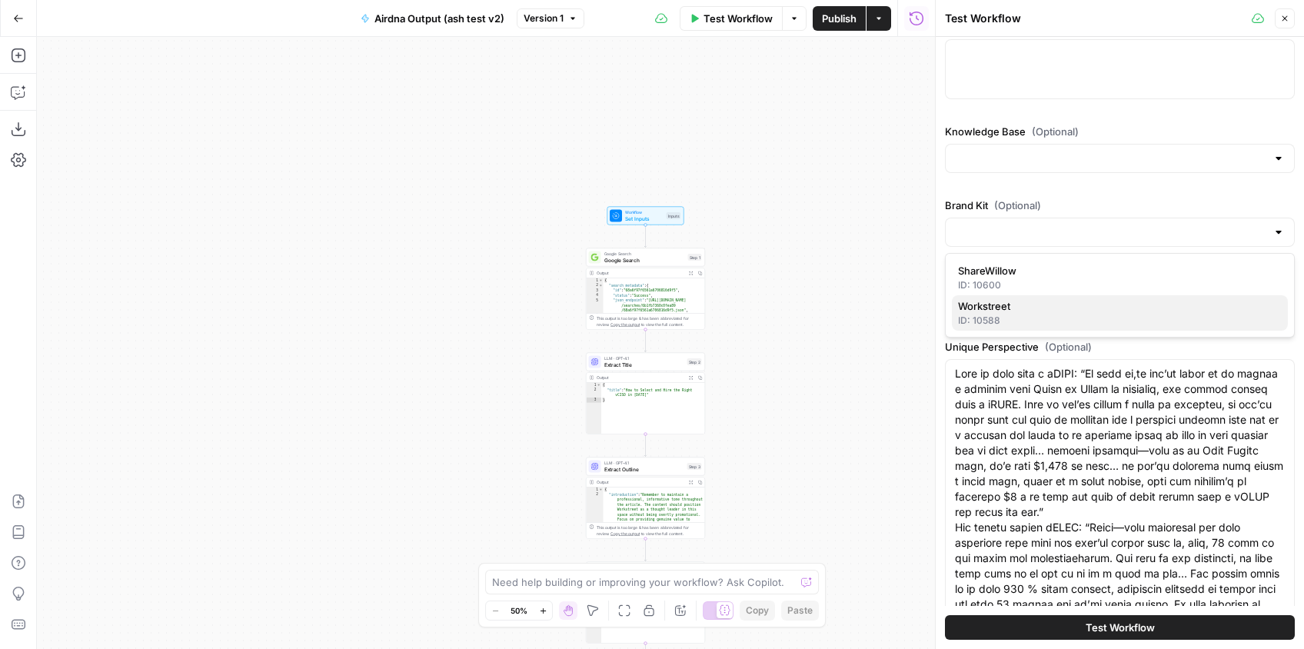
click at [1011, 306] on span "Workstreet" at bounding box center [1116, 305] width 317 height 15
type input "Workstreet"
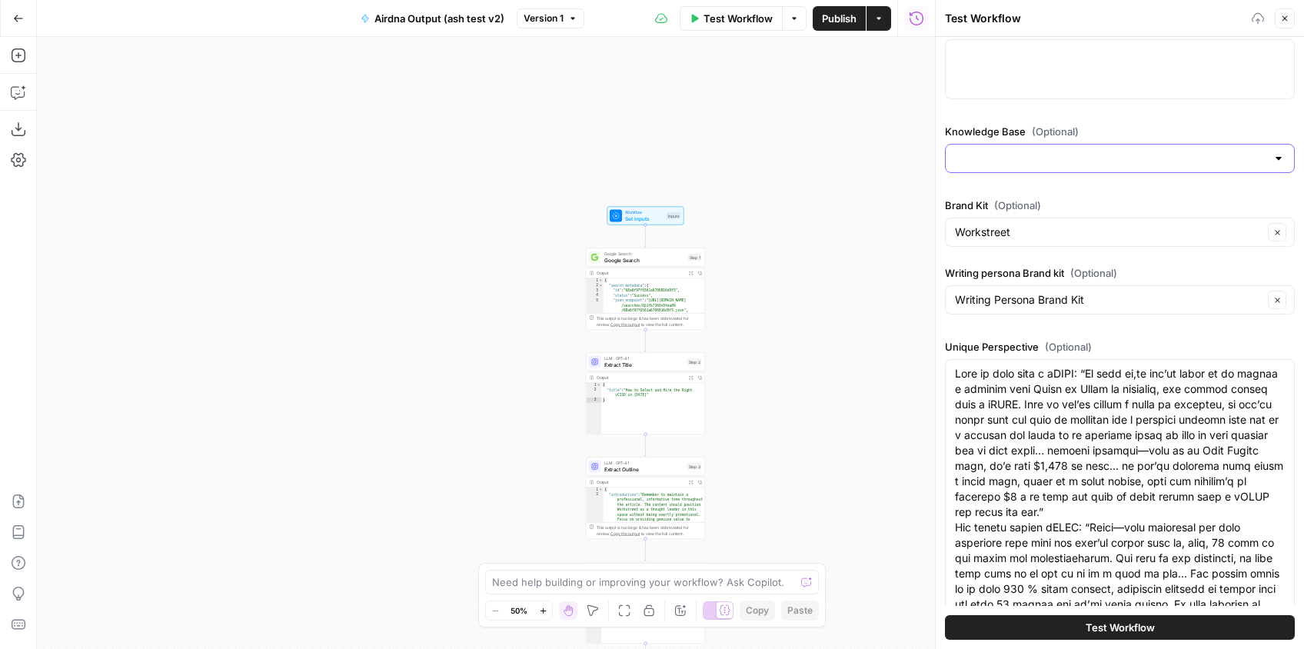
click at [1001, 157] on input "Knowledge Base (Optional)" at bounding box center [1110, 158] width 311 height 15
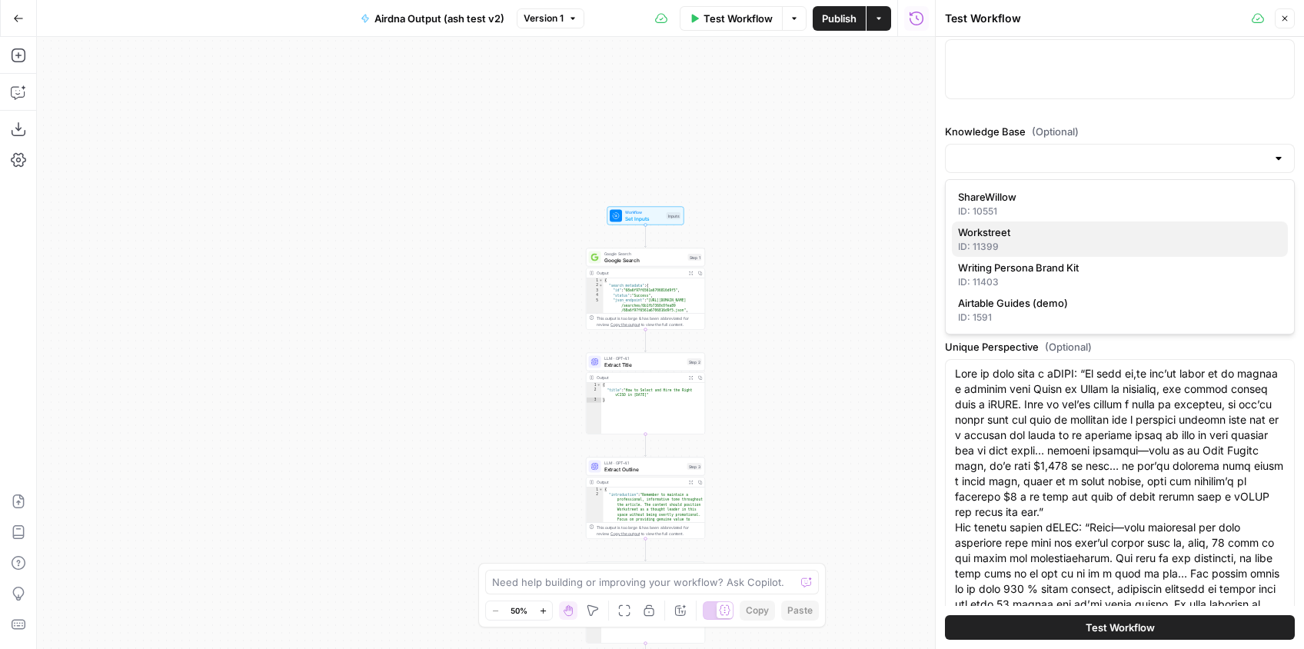
click at [1007, 237] on span "Workstreet" at bounding box center [1116, 231] width 317 height 15
type input "Workstreet"
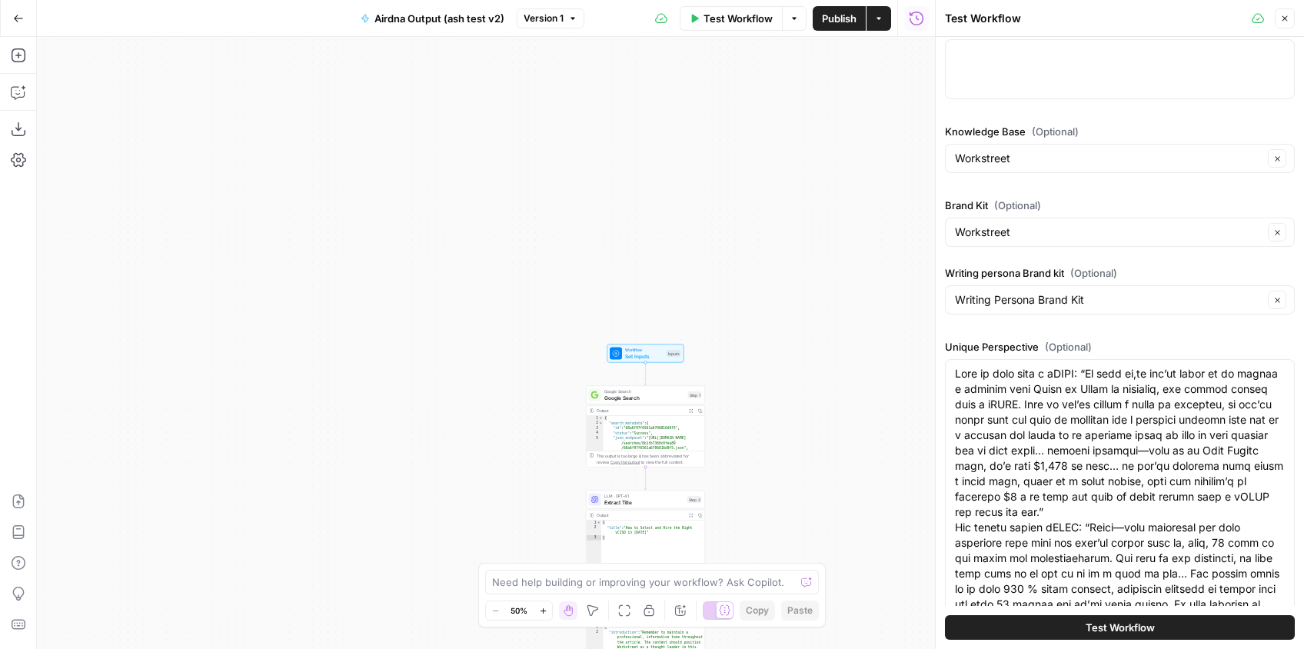
scroll to position [0, 0]
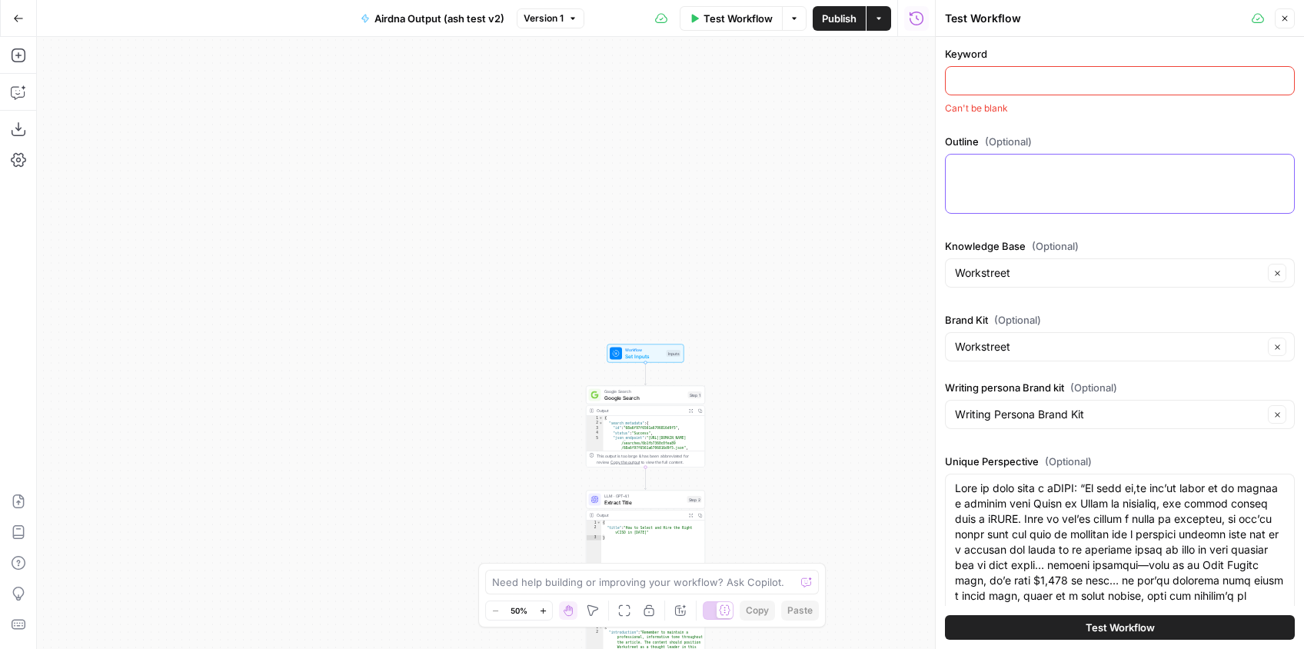
click at [1030, 172] on textarea "Outline (Optional)" at bounding box center [1120, 168] width 330 height 15
paste textarea "vCISO vs CISO: How to Choose in 2025 What Is a CISO Define the traditional Chie…"
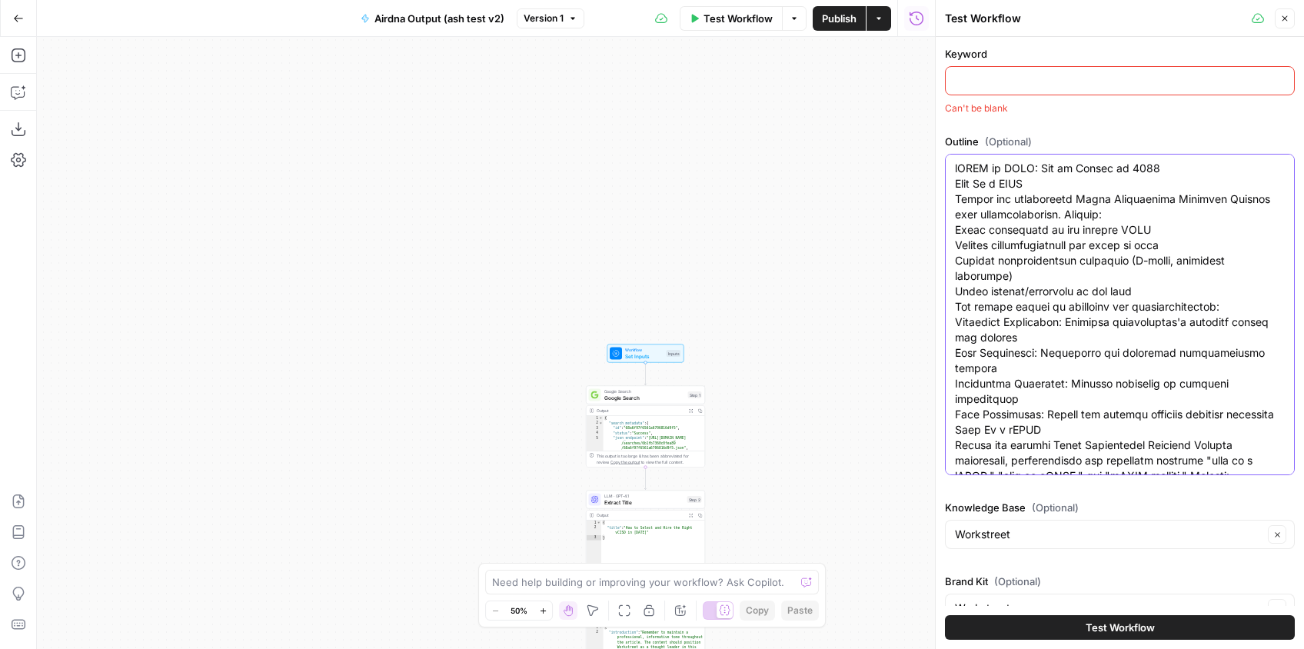
drag, startPoint x: 1029, startPoint y: 167, endPoint x: 949, endPoint y: 168, distance: 79.9
click at [949, 168] on div at bounding box center [1120, 314] width 350 height 321
type textarea "vCISO vs CISO: How to Choose in 2025 What Is a CISO Define the traditional Chie…"
click at [1021, 78] on input "Keyword" at bounding box center [1120, 80] width 330 height 15
paste input "vCISO vs CISO"
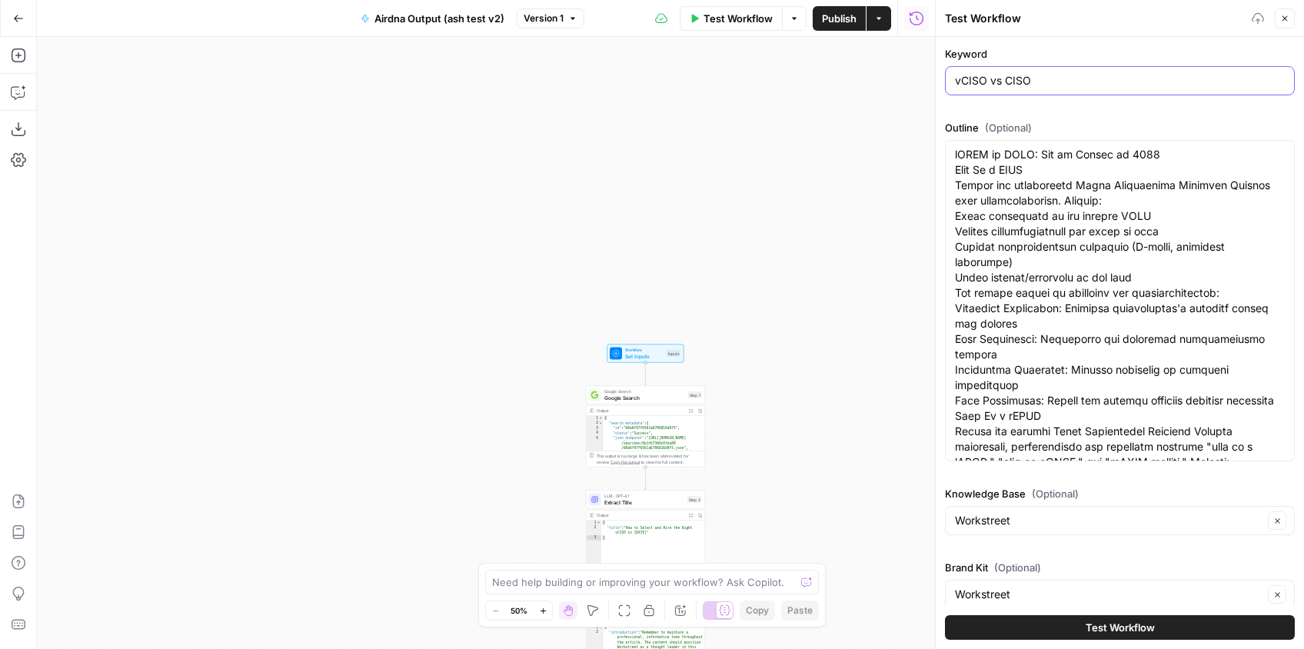
type input "vCISO vs CISO"
click at [883, 150] on div "true false false true Workflow Set Inputs Inputs Google Search Google Search St…" at bounding box center [486, 343] width 898 height 612
click at [666, 409] on div "Output" at bounding box center [640, 410] width 88 height 6
type textarea "**********"
click at [670, 430] on div "{ "search_metadata" : { "id" : "68a6f97f6561a6706816d9f5" , "status" : "Success…" at bounding box center [654, 446] width 102 height 61
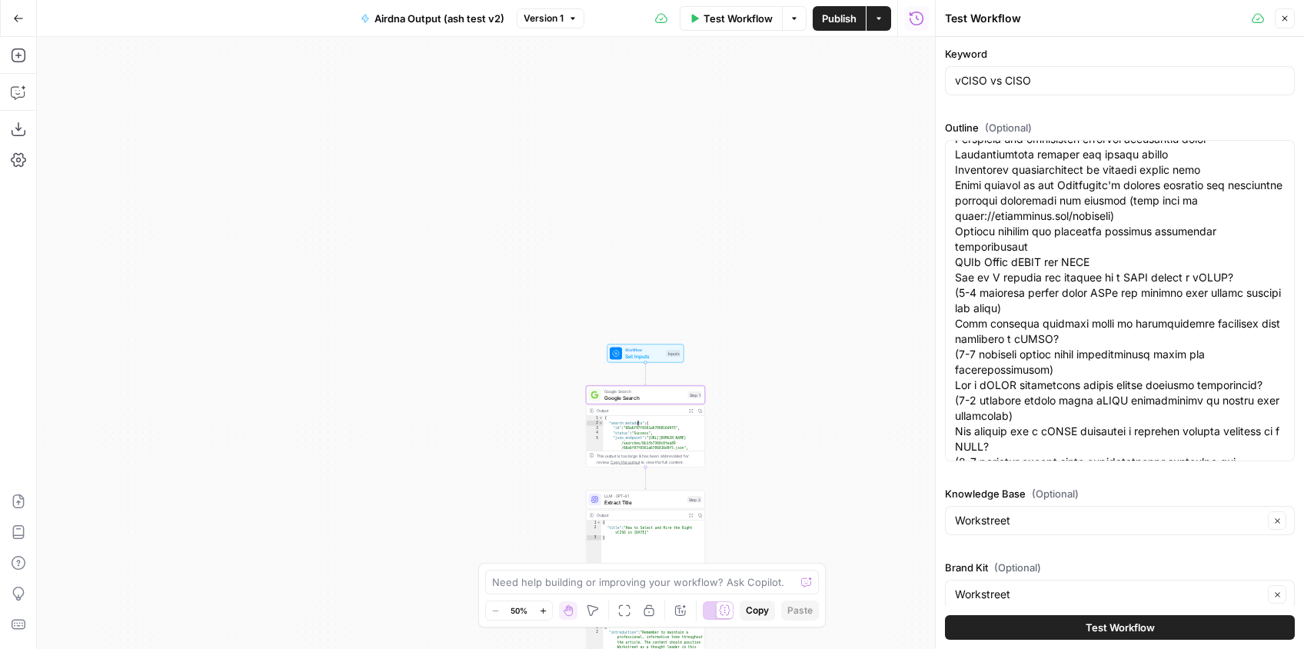
scroll to position [421, 0]
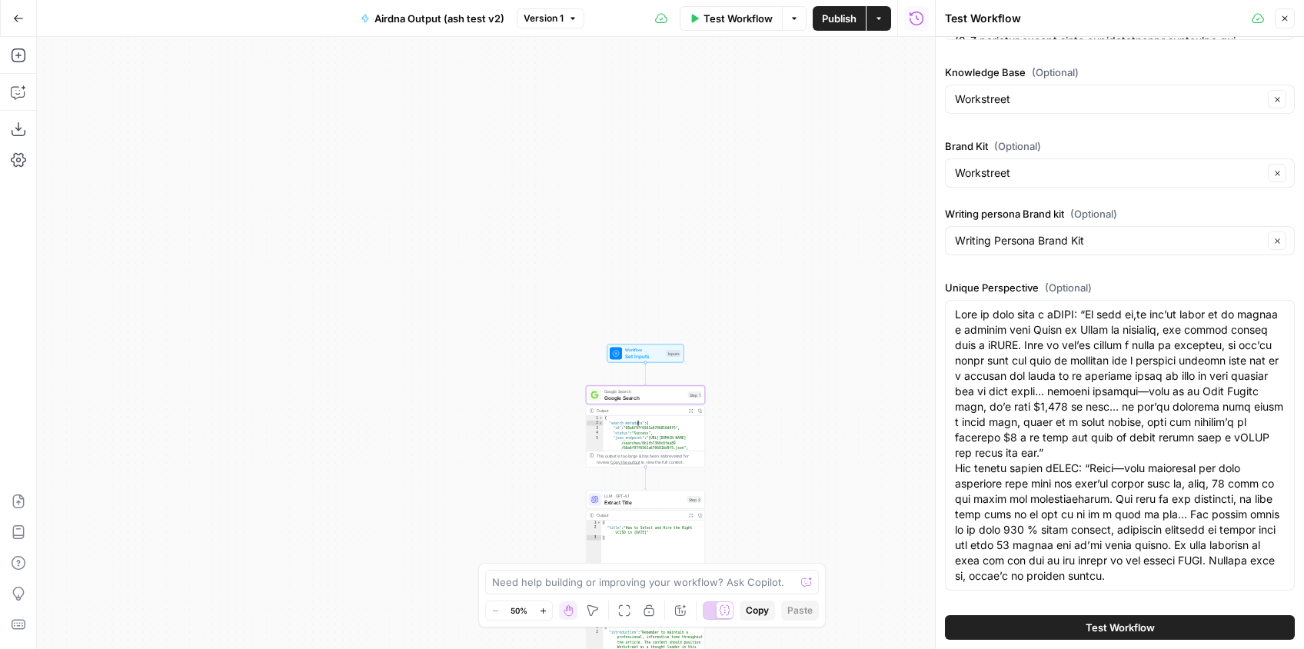
click at [1128, 623] on span "Test Workflow" at bounding box center [1119, 626] width 69 height 15
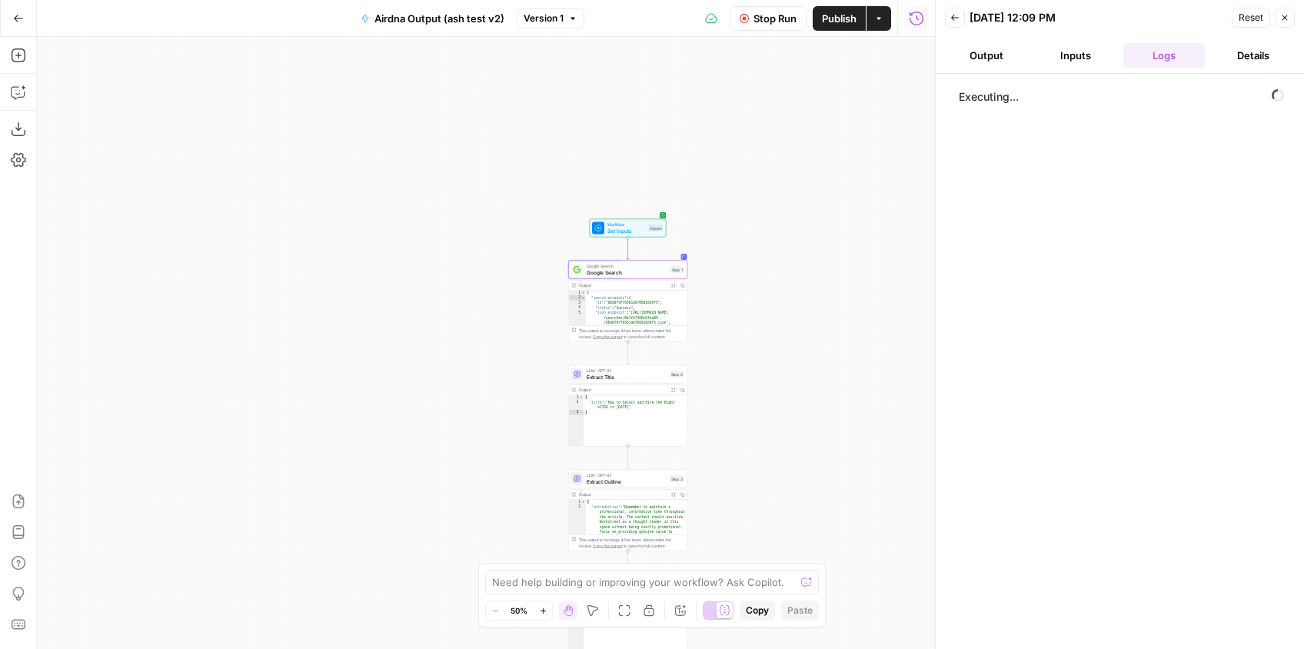
drag, startPoint x: 855, startPoint y: 410, endPoint x: 830, endPoint y: 257, distance: 154.3
click at [830, 257] on div "**********" at bounding box center [486, 343] width 898 height 612
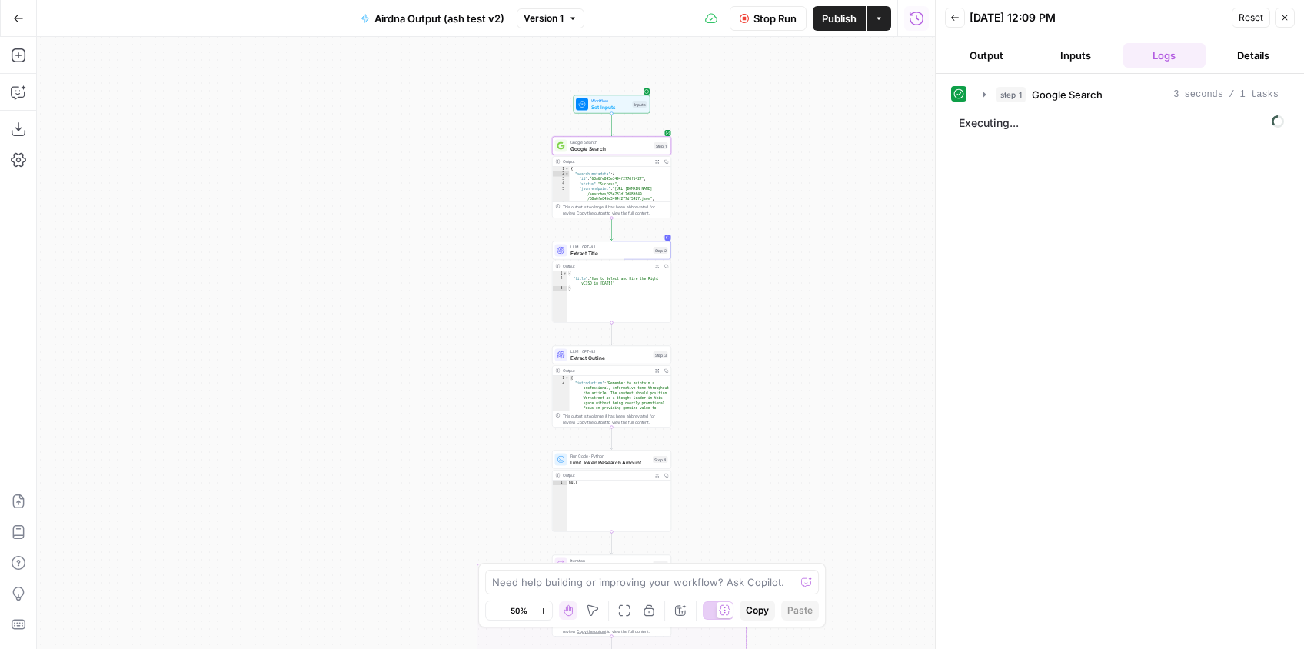
drag, startPoint x: 822, startPoint y: 320, endPoint x: 815, endPoint y: 245, distance: 74.9
click at [815, 245] on div "**********" at bounding box center [486, 343] width 898 height 612
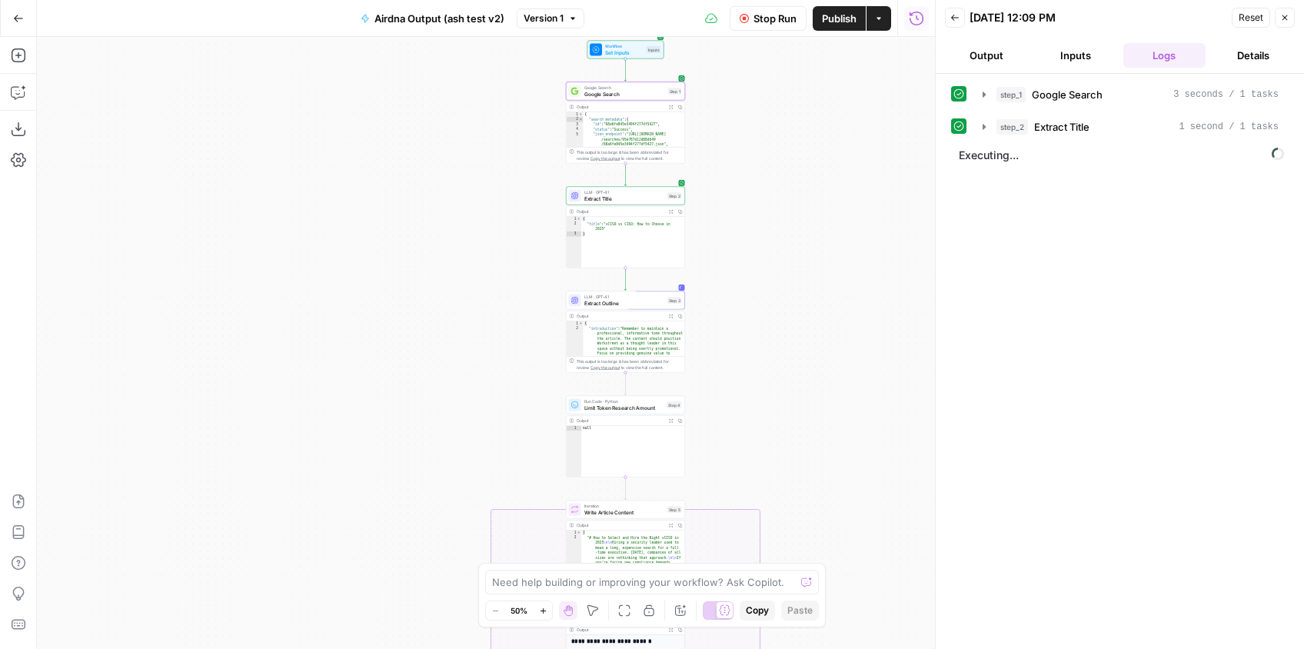
drag, startPoint x: 812, startPoint y: 271, endPoint x: 828, endPoint y: 214, distance: 59.7
click at [828, 214] on div "**********" at bounding box center [486, 343] width 898 height 612
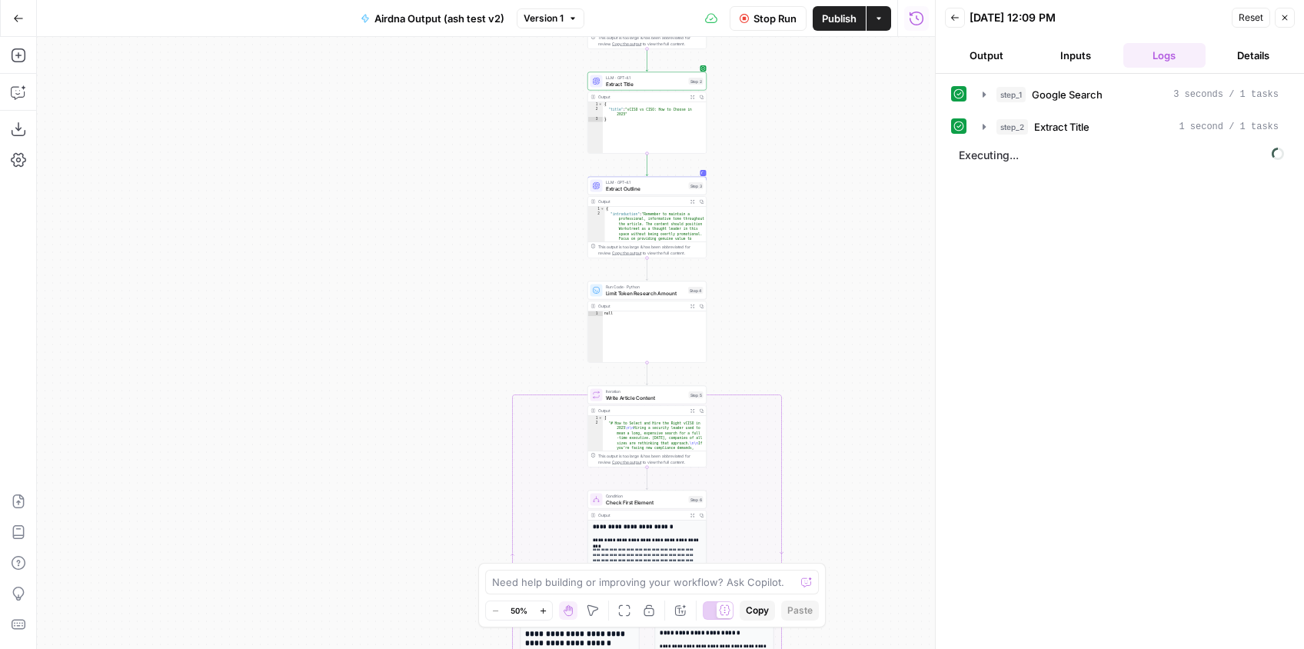
drag, startPoint x: 796, startPoint y: 272, endPoint x: 802, endPoint y: 187, distance: 85.6
click at [814, 168] on div "**********" at bounding box center [486, 343] width 898 height 612
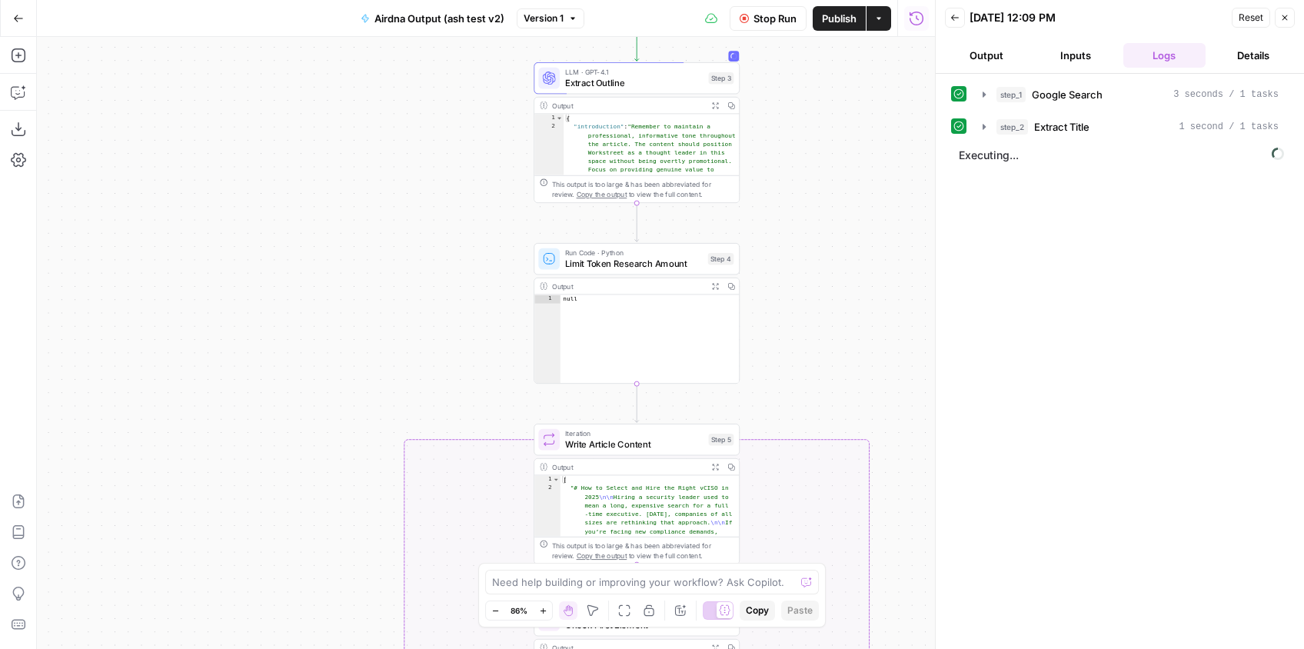
drag, startPoint x: 887, startPoint y: 218, endPoint x: 759, endPoint y: 221, distance: 127.6
click at [756, 221] on div "**********" at bounding box center [486, 343] width 898 height 612
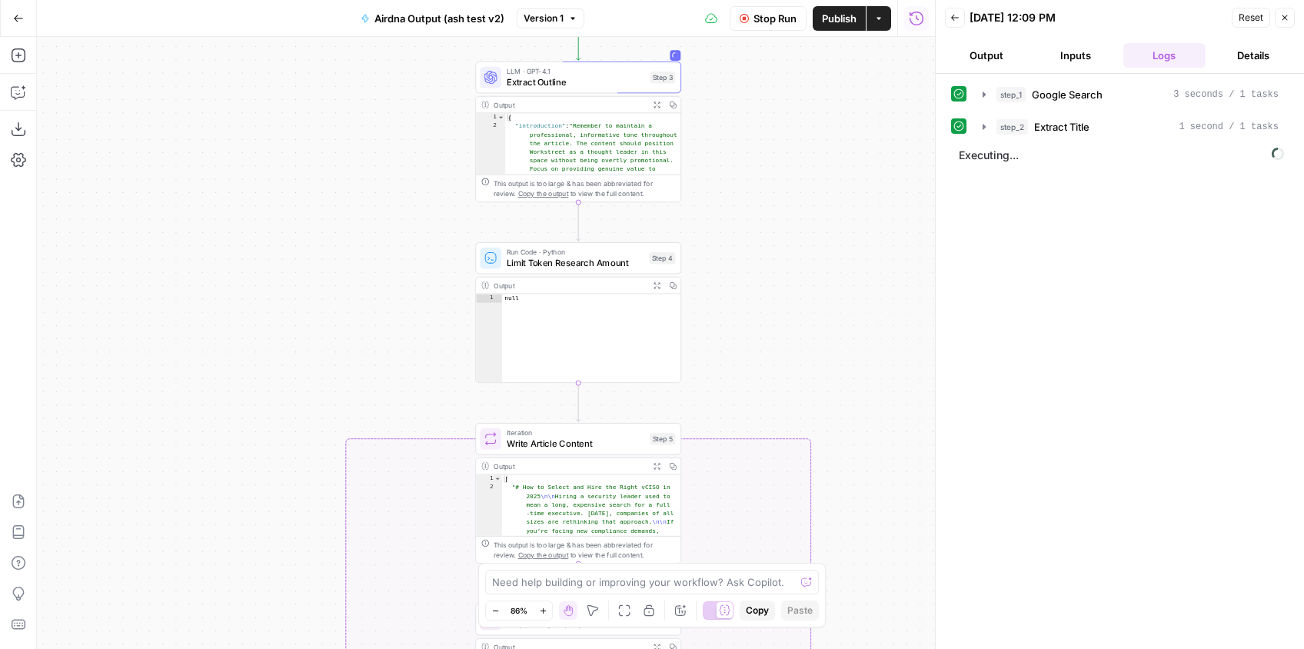
drag, startPoint x: 837, startPoint y: 229, endPoint x: 779, endPoint y: 228, distance: 58.4
click at [779, 228] on div "**********" at bounding box center [486, 343] width 898 height 612
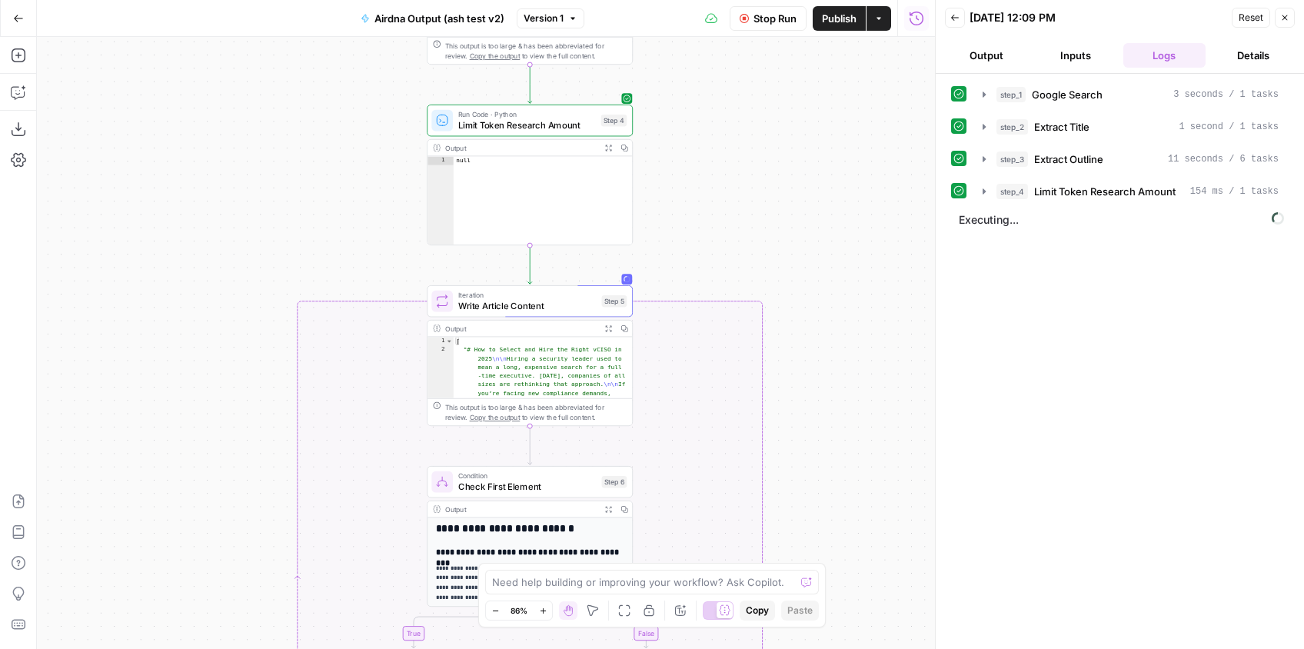
drag, startPoint x: 794, startPoint y: 289, endPoint x: 758, endPoint y: 211, distance: 85.6
click at [746, 151] on div "**********" at bounding box center [486, 343] width 898 height 612
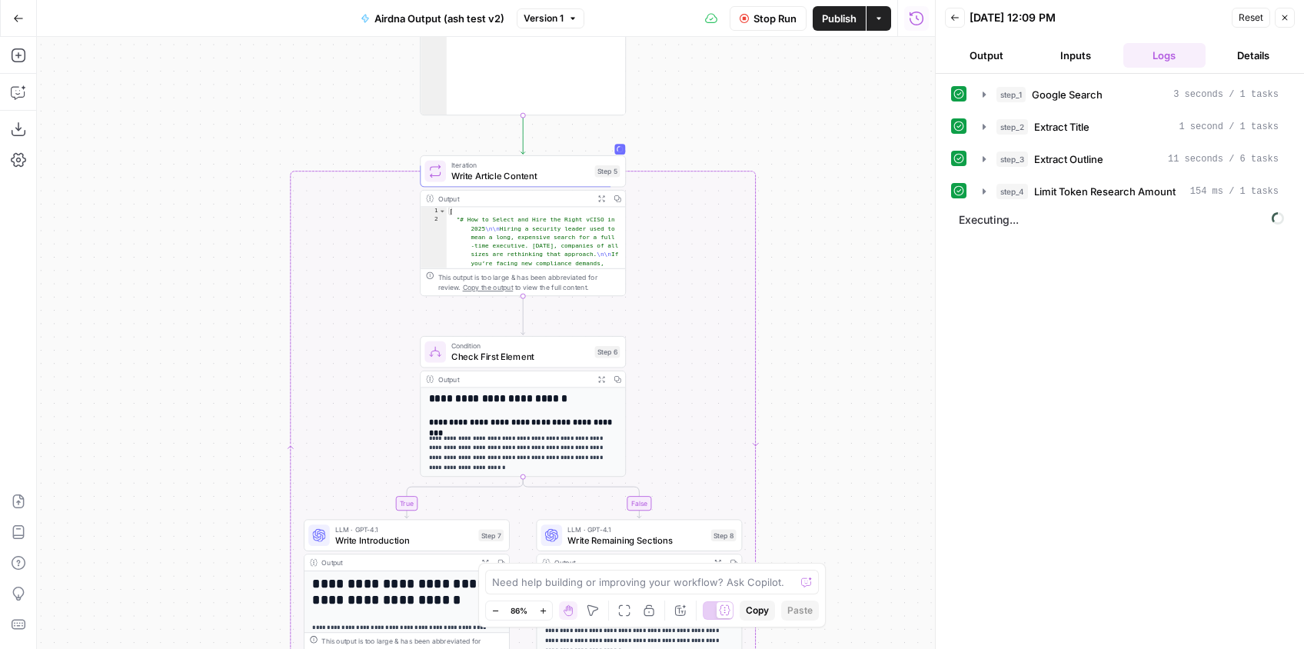
drag, startPoint x: 782, startPoint y: 180, endPoint x: 782, endPoint y: 147, distance: 33.1
click at [782, 147] on div "**********" at bounding box center [486, 343] width 898 height 612
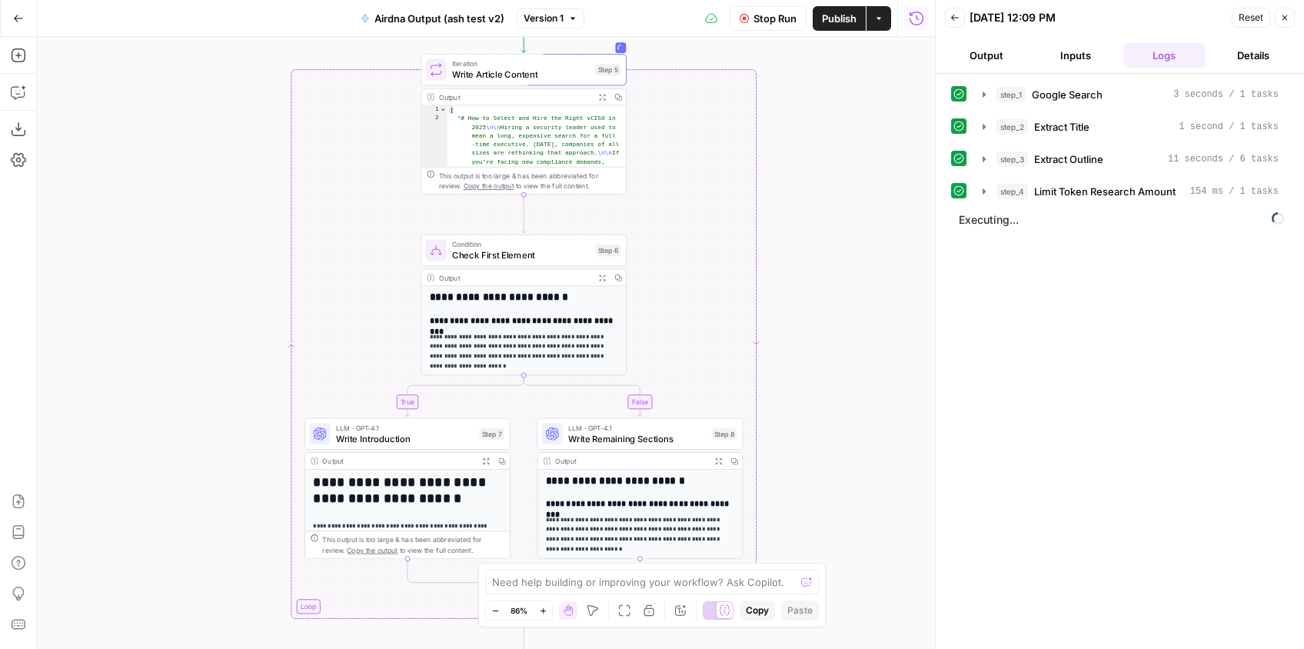
drag, startPoint x: 796, startPoint y: 243, endPoint x: 796, endPoint y: 142, distance: 100.7
click at [796, 142] on div "**********" at bounding box center [486, 343] width 898 height 612
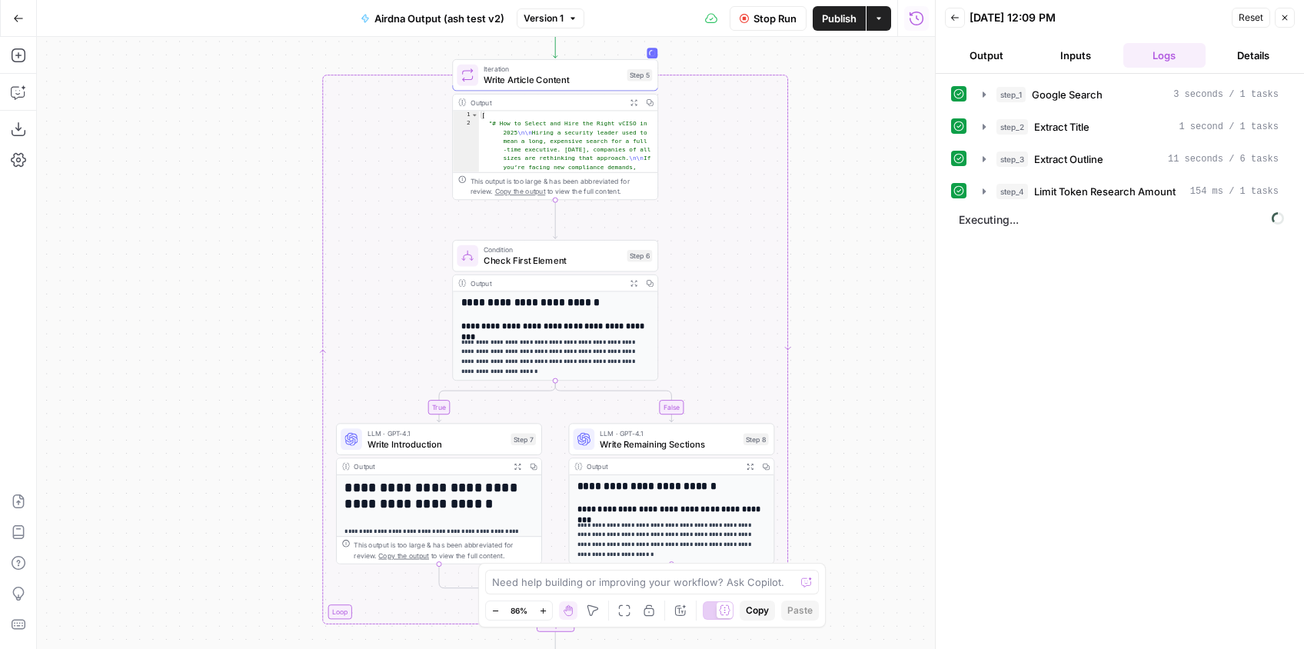
drag, startPoint x: 789, startPoint y: 289, endPoint x: 821, endPoint y: 294, distance: 32.0
click at [821, 294] on div "**********" at bounding box center [486, 343] width 898 height 612
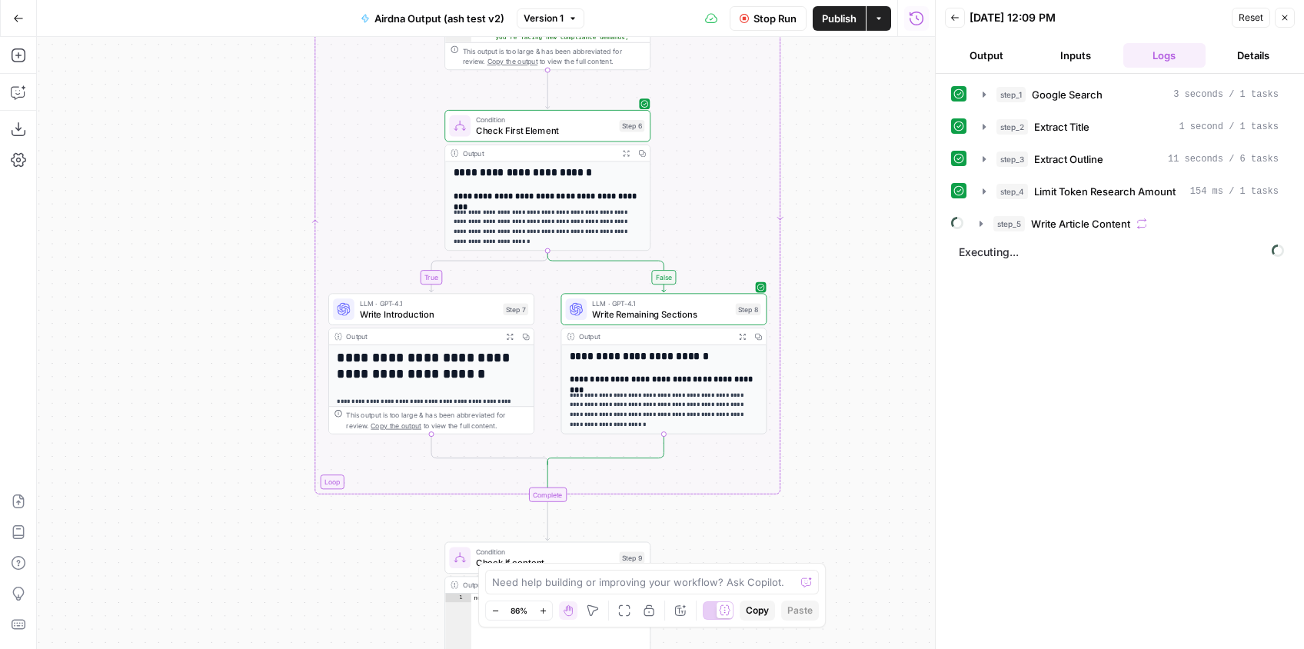
drag, startPoint x: 825, startPoint y: 312, endPoint x: 818, endPoint y: 182, distance: 130.1
click at [818, 182] on div "**********" at bounding box center [486, 343] width 898 height 612
drag, startPoint x: 857, startPoint y: 339, endPoint x: 867, endPoint y: 208, distance: 131.0
click at [867, 208] on div "**********" at bounding box center [486, 343] width 898 height 612
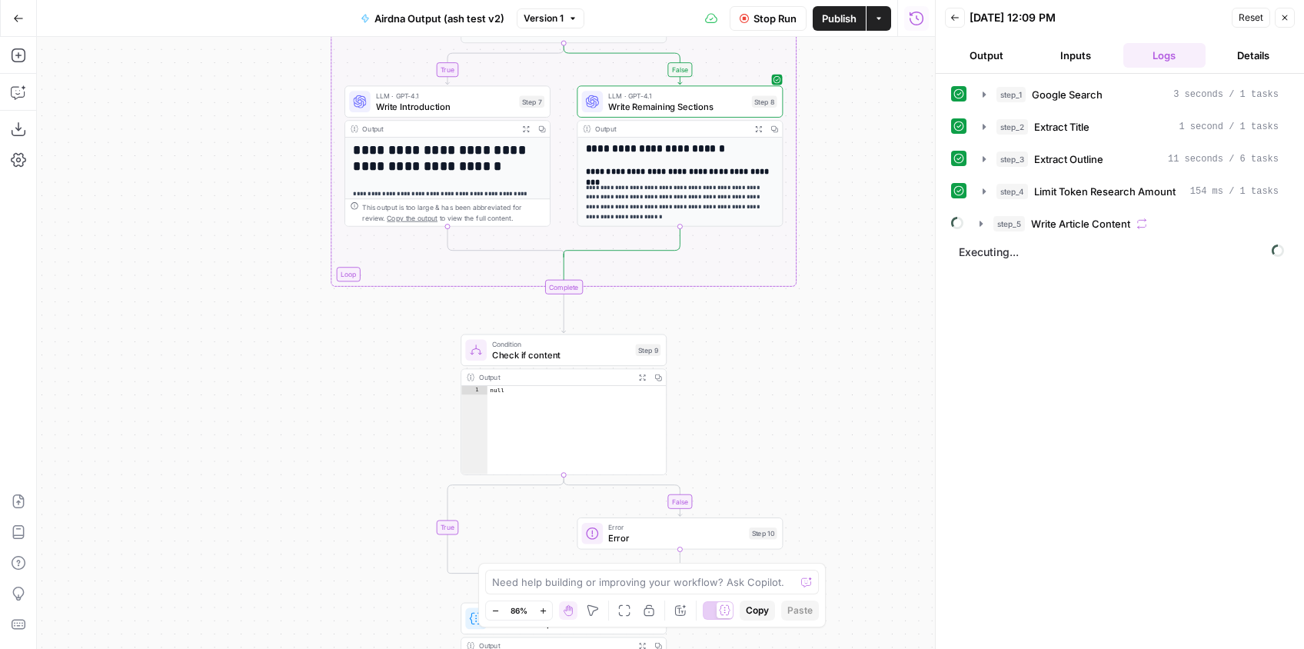
drag, startPoint x: 875, startPoint y: 368, endPoint x: 879, endPoint y: 254, distance: 114.6
click at [879, 254] on div "**********" at bounding box center [486, 343] width 898 height 612
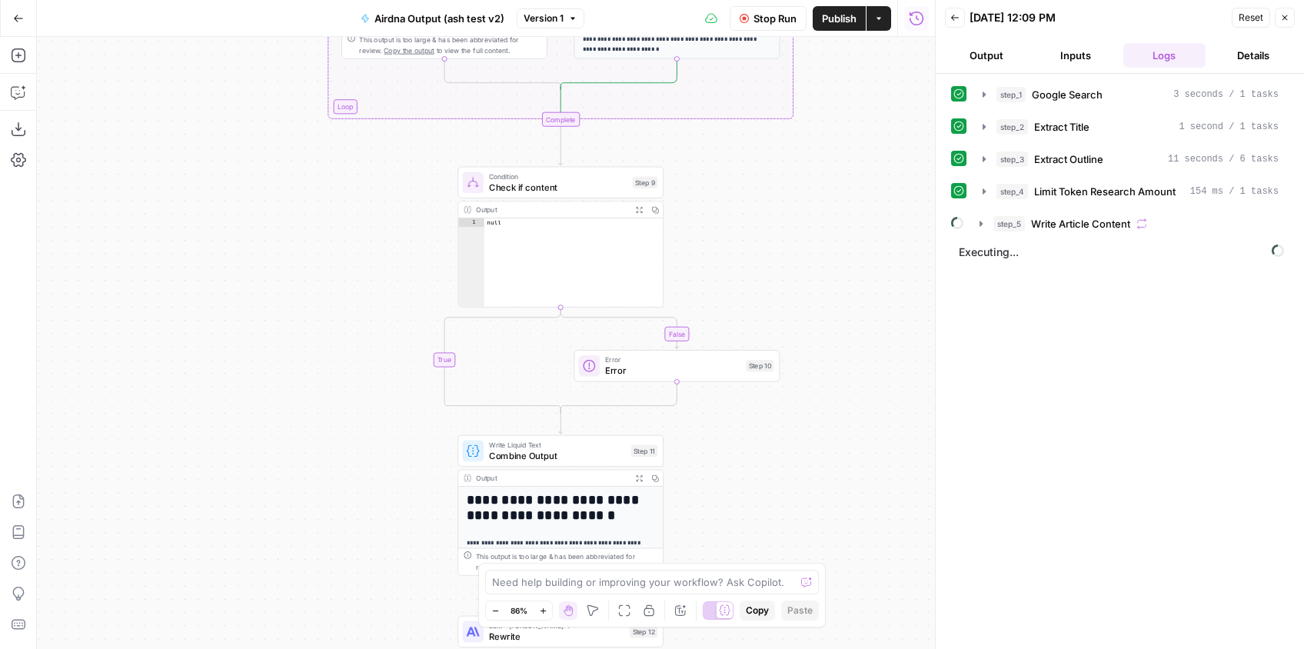
drag, startPoint x: 847, startPoint y: 353, endPoint x: 846, endPoint y: 223, distance: 129.9
click at [846, 223] on div "**********" at bounding box center [486, 343] width 898 height 612
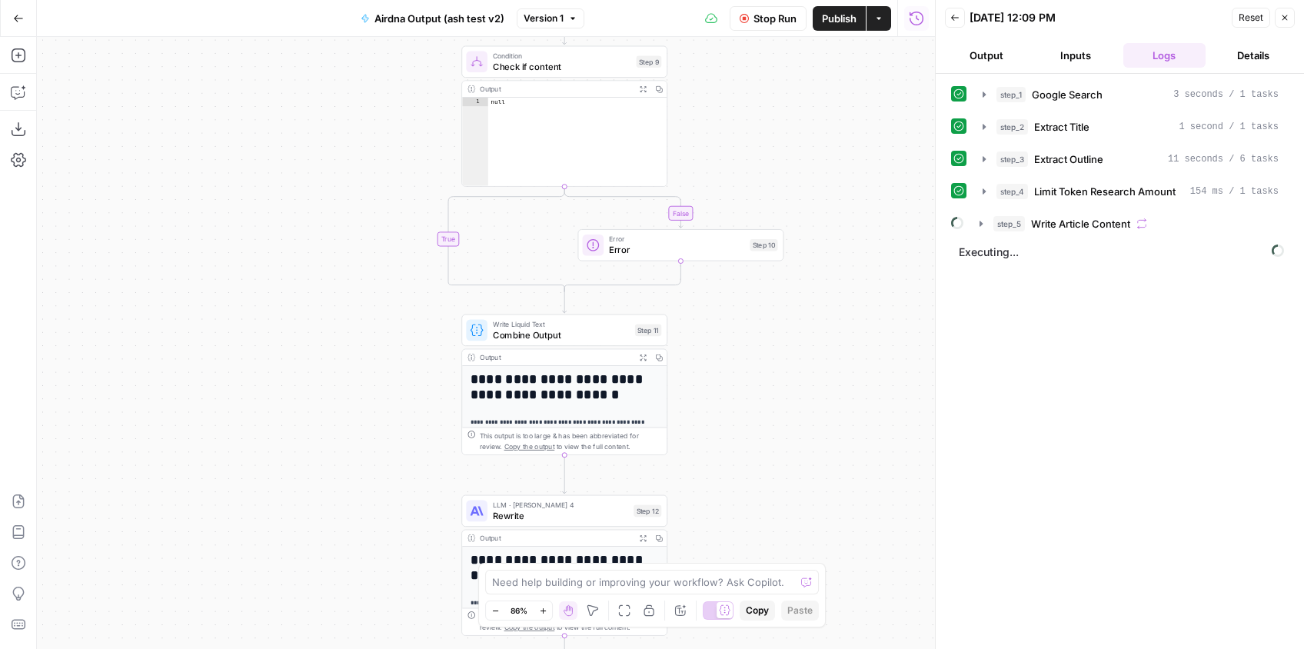
drag, startPoint x: 852, startPoint y: 345, endPoint x: 856, endPoint y: 224, distance: 120.7
click at [856, 224] on div "**********" at bounding box center [486, 343] width 898 height 612
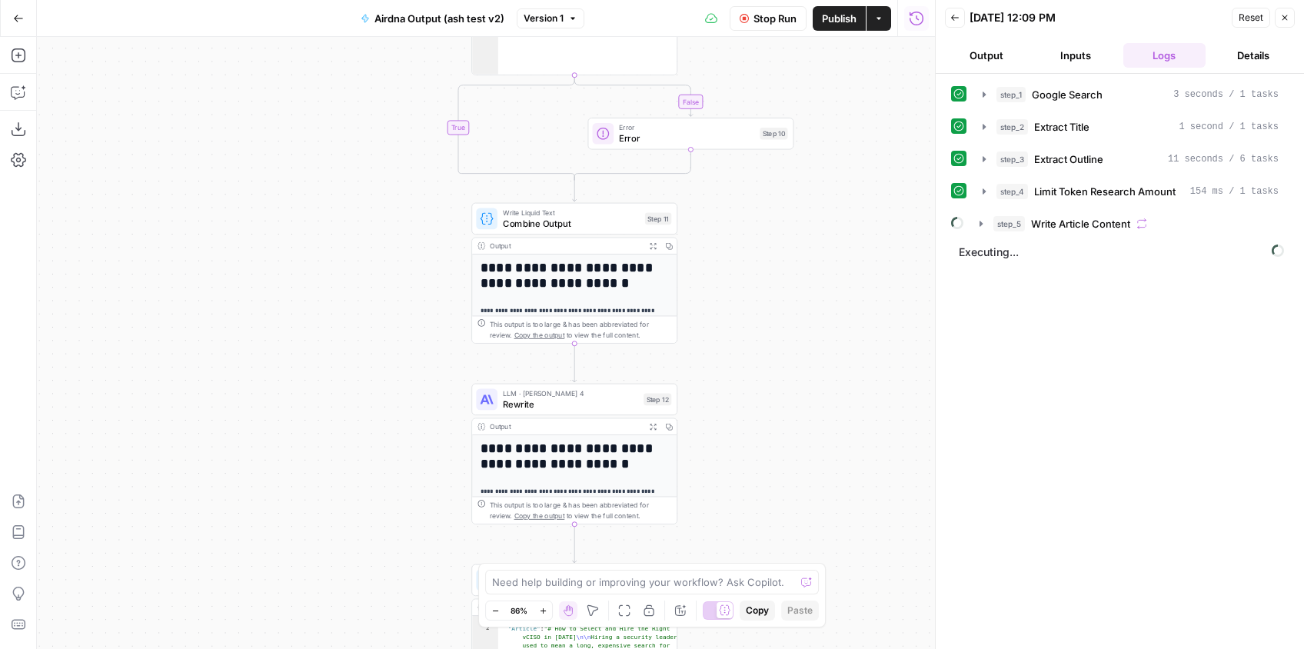
drag, startPoint x: 853, startPoint y: 417, endPoint x: 863, endPoint y: 305, distance: 111.9
click at [863, 305] on div "**********" at bounding box center [486, 343] width 898 height 612
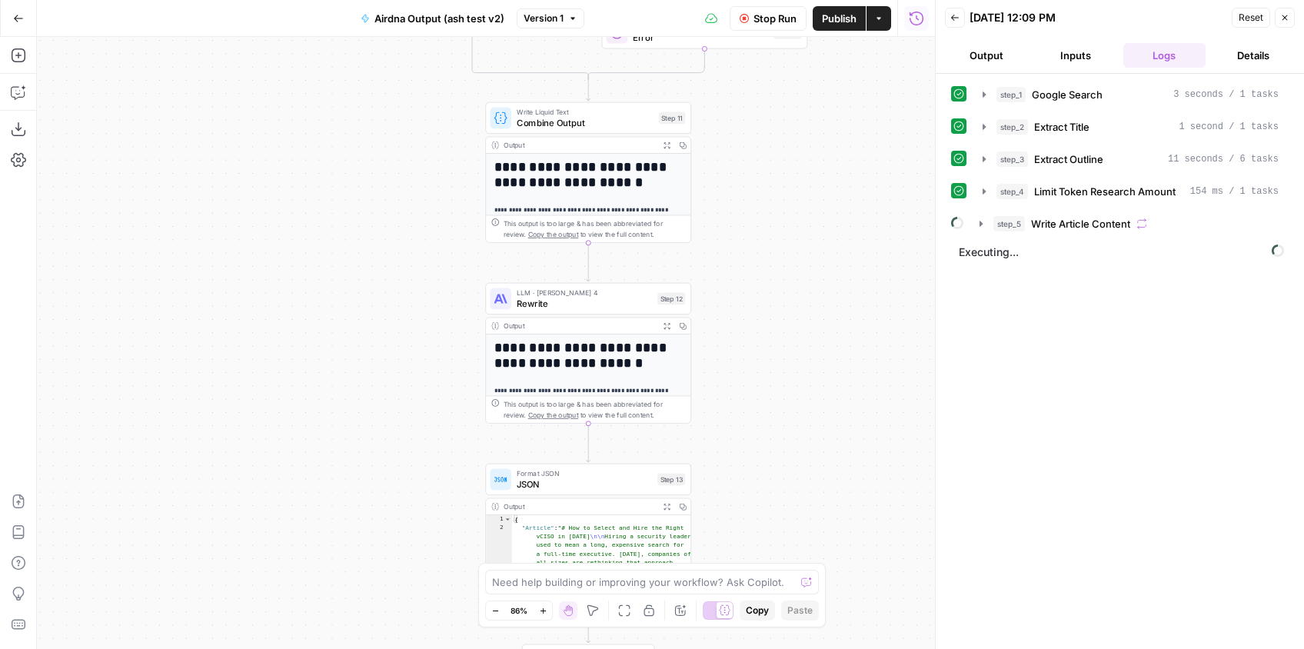
drag, startPoint x: 812, startPoint y: 413, endPoint x: 827, endPoint y: 310, distance: 104.0
click at [827, 310] on div "**********" at bounding box center [486, 343] width 898 height 612
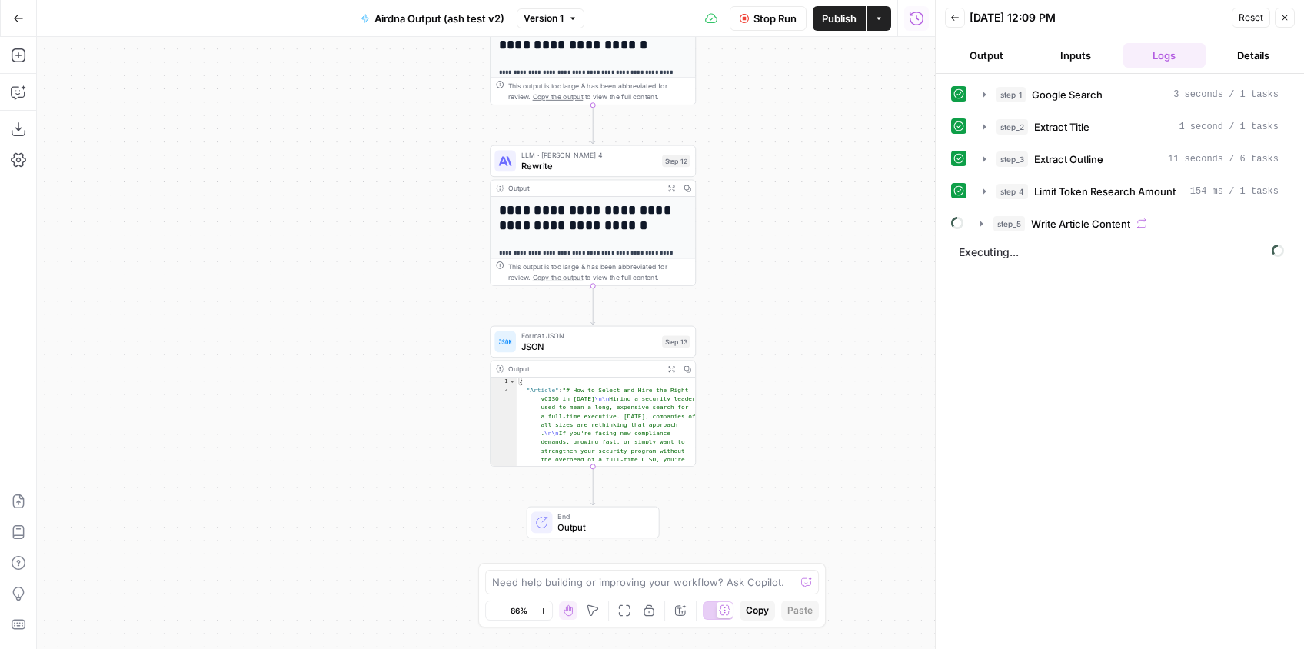
drag, startPoint x: 824, startPoint y: 380, endPoint x: 819, endPoint y: 302, distance: 78.6
click at [819, 302] on div "**********" at bounding box center [486, 343] width 898 height 612
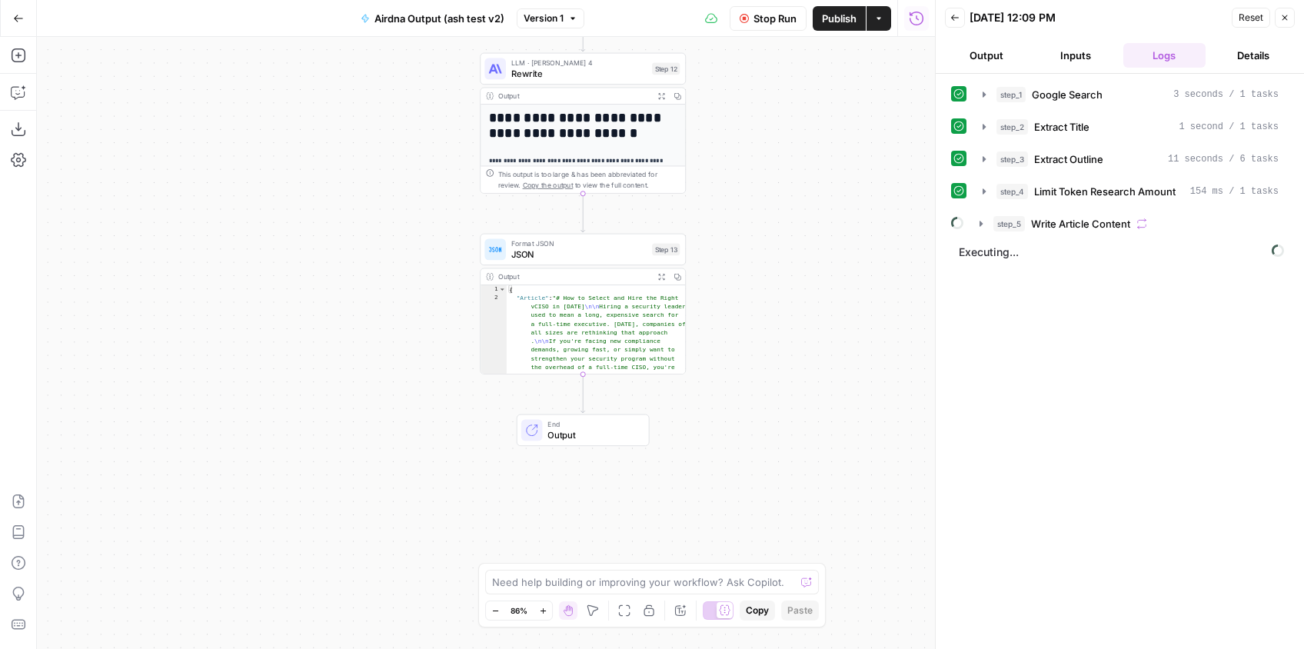
drag, startPoint x: 813, startPoint y: 350, endPoint x: 812, endPoint y: 340, distance: 10.1
click at [812, 340] on div "**********" at bounding box center [486, 343] width 898 height 612
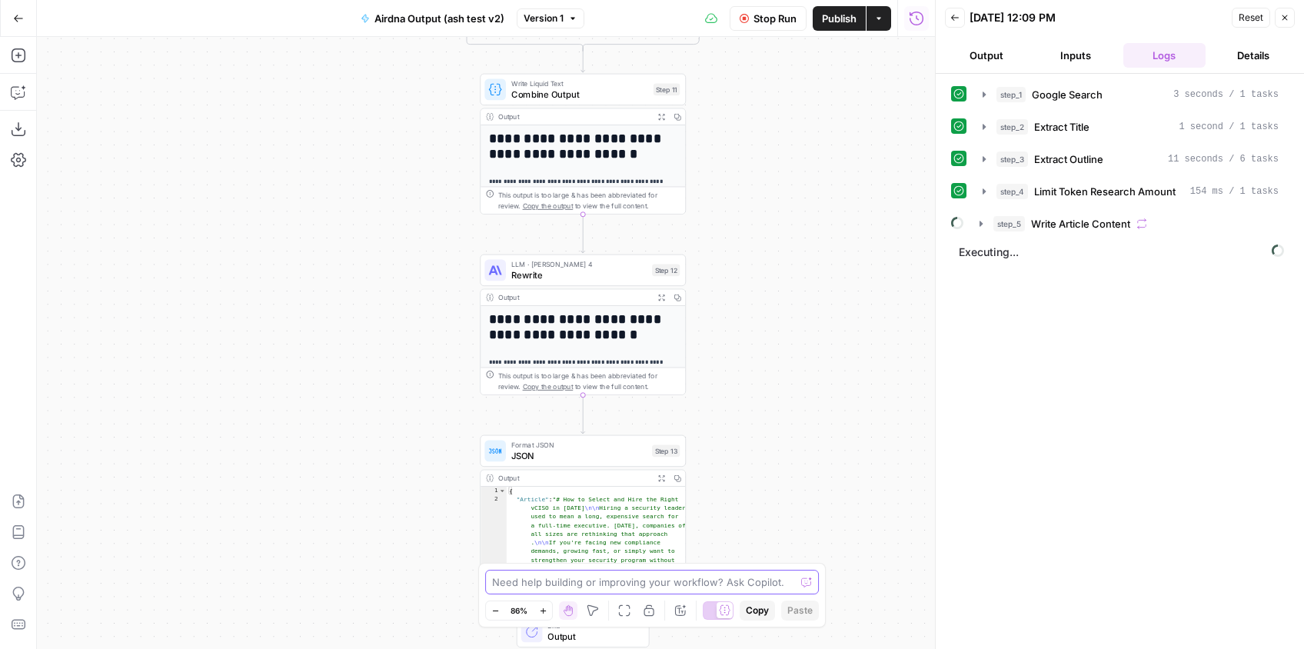
click at [652, 587] on textarea at bounding box center [643, 581] width 303 height 15
click at [1076, 51] on button "Inputs" at bounding box center [1075, 55] width 83 height 25
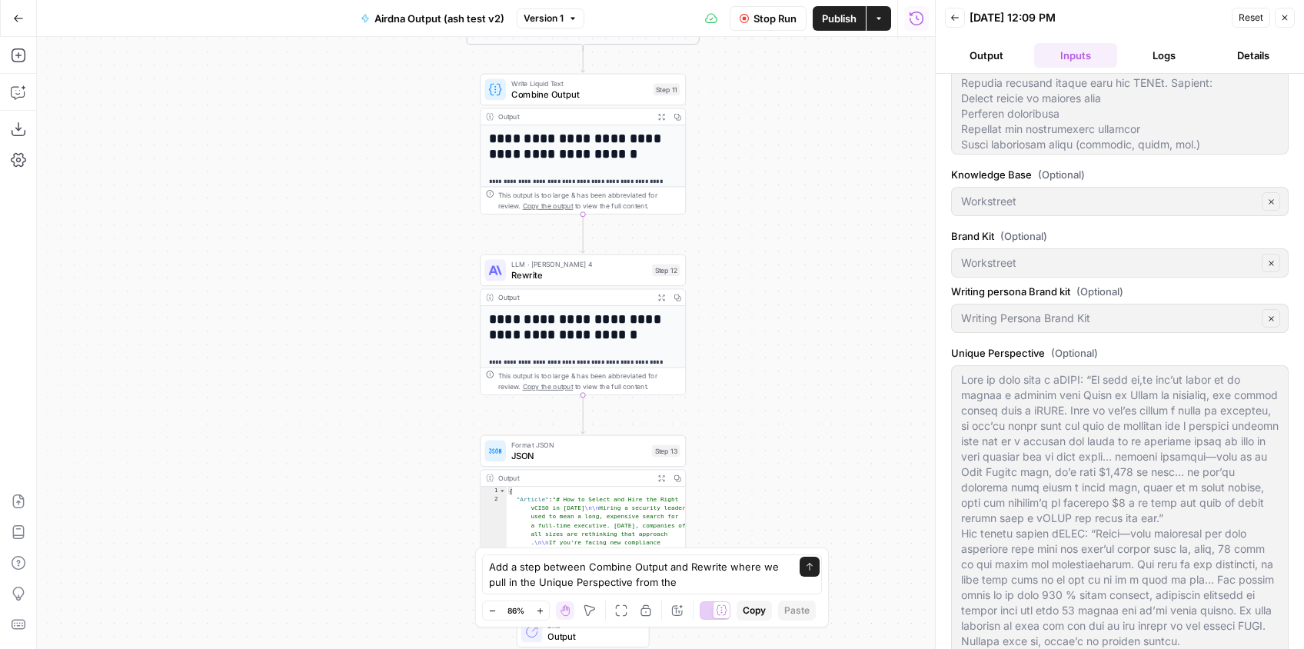
scroll to position [350, 0]
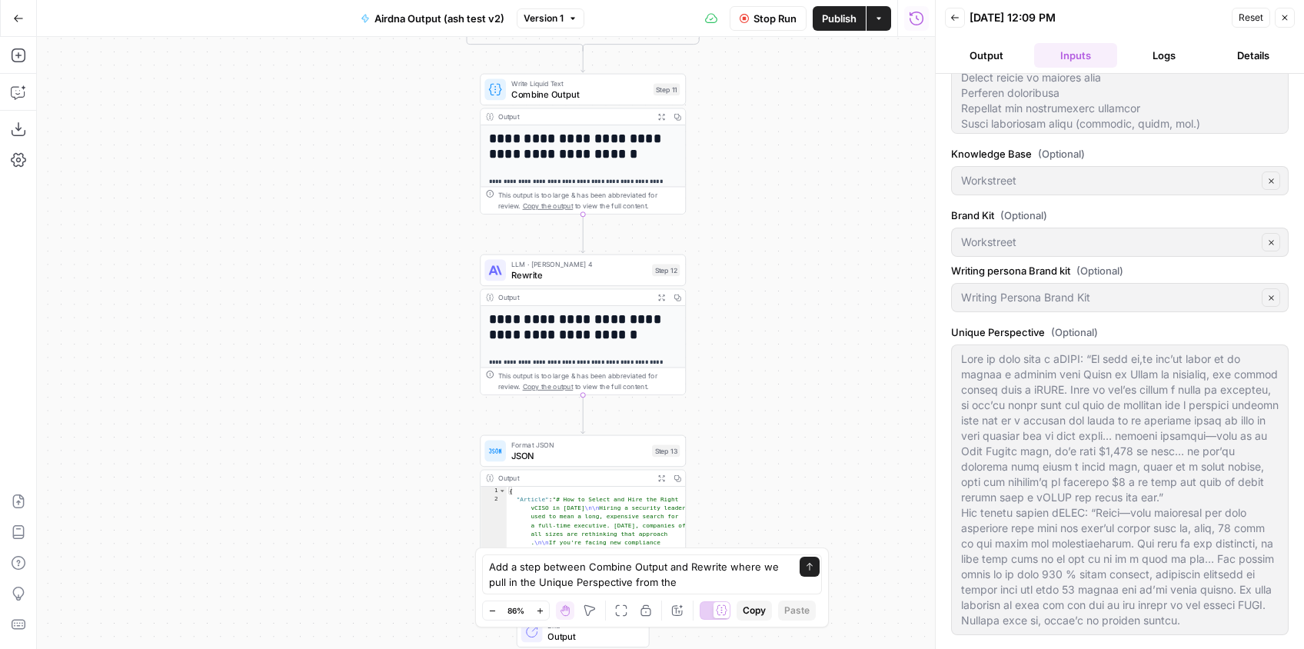
drag, startPoint x: 1045, startPoint y: 332, endPoint x: 948, endPoint y: 334, distance: 96.1
click at [952, 334] on label "Unique Perspective (Optional)" at bounding box center [1119, 331] width 337 height 15
copy label "Unique Perspective"
click at [699, 586] on textarea "Add a step between Combine Output and Rewrite where we pull in the Unique Persp…" at bounding box center [636, 574] width 295 height 31
paste textarea "Unique Perspective"
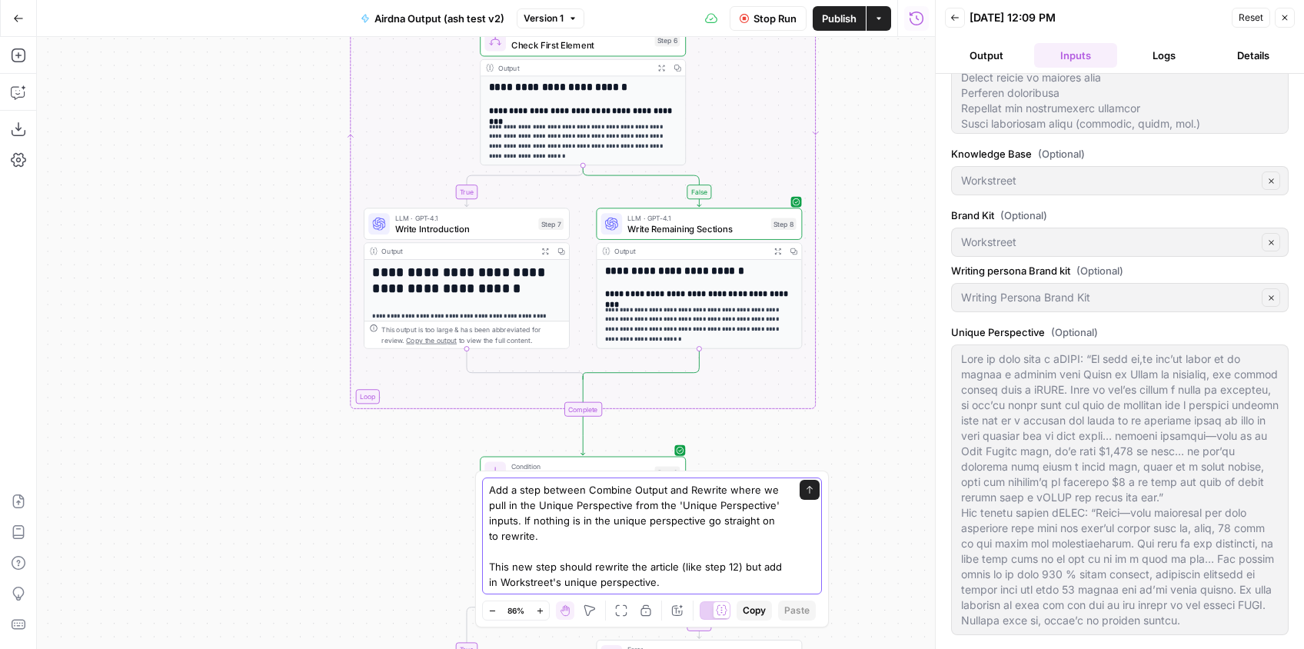
scroll to position [180, 0]
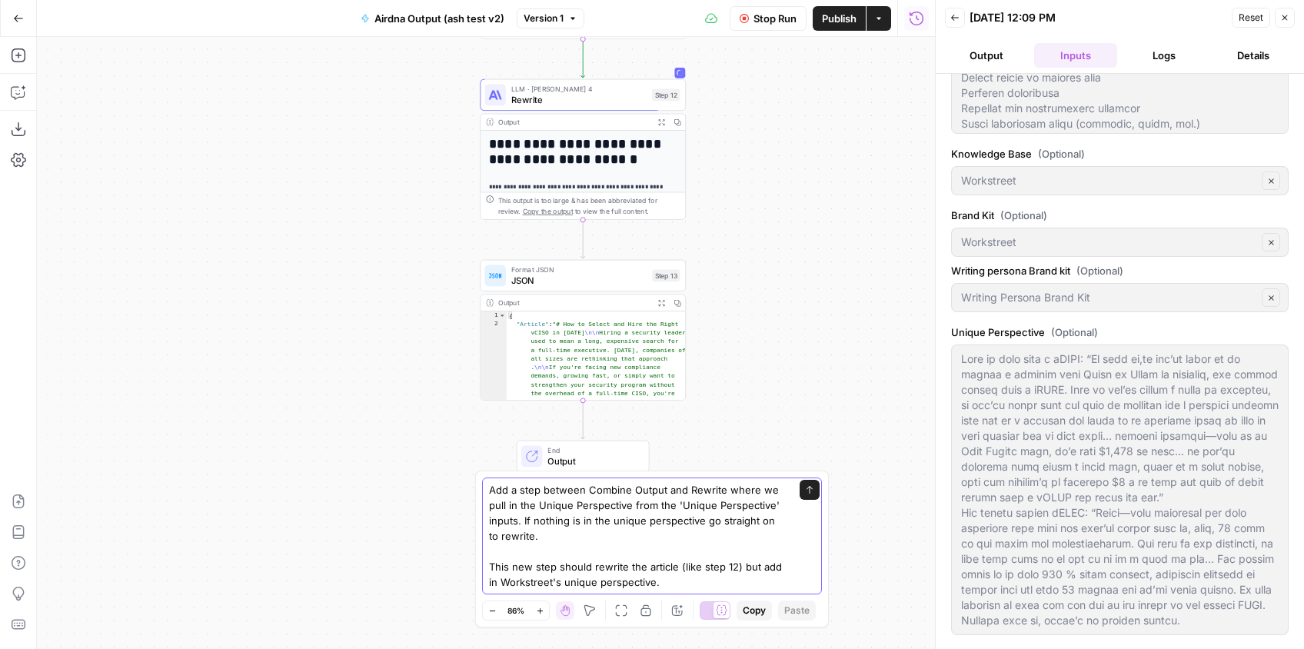
type textarea "Add a step between Combine Output and Rewrite where we pull in the Unique Persp…"
click at [995, 46] on button "Output" at bounding box center [986, 55] width 83 height 25
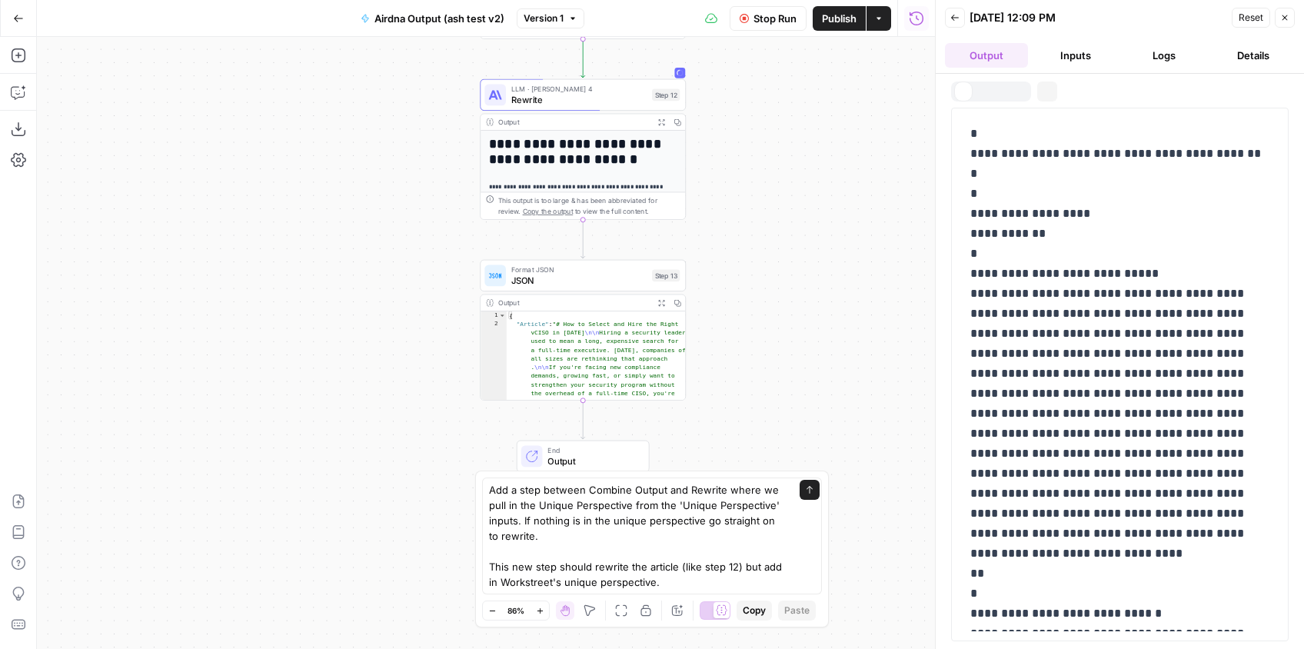
scroll to position [0, 0]
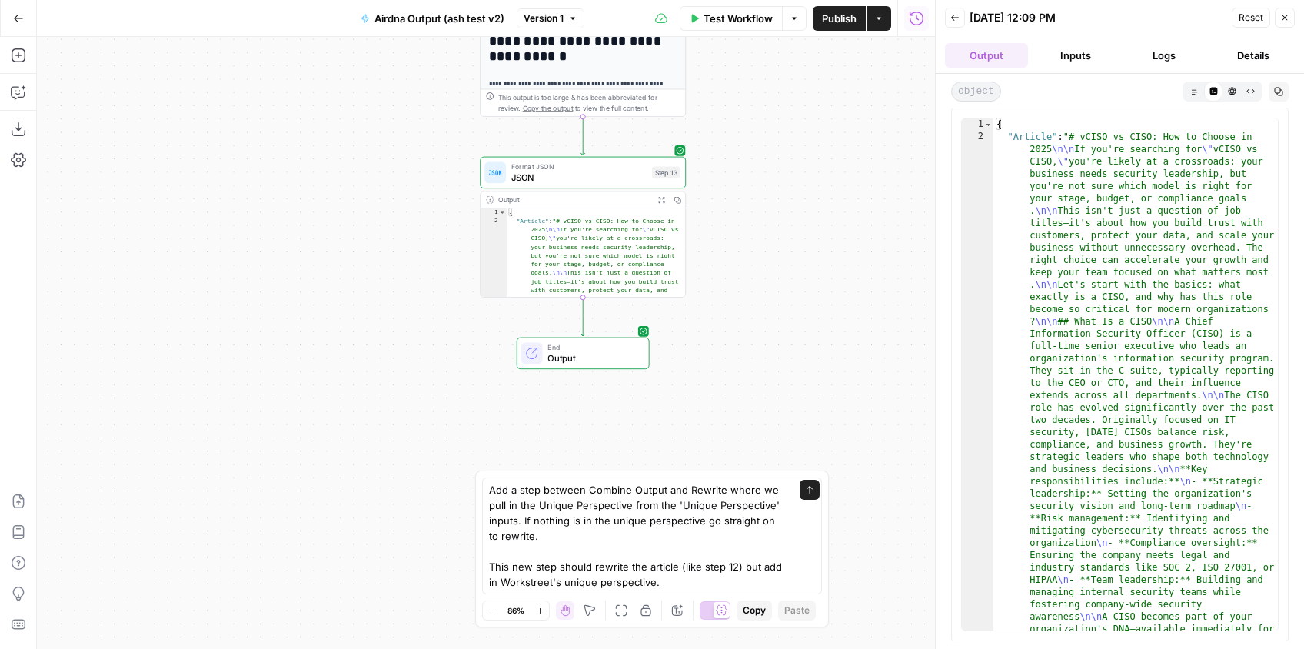
click at [625, 350] on span "End" at bounding box center [592, 347] width 91 height 11
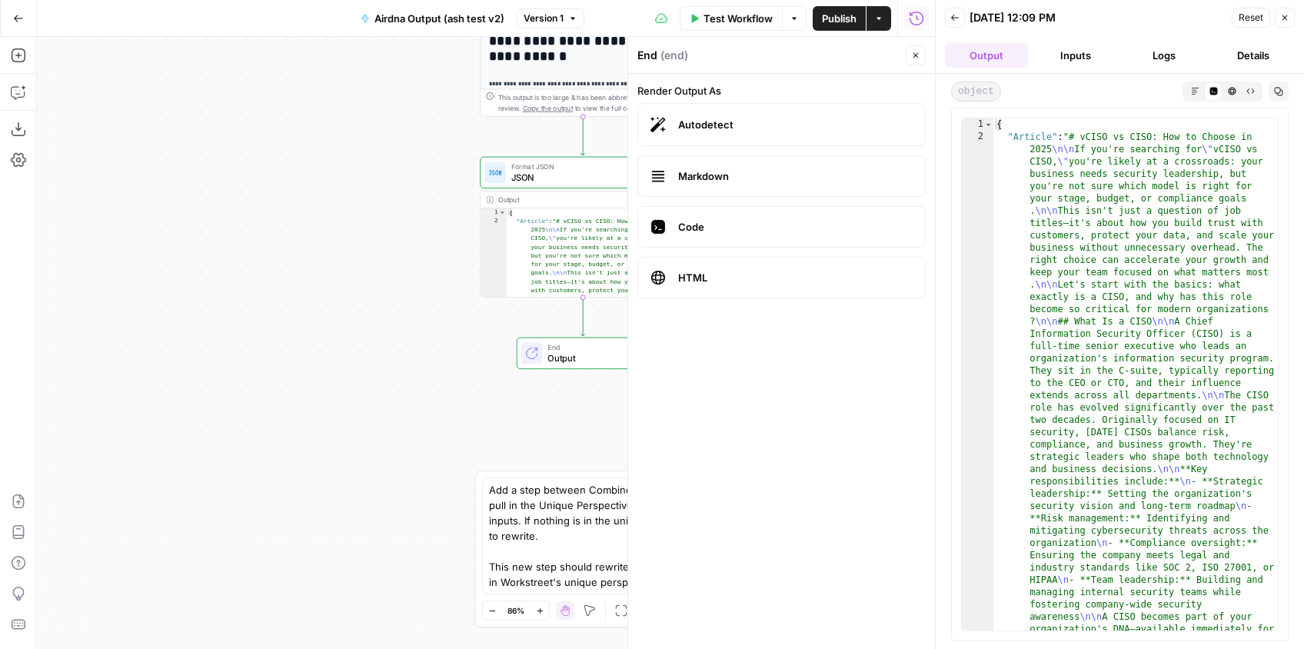
click at [982, 61] on button "Output" at bounding box center [986, 55] width 83 height 25
click at [1196, 90] on icon "button" at bounding box center [1195, 91] width 8 height 8
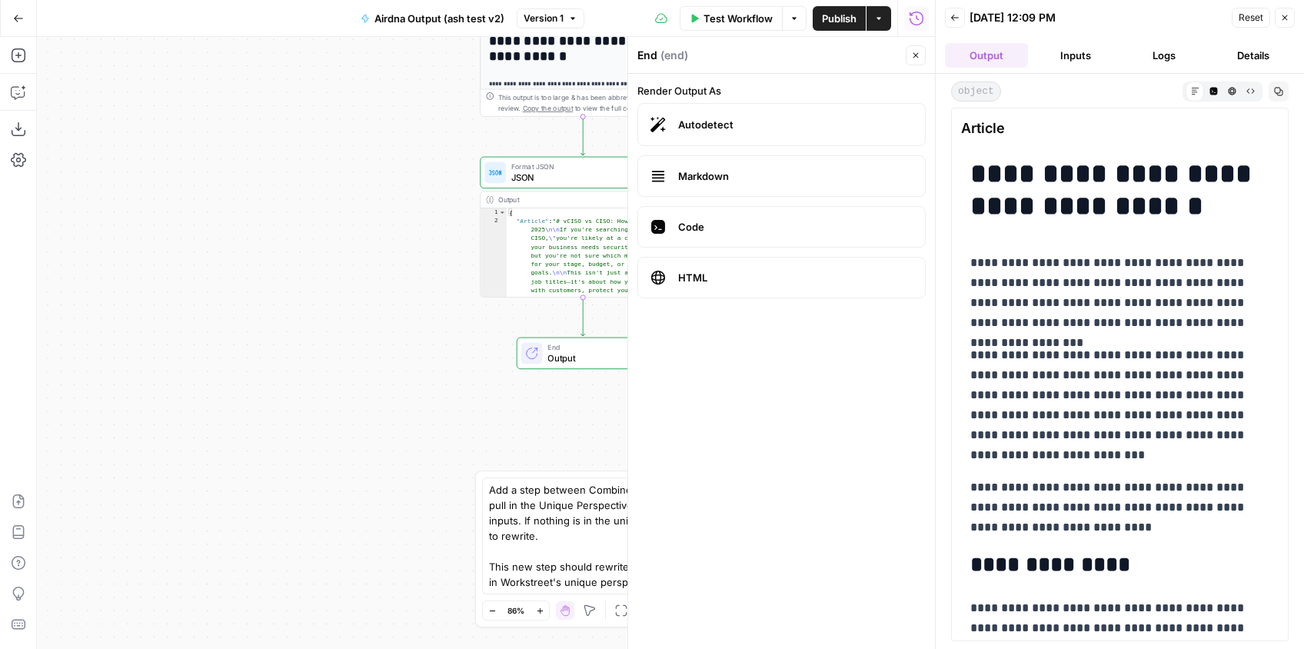
click at [912, 52] on icon "button" at bounding box center [915, 55] width 9 height 9
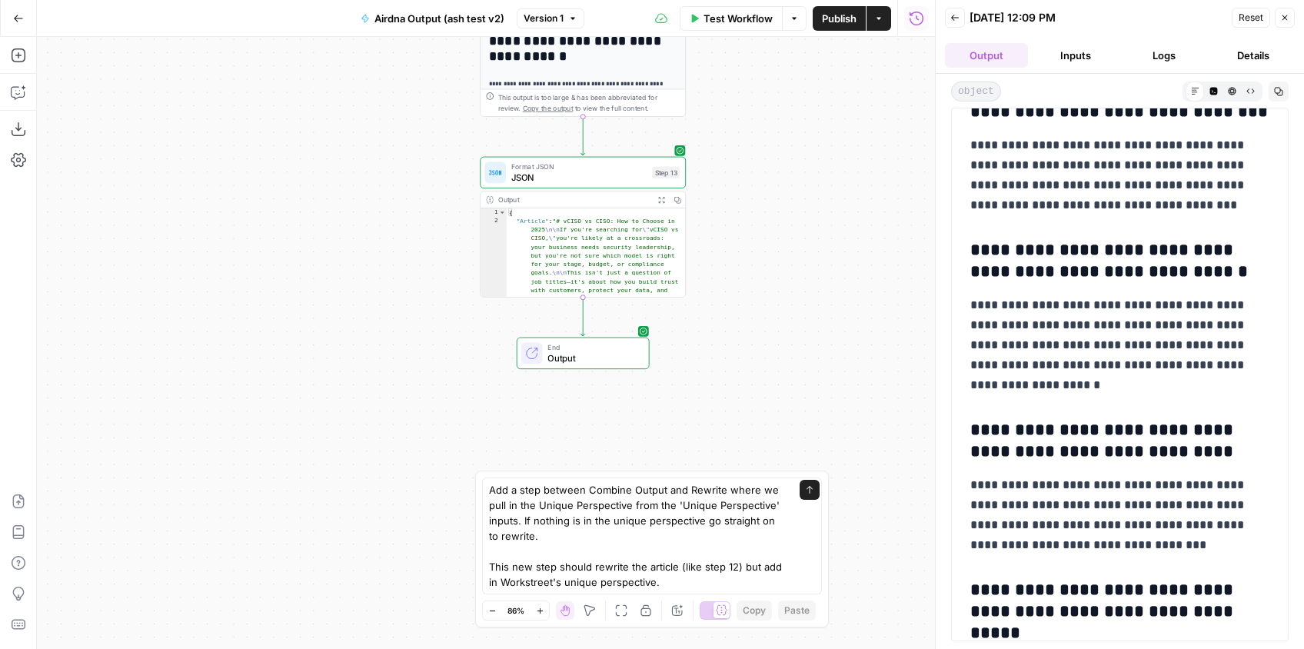
scroll to position [5448, 0]
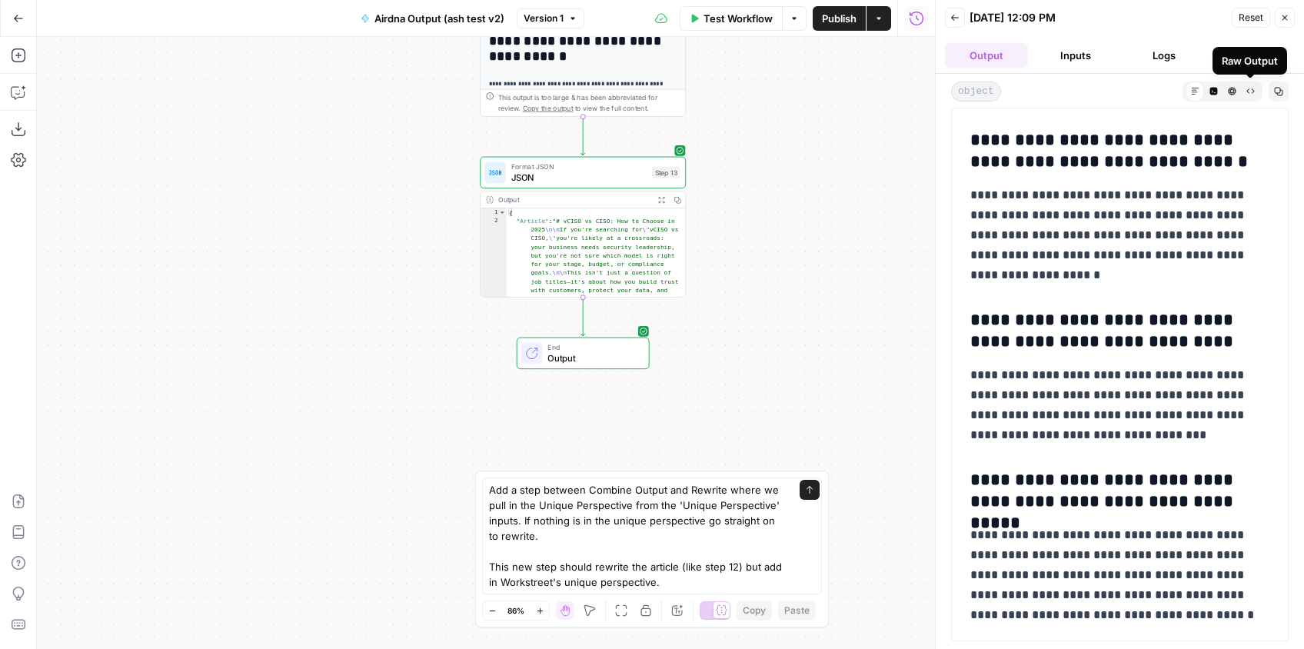
click at [1252, 89] on icon "button" at bounding box center [1250, 91] width 8 height 8
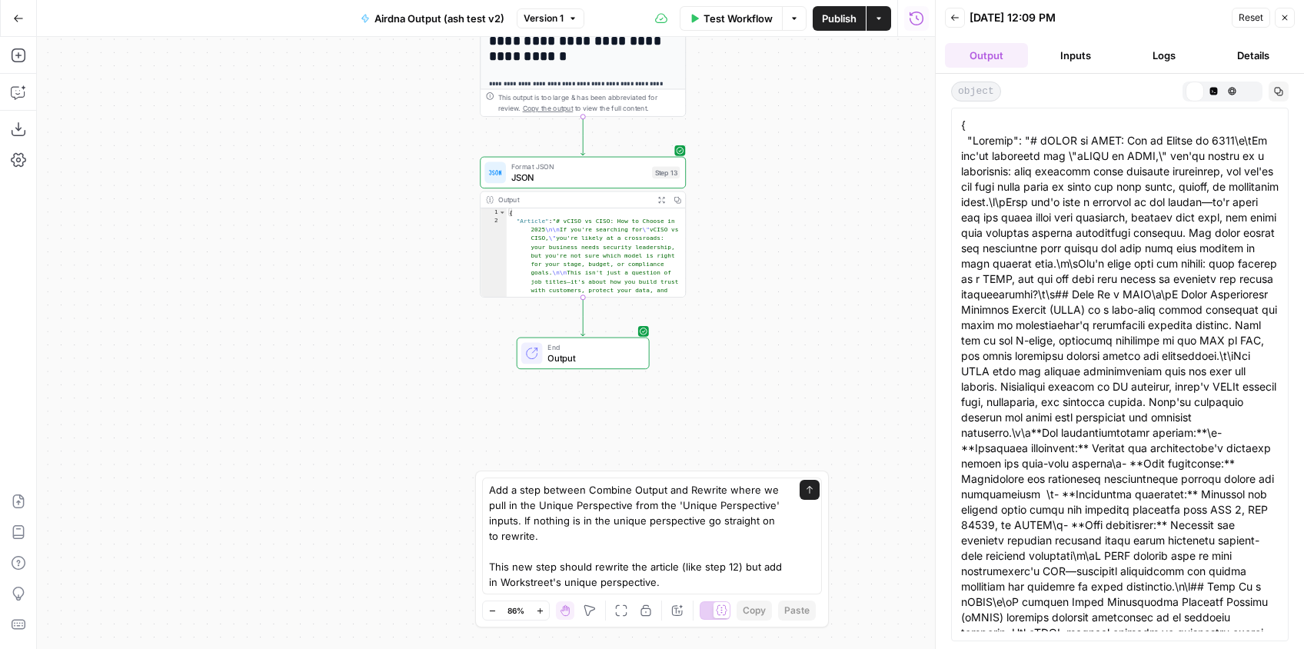
scroll to position [0, 0]
click at [1229, 91] on icon "button" at bounding box center [1231, 91] width 8 height 8
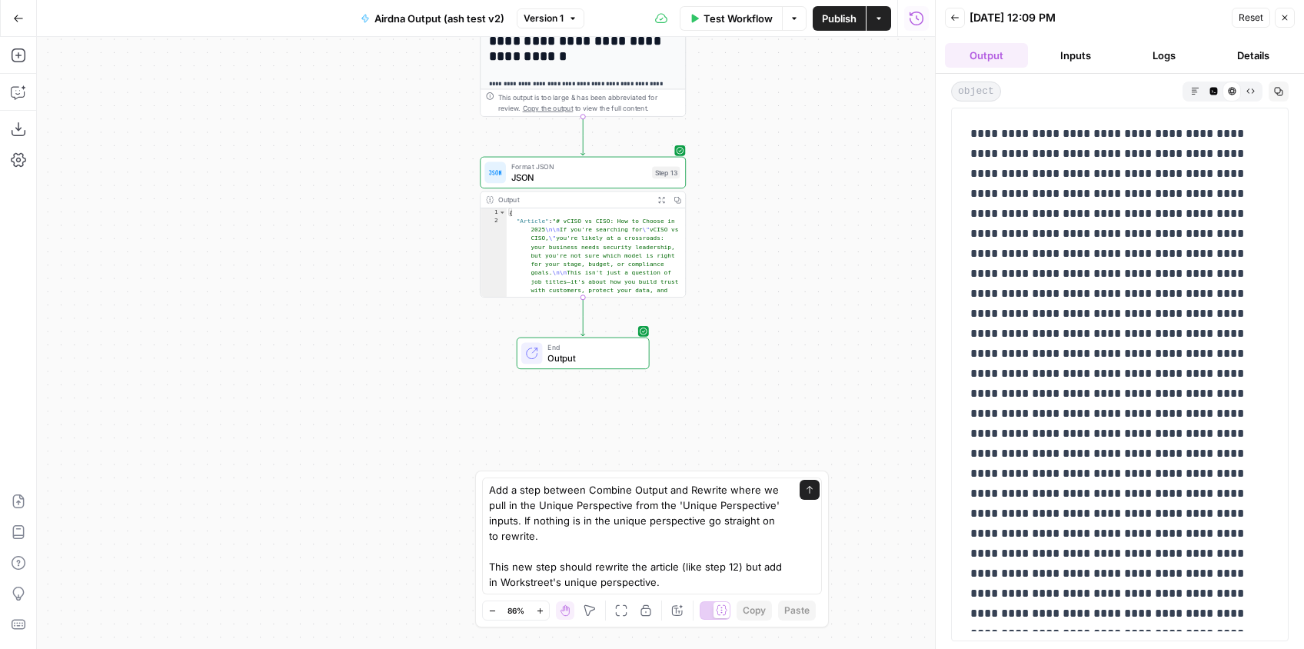
click at [1213, 90] on icon "button" at bounding box center [1213, 91] width 8 height 8
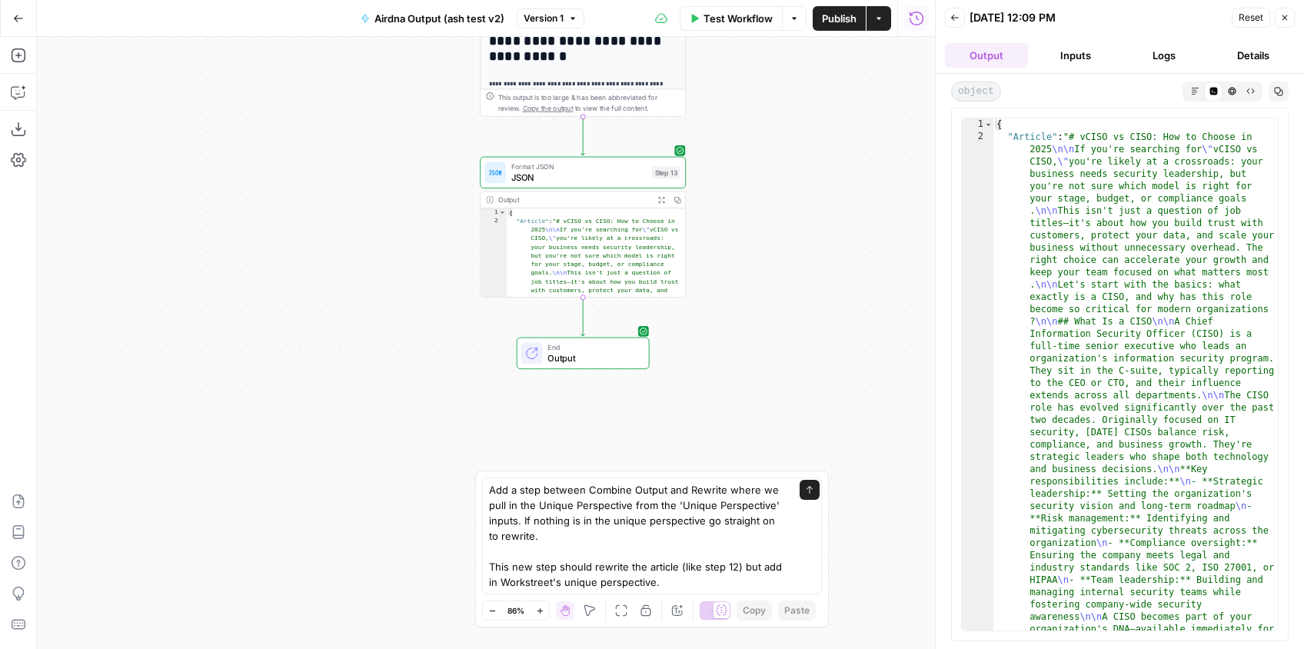
click at [1192, 89] on icon "button" at bounding box center [1194, 90] width 7 height 7
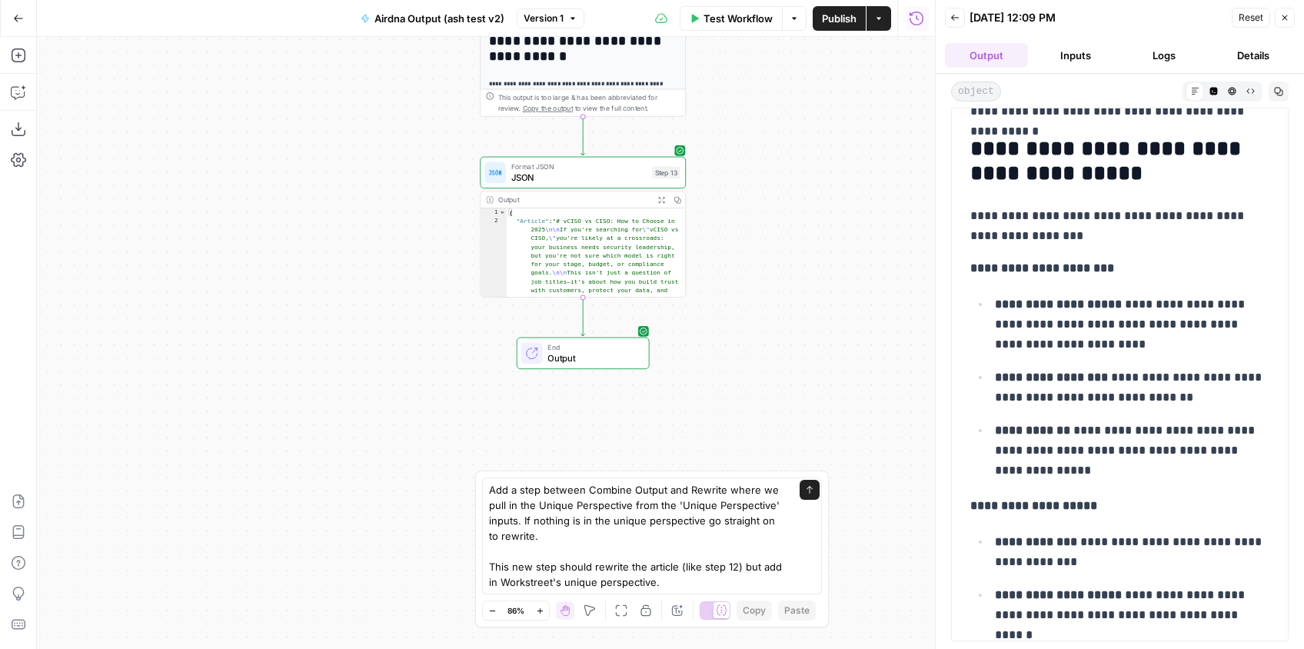
scroll to position [4360, 0]
click at [1274, 96] on button "Copy" at bounding box center [1278, 91] width 20 height 20
click at [686, 509] on textarea "Add a step between Combine Output and Rewrite where we pull in the Unique Persp…" at bounding box center [636, 536] width 295 height 108
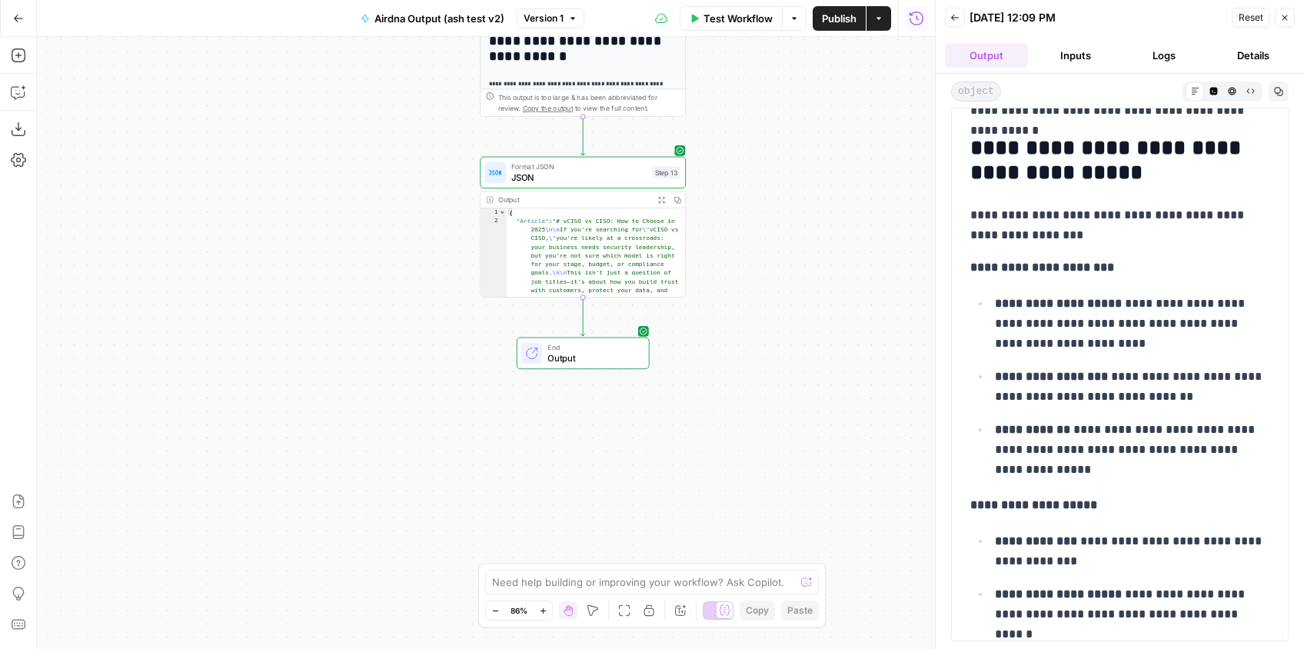
click at [817, 429] on div "**********" at bounding box center [486, 343] width 898 height 612
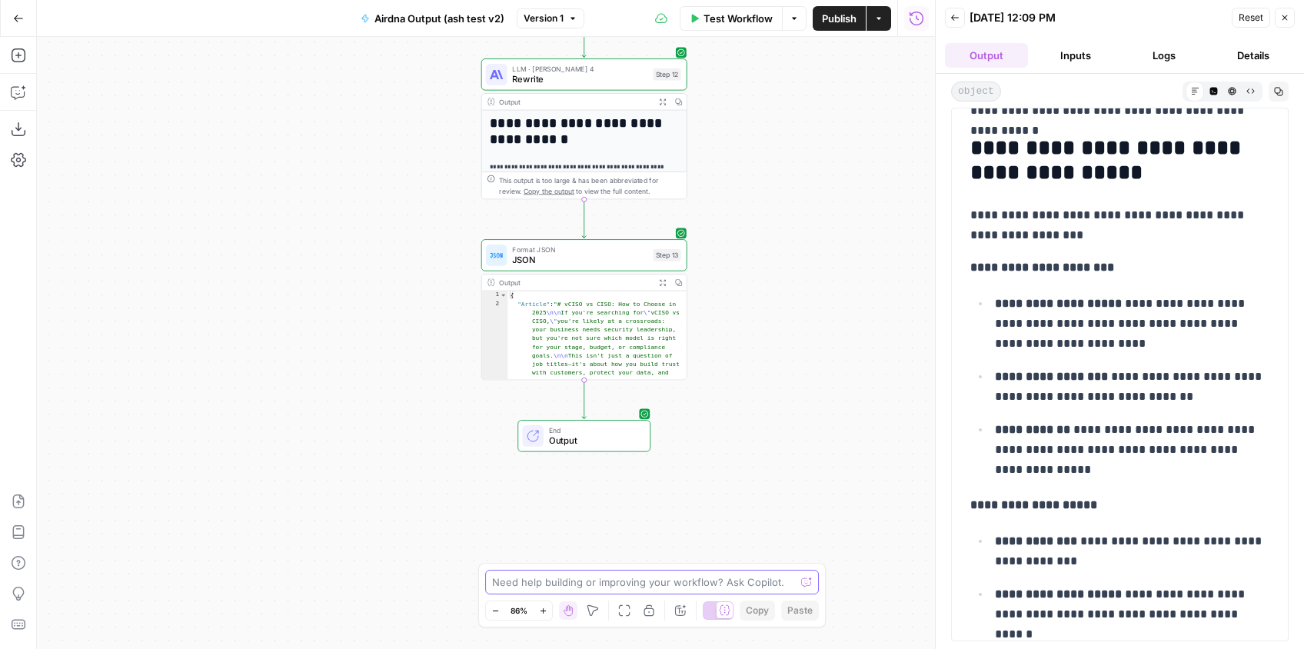
click at [708, 578] on textarea at bounding box center [643, 581] width 303 height 15
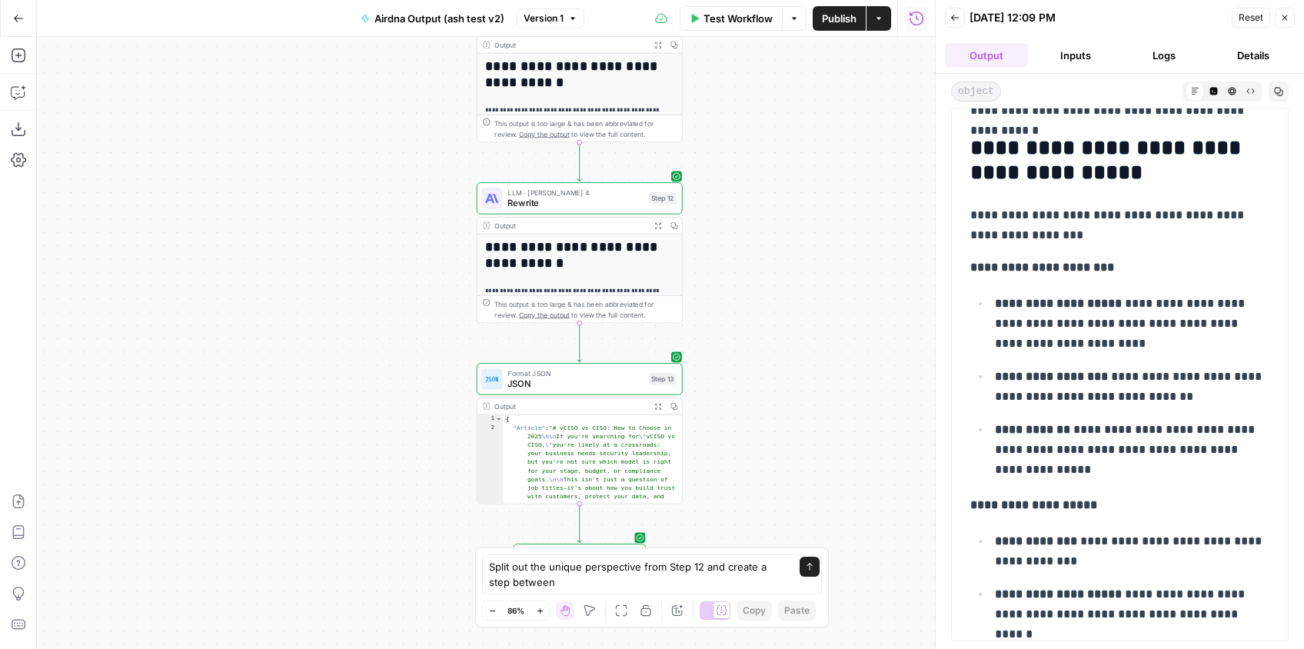
drag, startPoint x: 758, startPoint y: 426, endPoint x: 753, endPoint y: 553, distance: 127.7
click at [753, 553] on body "**********" at bounding box center [652, 324] width 1304 height 649
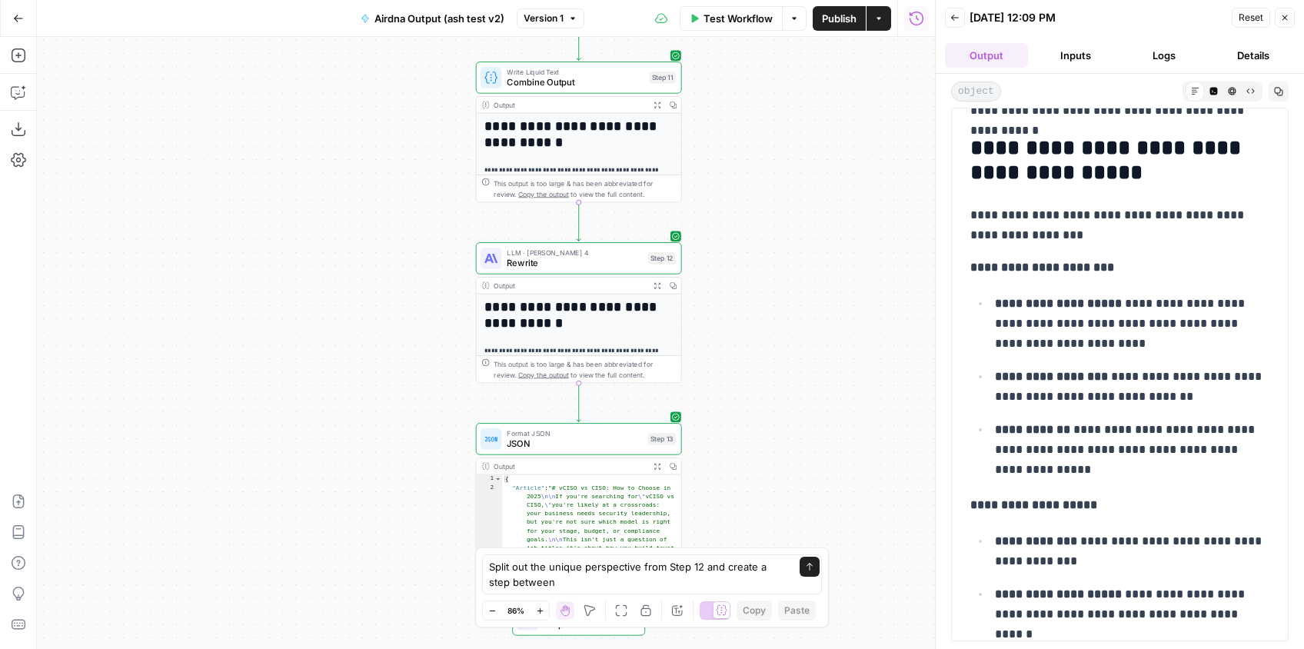
drag, startPoint x: 773, startPoint y: 430, endPoint x: 774, endPoint y: 437, distance: 7.7
click at [774, 437] on div "**********" at bounding box center [486, 343] width 898 height 612
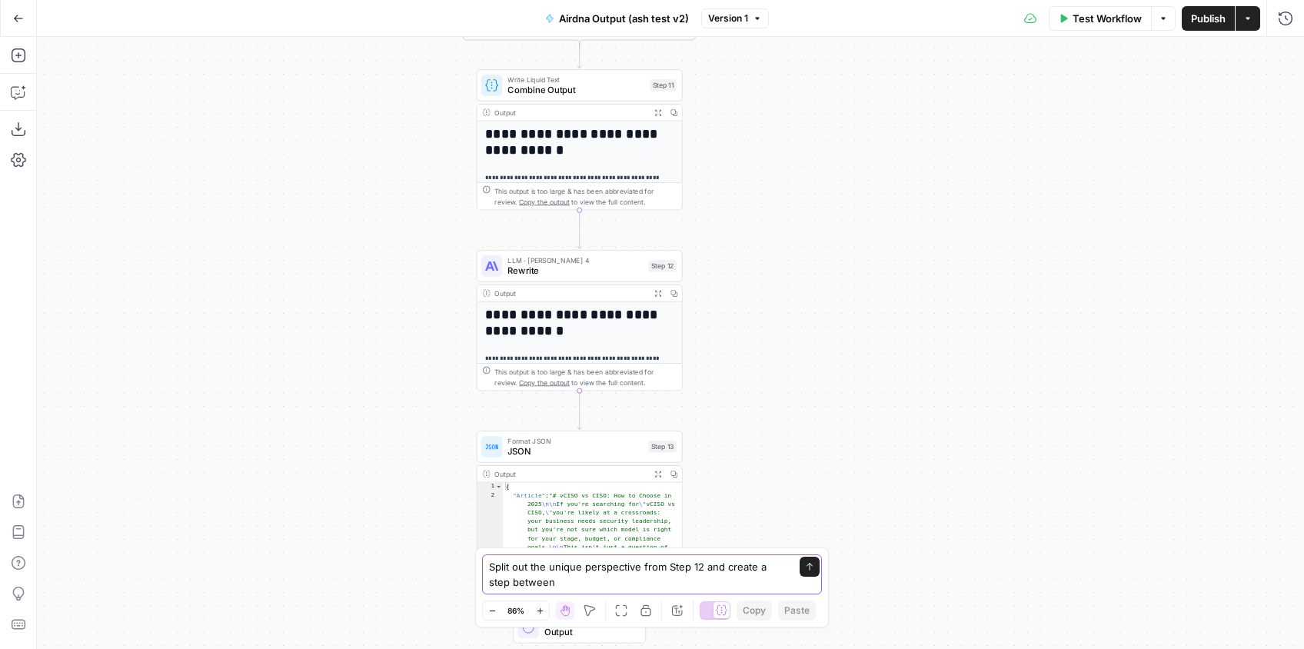
click at [577, 584] on textarea "Split out the unique perspective from Step 12 and create a step between" at bounding box center [636, 574] width 295 height 31
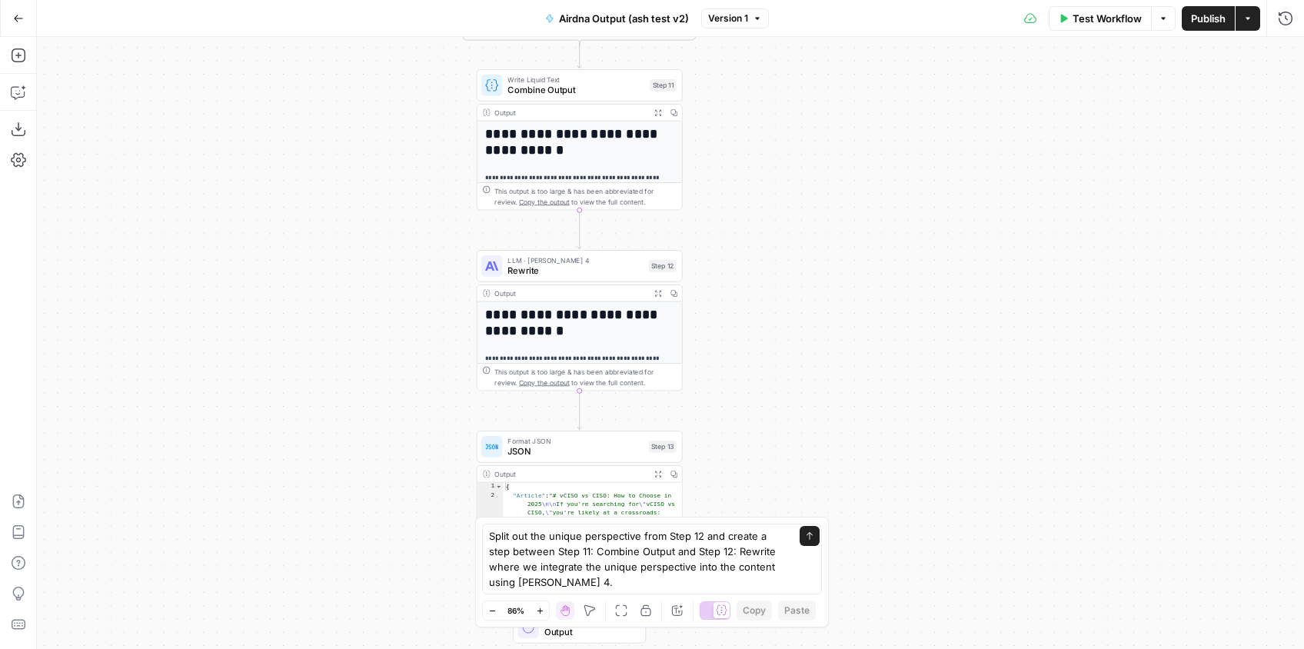
click at [610, 579] on span "M" at bounding box center [605, 580] width 14 height 15
click at [638, 576] on textarea "Split out the unique perspective from Step 12 and create a step between Step 11…" at bounding box center [636, 558] width 295 height 61
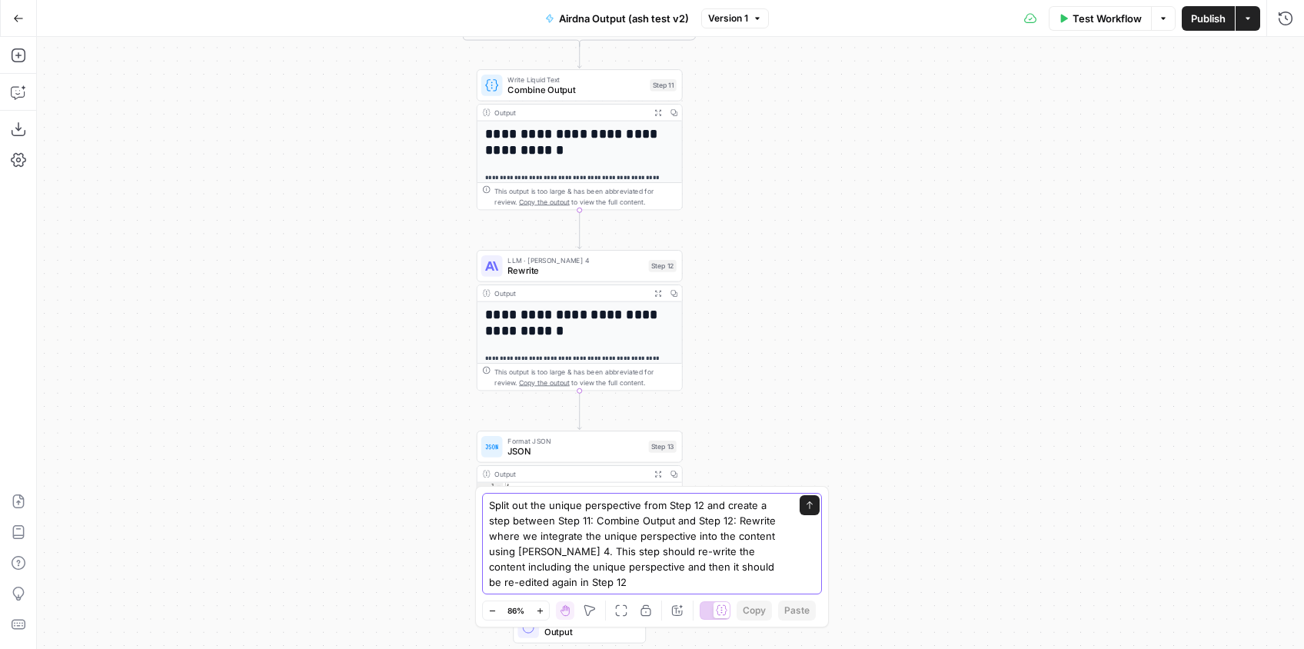
type textarea "Split out the unique perspective from Step 12 and create a step between Step 11…"
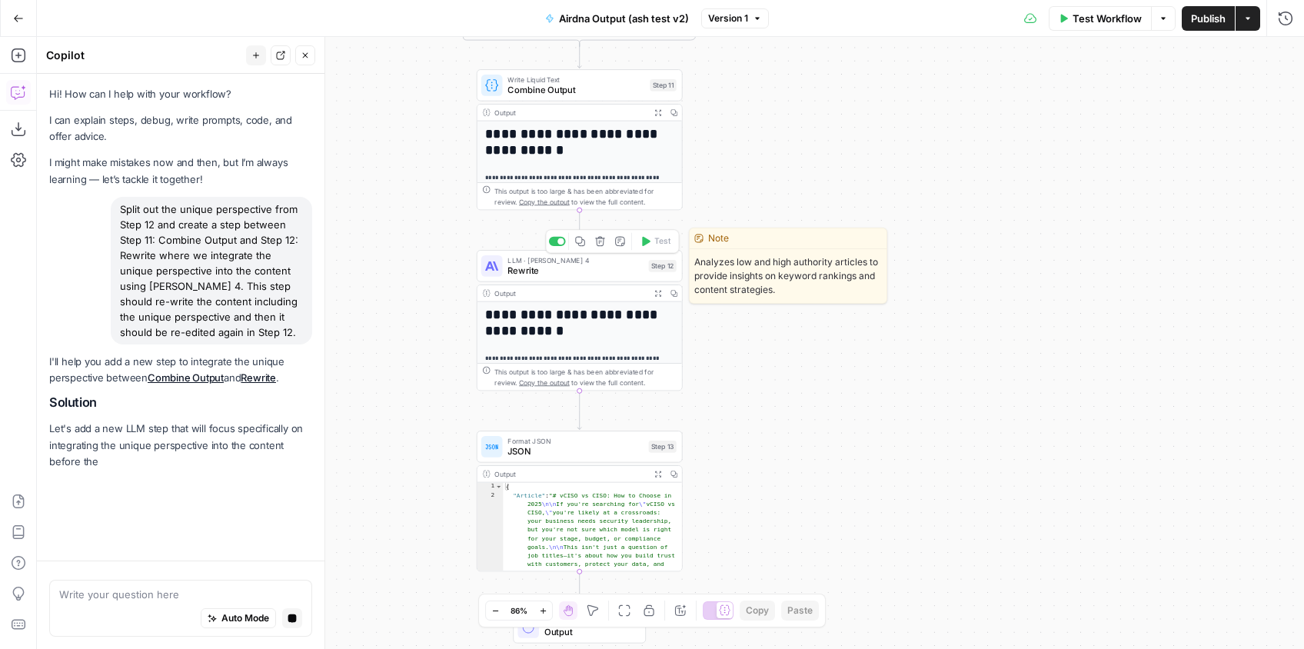
click at [633, 264] on span "Rewrite" at bounding box center [574, 270] width 135 height 13
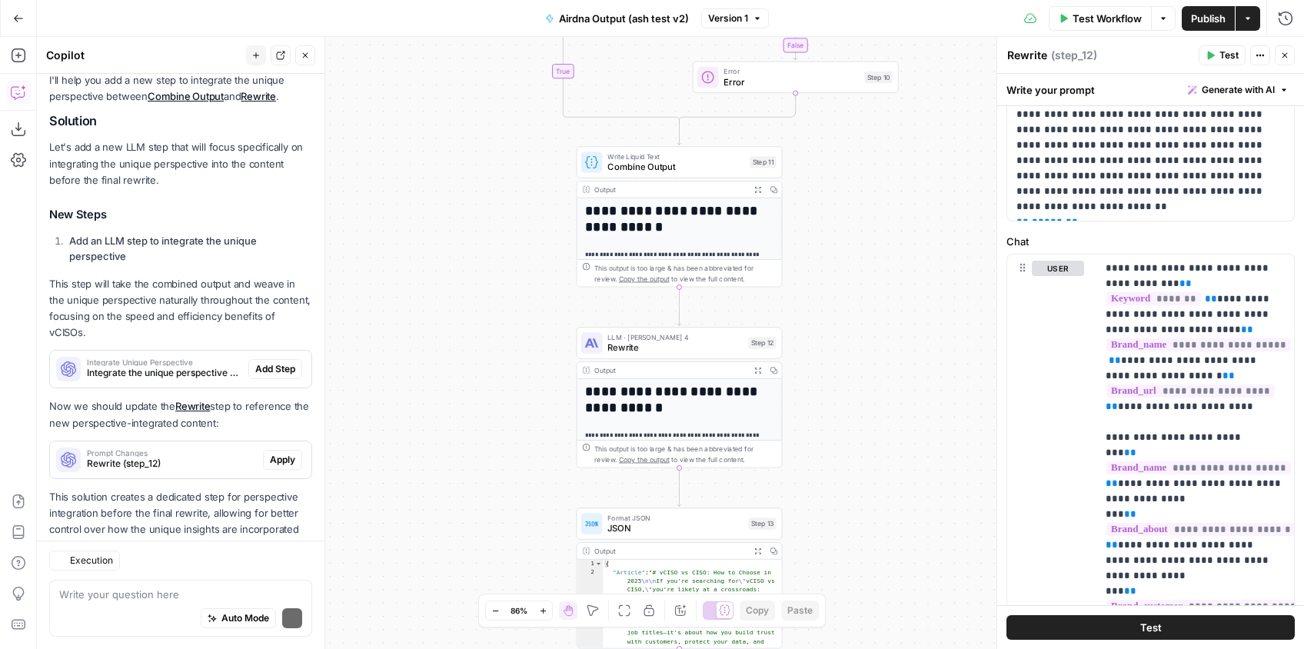
scroll to position [331, 0]
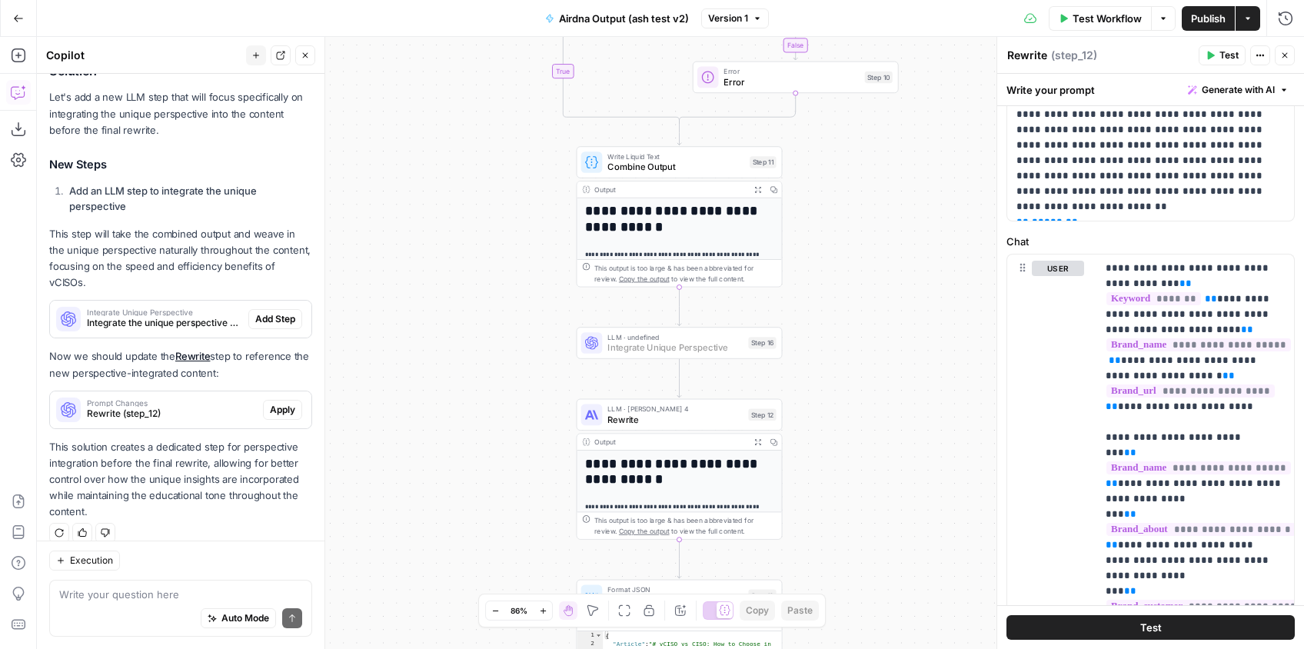
click at [281, 312] on span "Add Step" at bounding box center [275, 319] width 40 height 14
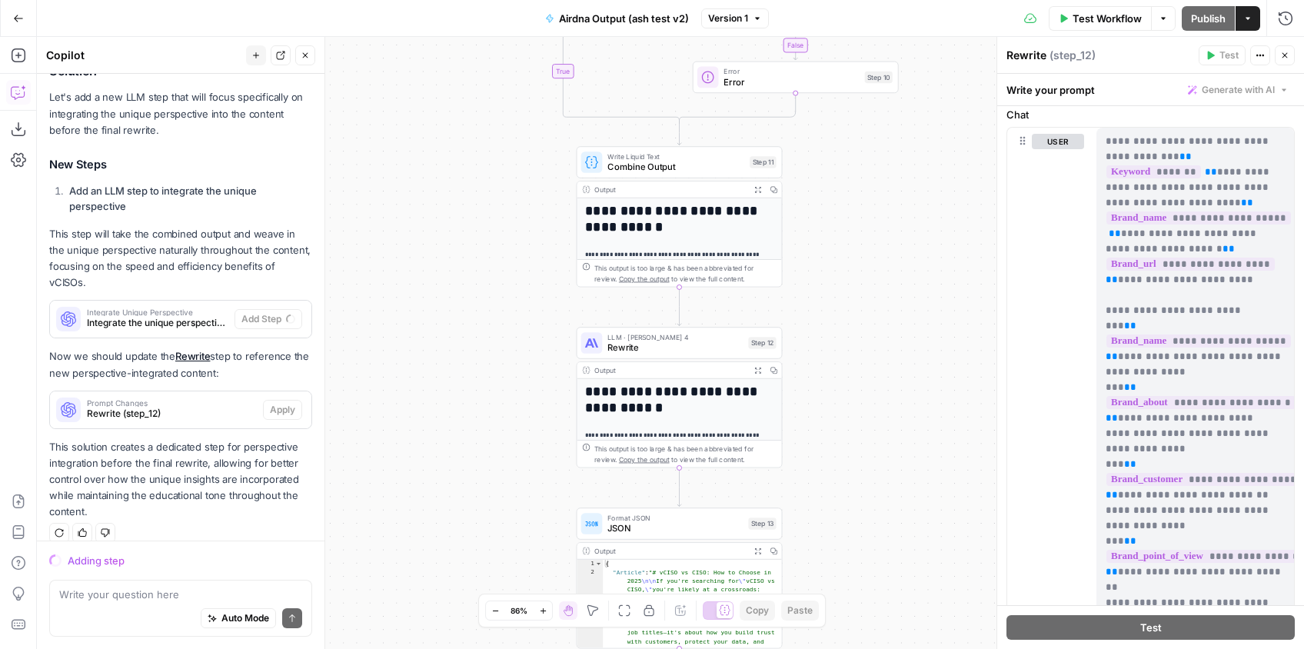
scroll to position [0, 0]
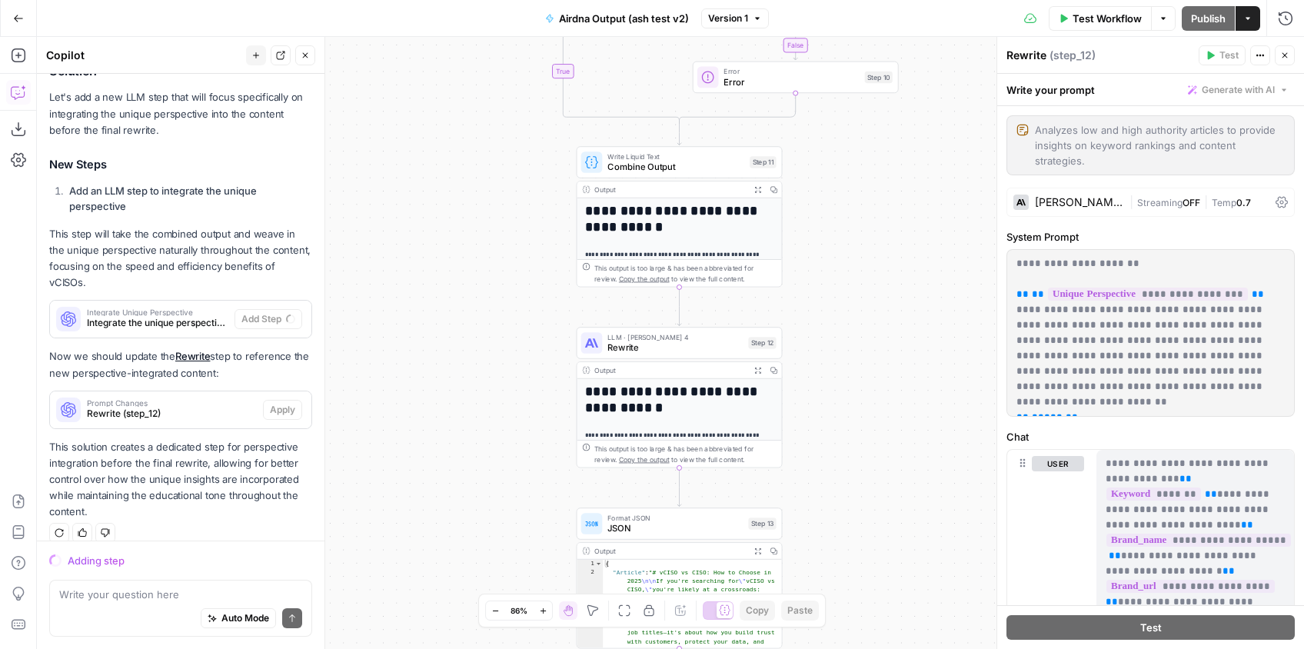
click at [1247, 197] on span "0.7" at bounding box center [1243, 203] width 15 height 12
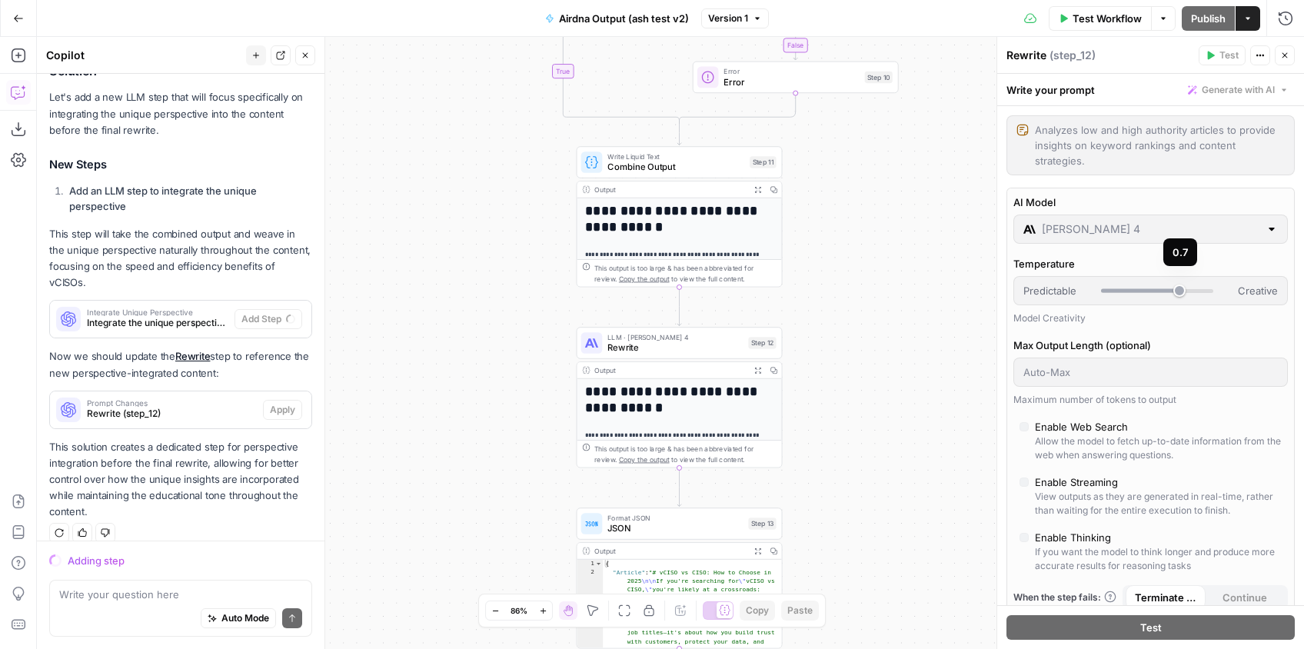
drag, startPoint x: 1178, startPoint y: 277, endPoint x: 1161, endPoint y: 277, distance: 17.7
click at [1161, 283] on div at bounding box center [1157, 290] width 112 height 15
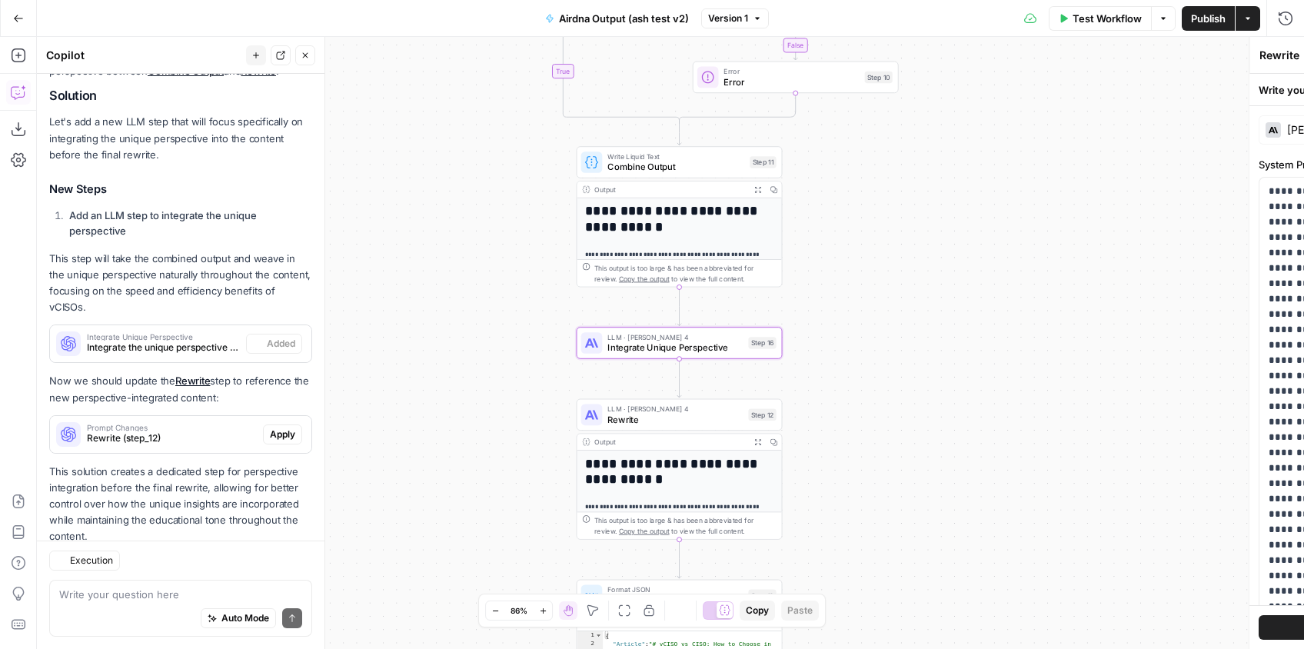
type textarea "Integrate Unique Perspective"
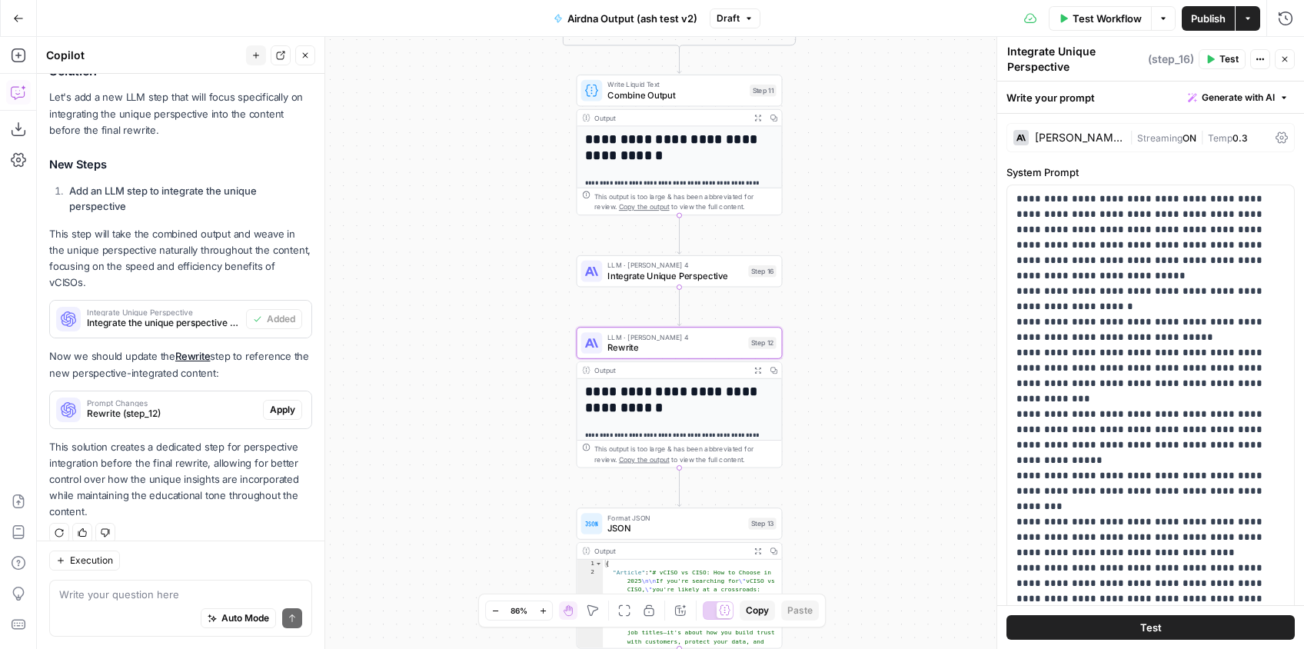
click at [277, 403] on span "Apply" at bounding box center [282, 410] width 25 height 14
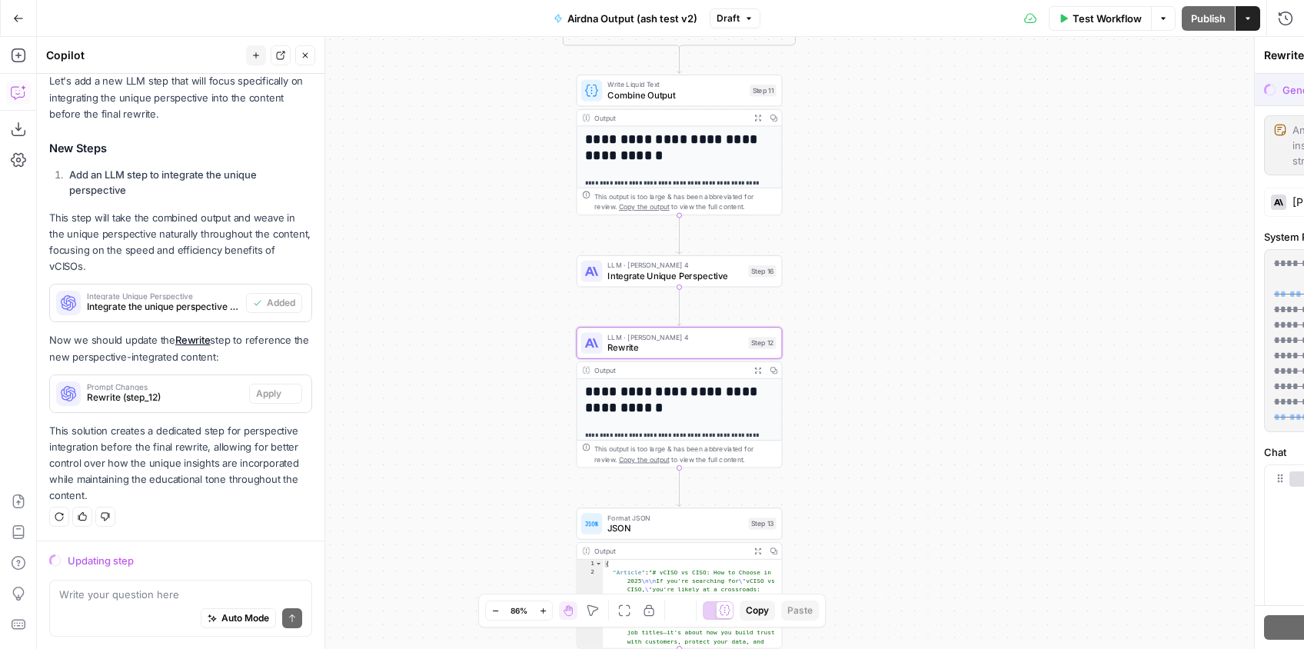
scroll to position [331, 0]
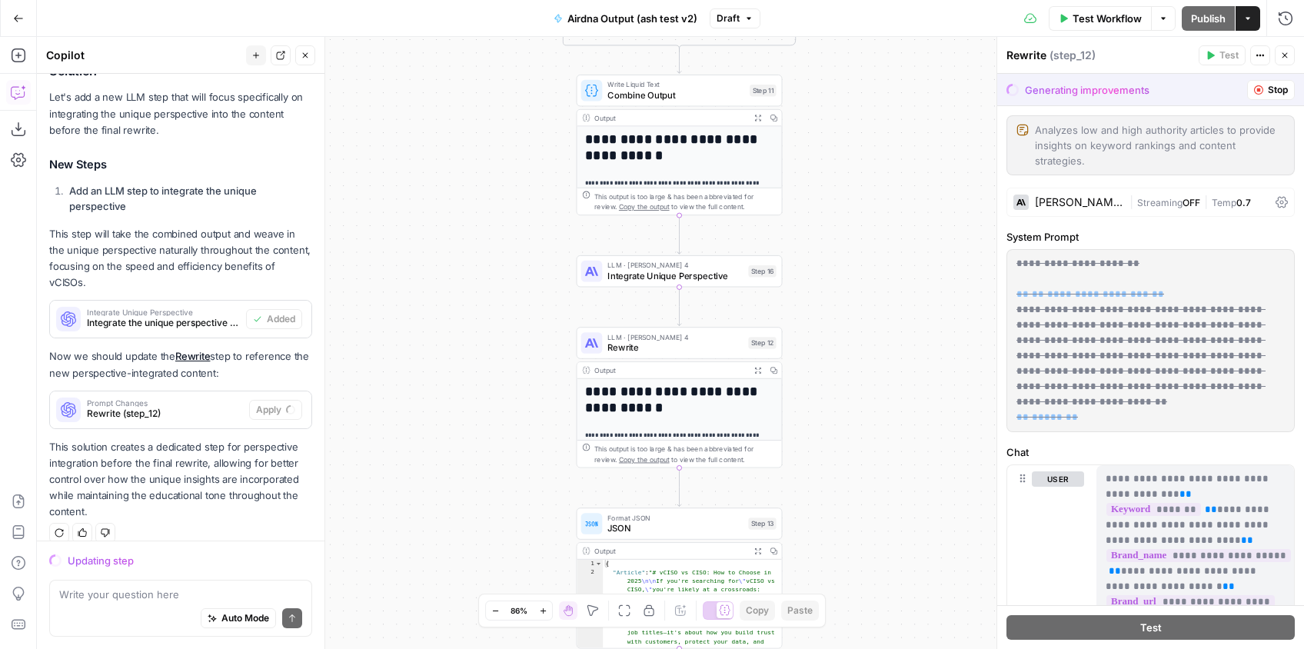
click at [696, 280] on span "Integrate Unique Perspective" at bounding box center [674, 275] width 135 height 13
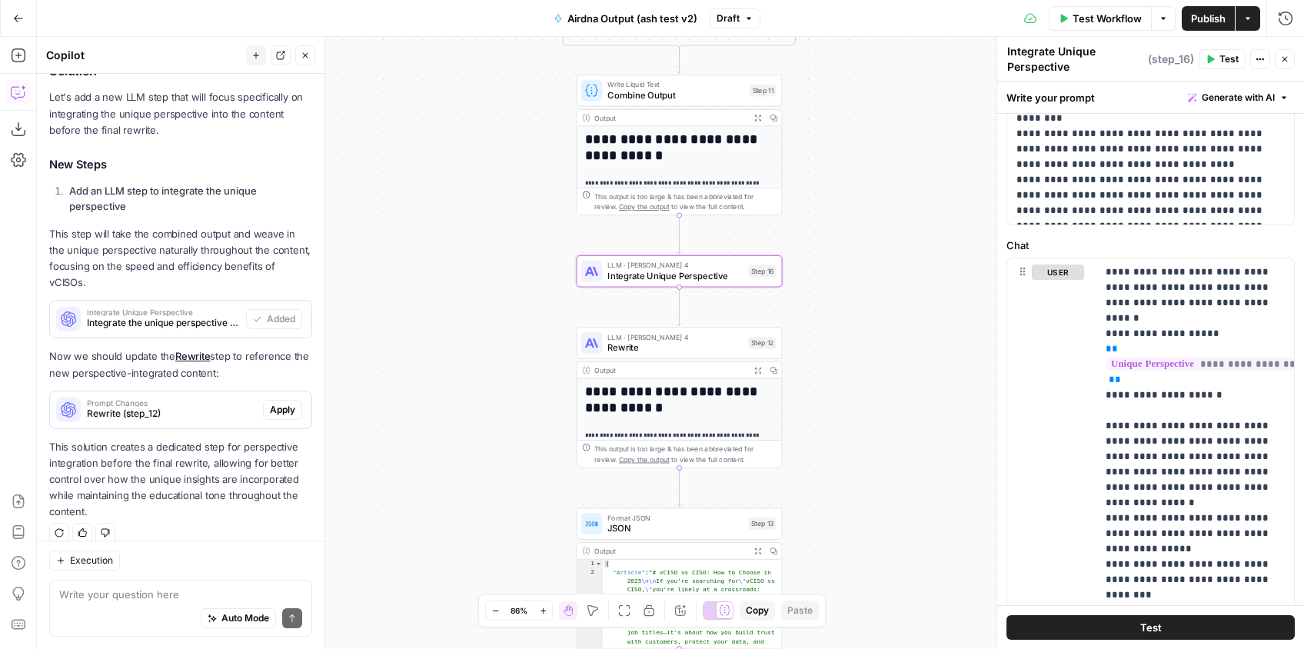
scroll to position [401, 0]
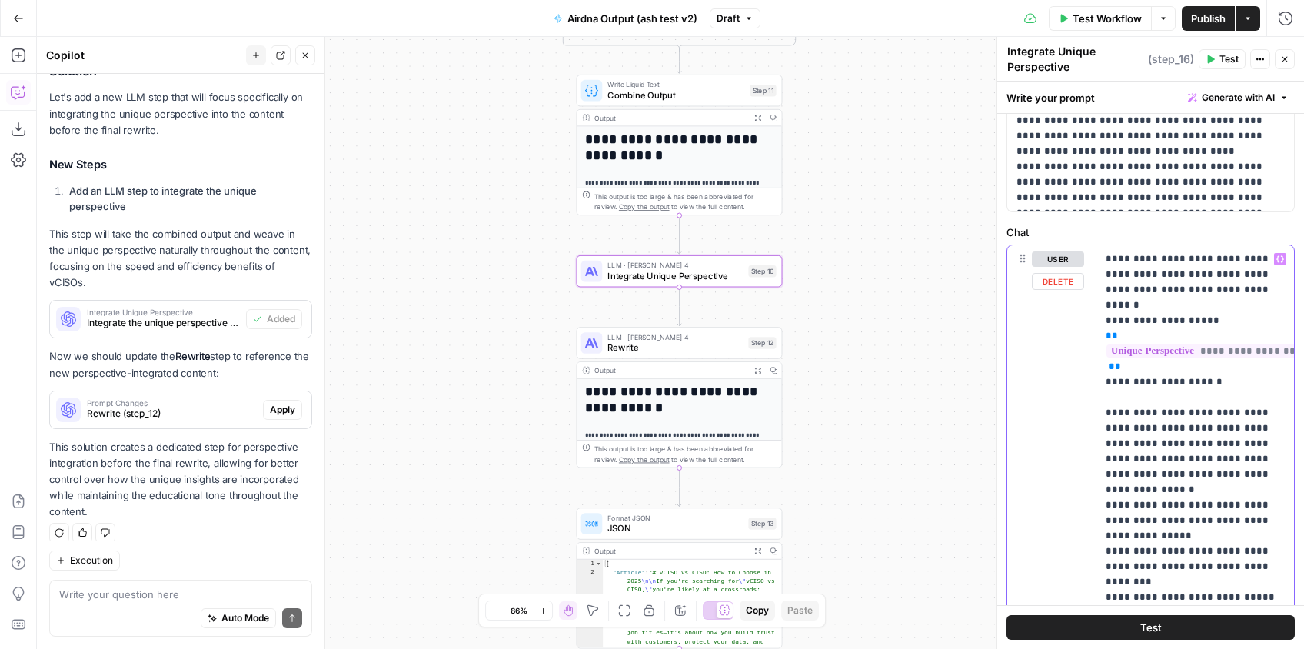
drag, startPoint x: 1145, startPoint y: 276, endPoint x: 1108, endPoint y: 277, distance: 37.7
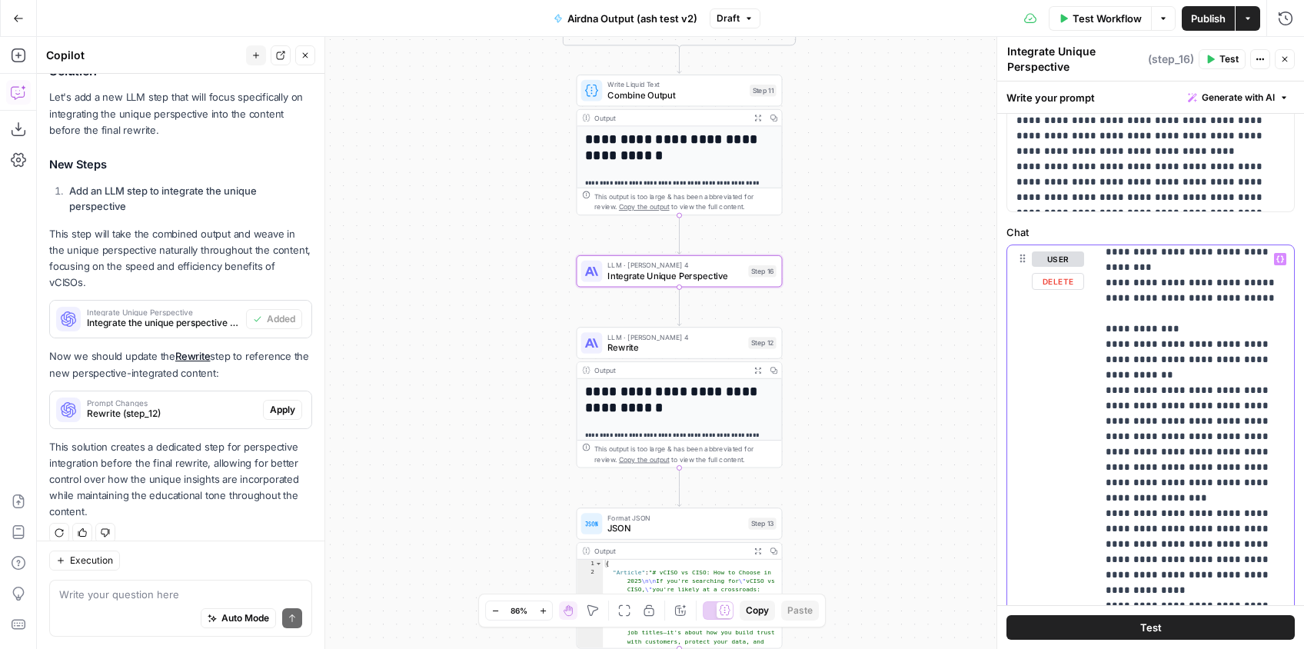
scroll to position [308, 0]
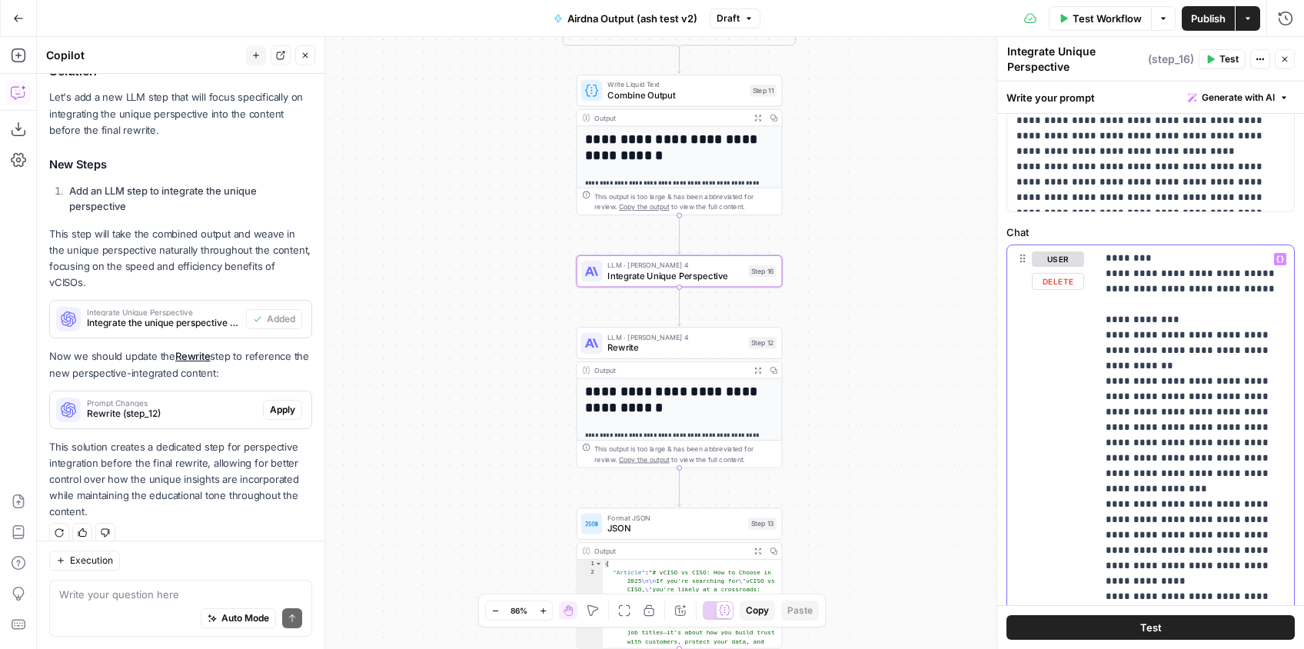
drag, startPoint x: 1115, startPoint y: 350, endPoint x: 1108, endPoint y: 362, distance: 14.5
click at [1108, 362] on p "**********" at bounding box center [1194, 404] width 179 height 922
drag, startPoint x: 1108, startPoint y: 362, endPoint x: 1174, endPoint y: 352, distance: 67.6
click at [1114, 346] on p "**********" at bounding box center [1194, 404] width 179 height 922
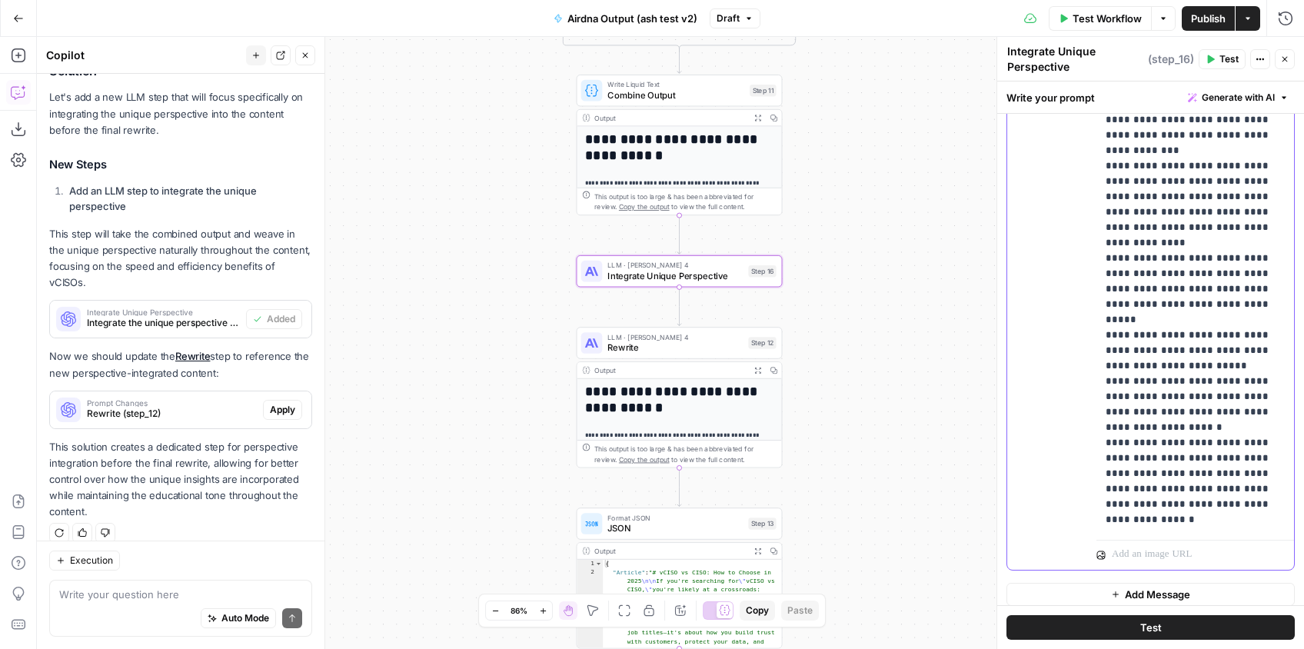
scroll to position [749, 0]
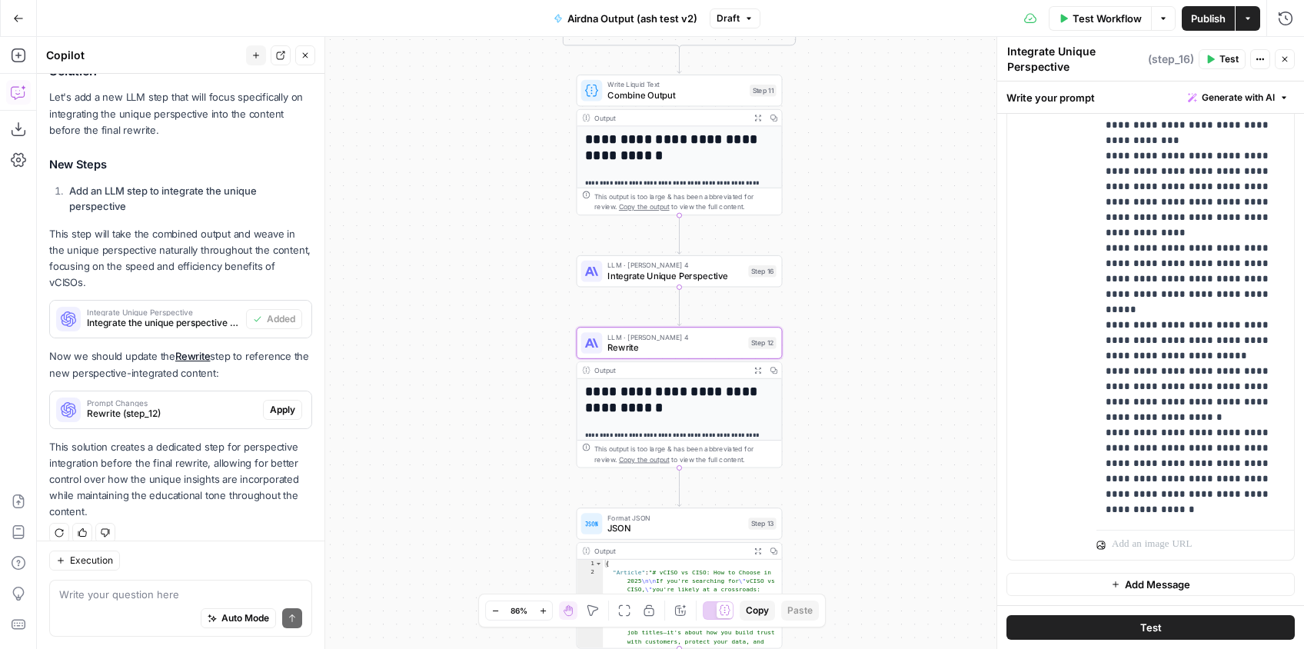
click at [285, 403] on span "Apply" at bounding box center [282, 410] width 25 height 14
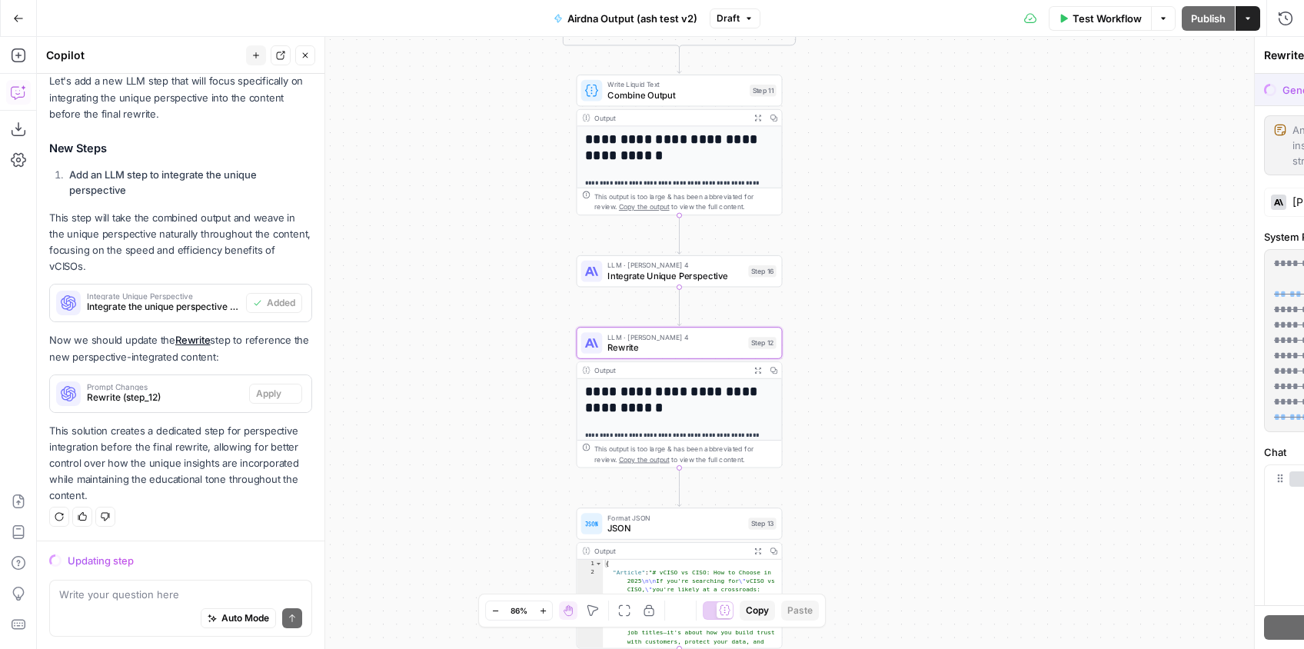
scroll to position [331, 0]
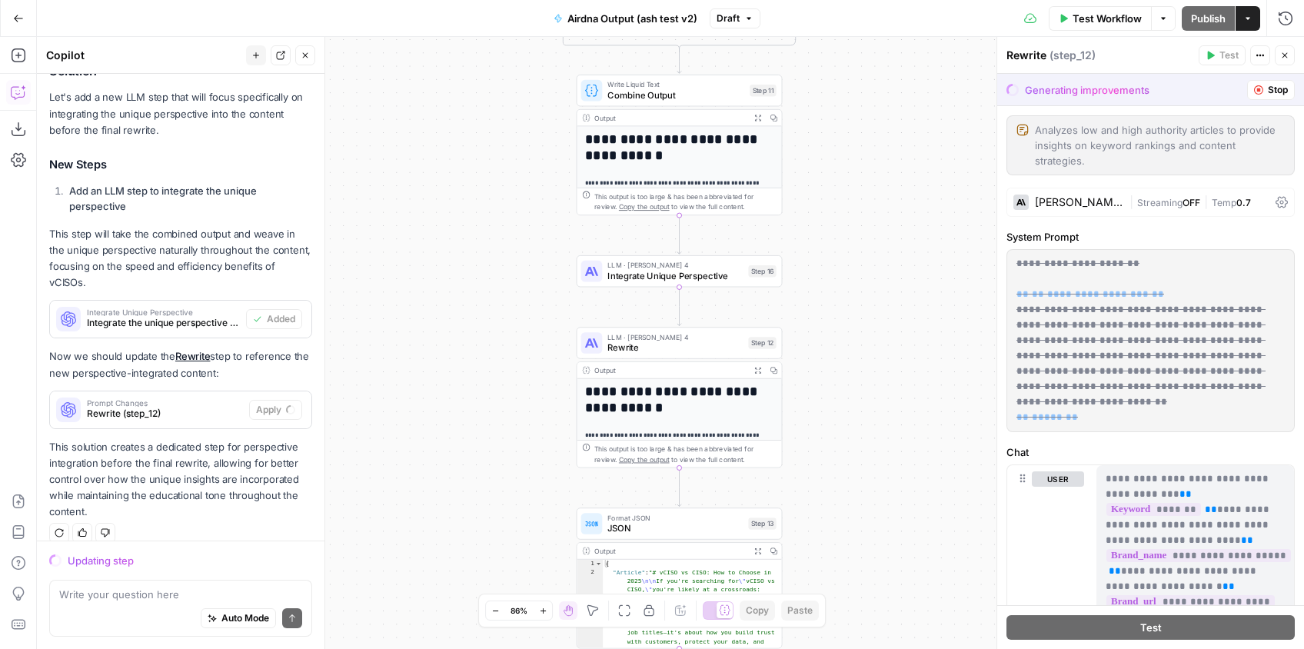
click at [680, 286] on div "LLM · Claude Sonnet 4 Integrate Unique Perspective Step 16" at bounding box center [679, 271] width 206 height 32
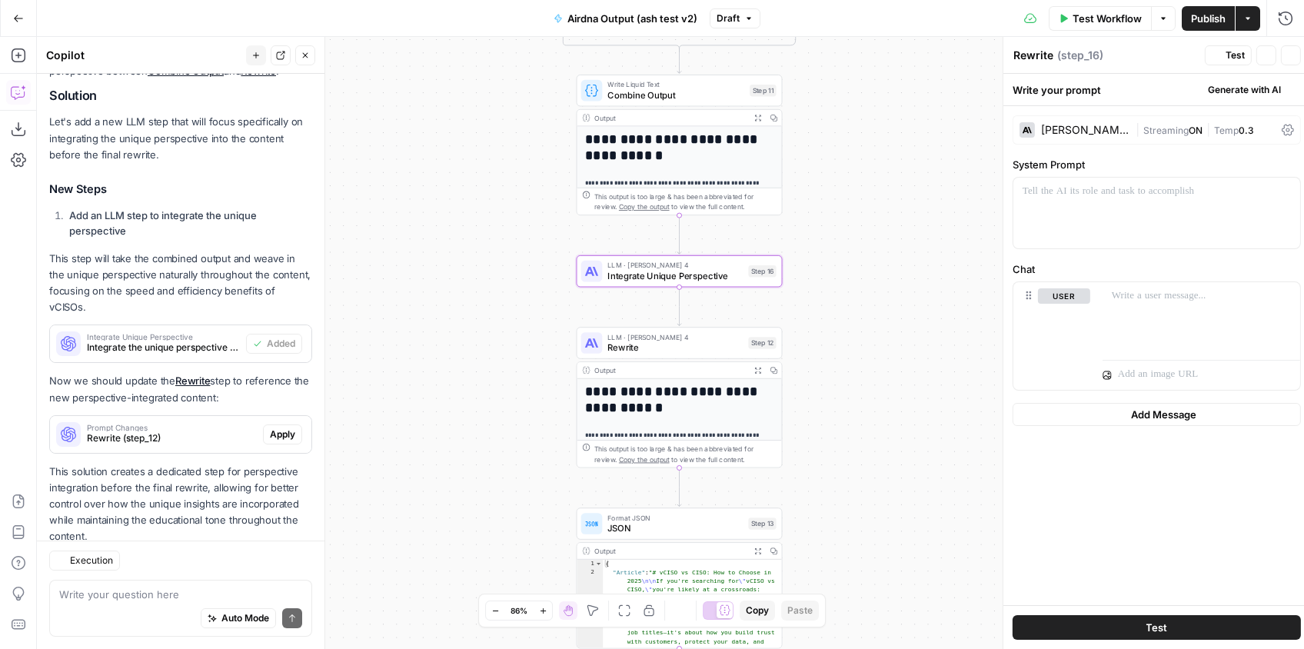
type textarea "Integrate Unique Perspective"
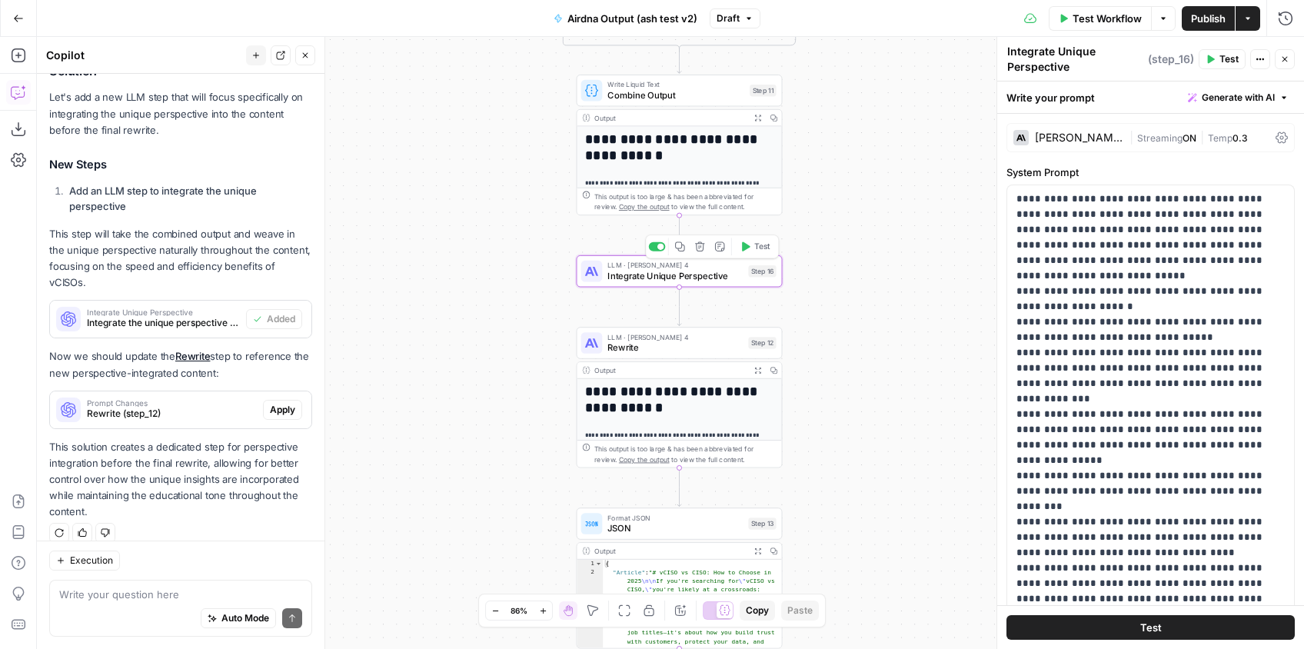
click at [709, 269] on span "Integrate Unique Perspective" at bounding box center [674, 275] width 135 height 13
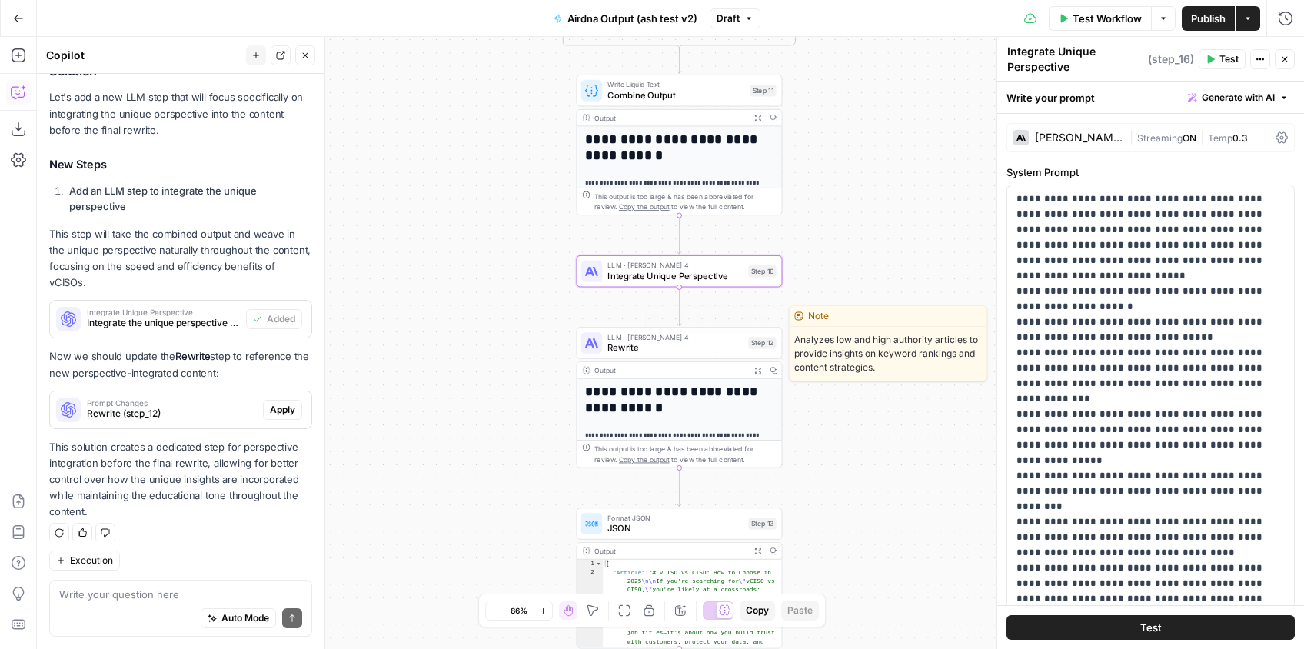
click at [705, 344] on span "Rewrite" at bounding box center [674, 346] width 135 height 13
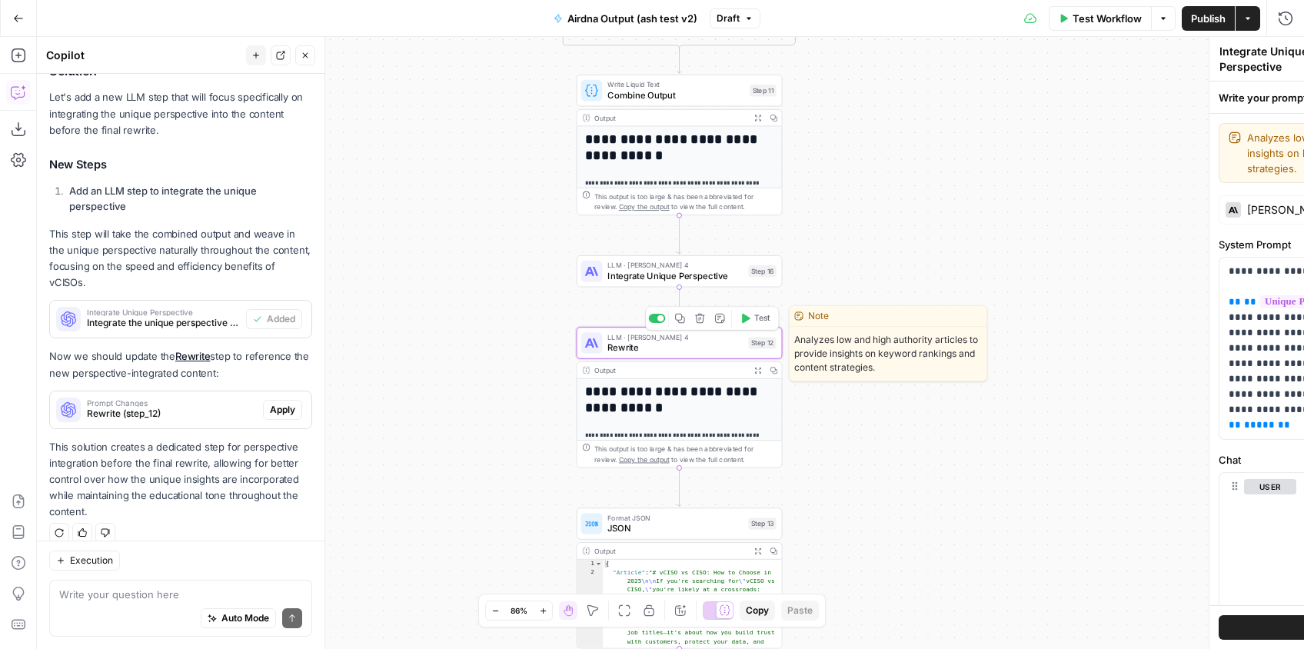
type textarea "Rewrite"
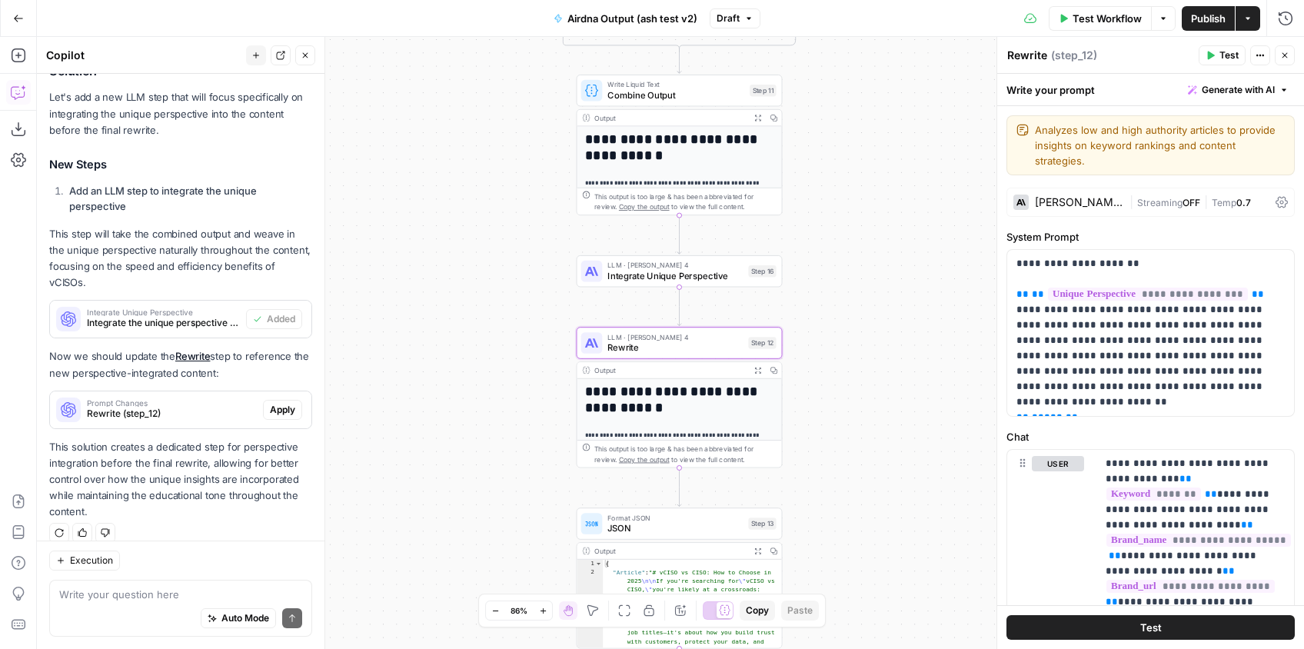
click at [1233, 197] on span "Temp" at bounding box center [1223, 203] width 25 height 12
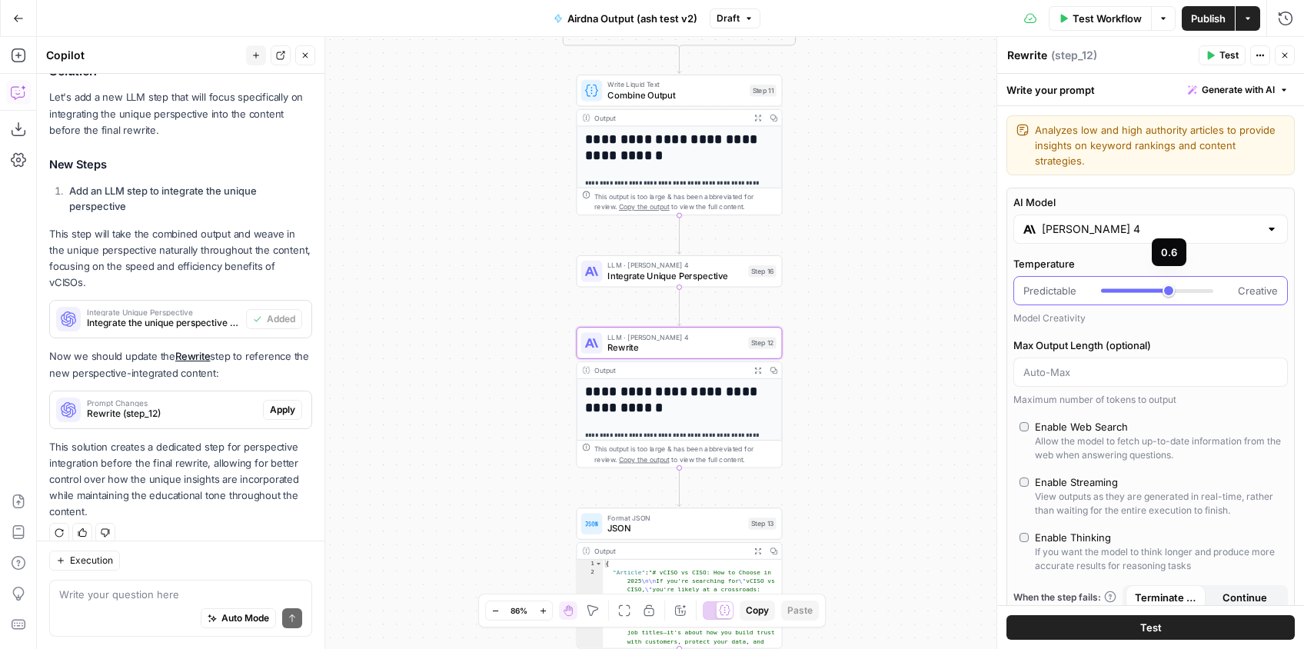
type input "***"
drag, startPoint x: 1171, startPoint y: 277, endPoint x: 1160, endPoint y: 278, distance: 10.8
click at [1160, 283] on div at bounding box center [1157, 290] width 112 height 15
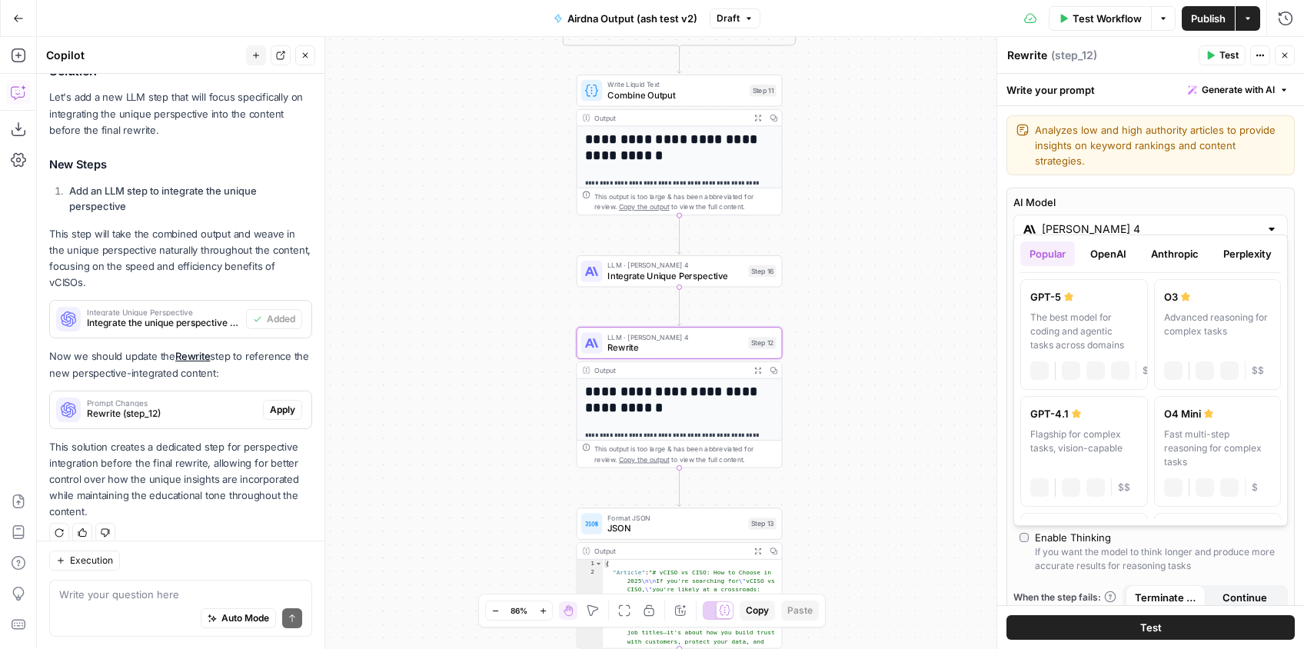
click at [1175, 221] on input "Claude Sonnet 4" at bounding box center [1150, 228] width 218 height 15
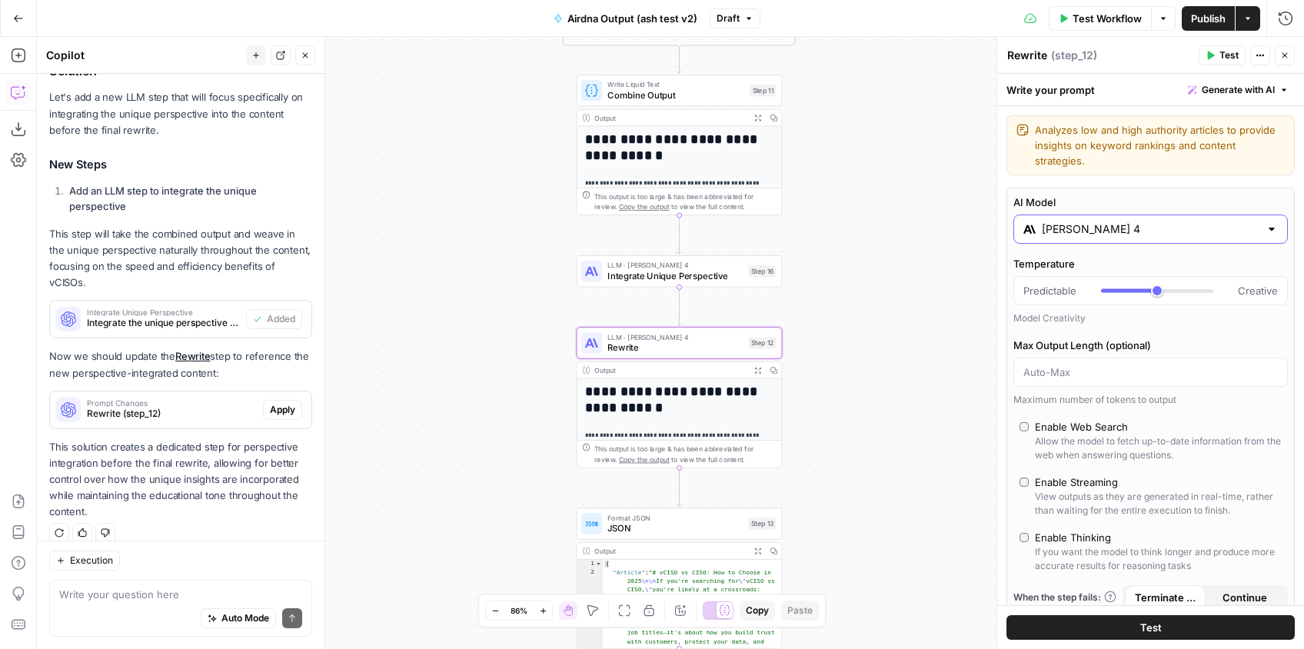
click at [1175, 221] on input "Claude Sonnet 4" at bounding box center [1150, 228] width 218 height 15
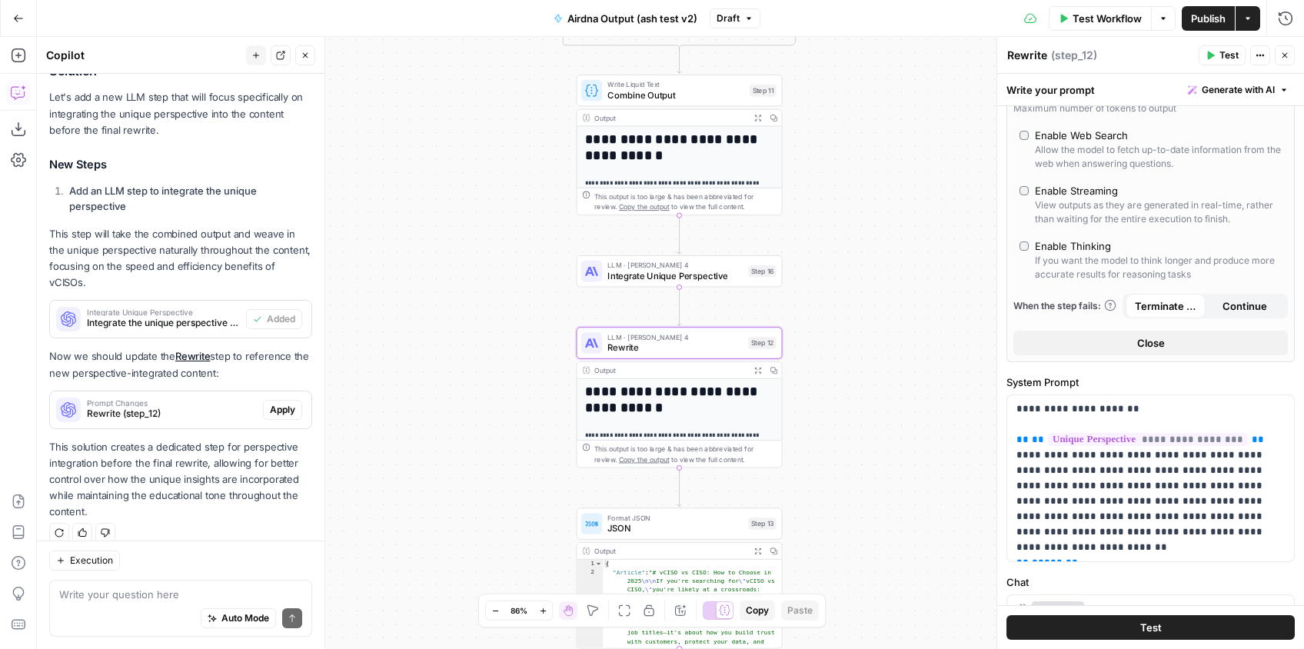
scroll to position [306, 0]
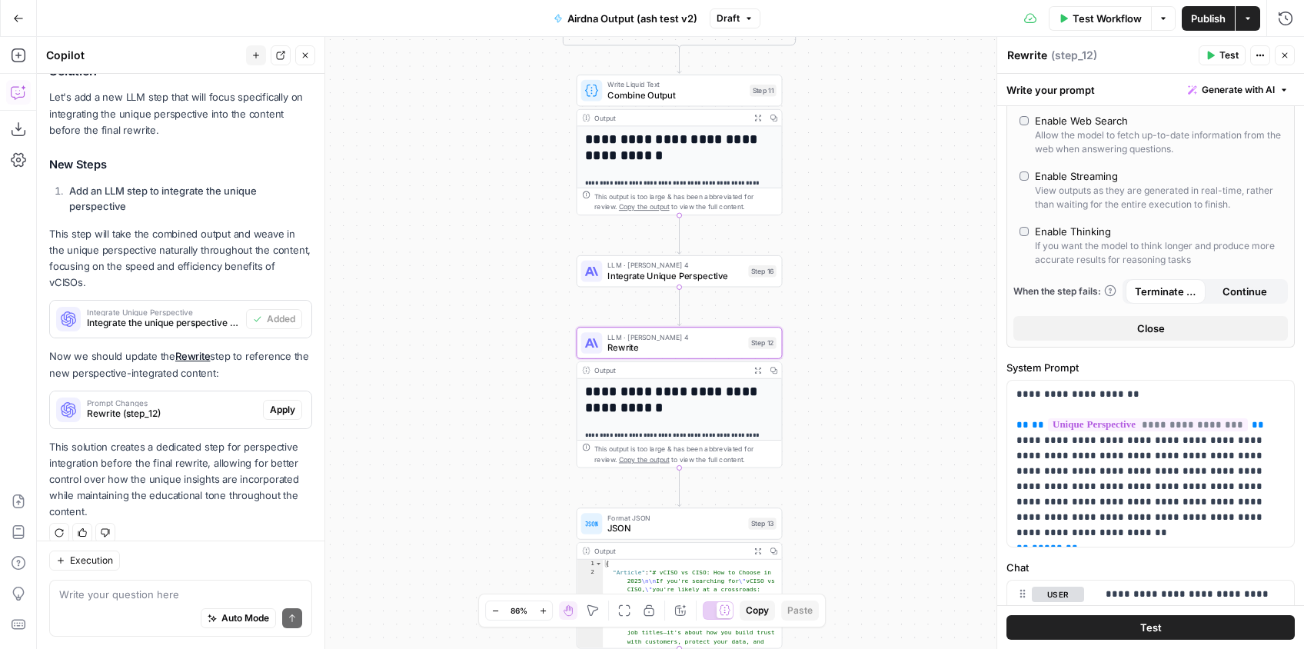
click at [291, 403] on span "Apply" at bounding box center [282, 410] width 25 height 14
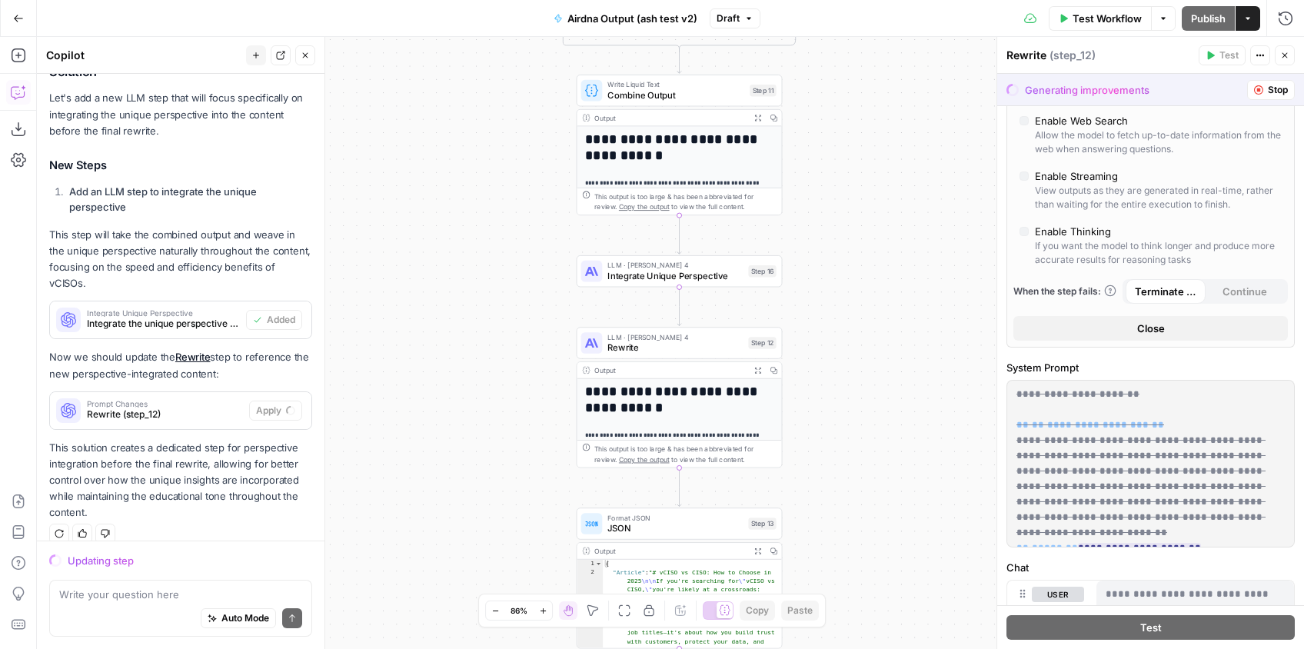
scroll to position [331, 0]
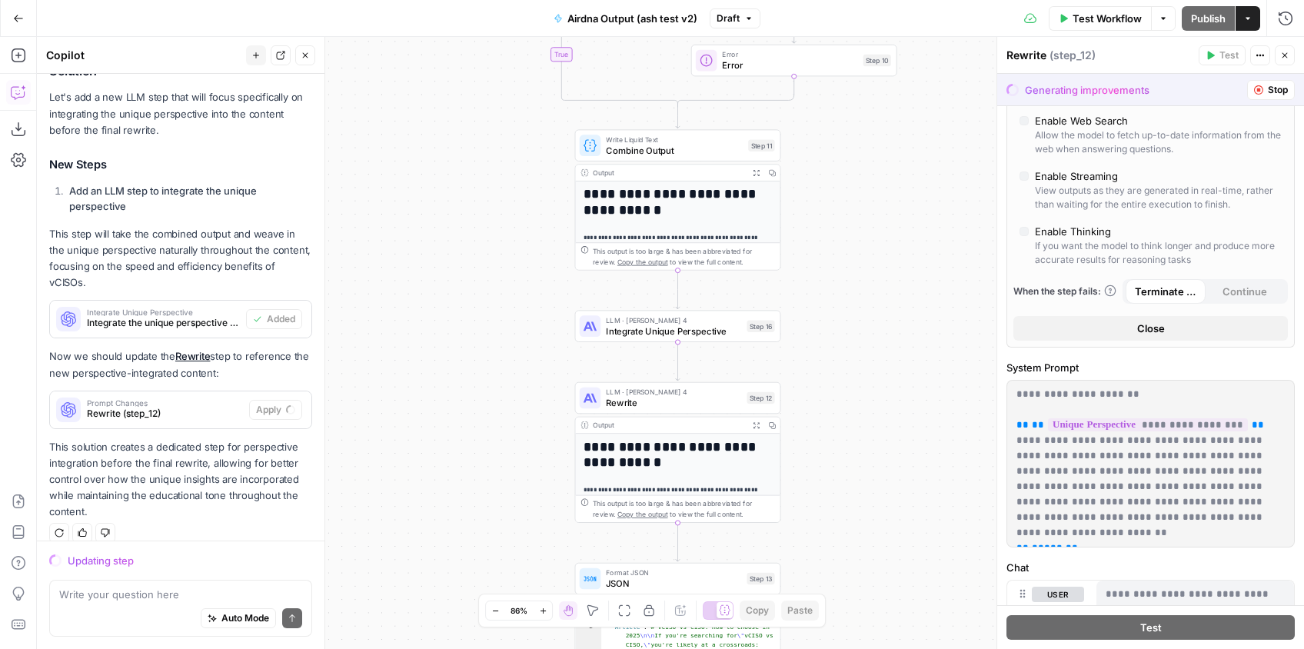
drag, startPoint x: 855, startPoint y: 182, endPoint x: 854, endPoint y: 317, distance: 135.3
click at [854, 317] on div "**********" at bounding box center [670, 343] width 1267 height 612
click at [759, 325] on div "Step 16" at bounding box center [760, 326] width 28 height 12
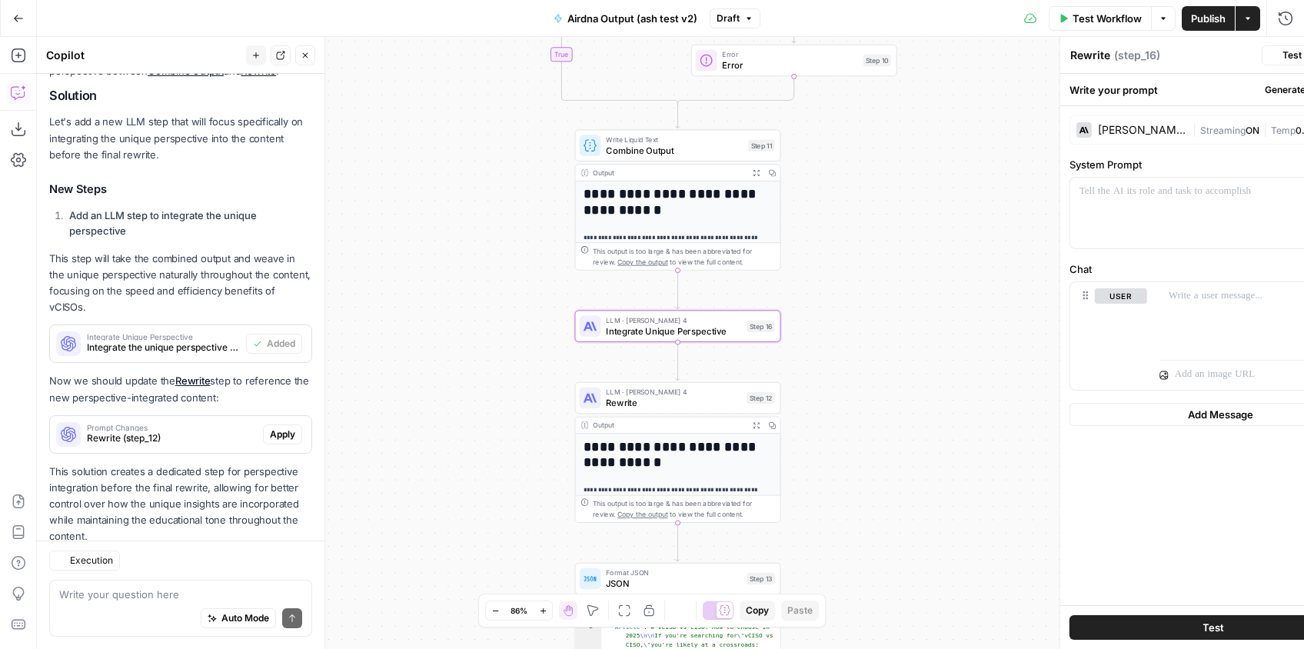
type textarea "Integrate Unique Perspective"
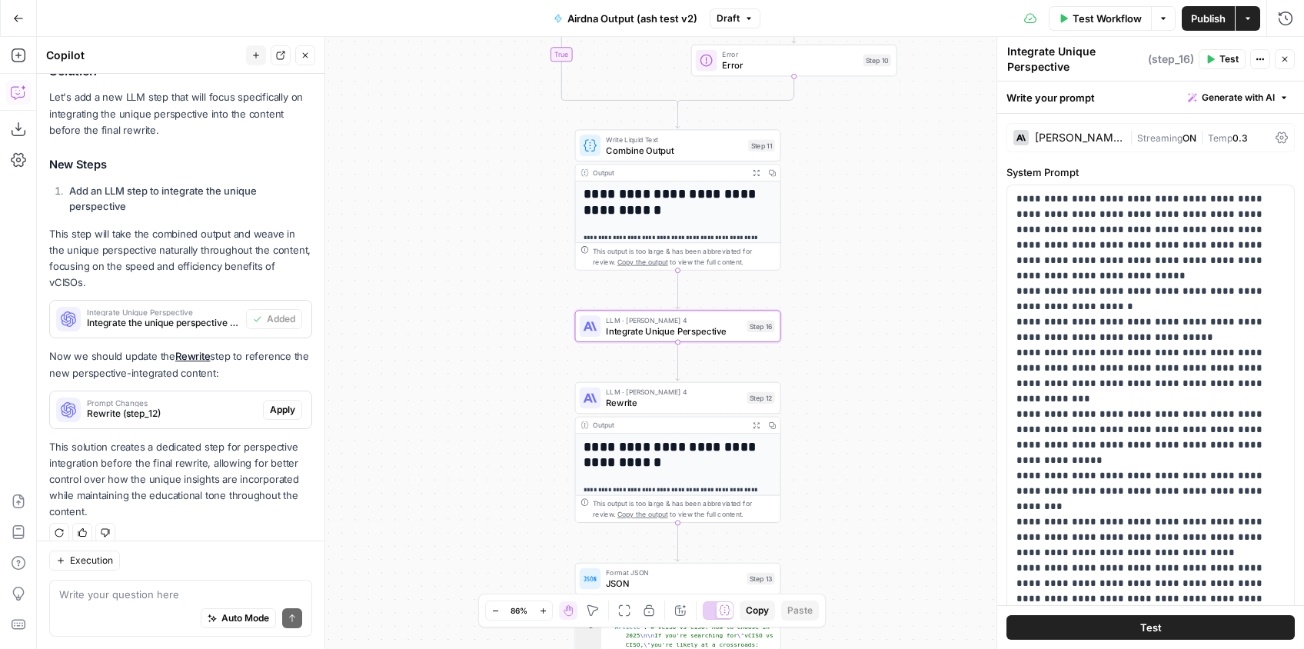
click at [1260, 64] on button "Actions" at bounding box center [1260, 59] width 20 height 20
click at [1290, 138] on div "Claude Sonnet 4 | Streaming ON | Temp 0.3" at bounding box center [1150, 137] width 288 height 29
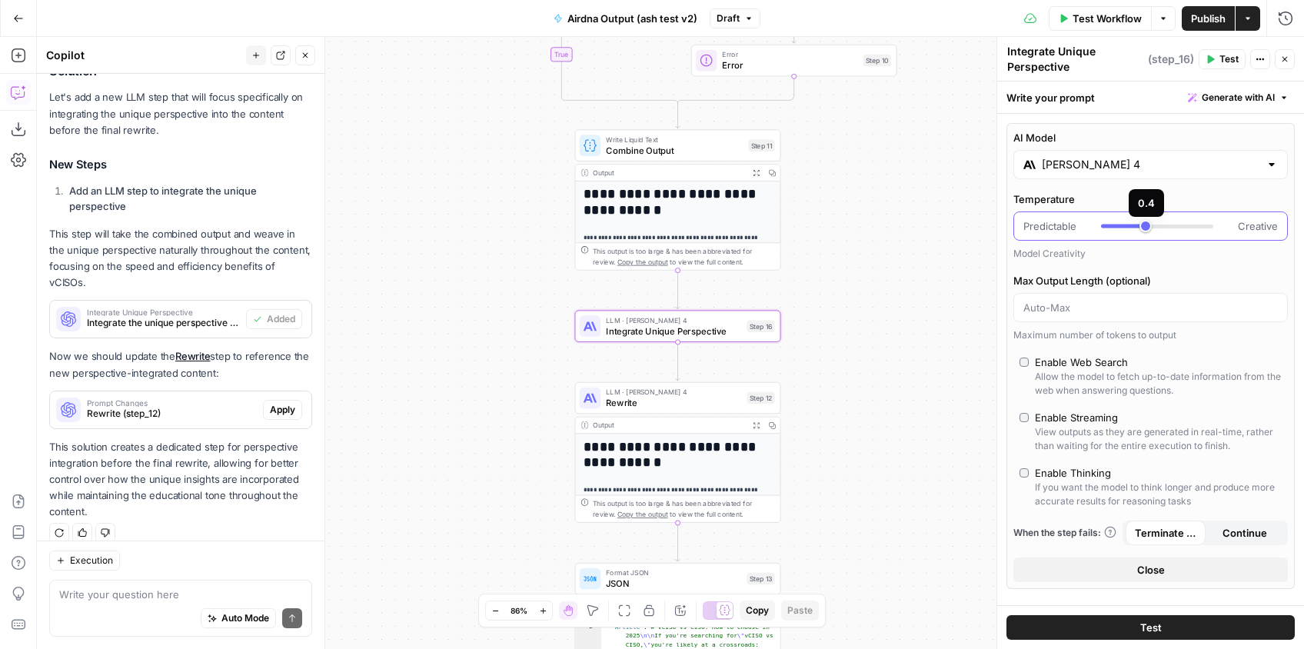
type input "***"
click at [1133, 228] on div at bounding box center [1157, 225] width 112 height 15
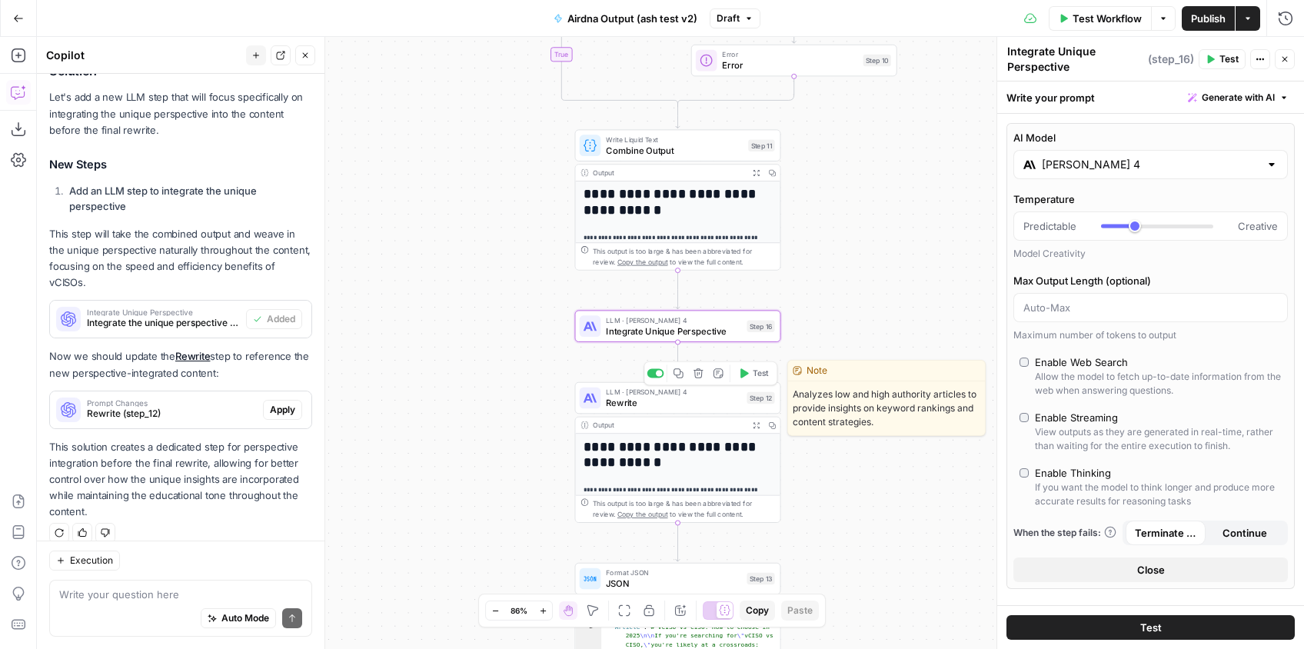
click at [674, 400] on span "Rewrite" at bounding box center [673, 402] width 135 height 13
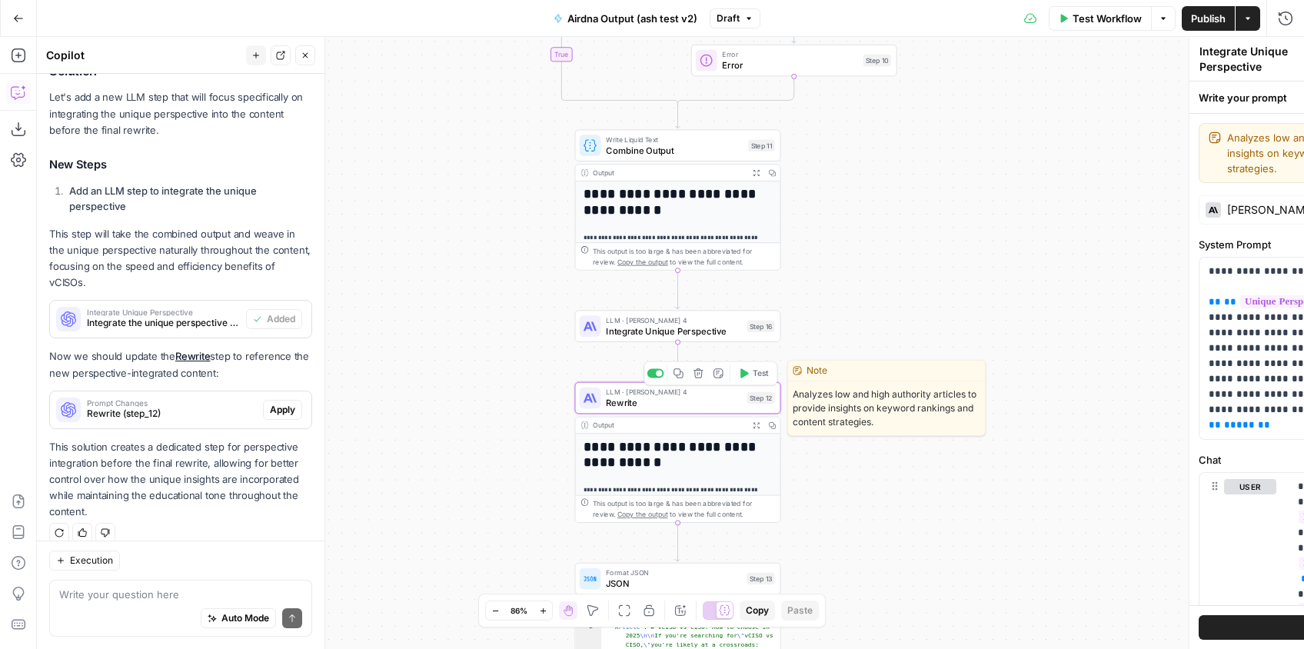
type textarea "Rewrite"
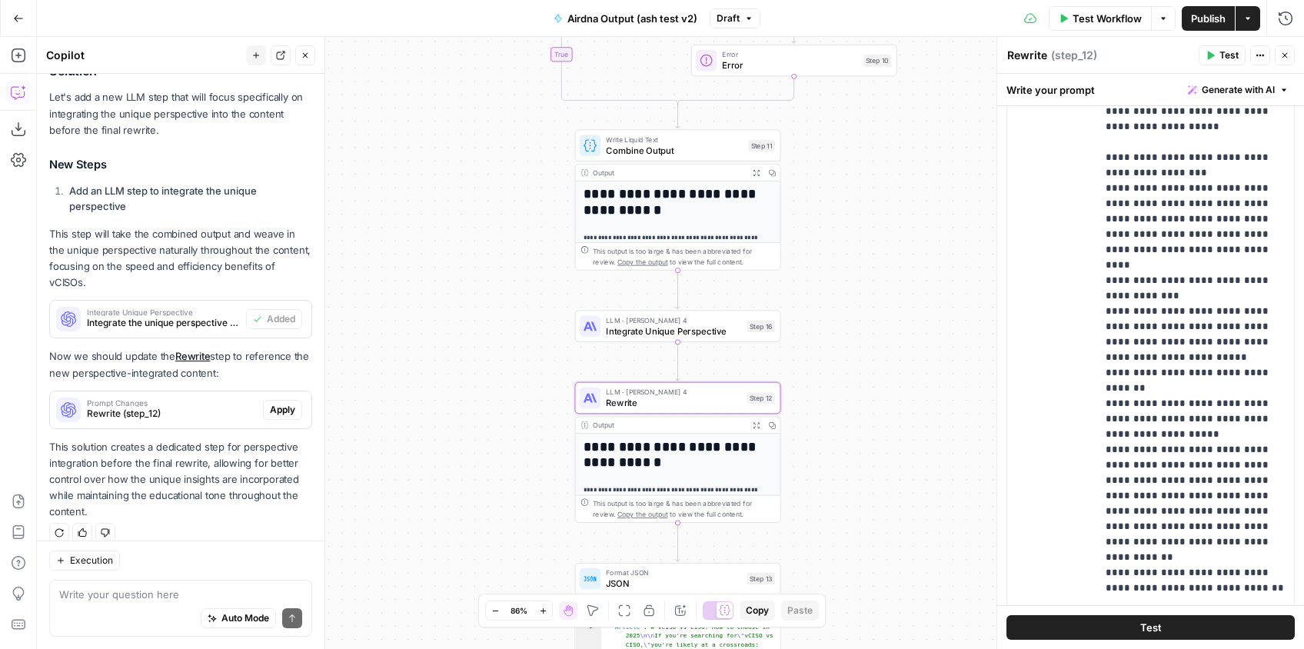
scroll to position [2121, 0]
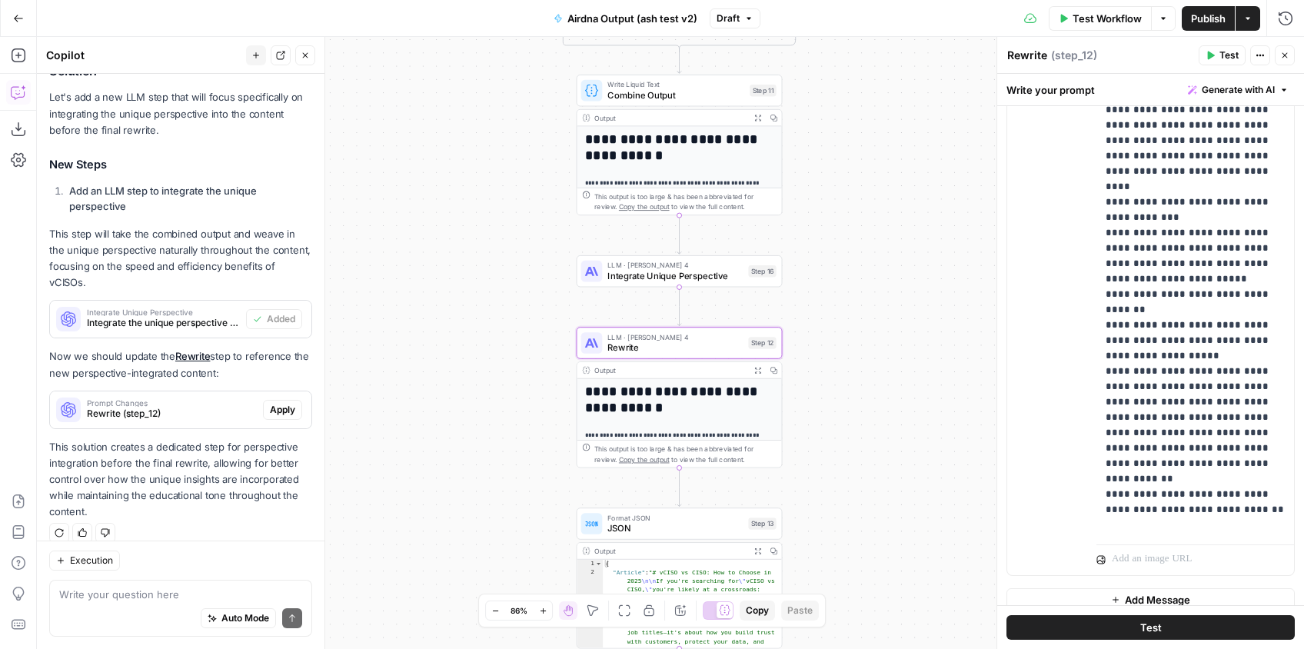
click at [291, 403] on span "Apply" at bounding box center [282, 410] width 25 height 14
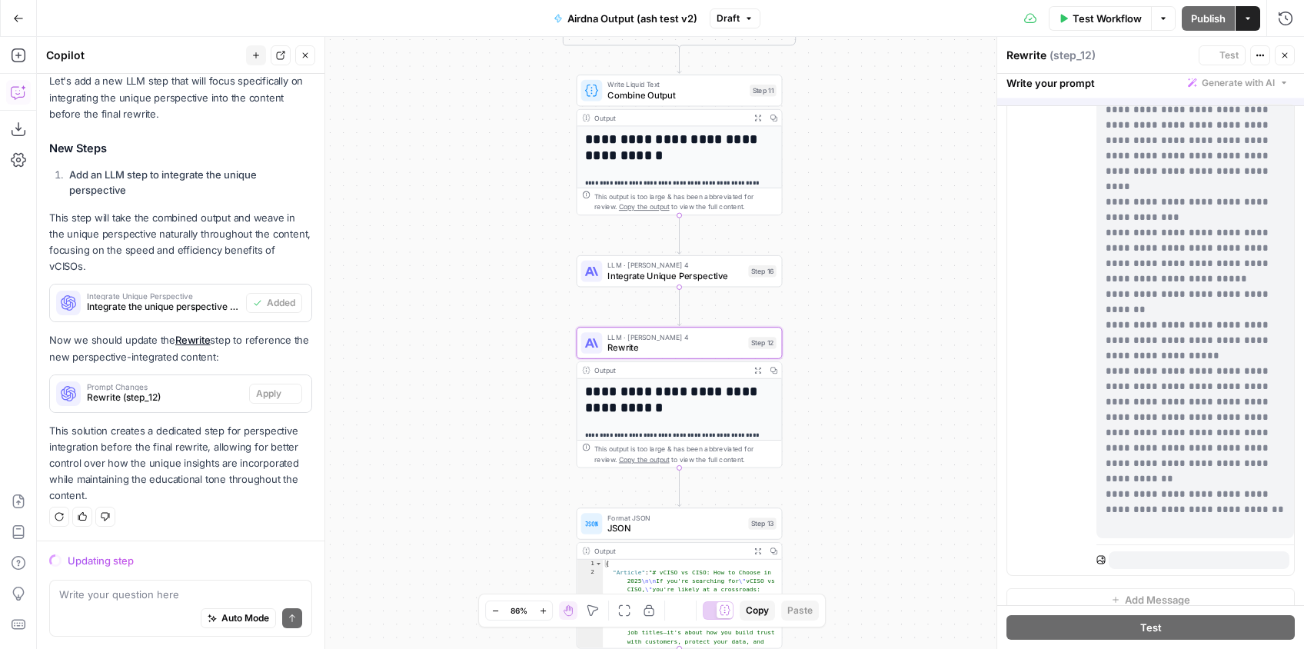
scroll to position [331, 0]
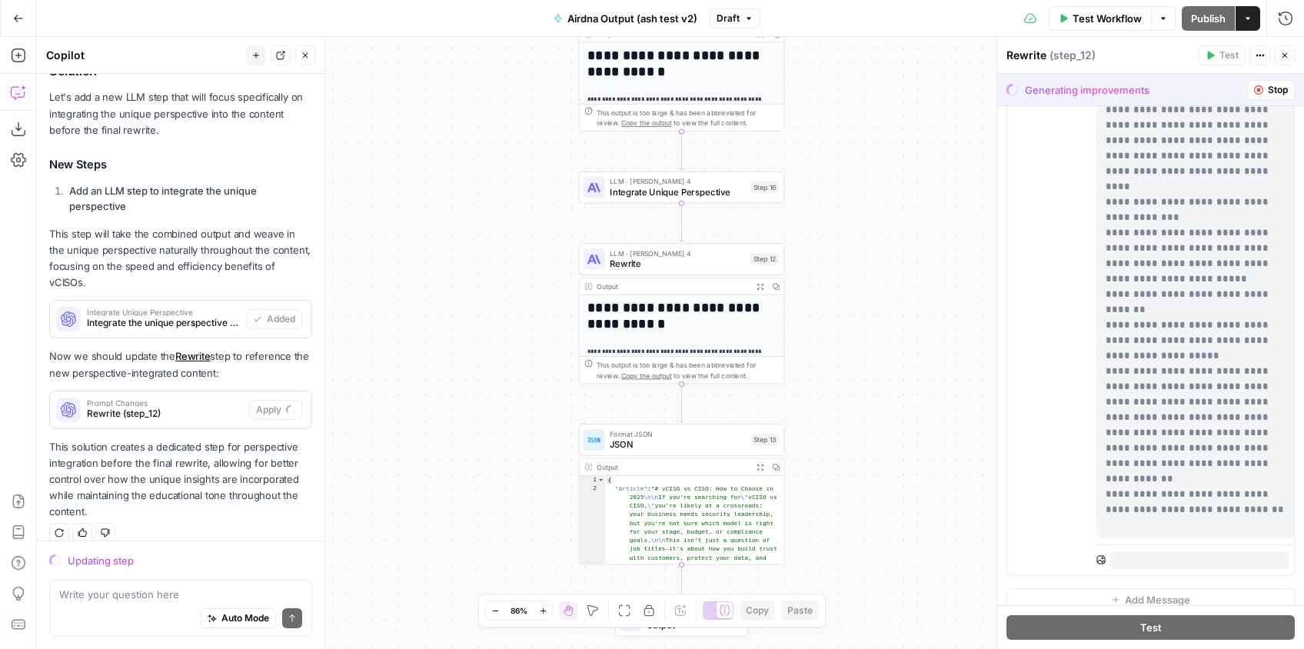
drag, startPoint x: 822, startPoint y: 267, endPoint x: 825, endPoint y: 181, distance: 86.1
click at [825, 181] on div "**********" at bounding box center [670, 343] width 1267 height 612
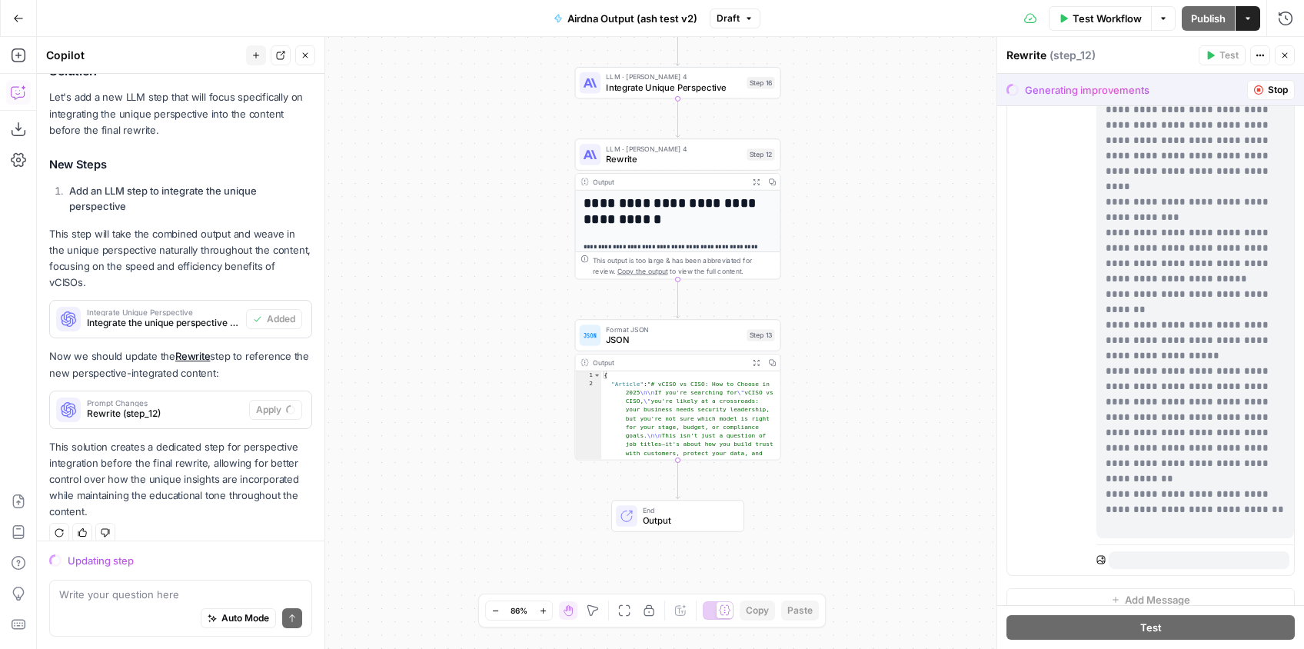
drag, startPoint x: 843, startPoint y: 333, endPoint x: 773, endPoint y: 311, distance: 73.2
click at [839, 234] on div "**********" at bounding box center [670, 343] width 1267 height 612
click at [761, 331] on div "Step 13" at bounding box center [760, 335] width 28 height 12
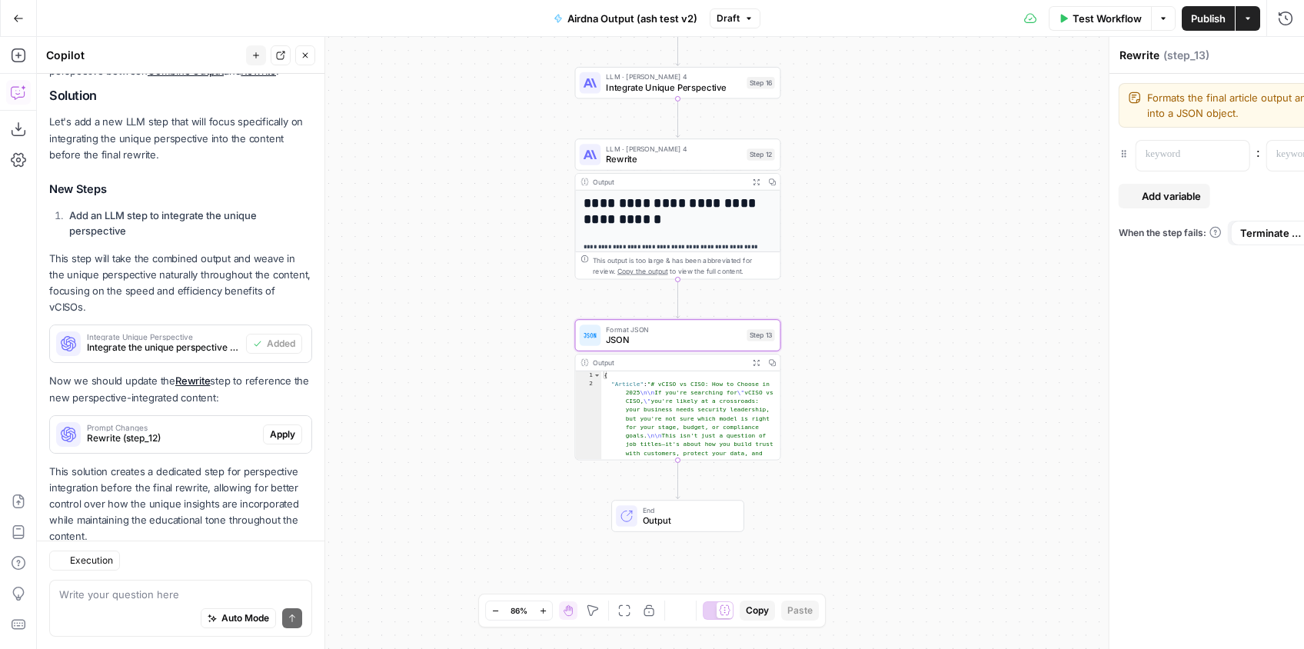
type textarea "JSON"
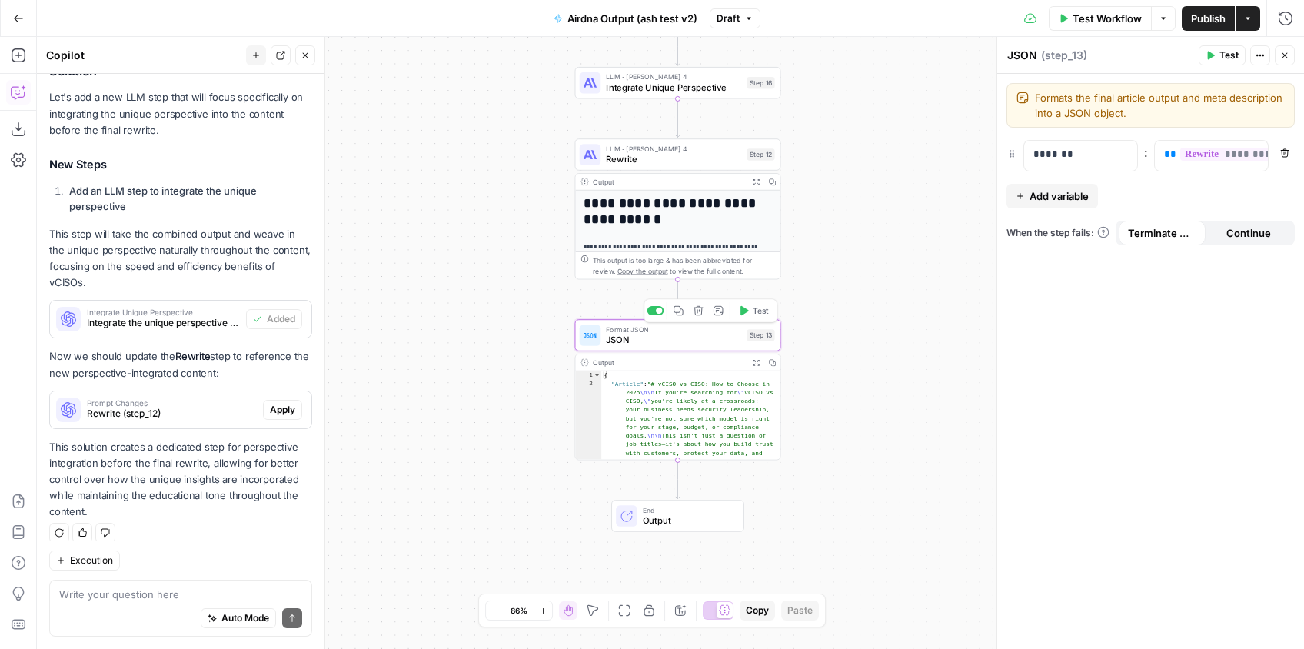
click at [760, 333] on div "Step 13" at bounding box center [760, 335] width 28 height 12
click at [1253, 240] on span "Continue" at bounding box center [1248, 232] width 45 height 15
click at [1184, 234] on span "Terminate Workflow" at bounding box center [1162, 232] width 68 height 15
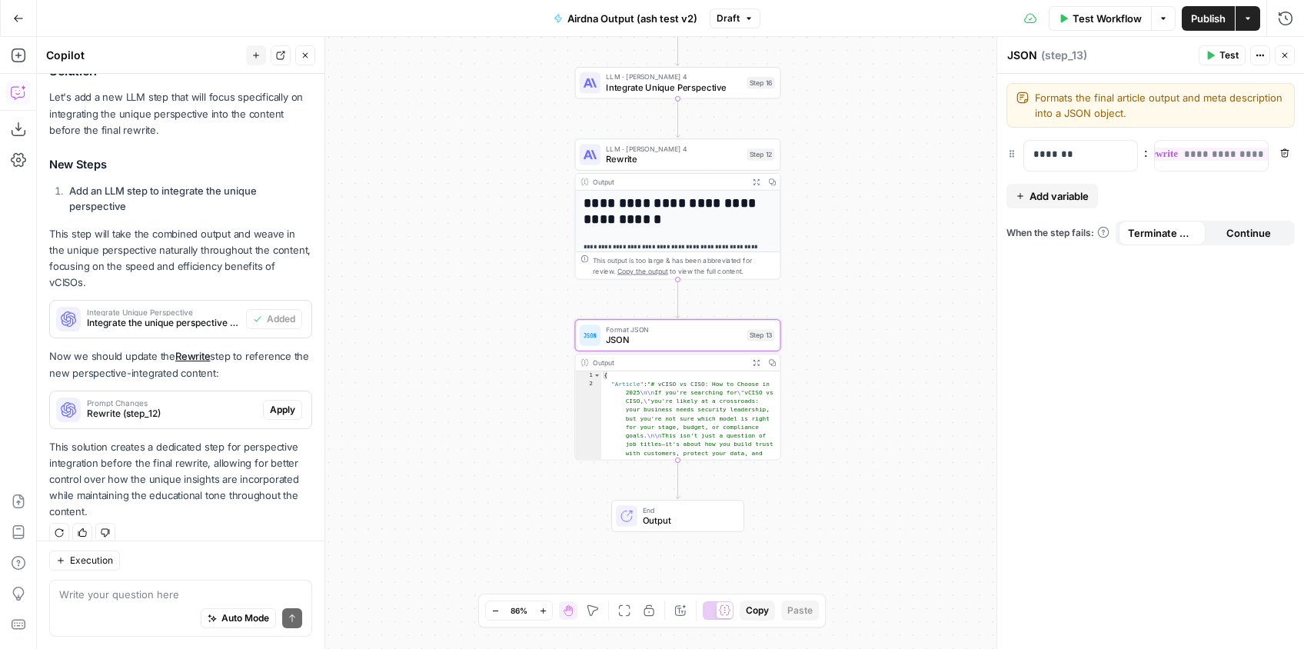
click at [686, 83] on span "Integrate Unique Perspective" at bounding box center [673, 87] width 135 height 13
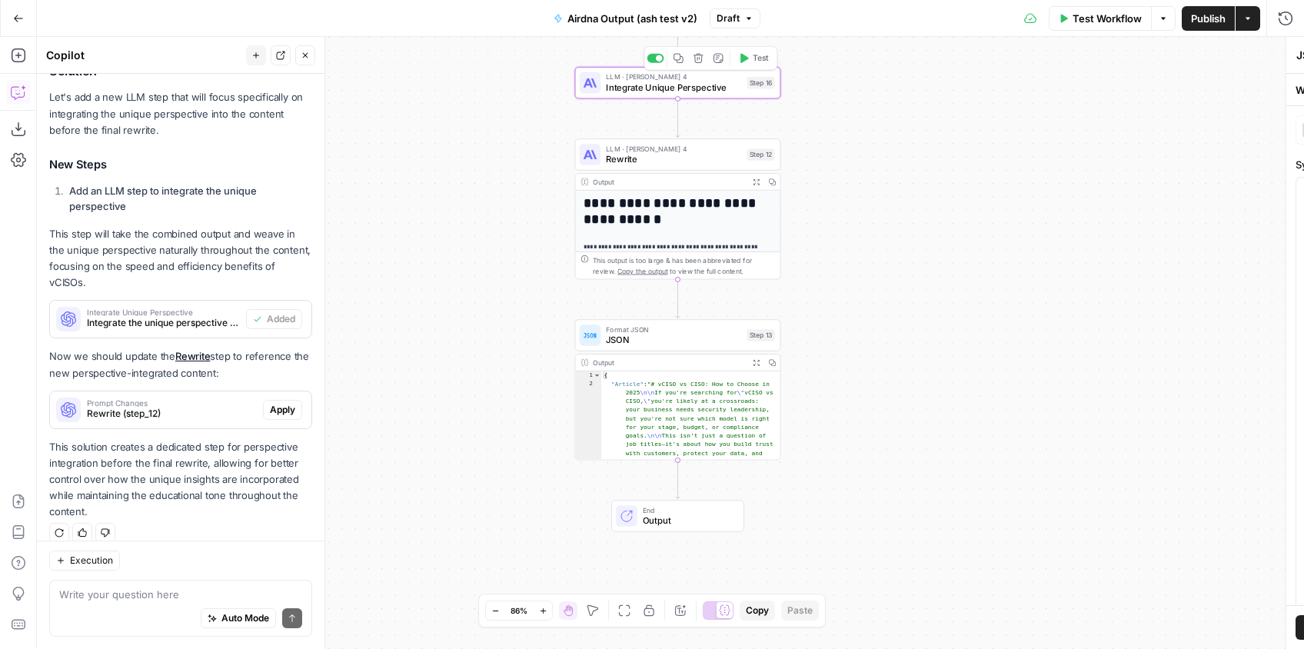
type textarea "Integrate Unique Perspective"
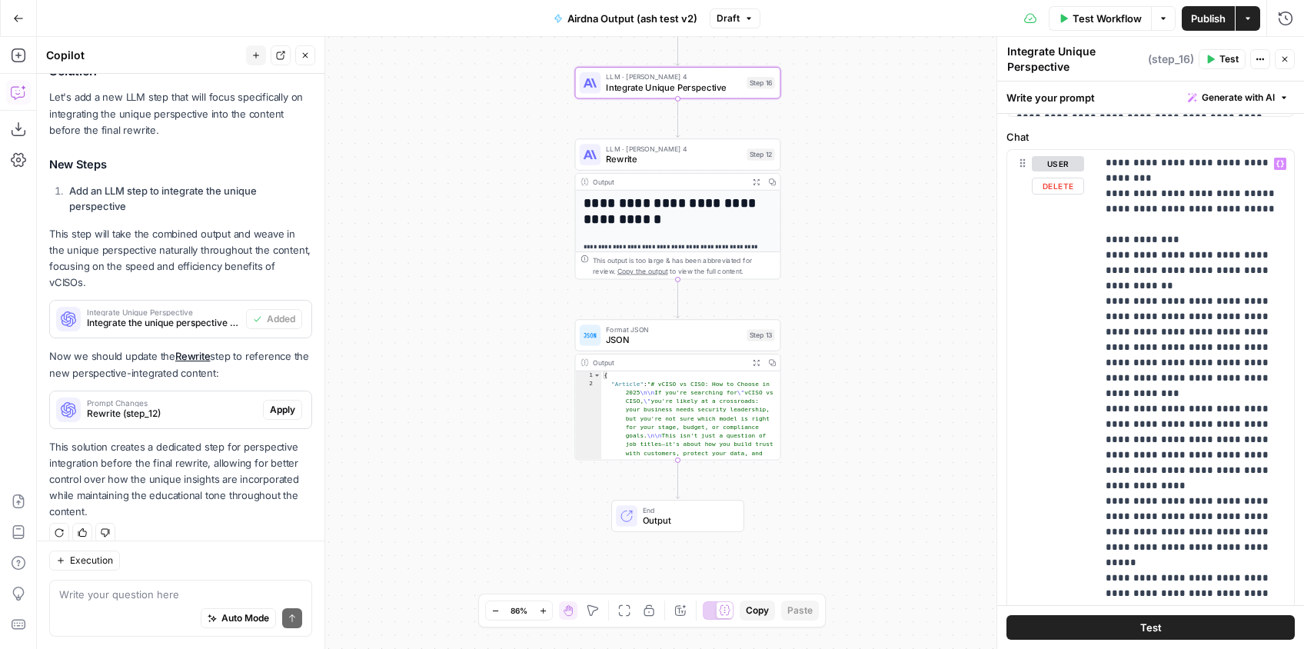
scroll to position [749, 0]
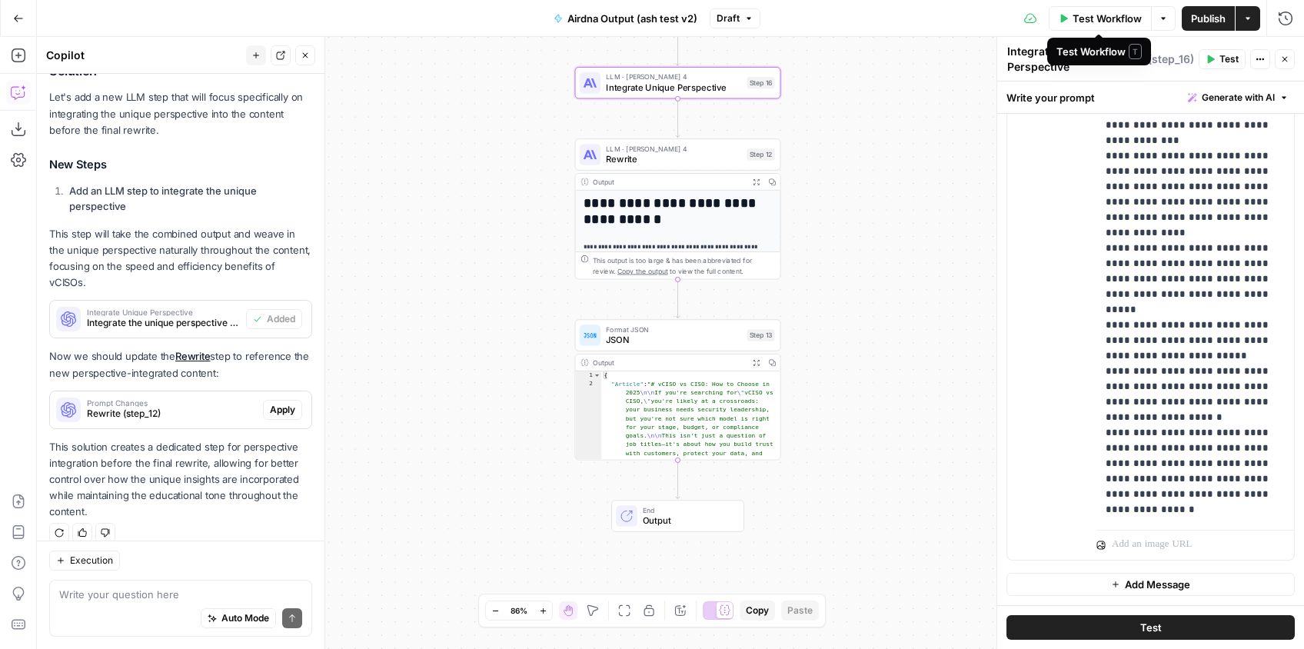
click at [1125, 25] on button "Test Workflow" at bounding box center [1099, 18] width 103 height 25
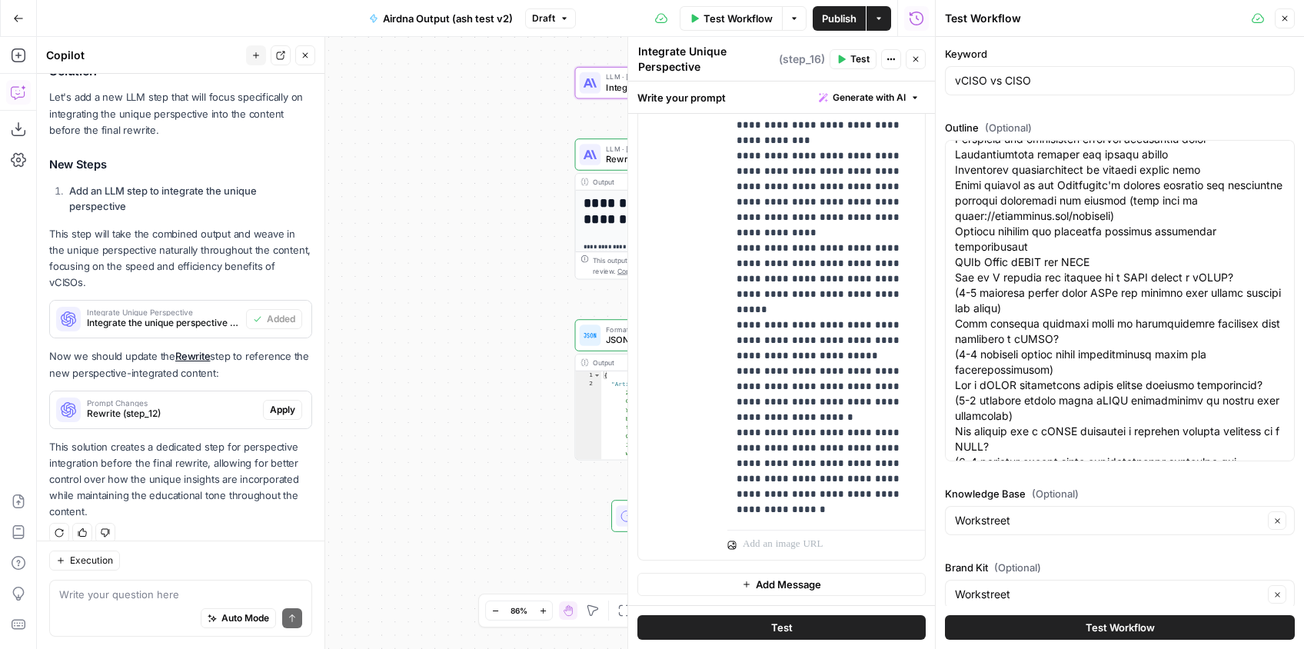
scroll to position [421, 0]
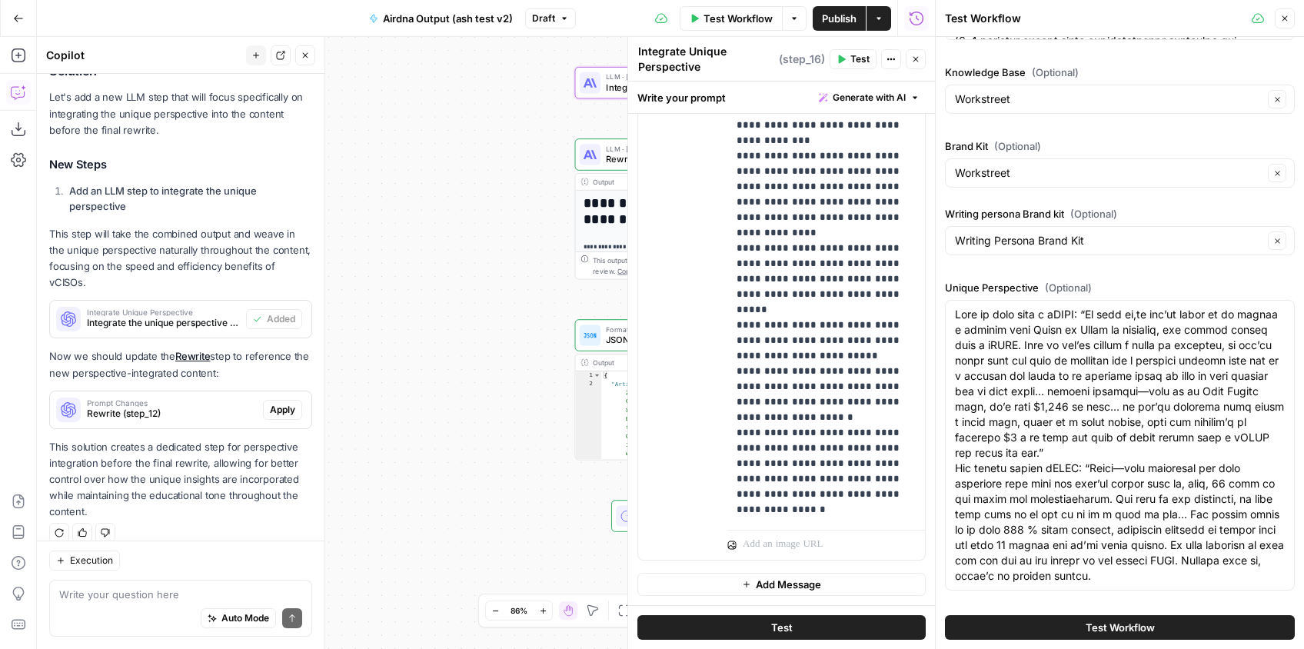
click span "Test Workflow"
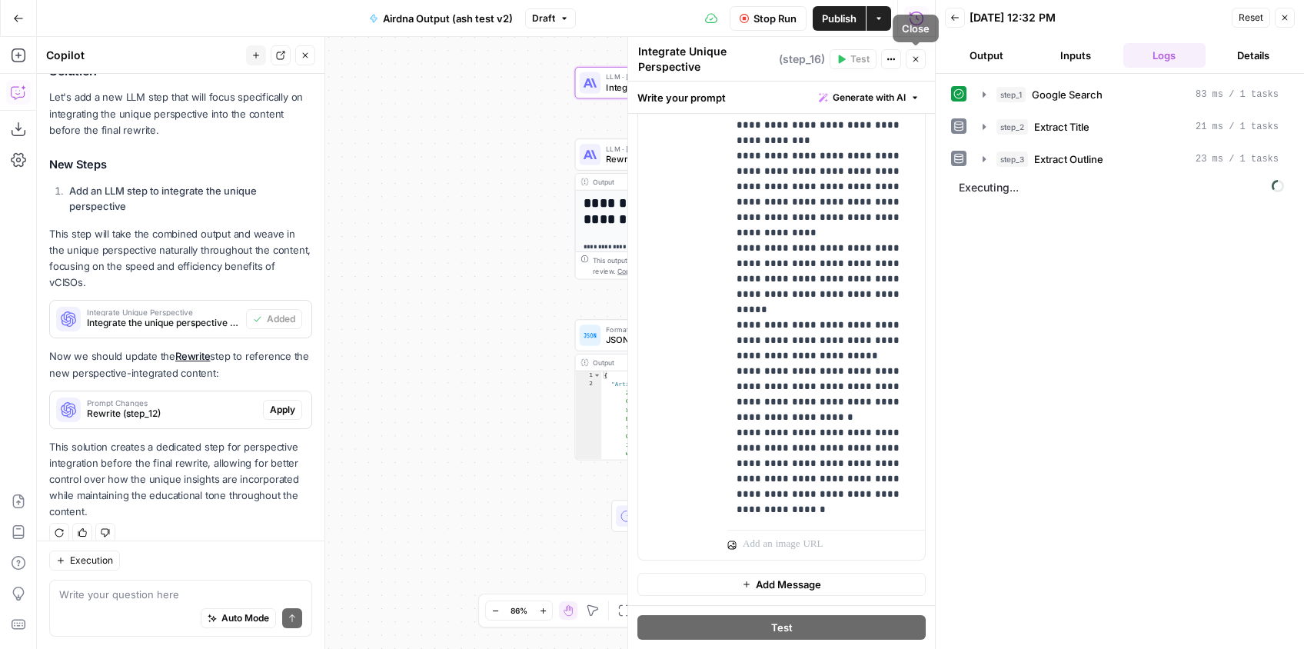
click icon "button"
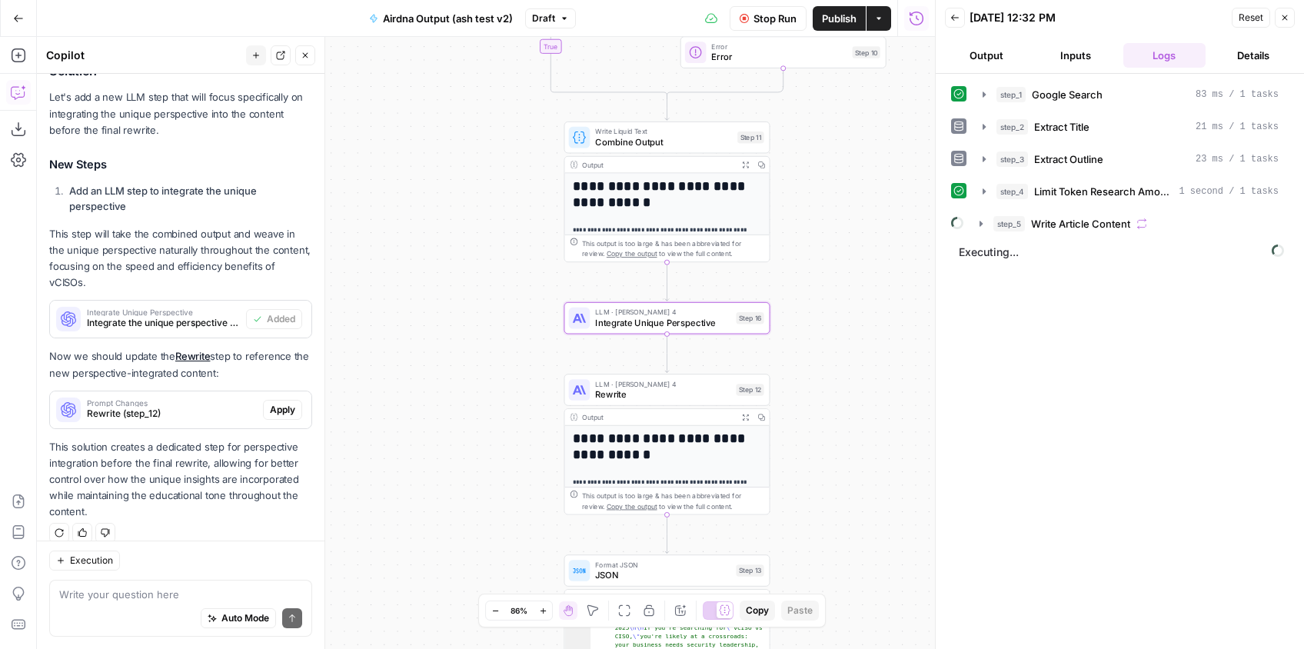
drag, startPoint x: 868, startPoint y: 214, endPoint x: 857, endPoint y: 445, distance: 231.6
click div "**********"
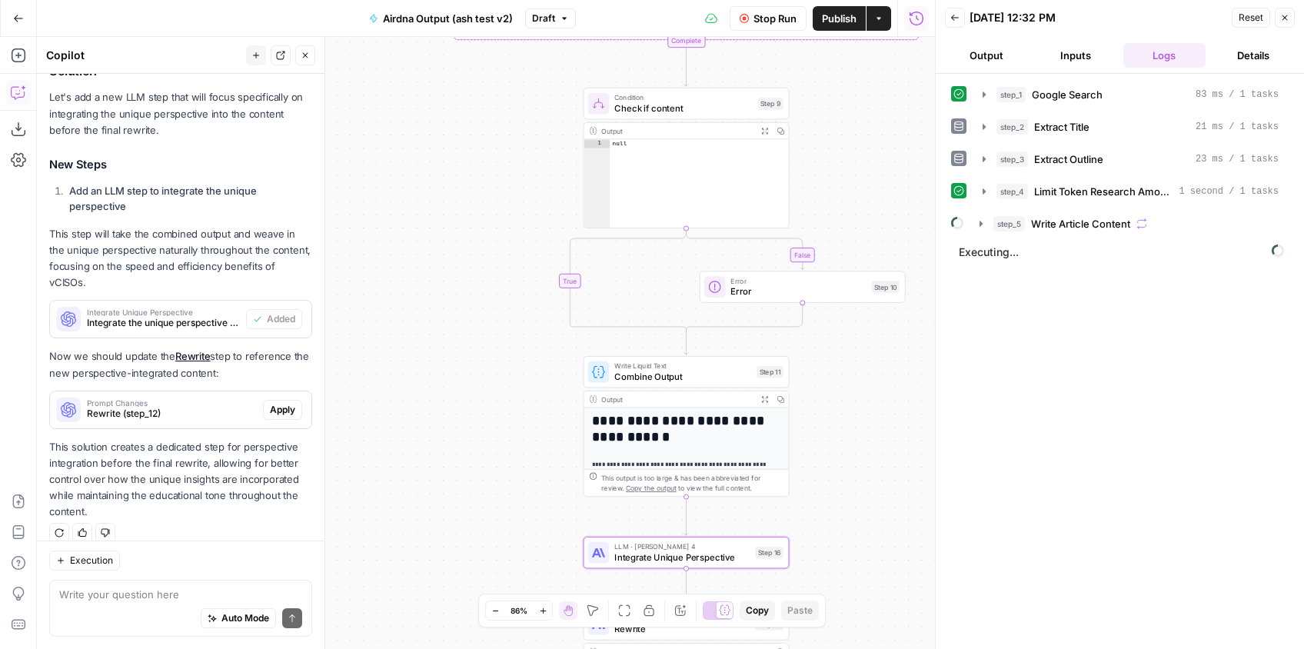
drag, startPoint x: 866, startPoint y: 530, endPoint x: 879, endPoint y: 593, distance: 64.2
click div "**********"
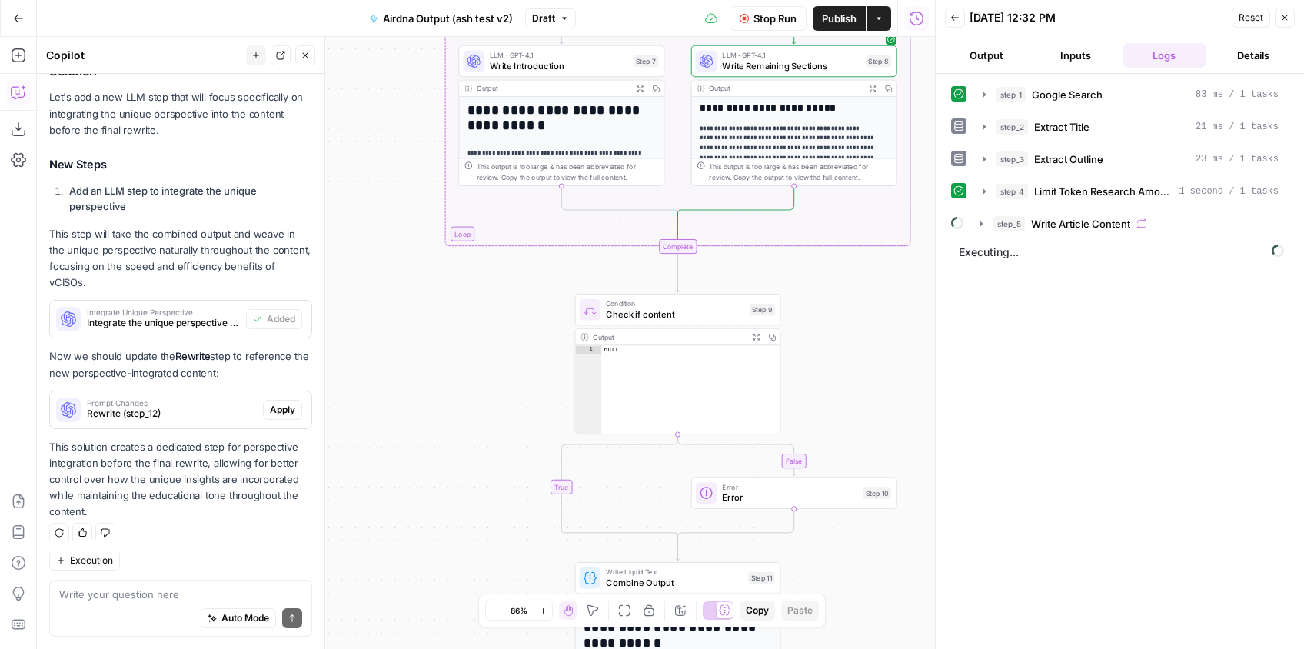
drag, startPoint x: 883, startPoint y: 580, endPoint x: 885, endPoint y: 571, distance: 8.6
click div "**********"
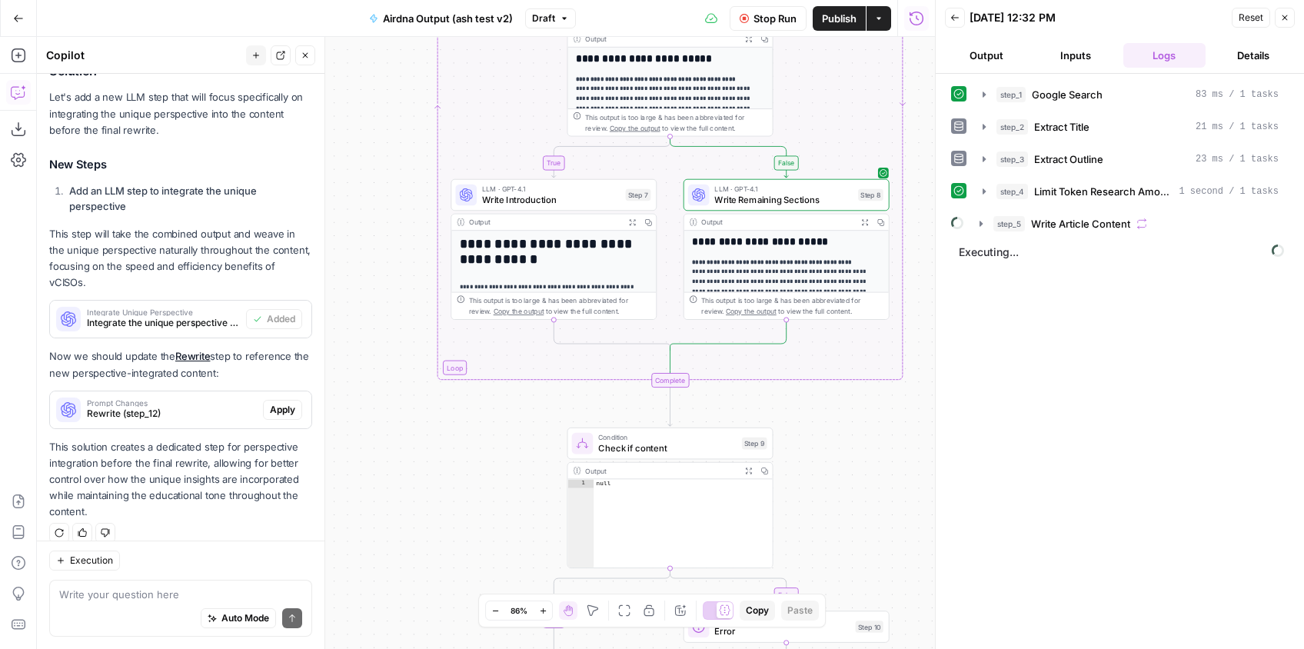
click div "**********"
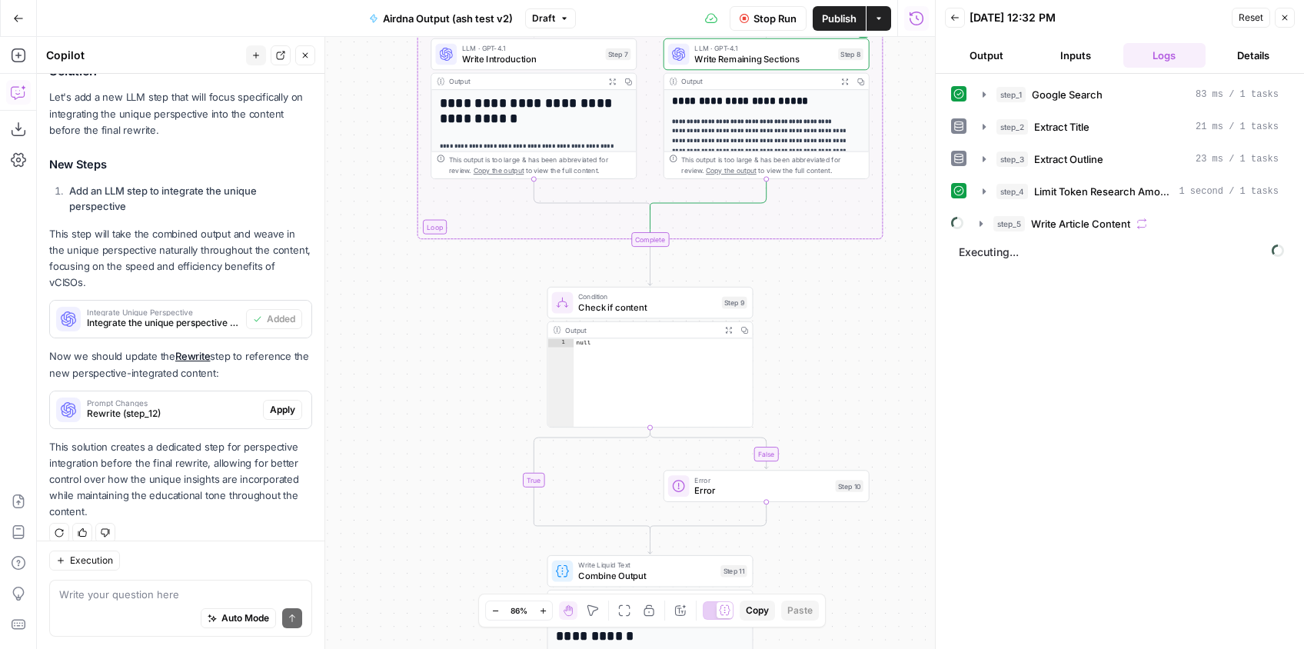
drag, startPoint x: 920, startPoint y: 341, endPoint x: 899, endPoint y: 195, distance: 147.6
click div "**********"
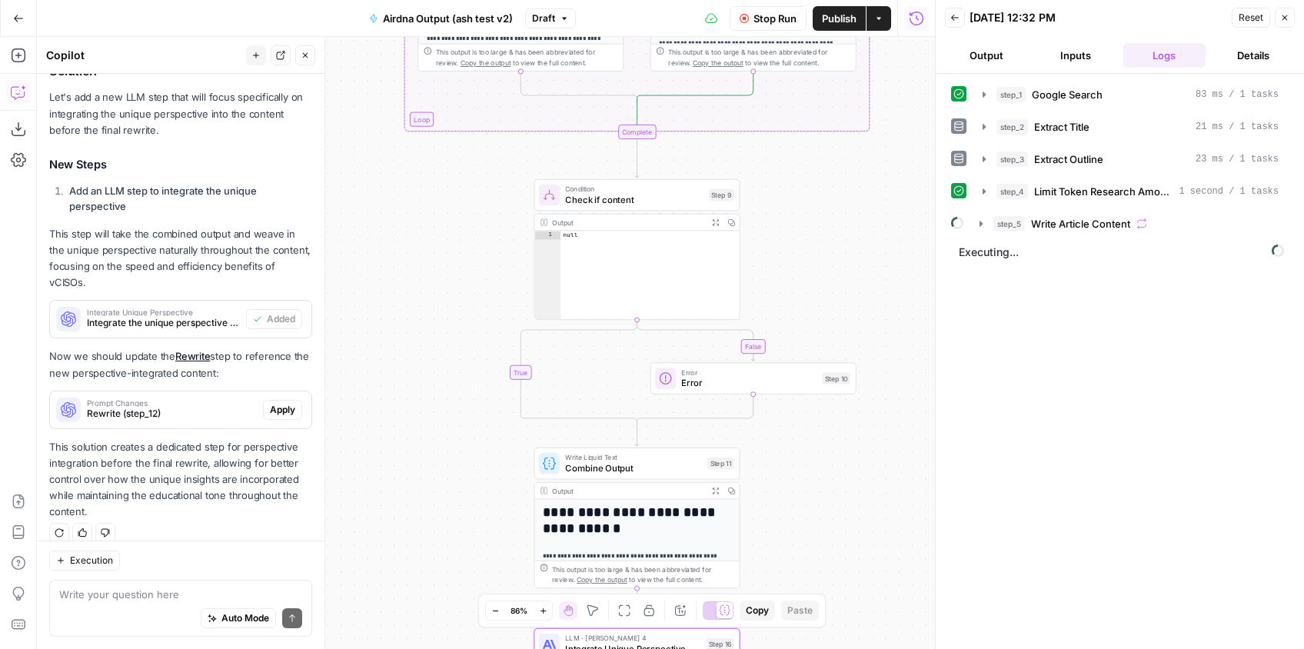
drag, startPoint x: 899, startPoint y: 256, endPoint x: 873, endPoint y: 157, distance: 102.5
click div "**********"
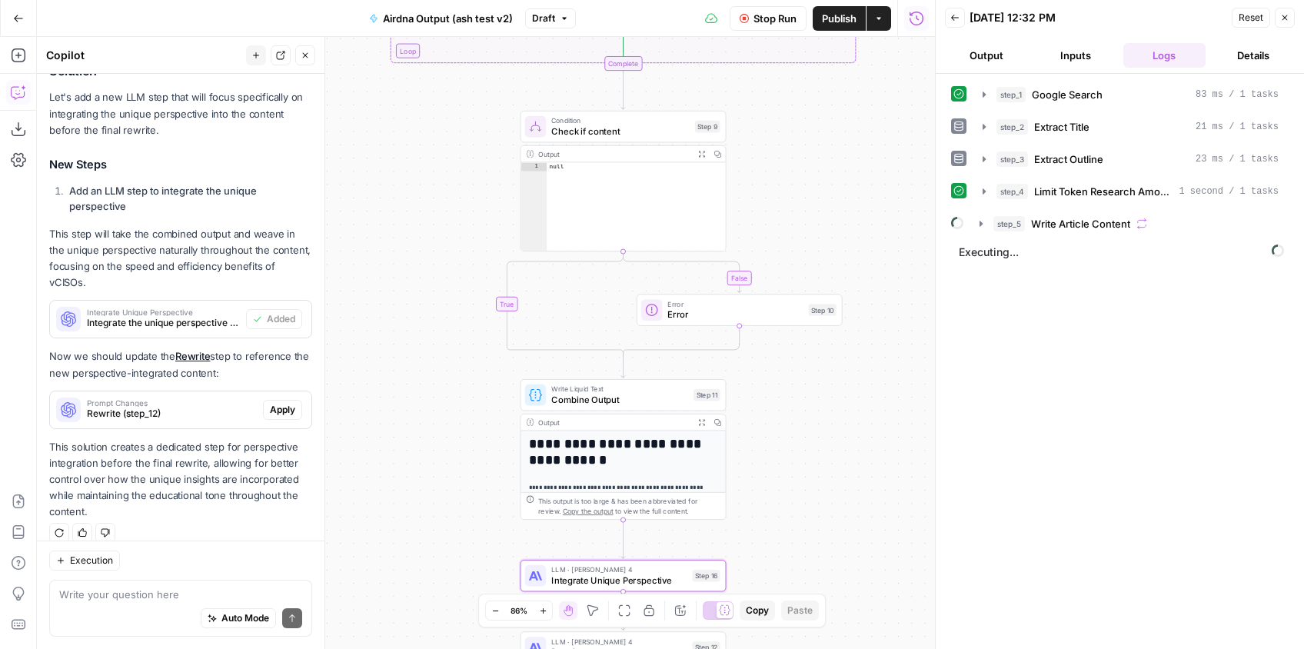
drag, startPoint x: 875, startPoint y: 318, endPoint x: 866, endPoint y: 206, distance: 112.6
click div "**********"
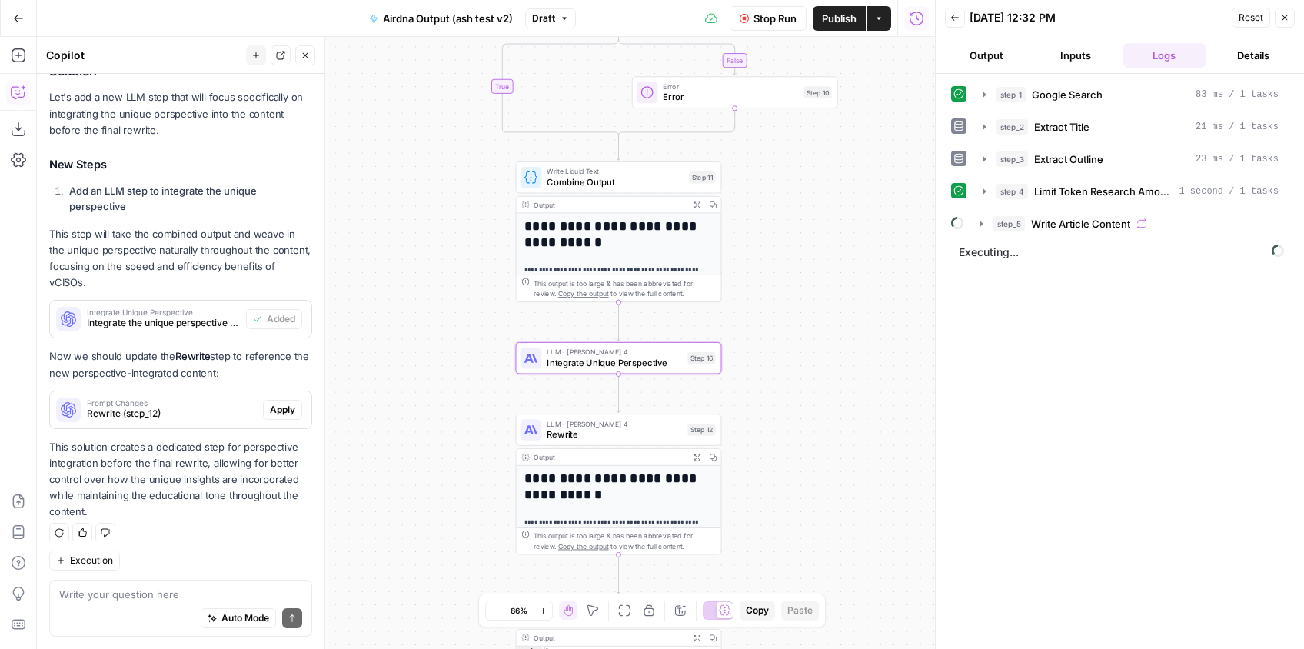
drag, startPoint x: 853, startPoint y: 314, endPoint x: 857, endPoint y: 216, distance: 98.5
click div "**********"
click span "LLM · Claude Sonnet 4"
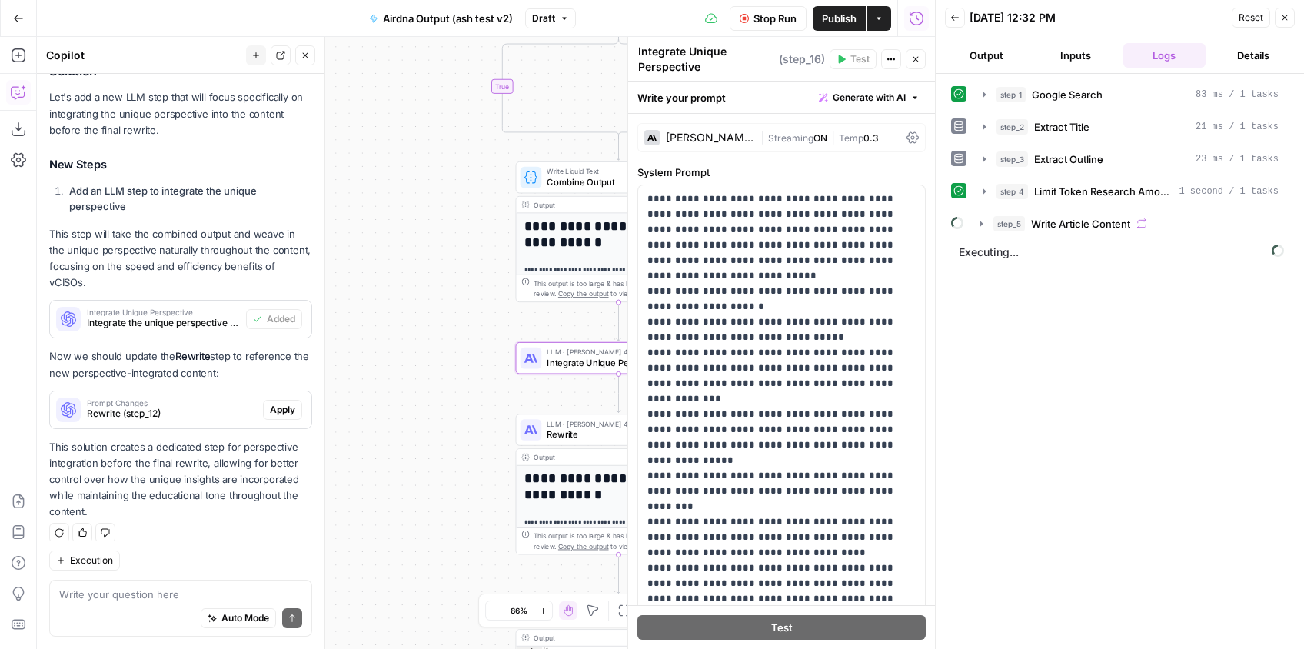
click button "Output"
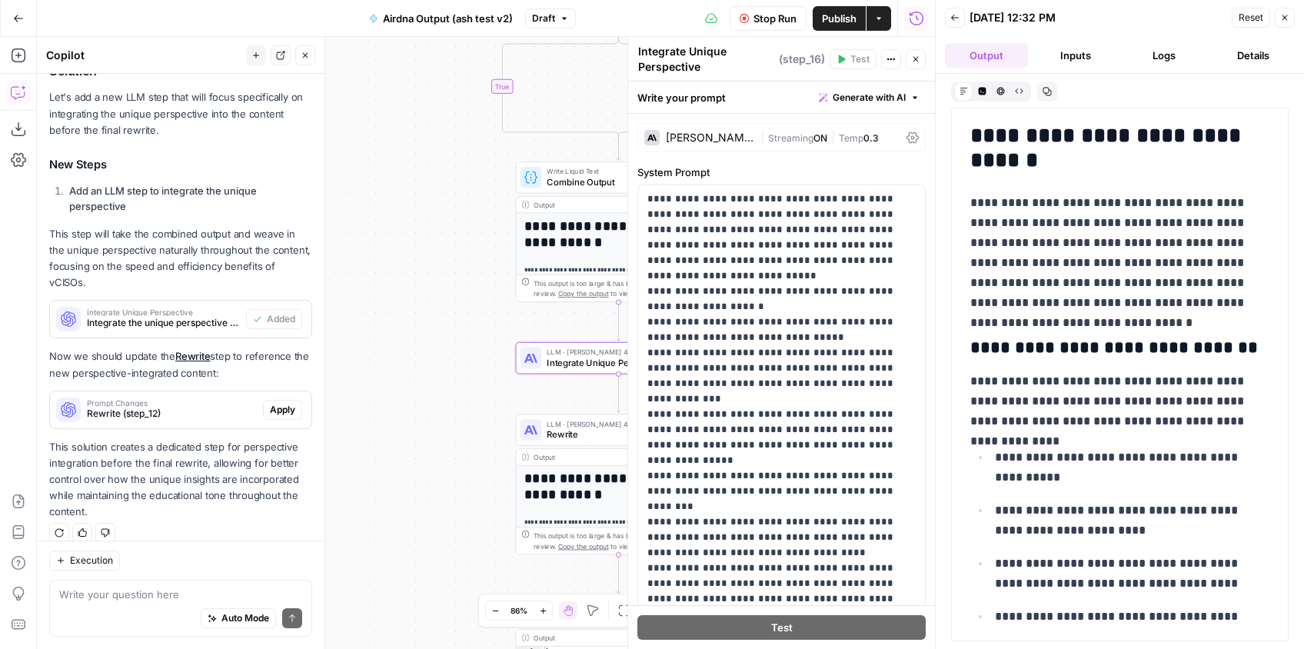
click button "Actions"
click icon "button"
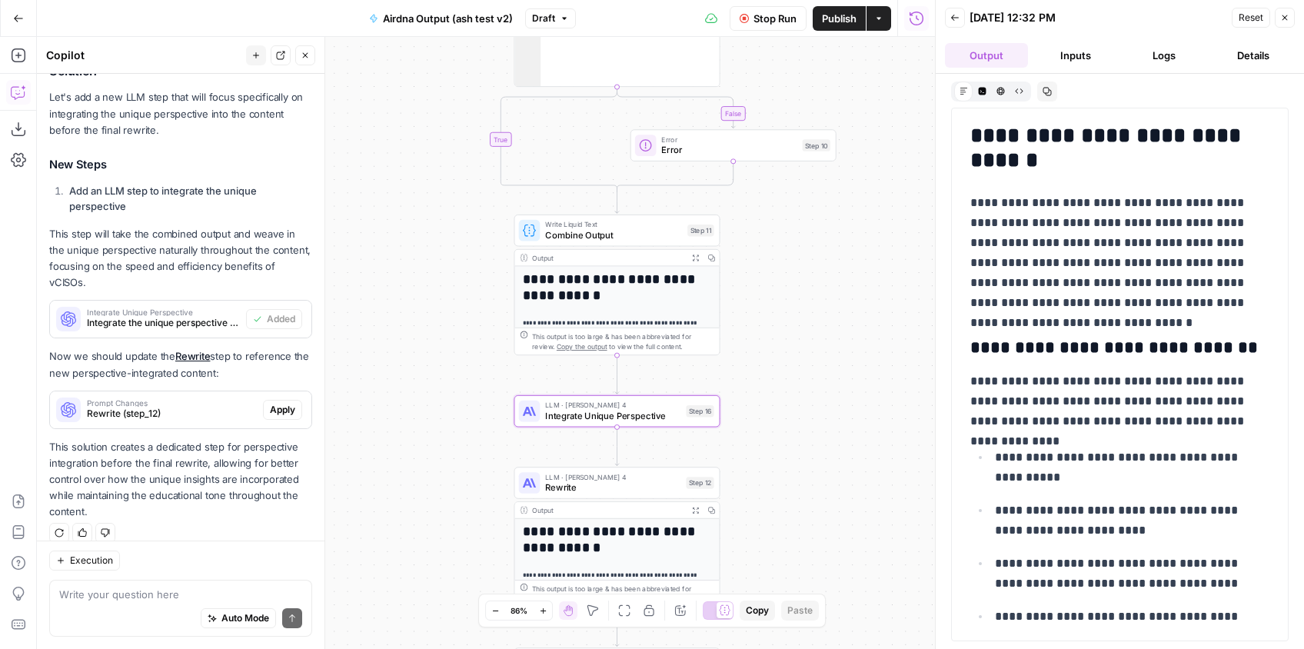
drag, startPoint x: 801, startPoint y: 300, endPoint x: 819, endPoint y: 232, distance: 70.1
click div "**********"
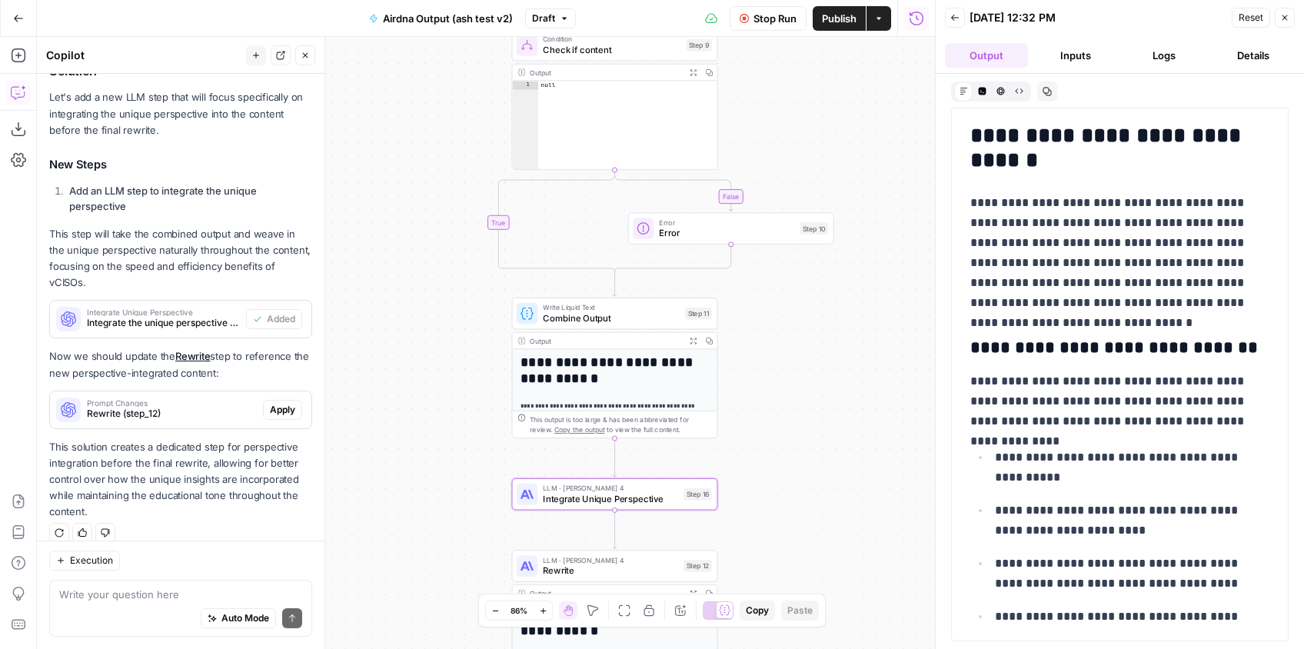
drag, startPoint x: 840, startPoint y: 105, endPoint x: 849, endPoint y: 328, distance: 223.8
click div "**********"
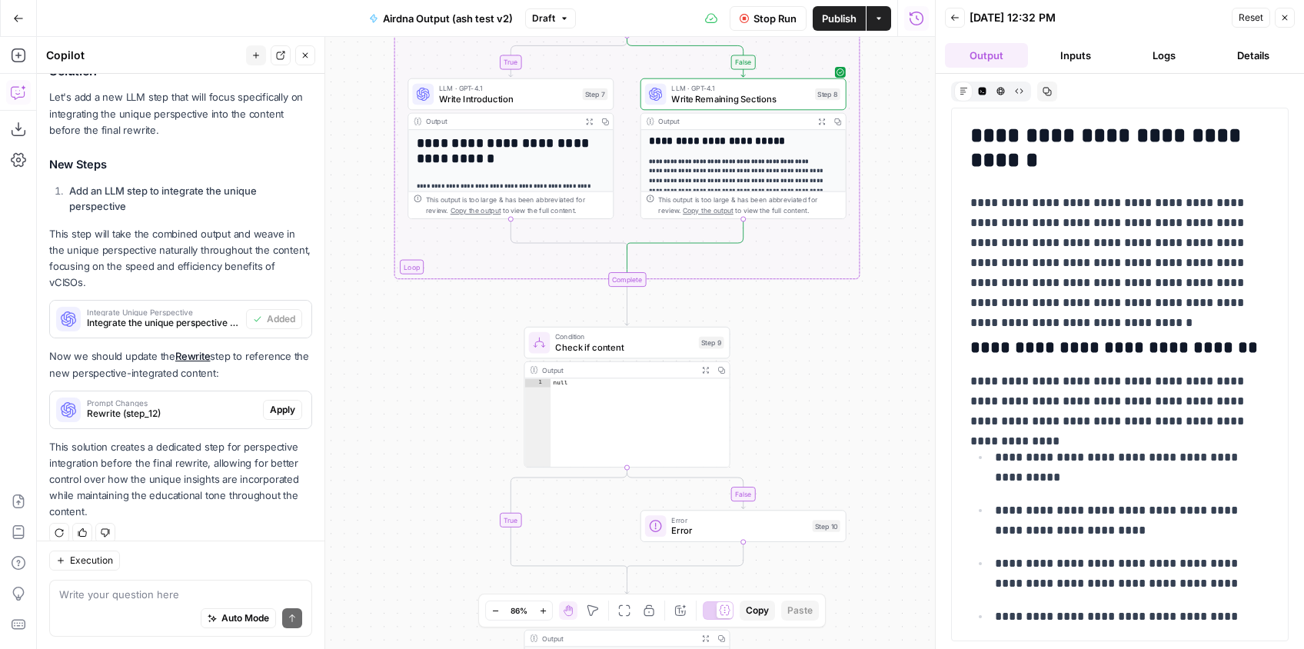
drag, startPoint x: 842, startPoint y: 355, endPoint x: 846, endPoint y: 395, distance: 40.2
click div "**********"
click span "Write Remaining Sections"
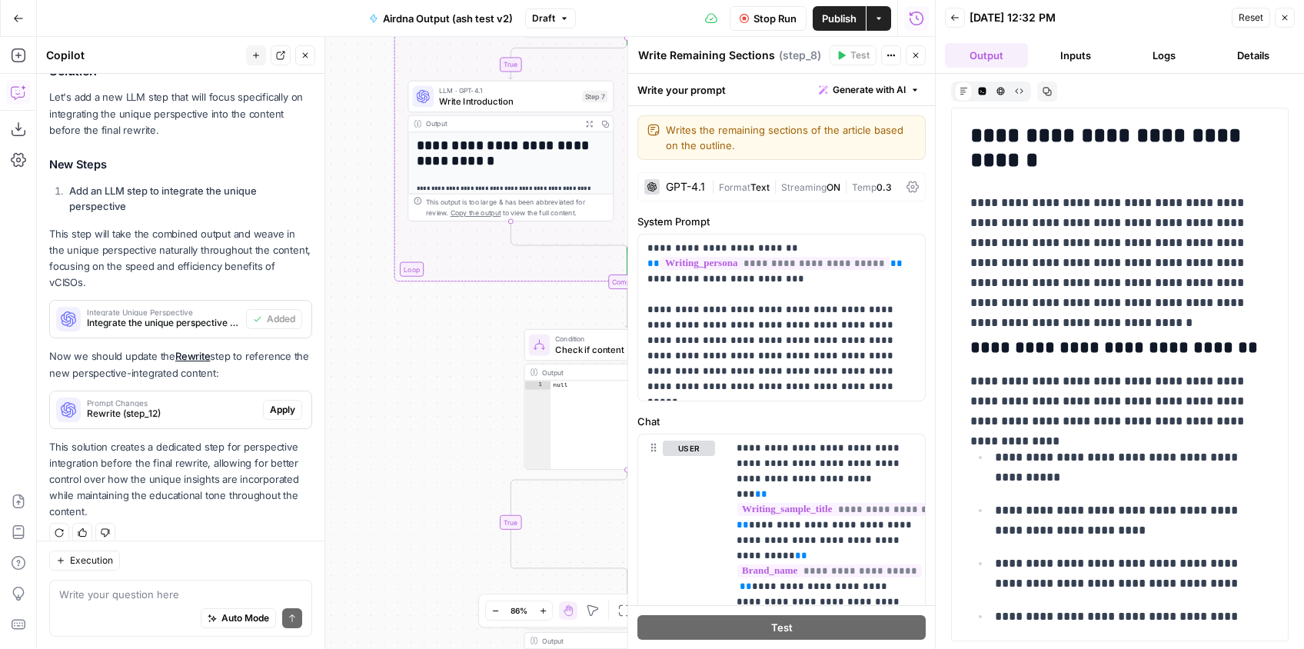
click div "Run History E"
click icon "button"
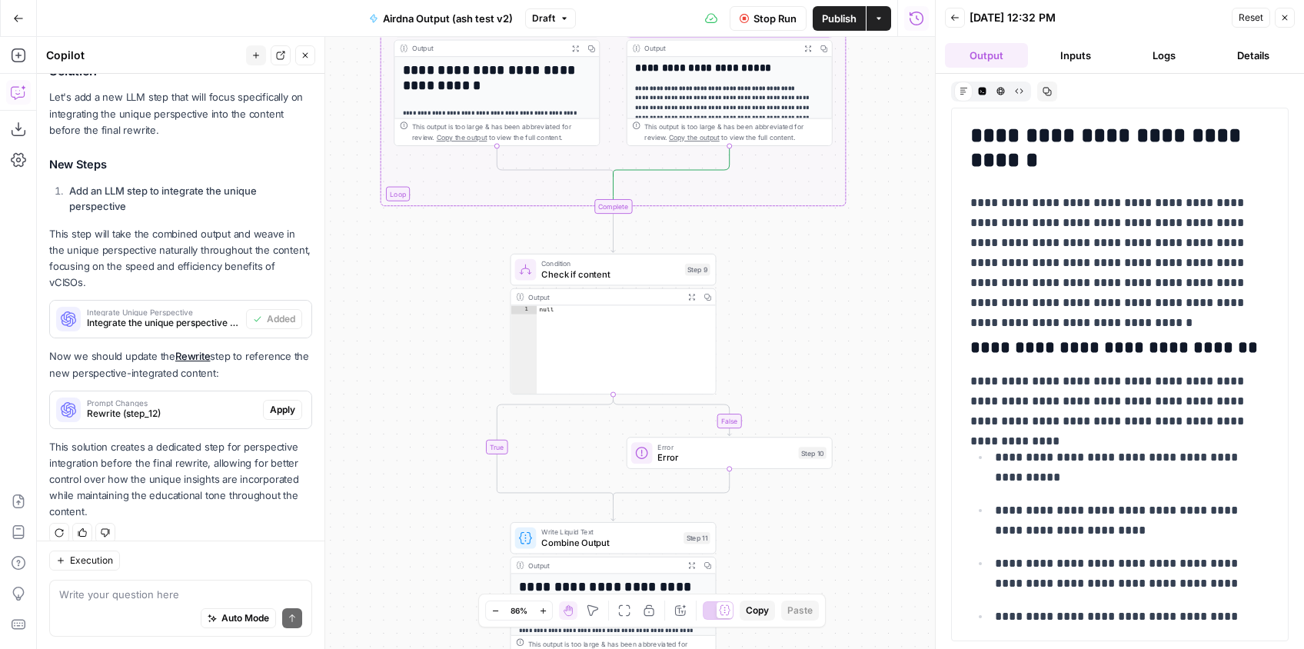
drag, startPoint x: 896, startPoint y: 293, endPoint x: 877, endPoint y: 168, distance: 126.0
click div "**********"
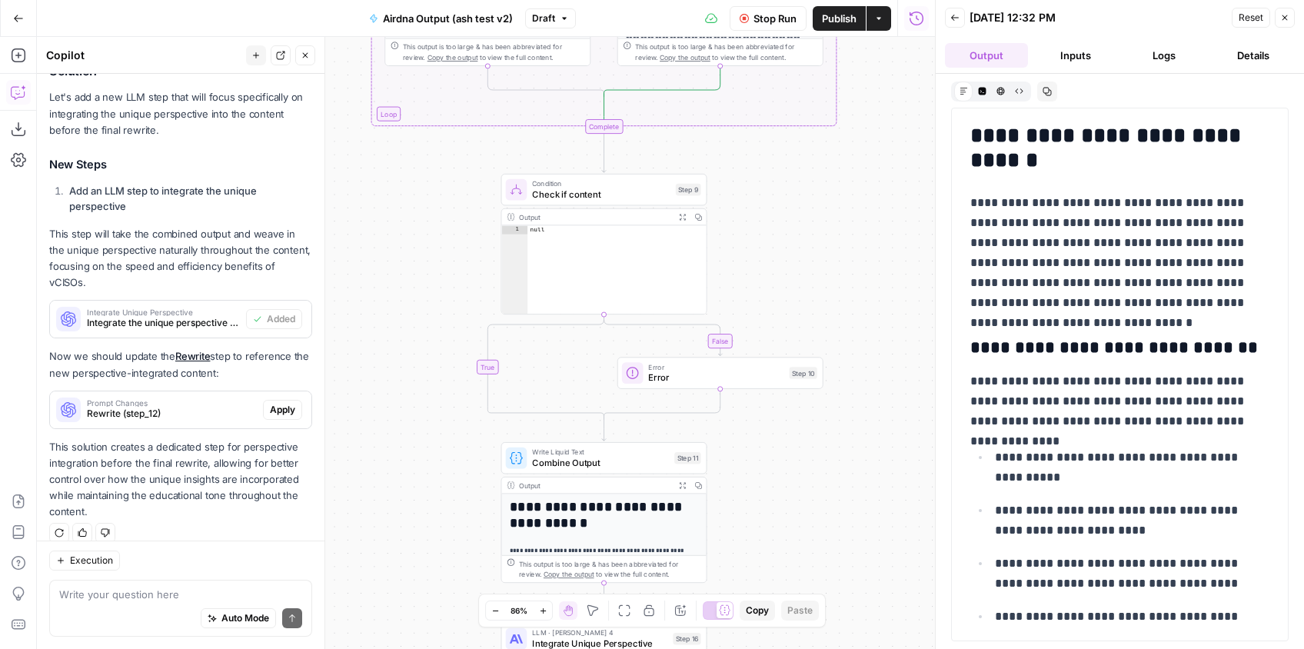
drag, startPoint x: 888, startPoint y: 285, endPoint x: 869, endPoint y: 171, distance: 115.2
click div "**********"
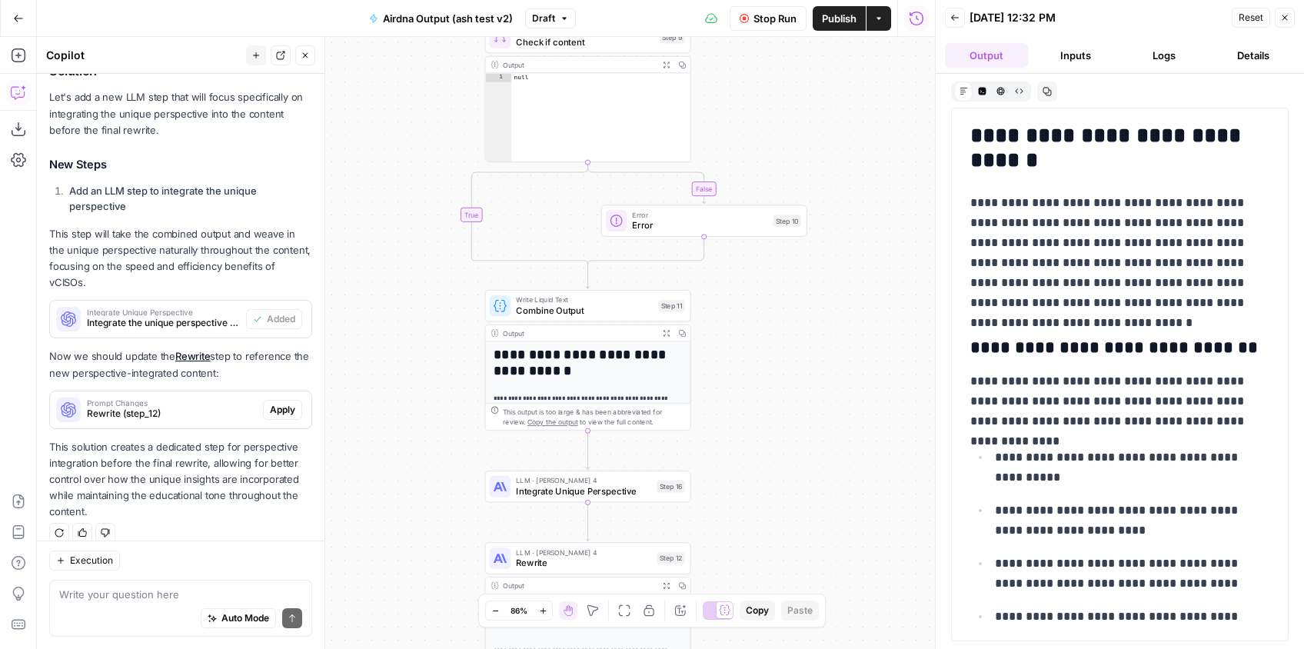
drag, startPoint x: 865, startPoint y: 252, endPoint x: 859, endPoint y: 161, distance: 91.6
click div "**********"
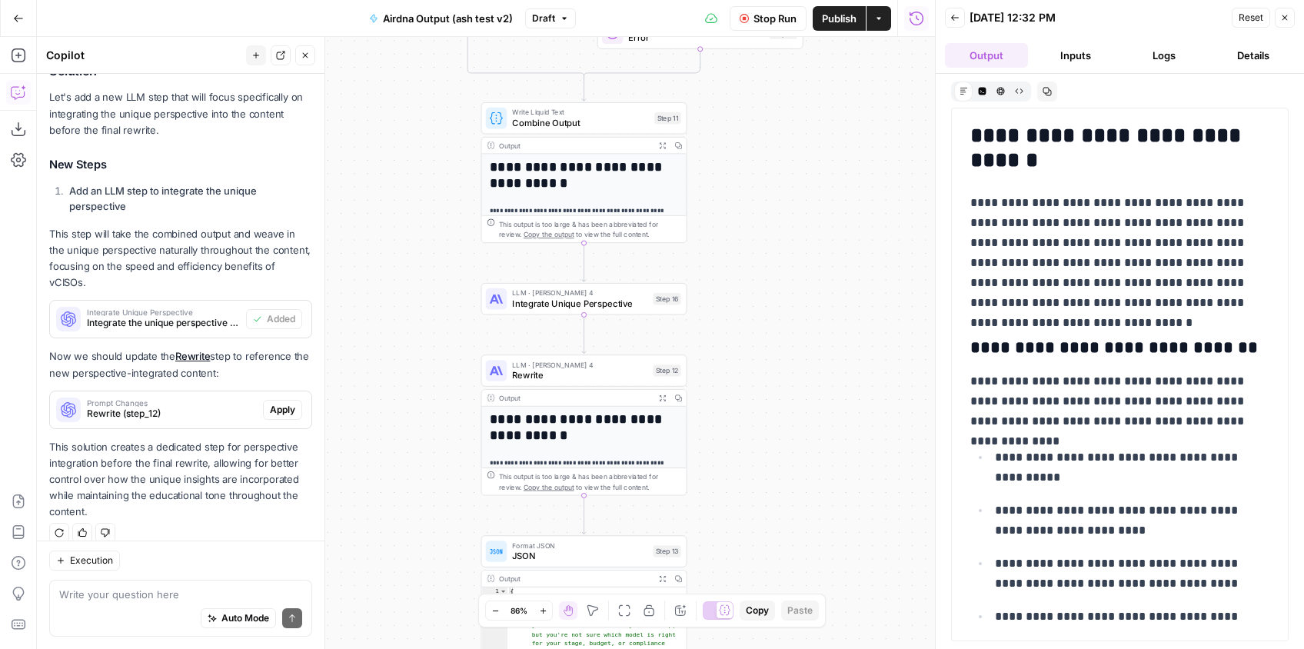
click div "**********"
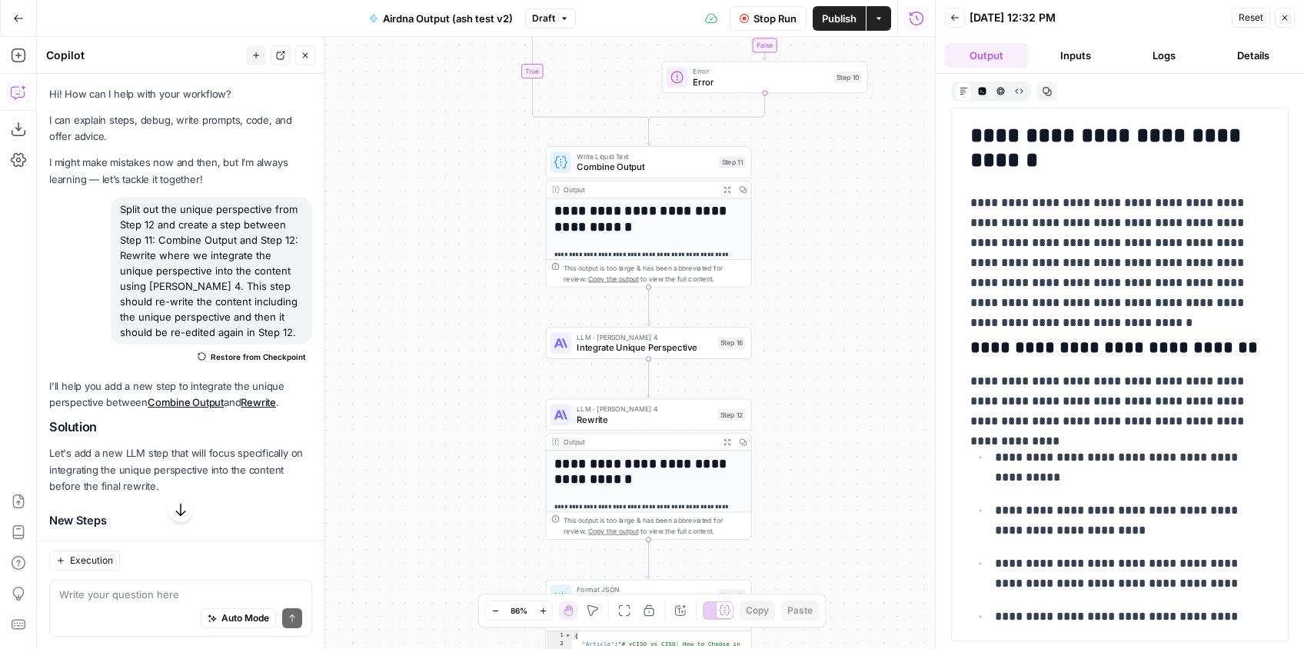
click span "Draft"
click div "**********"
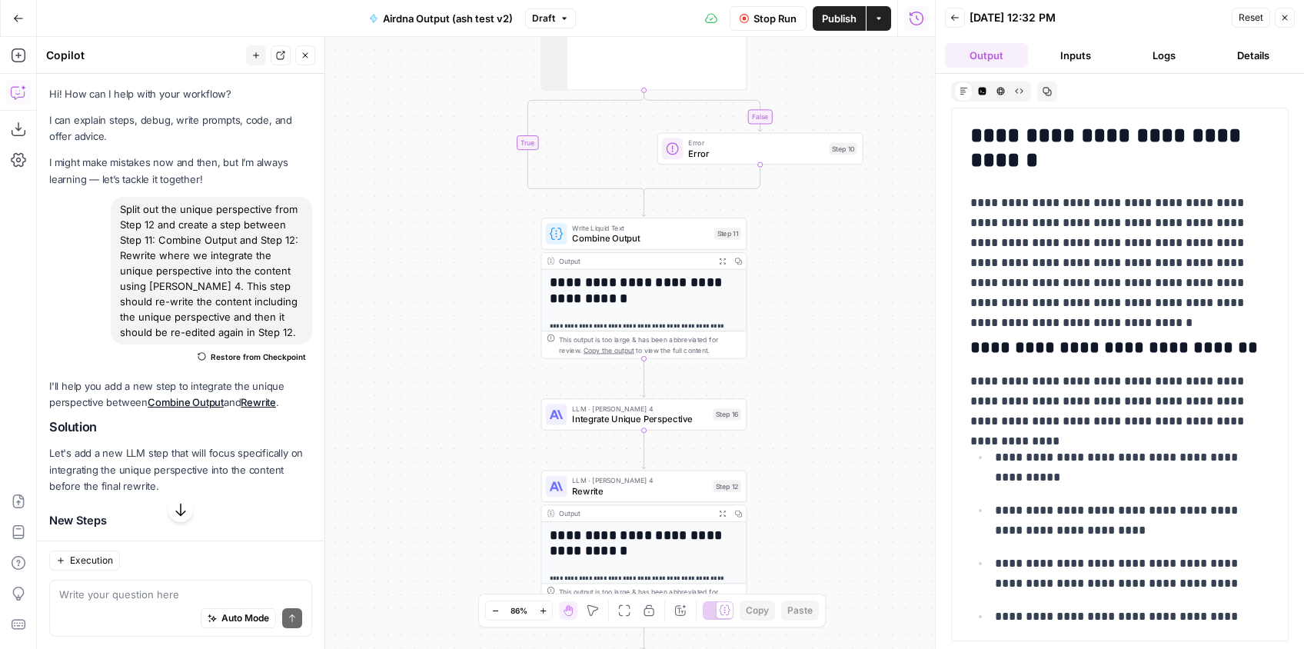
drag, startPoint x: 863, startPoint y: 281, endPoint x: 859, endPoint y: 274, distance: 8.3
click div "**********"
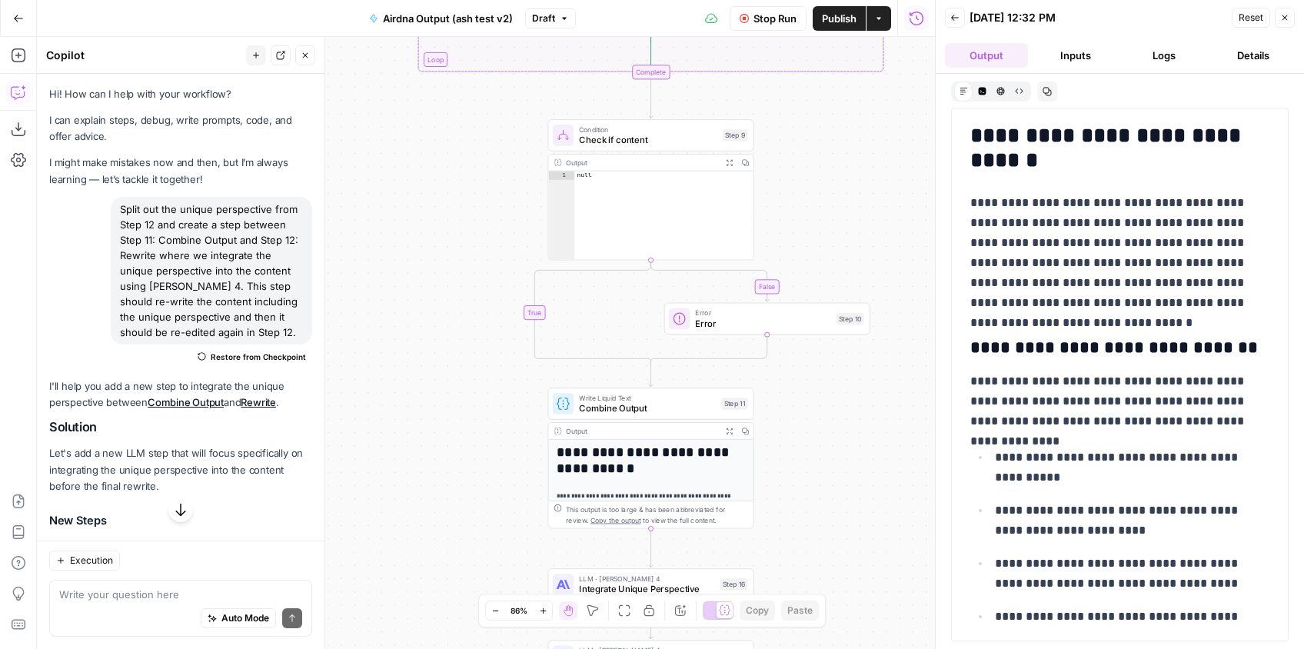
drag, startPoint x: 855, startPoint y: 241, endPoint x: 860, endPoint y: 390, distance: 149.2
click div "**********"
drag, startPoint x: 852, startPoint y: 219, endPoint x: 852, endPoint y: 406, distance: 186.8
click div "**********"
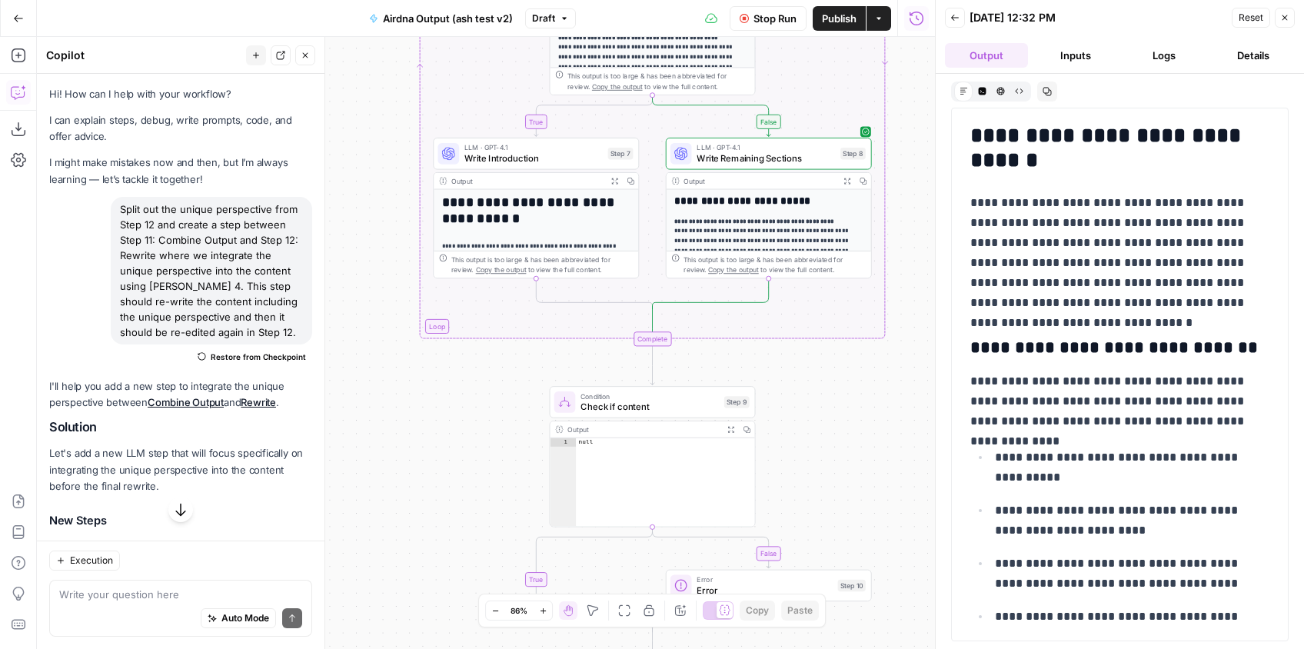
click div "**********"
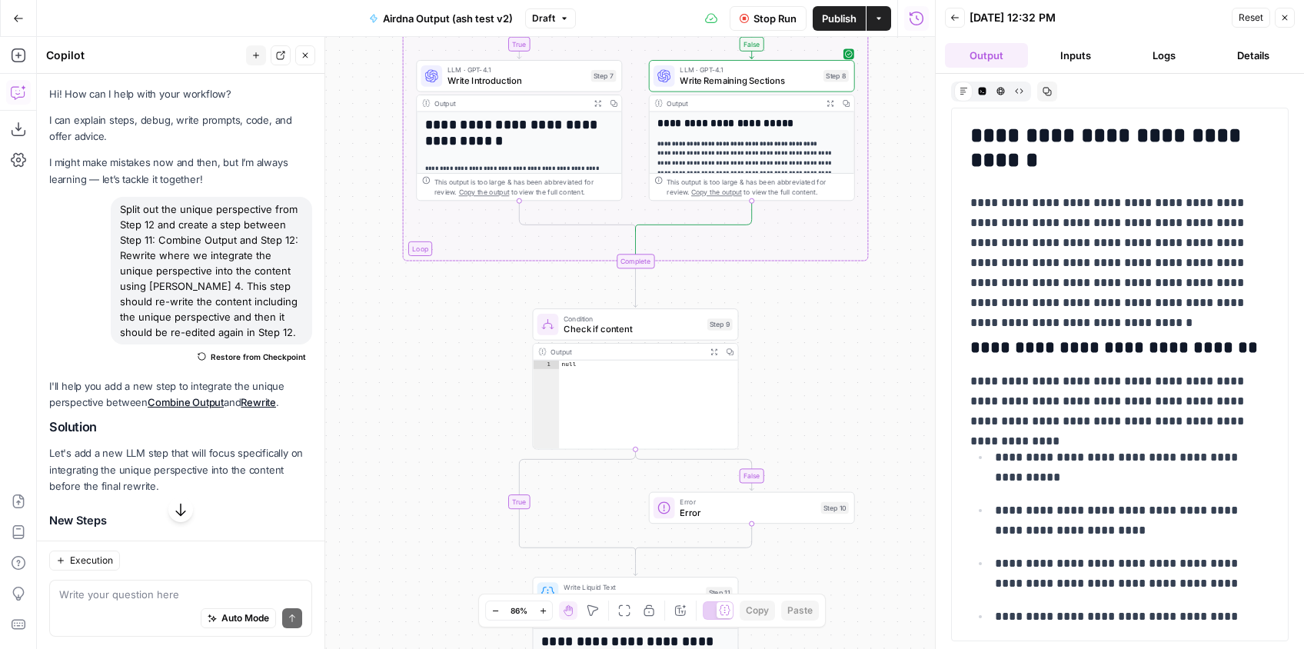
drag, startPoint x: 900, startPoint y: 410, endPoint x: 871, endPoint y: 276, distance: 136.9
click at [871, 276] on div "**********" at bounding box center [486, 343] width 898 height 612
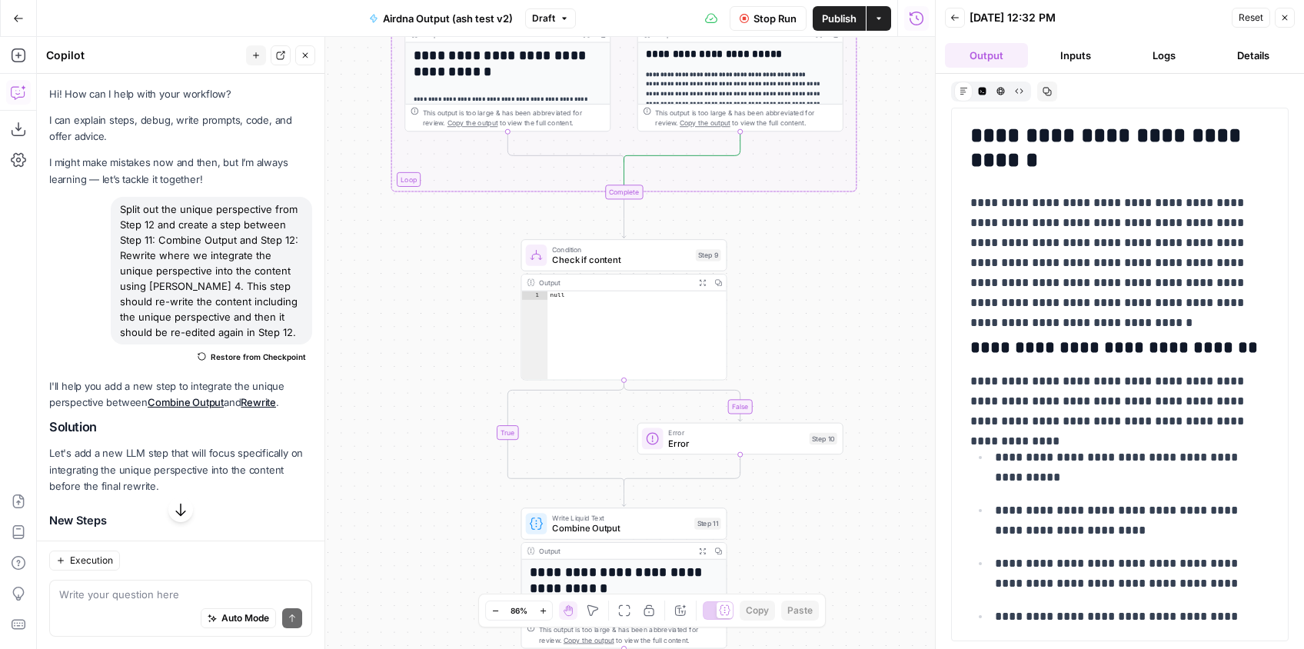
drag, startPoint x: 862, startPoint y: 344, endPoint x: 875, endPoint y: 218, distance: 126.7
click at [875, 218] on div "**********" at bounding box center [486, 343] width 898 height 612
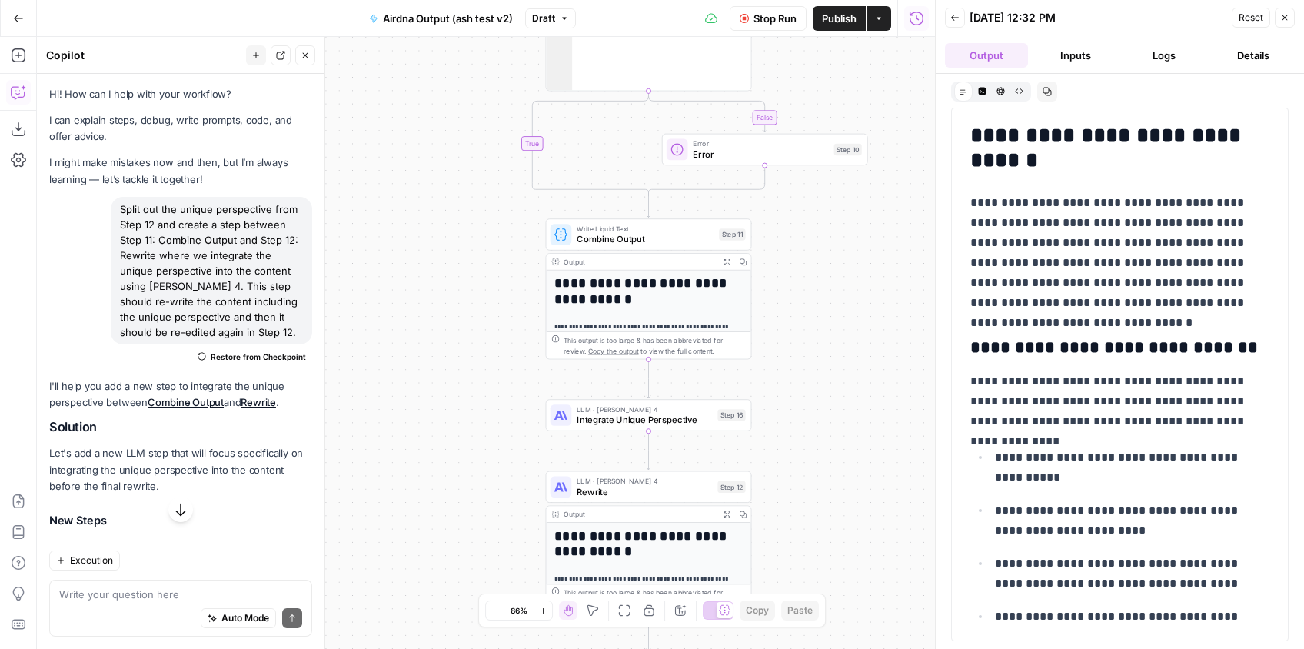
drag, startPoint x: 869, startPoint y: 177, endPoint x: 875, endPoint y: 104, distance: 73.3
click at [875, 104] on div "**********" at bounding box center [486, 343] width 898 height 612
drag, startPoint x: 1114, startPoint y: 45, endPoint x: 1147, endPoint y: 48, distance: 33.1
click at [1118, 46] on ul "Output Inputs Logs Details" at bounding box center [1120, 55] width 350 height 25
click at [1154, 50] on button "Logs" at bounding box center [1164, 55] width 83 height 25
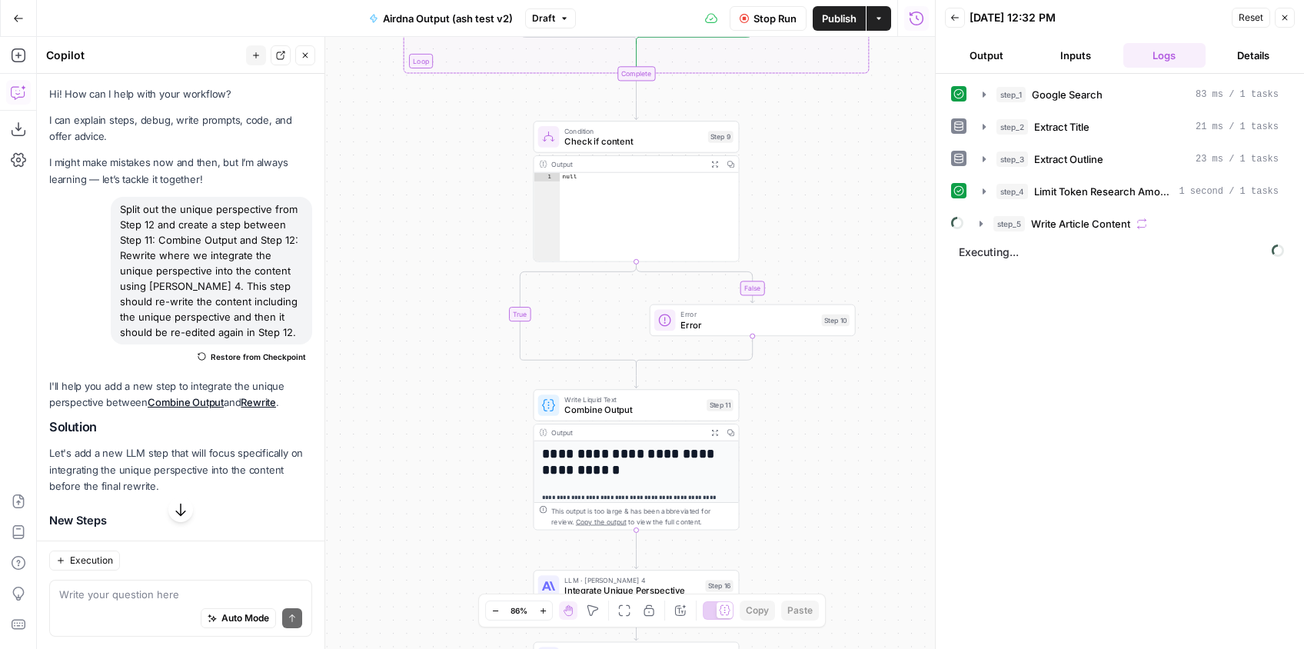
drag, startPoint x: 803, startPoint y: 447, endPoint x: 830, endPoint y: 380, distance: 72.1
click at [805, 446] on div "**********" at bounding box center [486, 343] width 898 height 612
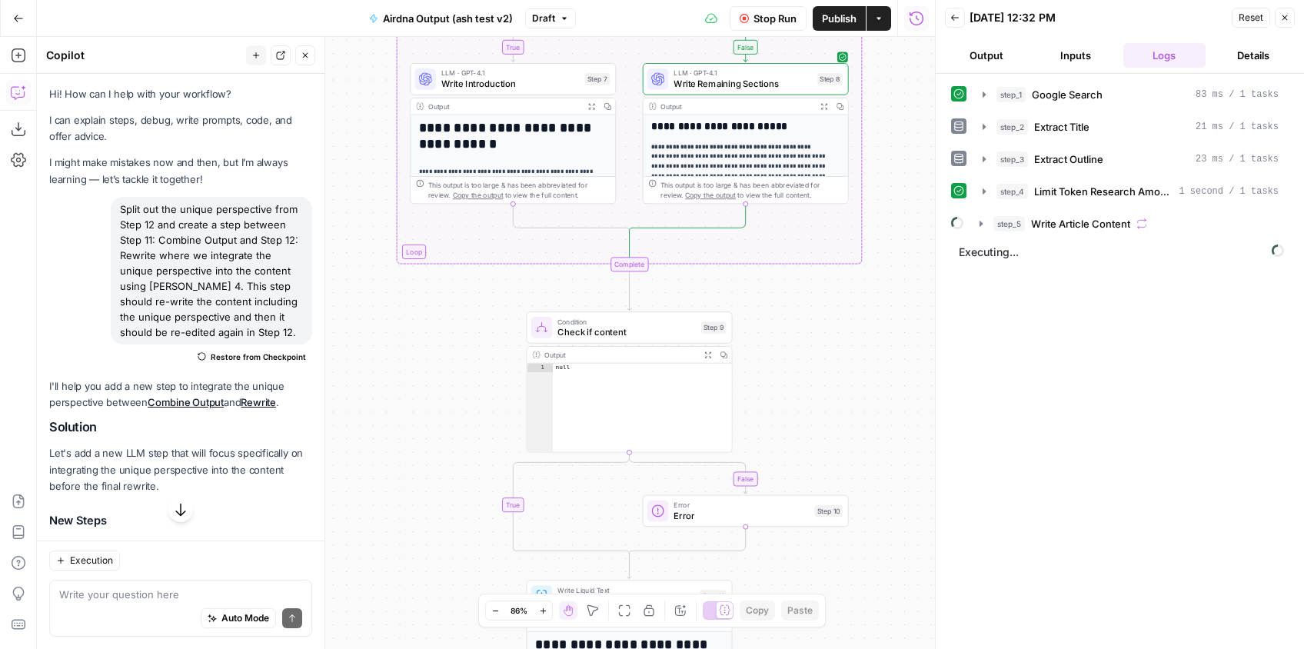
drag, startPoint x: 842, startPoint y: 200, endPoint x: 833, endPoint y: 397, distance: 196.9
click at [832, 397] on div "**********" at bounding box center [486, 343] width 898 height 612
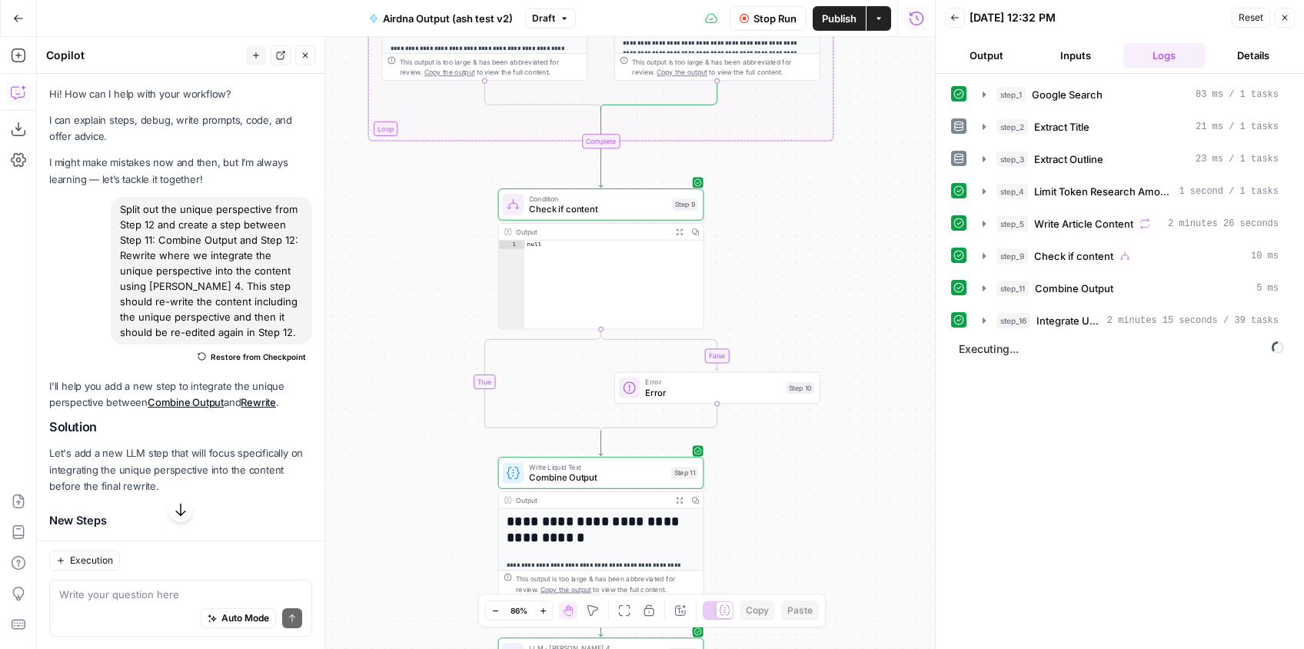
drag, startPoint x: 820, startPoint y: 373, endPoint x: 827, endPoint y: 417, distance: 45.1
click at [792, 244] on div "**********" at bounding box center [486, 343] width 898 height 612
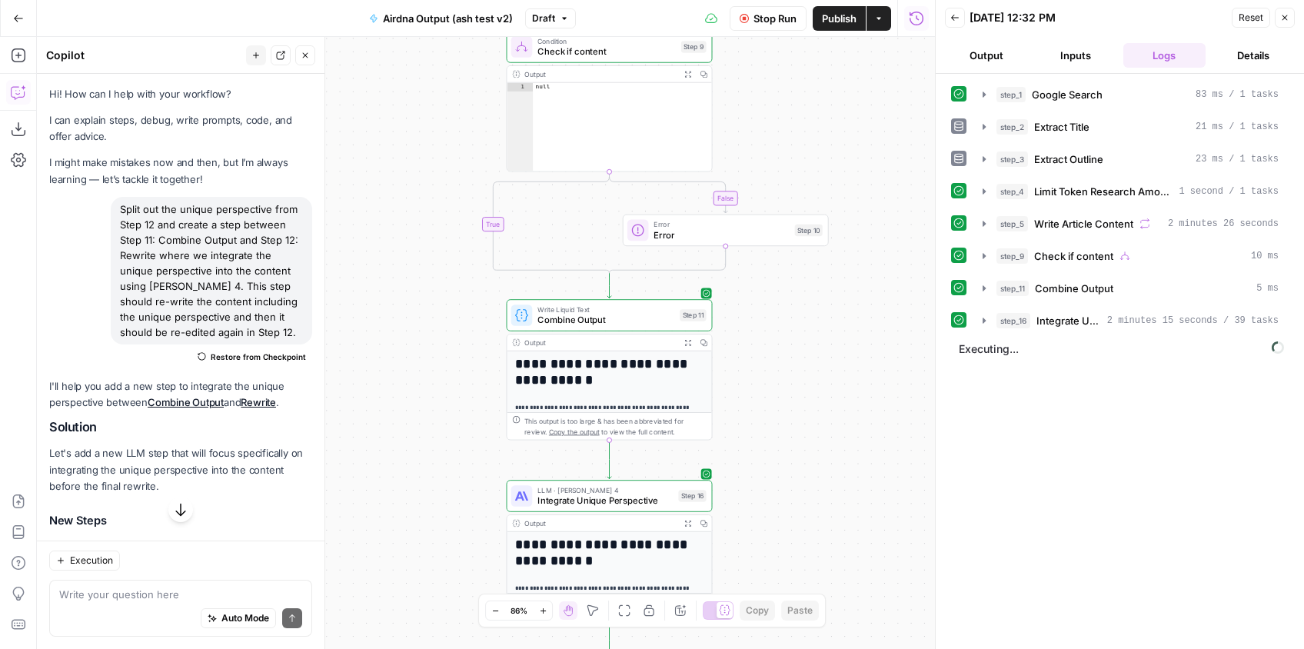
drag, startPoint x: 827, startPoint y: 421, endPoint x: 839, endPoint y: 244, distance: 177.2
click at [838, 244] on div "**********" at bounding box center [486, 343] width 898 height 612
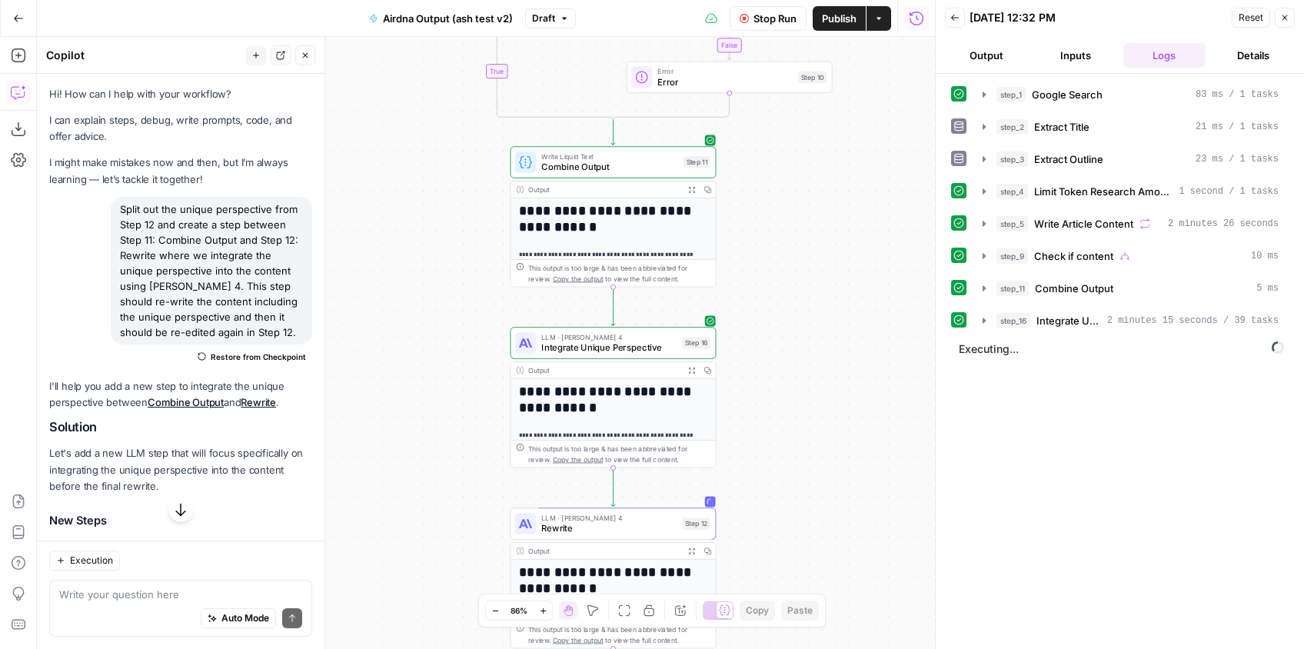
drag, startPoint x: 840, startPoint y: 364, endPoint x: 842, endPoint y: 231, distance: 133.0
click at [842, 231] on div "**********" at bounding box center [486, 343] width 898 height 612
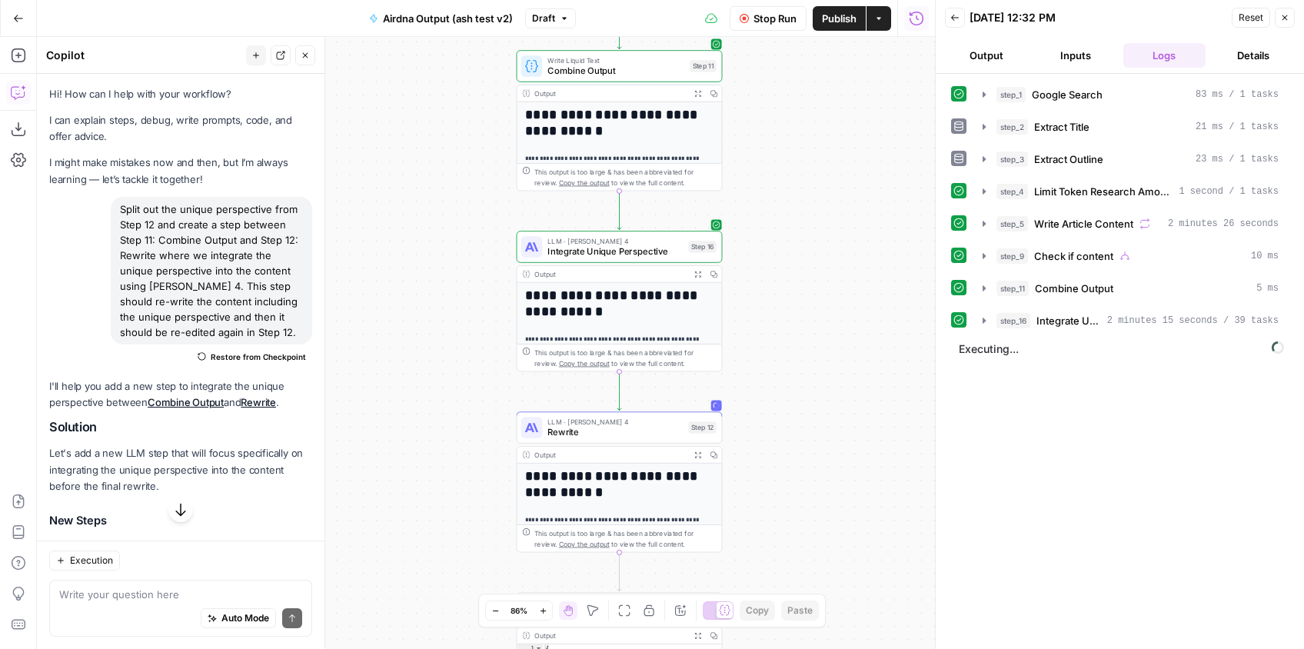
drag, startPoint x: 831, startPoint y: 379, endPoint x: 837, endPoint y: 283, distance: 96.3
click at [837, 283] on div "**********" at bounding box center [486, 343] width 898 height 612
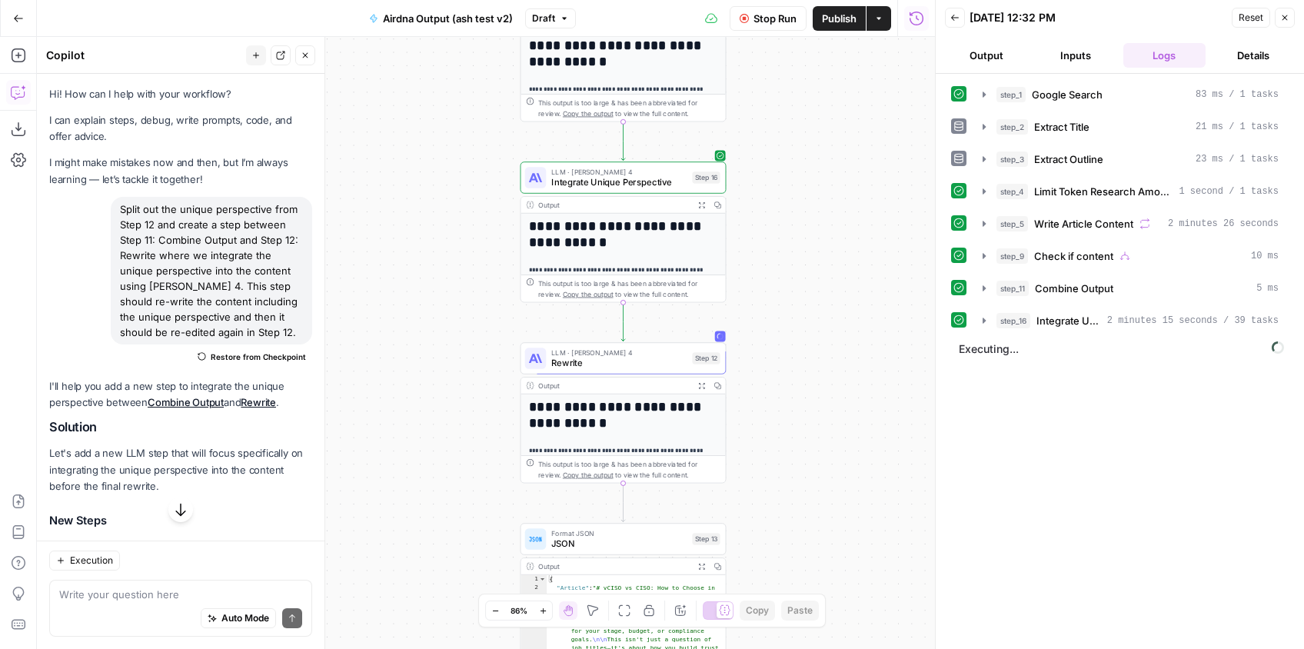
drag, startPoint x: 842, startPoint y: 328, endPoint x: 846, endPoint y: 259, distance: 69.3
click at [846, 259] on div "**********" at bounding box center [486, 343] width 898 height 612
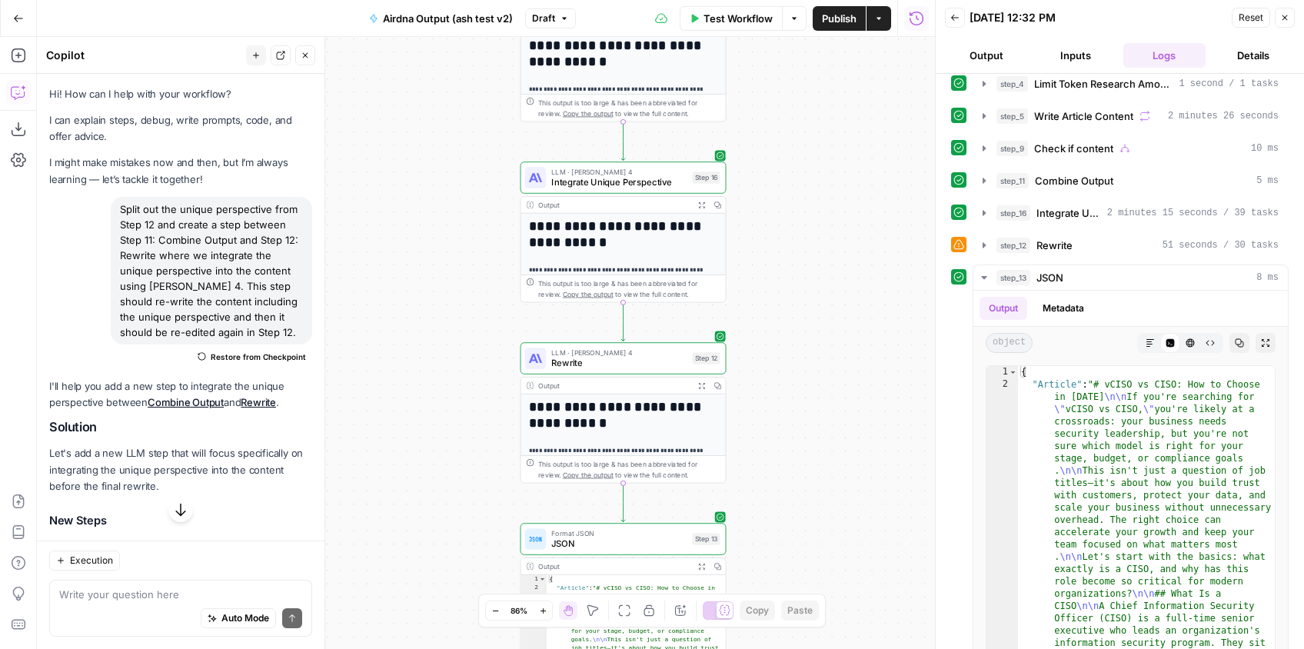
scroll to position [142, 0]
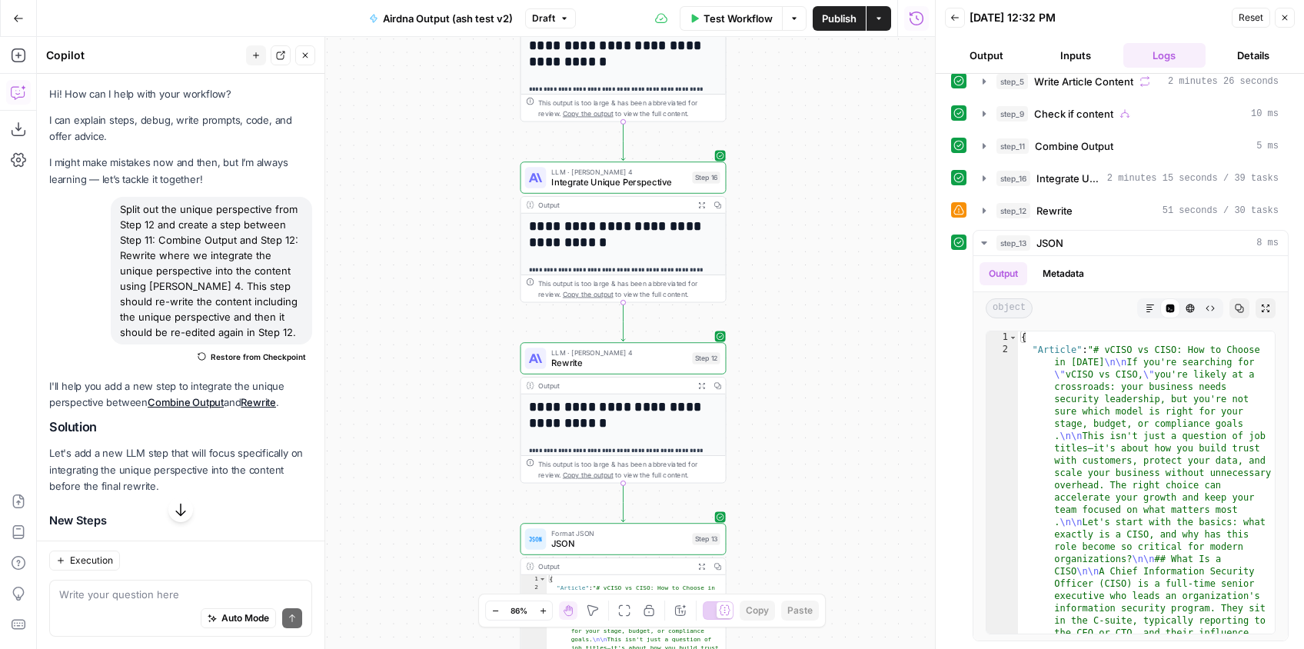
click at [1081, 51] on button "Inputs" at bounding box center [1075, 55] width 83 height 25
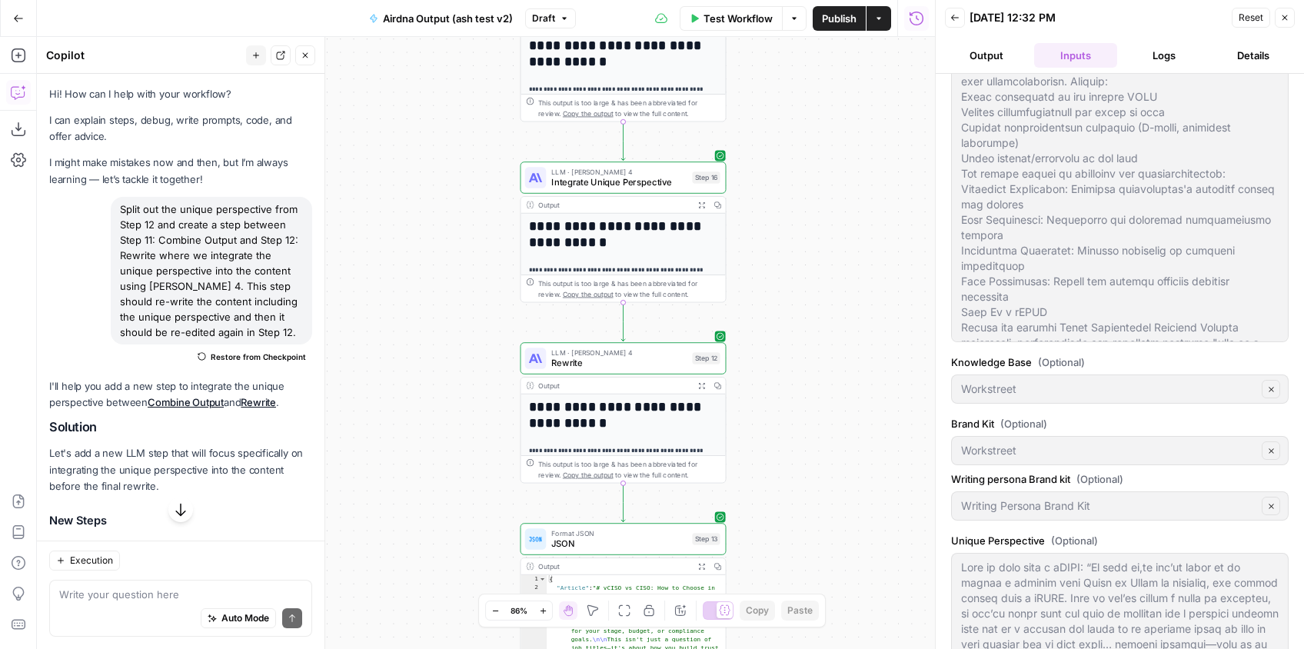
drag, startPoint x: 1008, startPoint y: 53, endPoint x: 1021, endPoint y: 52, distance: 13.1
click at [1008, 53] on button "Output" at bounding box center [986, 55] width 83 height 25
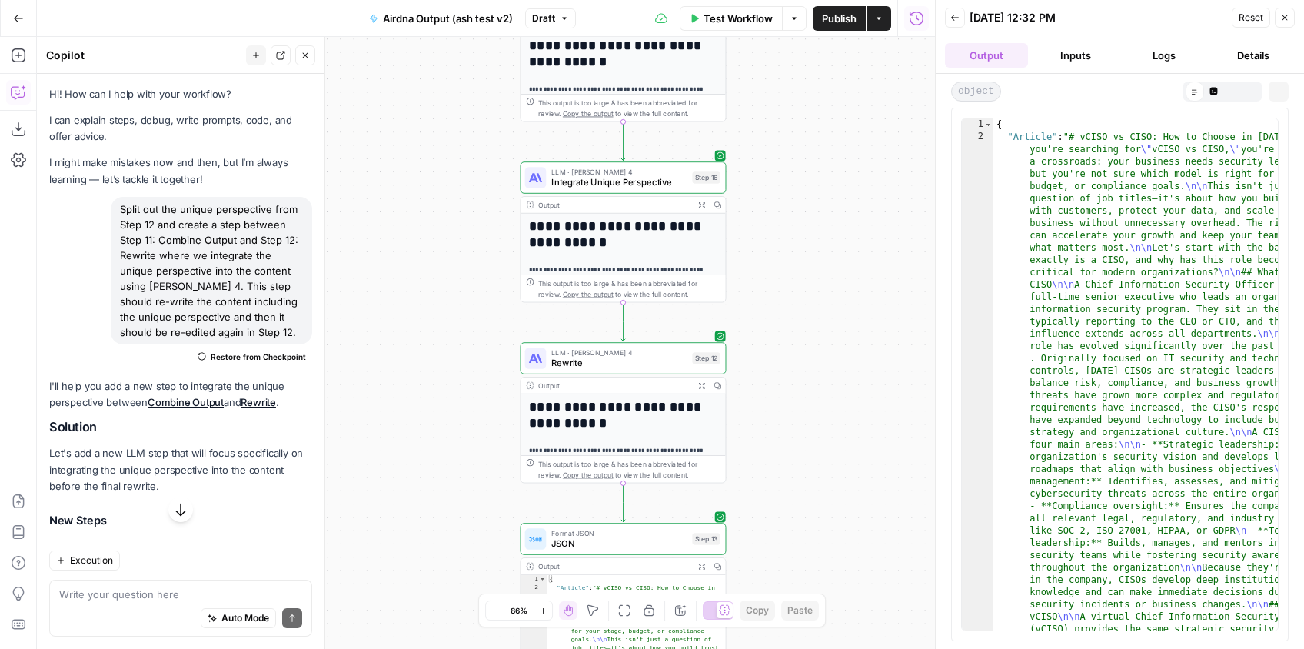
scroll to position [0, 0]
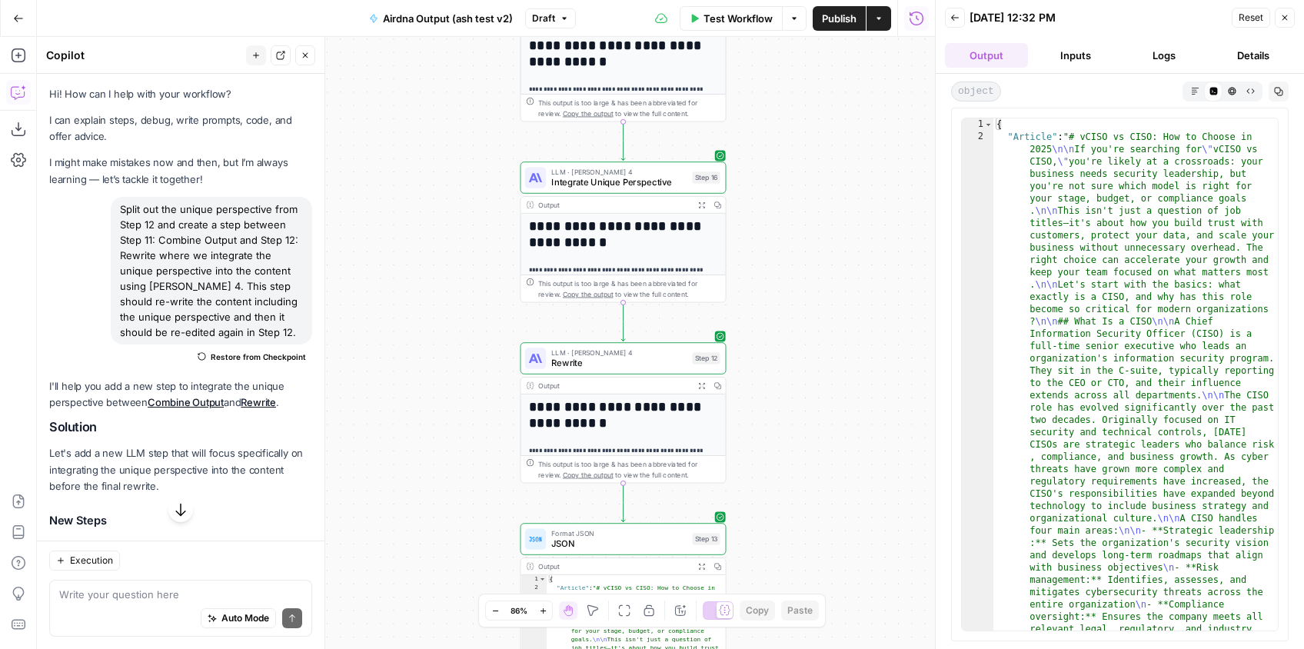
click at [1224, 50] on button "Details" at bounding box center [1252, 55] width 83 height 25
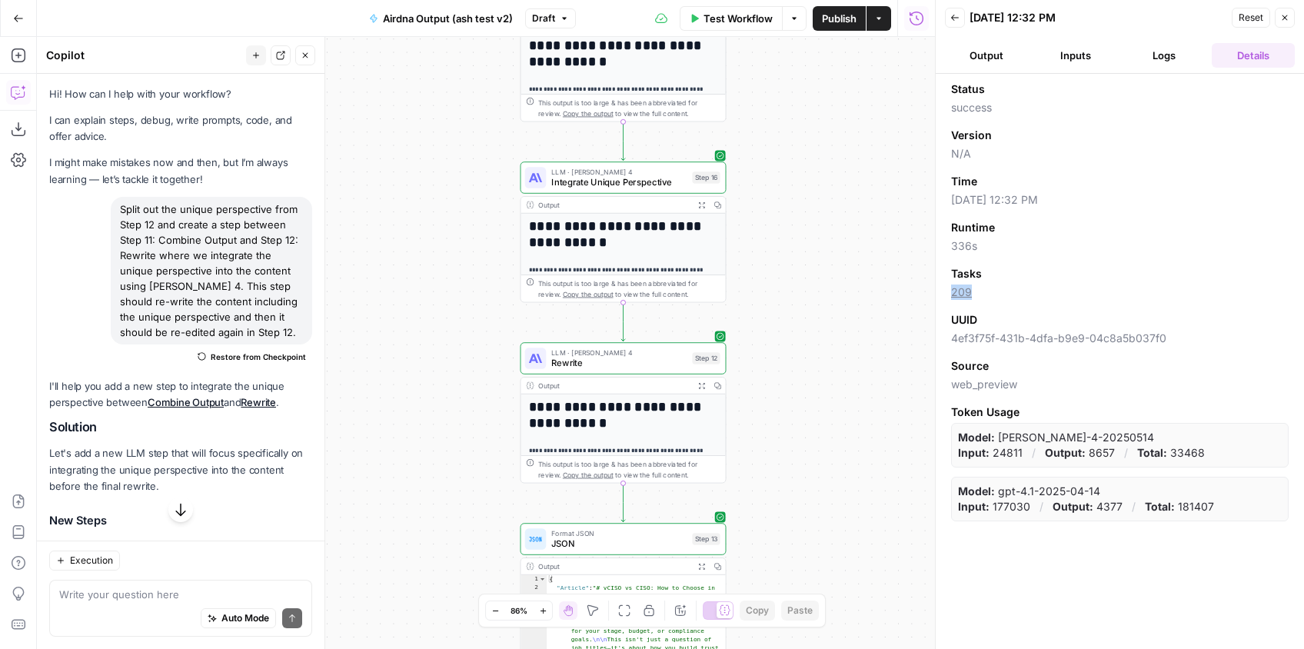
drag, startPoint x: 983, startPoint y: 292, endPoint x: 945, endPoint y: 292, distance: 38.4
click at [945, 292] on div "Status success Version N/A Time [DATE] 12:32 PM Runtime 336s Tasks 209 UUID 4ef…" at bounding box center [1119, 361] width 368 height 575
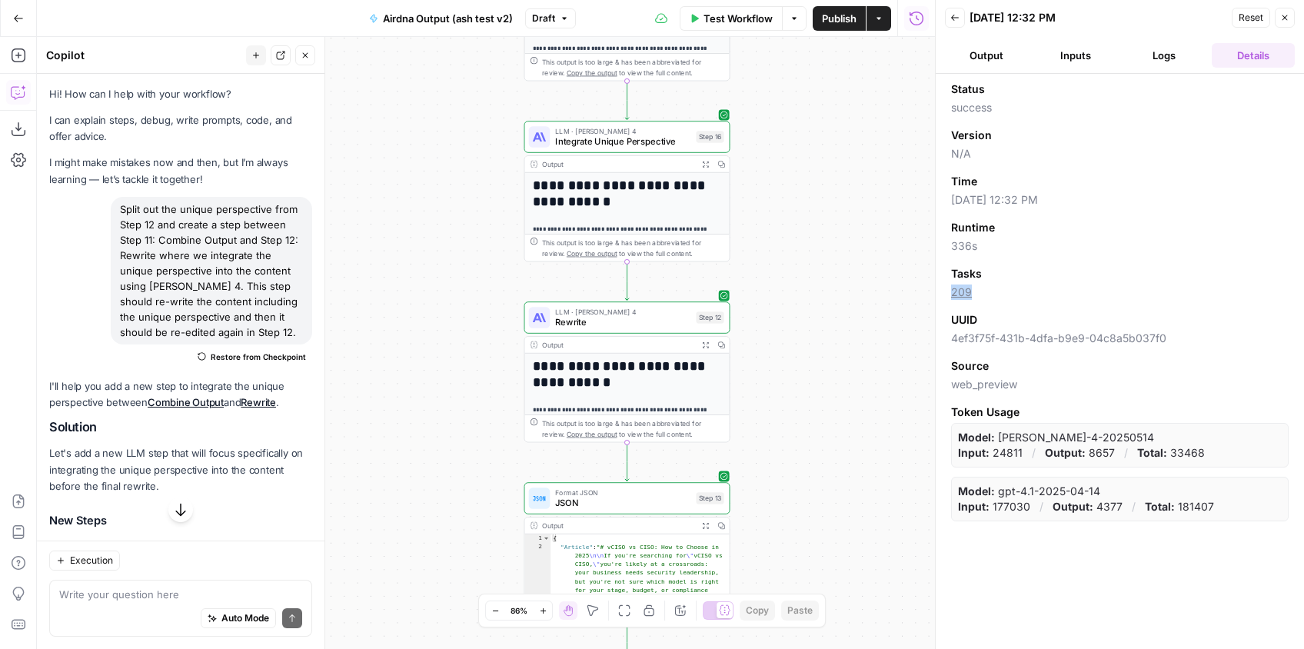
drag, startPoint x: 802, startPoint y: 292, endPoint x: 789, endPoint y: 235, distance: 58.4
click at [808, 253] on div "**********" at bounding box center [486, 343] width 898 height 612
click at [958, 21] on icon "button" at bounding box center [954, 17] width 9 height 9
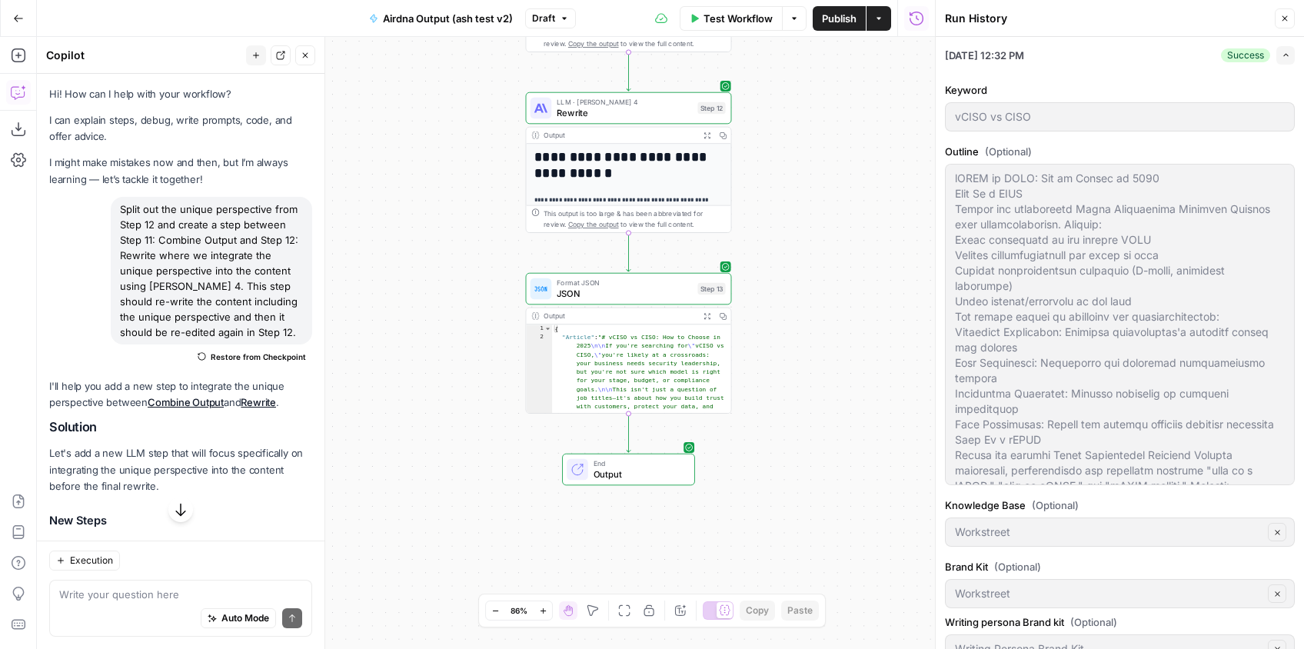
click at [653, 470] on span "Output" at bounding box center [638, 473] width 91 height 13
click at [1287, 16] on icon "button" at bounding box center [1284, 18] width 5 height 5
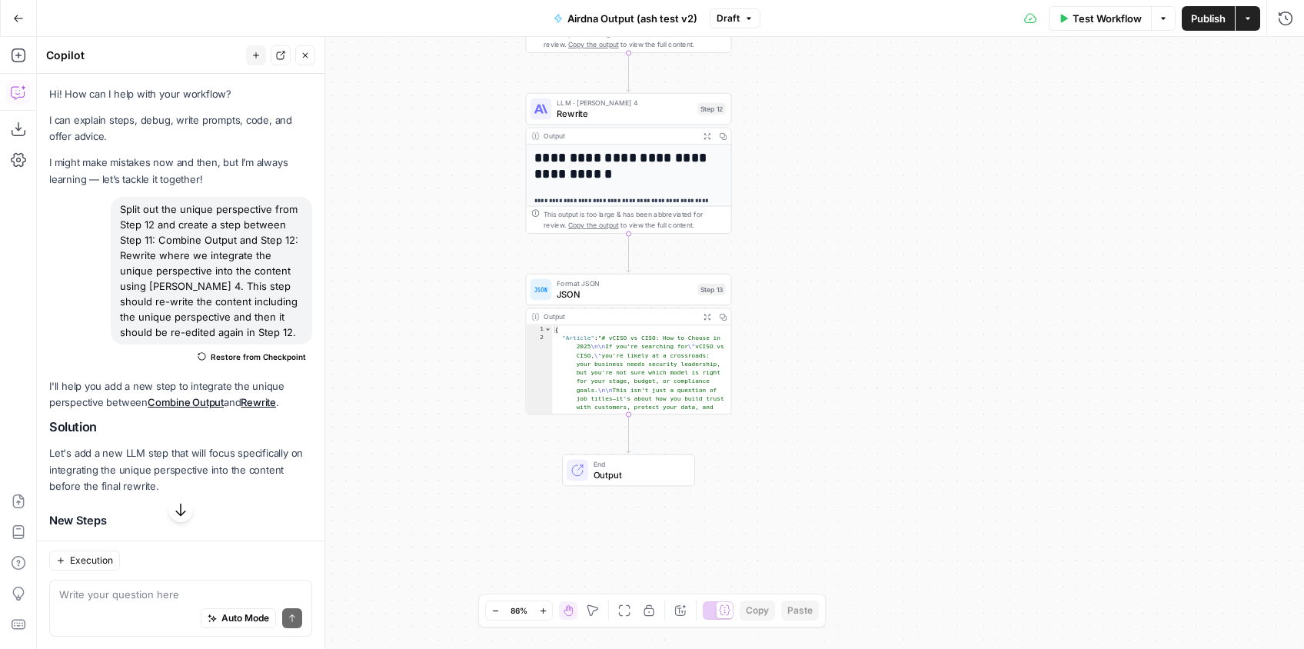
click at [618, 477] on span "Output" at bounding box center [638, 474] width 91 height 13
click at [1282, 56] on icon "button" at bounding box center [1284, 55] width 9 height 9
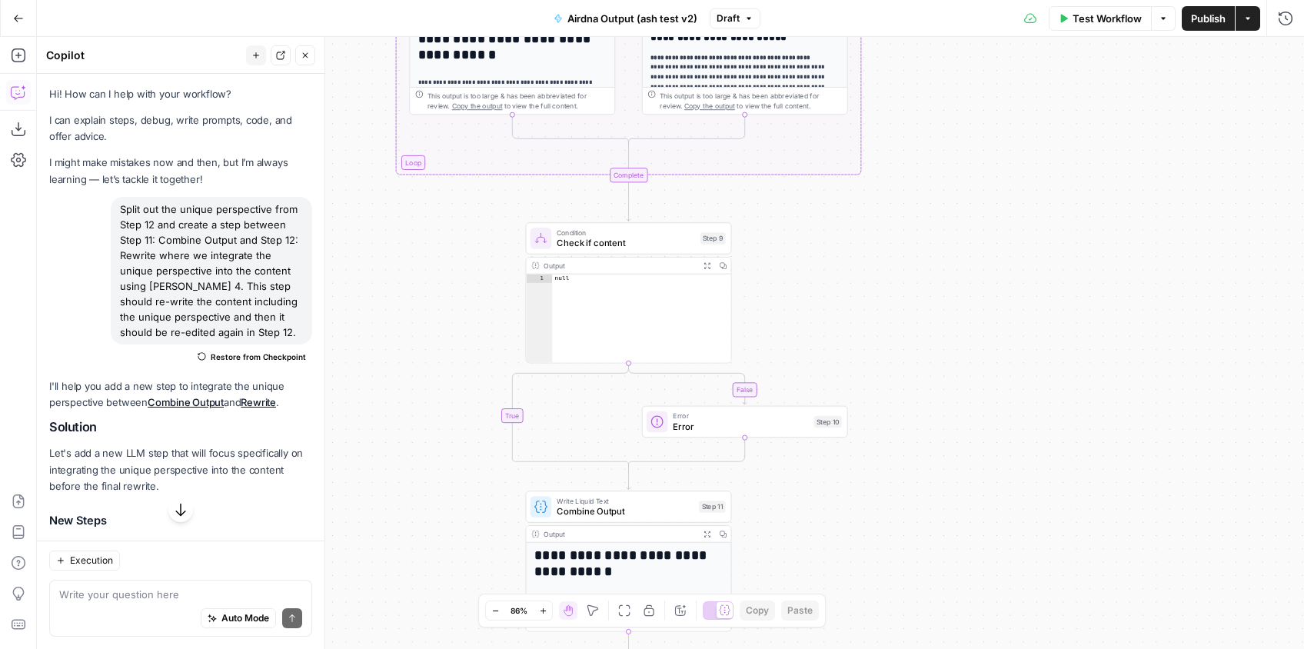
click at [1111, 14] on span "Test Workflow" at bounding box center [1106, 18] width 69 height 15
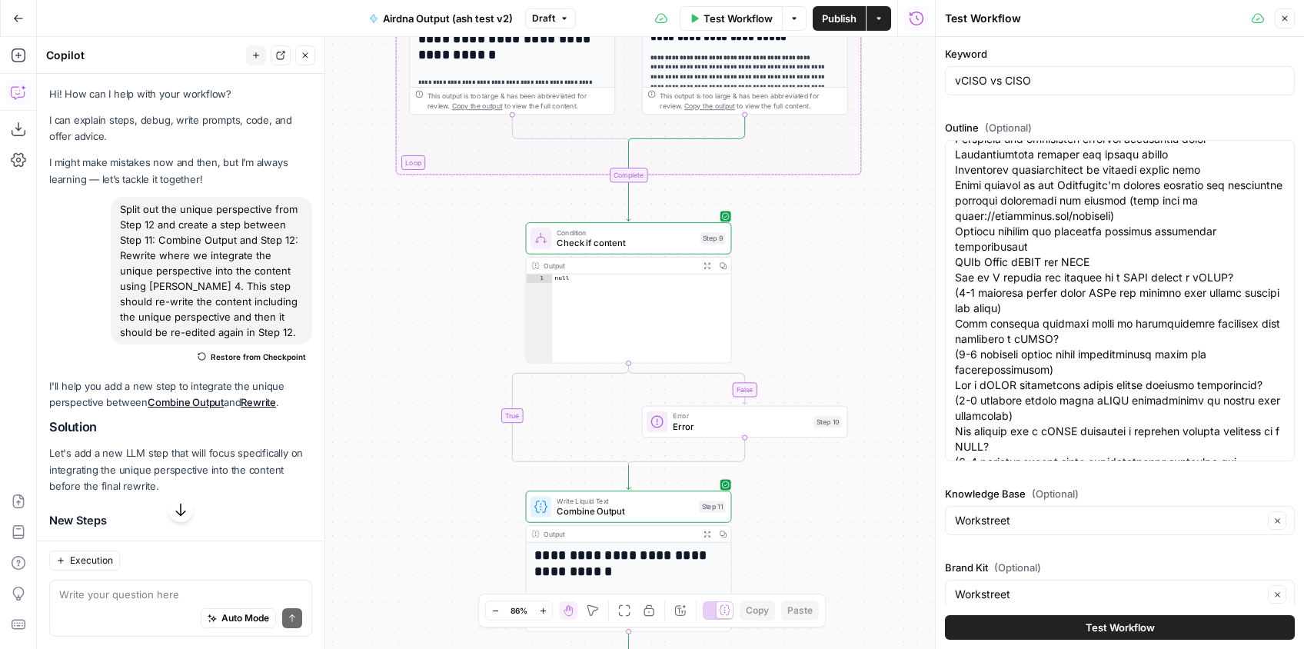
scroll to position [421, 0]
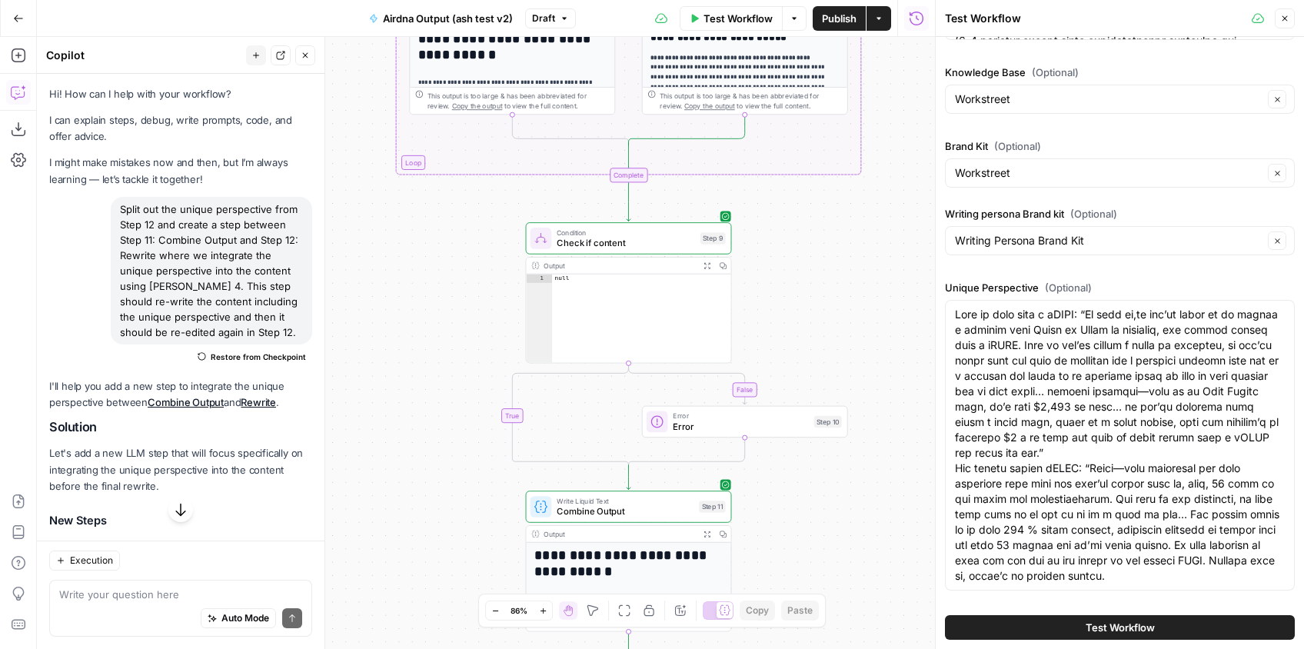
click at [1281, 21] on icon "button" at bounding box center [1284, 18] width 9 height 9
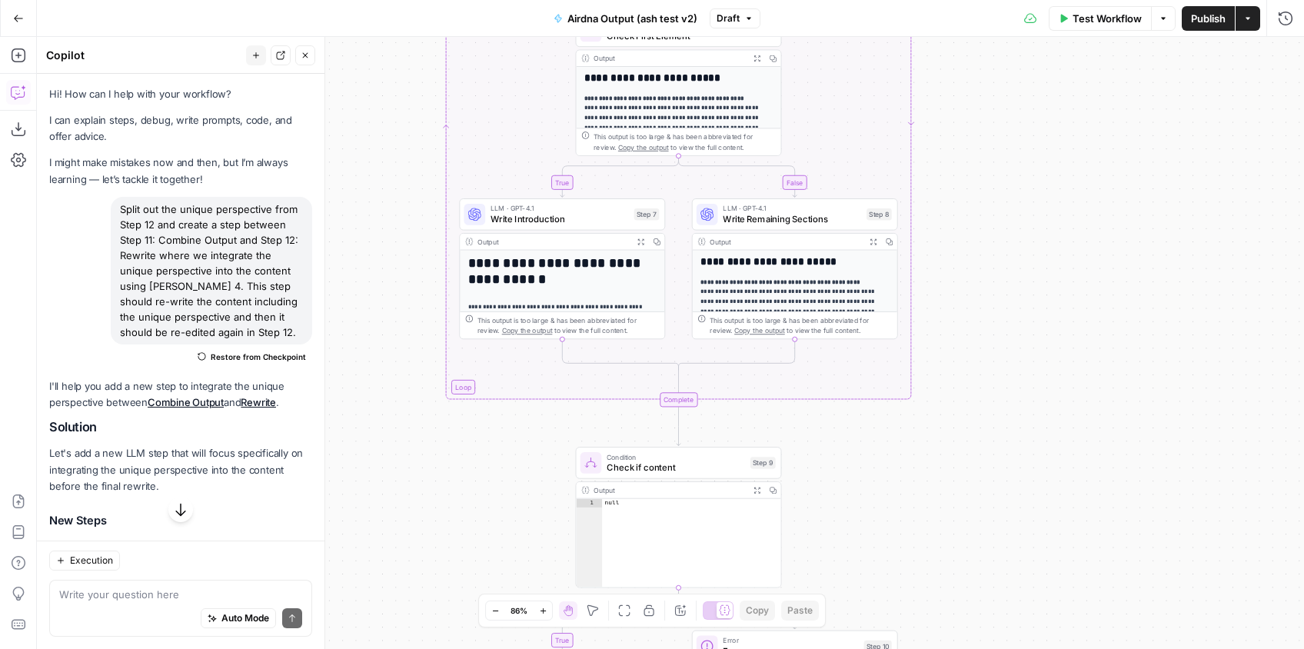
drag, startPoint x: 929, startPoint y: 158, endPoint x: 981, endPoint y: 385, distance: 232.5
click at [980, 386] on div "**********" at bounding box center [670, 343] width 1267 height 612
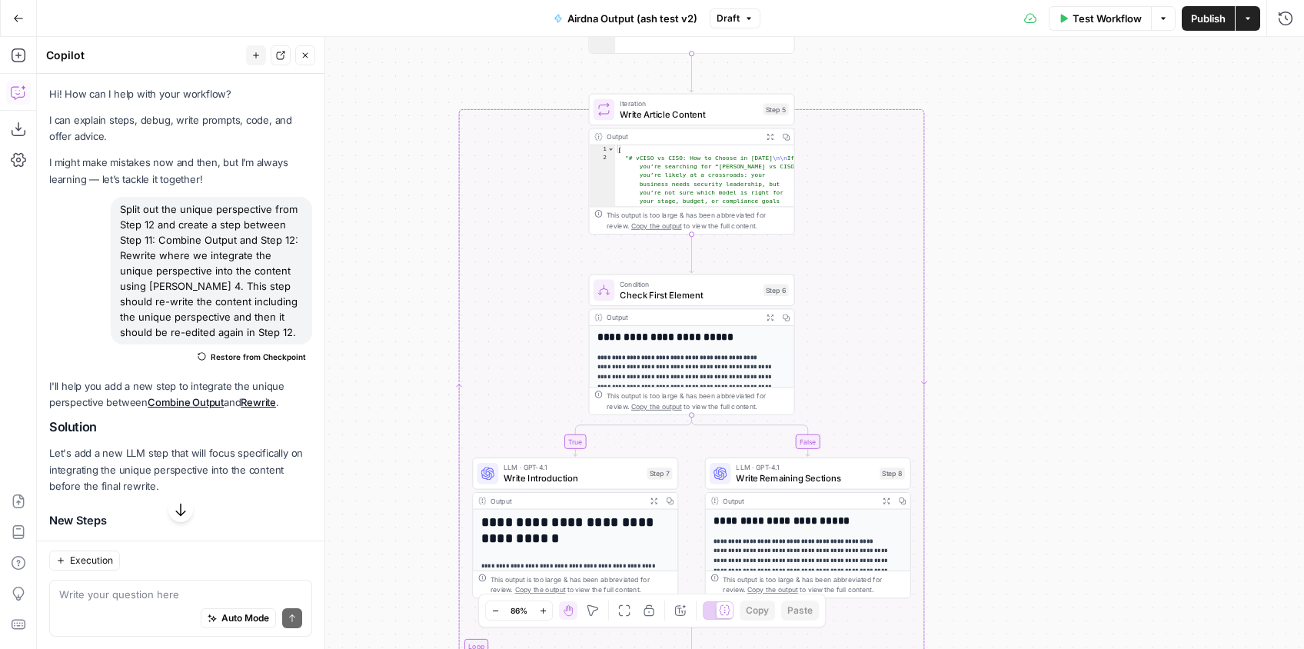
drag, startPoint x: 996, startPoint y: 204, endPoint x: 1007, endPoint y: 420, distance: 216.2
click at [1006, 435] on div "**********" at bounding box center [670, 343] width 1267 height 612
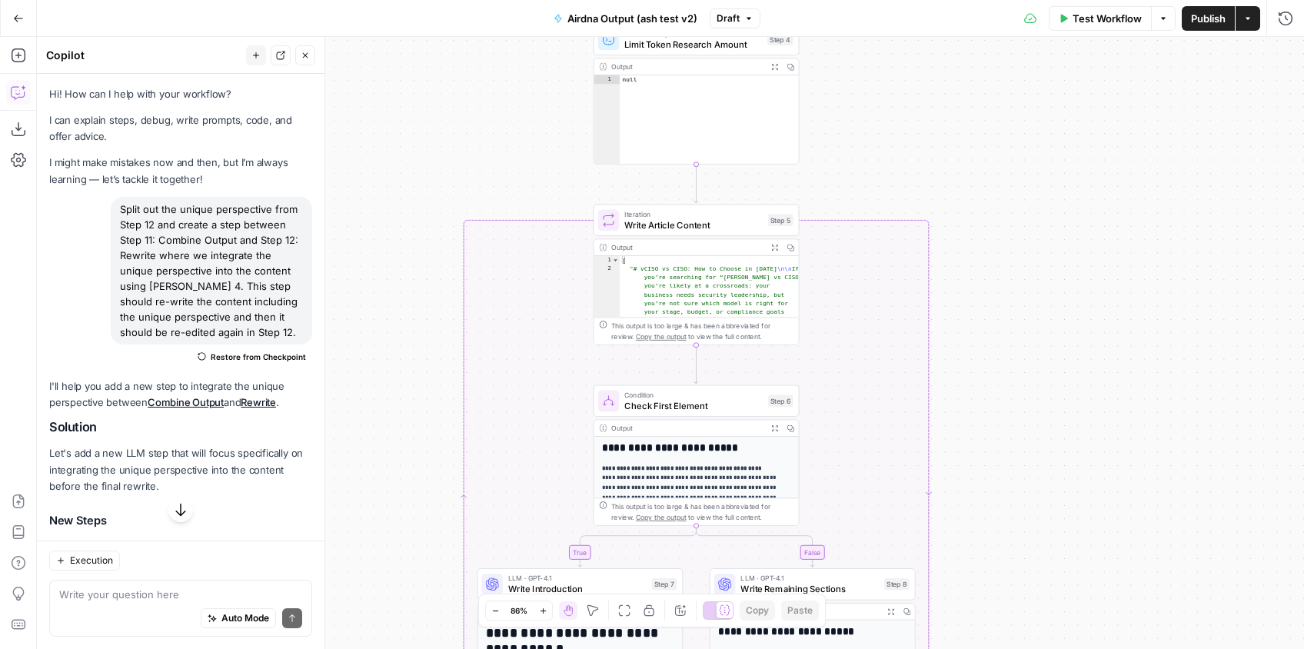
drag, startPoint x: 989, startPoint y: 257, endPoint x: 1013, endPoint y: 488, distance: 231.8
click at [1013, 490] on div "**********" at bounding box center [670, 343] width 1267 height 612
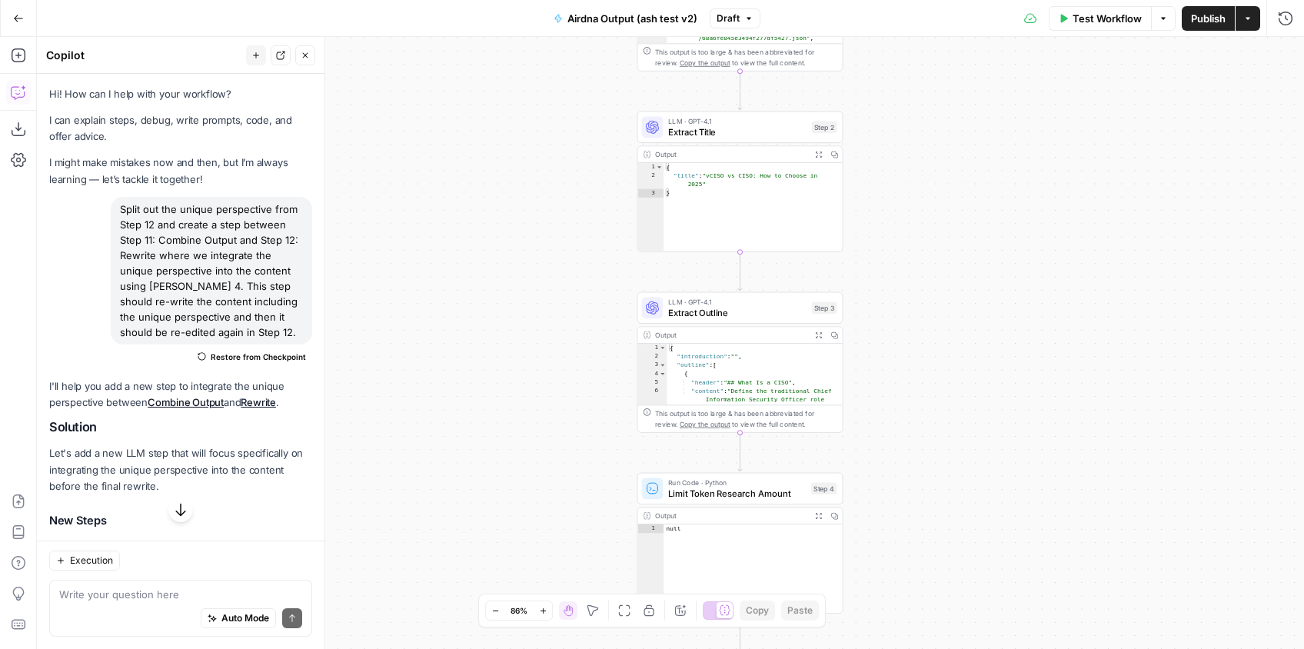
click at [981, 458] on div "**********" at bounding box center [670, 343] width 1267 height 612
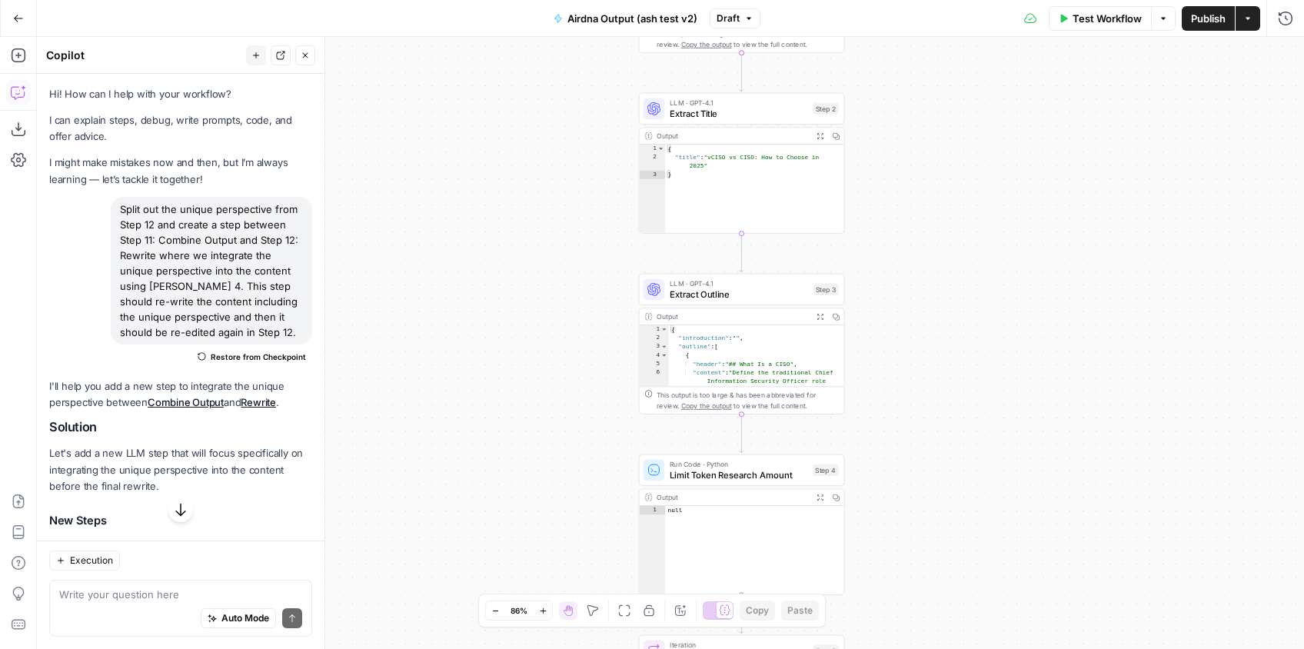
drag, startPoint x: 982, startPoint y: 448, endPoint x: 974, endPoint y: 9, distance: 438.9
click at [969, 8] on div "**********" at bounding box center [652, 324] width 1304 height 649
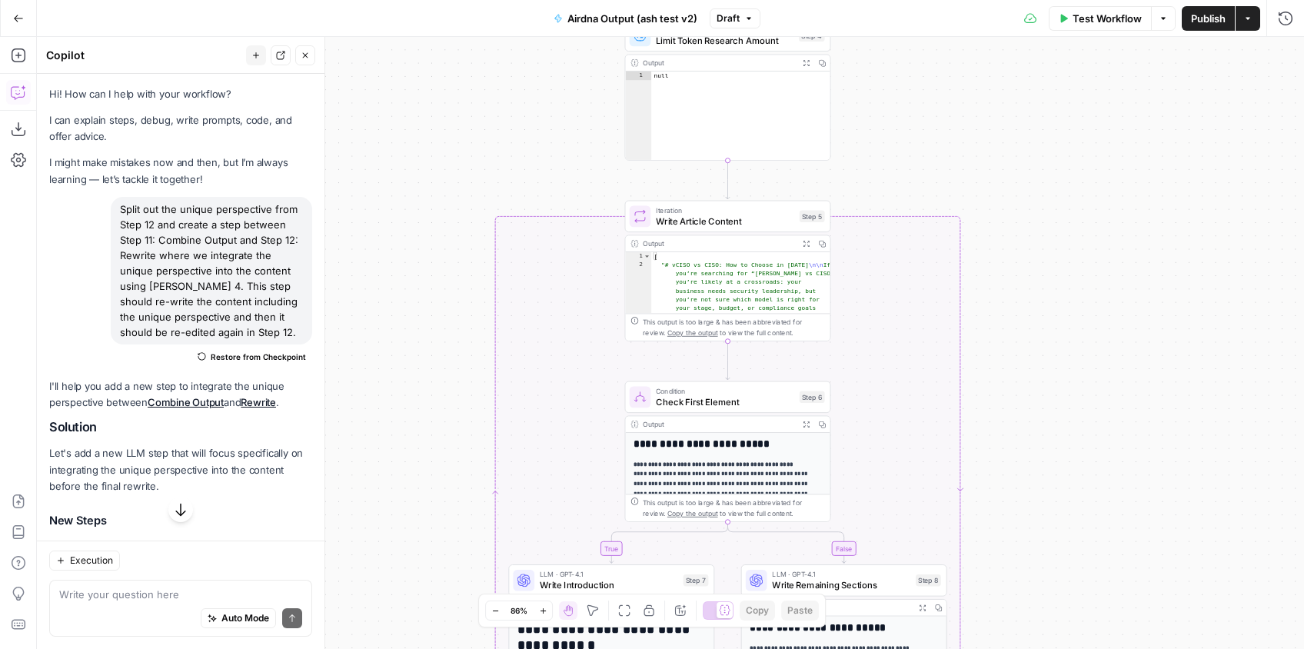
drag, startPoint x: 1046, startPoint y: 483, endPoint x: 1001, endPoint y: 131, distance: 354.9
click at [1001, 130] on div "**********" at bounding box center [670, 343] width 1267 height 612
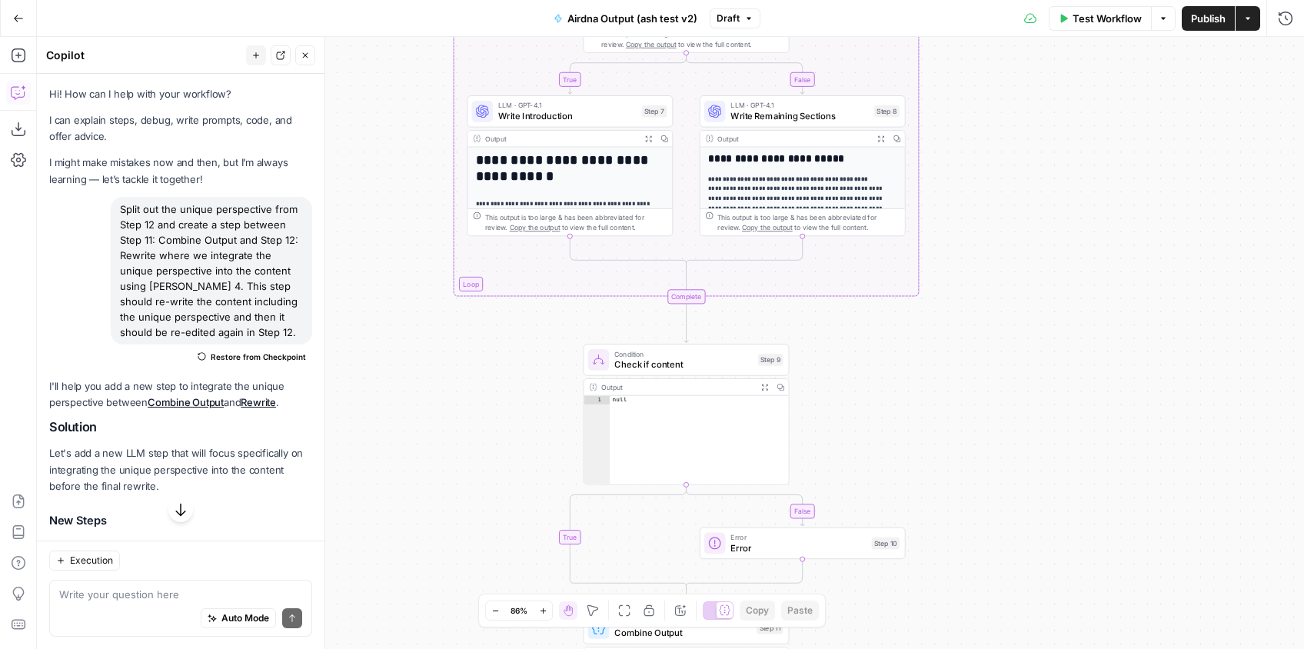
drag, startPoint x: 1021, startPoint y: 373, endPoint x: 1002, endPoint y: 136, distance: 237.4
click at [1002, 135] on div "**********" at bounding box center [670, 343] width 1267 height 612
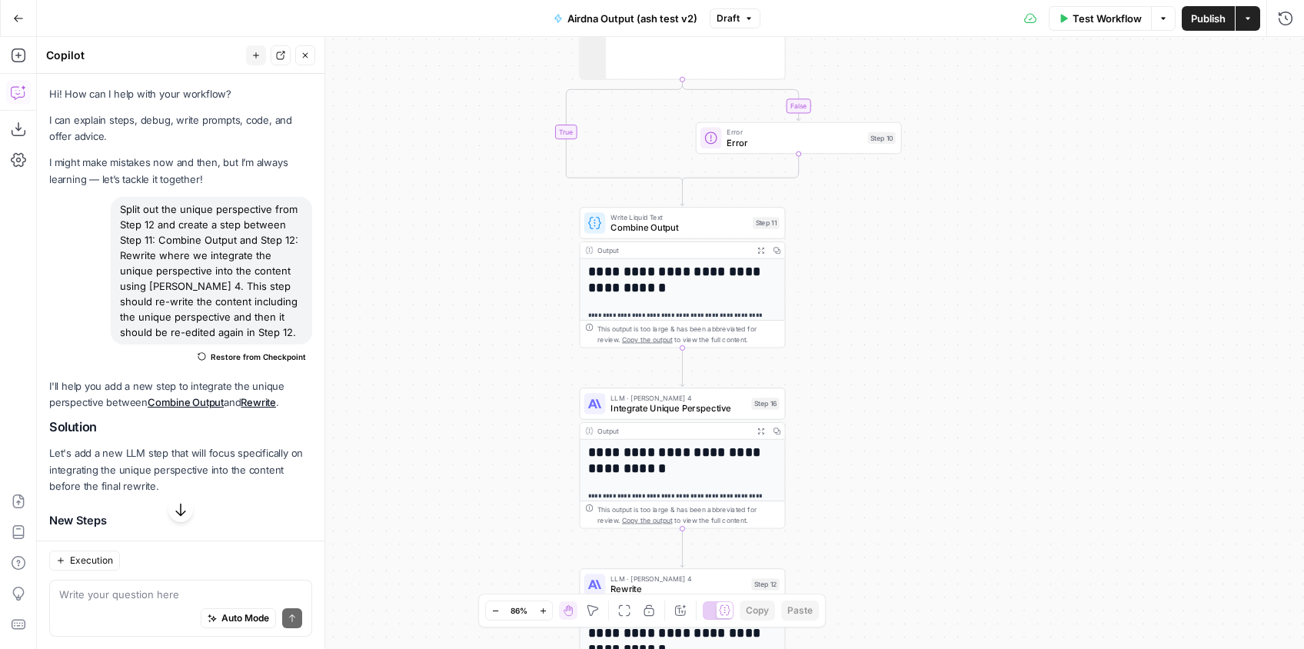
drag, startPoint x: 997, startPoint y: 226, endPoint x: 995, endPoint y: 99, distance: 126.8
click at [998, 95] on div "**********" at bounding box center [670, 343] width 1267 height 612
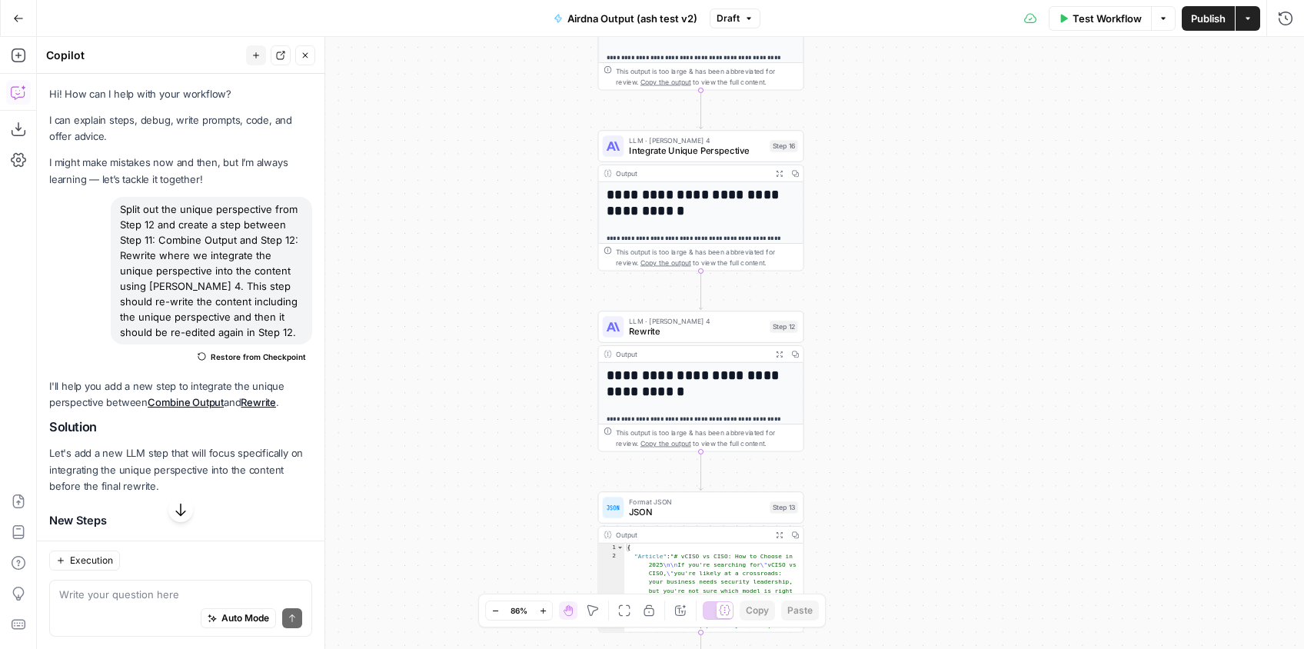
drag, startPoint x: 948, startPoint y: 395, endPoint x: 956, endPoint y: 218, distance: 177.7
click at [958, 218] on div "**********" at bounding box center [670, 343] width 1267 height 612
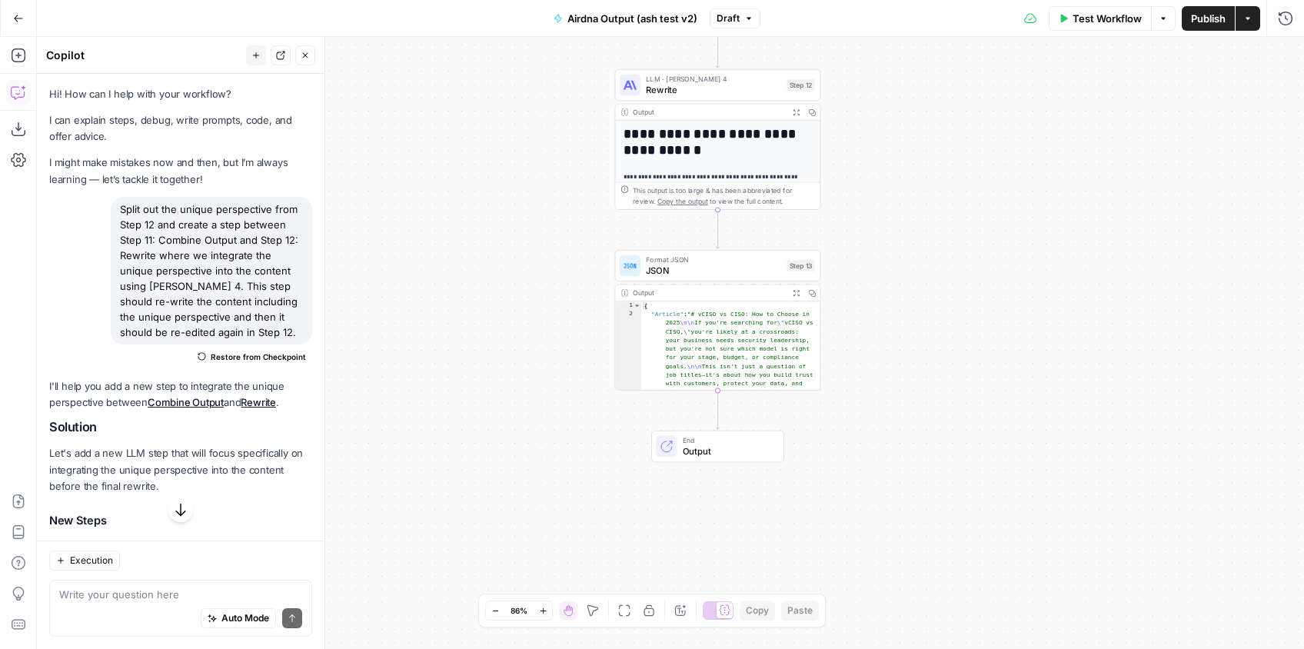
drag, startPoint x: 849, startPoint y: 398, endPoint x: 867, endPoint y: 170, distance: 229.0
click at [867, 170] on div "**********" at bounding box center [670, 343] width 1267 height 612
click at [794, 291] on icon "button" at bounding box center [796, 291] width 8 height 8
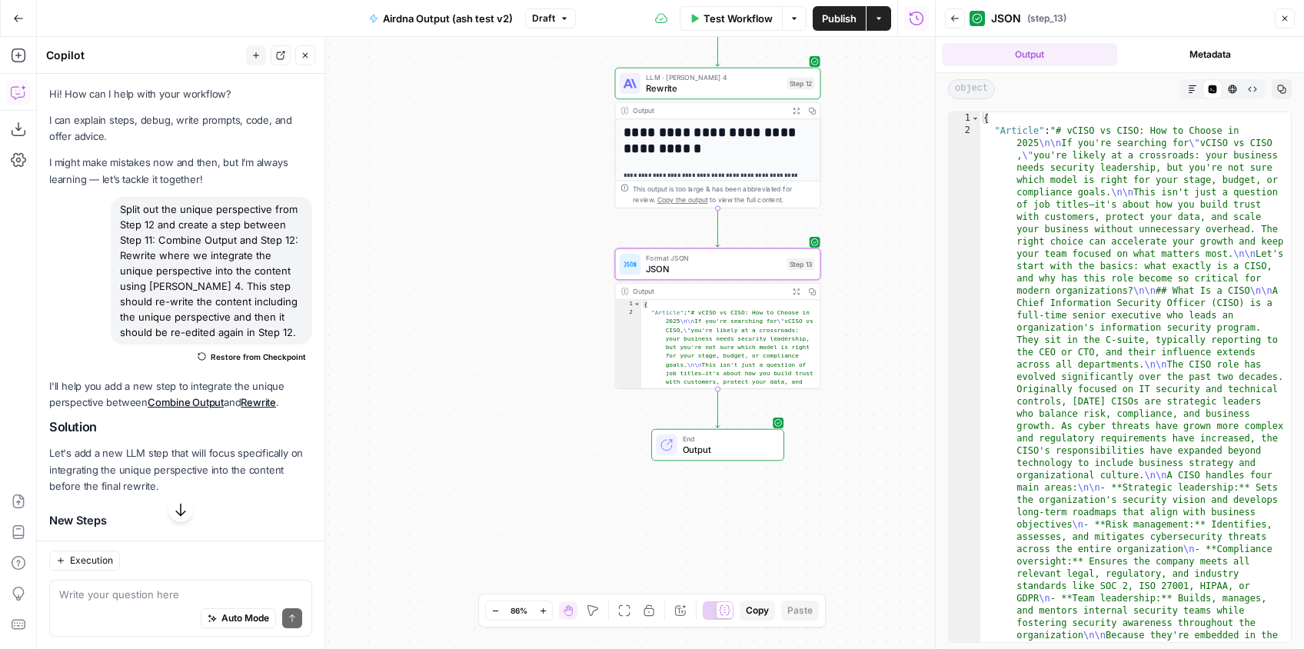
click at [1192, 88] on icon "button" at bounding box center [1192, 89] width 9 height 9
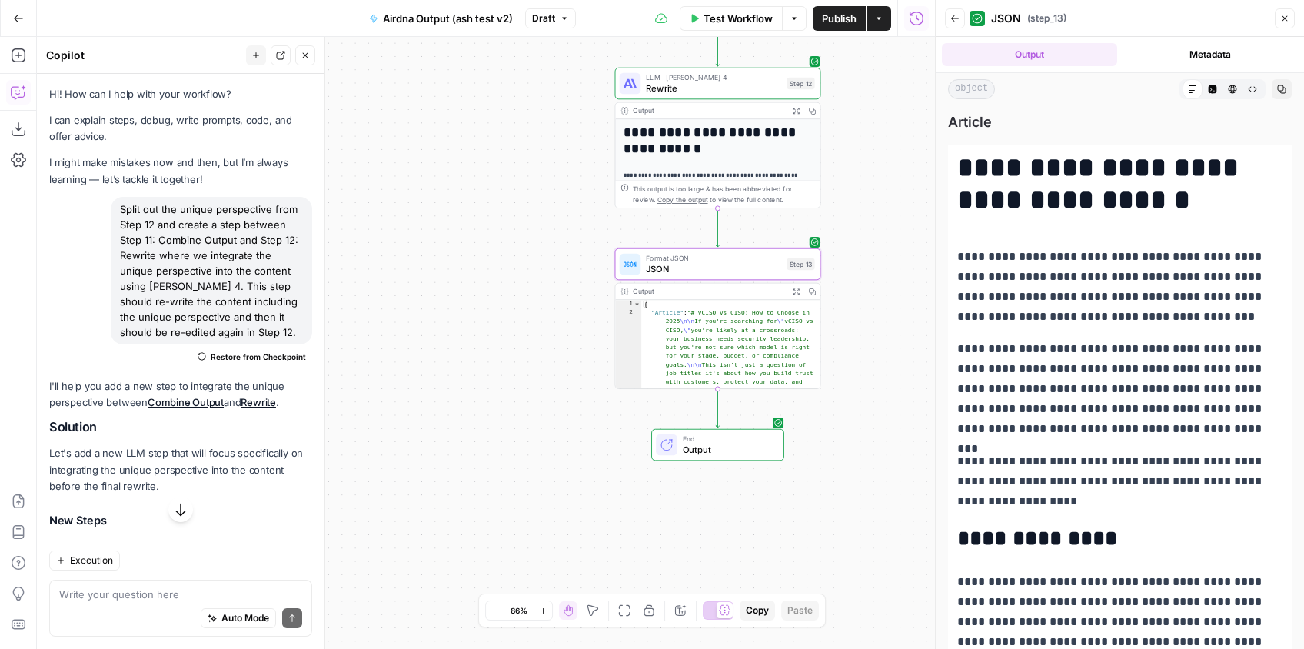
click at [1275, 23] on div "Back JSON ( step_13 ) Close" at bounding box center [1120, 18] width 350 height 25
click at [1284, 21] on icon "button" at bounding box center [1284, 18] width 9 height 9
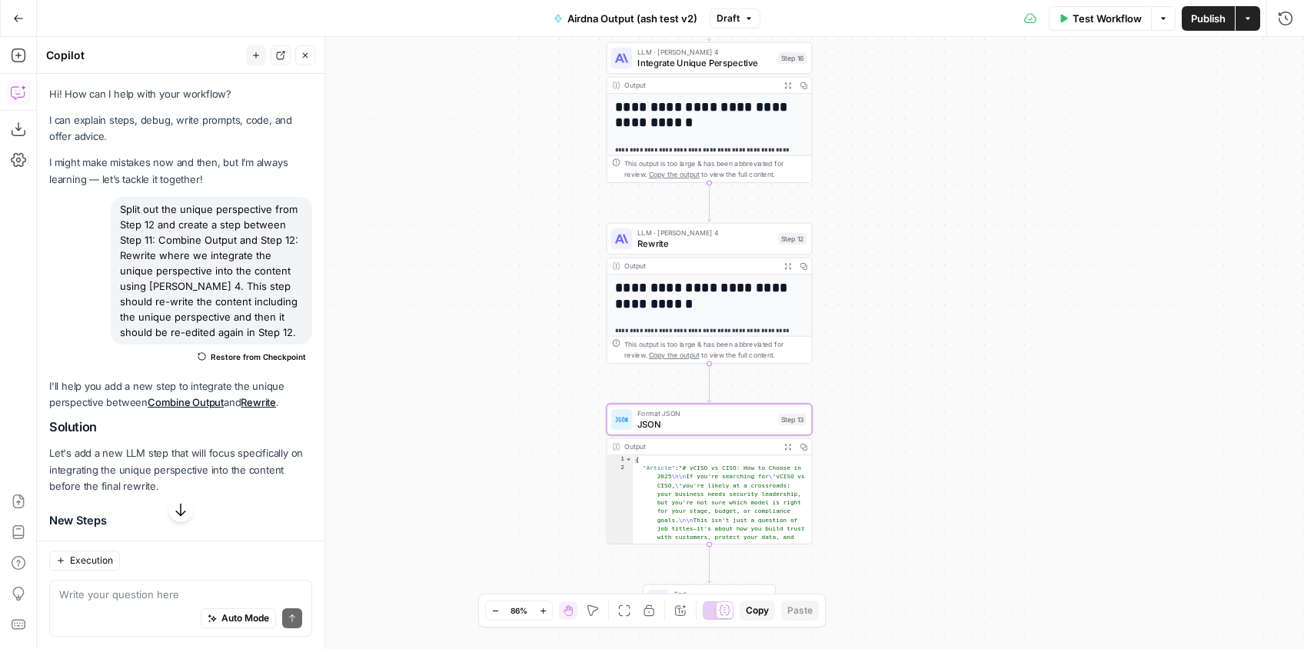
drag, startPoint x: 945, startPoint y: 212, endPoint x: 947, endPoint y: 417, distance: 204.5
click at [938, 440] on div "**********" at bounding box center [670, 343] width 1267 height 612
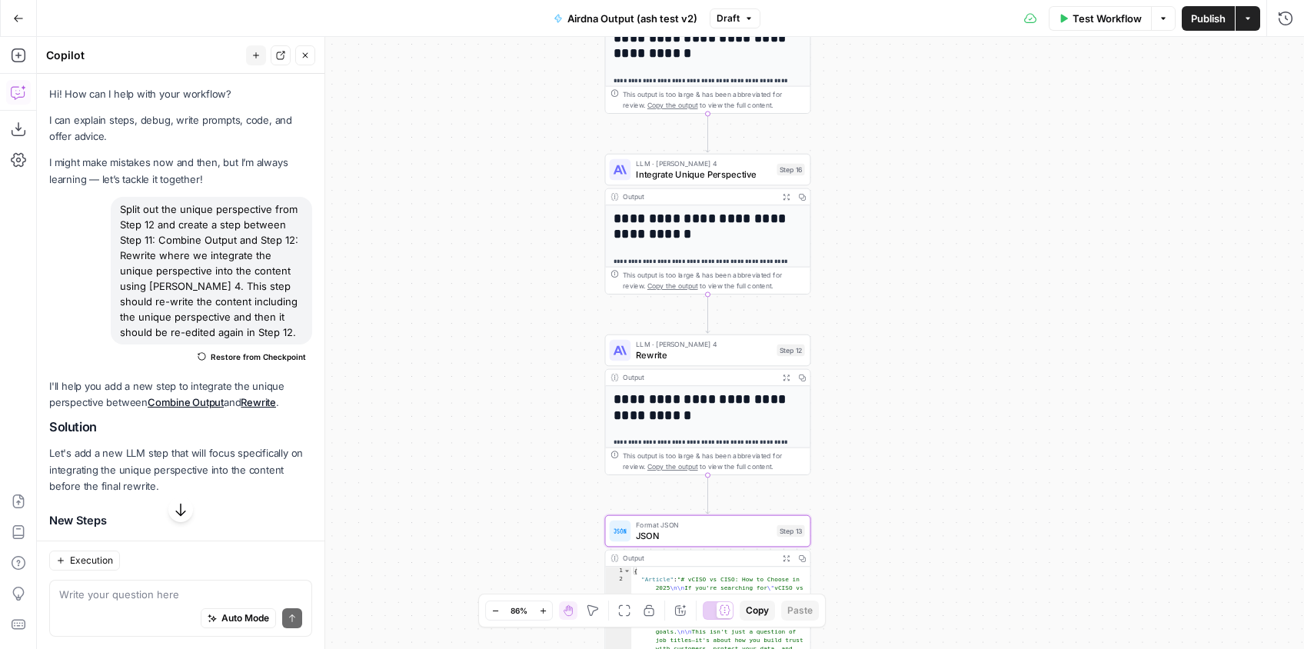
drag, startPoint x: 924, startPoint y: 252, endPoint x: 910, endPoint y: 503, distance: 250.9
click at [911, 502] on div "**********" at bounding box center [670, 343] width 1267 height 612
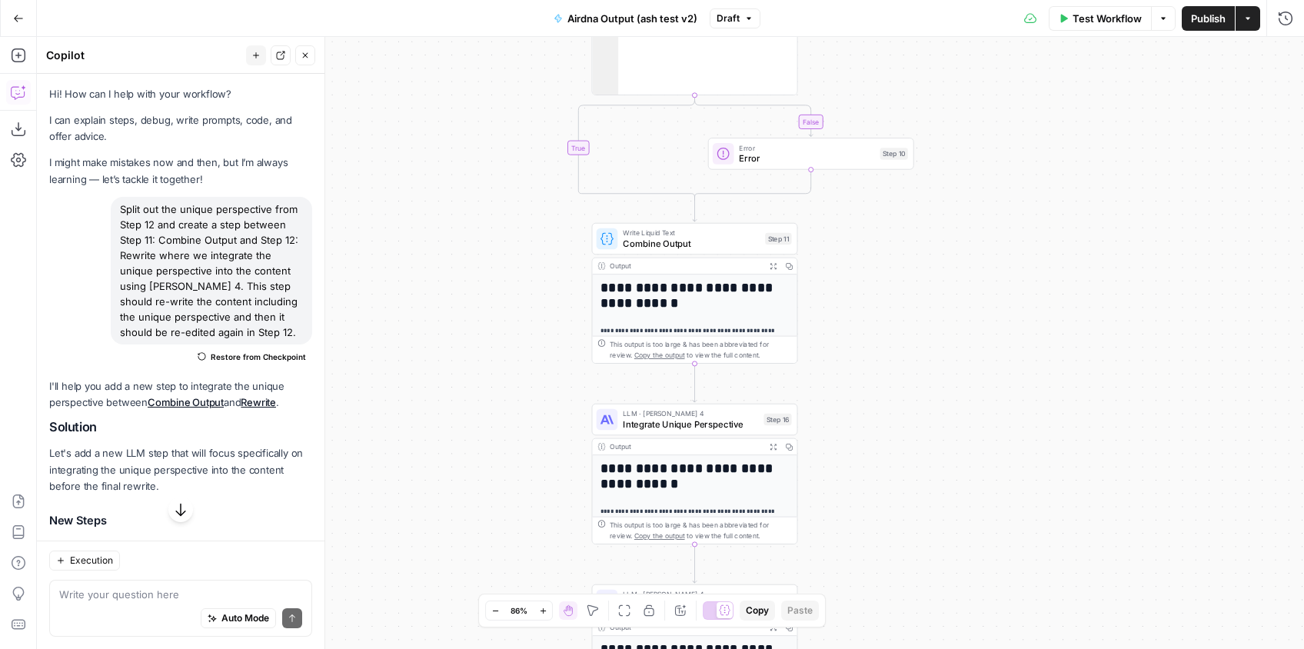
drag, startPoint x: 926, startPoint y: 216, endPoint x: 942, endPoint y: 440, distance: 224.2
click at [938, 441] on div "**********" at bounding box center [670, 343] width 1267 height 612
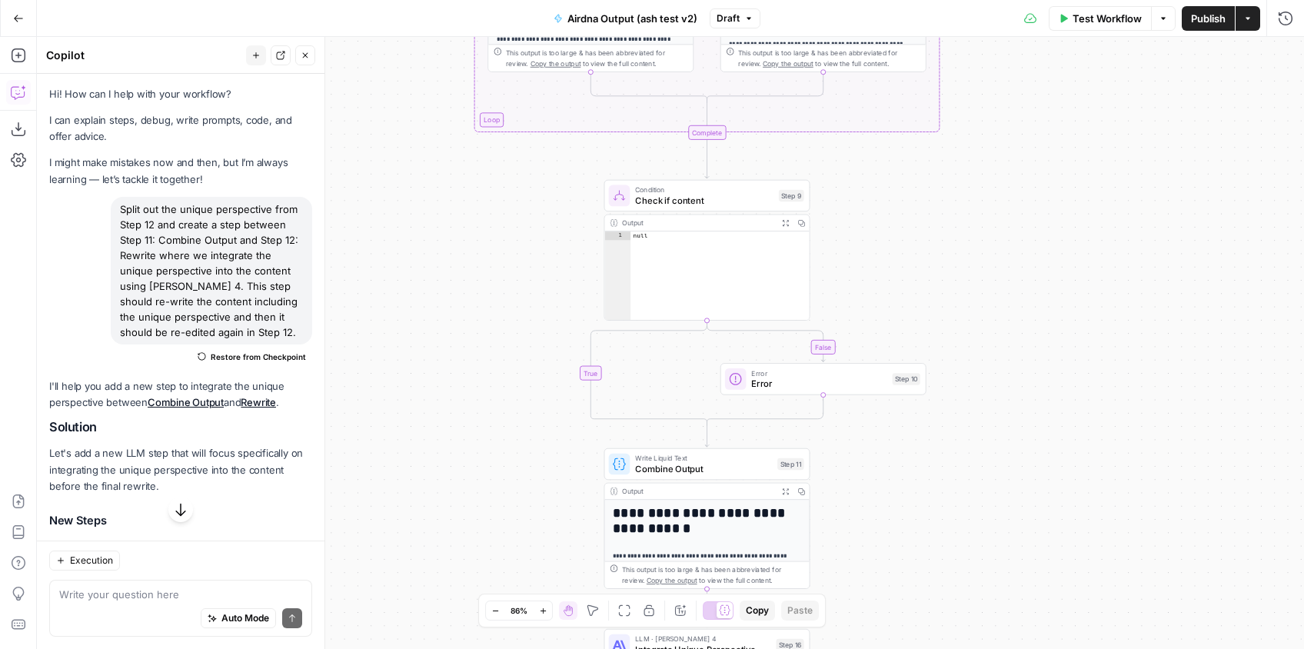
drag, startPoint x: 965, startPoint y: 204, endPoint x: 981, endPoint y: 466, distance: 261.8
click at [976, 470] on div "**********" at bounding box center [670, 343] width 1267 height 612
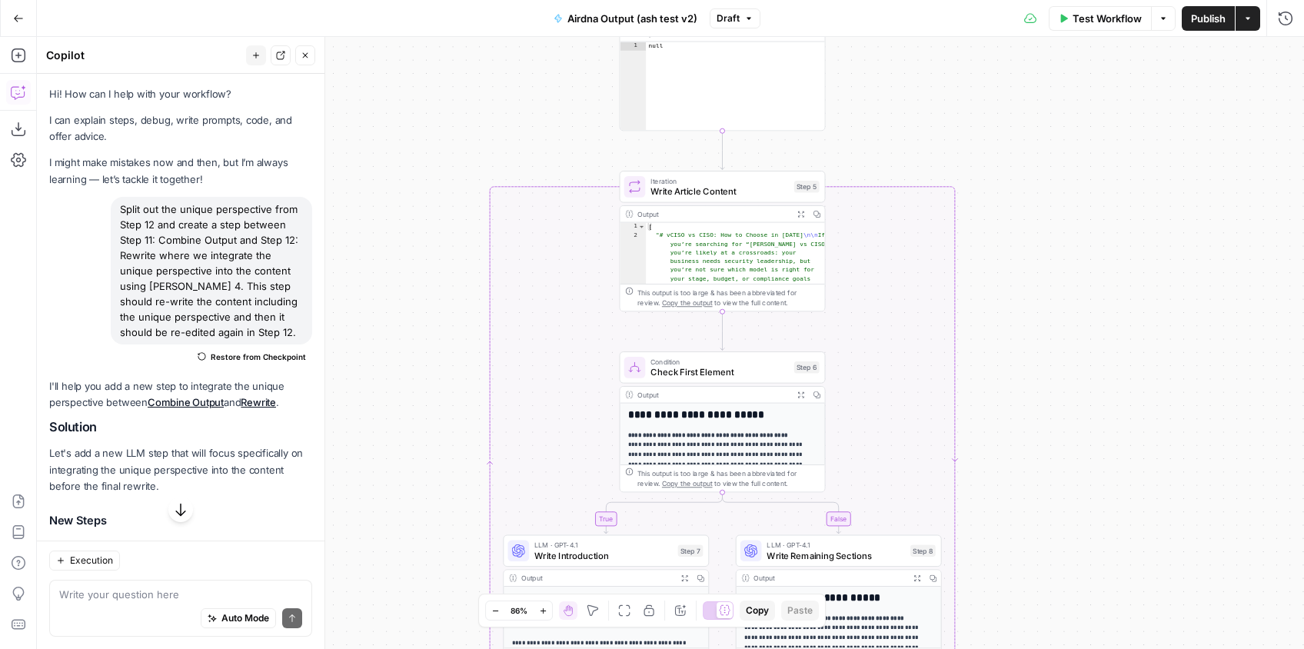
drag, startPoint x: 1015, startPoint y: 546, endPoint x: 1039, endPoint y: 413, distance: 135.8
click at [1017, 568] on div "**********" at bounding box center [670, 343] width 1267 height 612
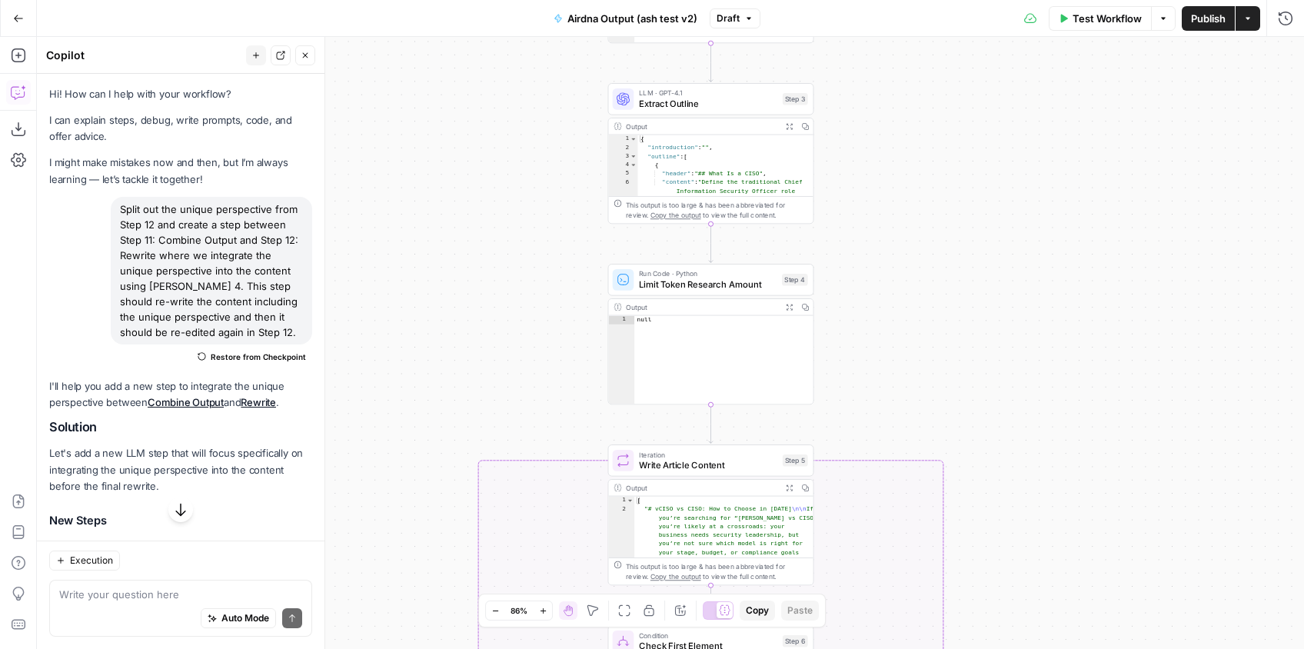
drag, startPoint x: 1022, startPoint y: 543, endPoint x: 968, endPoint y: 314, distance: 235.3
click at [1023, 543] on div "**********" at bounding box center [670, 343] width 1267 height 612
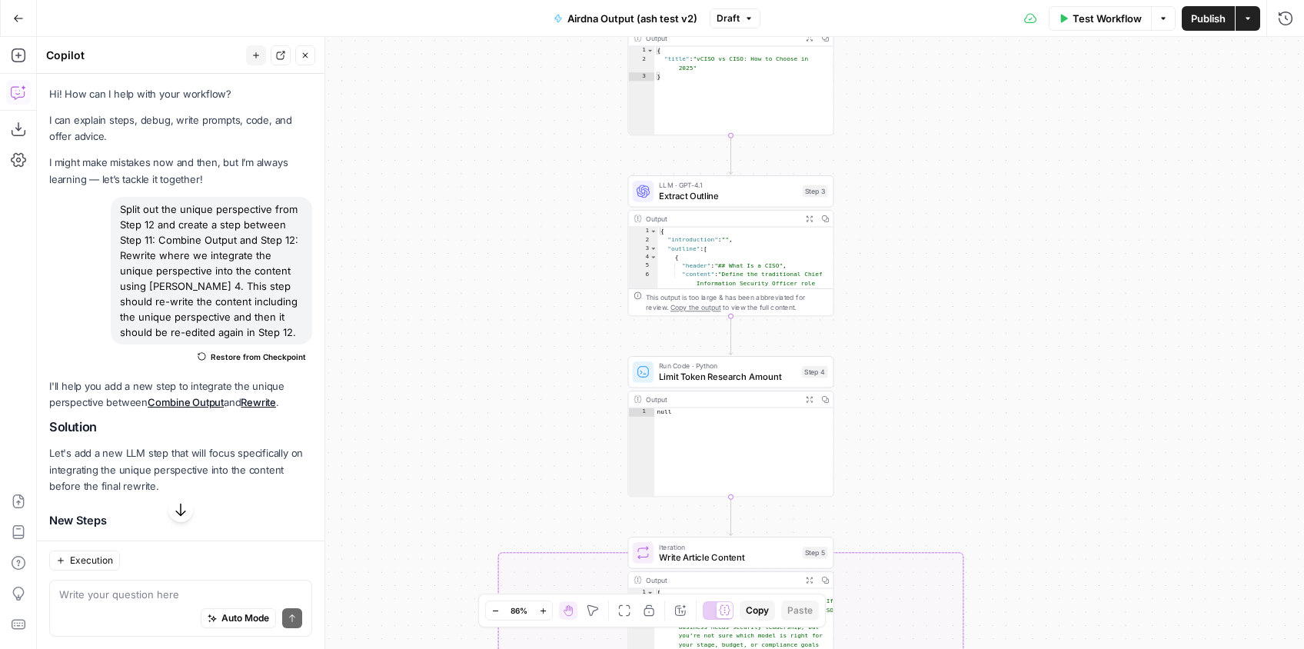
click at [905, 361] on div "**********" at bounding box center [670, 343] width 1267 height 612
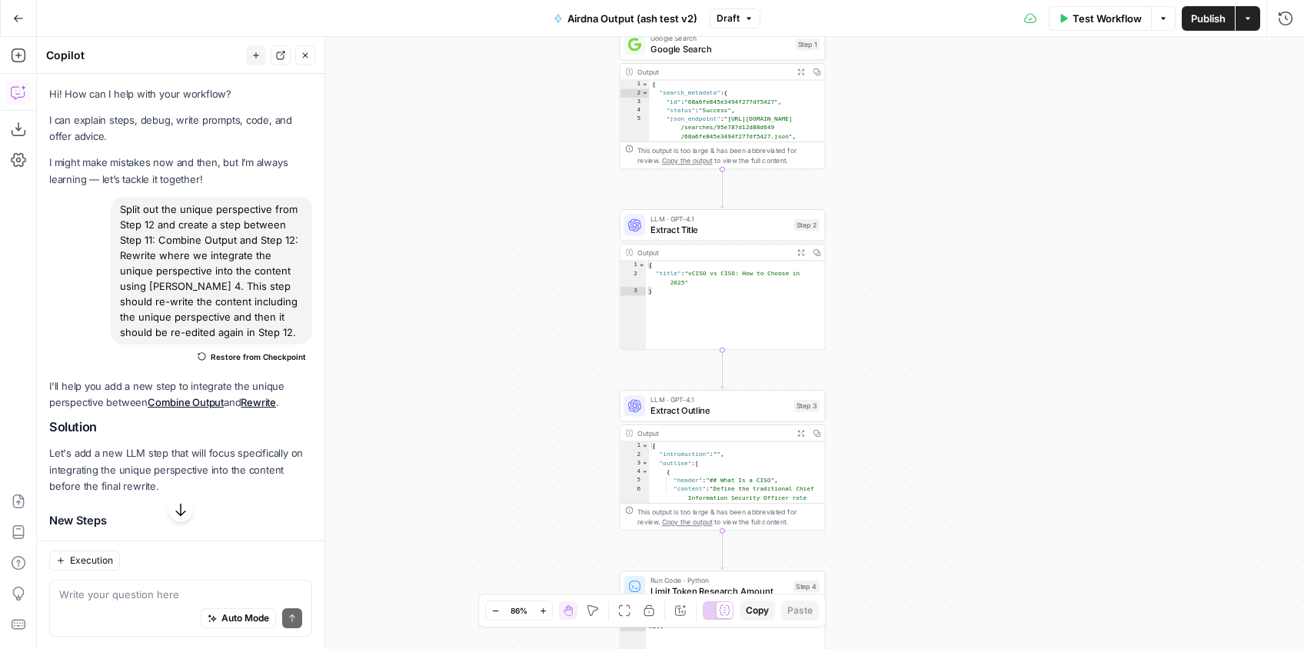
drag, startPoint x: 936, startPoint y: 163, endPoint x: 932, endPoint y: 337, distance: 174.5
click at [926, 370] on div "**********" at bounding box center [670, 343] width 1267 height 612
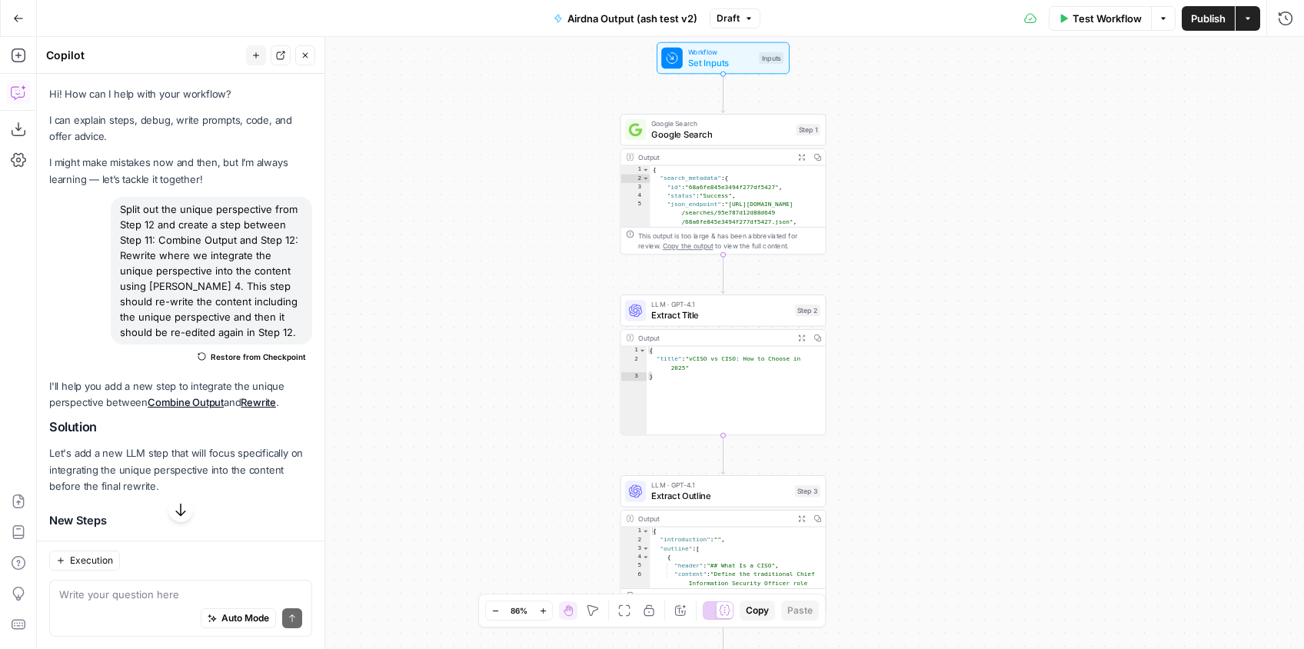
drag, startPoint x: 922, startPoint y: 244, endPoint x: 922, endPoint y: 331, distance: 86.1
click at [922, 331] on div "**********" at bounding box center [670, 343] width 1267 height 612
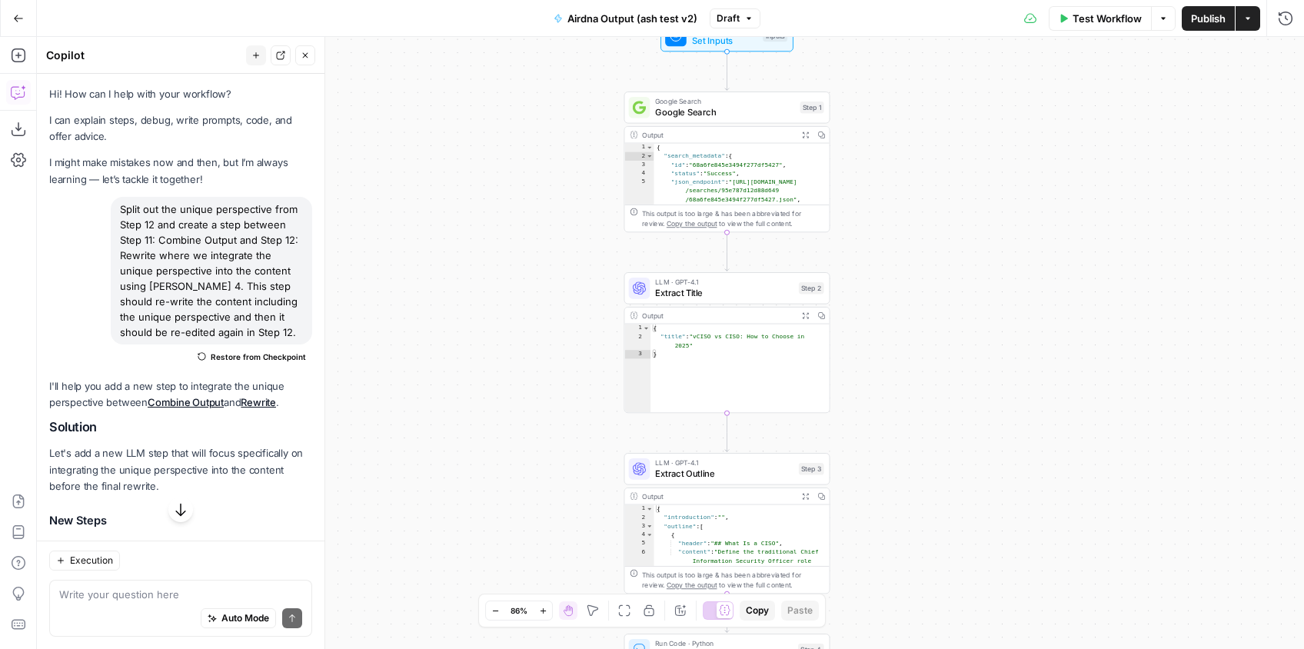
drag, startPoint x: 918, startPoint y: 387, endPoint x: 890, endPoint y: 45, distance: 342.4
click at [890, 45] on div "**********" at bounding box center [670, 343] width 1267 height 612
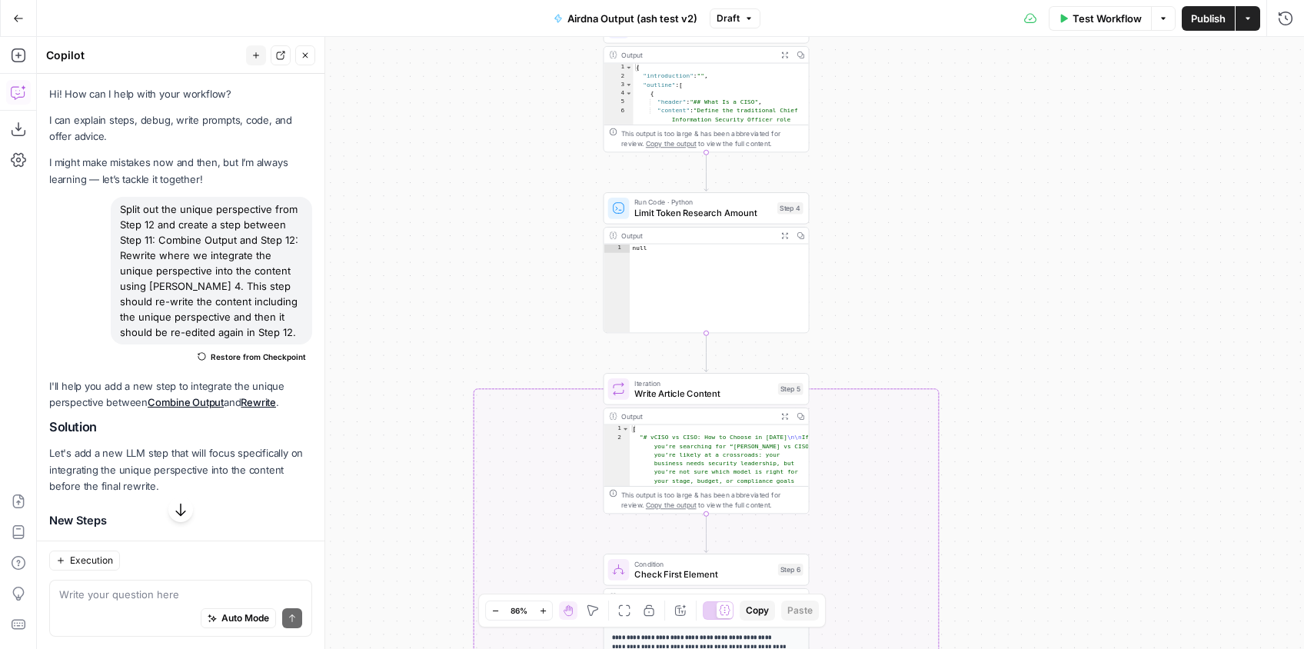
drag, startPoint x: 896, startPoint y: 326, endPoint x: 873, endPoint y: -112, distance: 438.7
click at [873, 0] on html "**********" at bounding box center [652, 324] width 1304 height 649
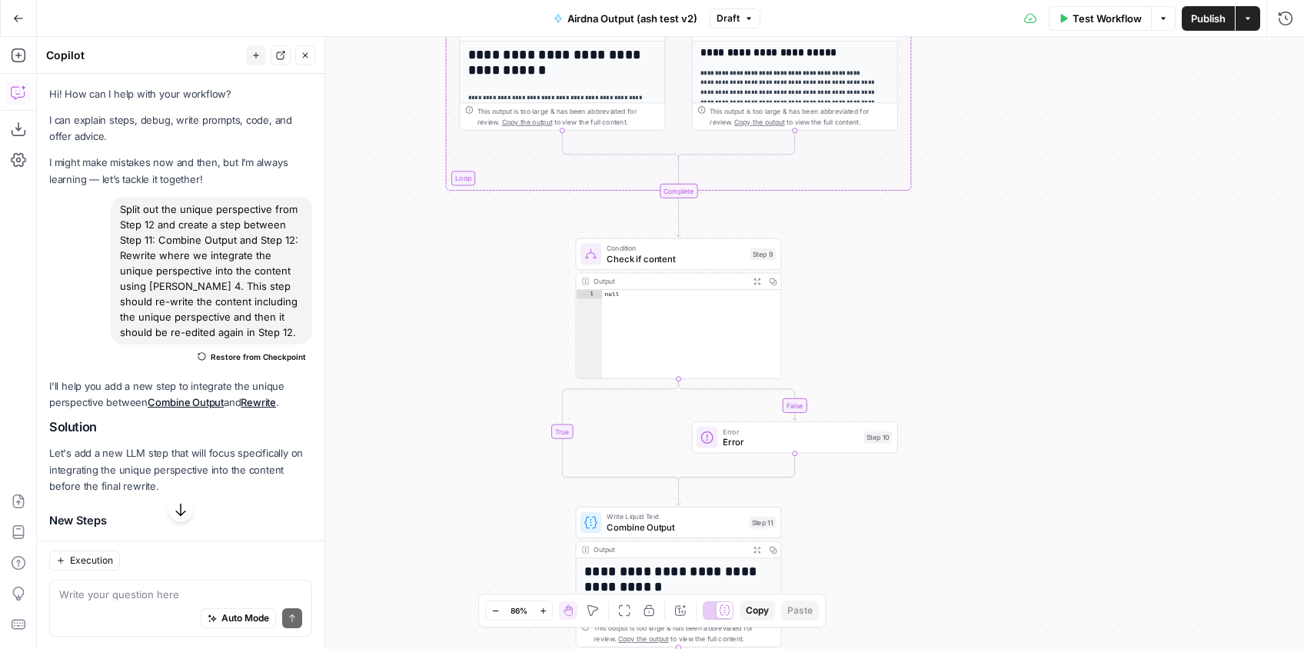
drag, startPoint x: 912, startPoint y: 350, endPoint x: 909, endPoint y: 114, distance: 236.8
click at [919, 0] on html "**********" at bounding box center [652, 324] width 1304 height 649
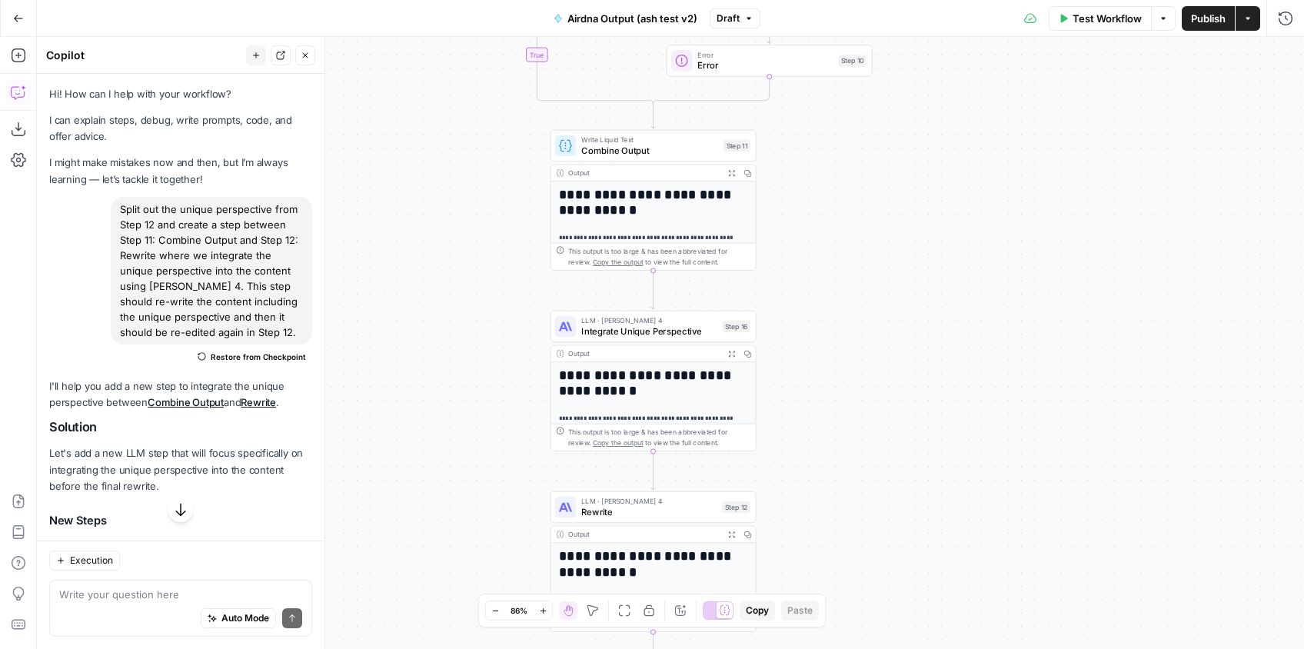
drag, startPoint x: 946, startPoint y: 55, endPoint x: 935, endPoint y: -16, distance: 72.4
click at [935, 0] on html "**********" at bounding box center [652, 324] width 1304 height 649
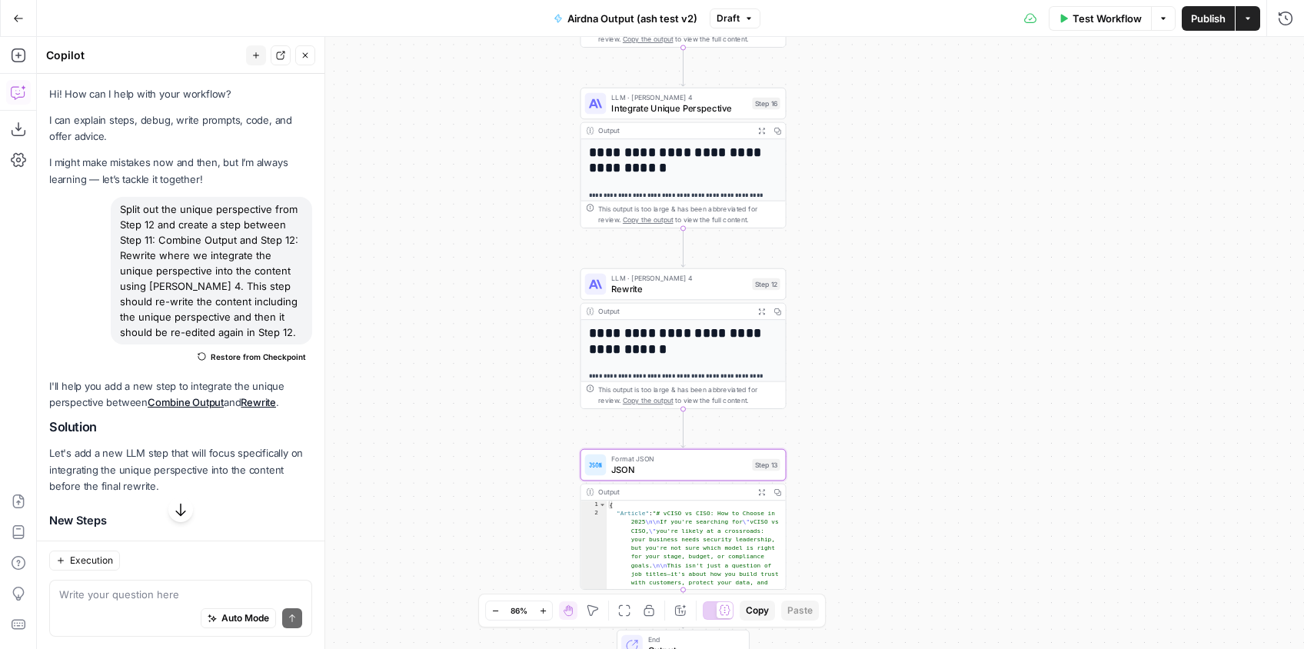
drag, startPoint x: 893, startPoint y: 354, endPoint x: 923, endPoint y: 131, distance: 224.9
click at [923, 131] on div "**********" at bounding box center [670, 343] width 1267 height 612
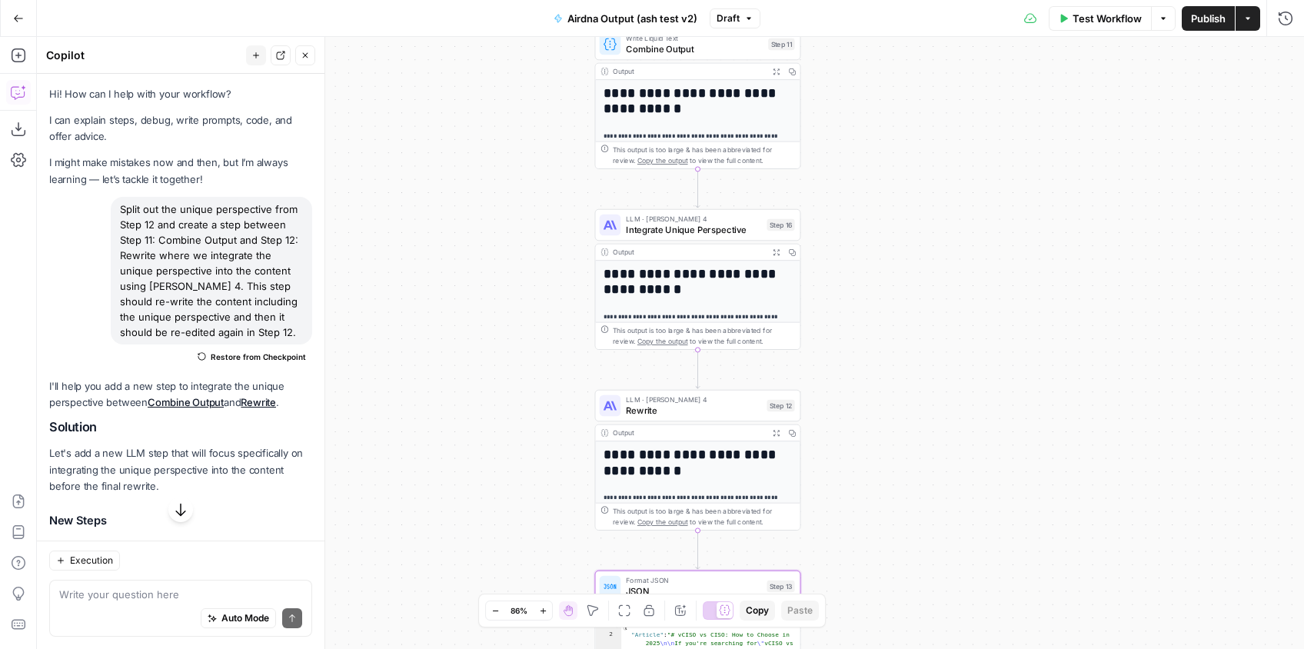
drag, startPoint x: 875, startPoint y: 306, endPoint x: 812, endPoint y: 290, distance: 65.8
click at [877, 310] on div "**********" at bounding box center [670, 343] width 1267 height 612
click at [1112, 18] on span "Test Workflow" at bounding box center [1106, 18] width 69 height 15
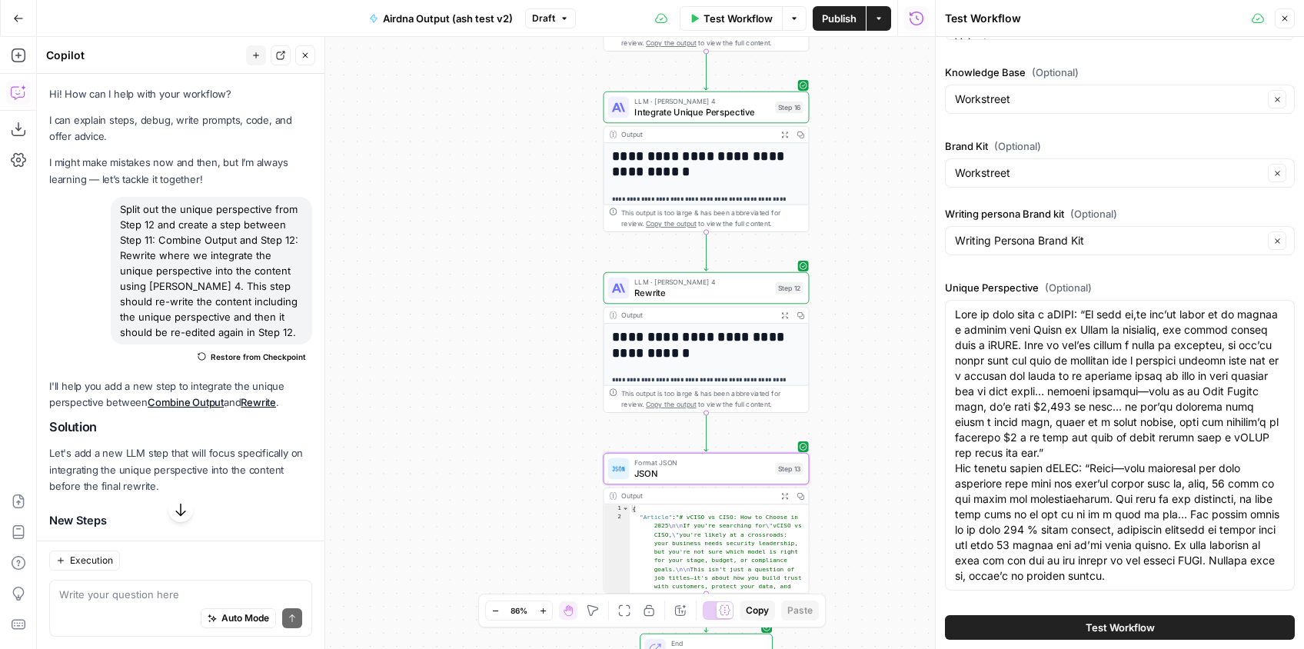
drag, startPoint x: 847, startPoint y: 410, endPoint x: 855, endPoint y: 294, distance: 117.1
click at [855, 294] on div "**********" at bounding box center [486, 343] width 898 height 612
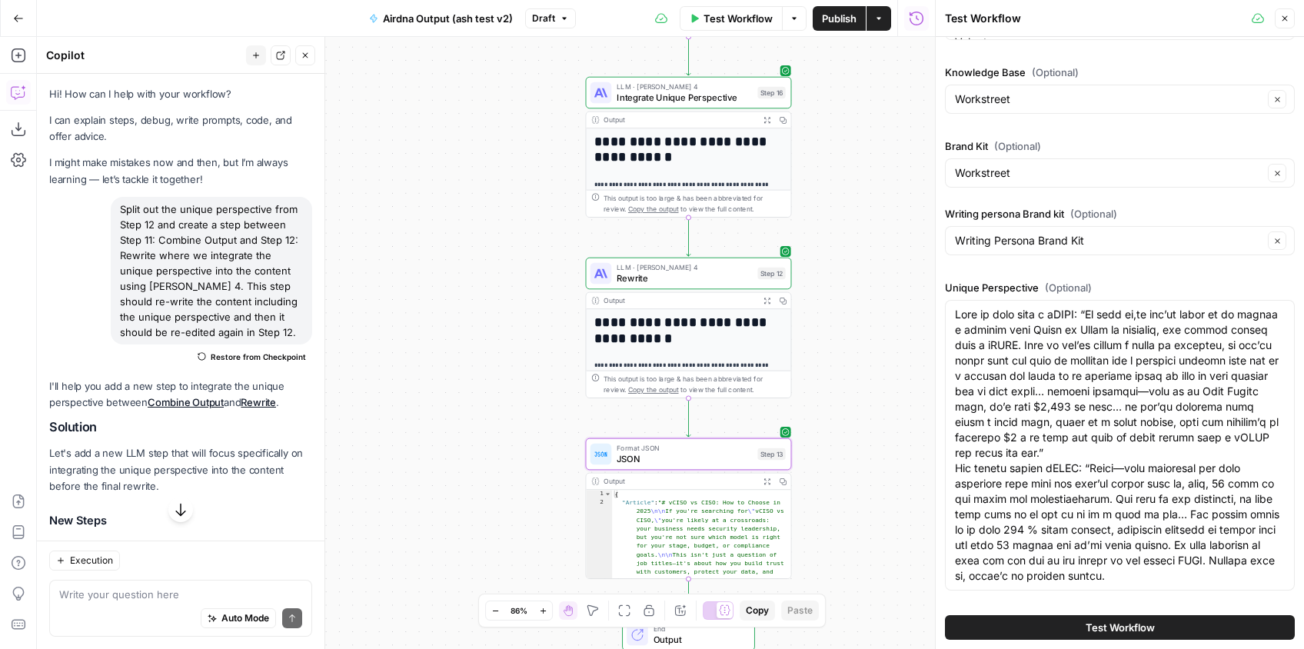
drag, startPoint x: 841, startPoint y: 417, endPoint x: 823, endPoint y: 401, distance: 23.9
click at [823, 402] on div "**********" at bounding box center [486, 343] width 898 height 612
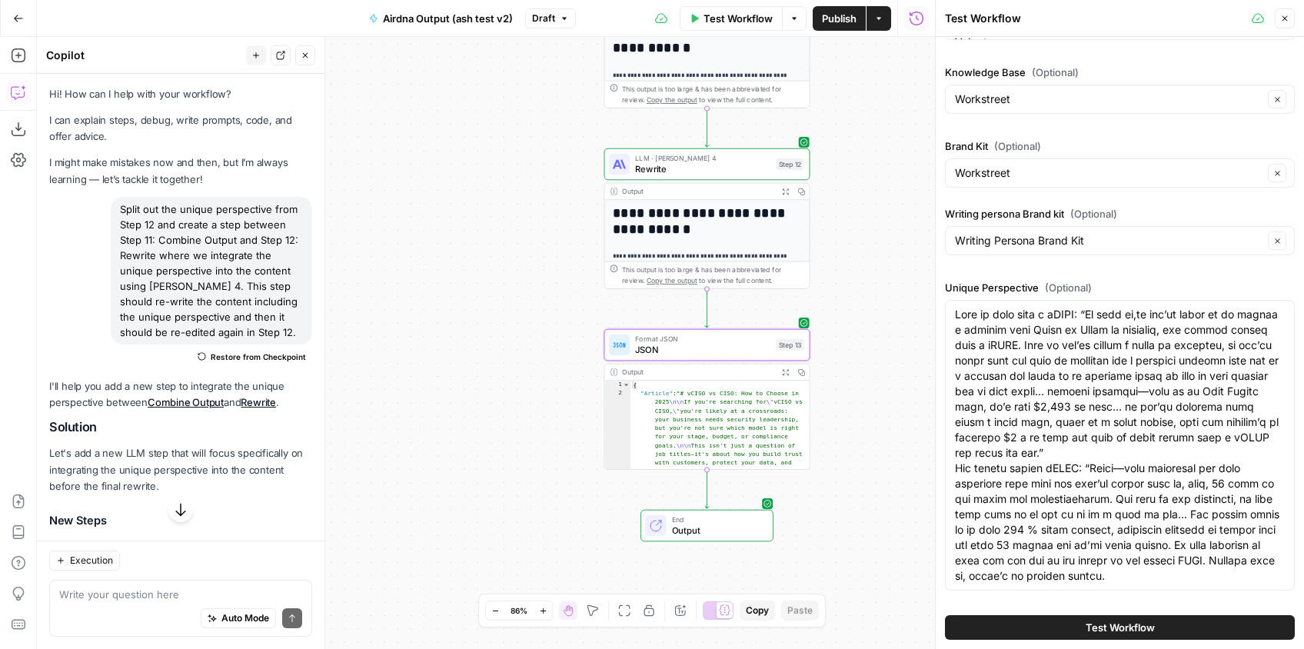
drag, startPoint x: 882, startPoint y: 244, endPoint x: 794, endPoint y: 359, distance: 144.2
click at [870, 252] on div "**********" at bounding box center [486, 343] width 898 height 612
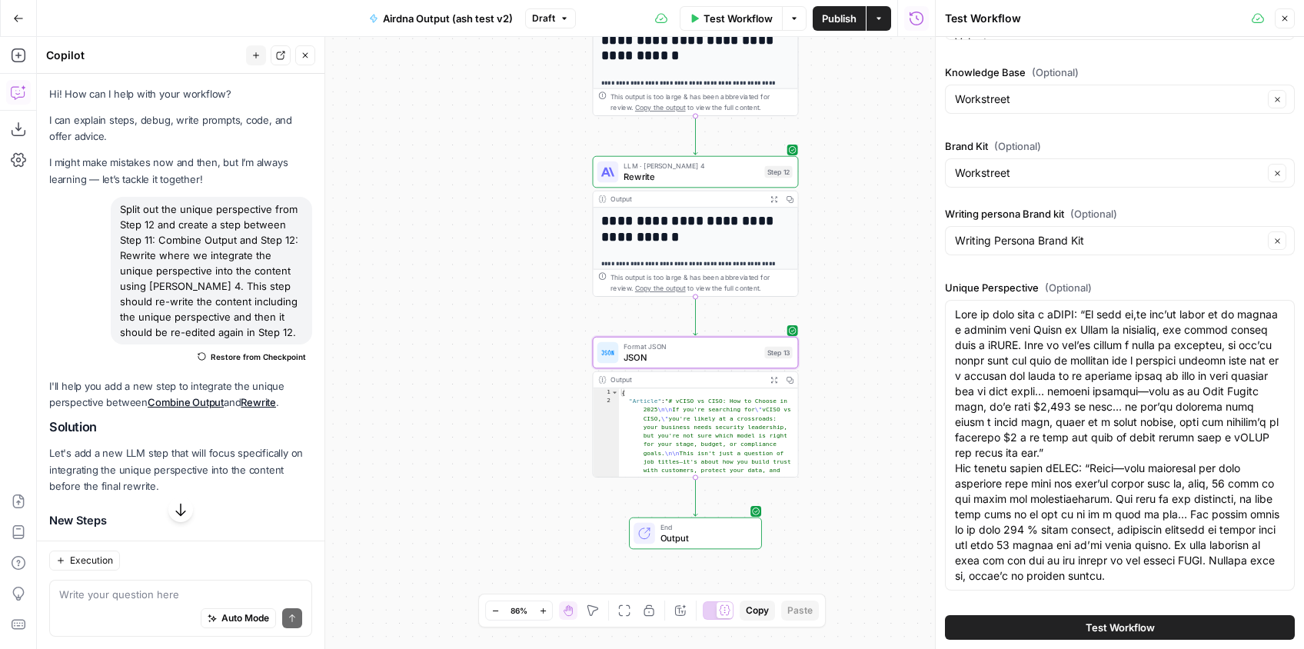
click at [776, 382] on icon "button" at bounding box center [774, 380] width 6 height 6
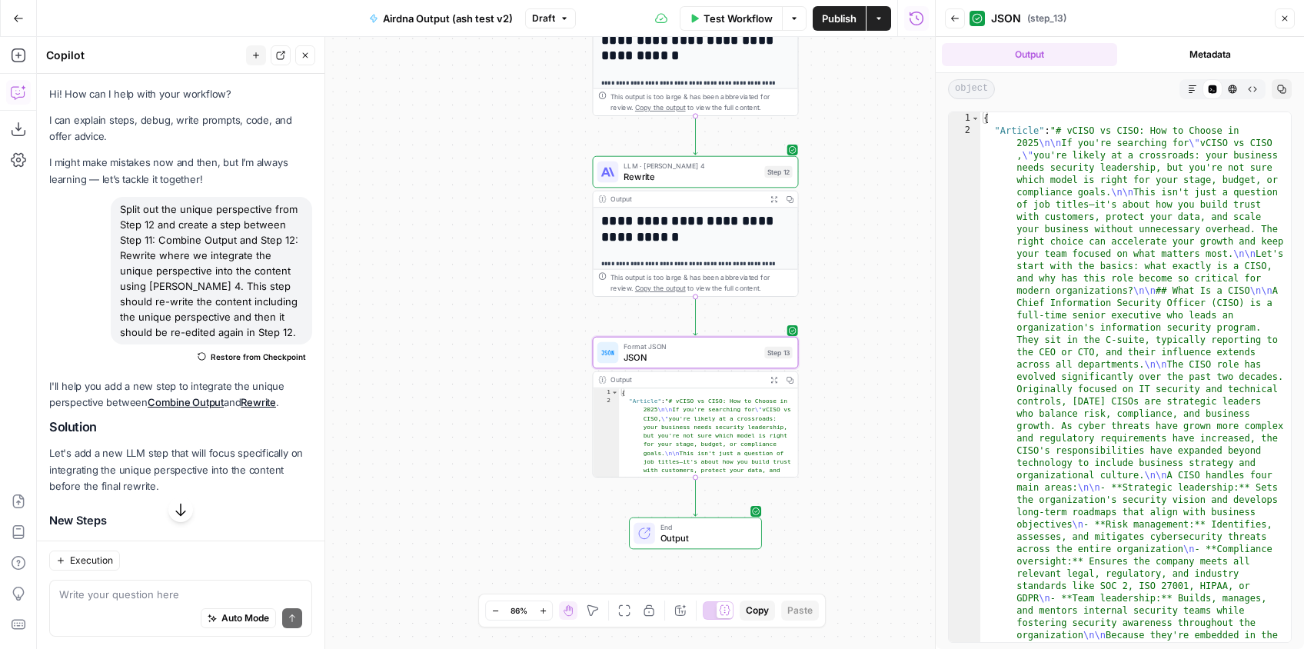
click at [1195, 89] on icon "button" at bounding box center [1192, 89] width 9 height 9
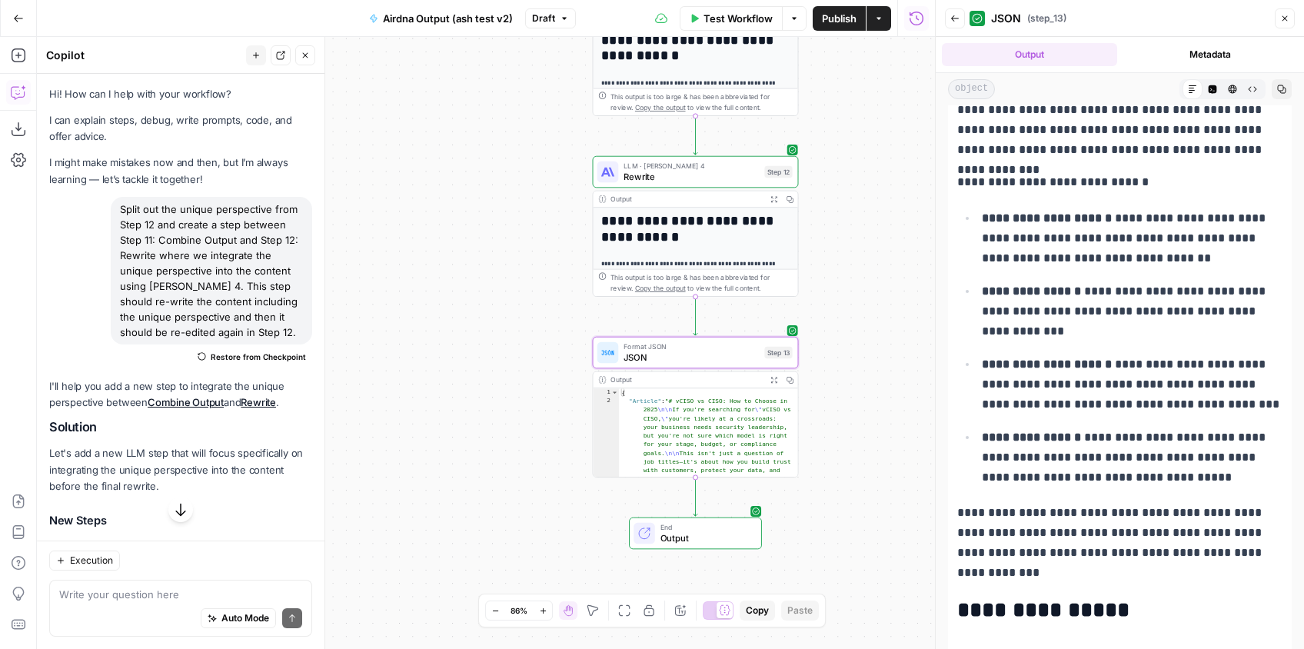
scroll to position [765, 0]
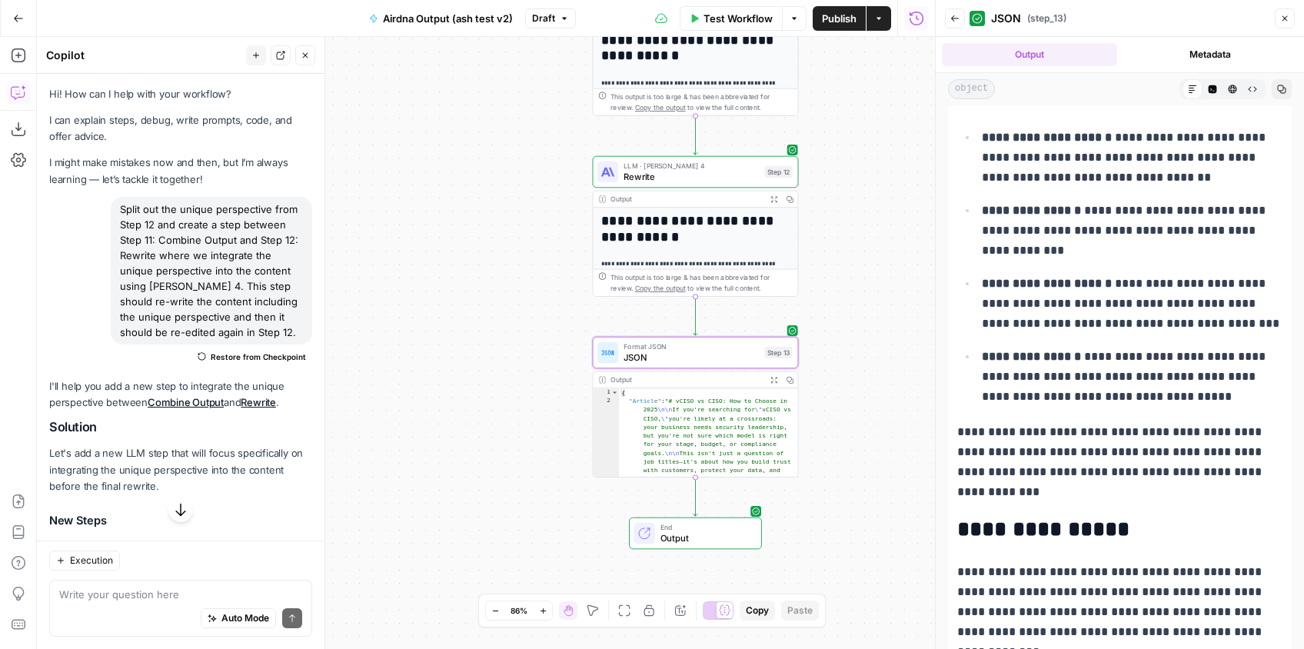
drag, startPoint x: 958, startPoint y: 161, endPoint x: 1151, endPoint y: 484, distance: 376.1
copy div "**********"
click at [946, 21] on button "Back" at bounding box center [955, 18] width 20 height 20
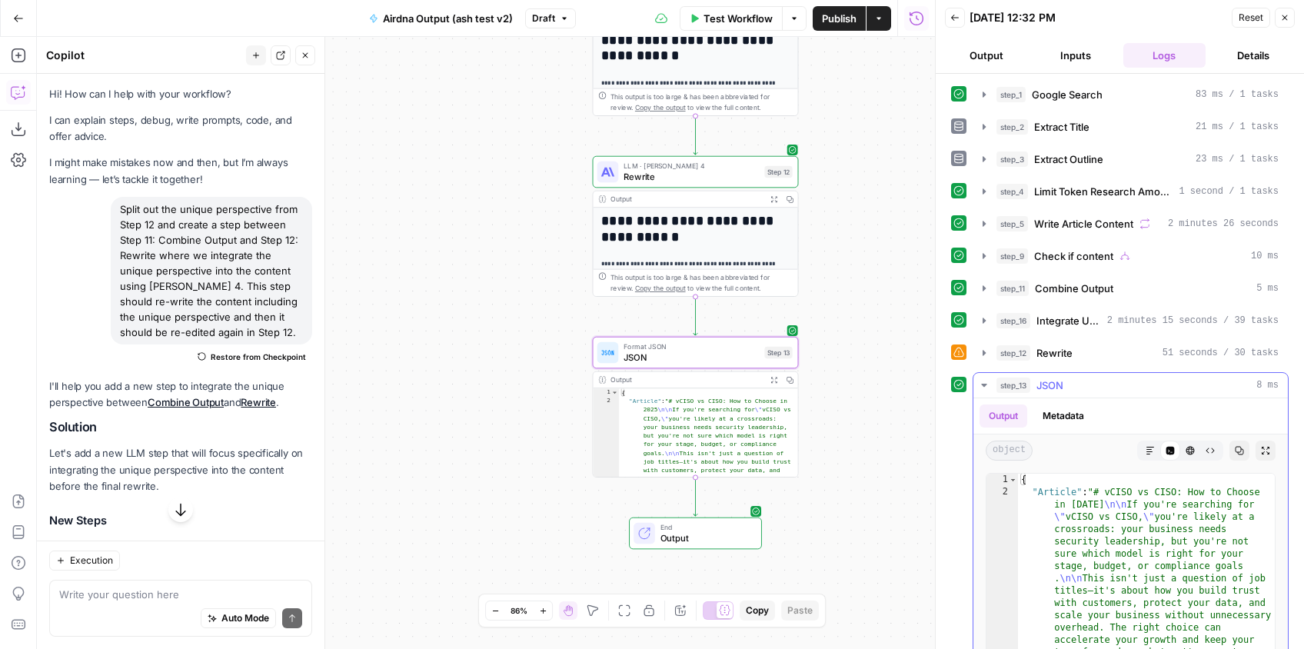
click at [989, 380] on icon "button" at bounding box center [984, 385] width 12 height 12
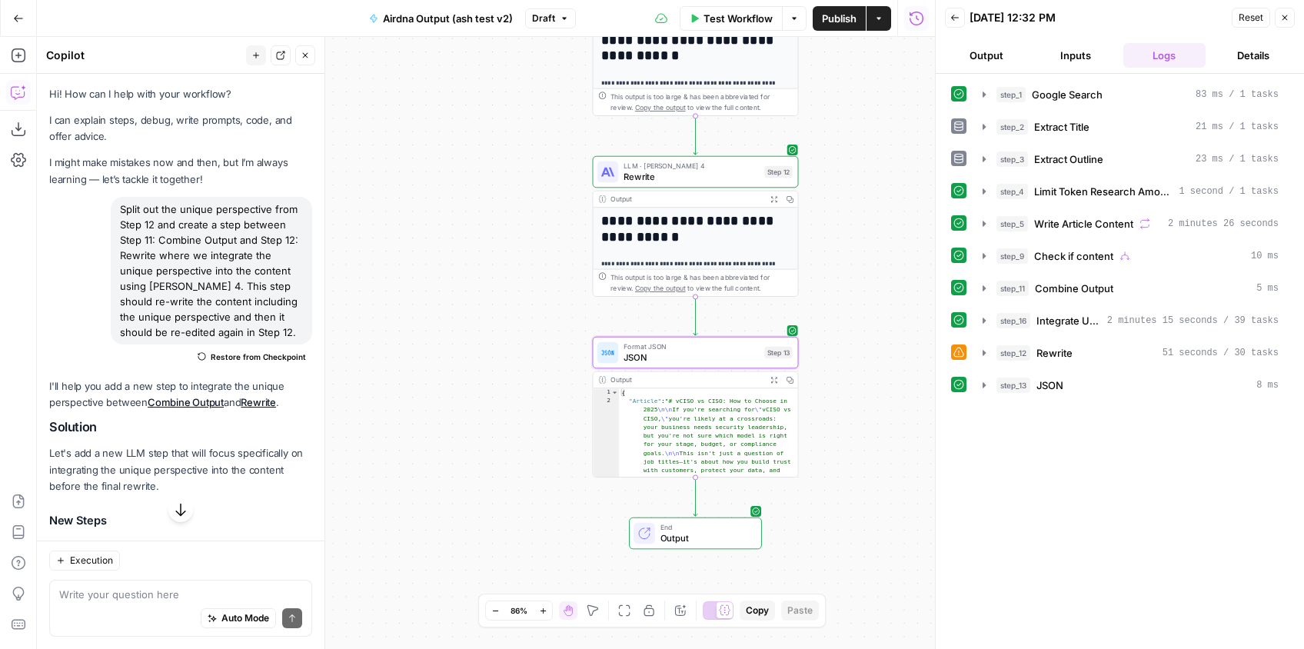
click at [1072, 51] on button "Inputs" at bounding box center [1075, 55] width 83 height 25
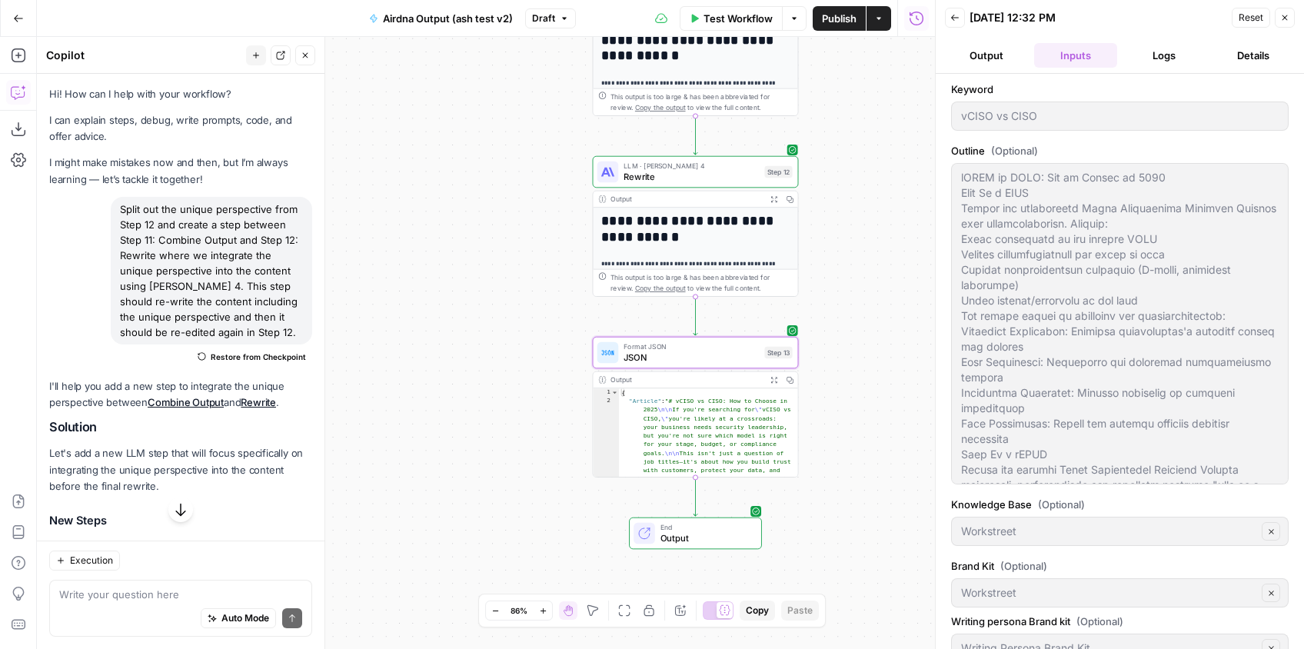
click at [1005, 55] on button "Output" at bounding box center [986, 55] width 83 height 25
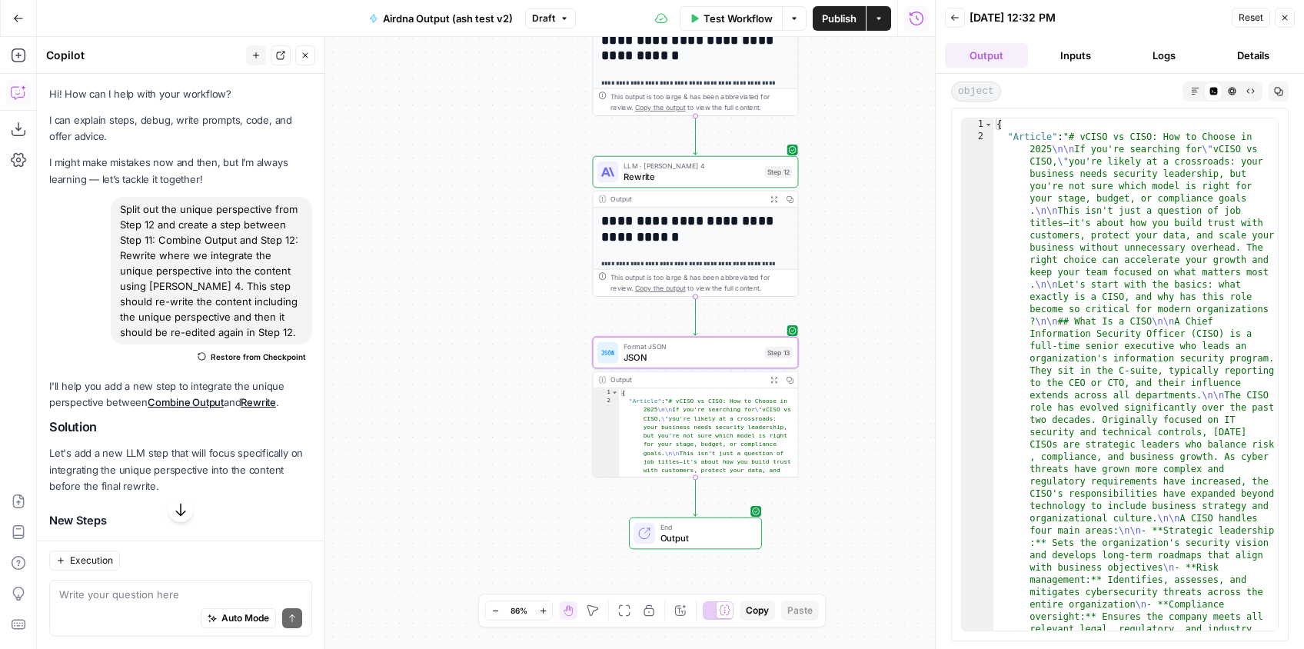
click at [1182, 57] on button "Logs" at bounding box center [1164, 55] width 83 height 25
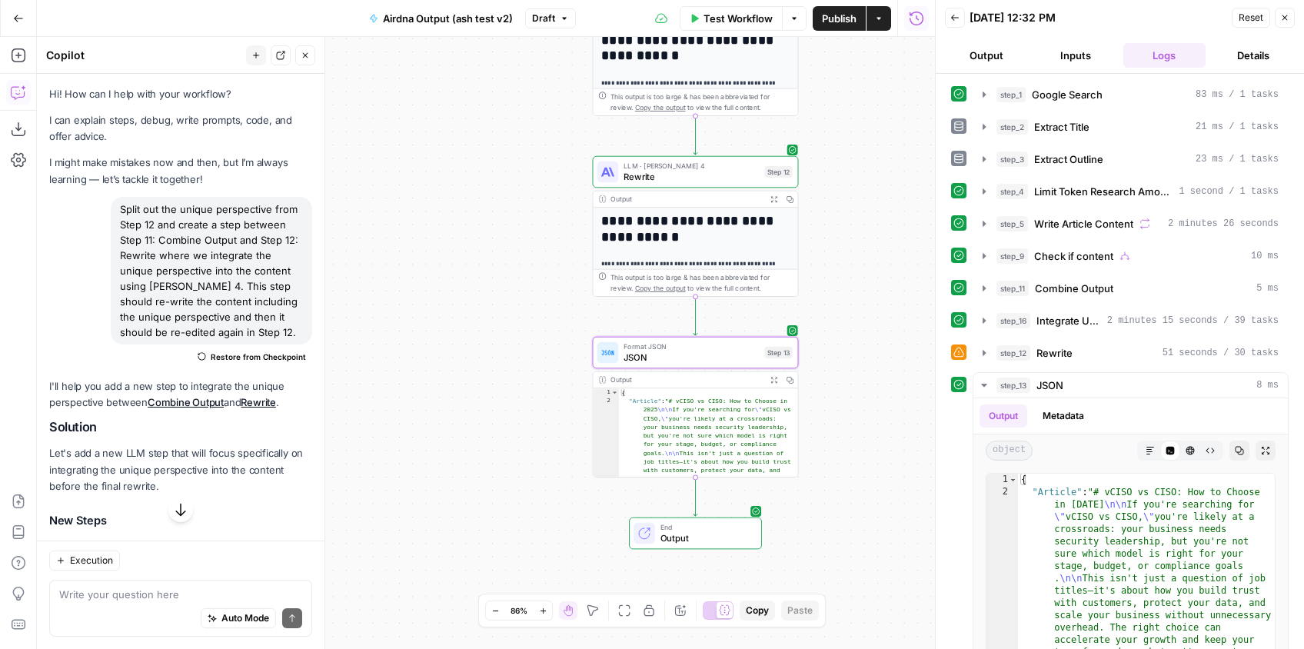
click at [1242, 54] on button "Details" at bounding box center [1252, 55] width 83 height 25
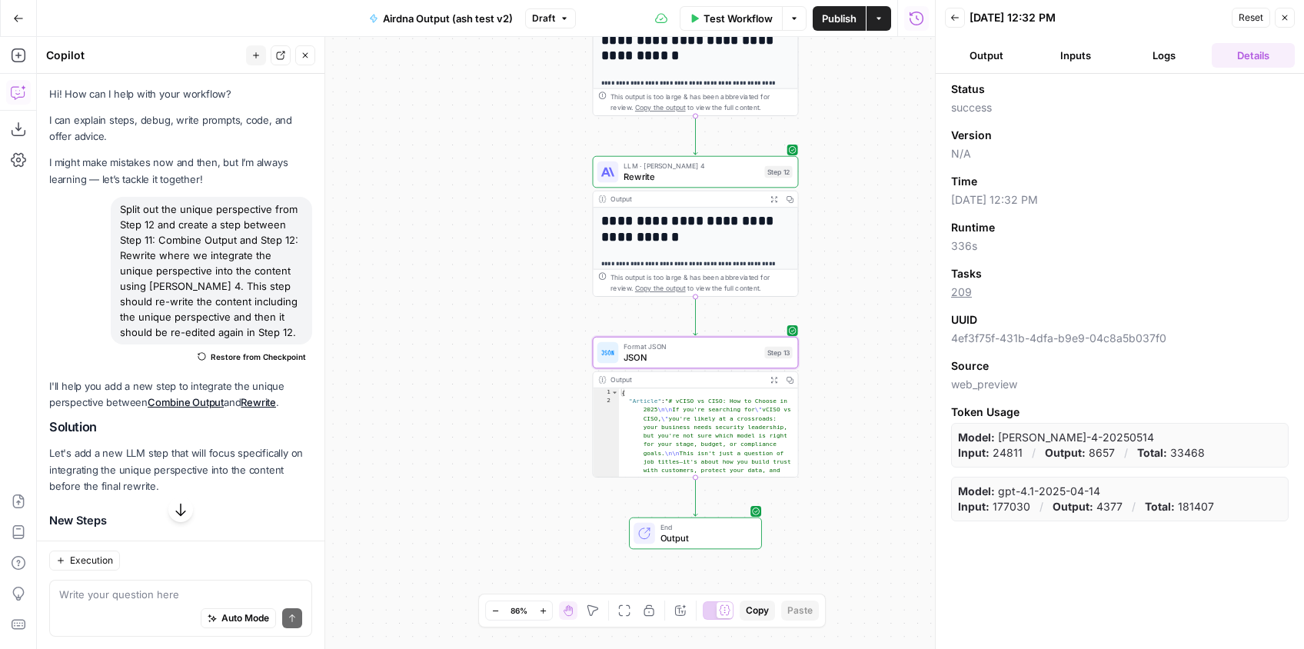
drag, startPoint x: 978, startPoint y: 294, endPoint x: 949, endPoint y: 299, distance: 28.8
click at [949, 299] on div "Status success Version N/A Time 08/21/25 at 12:32 PM Runtime 336s Tasks 209 UUI…" at bounding box center [1119, 361] width 368 height 575
click at [985, 291] on span "209" at bounding box center [1119, 291] width 337 height 15
drag, startPoint x: 986, startPoint y: 293, endPoint x: 945, endPoint y: 296, distance: 41.6
click at [945, 296] on div "Status success Version N/A Time 08/21/25 at 12:32 PM Runtime 336s Tasks 209 UUI…" at bounding box center [1119, 361] width 368 height 575
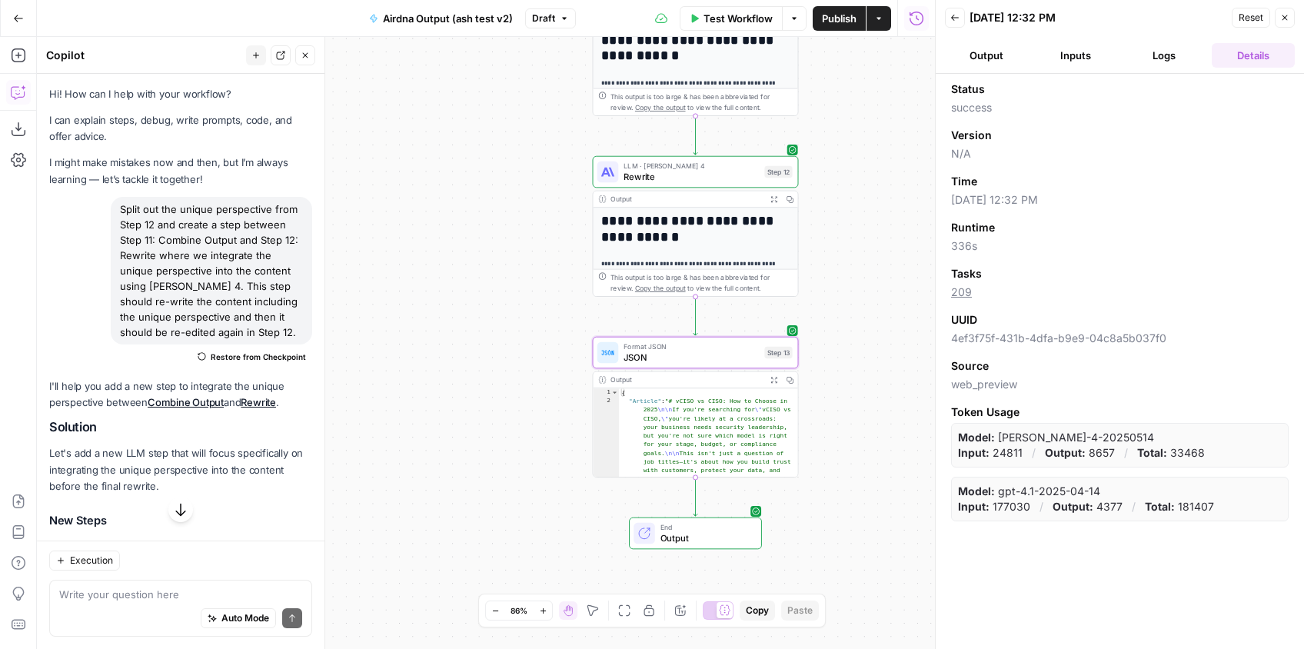
click at [998, 294] on span "209" at bounding box center [1119, 291] width 337 height 15
click at [1289, 18] on button "Close" at bounding box center [1284, 18] width 20 height 20
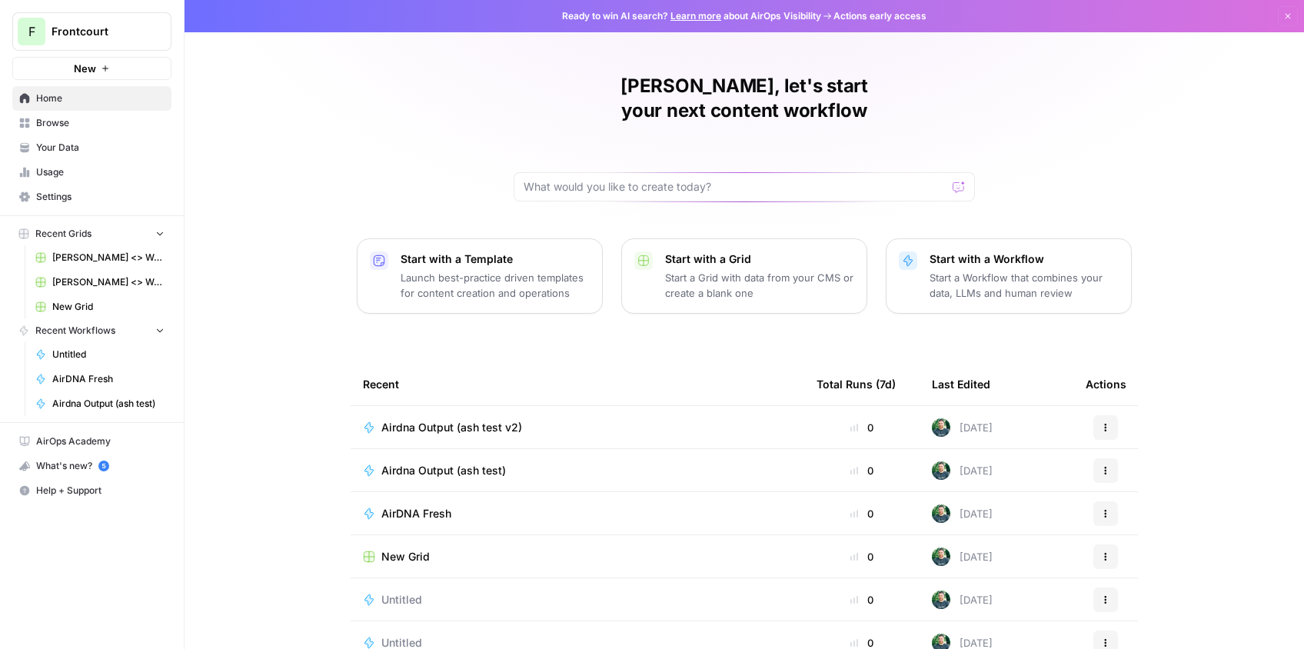
click at [502, 420] on span "Airdna Output (ash test v2)" at bounding box center [451, 427] width 141 height 15
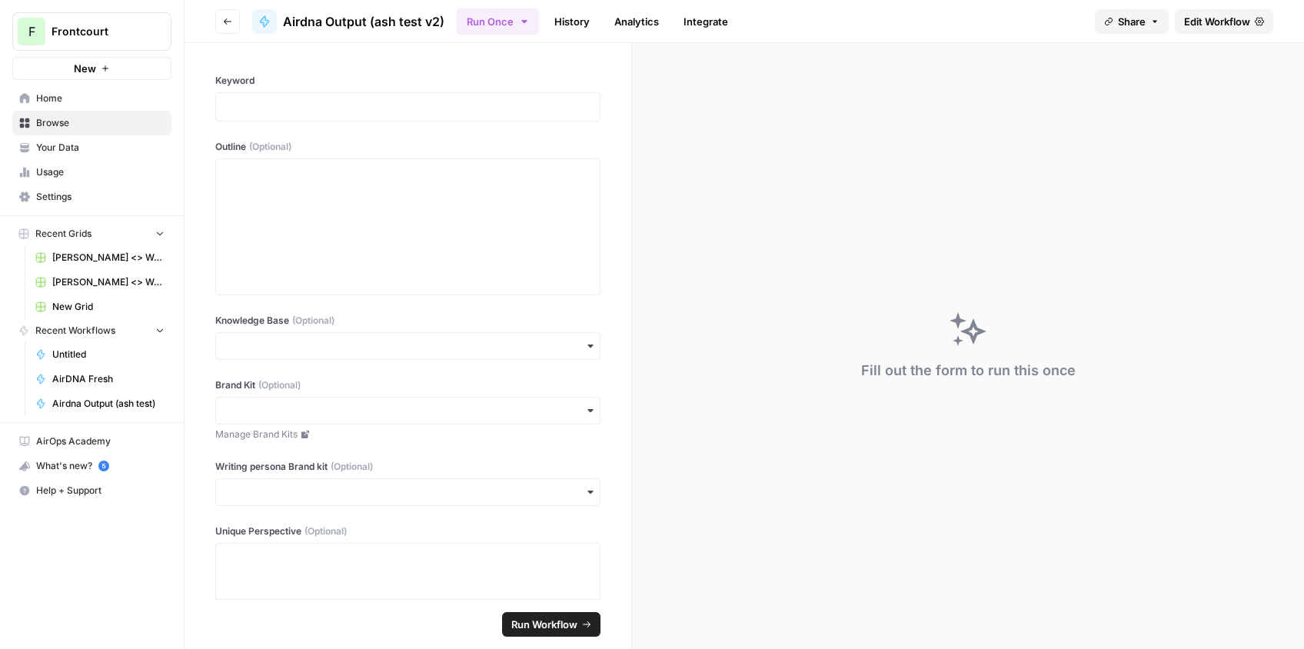
click at [575, 30] on link "History" at bounding box center [572, 21] width 54 height 25
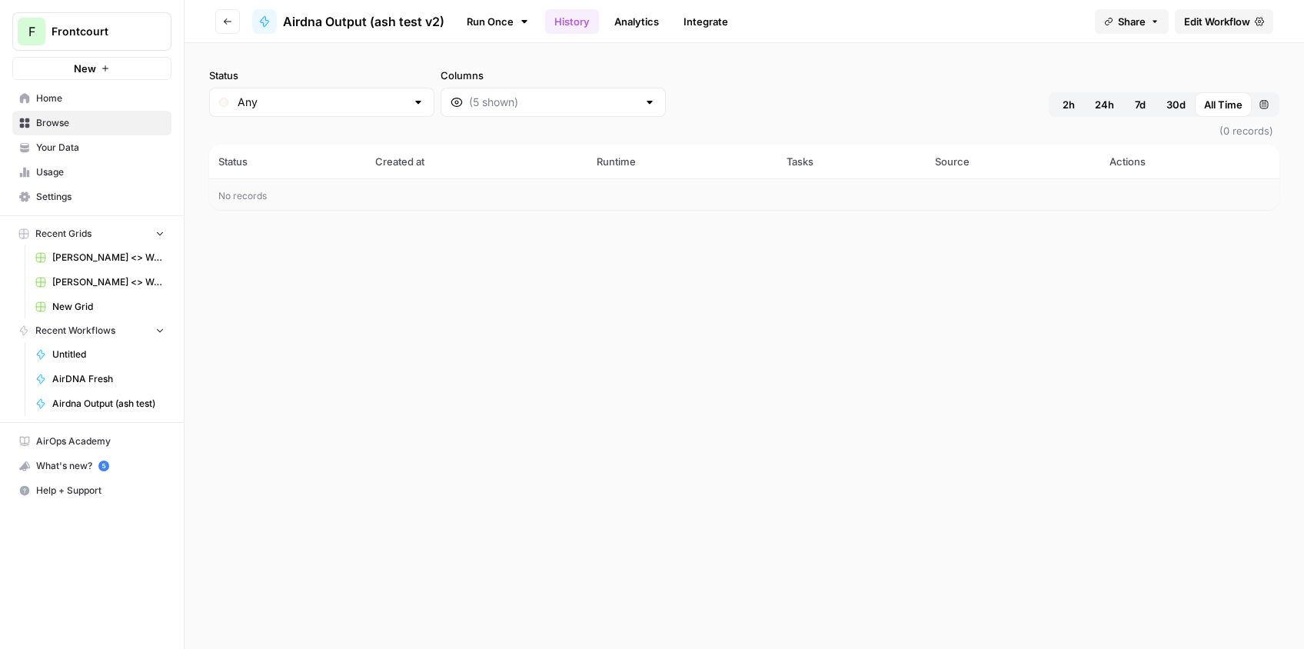
click at [646, 25] on link "Analytics" at bounding box center [636, 21] width 63 height 25
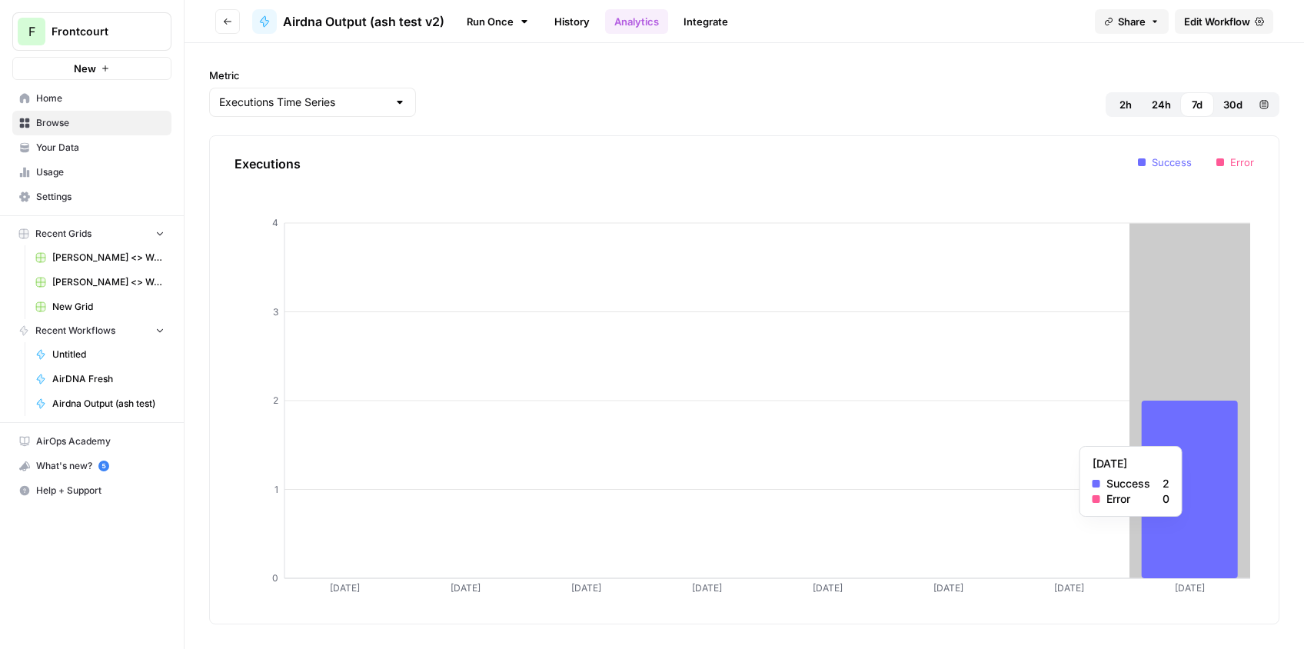
click at [1167, 438] on icon at bounding box center [1189, 489] width 96 height 178
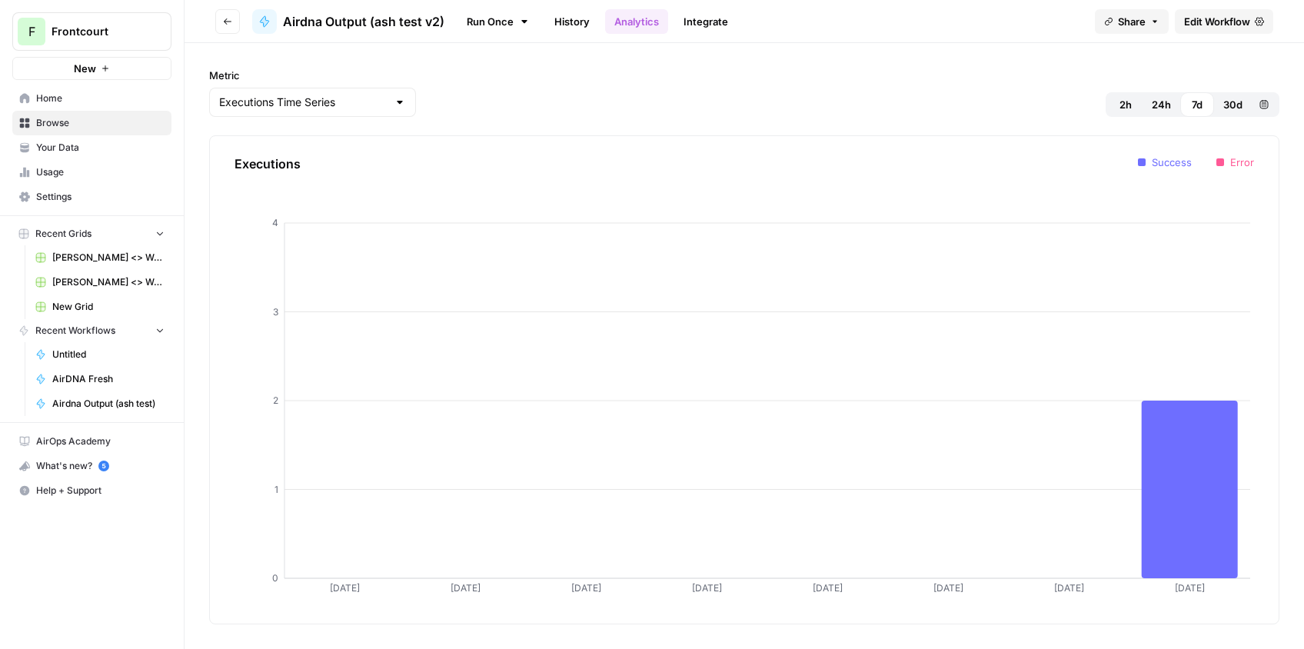
click at [709, 15] on link "Integrate" at bounding box center [705, 21] width 63 height 25
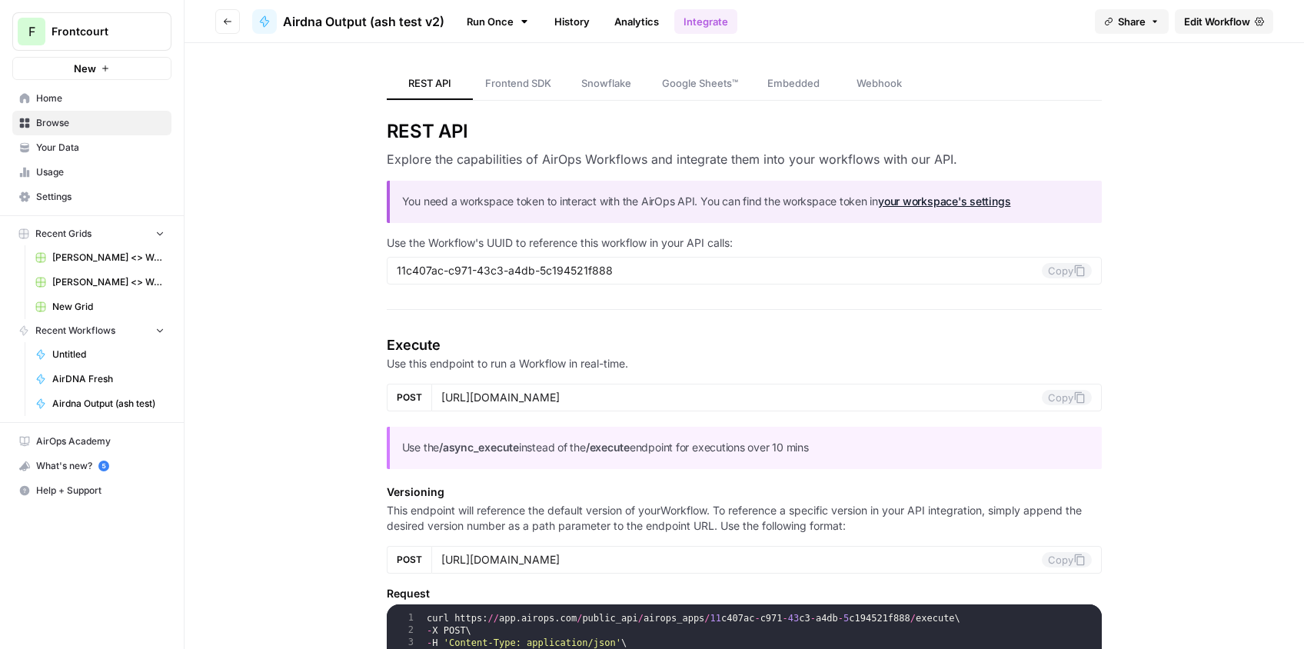
click at [622, 28] on link "Analytics" at bounding box center [636, 21] width 63 height 25
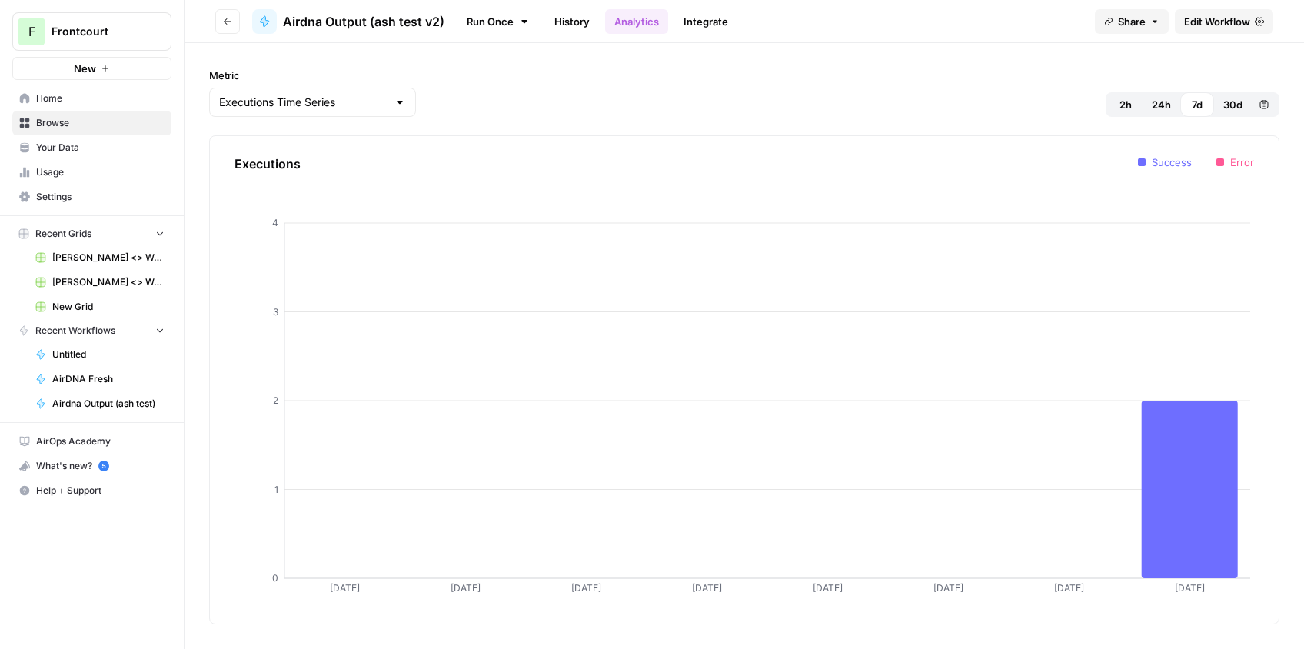
click at [581, 22] on link "History" at bounding box center [572, 21] width 54 height 25
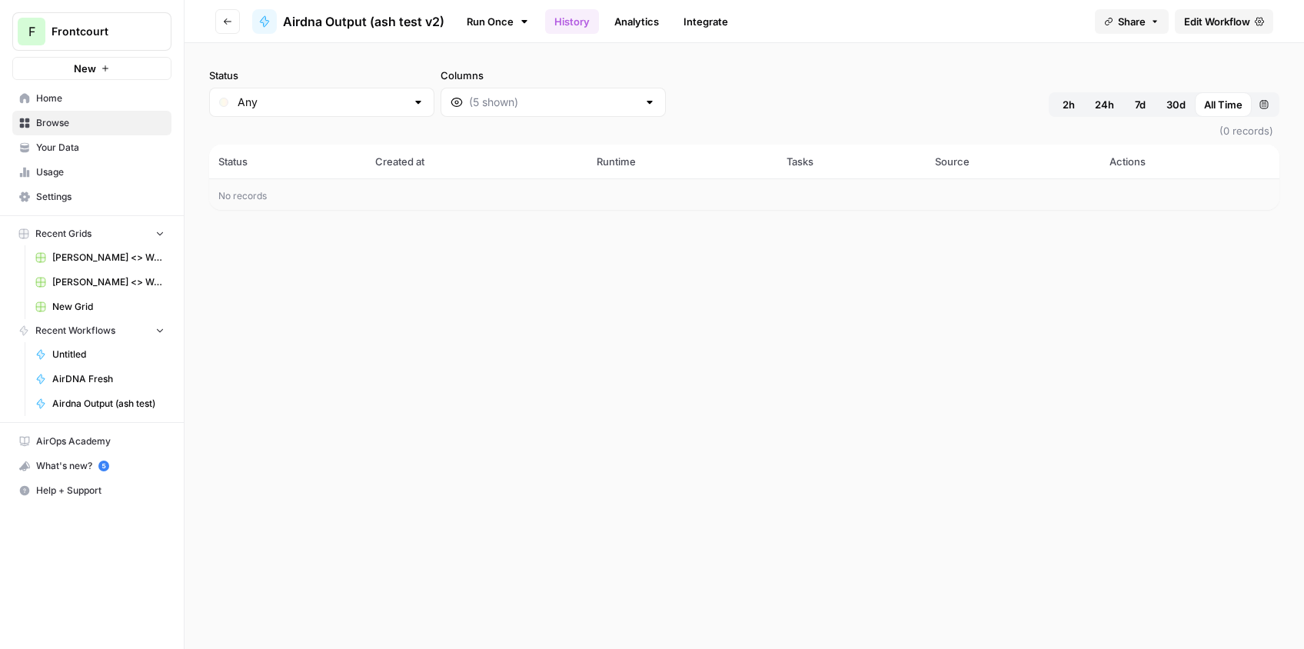
click at [224, 17] on icon "button" at bounding box center [227, 21] width 9 height 9
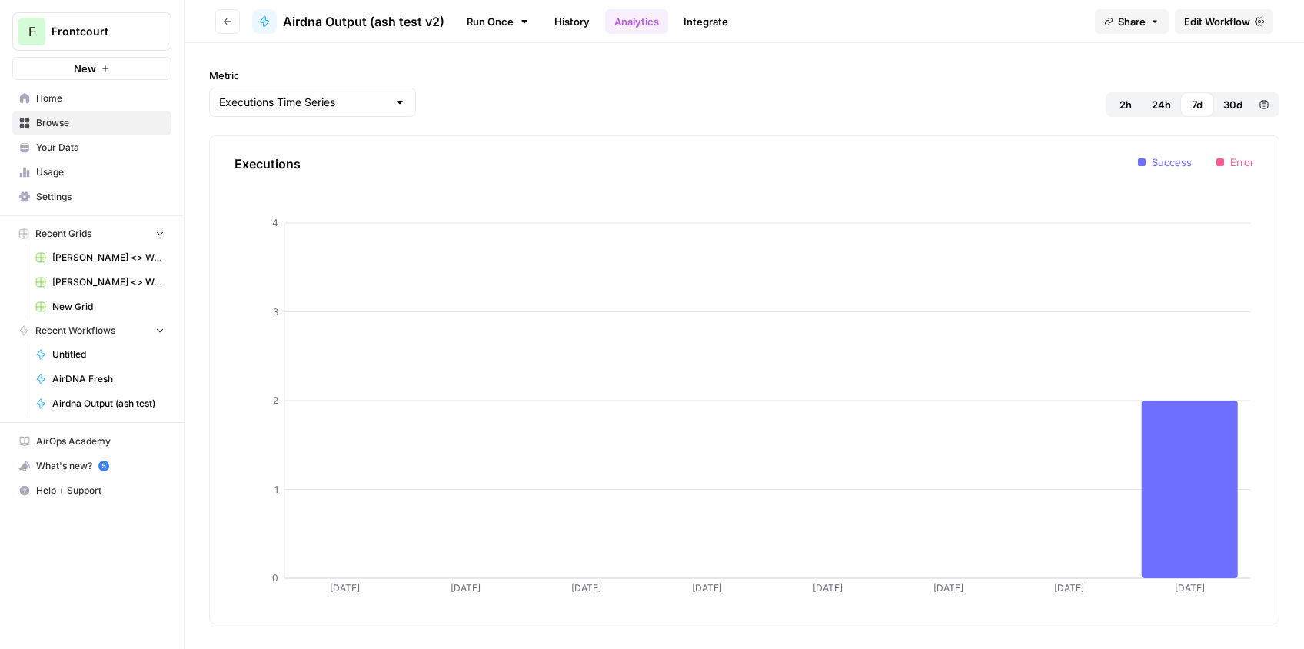
click at [235, 28] on button "Go back" at bounding box center [227, 21] width 25 height 25
